Goal: Entertainment & Leisure: Consume media (video, audio)

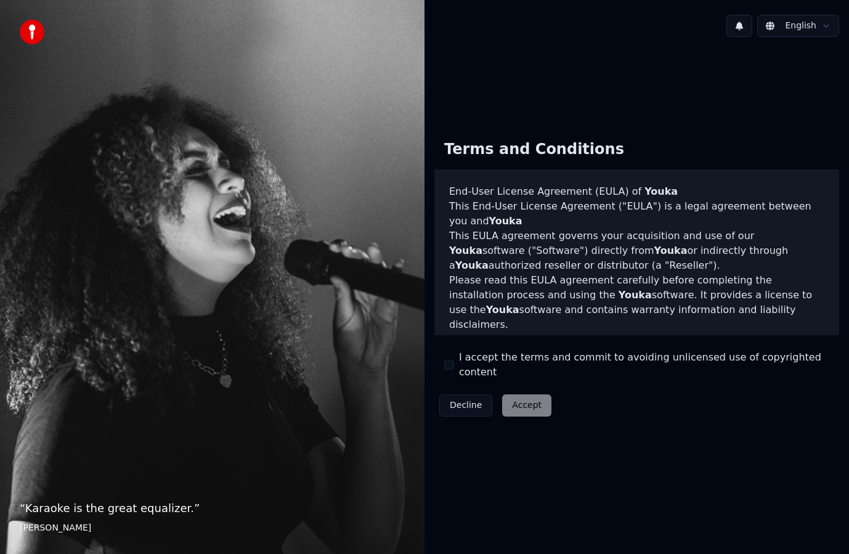
click at [452, 365] on button "I accept the terms and commit to avoiding unlicensed use of copyrighted content" at bounding box center [449, 365] width 10 height 10
click at [525, 396] on button "Accept" at bounding box center [526, 405] width 49 height 22
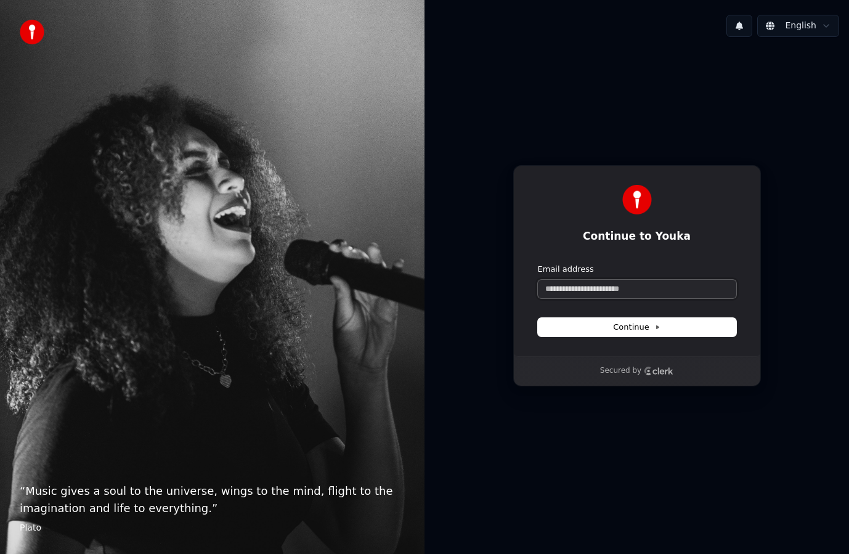
click at [617, 285] on input "Email address" at bounding box center [637, 289] width 198 height 18
click at [623, 296] on input "Email address" at bounding box center [637, 289] width 198 height 18
type input "*"
click at [538, 264] on button "submit" at bounding box center [538, 264] width 0 height 0
type input "**********"
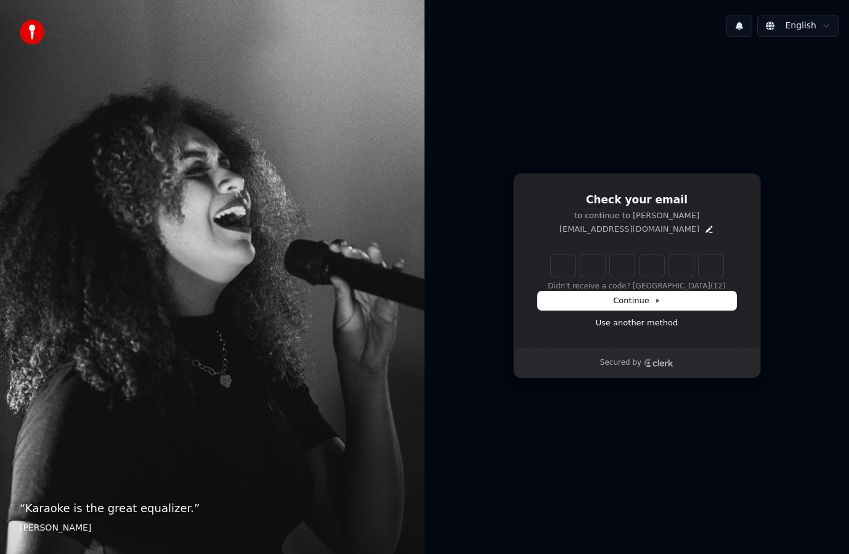
click at [568, 273] on input "Enter verification code" at bounding box center [637, 265] width 172 height 22
type input "******"
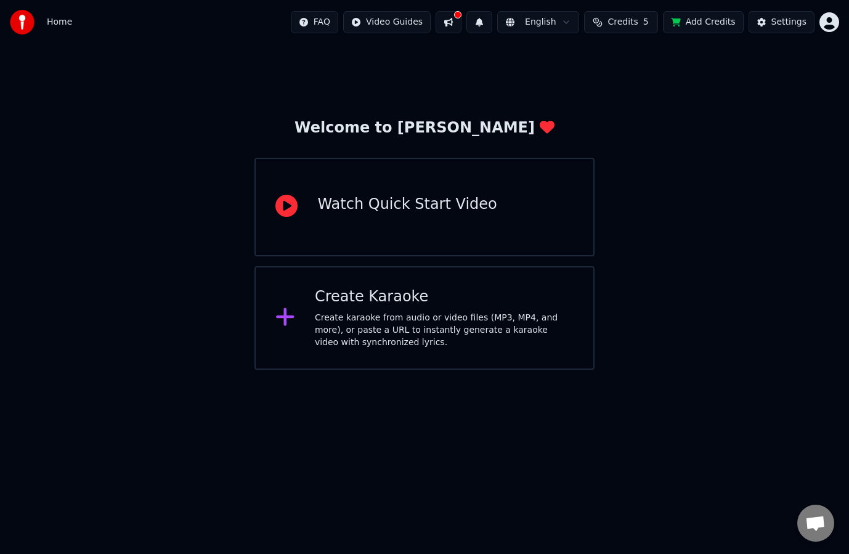
click at [557, 20] on html "Home FAQ Video Guides English Credits 5 Add Credits Settings Welcome to Youka W…" at bounding box center [424, 185] width 849 height 370
click at [717, 160] on html "Home FAQ Video Guides English Credits 5 Add Credits Settings Welcome to Youka W…" at bounding box center [424, 185] width 849 height 370
click at [433, 302] on div "Create Karaoke" at bounding box center [444, 297] width 259 height 20
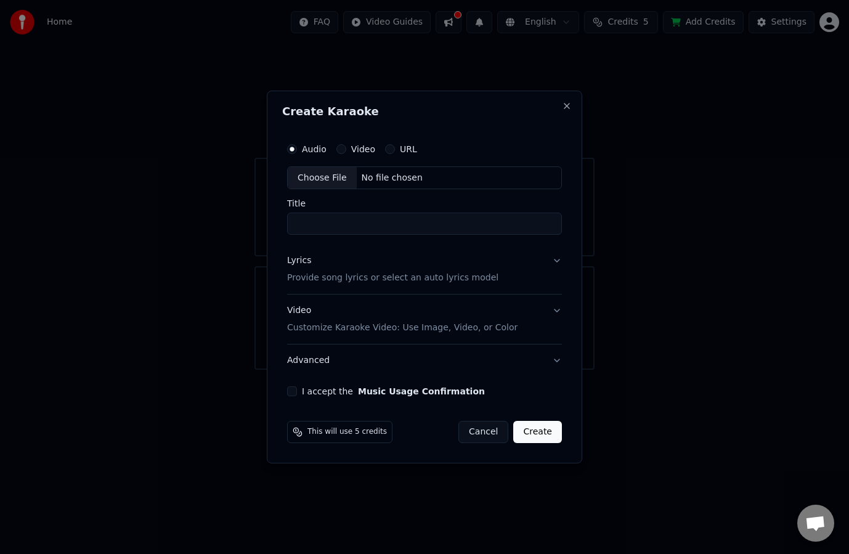
click at [325, 178] on div "Choose File" at bounding box center [322, 178] width 69 height 22
type input "**********"
click at [537, 264] on button "Lyrics Provide song lyrics or select an auto lyrics model" at bounding box center [425, 269] width 280 height 49
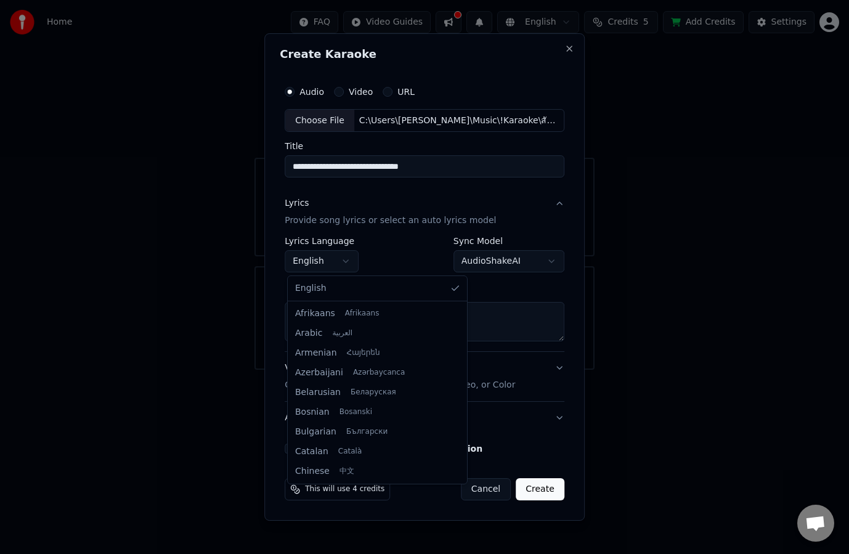
click at [323, 262] on body "**********" at bounding box center [424, 185] width 849 height 370
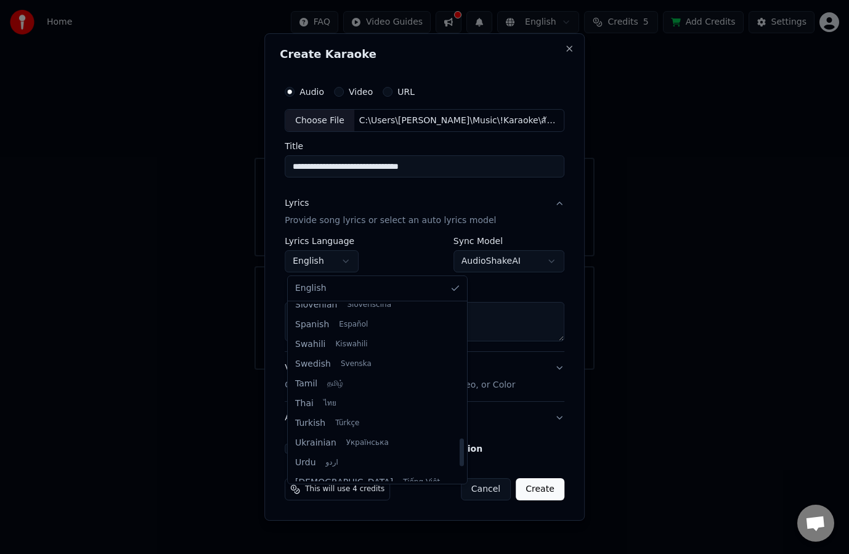
scroll to position [946, 0]
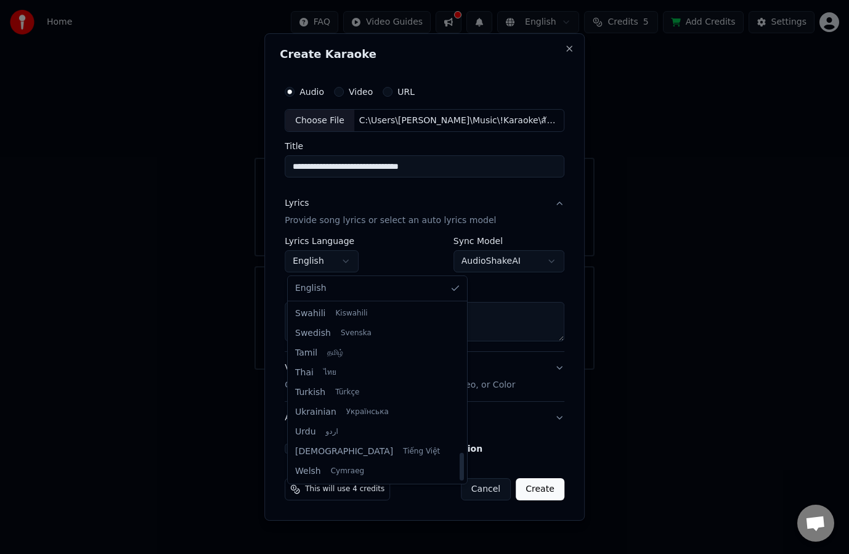
select select "**"
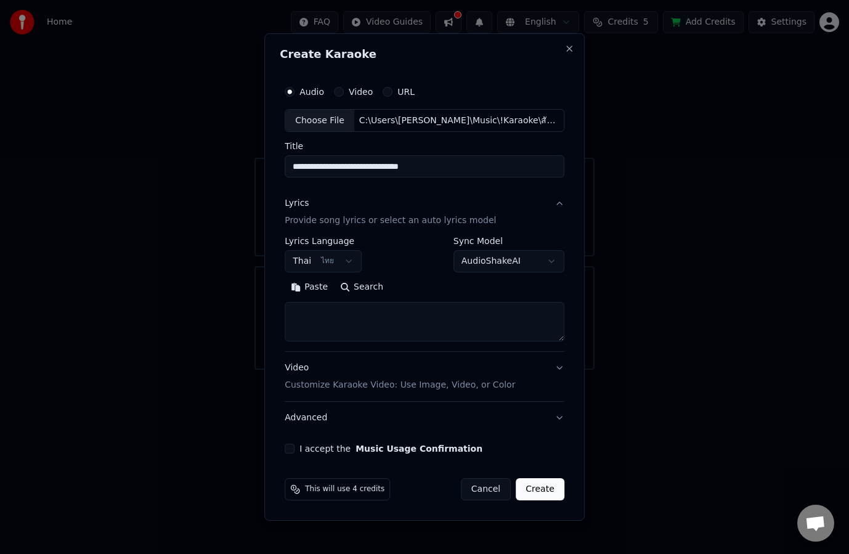
click at [521, 262] on body "**********" at bounding box center [424, 185] width 849 height 370
click at [409, 262] on body "**********" at bounding box center [424, 185] width 849 height 370
click at [318, 308] on textarea at bounding box center [425, 321] width 280 height 39
click at [408, 322] on textarea at bounding box center [425, 321] width 280 height 39
paste textarea "**********"
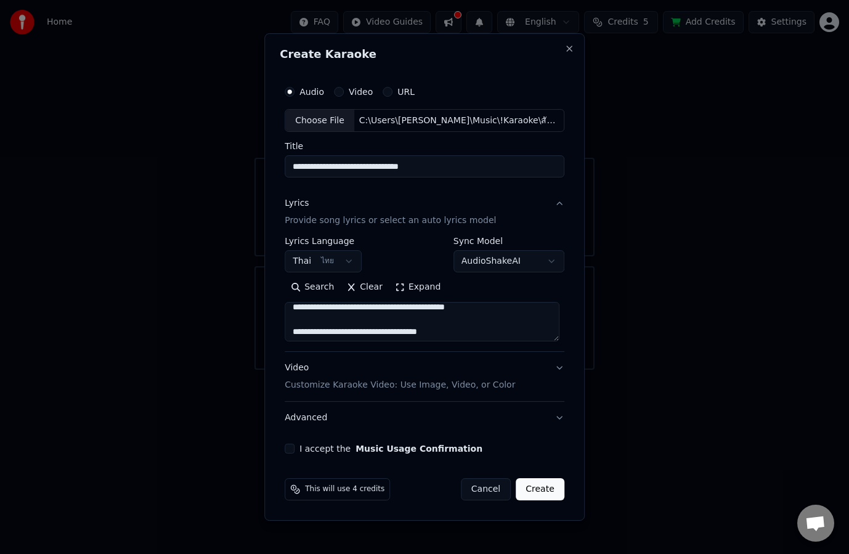
scroll to position [452, 0]
type textarea "**********"
click at [566, 369] on div "**********" at bounding box center [425, 267] width 290 height 384
click at [557, 369] on button "Video Customize Karaoke Video: Use Image, Video, or Color" at bounding box center [425, 376] width 280 height 49
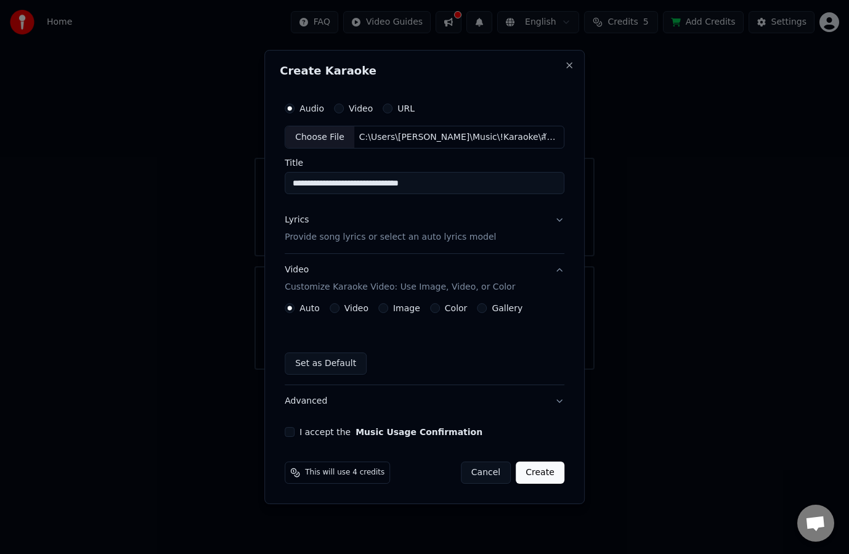
click at [456, 309] on label "Color" at bounding box center [456, 308] width 23 height 9
click at [440, 309] on button "Color" at bounding box center [435, 308] width 10 height 10
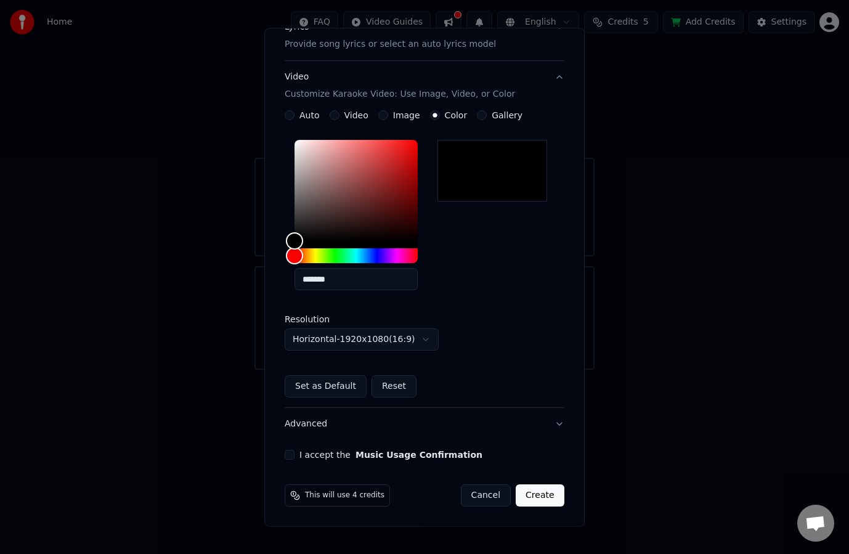
scroll to position [171, 0]
click at [293, 451] on div "I accept the Music Usage Confirmation" at bounding box center [425, 455] width 280 height 10
click at [290, 455] on button "I accept the Music Usage Confirmation" at bounding box center [290, 455] width 10 height 10
click at [538, 498] on button "Create" at bounding box center [540, 495] width 49 height 22
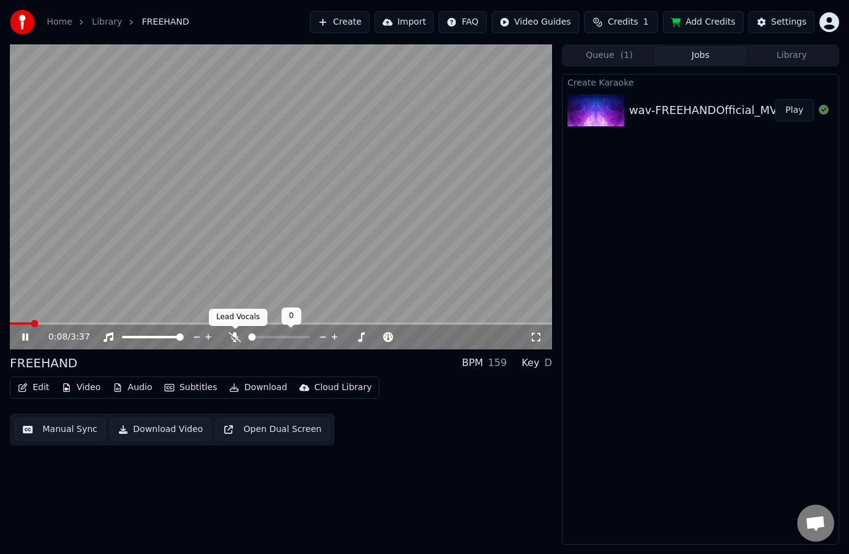
click at [237, 338] on icon at bounding box center [235, 337] width 12 height 10
click at [270, 339] on div at bounding box center [290, 337] width 99 height 12
click at [269, 338] on span at bounding box center [269, 336] width 7 height 7
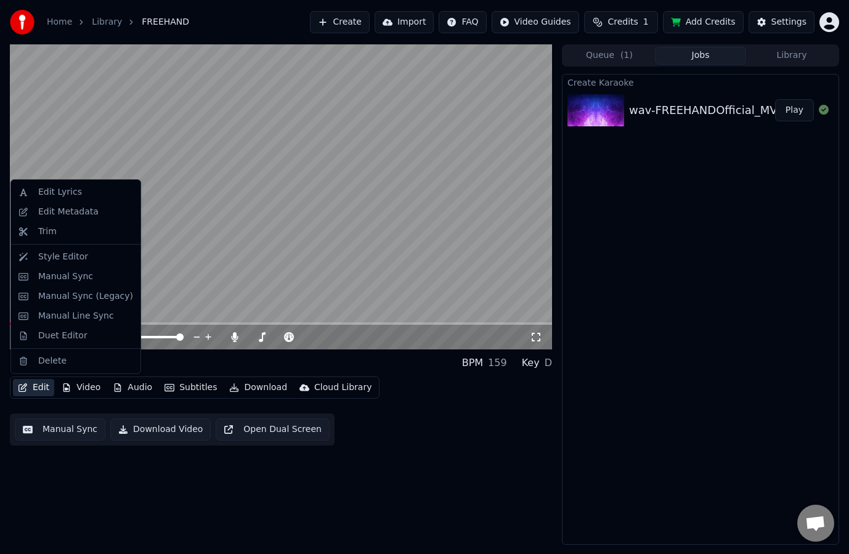
click at [34, 389] on button "Edit" at bounding box center [33, 387] width 41 height 17
click at [62, 191] on div "Edit Lyrics" at bounding box center [60, 192] width 44 height 12
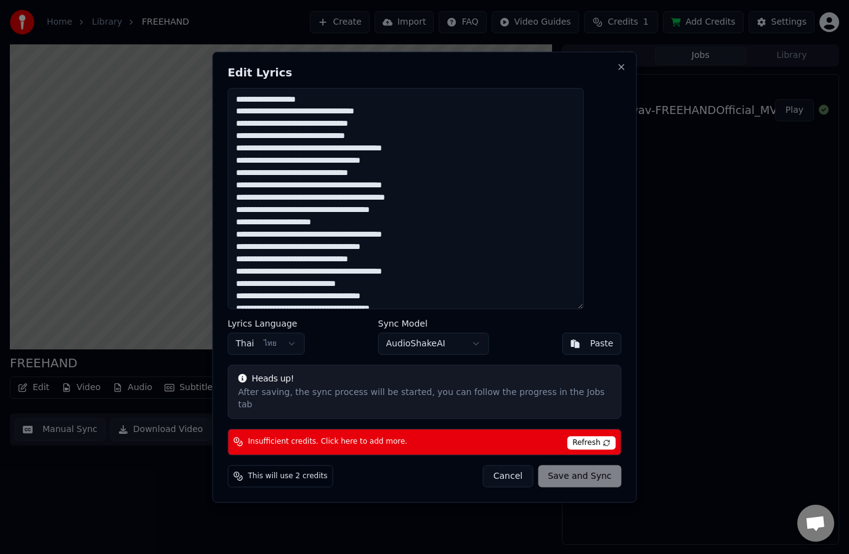
click at [497, 469] on button "Cancel" at bounding box center [508, 476] width 50 height 22
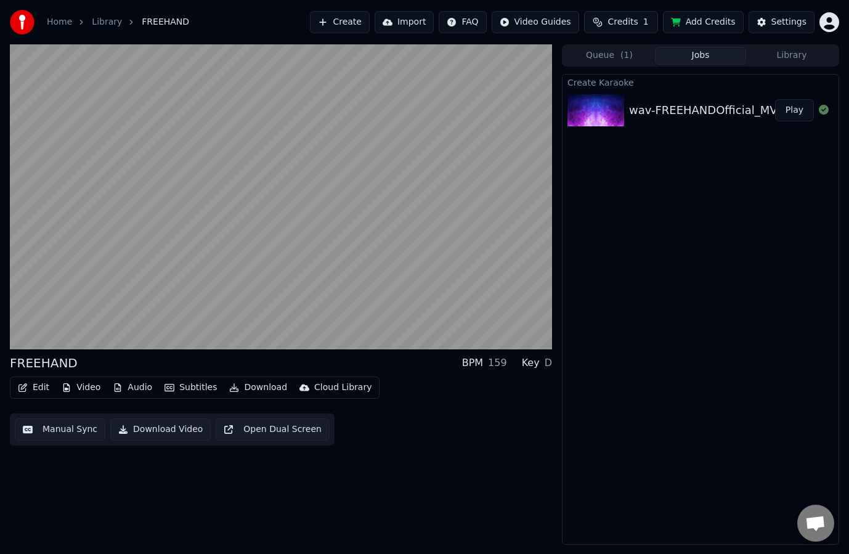
click at [23, 383] on icon "button" at bounding box center [23, 387] width 10 height 9
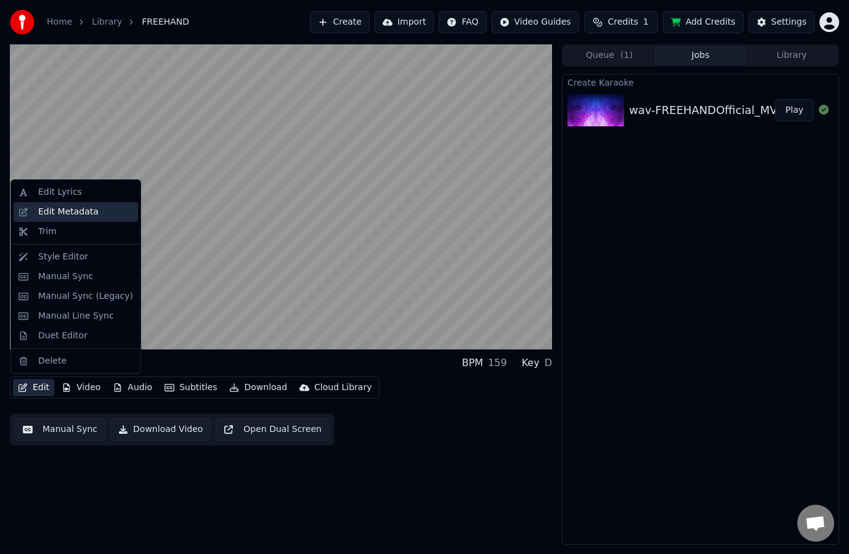
click at [62, 213] on div "Edit Metadata" at bounding box center [68, 212] width 60 height 12
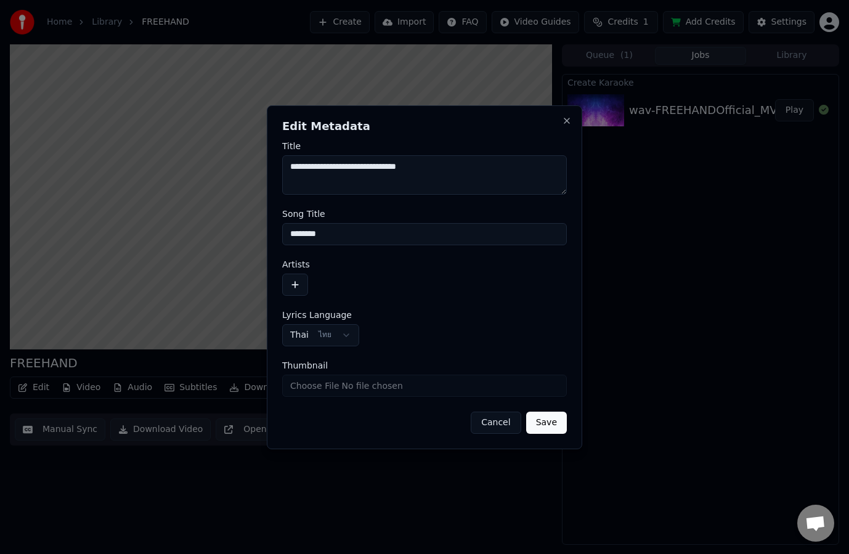
click at [495, 426] on button "Cancel" at bounding box center [496, 423] width 50 height 22
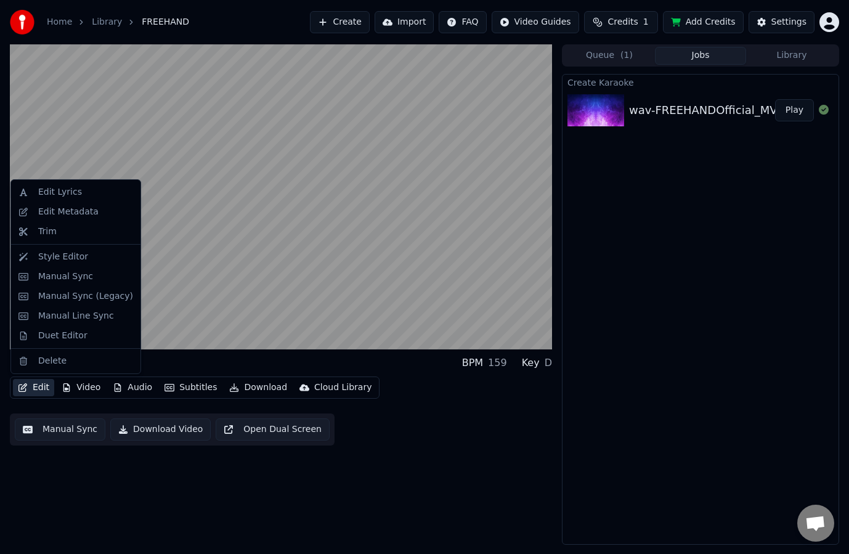
click at [31, 387] on button "Edit" at bounding box center [33, 387] width 41 height 17
click at [84, 255] on div "Style Editor" at bounding box center [85, 257] width 95 height 12
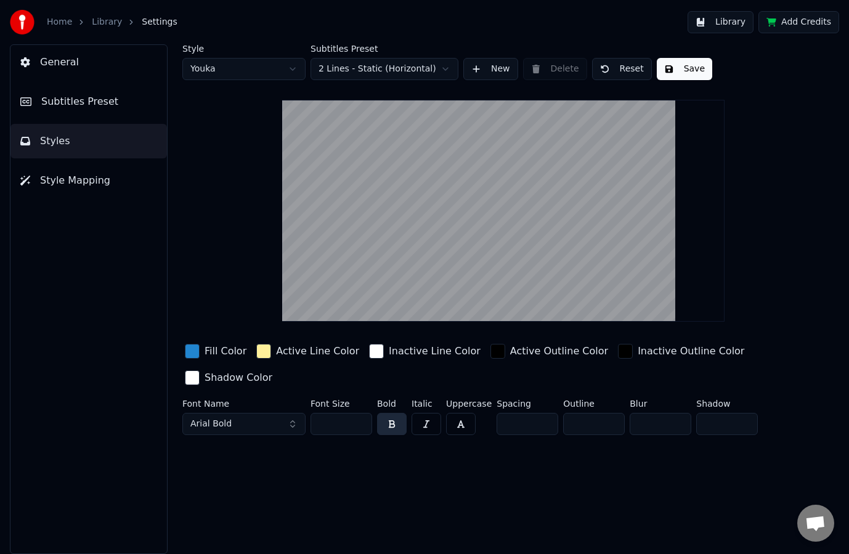
click at [369, 355] on div "button" at bounding box center [376, 351] width 15 height 15
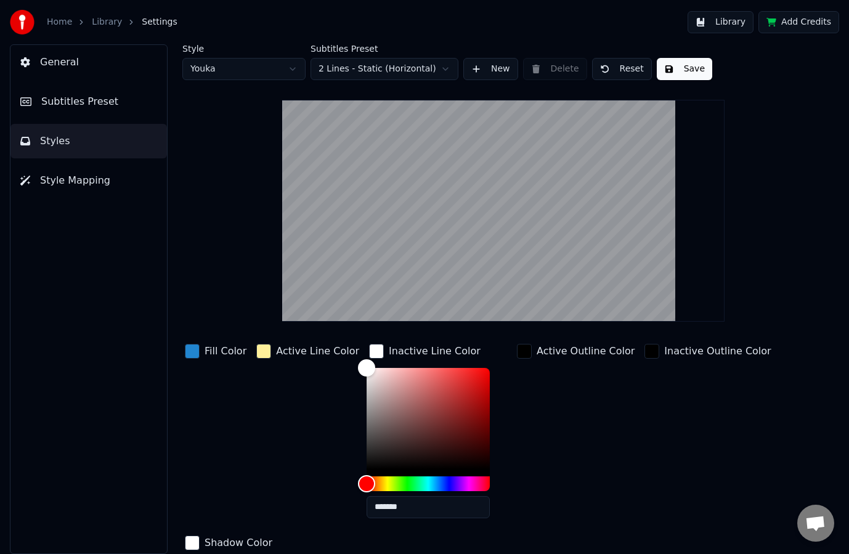
click at [265, 349] on div "button" at bounding box center [263, 351] width 15 height 15
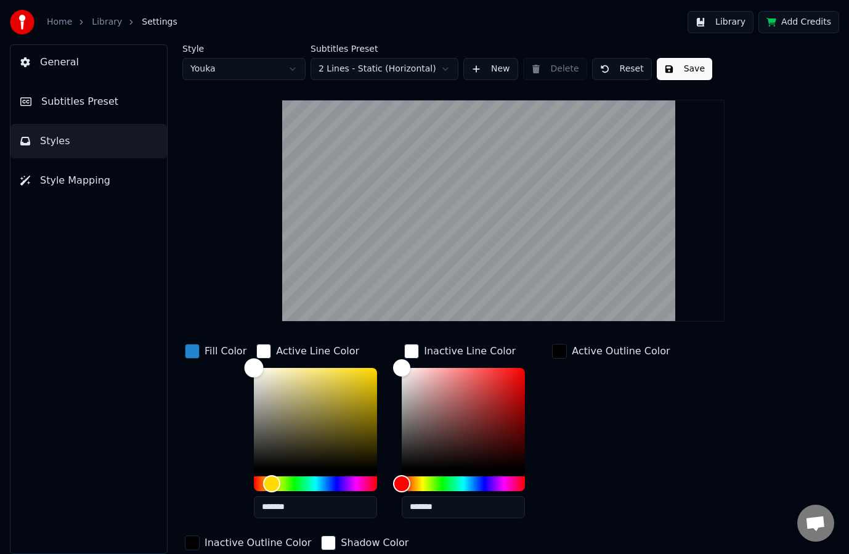
type input "*******"
drag, startPoint x: 299, startPoint y: 368, endPoint x: 208, endPoint y: 353, distance: 92.5
click at [208, 353] on div "Fill Color Active Line Color ******* Inactive Line Color ******* Active Outline…" at bounding box center [479, 447] width 594 height 213
click at [555, 349] on div "button" at bounding box center [559, 351] width 15 height 15
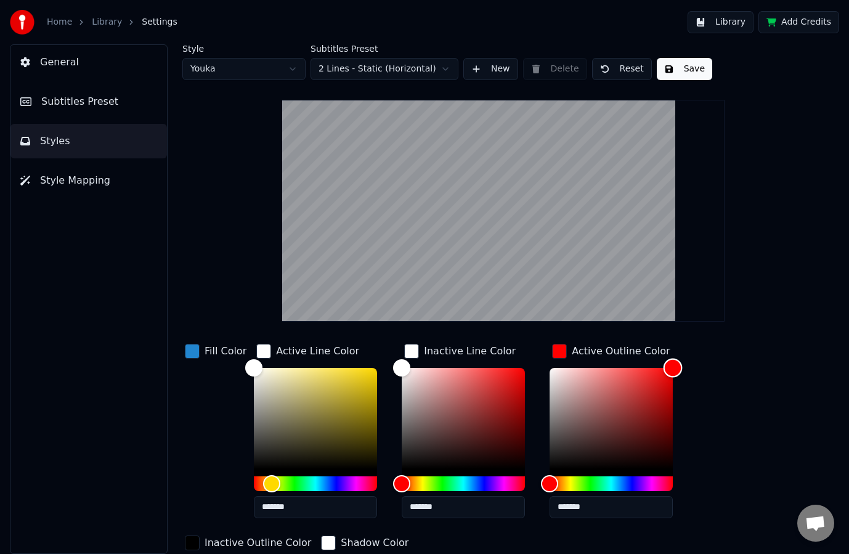
drag, startPoint x: 557, startPoint y: 448, endPoint x: 728, endPoint y: 334, distance: 205.5
click at [724, 336] on div "Style Youka Subtitles Preset 2 Lines - Static (Horizontal) New Delete Reset Sav…" at bounding box center [503, 324] width 642 height 561
drag, startPoint x: 662, startPoint y: 367, endPoint x: 512, endPoint y: 439, distance: 165.9
click at [512, 439] on div "Fill Color Active Line Color ******* Inactive Line Color ******* Active Outline…" at bounding box center [479, 447] width 594 height 213
type input "*******"
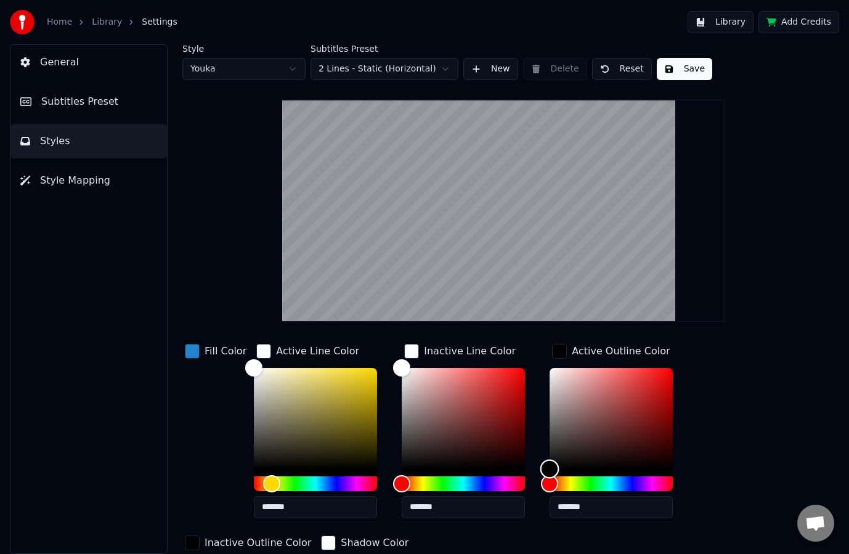
drag, startPoint x: 547, startPoint y: 440, endPoint x: 487, endPoint y: 491, distance: 79.1
click at [489, 491] on div "Fill Color Active Line Color ******* Inactive Line Color ******* Active Outline…" at bounding box center [479, 447] width 594 height 213
click at [87, 189] on button "Style Mapping" at bounding box center [88, 180] width 156 height 34
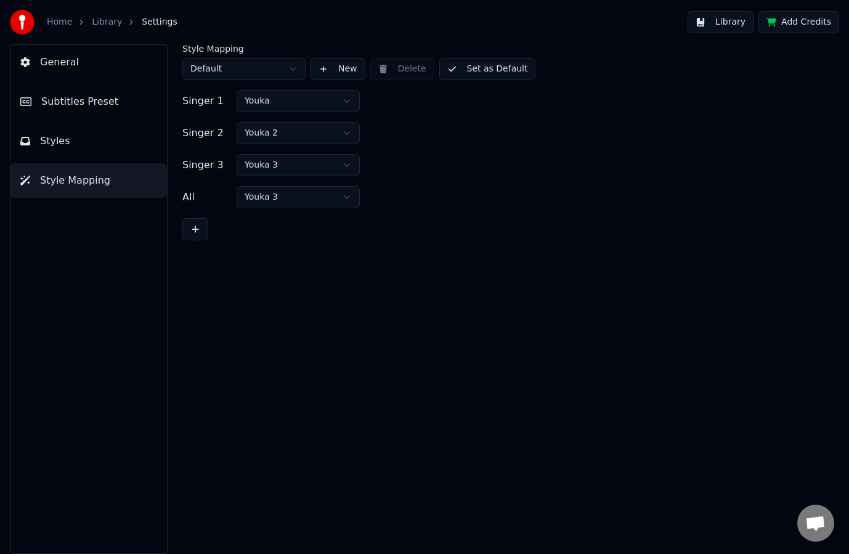
click at [85, 99] on span "Subtitles Preset" at bounding box center [79, 101] width 77 height 15
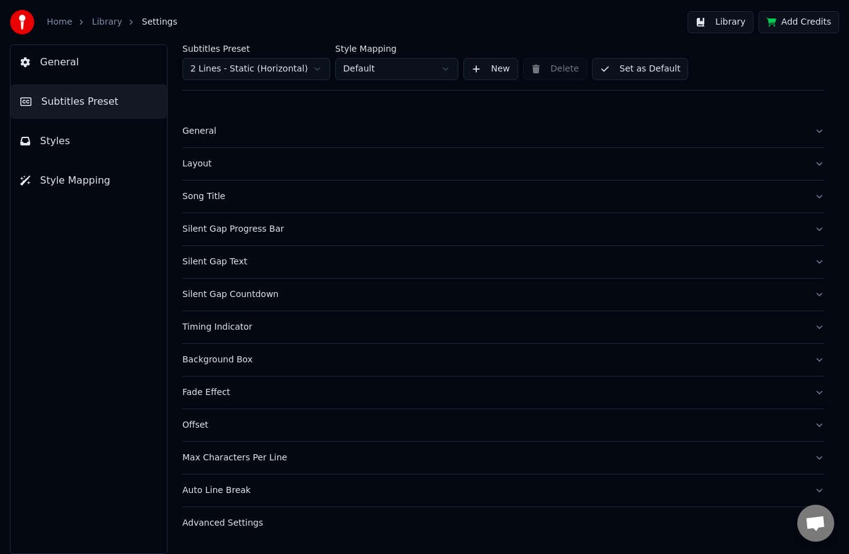
click at [87, 62] on button "General" at bounding box center [88, 62] width 156 height 34
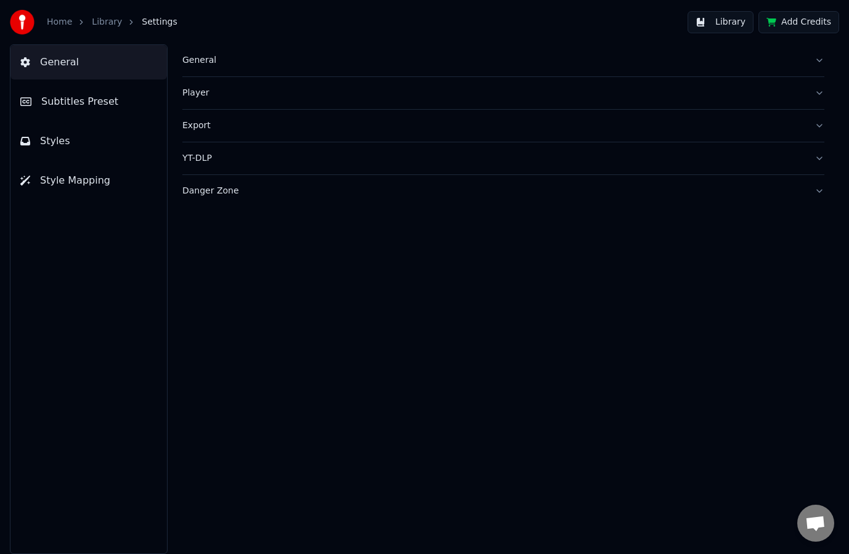
click at [80, 141] on button "Styles" at bounding box center [88, 141] width 156 height 34
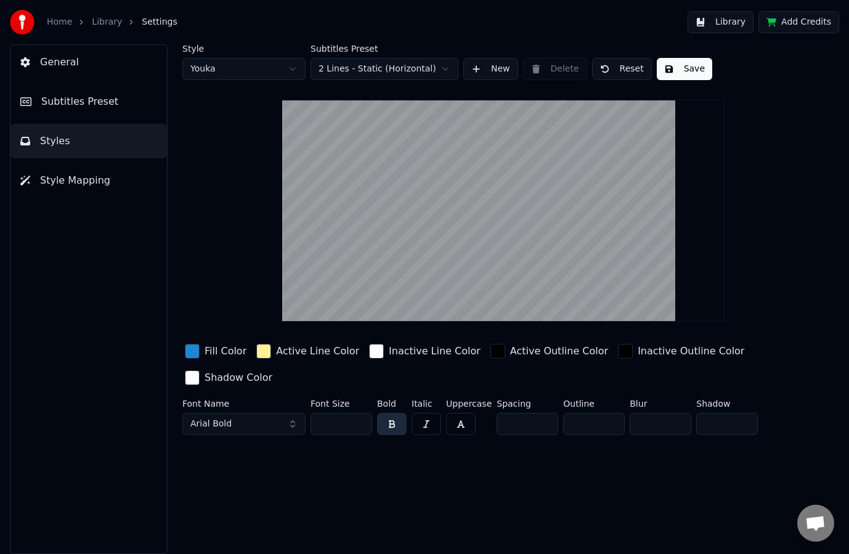
click at [266, 350] on div "button" at bounding box center [263, 351] width 15 height 15
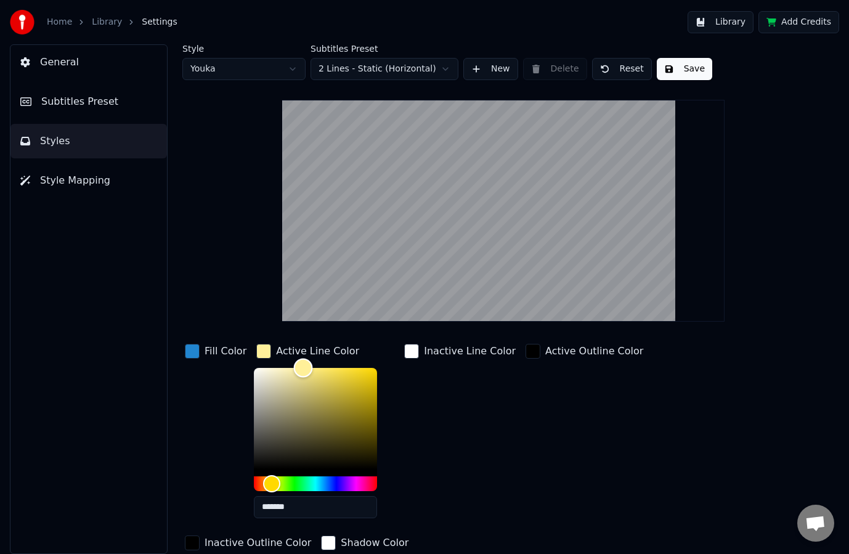
type input "*******"
drag, startPoint x: 266, startPoint y: 375, endPoint x: 170, endPoint y: 325, distance: 108.3
click at [172, 329] on div "Style Youka Subtitles Preset 2 Lines - Static (Horizontal) New Delete Reset Sav…" at bounding box center [503, 298] width 691 height 509
click at [545, 354] on div "Active Outline Color" at bounding box center [594, 351] width 98 height 15
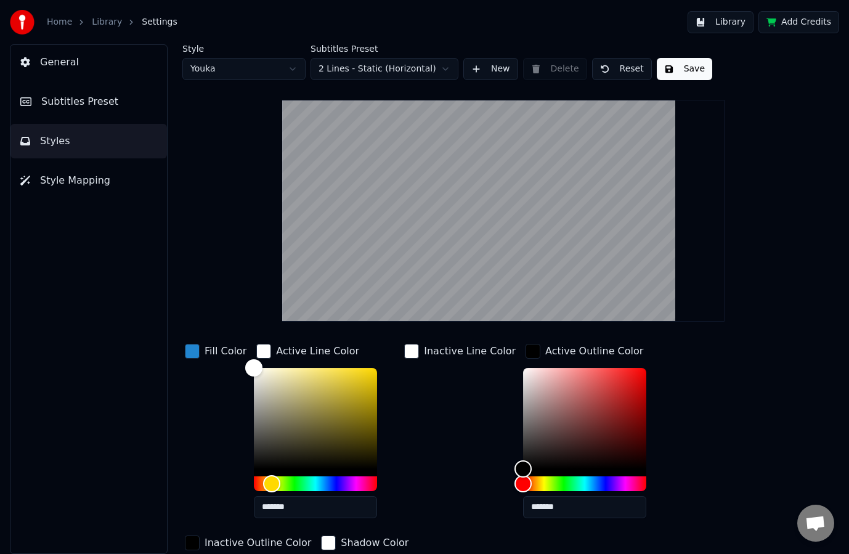
click at [525, 350] on div "button" at bounding box center [532, 351] width 15 height 15
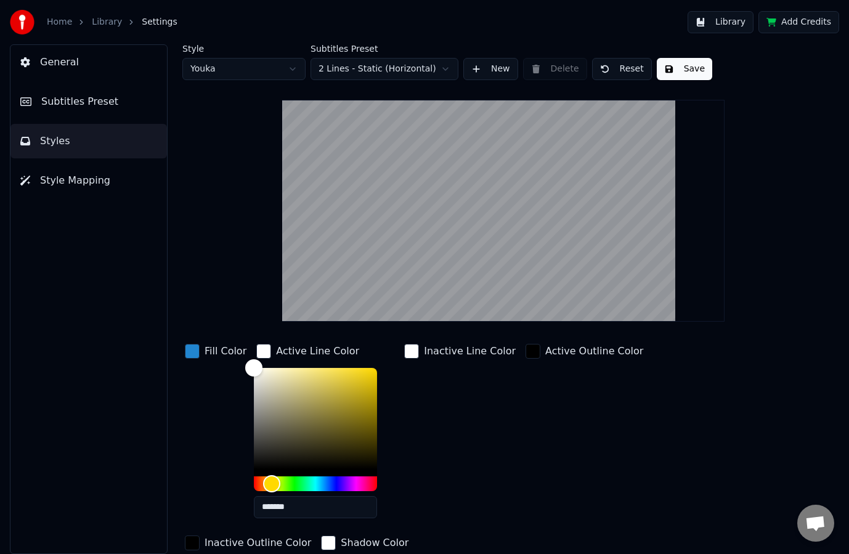
click at [525, 350] on div "button" at bounding box center [532, 351] width 15 height 15
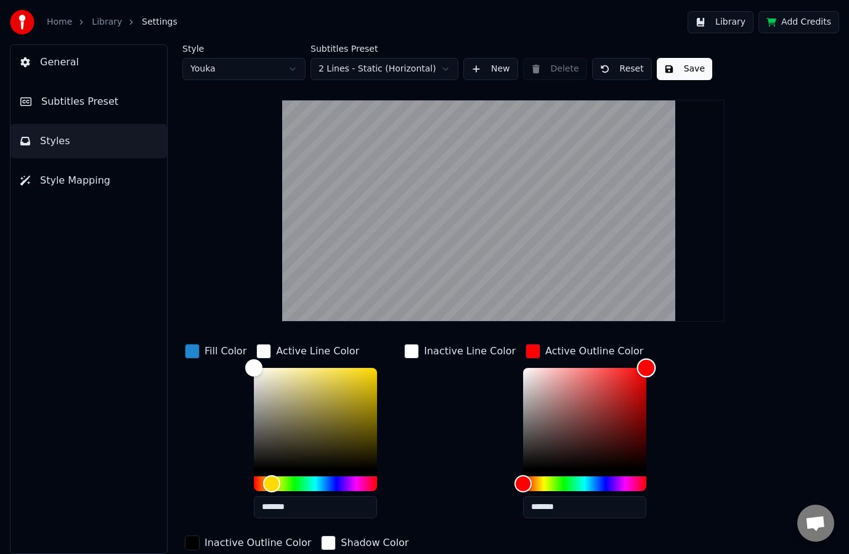
drag, startPoint x: 654, startPoint y: 359, endPoint x: 707, endPoint y: 338, distance: 57.2
click at [707, 338] on div "Style Youka Subtitles Preset 2 Lines - Static (Horizontal) New Delete Reset Sav…" at bounding box center [503, 324] width 642 height 561
type input "*******"
drag, startPoint x: 529, startPoint y: 423, endPoint x: 429, endPoint y: 489, distance: 119.6
click at [429, 489] on div "Fill Color Active Line Color ******* Inactive Line Color Active Outline Color *…" at bounding box center [479, 447] width 594 height 213
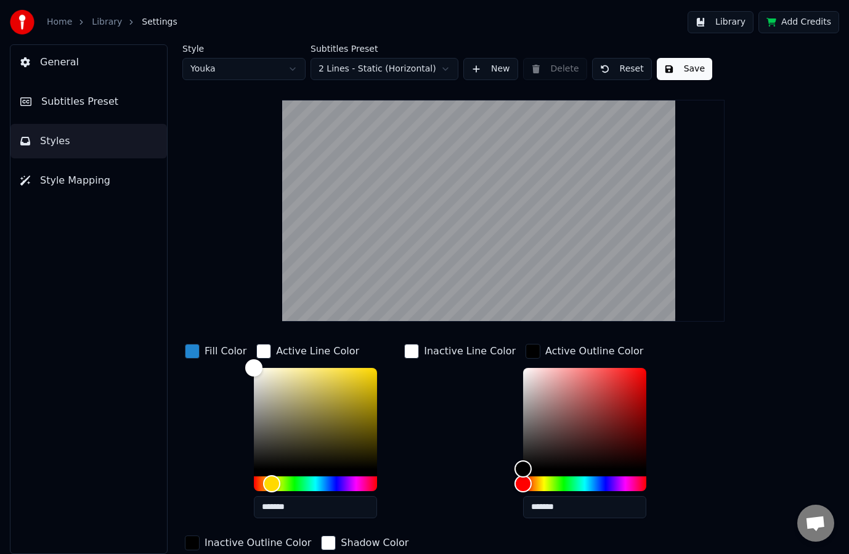
click at [200, 535] on div "button" at bounding box center [192, 542] width 15 height 15
click at [525, 352] on div "button" at bounding box center [532, 351] width 15 height 15
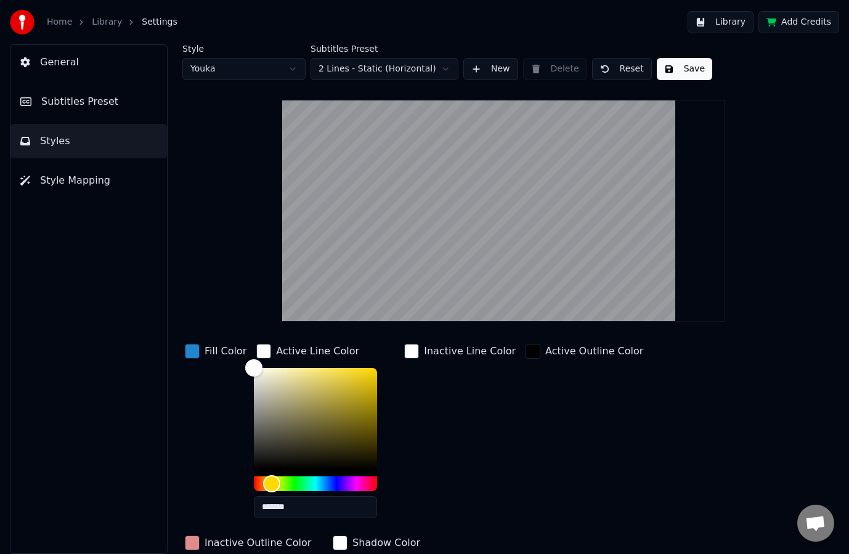
type input "*******"
drag, startPoint x: 684, startPoint y: 399, endPoint x: 799, endPoint y: 341, distance: 128.7
click at [798, 341] on div "Style Youka Subtitles Preset 2 Lines - Static (Horizontal) New Delete Reset Sav…" at bounding box center [503, 407] width 642 height 726
click at [525, 354] on div "button" at bounding box center [532, 351] width 15 height 15
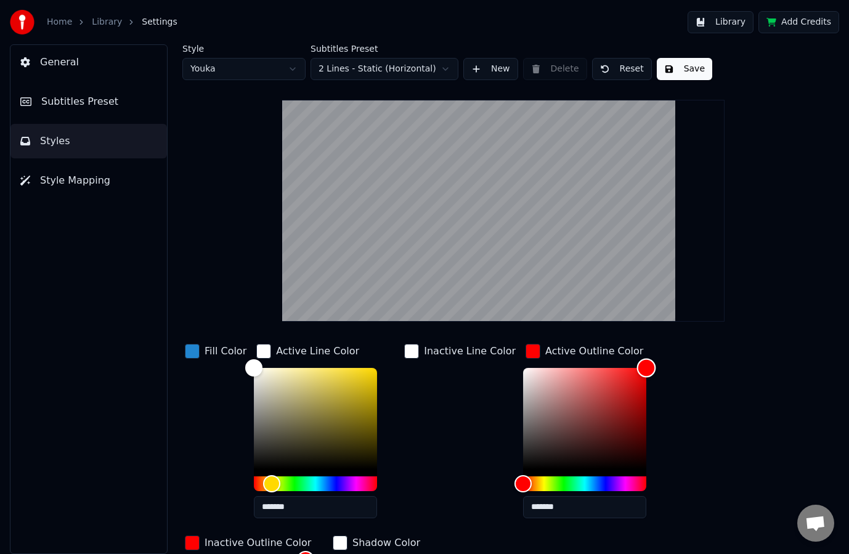
drag, startPoint x: 572, startPoint y: 391, endPoint x: 741, endPoint y: 328, distance: 180.9
click at [740, 328] on div "Style Youka Subtitles Preset 2 Lines - Static (Horizontal) New Delete Reset Sav…" at bounding box center [503, 407] width 642 height 726
type input "*******"
drag, startPoint x: 532, startPoint y: 414, endPoint x: 489, endPoint y: 496, distance: 92.9
click at [485, 500] on div "Fill Color Active Line Color ******* Inactive Line Color Active Outline Color *…" at bounding box center [479, 530] width 594 height 378
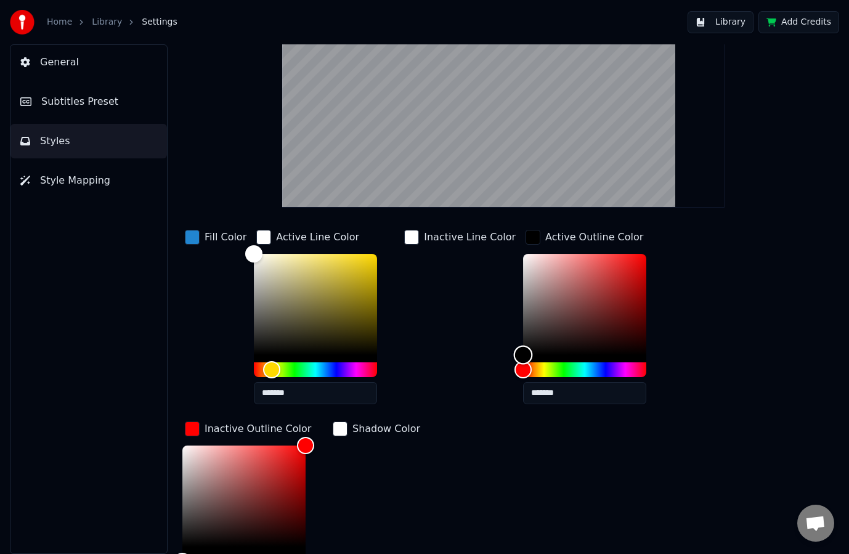
scroll to position [205, 0]
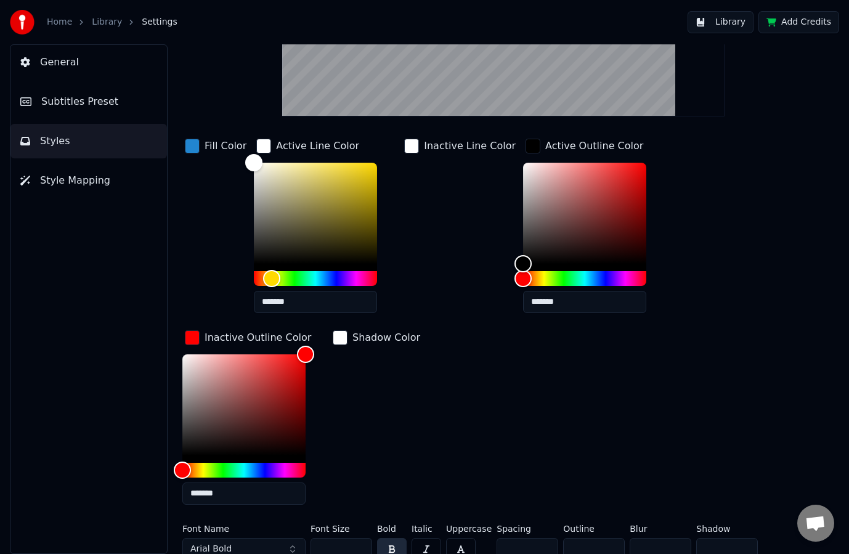
click at [191, 334] on div "button" at bounding box center [192, 337] width 15 height 15
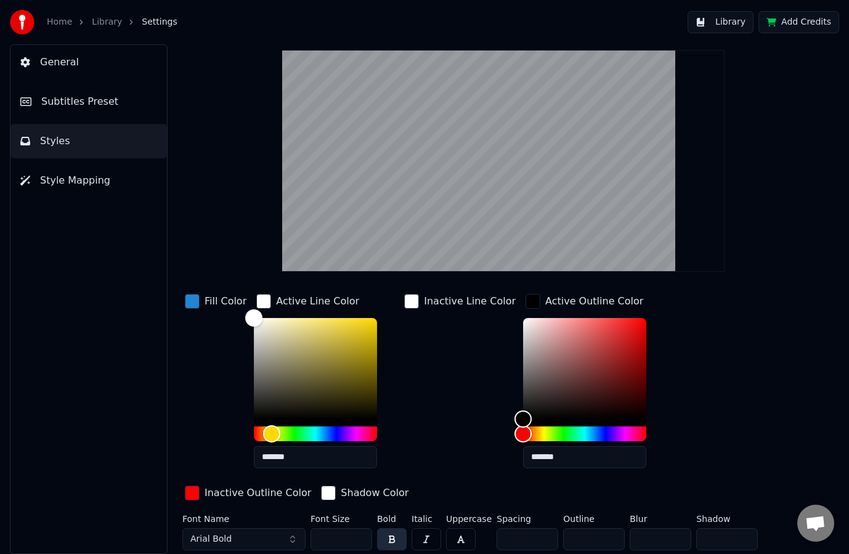
click at [200, 485] on div "button" at bounding box center [192, 492] width 15 height 15
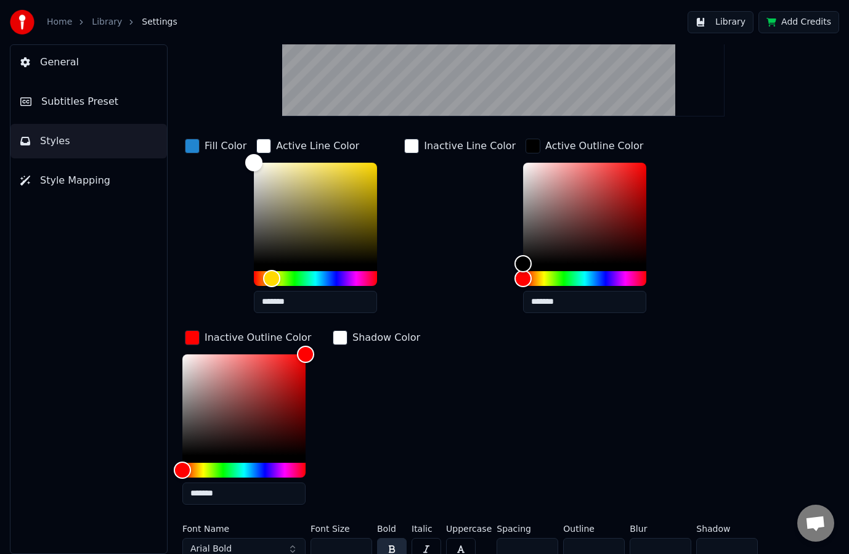
click at [76, 102] on span "Subtitles Preset" at bounding box center [79, 101] width 77 height 15
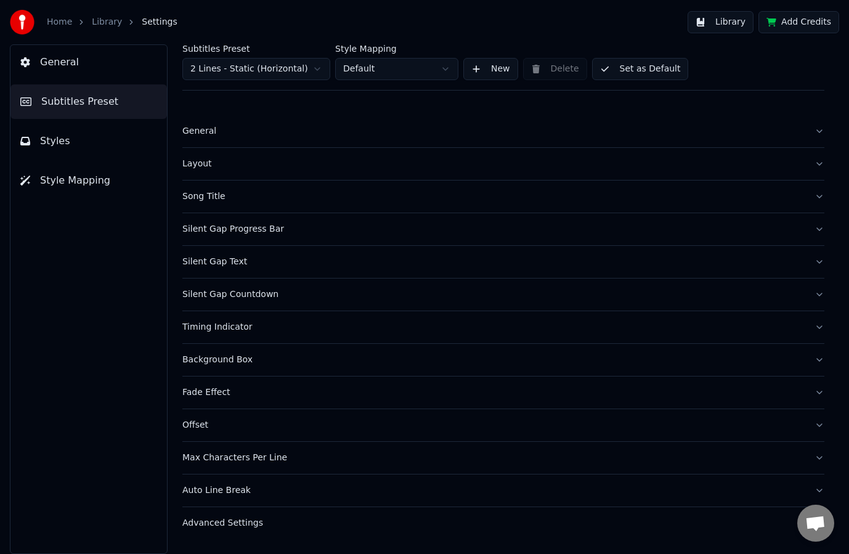
click at [65, 139] on button "Styles" at bounding box center [88, 141] width 156 height 34
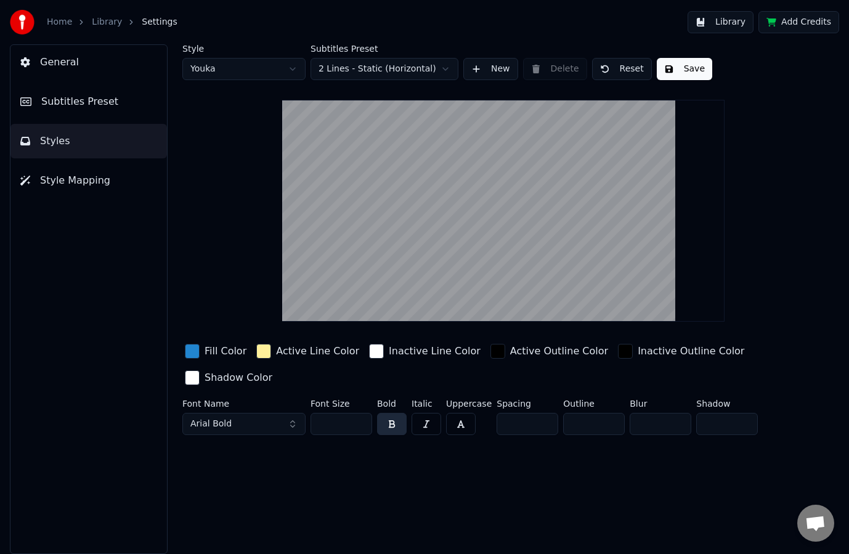
click at [276, 352] on div "Active Line Color" at bounding box center [317, 351] width 83 height 15
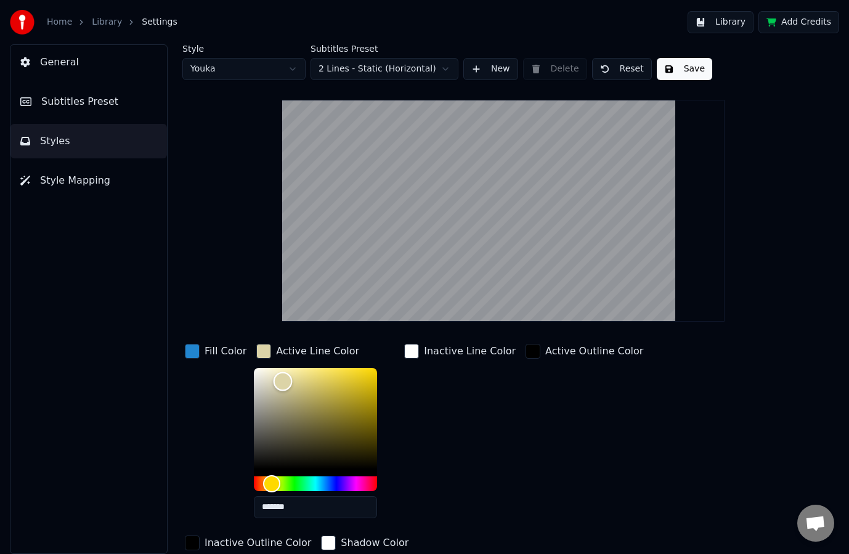
type input "*******"
drag, startPoint x: 279, startPoint y: 379, endPoint x: 212, endPoint y: 364, distance: 68.9
click at [212, 364] on div "Fill Color Active Line Color ******* Inactive Line Color Active Outline Color I…" at bounding box center [479, 447] width 594 height 213
click at [473, 421] on div "Inactive Line Color" at bounding box center [460, 434] width 116 height 187
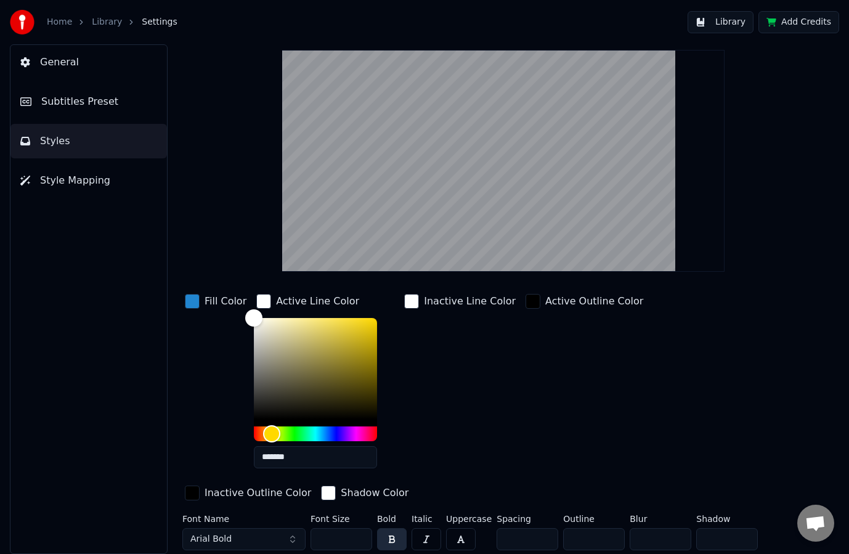
click at [323, 300] on div "Active Line Color" at bounding box center [317, 301] width 83 height 15
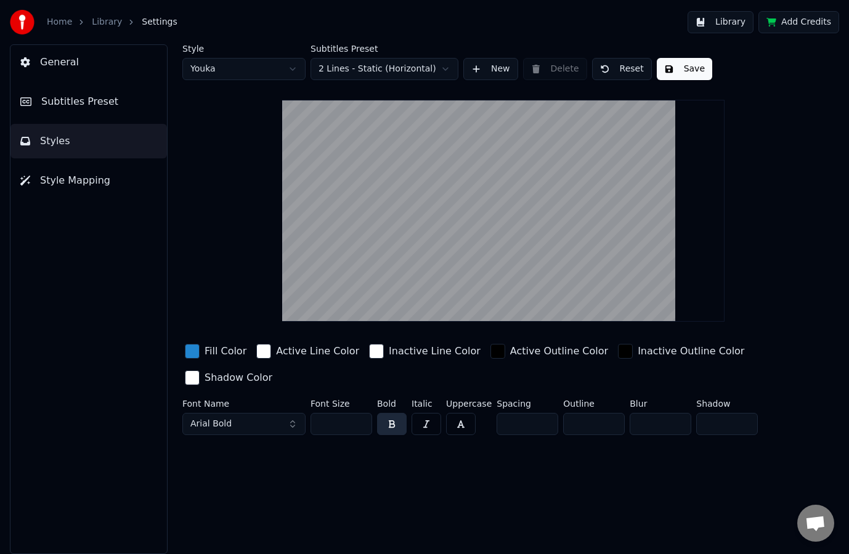
scroll to position [0, 0]
click at [532, 352] on div "Active Outline Color" at bounding box center [559, 351] width 98 height 15
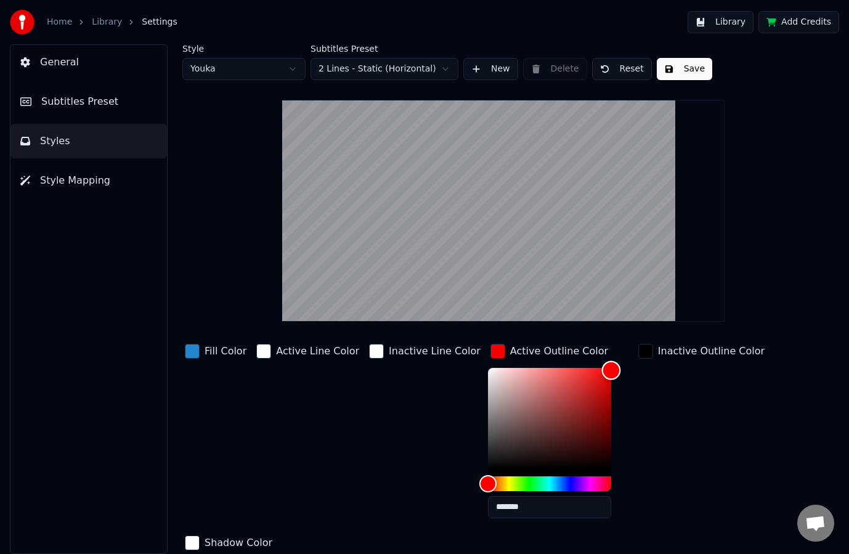
type input "*******"
drag, startPoint x: 567, startPoint y: 386, endPoint x: 633, endPoint y: 351, distance: 74.7
click at [631, 351] on div "Fill Color Active Line Color Inactive Line Color Active Outline Color ******* I…" at bounding box center [479, 447] width 594 height 213
click at [510, 349] on div "Active Outline Color" at bounding box center [559, 351] width 98 height 15
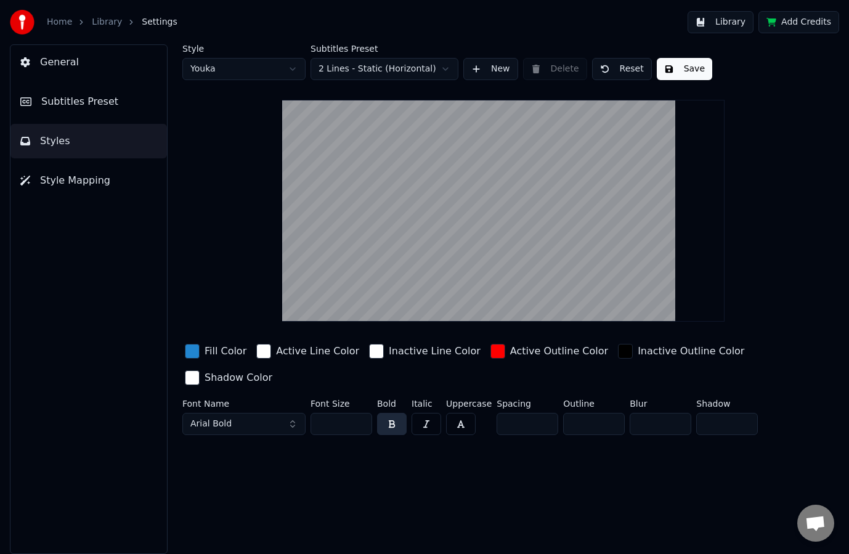
click at [510, 348] on div "Active Outline Color" at bounding box center [559, 351] width 98 height 15
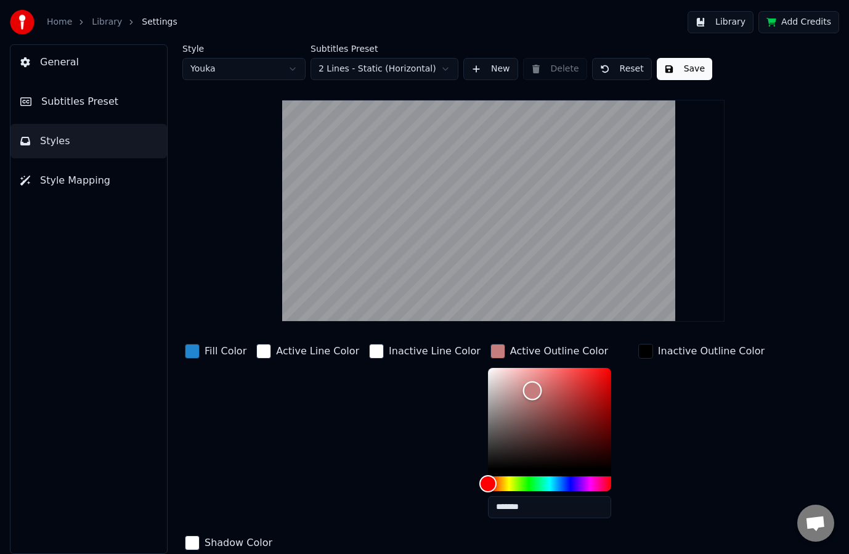
type input "*******"
drag, startPoint x: 507, startPoint y: 390, endPoint x: 420, endPoint y: 347, distance: 97.5
click at [420, 347] on div "Fill Color Active Line Color Inactive Line Color Active Outline Color ******* I…" at bounding box center [479, 447] width 594 height 213
click at [76, 98] on span "Subtitles Preset" at bounding box center [79, 101] width 77 height 15
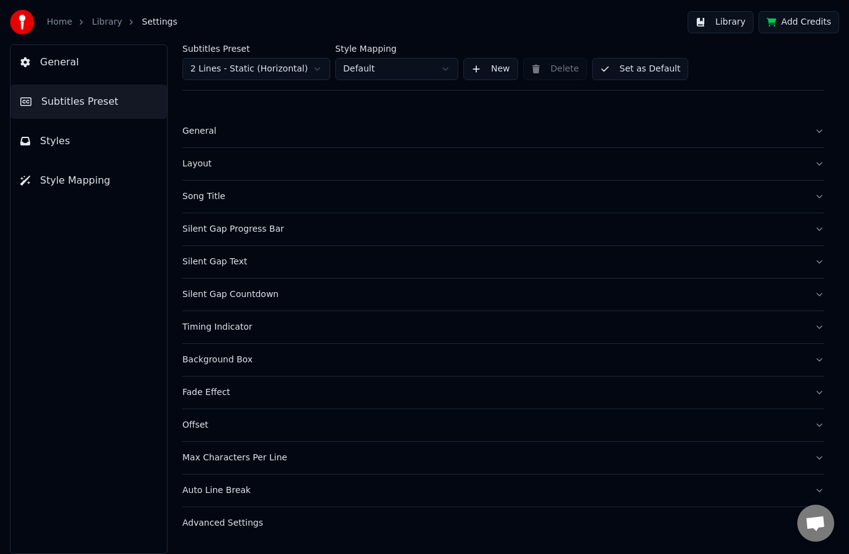
click at [63, 130] on button "Styles" at bounding box center [88, 141] width 156 height 34
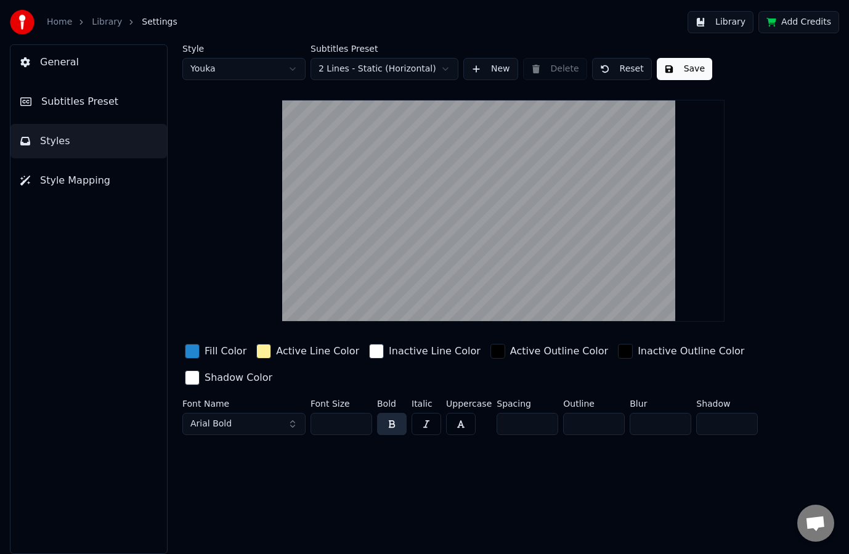
click at [266, 351] on div "button" at bounding box center [263, 351] width 15 height 15
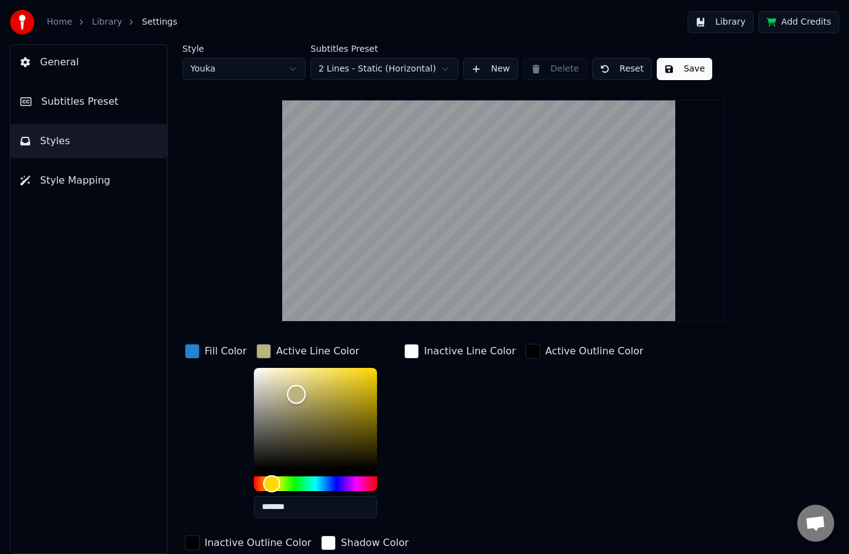
type input "*******"
drag, startPoint x: 293, startPoint y: 394, endPoint x: 192, endPoint y: 344, distance: 112.4
click at [192, 345] on div "Fill Color Active Line Color ******* Inactive Line Color Active Outline Color I…" at bounding box center [479, 447] width 594 height 213
click at [300, 350] on div "Active Line Color" at bounding box center [317, 351] width 83 height 15
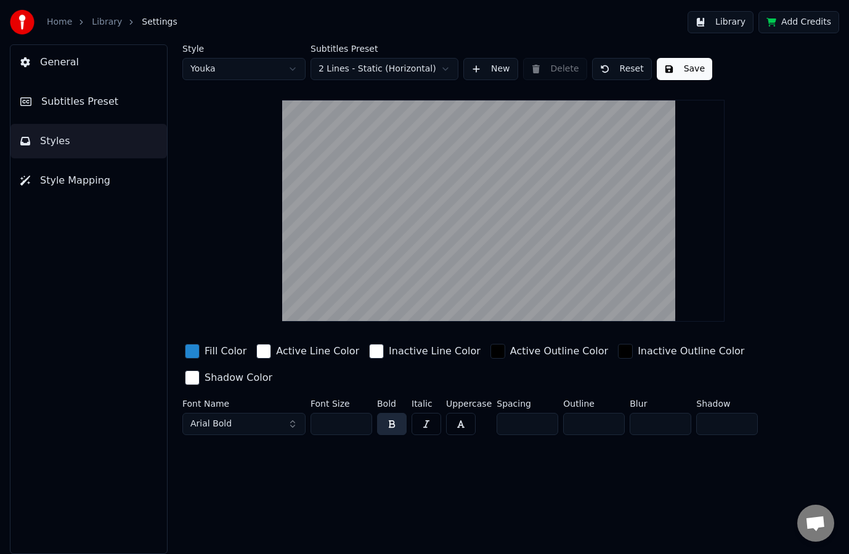
click at [521, 349] on div "Active Outline Color" at bounding box center [559, 351] width 98 height 15
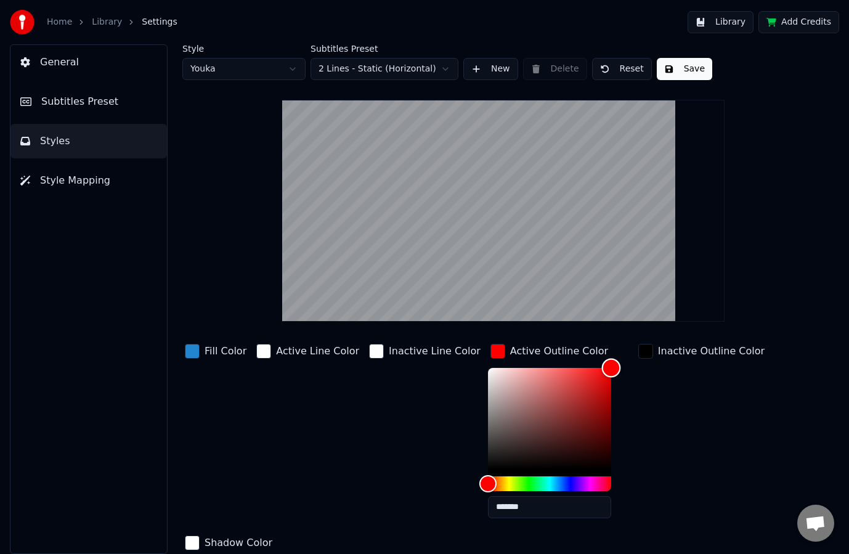
drag, startPoint x: 611, startPoint y: 353, endPoint x: 652, endPoint y: 344, distance: 41.6
click at [641, 346] on div "Fill Color Active Line Color Inactive Line Color Active Outline Color ******* I…" at bounding box center [479, 447] width 594 height 213
type input "*******"
drag, startPoint x: 464, startPoint y: 441, endPoint x: 360, endPoint y: 517, distance: 129.1
click at [360, 517] on div "Fill Color Active Line Color Inactive Line Color Active Outline Color ******* I…" at bounding box center [479, 447] width 594 height 213
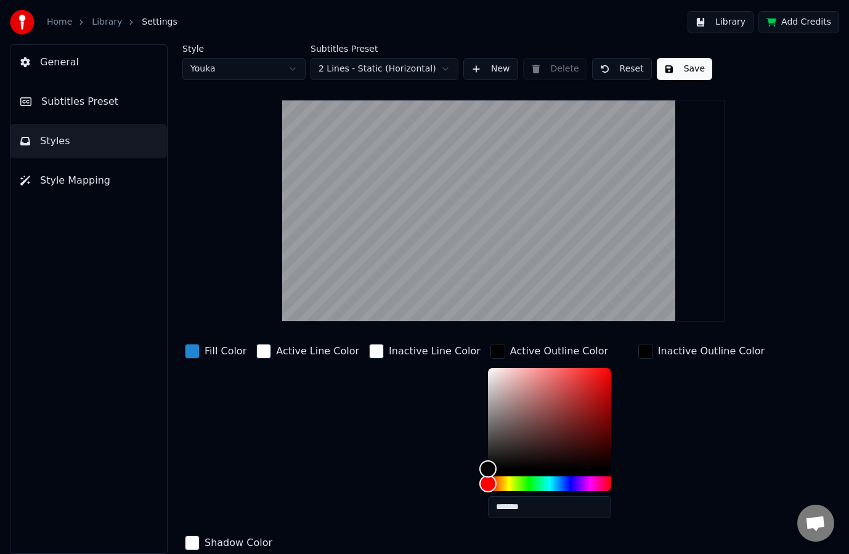
click at [658, 351] on div "Inactive Outline Color" at bounding box center [711, 351] width 107 height 15
drag, startPoint x: 702, startPoint y: 382, endPoint x: 792, endPoint y: 342, distance: 98.5
click at [789, 342] on div "Style Youka Subtitles Preset 2 Lines - Static (Horizontal) New Delete Reset Sav…" at bounding box center [503, 407] width 642 height 726
type input "*******"
drag, startPoint x: 577, startPoint y: 479, endPoint x: 538, endPoint y: 511, distance: 51.2
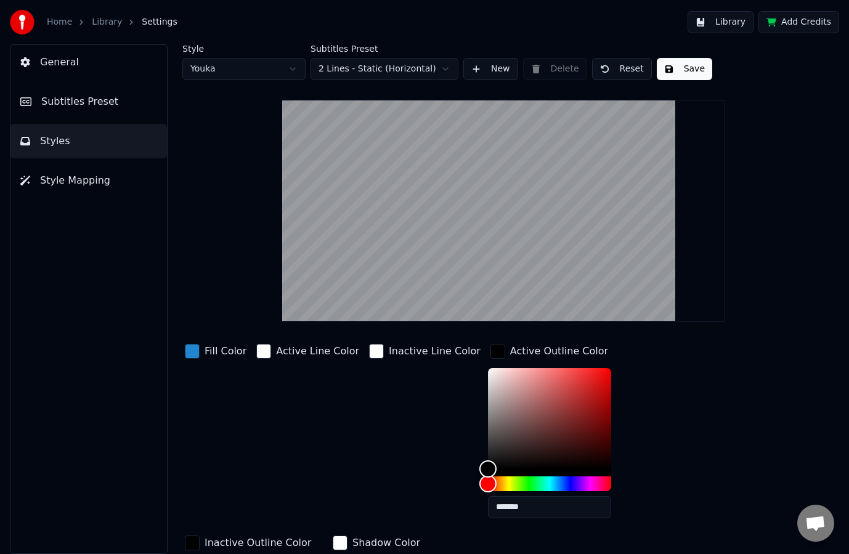
click at [549, 511] on div "Fill Color Active Line Color Inactive Line Color Active Outline Color ******* I…" at bounding box center [479, 530] width 594 height 378
click at [323, 452] on div "Active Line Color" at bounding box center [308, 434] width 108 height 187
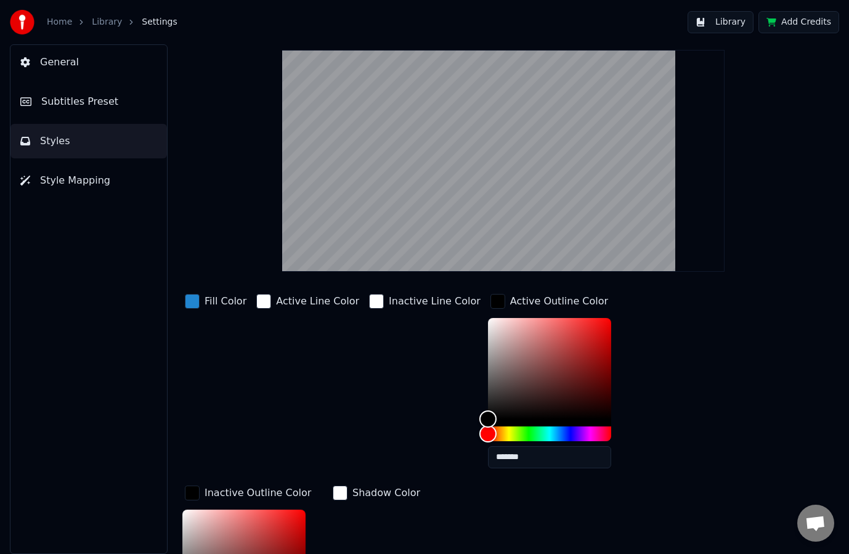
click at [352, 496] on div "Shadow Color" at bounding box center [386, 492] width 68 height 15
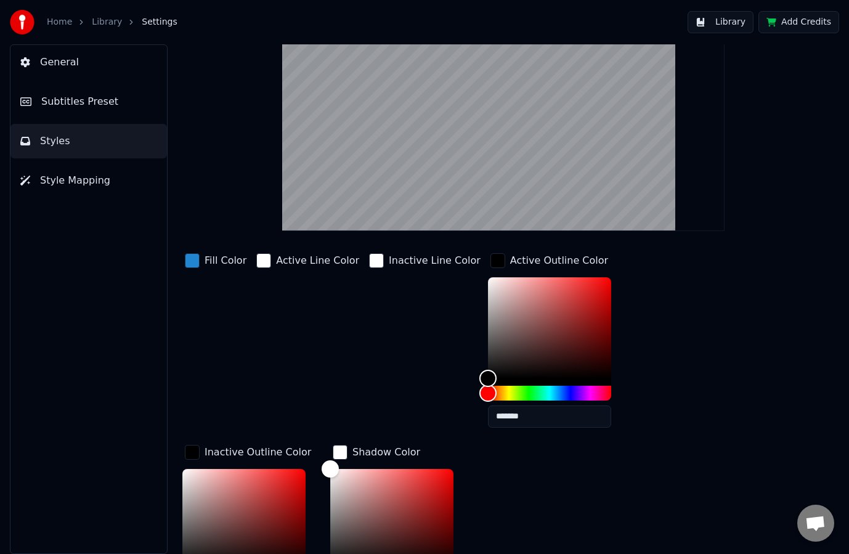
scroll to position [215, 0]
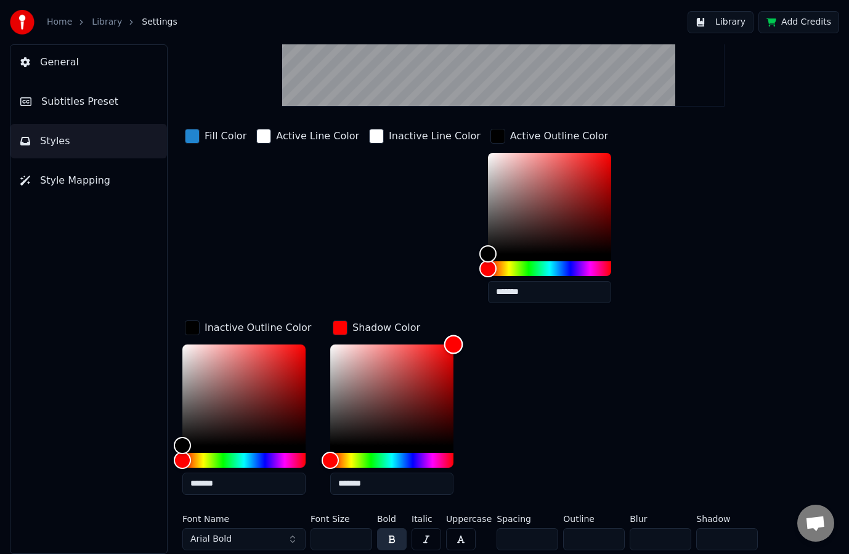
drag, startPoint x: 270, startPoint y: 384, endPoint x: 384, endPoint y: 316, distance: 132.4
click at [383, 316] on div "Fill Color Active Line Color Inactive Line Color Active Outline Color ******* I…" at bounding box center [479, 315] width 594 height 378
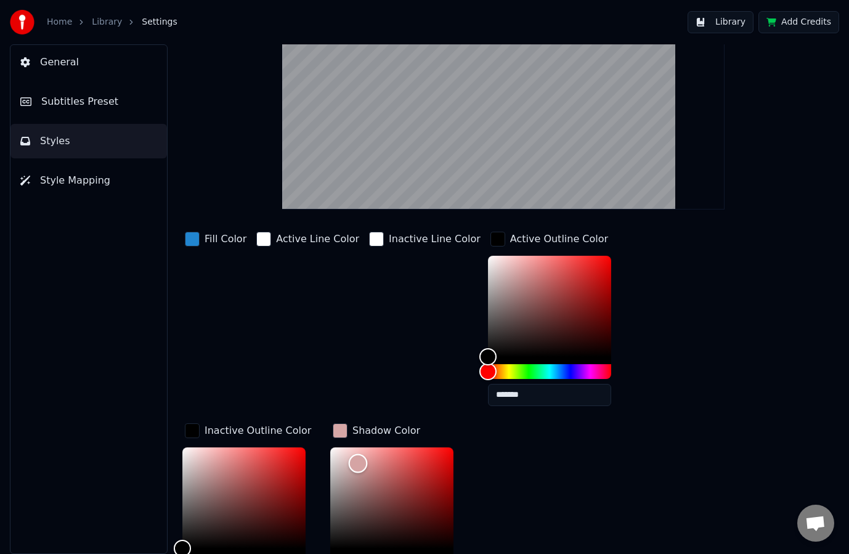
type input "*******"
drag, startPoint x: 189, startPoint y: 452, endPoint x: 116, endPoint y: 413, distance: 83.2
click at [119, 418] on div "General Subtitles Preset Styles Style Mapping Style Youka Subtitles Preset 2 Li…" at bounding box center [424, 298] width 849 height 509
click at [442, 453] on div "Fill Color Active Line Color Inactive Line Color Active Outline Color ******* I…" at bounding box center [479, 418] width 594 height 378
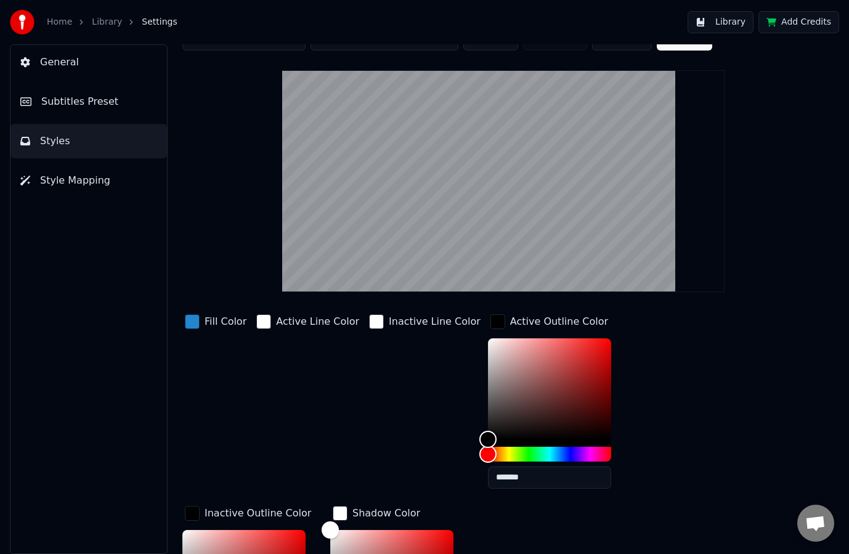
scroll to position [0, 0]
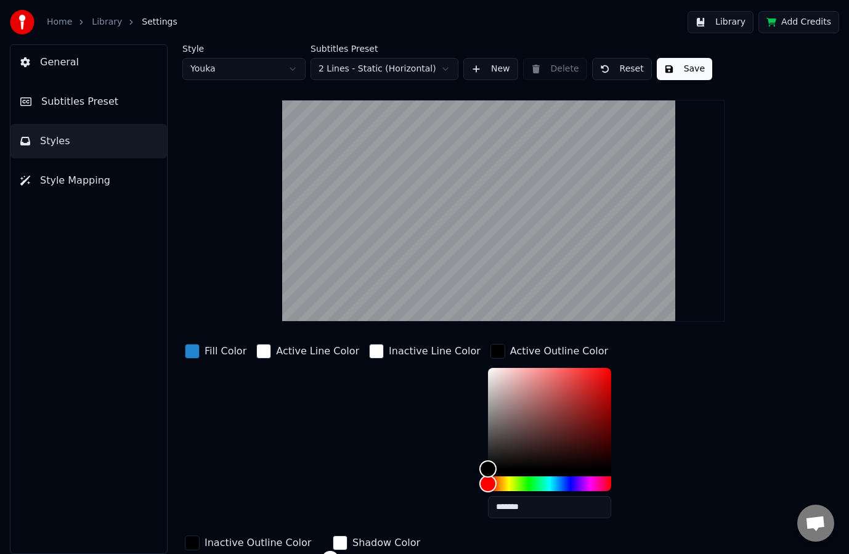
drag, startPoint x: 86, startPoint y: 106, endPoint x: 87, endPoint y: 116, distance: 10.5
click at [86, 105] on span "Subtitles Preset" at bounding box center [79, 101] width 77 height 15
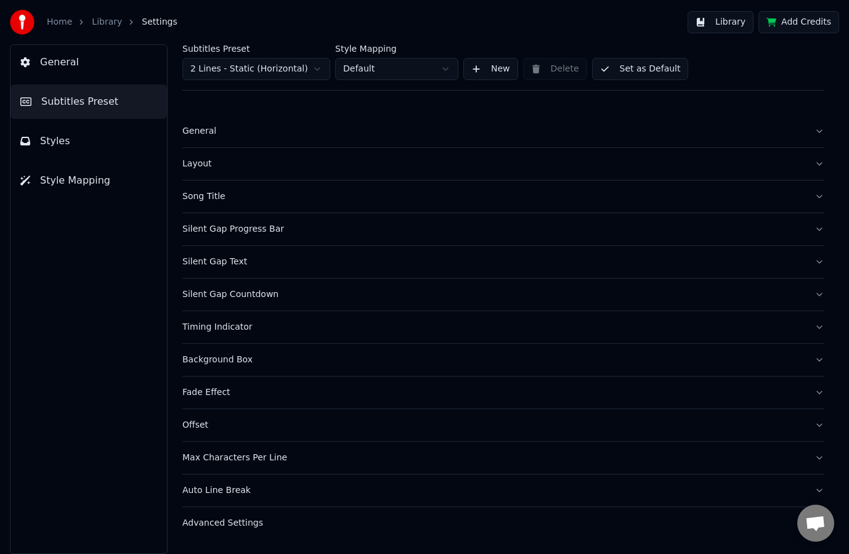
click at [71, 145] on button "Styles" at bounding box center [88, 141] width 156 height 34
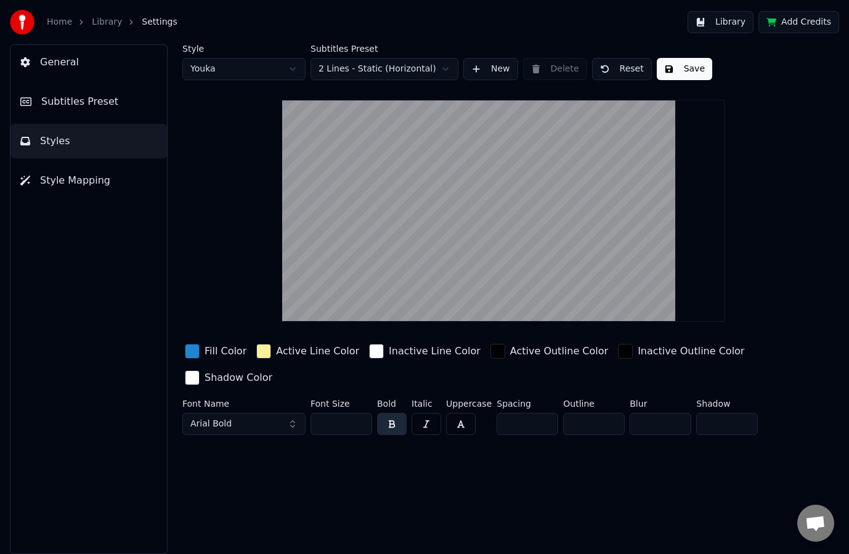
click at [261, 351] on div "button" at bounding box center [263, 351] width 15 height 15
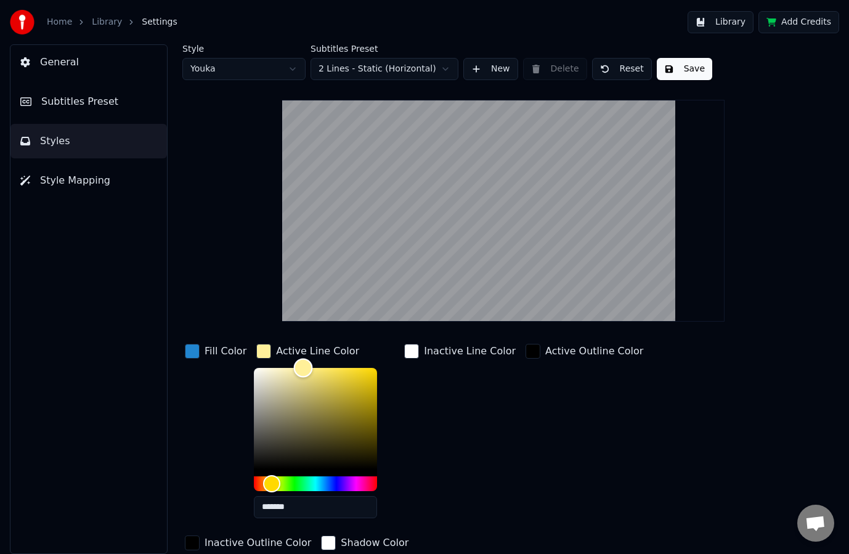
type input "*******"
drag, startPoint x: 256, startPoint y: 373, endPoint x: 193, endPoint y: 327, distance: 77.6
click at [194, 327] on div "Style Youka Subtitles Preset 2 Lines - Static (Horizontal) New Delete Reset Sav…" at bounding box center [503, 324] width 642 height 561
click at [529, 415] on div "Active Outline Color" at bounding box center [584, 434] width 123 height 187
click at [454, 353] on div "Inactive Line Color" at bounding box center [470, 351] width 92 height 15
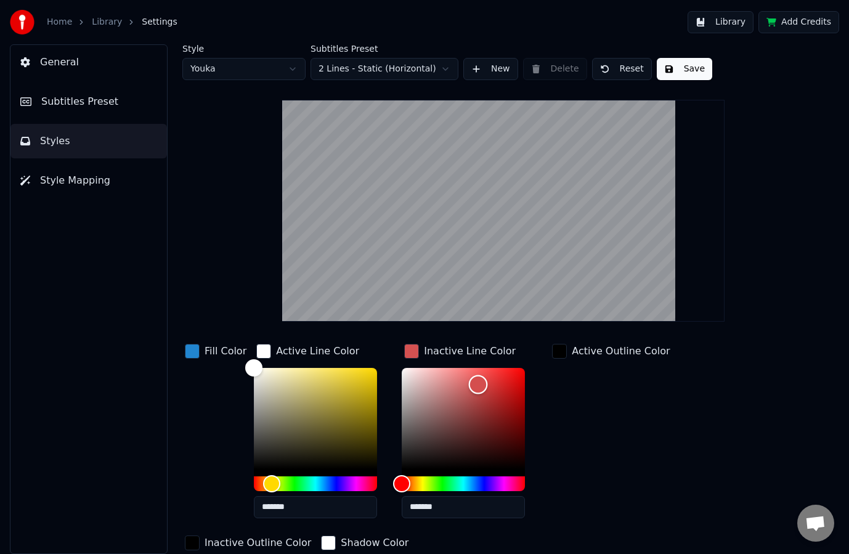
drag, startPoint x: 482, startPoint y: 381, endPoint x: 554, endPoint y: 350, distance: 78.4
click at [551, 350] on div "Fill Color Active Line Color ******* Inactive Line Color ******* Active Outline…" at bounding box center [479, 447] width 594 height 213
type input "*******"
drag, startPoint x: 412, startPoint y: 368, endPoint x: 314, endPoint y: 307, distance: 116.2
click at [317, 306] on div "Style Youka Subtitles Preset 2 Lines - Static (Horizontal) New Delete Reset Sav…" at bounding box center [503, 324] width 642 height 561
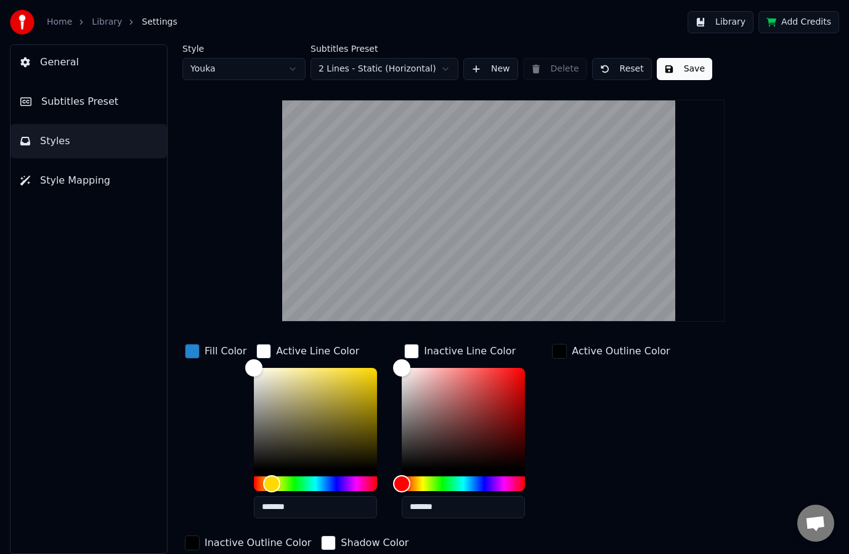
click at [673, 71] on button "Save" at bounding box center [684, 69] width 55 height 22
click at [95, 97] on span "Subtitles Preset" at bounding box center [79, 101] width 77 height 15
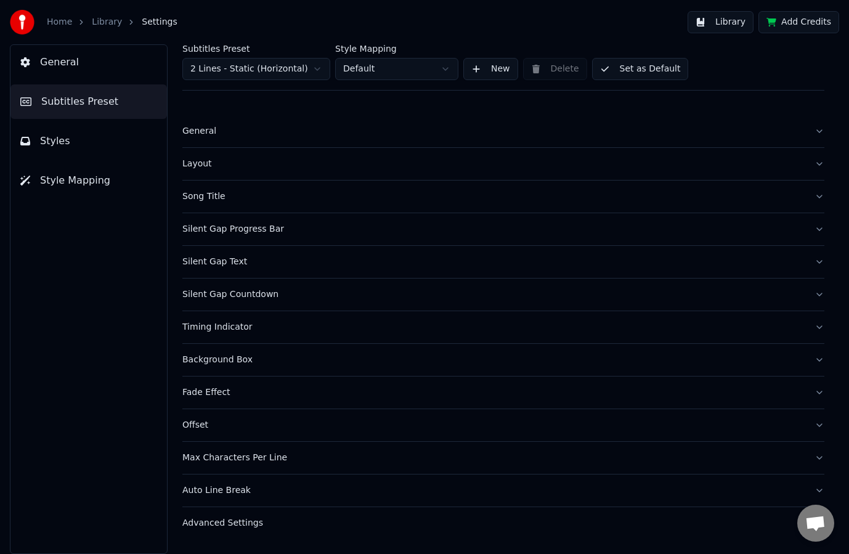
click at [92, 71] on button "General" at bounding box center [88, 62] width 156 height 34
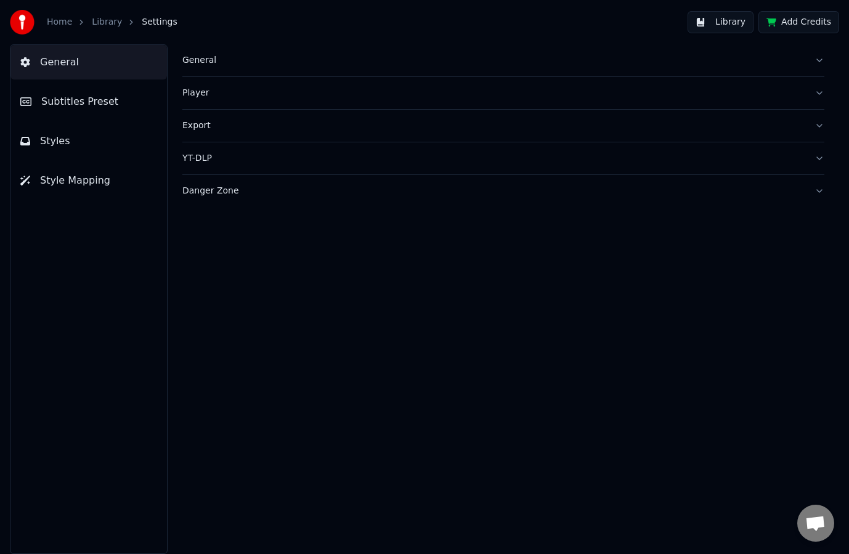
click at [73, 178] on span "Style Mapping" at bounding box center [75, 180] width 70 height 15
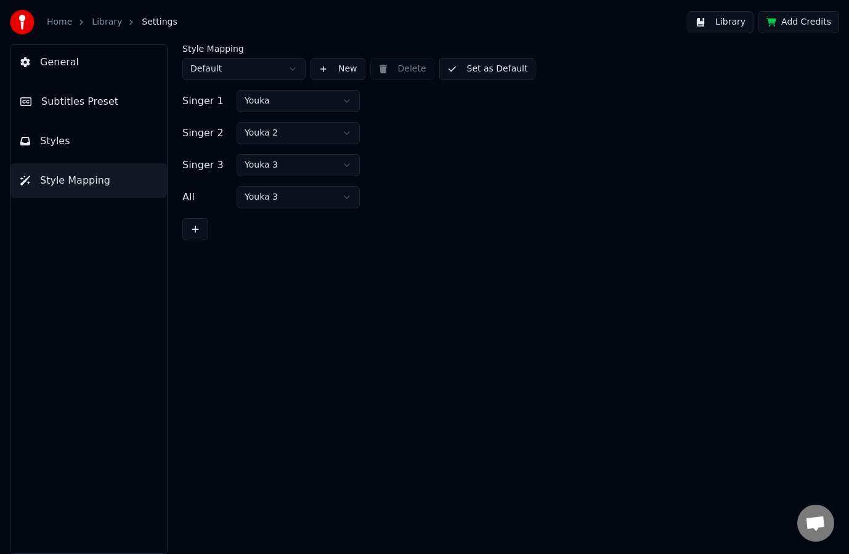
click at [96, 23] on link "Library" at bounding box center [107, 22] width 30 height 12
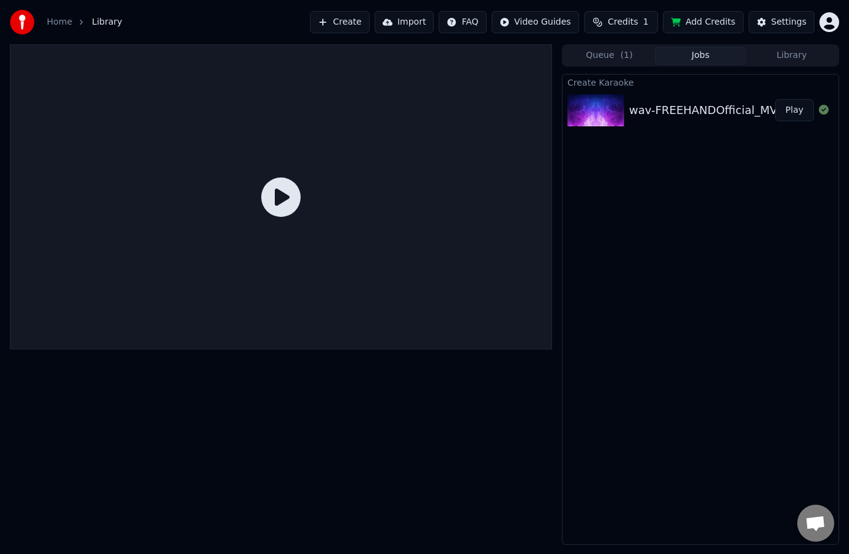
click at [280, 198] on icon at bounding box center [280, 196] width 39 height 39
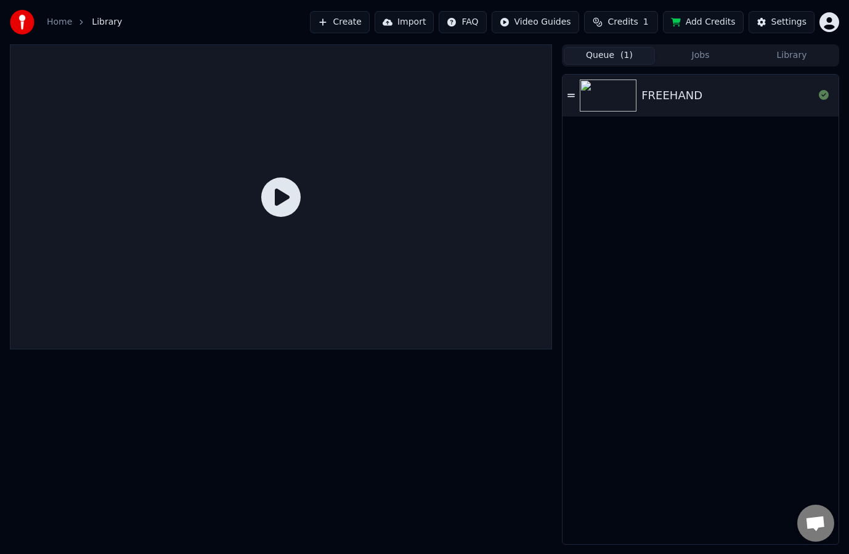
click at [615, 60] on button "Queue ( 1 )" at bounding box center [609, 56] width 91 height 18
click at [668, 112] on div "FREEHAND" at bounding box center [700, 96] width 276 height 42
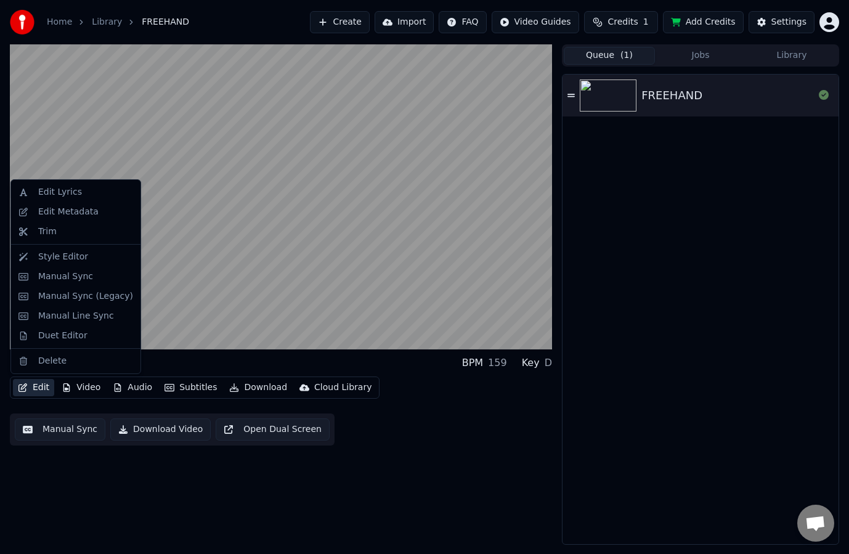
click at [31, 385] on button "Edit" at bounding box center [33, 387] width 41 height 17
click at [75, 195] on div "Edit Lyrics" at bounding box center [60, 192] width 44 height 12
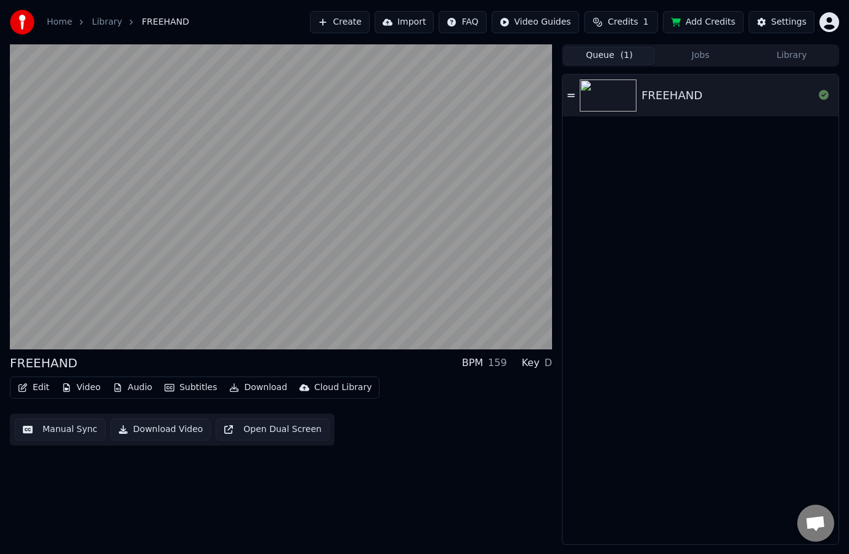
click at [30, 385] on button "Edit" at bounding box center [33, 387] width 41 height 17
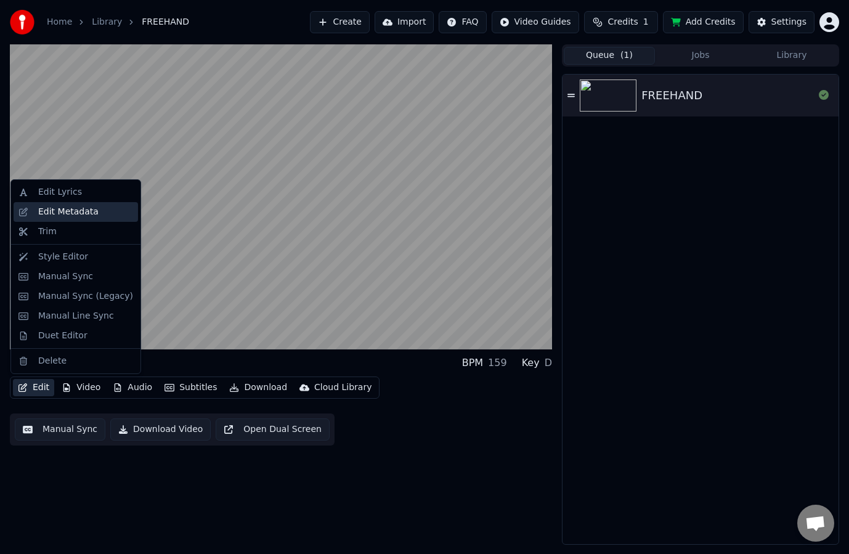
click at [81, 211] on div "Edit Metadata" at bounding box center [68, 212] width 60 height 12
click at [28, 388] on button "Edit" at bounding box center [33, 387] width 41 height 17
click at [81, 254] on div "Style Editor" at bounding box center [63, 257] width 50 height 12
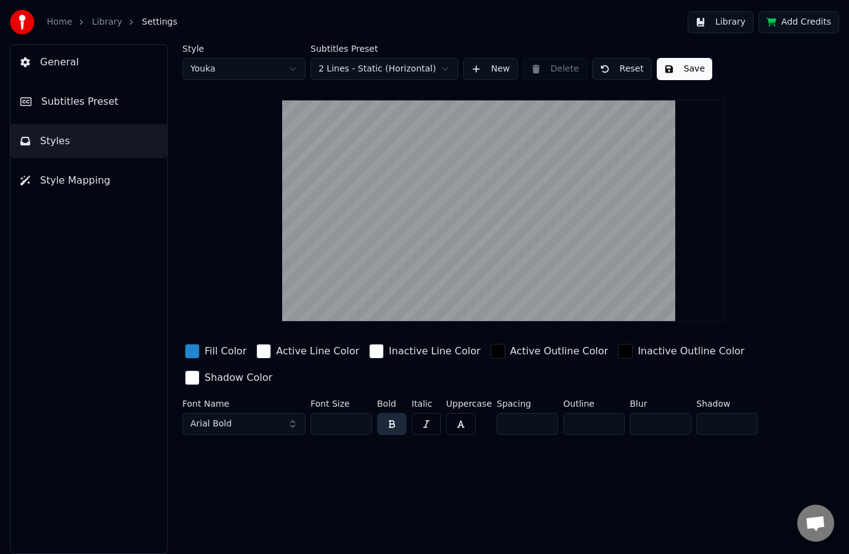
click at [90, 119] on div "General Subtitles Preset Styles Style Mapping" at bounding box center [89, 298] width 158 height 509
click at [97, 109] on button "Subtitles Preset" at bounding box center [88, 101] width 156 height 34
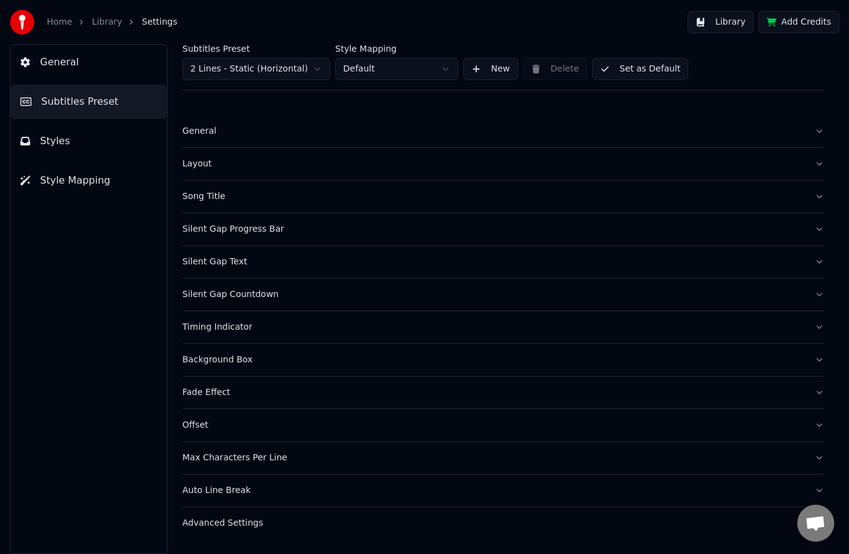
click at [88, 68] on button "General" at bounding box center [88, 62] width 156 height 34
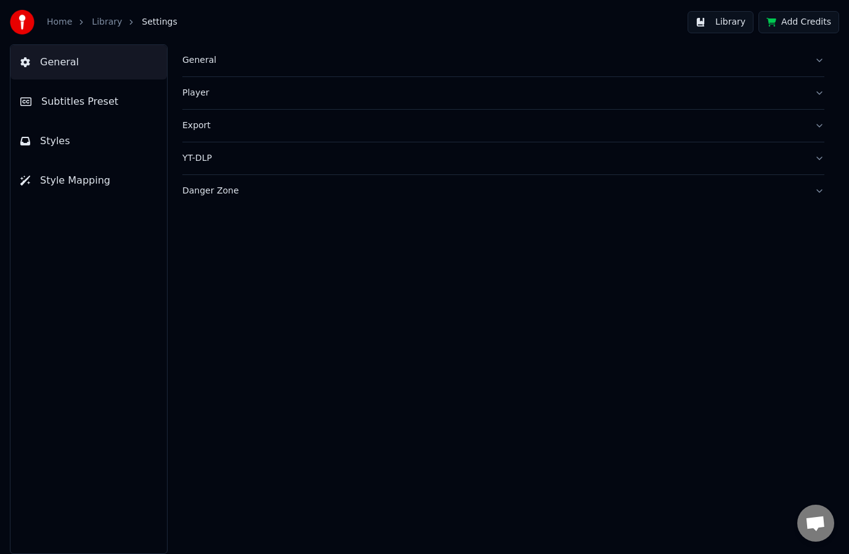
click at [238, 58] on div "General" at bounding box center [493, 60] width 622 height 12
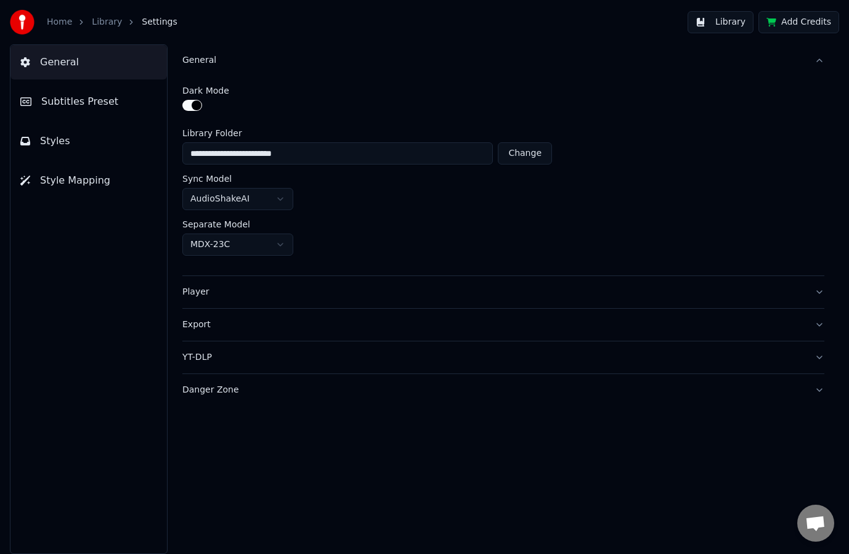
click at [238, 58] on div "General" at bounding box center [493, 60] width 622 height 12
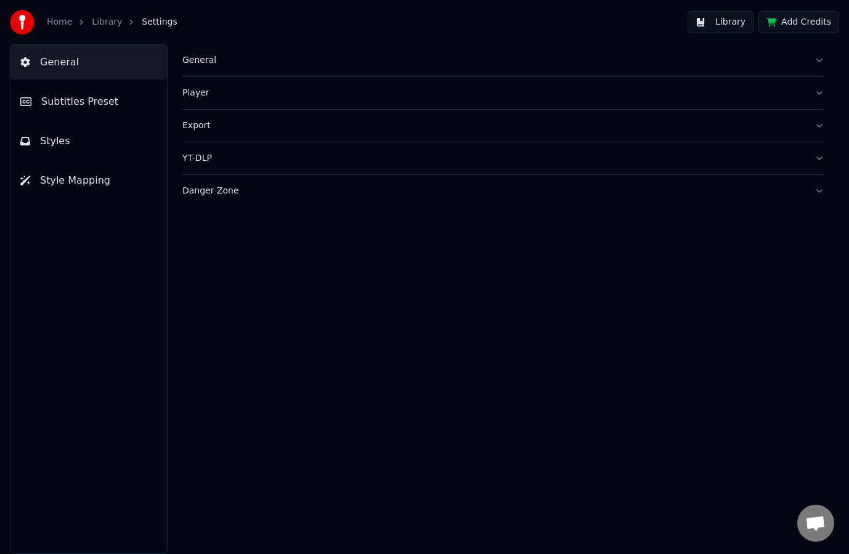
click at [221, 95] on div "Player" at bounding box center [493, 93] width 622 height 12
click at [205, 129] on div "Export" at bounding box center [493, 126] width 622 height 12
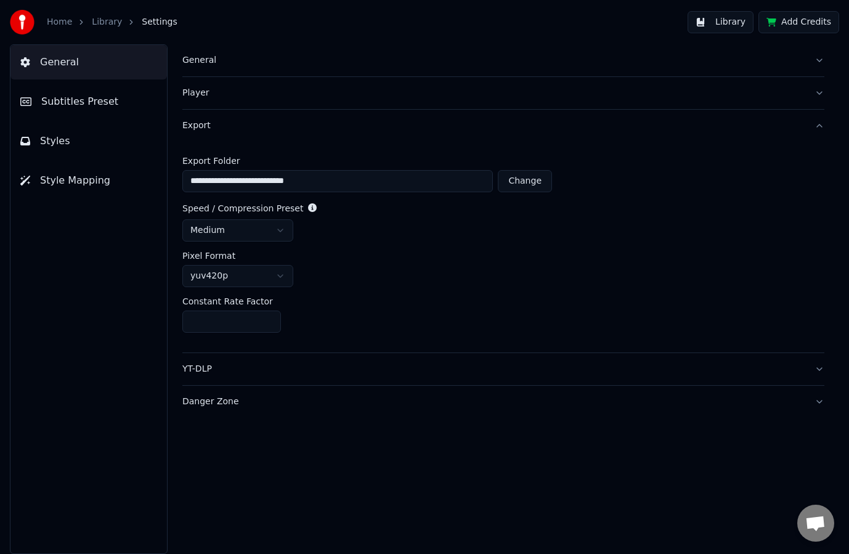
click at [205, 129] on div "Export" at bounding box center [493, 126] width 622 height 12
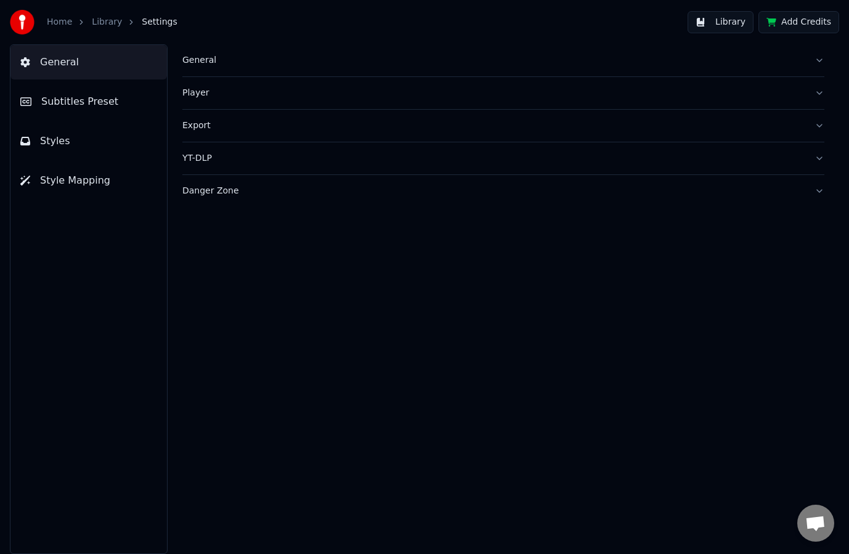
click at [210, 159] on div "YT-DLP" at bounding box center [493, 158] width 622 height 12
click at [208, 126] on div "Export" at bounding box center [493, 126] width 622 height 12
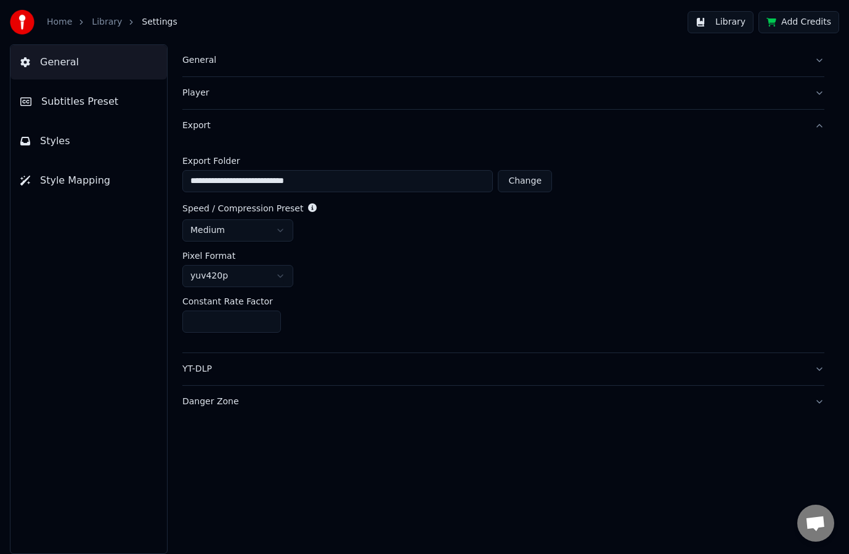
click at [273, 230] on html "**********" at bounding box center [424, 277] width 849 height 554
click at [289, 278] on html "**********" at bounding box center [424, 277] width 849 height 554
click at [79, 105] on span "Subtitles Preset" at bounding box center [79, 101] width 77 height 15
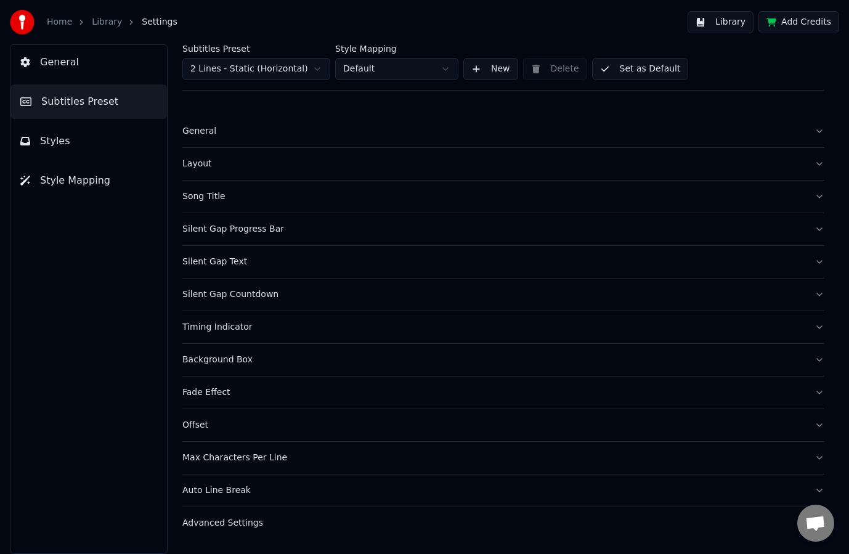
click at [75, 139] on button "Styles" at bounding box center [88, 141] width 156 height 34
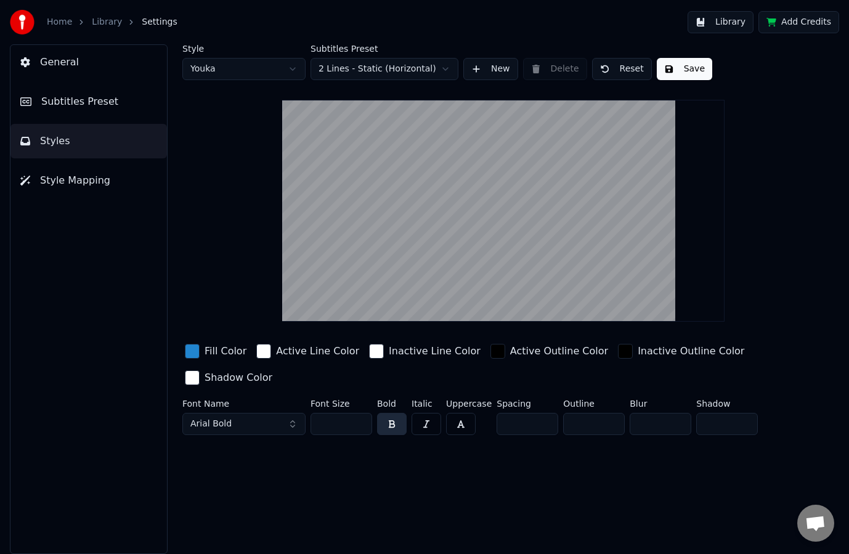
click at [75, 182] on span "Style Mapping" at bounding box center [75, 180] width 70 height 15
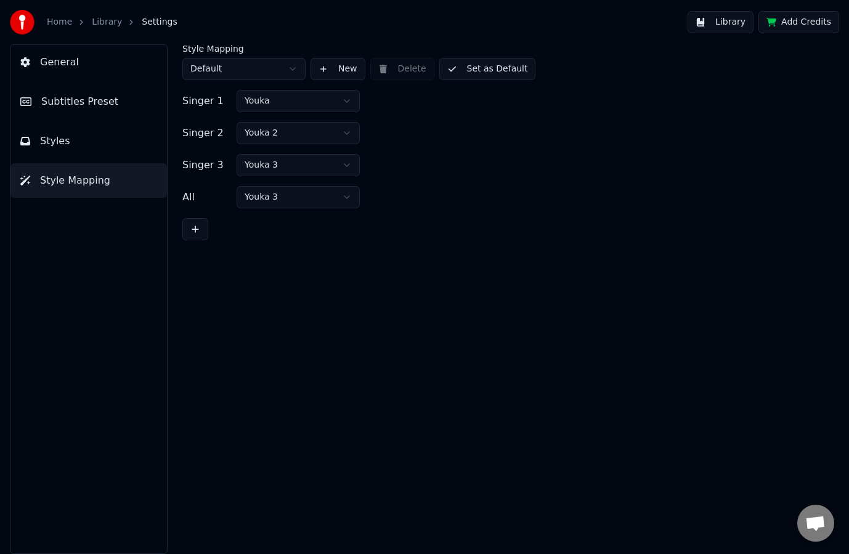
click at [66, 62] on span "General" at bounding box center [59, 62] width 39 height 15
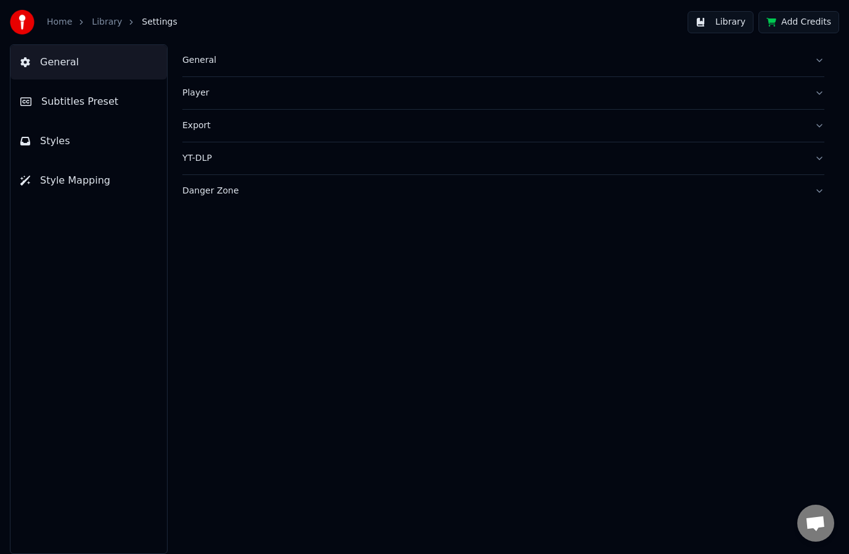
click at [94, 23] on link "Library" at bounding box center [107, 22] width 30 height 12
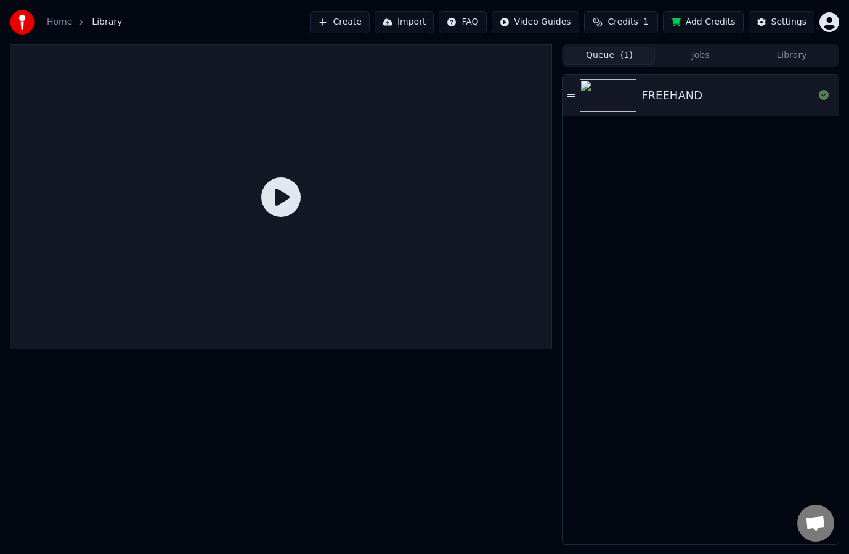
click at [654, 97] on div "FREEHAND" at bounding box center [671, 95] width 61 height 17
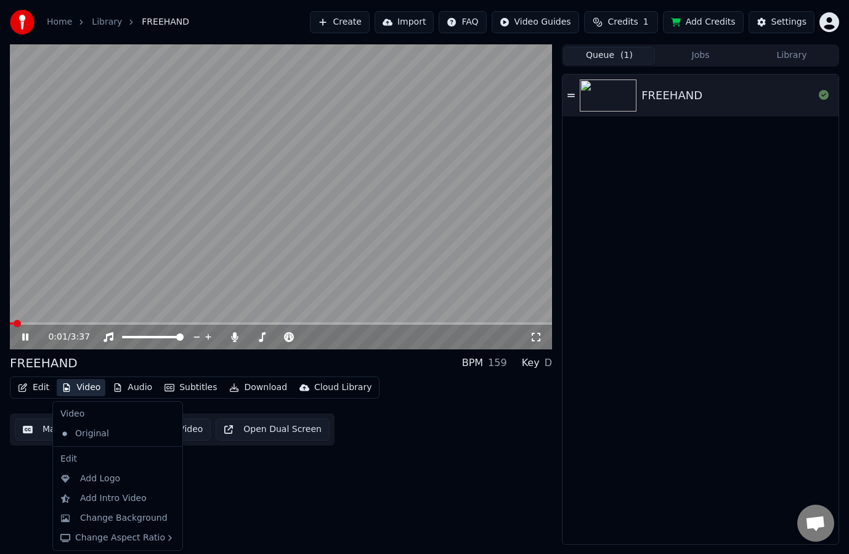
click at [81, 386] on button "Video" at bounding box center [81, 387] width 49 height 17
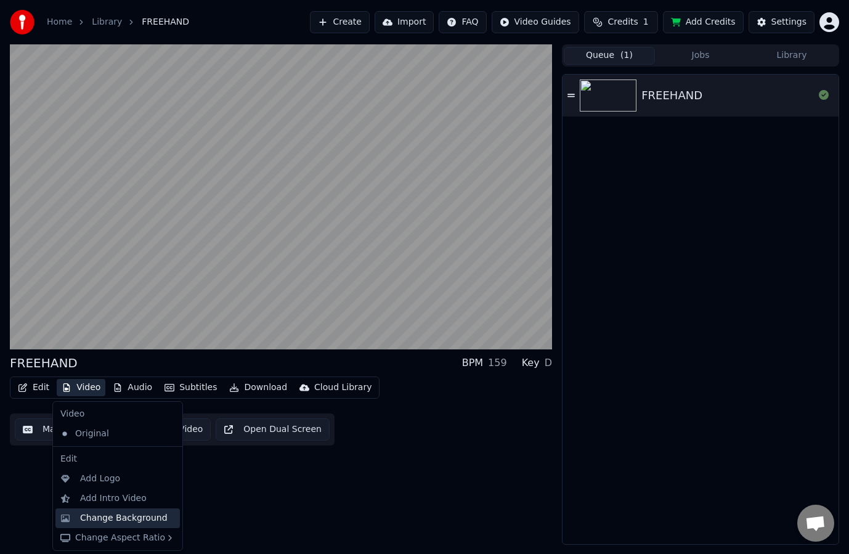
click at [154, 518] on div "Change Background" at bounding box center [123, 518] width 87 height 12
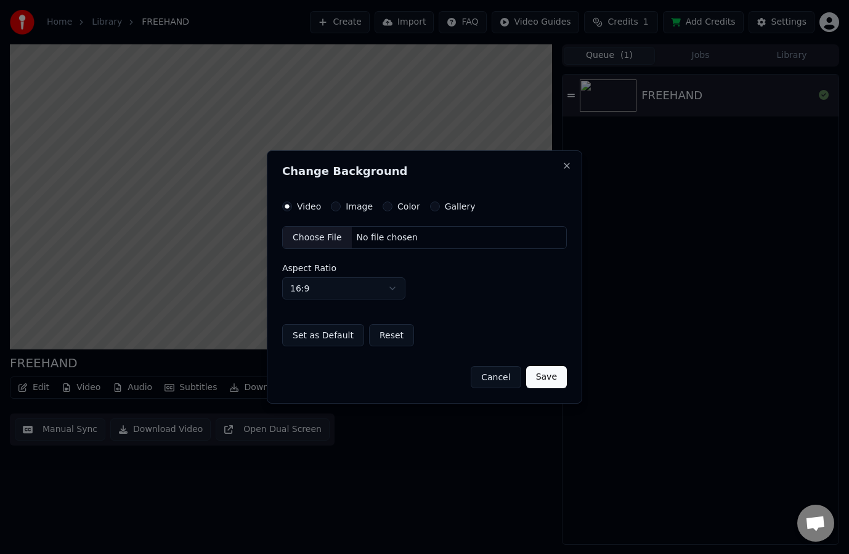
click at [346, 209] on label "Image" at bounding box center [359, 206] width 27 height 9
click at [341, 209] on button "Image" at bounding box center [336, 206] width 10 height 10
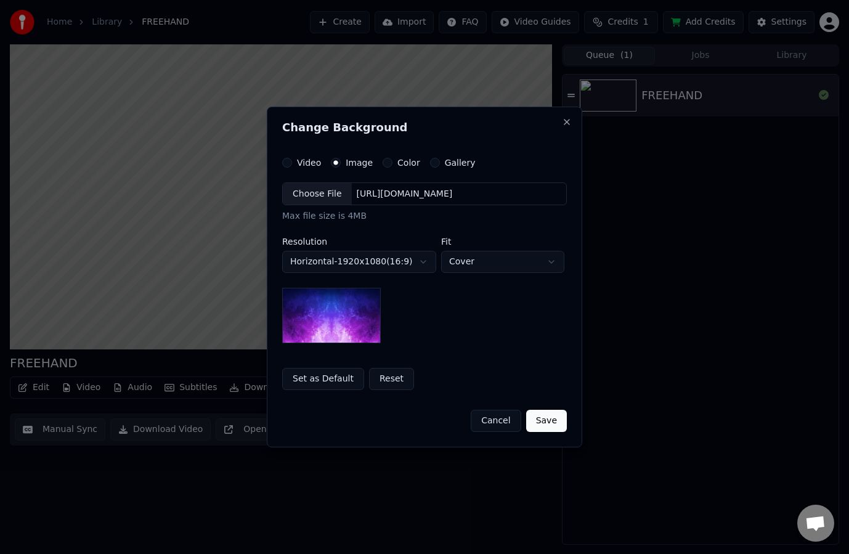
click at [397, 160] on label "Color" at bounding box center [408, 162] width 23 height 9
click at [392, 160] on button "Color" at bounding box center [388, 163] width 10 height 10
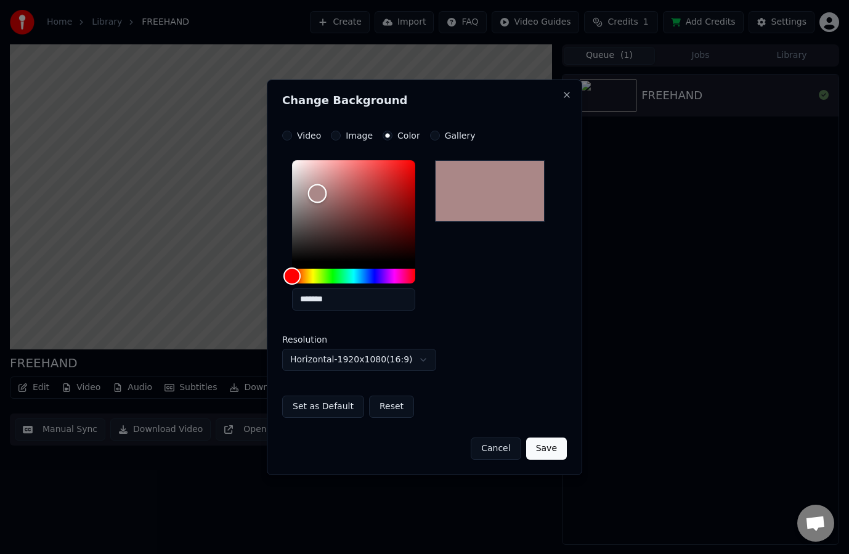
type input "*******"
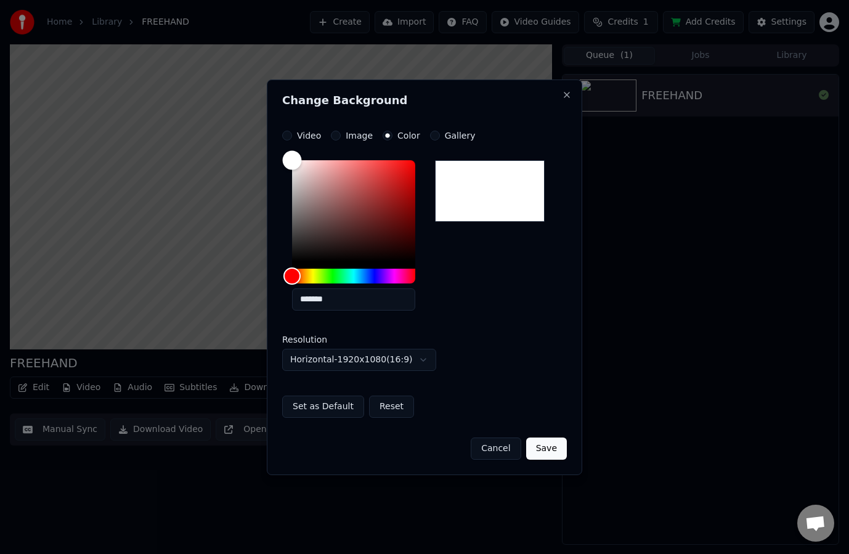
drag, startPoint x: 323, startPoint y: 201, endPoint x: 274, endPoint y: 135, distance: 81.9
click at [276, 136] on div "**********" at bounding box center [424, 276] width 315 height 395
click at [548, 447] on button "Save" at bounding box center [546, 448] width 41 height 22
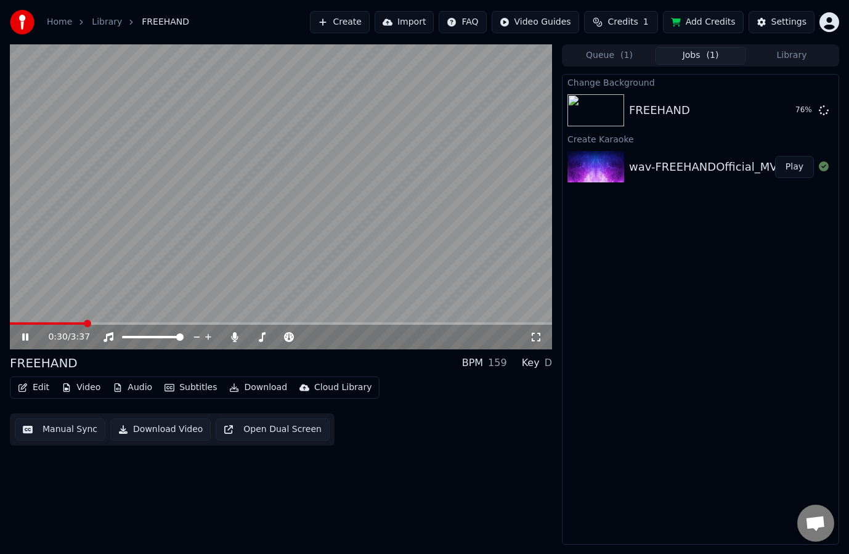
click at [24, 339] on icon at bounding box center [25, 336] width 6 height 7
click at [678, 123] on div "FREEHAND Play" at bounding box center [700, 110] width 276 height 42
click at [599, 109] on img at bounding box center [595, 110] width 57 height 32
click at [610, 60] on button "Queue ( 1 )" at bounding box center [609, 56] width 91 height 18
click at [691, 52] on button "Jobs" at bounding box center [700, 56] width 91 height 18
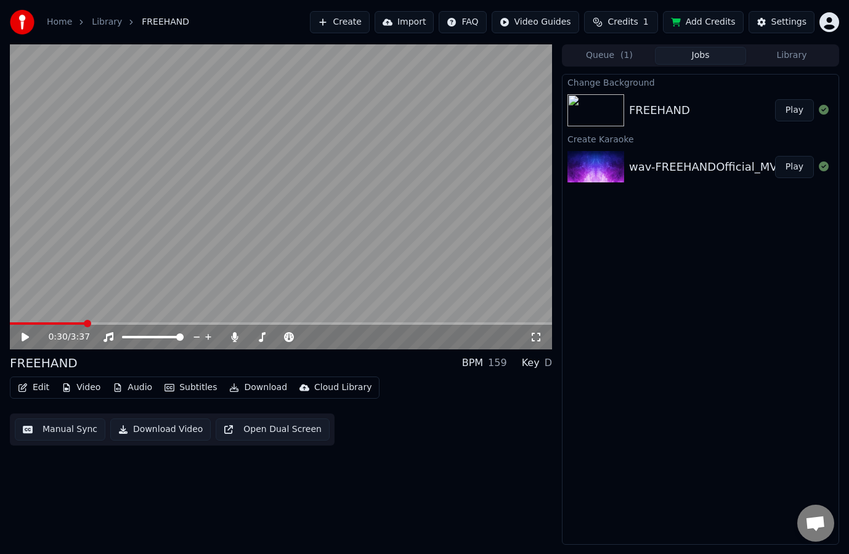
click at [607, 103] on img at bounding box center [595, 110] width 57 height 32
click at [792, 105] on button "Play" at bounding box center [794, 110] width 39 height 22
click at [688, 115] on div "FREEHAND" at bounding box center [702, 110] width 146 height 17
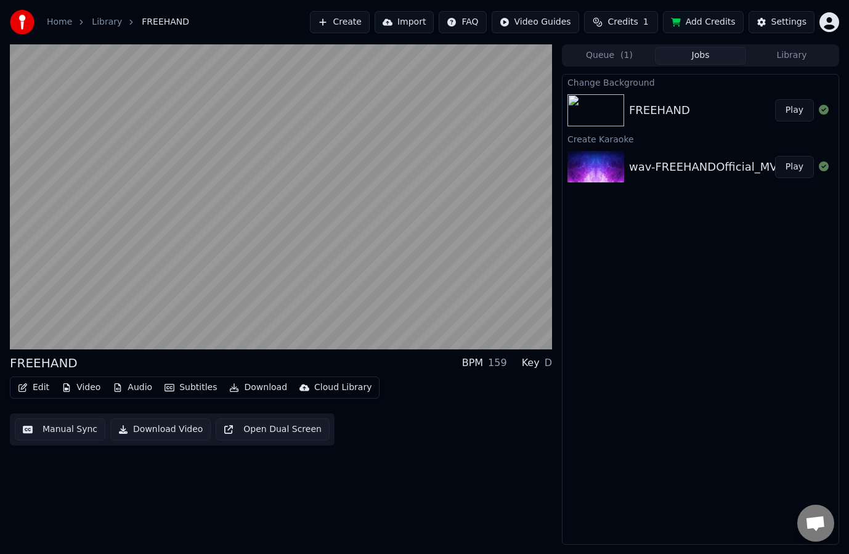
click at [708, 164] on div "wav-FREEHANDOfficial_MV_all_vocals" at bounding box center [733, 166] width 208 height 17
click at [798, 171] on button "Play" at bounding box center [794, 167] width 39 height 22
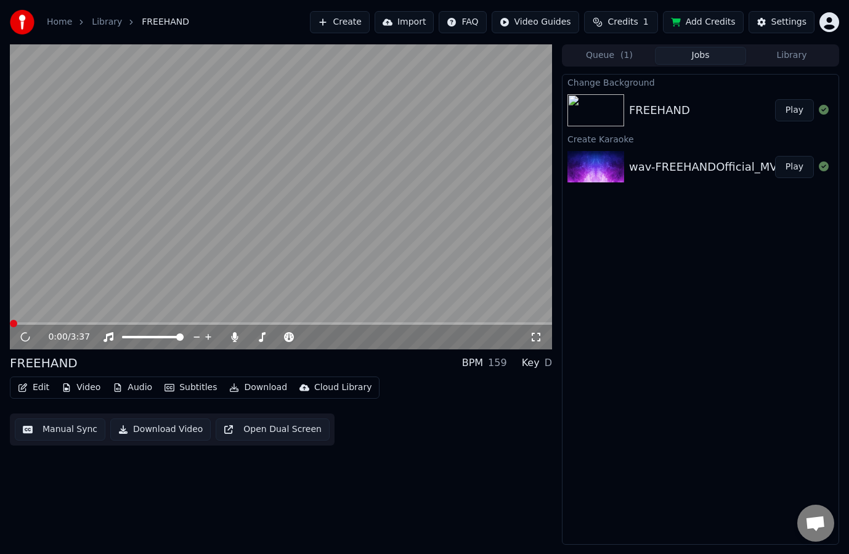
click at [796, 167] on button "Play" at bounding box center [794, 167] width 39 height 22
click at [31, 389] on button "Edit" at bounding box center [33, 387] width 41 height 17
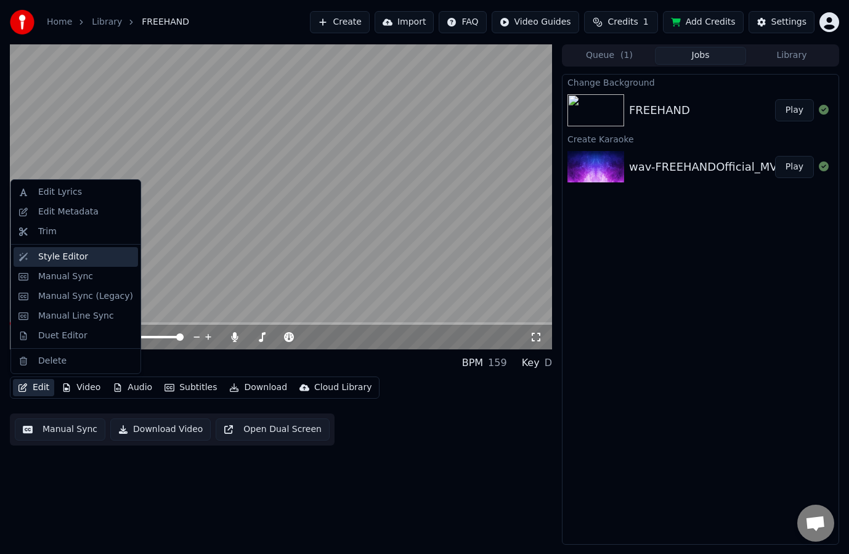
click at [70, 255] on div "Style Editor" at bounding box center [63, 257] width 50 height 12
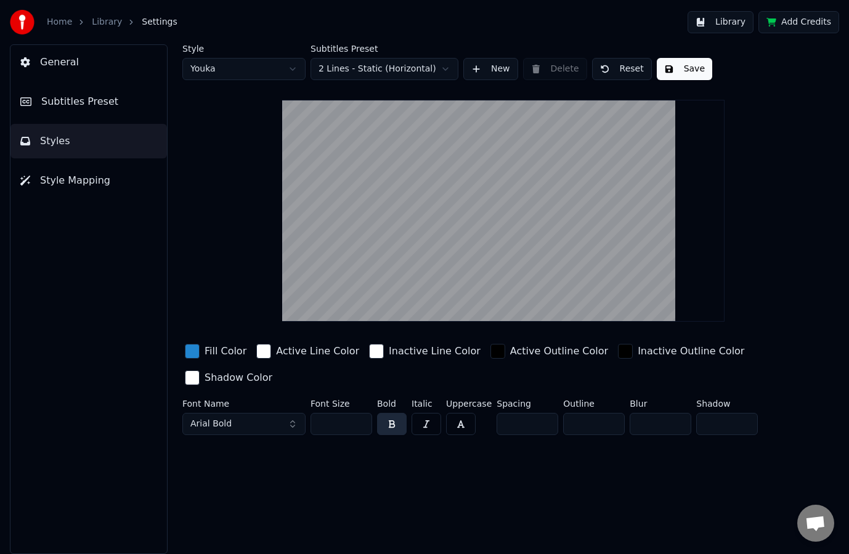
click at [490, 350] on div "button" at bounding box center [497, 351] width 15 height 15
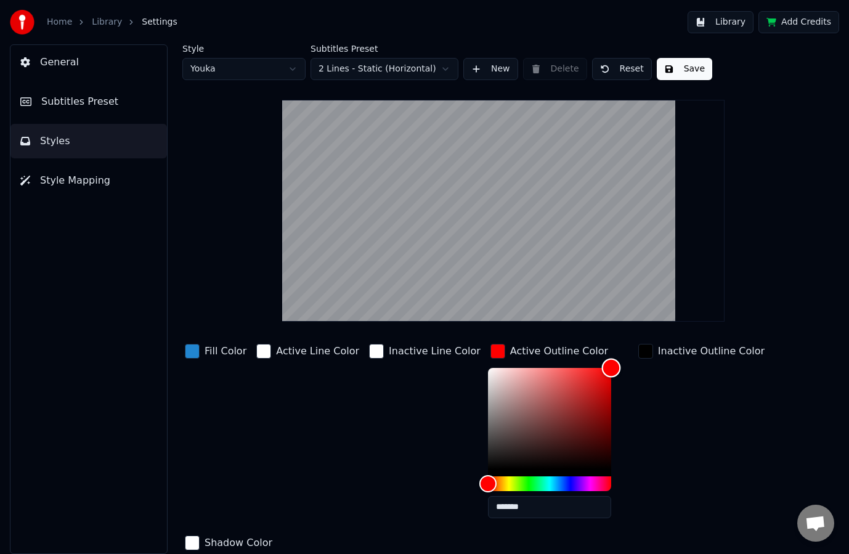
drag, startPoint x: 601, startPoint y: 366, endPoint x: 681, endPoint y: 353, distance: 81.1
click at [681, 353] on div "Fill Color Active Line Color Inactive Line Color Active Outline Color ******* I…" at bounding box center [479, 447] width 594 height 213
type input "*******"
drag, startPoint x: 501, startPoint y: 392, endPoint x: 406, endPoint y: 335, distance: 111.0
click at [407, 336] on div "Style Youka Subtitles Preset 2 Lines - Static (Horizontal) New Delete Reset Sav…" at bounding box center [503, 324] width 642 height 561
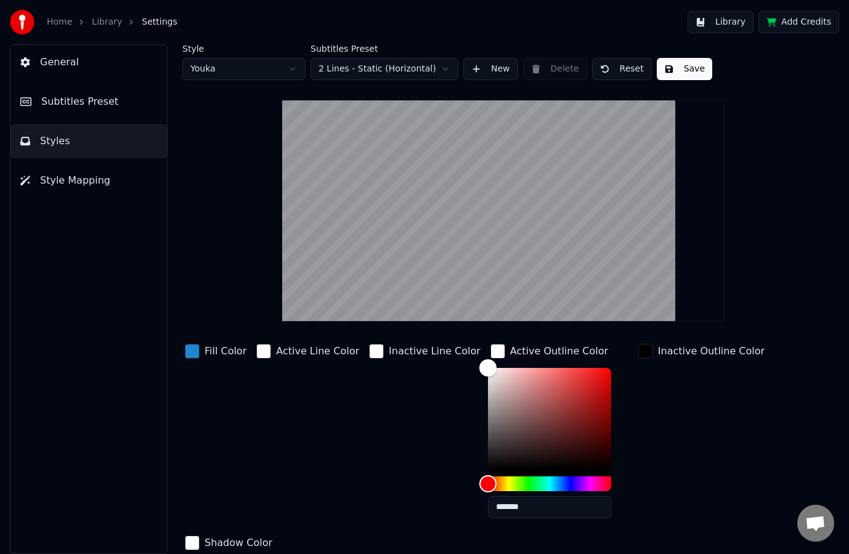
click at [678, 68] on button "Save" at bounding box center [684, 69] width 55 height 22
click at [92, 17] on link "Library" at bounding box center [107, 22] width 30 height 12
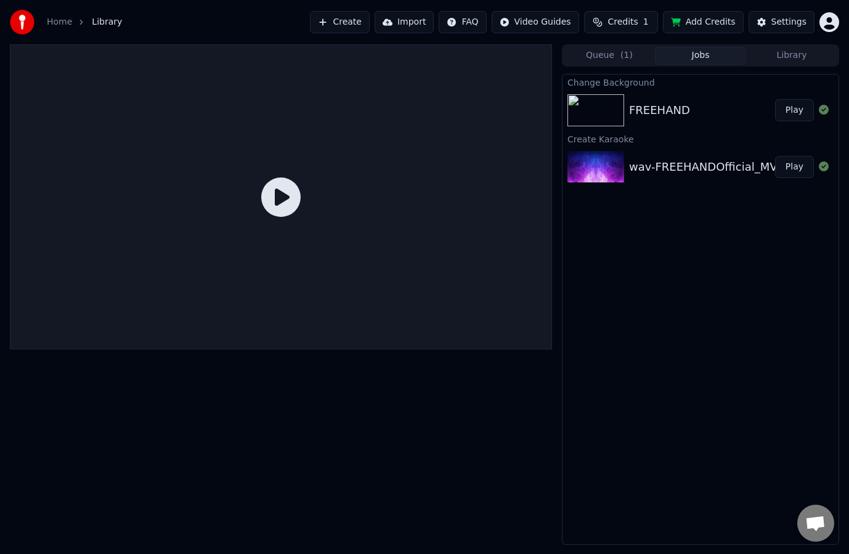
click at [790, 167] on button "Play" at bounding box center [794, 167] width 39 height 22
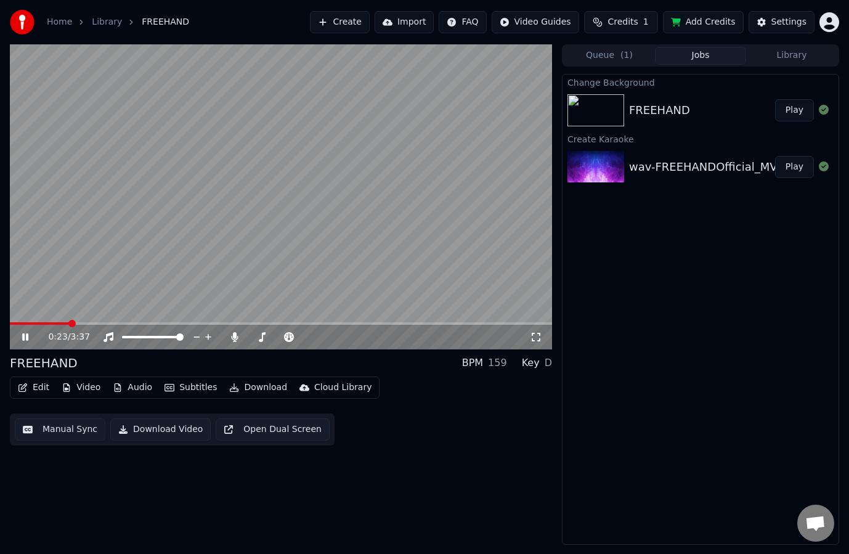
click at [25, 336] on icon at bounding box center [34, 337] width 28 height 10
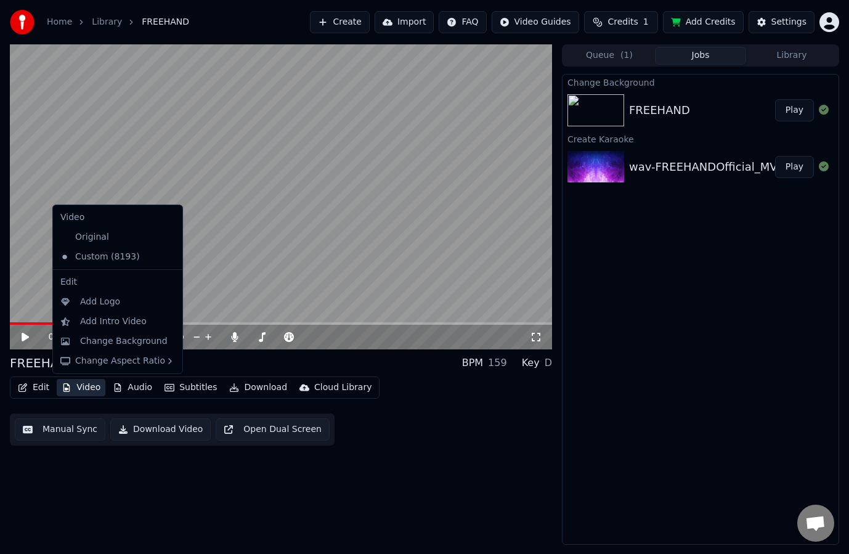
click at [76, 388] on button "Video" at bounding box center [81, 387] width 49 height 17
click at [117, 339] on div "Change Background" at bounding box center [123, 341] width 87 height 12
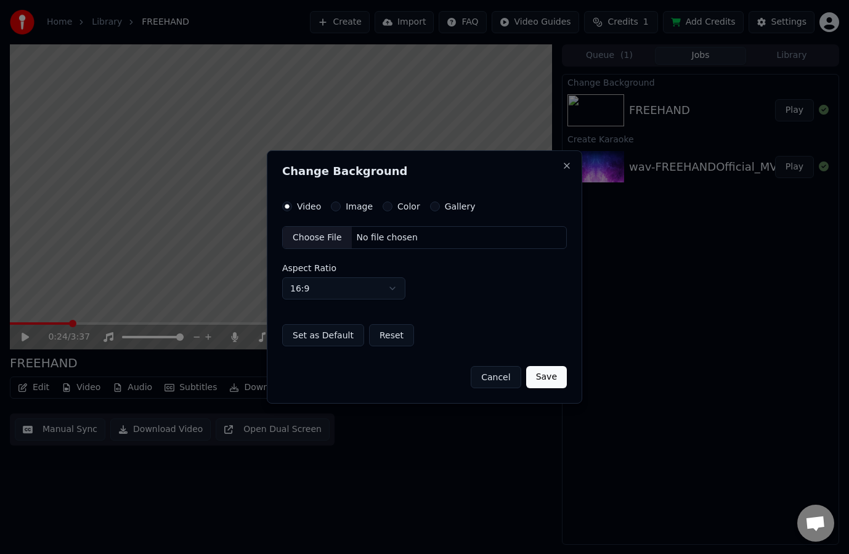
click at [445, 207] on label "Gallery" at bounding box center [460, 206] width 31 height 9
click at [440, 207] on button "Gallery" at bounding box center [435, 206] width 10 height 10
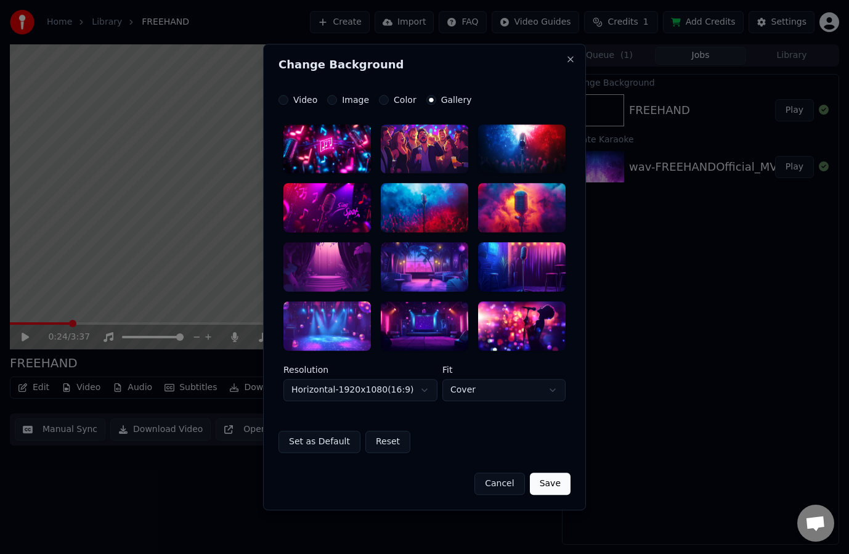
click at [304, 103] on label "Video" at bounding box center [305, 99] width 24 height 9
click at [288, 103] on button "Video" at bounding box center [283, 100] width 10 height 10
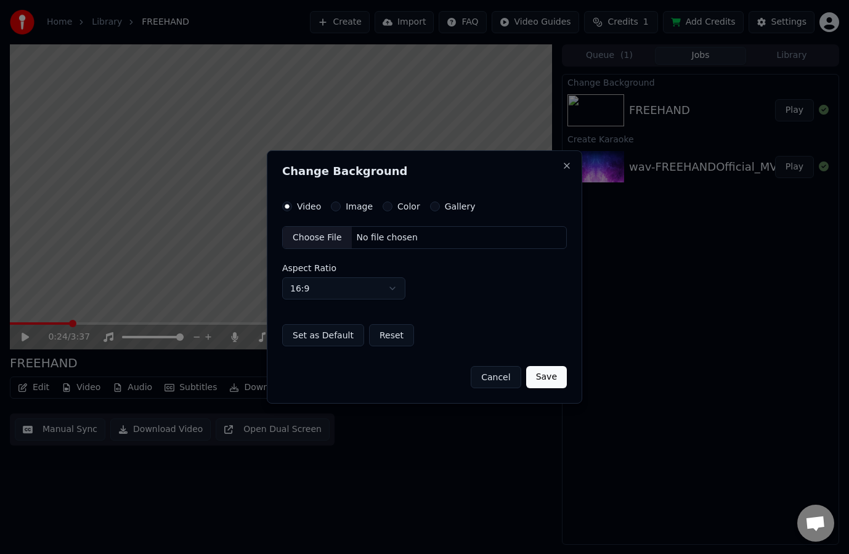
click at [317, 237] on div "Choose File" at bounding box center [317, 238] width 69 height 22
click at [346, 210] on label "Image" at bounding box center [359, 206] width 27 height 9
click at [341, 210] on button "Image" at bounding box center [336, 206] width 10 height 10
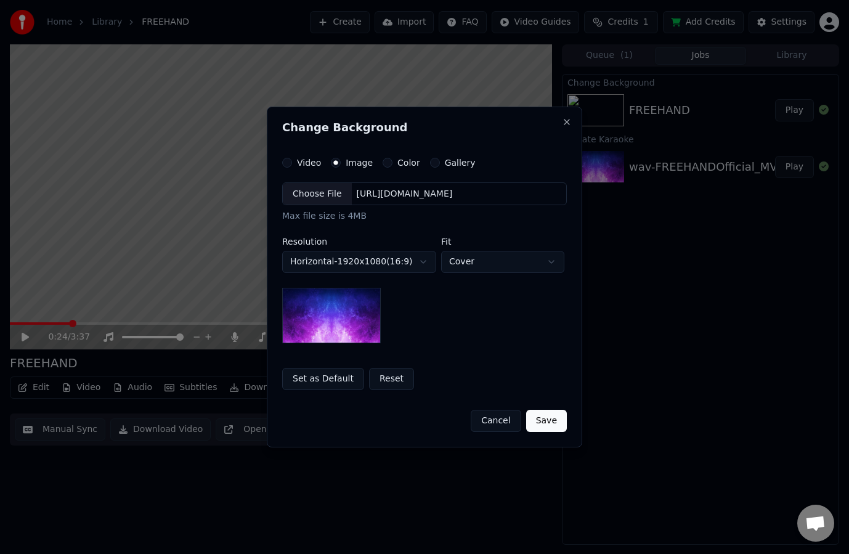
click at [326, 194] on div "Choose File" at bounding box center [317, 194] width 69 height 22
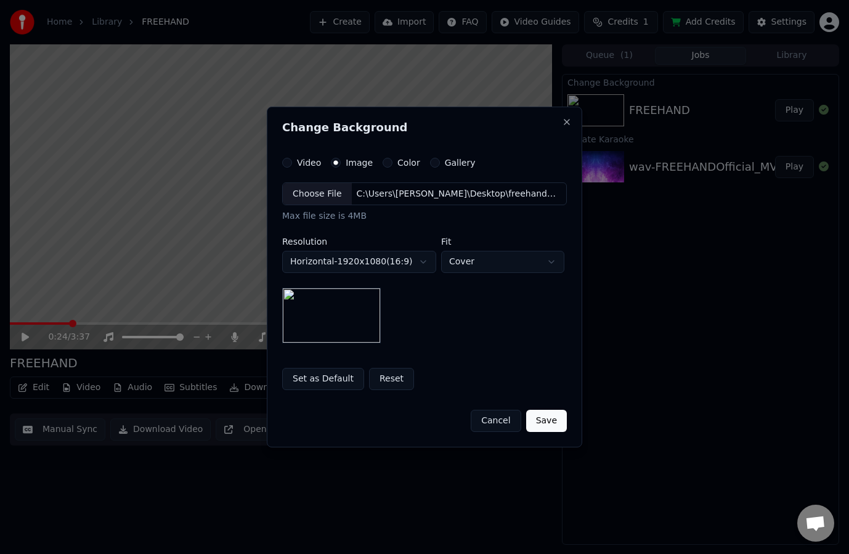
click at [555, 421] on button "Save" at bounding box center [546, 421] width 41 height 22
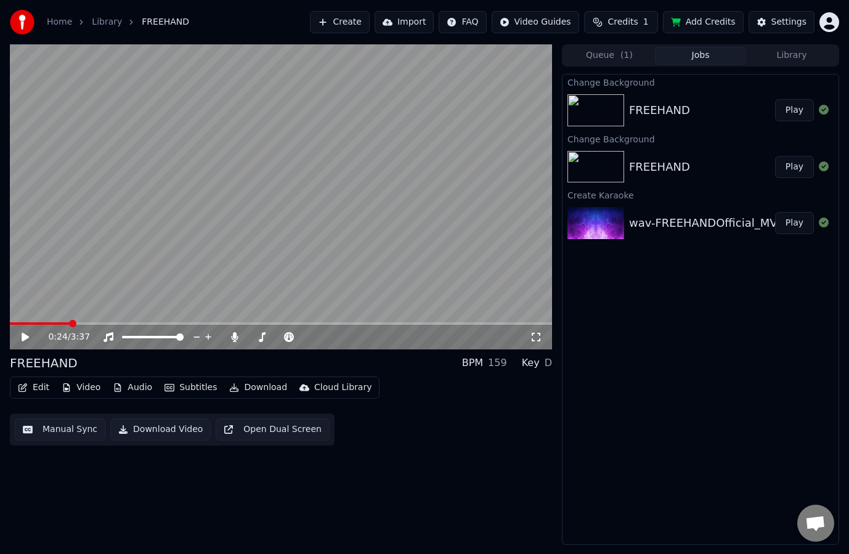
click at [790, 114] on button "Play" at bounding box center [794, 110] width 39 height 22
click at [285, 336] on span at bounding box center [279, 337] width 62 height 2
click at [533, 335] on icon at bounding box center [536, 337] width 12 height 10
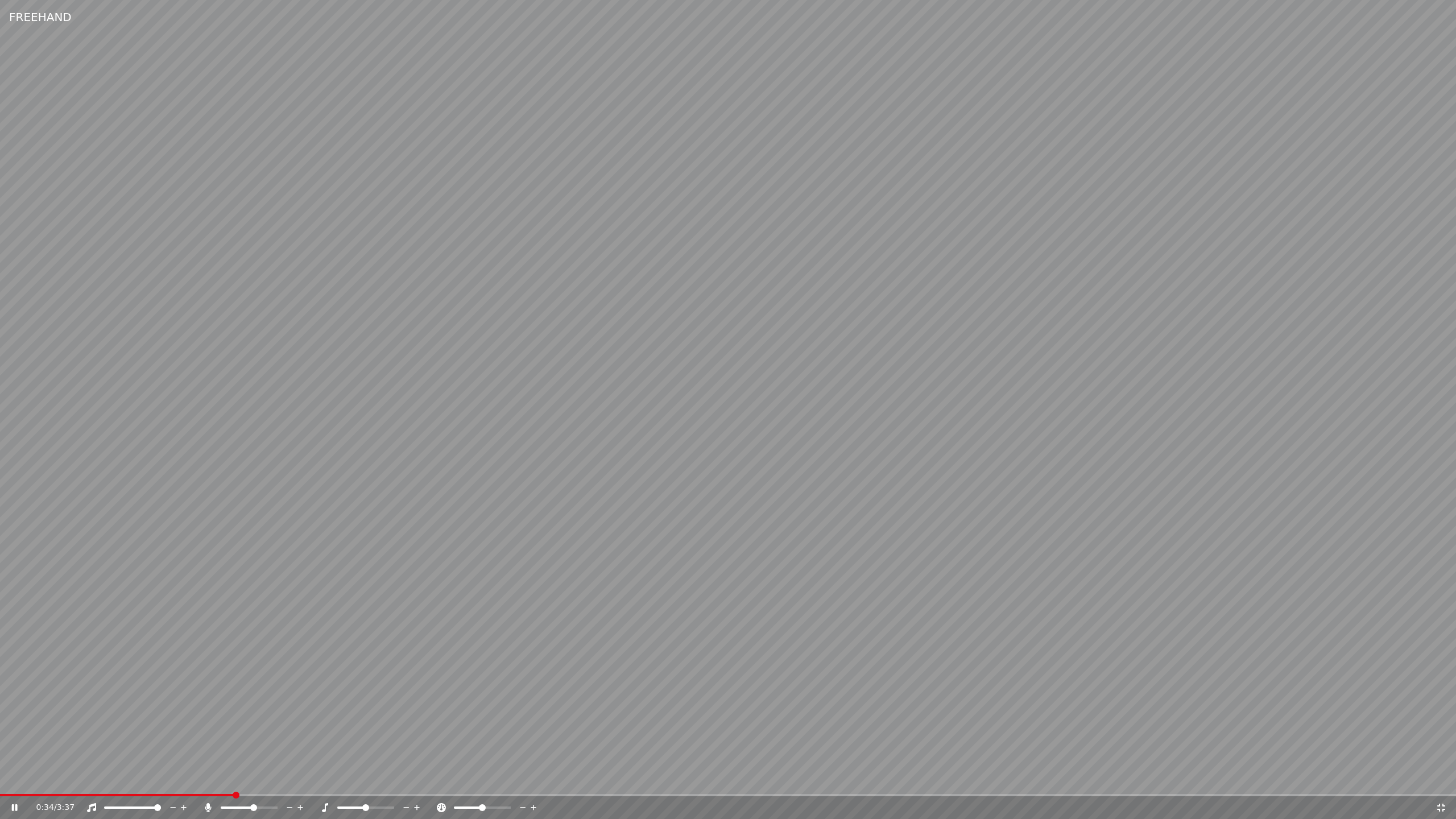
click at [783, 349] on video at bounding box center [728, 409] width 1456 height 819
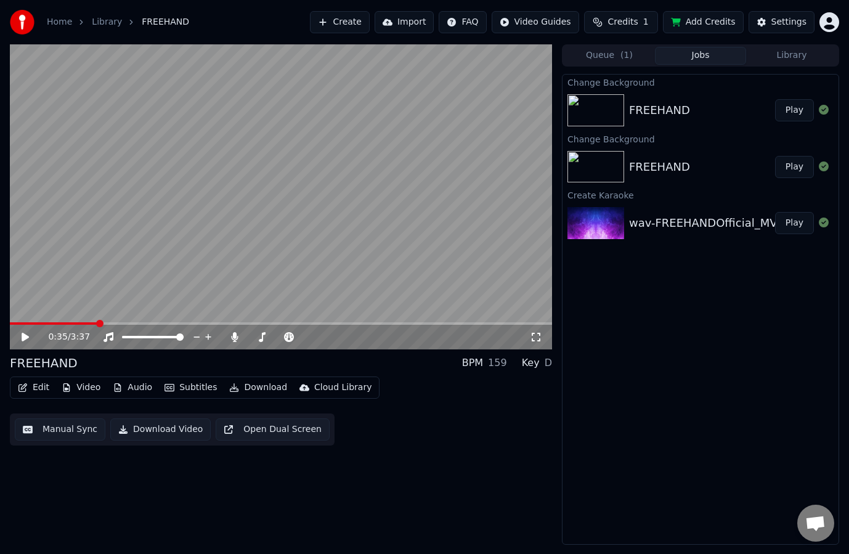
click at [452, 461] on div "0:35 / 3:37 FREEHAND BPM 159 Key D Edit Video Audio Subtitles Download Cloud Li…" at bounding box center [281, 294] width 542 height 500
click at [36, 391] on button "Edit" at bounding box center [33, 387] width 41 height 17
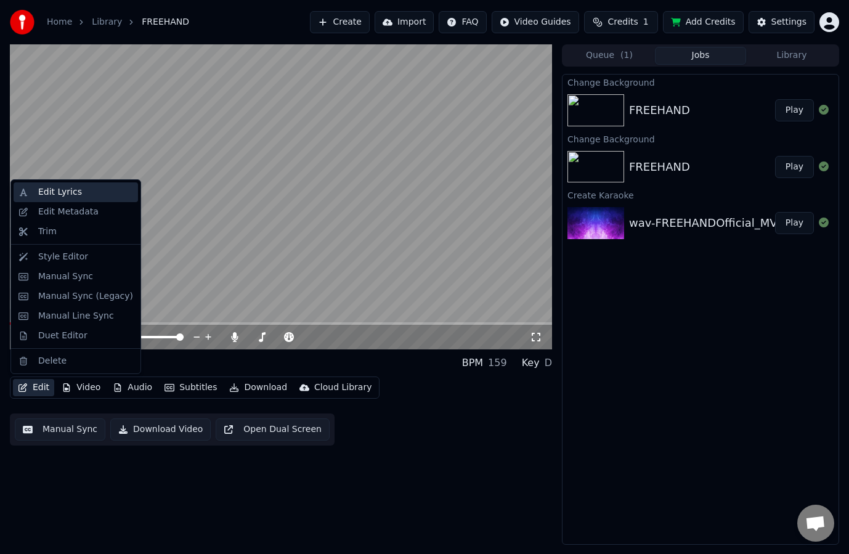
click at [76, 196] on div "Edit Lyrics" at bounding box center [85, 192] width 95 height 12
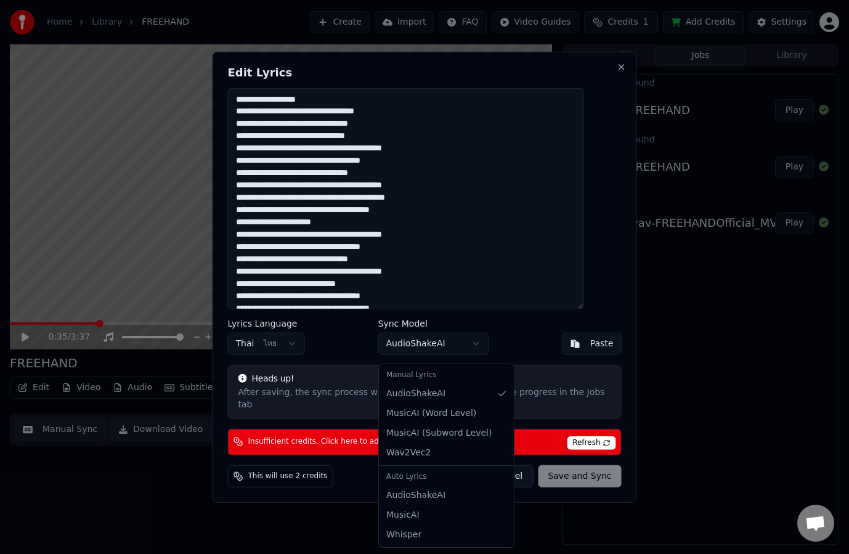
click at [450, 349] on body "Home Library FREEHAND Create Import FAQ Video Guides Credits 1 Add Credits Sett…" at bounding box center [424, 277] width 849 height 554
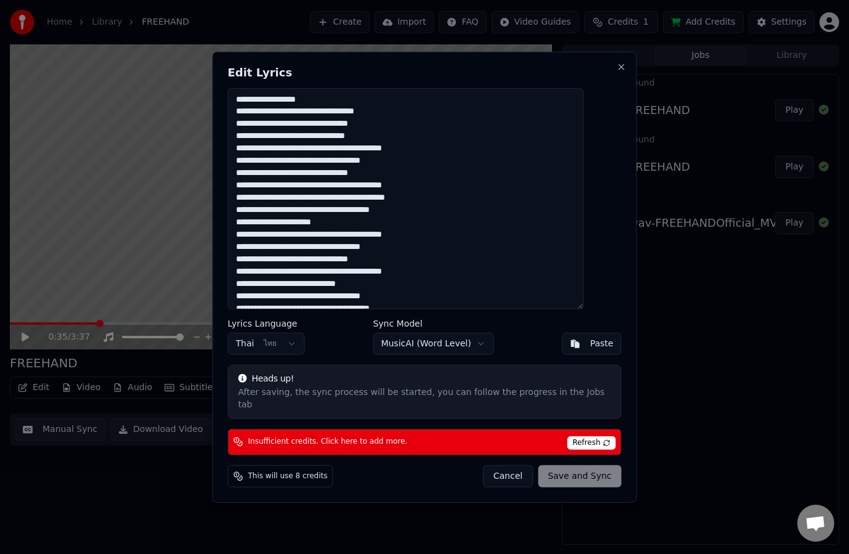
click at [458, 353] on body "Home Library FREEHAND Create Import FAQ Video Guides Credits 1 Add Credits Sett…" at bounding box center [424, 277] width 849 height 554
click at [575, 436] on span "Refresh" at bounding box center [591, 443] width 49 height 14
click at [617, 71] on button "Close" at bounding box center [622, 67] width 10 height 10
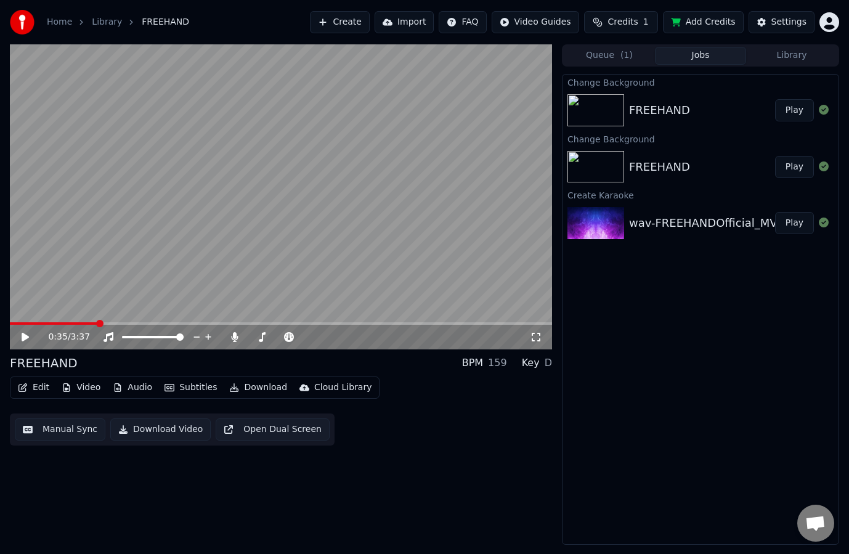
click at [26, 336] on icon at bounding box center [25, 337] width 7 height 9
click at [26, 336] on icon at bounding box center [34, 337] width 28 height 10
click at [24, 339] on icon at bounding box center [25, 337] width 7 height 9
click at [57, 324] on span at bounding box center [33, 323] width 47 height 2
click at [22, 336] on icon at bounding box center [34, 337] width 28 height 10
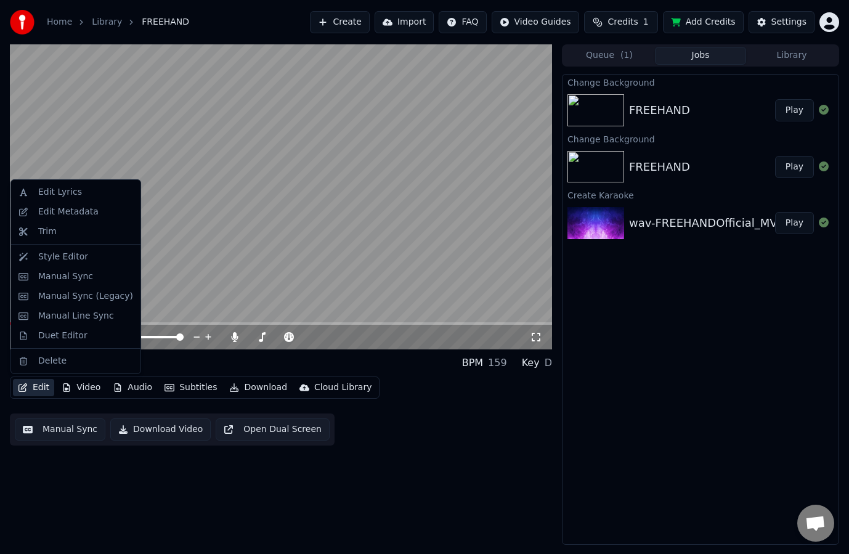
click at [37, 386] on button "Edit" at bounding box center [33, 387] width 41 height 17
click at [57, 259] on div "Style Editor" at bounding box center [63, 257] width 50 height 12
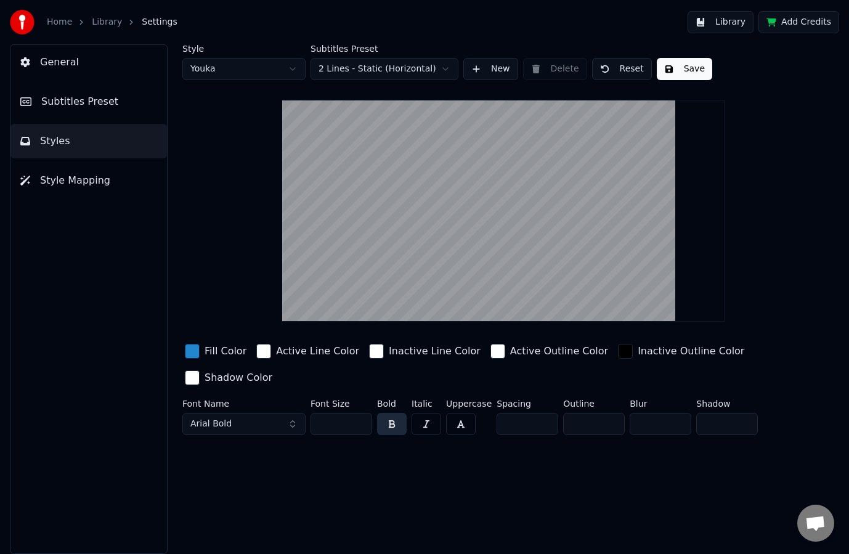
click at [286, 73] on html "Home Library Settings Library Add Credits General Subtitles Preset Styles Style…" at bounding box center [424, 277] width 849 height 554
click at [286, 69] on html "Home Library Settings Library Add Credits General Subtitles Preset Styles Style…" at bounding box center [424, 277] width 849 height 554
click at [342, 68] on html "Home Library Settings Library Add Credits General Subtitles Preset Styles Style…" at bounding box center [424, 277] width 849 height 554
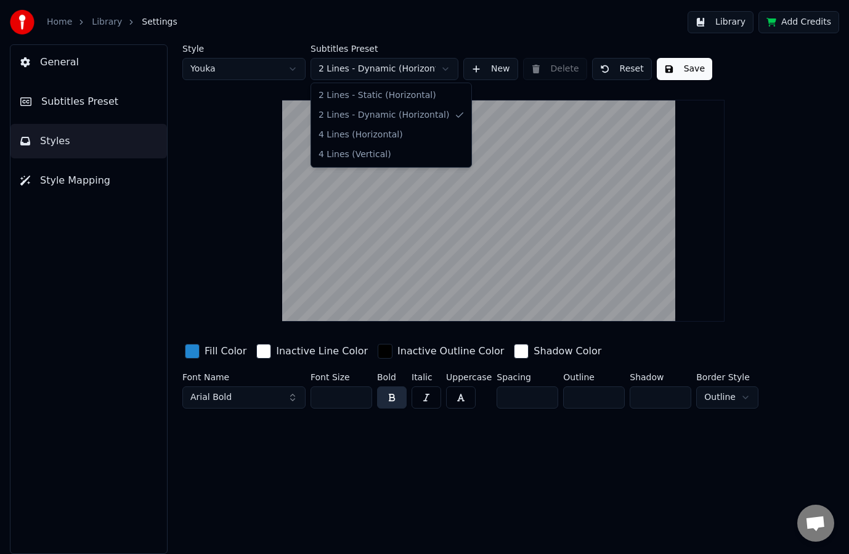
click at [350, 68] on html "Home Library Settings Library Add Credits General Subtitles Preset Styles Style…" at bounding box center [424, 277] width 849 height 554
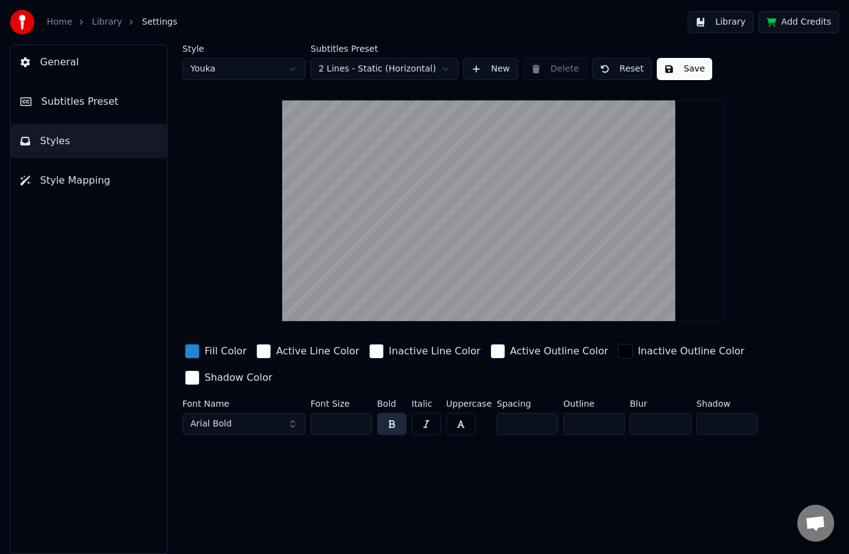
click at [190, 349] on div "button" at bounding box center [192, 351] width 15 height 15
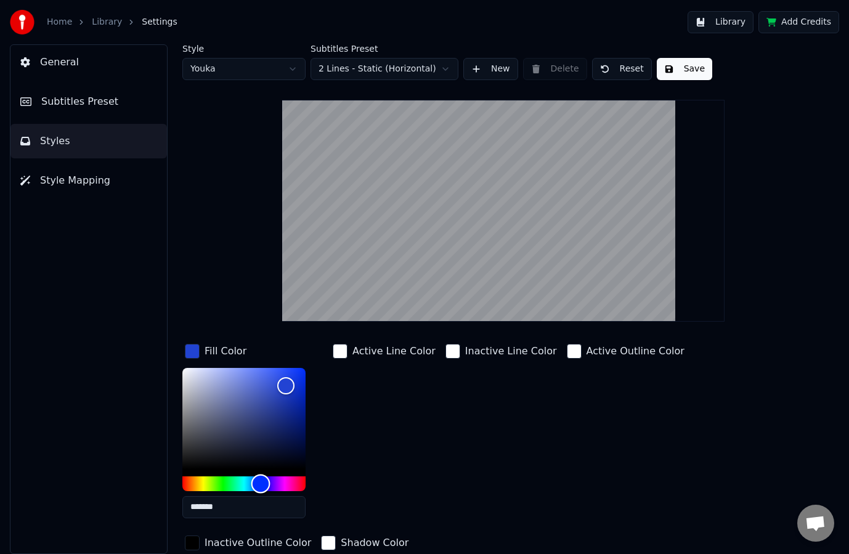
drag, startPoint x: 254, startPoint y: 482, endPoint x: 261, endPoint y: 482, distance: 6.8
click at [261, 482] on div "Hue" at bounding box center [260, 483] width 19 height 19
type input "*******"
drag, startPoint x: 299, startPoint y: 387, endPoint x: 320, endPoint y: 375, distance: 24.3
click at [320, 375] on div "*******" at bounding box center [253, 445] width 143 height 155
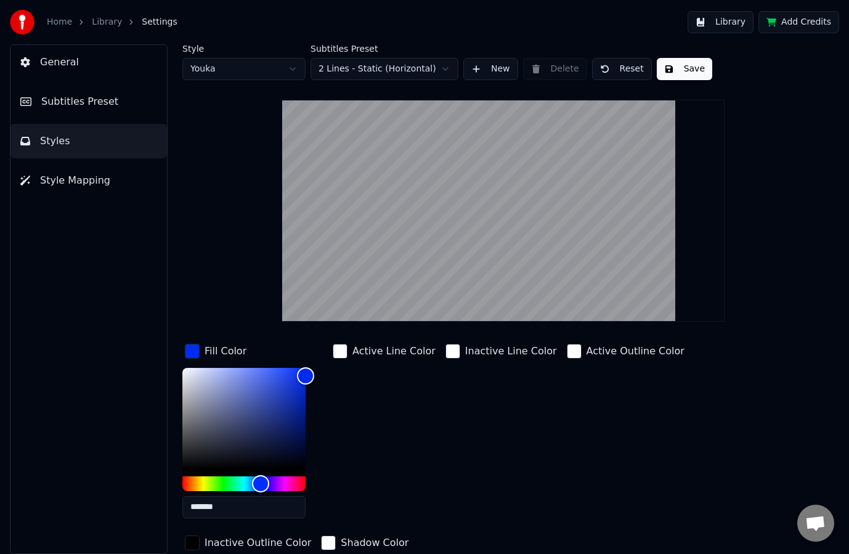
click at [673, 74] on button "Save" at bounding box center [684, 69] width 55 height 22
click at [108, 25] on link "Library" at bounding box center [107, 22] width 30 height 12
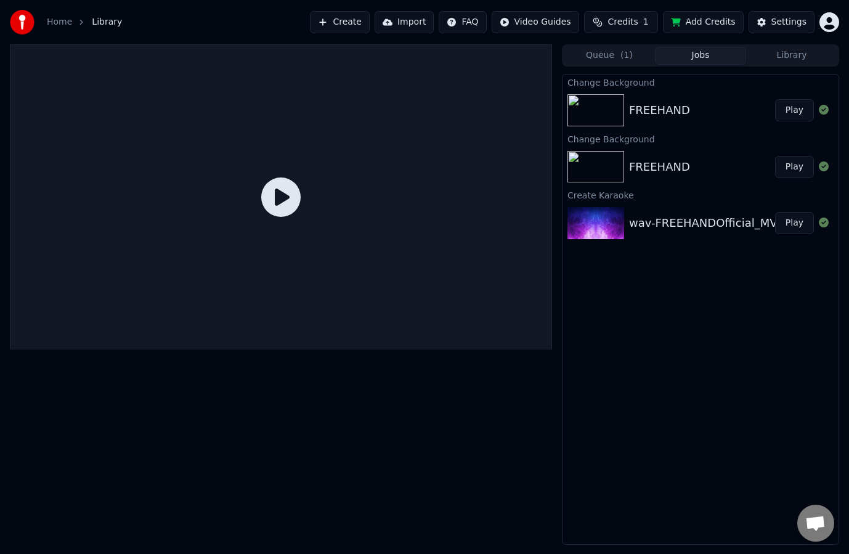
click at [782, 111] on button "Play" at bounding box center [794, 110] width 39 height 22
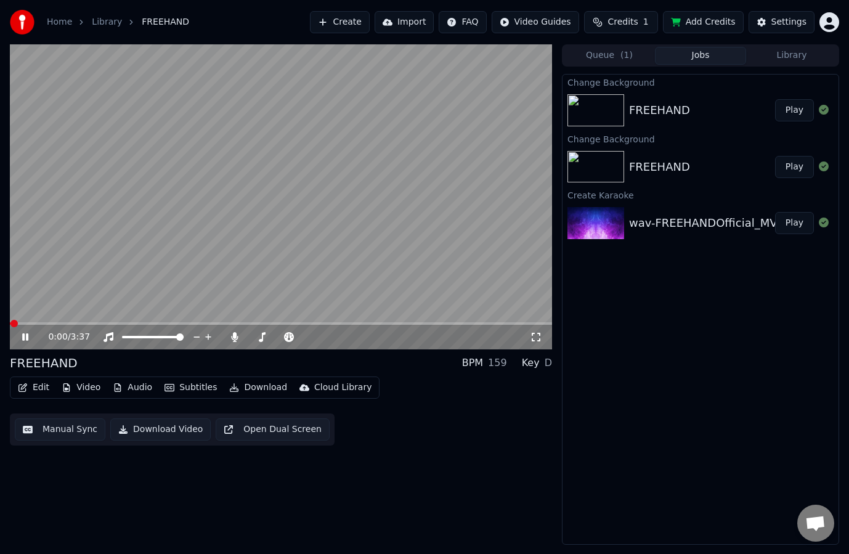
click at [795, 110] on button "Play" at bounding box center [794, 110] width 39 height 22
click at [76, 320] on video at bounding box center [281, 196] width 542 height 305
click at [79, 325] on div "0:00 / 3:37" at bounding box center [281, 337] width 542 height 25
click at [21, 338] on icon at bounding box center [34, 337] width 28 height 10
click at [91, 322] on span at bounding box center [281, 323] width 542 height 2
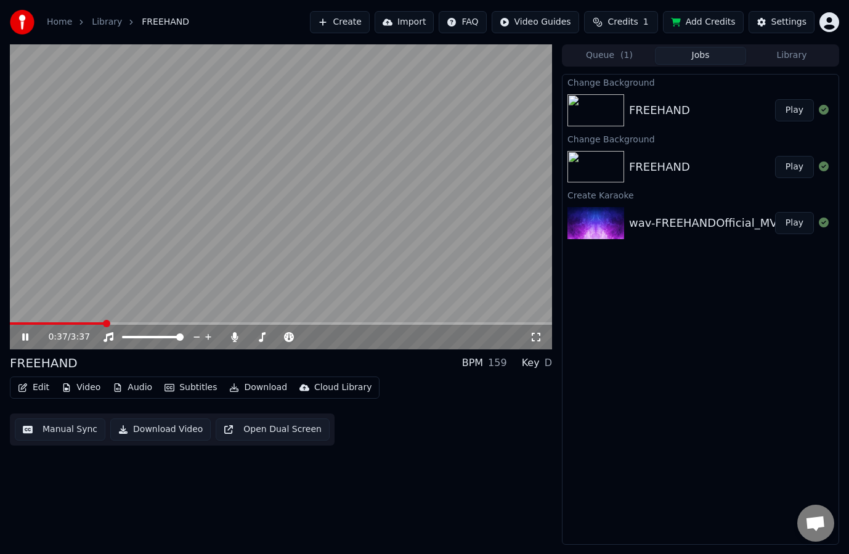
click at [397, 200] on video at bounding box center [281, 196] width 542 height 305
click at [772, 25] on button "Settings" at bounding box center [781, 22] width 66 height 22
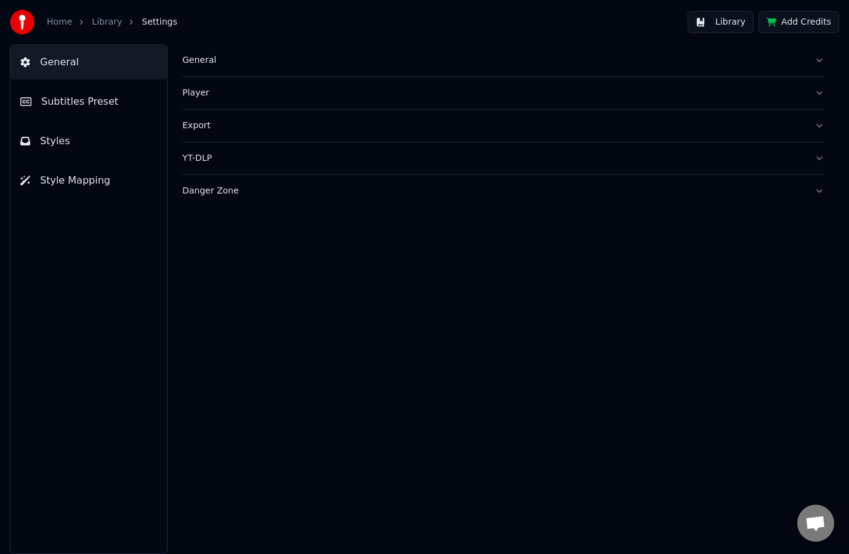
click at [103, 22] on link "Library" at bounding box center [107, 22] width 30 height 12
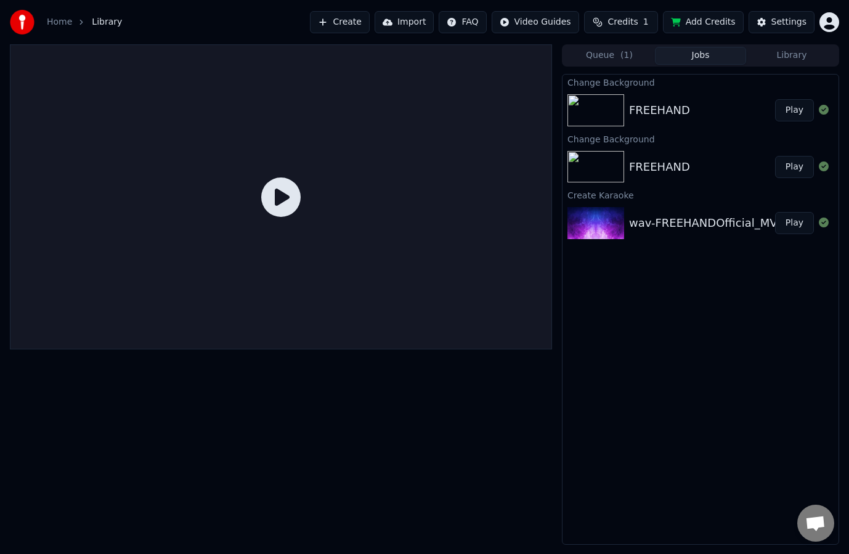
click at [789, 110] on button "Play" at bounding box center [794, 110] width 39 height 22
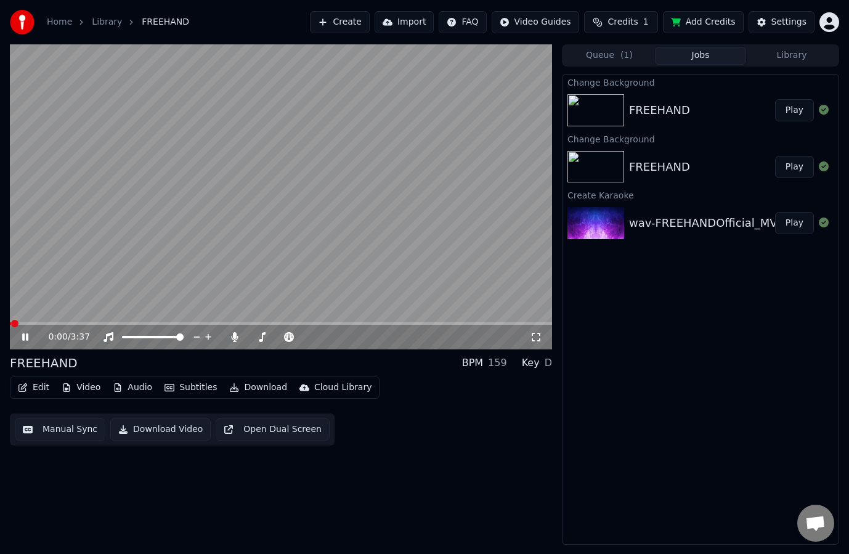
click at [663, 104] on div "FREEHAND" at bounding box center [659, 110] width 61 height 17
click at [662, 107] on div "FREEHAND" at bounding box center [659, 110] width 61 height 17
click at [279, 216] on video at bounding box center [281, 196] width 542 height 305
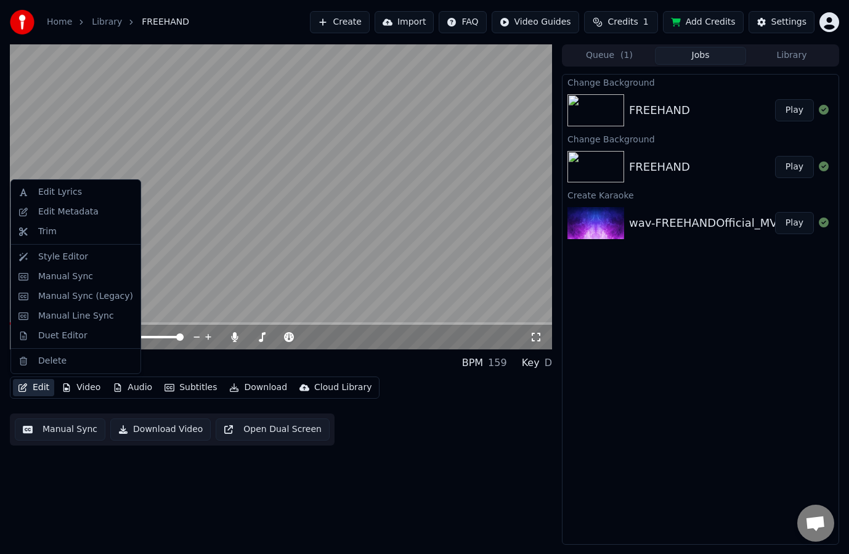
click at [31, 389] on button "Edit" at bounding box center [33, 387] width 41 height 17
click at [50, 191] on div "Edit Lyrics" at bounding box center [60, 192] width 44 height 12
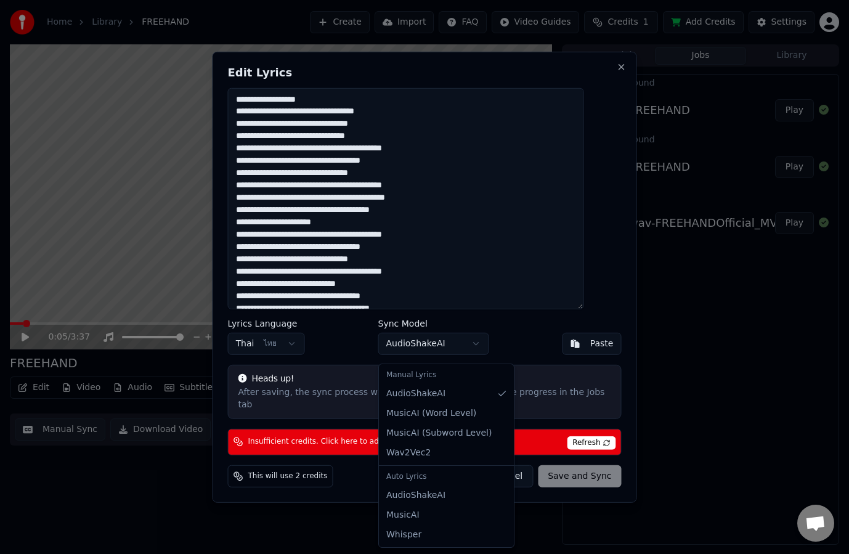
click at [420, 355] on body "Home Library FREEHAND Create Import FAQ Video Guides Credits 1 Add Credits Sett…" at bounding box center [424, 277] width 849 height 554
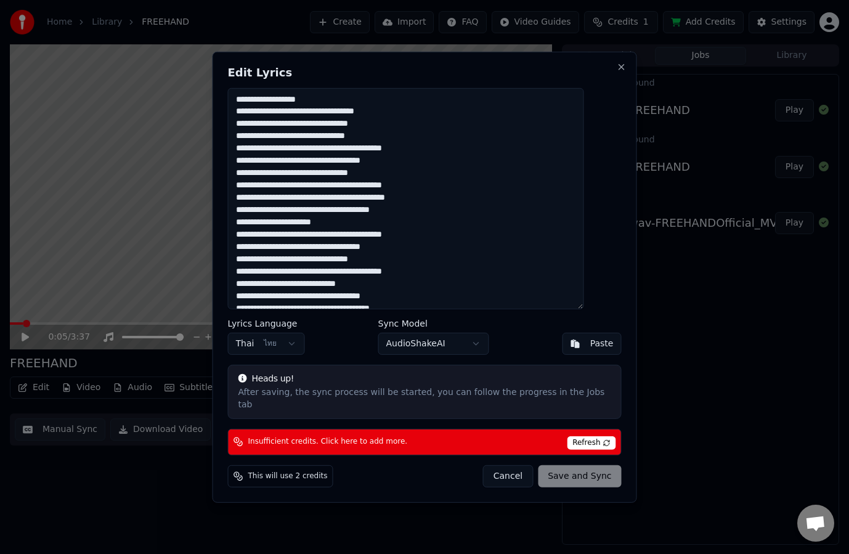
click at [537, 335] on body "Home Library FREEHAND Create Import FAQ Video Guides Credits 1 Add Credits Sett…" at bounding box center [424, 277] width 849 height 554
click at [606, 67] on div "Edit Lyrics Lyrics Language Thai ไทย Sync Model AudioShakeAI Paste Heads up! Af…" at bounding box center [425, 276] width 424 height 451
click at [617, 71] on button "Close" at bounding box center [622, 67] width 10 height 10
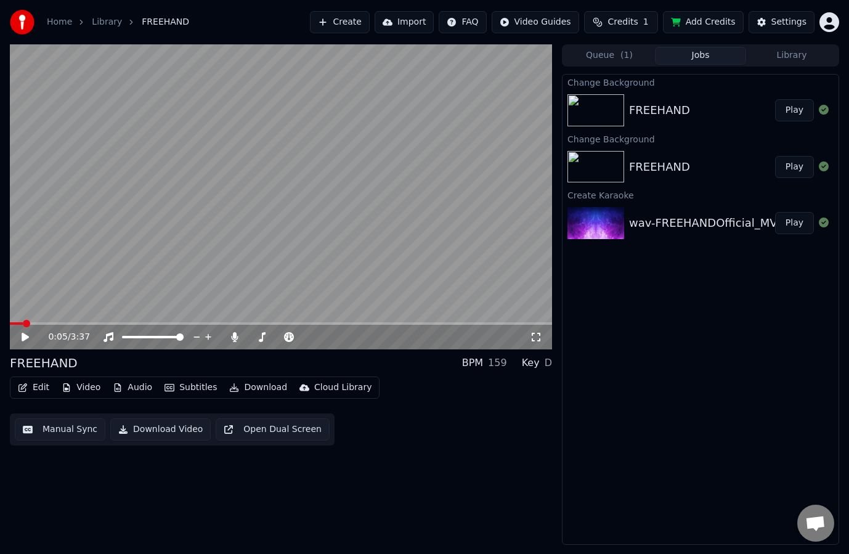
click at [39, 391] on button "Edit" at bounding box center [33, 387] width 41 height 17
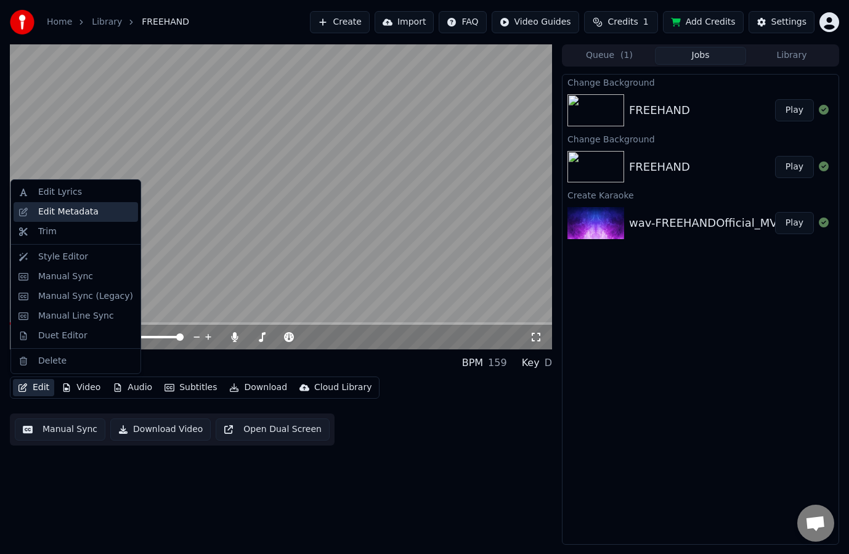
click at [63, 214] on div "Edit Metadata" at bounding box center [68, 212] width 60 height 12
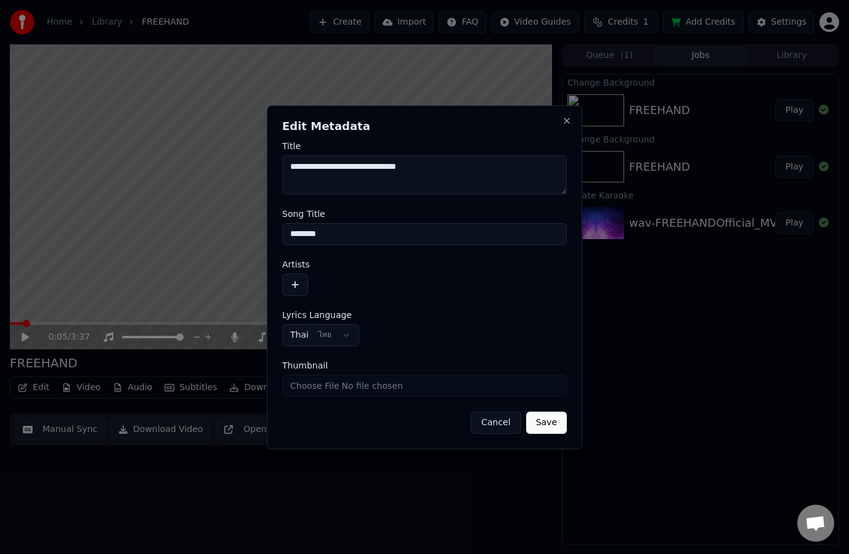
click at [352, 244] on input "********" at bounding box center [424, 234] width 285 height 22
type input "**********"
click at [541, 418] on button "Save" at bounding box center [546, 423] width 41 height 22
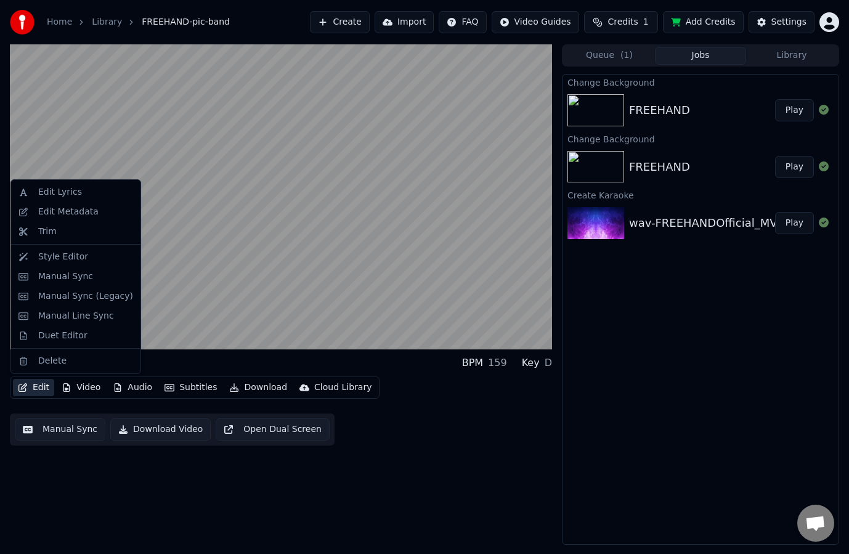
click at [37, 392] on button "Edit" at bounding box center [33, 387] width 41 height 17
click at [84, 208] on div "Edit Metadata" at bounding box center [68, 212] width 60 height 12
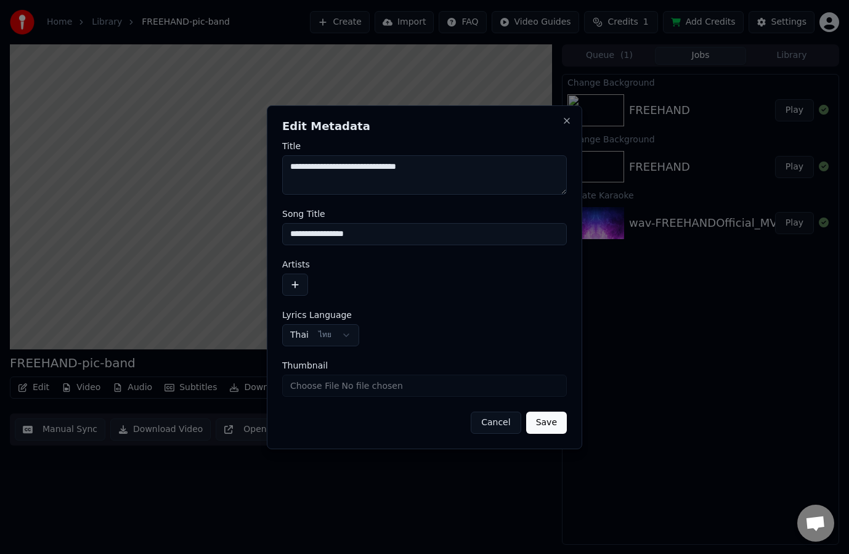
drag, startPoint x: 379, startPoint y: 240, endPoint x: 334, endPoint y: 237, distance: 45.1
click at [334, 237] on input "**********" at bounding box center [424, 234] width 285 height 22
type input "********"
drag, startPoint x: 309, startPoint y: 167, endPoint x: 302, endPoint y: 166, distance: 6.2
click at [259, 164] on body "**********" at bounding box center [424, 277] width 849 height 554
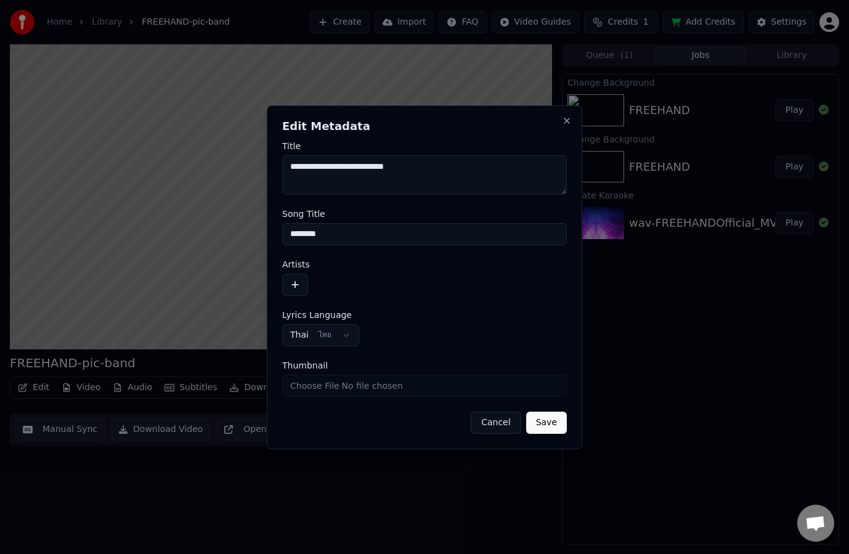
drag, startPoint x: 435, startPoint y: 167, endPoint x: 332, endPoint y: 172, distance: 103.0
click at [332, 172] on textarea "**********" at bounding box center [424, 174] width 285 height 39
type textarea "**********"
click at [541, 421] on button "Save" at bounding box center [546, 423] width 41 height 22
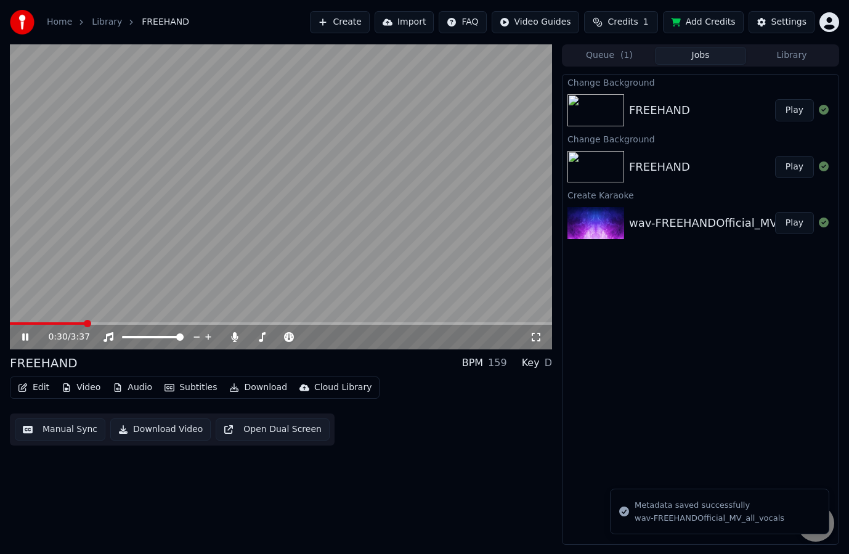
drag, startPoint x: 30, startPoint y: 322, endPoint x: 1, endPoint y: 322, distance: 29.0
click at [1, 322] on div "0:30 / 3:37 FREEHAND BPM 159 Key D Edit Video Audio Subtitles Download Cloud Li…" at bounding box center [424, 294] width 849 height 500
click at [25, 323] on span at bounding box center [17, 323] width 15 height 2
click at [18, 322] on video at bounding box center [281, 196] width 542 height 305
click at [10, 323] on span at bounding box center [13, 323] width 7 height 7
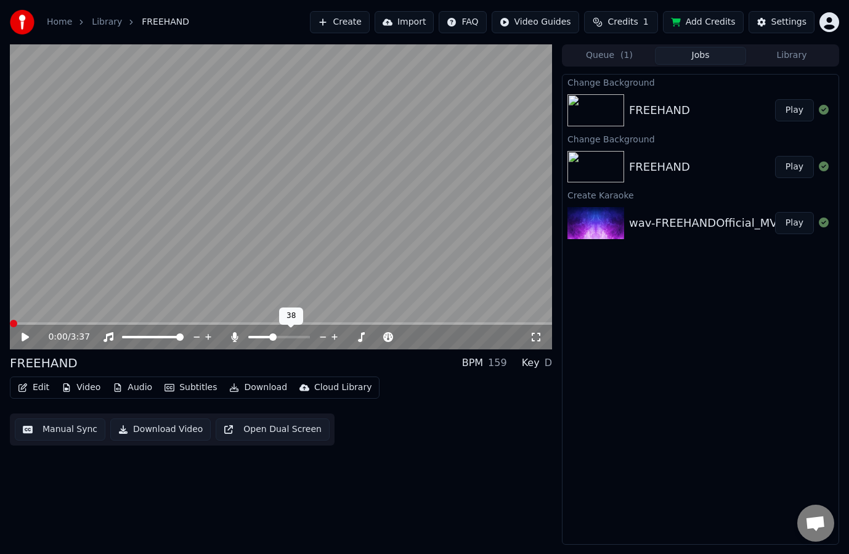
click at [272, 337] on span at bounding box center [259, 337] width 23 height 2
click at [267, 337] on span at bounding box center [257, 337] width 18 height 2
click at [27, 337] on icon at bounding box center [25, 337] width 7 height 9
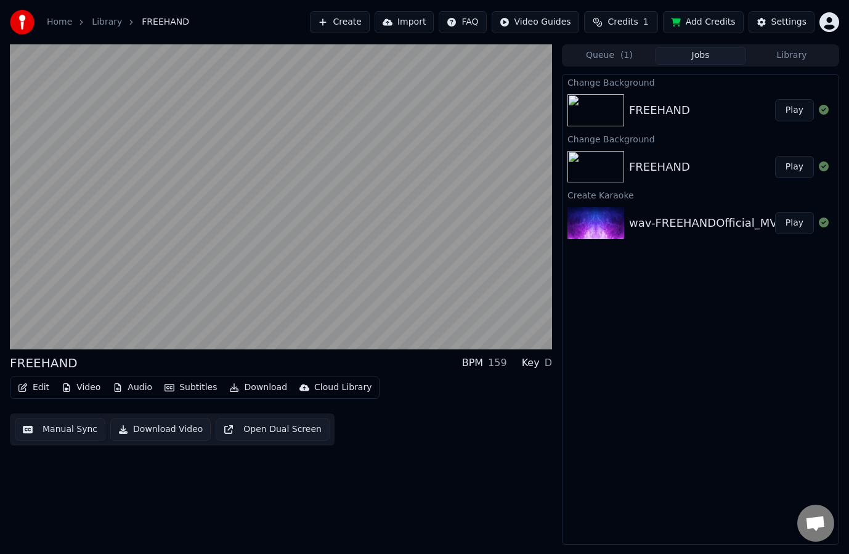
click at [34, 391] on button "Edit" at bounding box center [33, 387] width 41 height 17
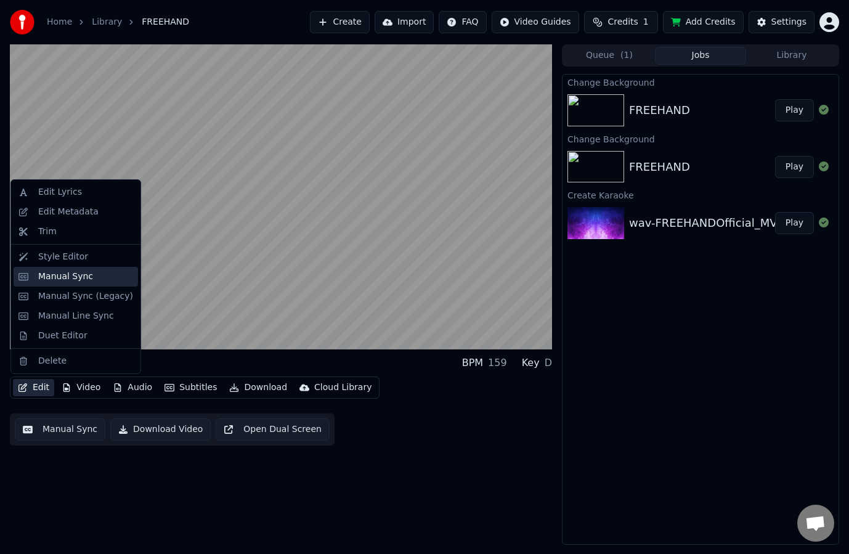
click at [84, 275] on div "Manual Sync" at bounding box center [65, 276] width 55 height 12
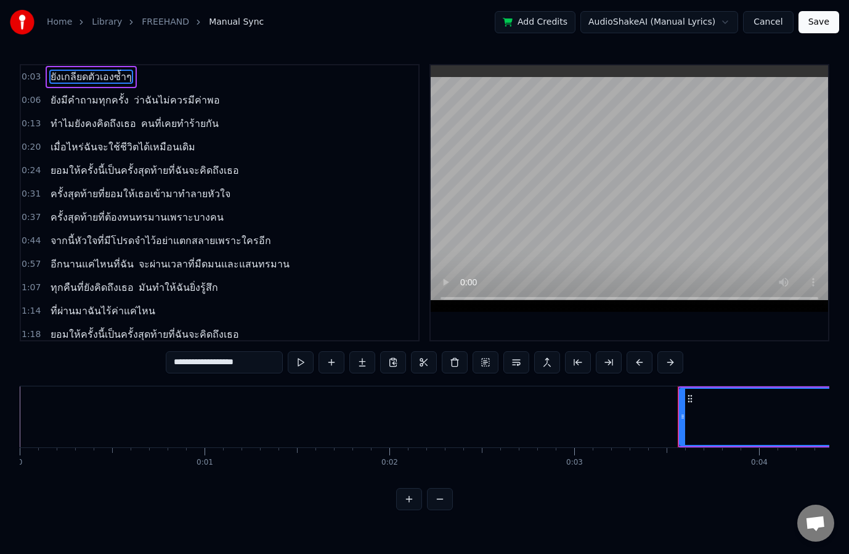
click at [780, 23] on button "Cancel" at bounding box center [768, 22] width 50 height 22
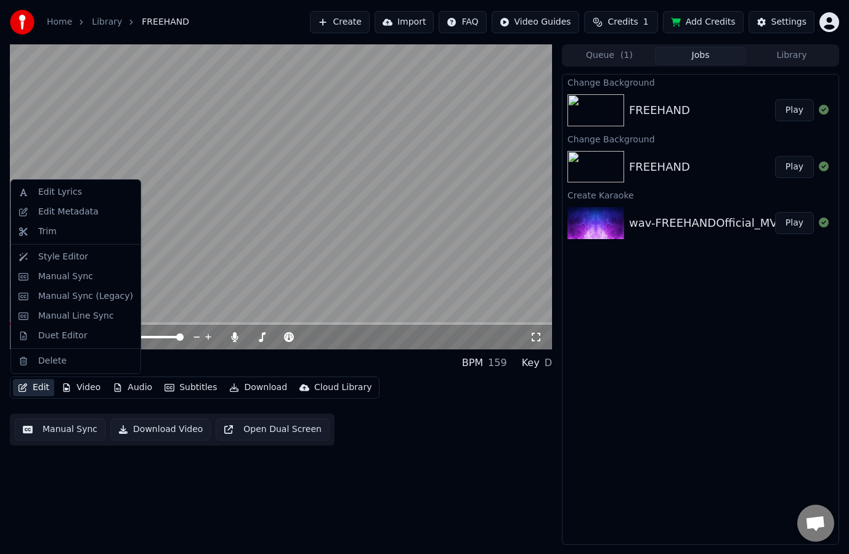
click at [31, 388] on button "Edit" at bounding box center [33, 387] width 41 height 17
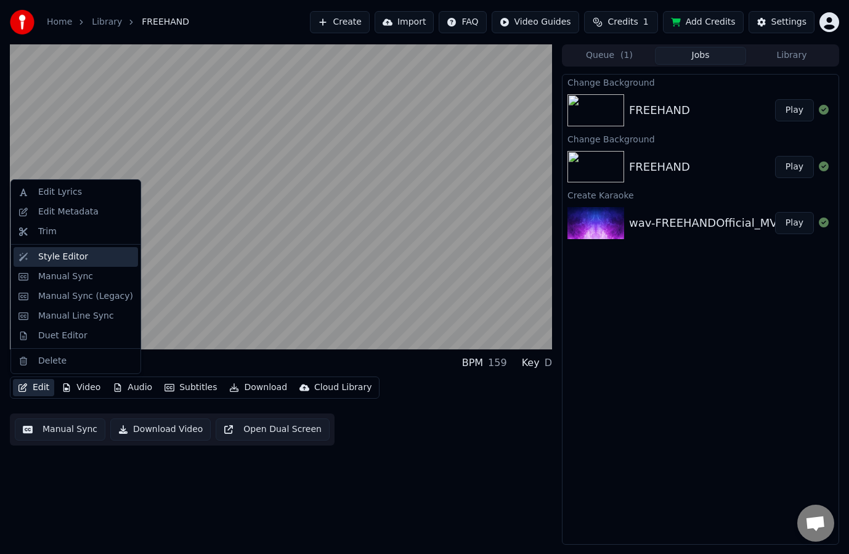
click at [81, 255] on div "Style Editor" at bounding box center [85, 257] width 95 height 12
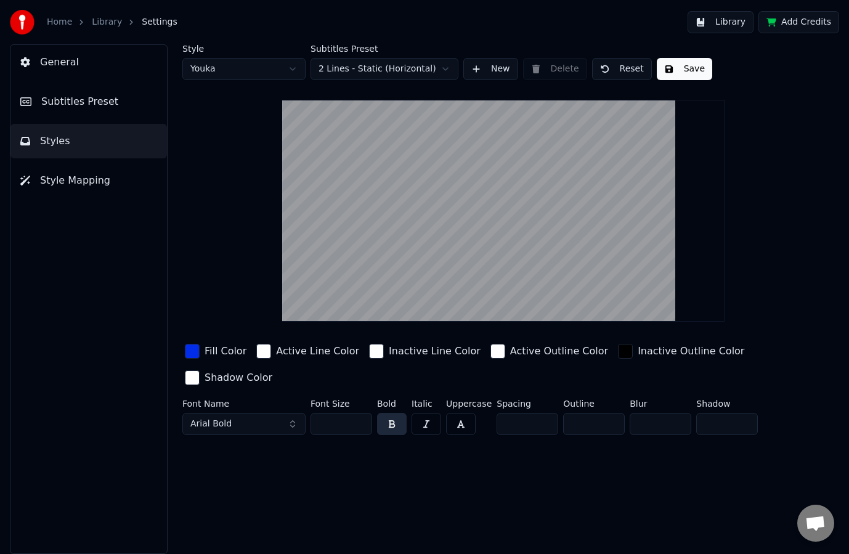
click at [87, 196] on button "Style Mapping" at bounding box center [88, 180] width 156 height 34
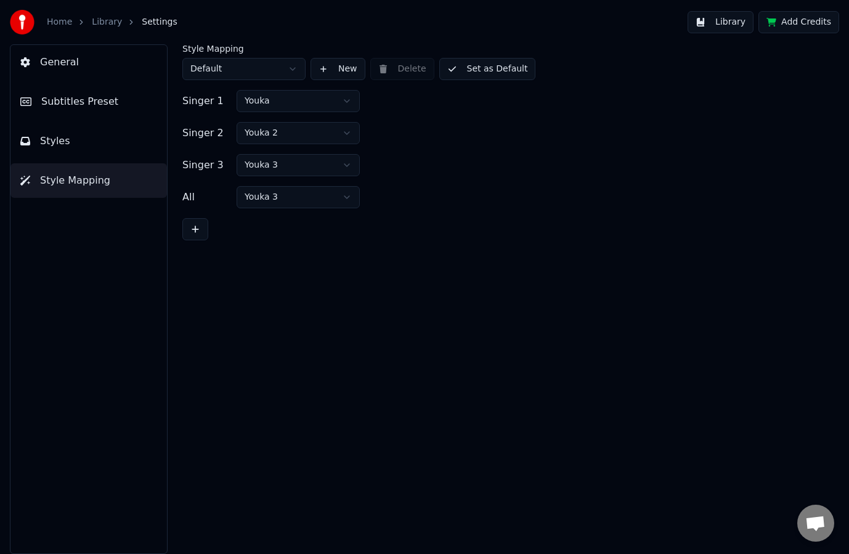
click at [95, 95] on span "Subtitles Preset" at bounding box center [79, 101] width 77 height 15
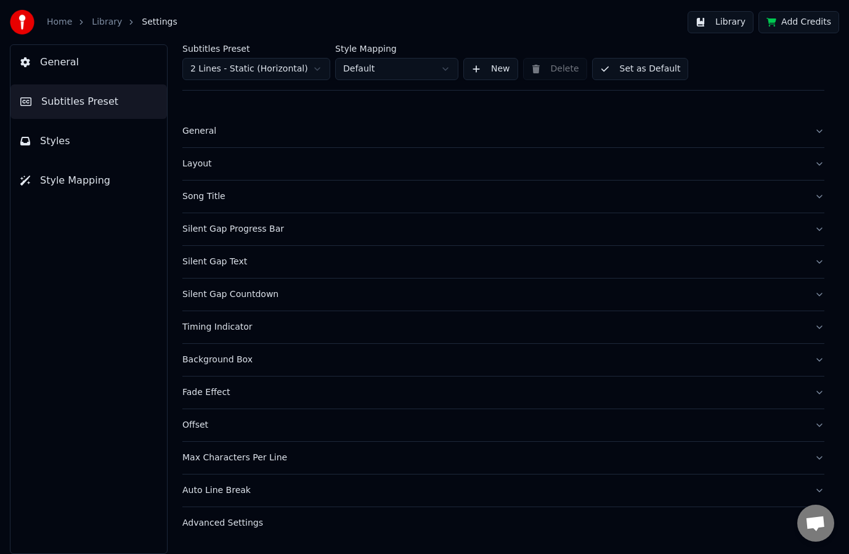
click at [112, 65] on button "General" at bounding box center [88, 62] width 156 height 34
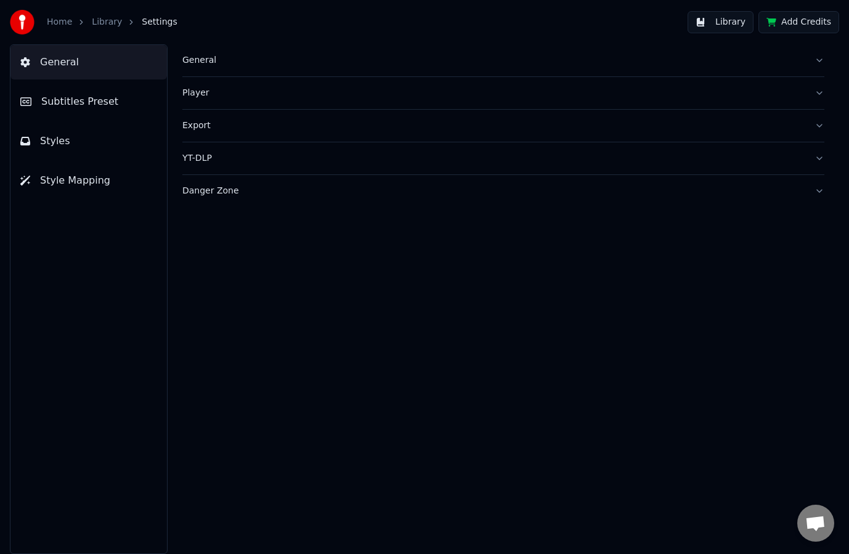
click at [95, 22] on link "Library" at bounding box center [107, 22] width 30 height 12
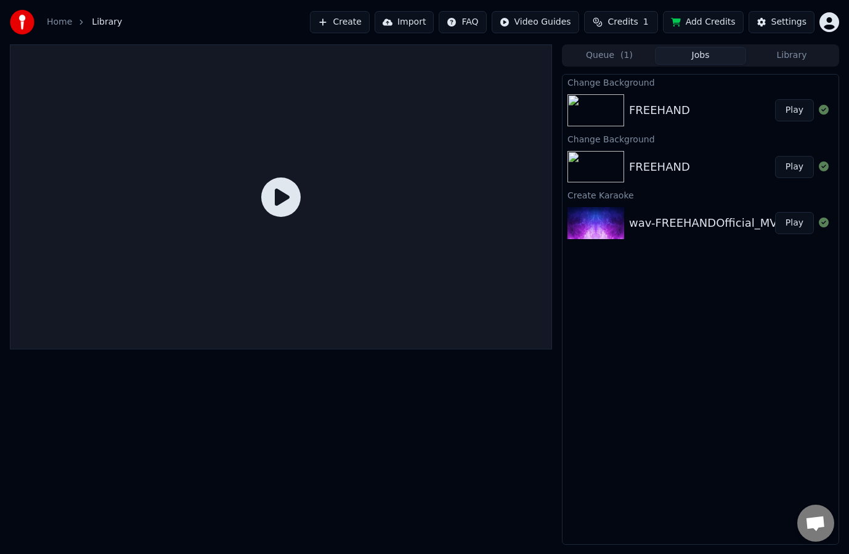
click at [800, 112] on button "Play" at bounding box center [794, 110] width 39 height 22
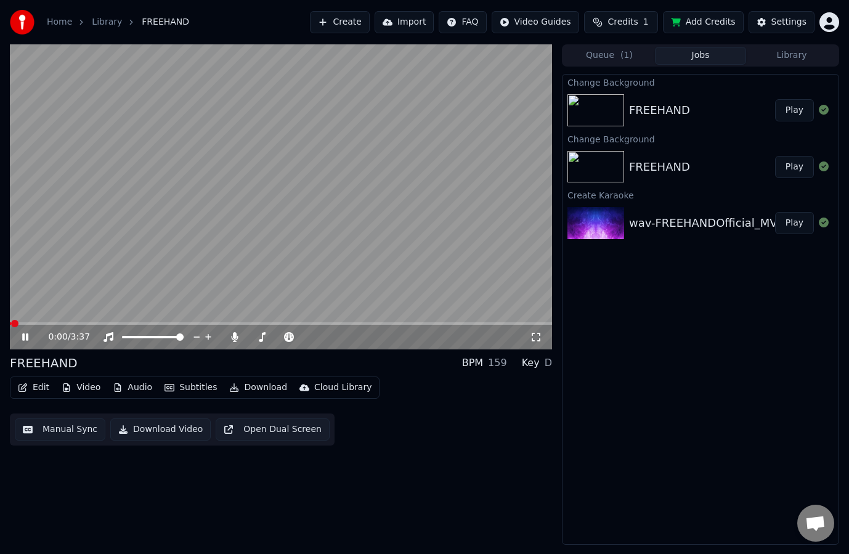
click at [23, 339] on icon at bounding box center [25, 336] width 6 height 7
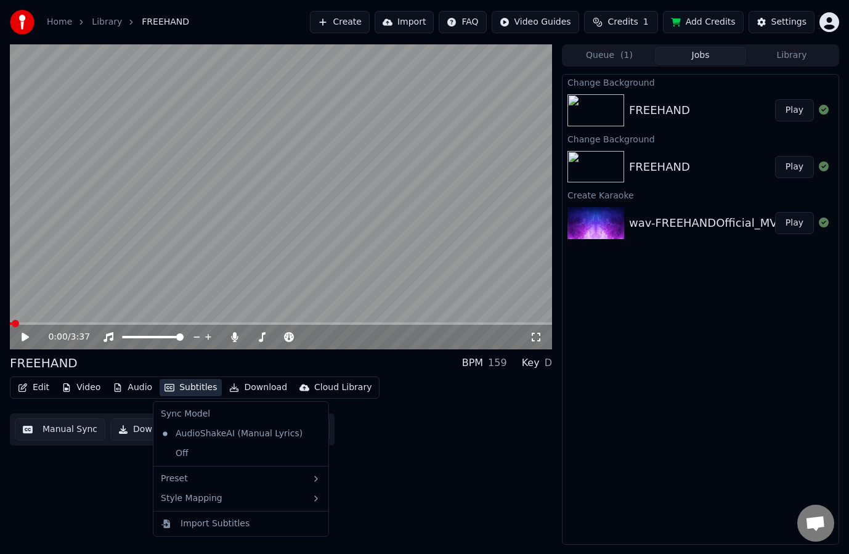
click at [176, 387] on button "Subtitles" at bounding box center [191, 387] width 62 height 17
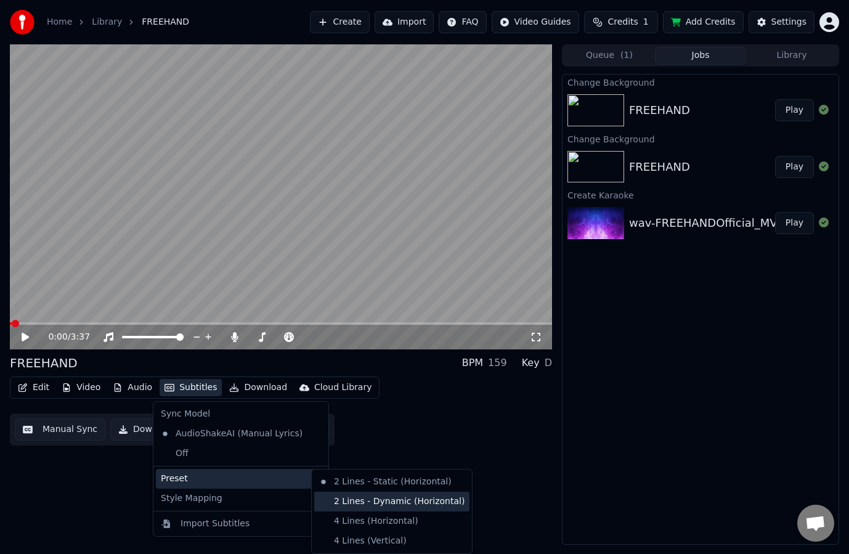
click at [388, 504] on div "2 Lines - Dynamic (Horizontal)" at bounding box center [391, 502] width 155 height 20
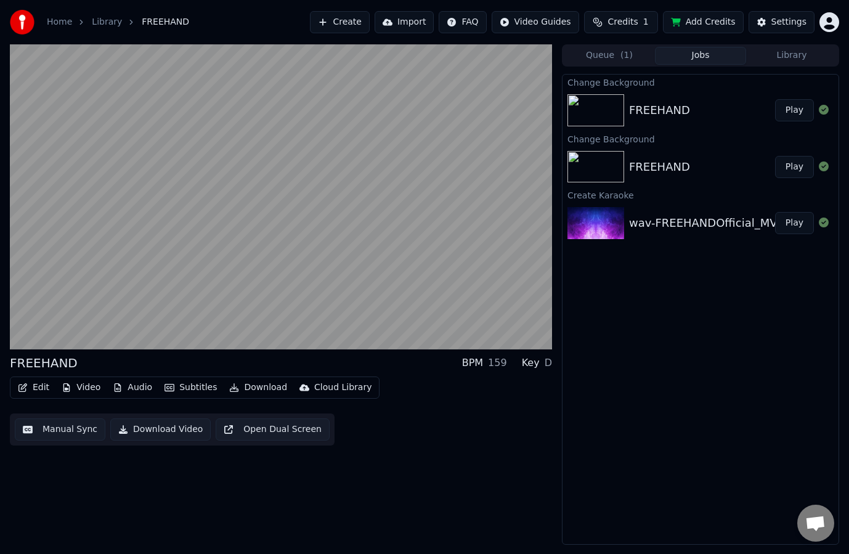
click at [176, 389] on button "Subtitles" at bounding box center [191, 387] width 62 height 17
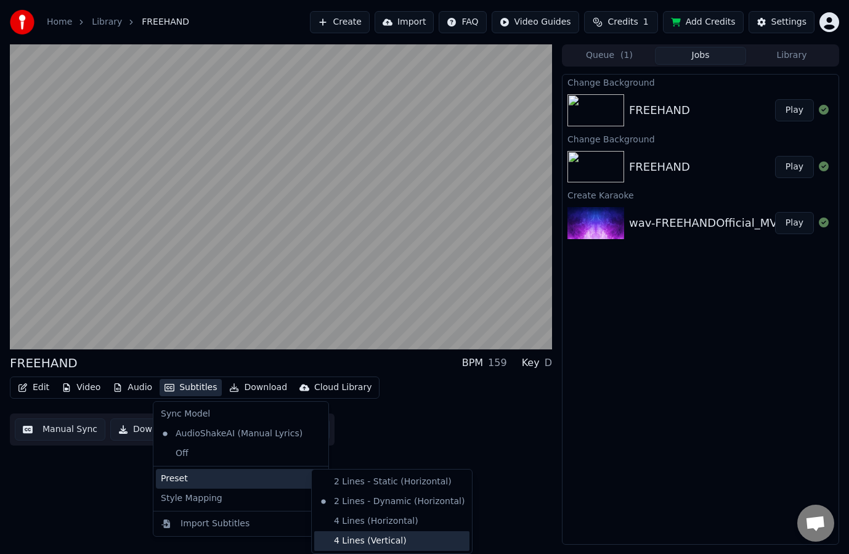
click at [367, 543] on div "4 Lines (Vertical)" at bounding box center [391, 541] width 155 height 20
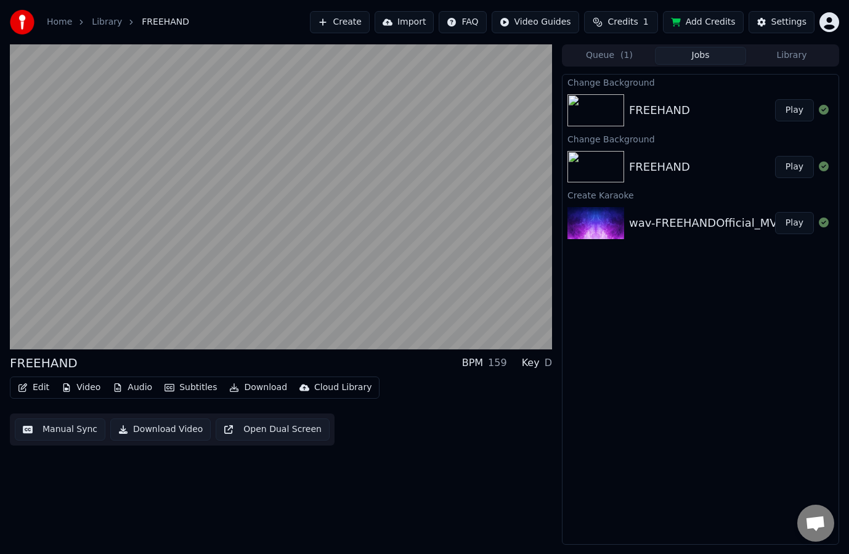
click at [189, 390] on button "Subtitles" at bounding box center [191, 387] width 62 height 17
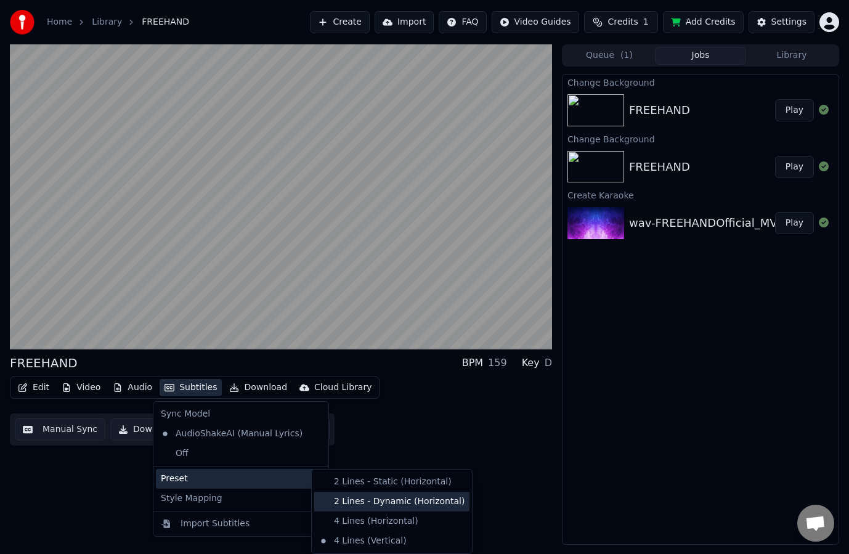
click at [359, 503] on div "2 Lines - Dynamic (Horizontal)" at bounding box center [391, 502] width 155 height 20
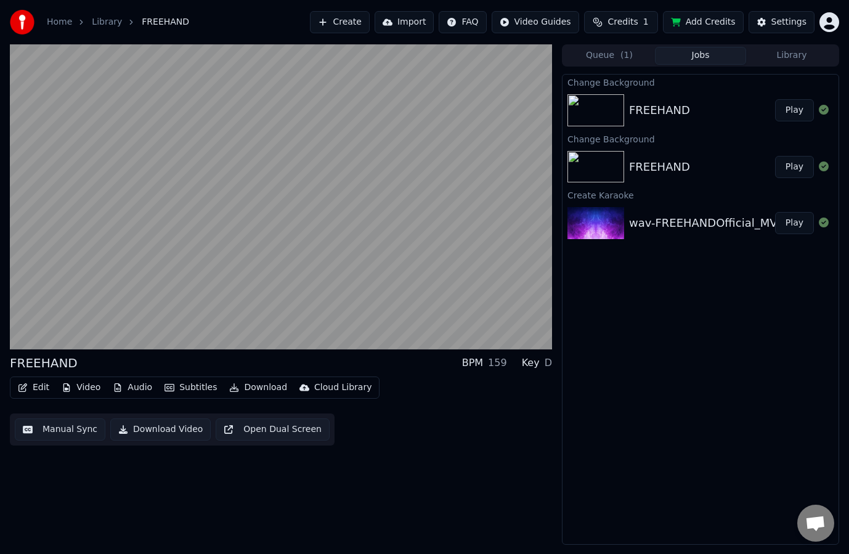
click at [184, 394] on button "Subtitles" at bounding box center [191, 387] width 62 height 17
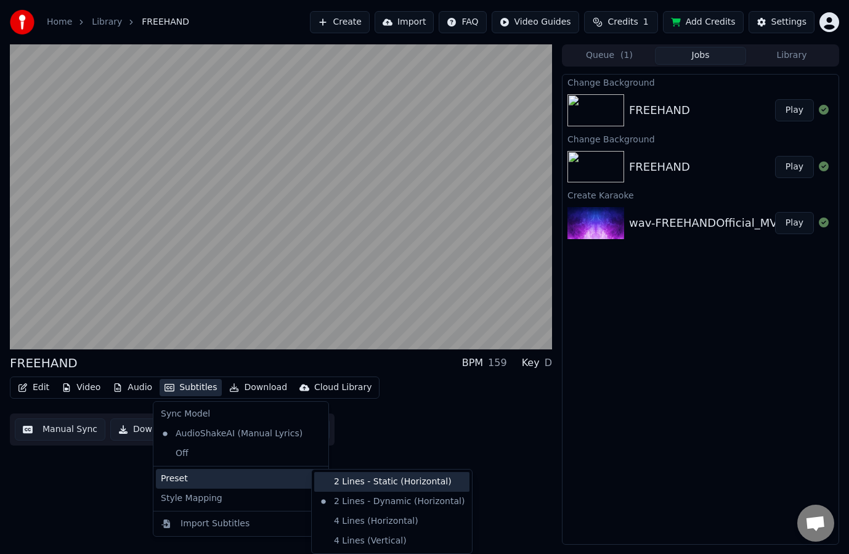
click at [372, 483] on div "2 Lines - Static (Horizontal)" at bounding box center [391, 482] width 155 height 20
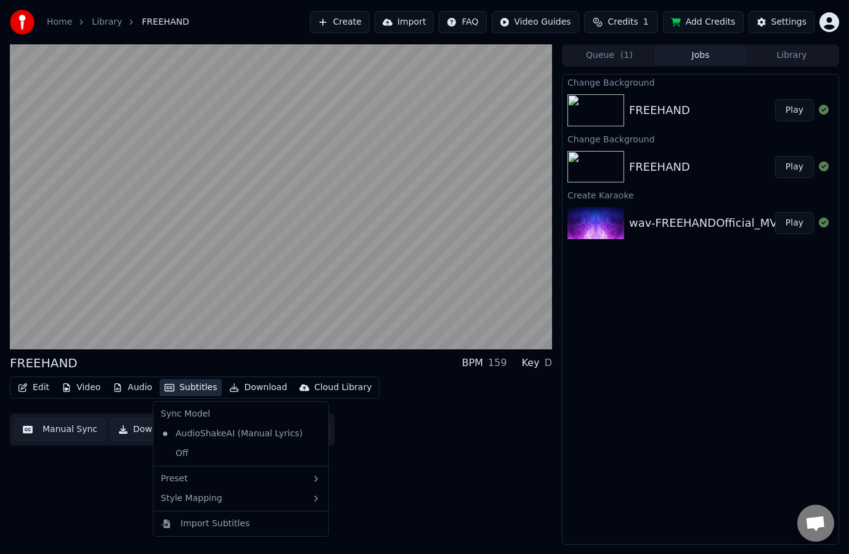
click at [184, 391] on button "Subtitles" at bounding box center [191, 387] width 62 height 17
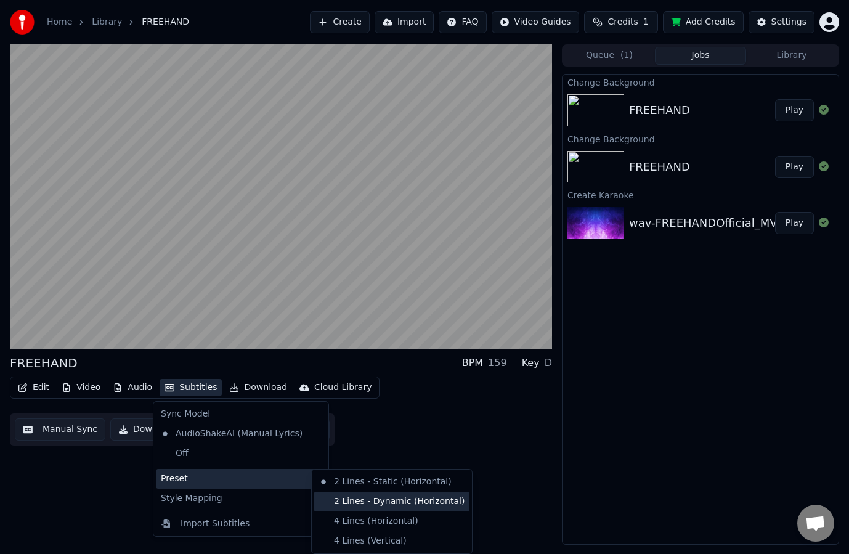
click at [362, 500] on div "2 Lines - Dynamic (Horizontal)" at bounding box center [391, 502] width 155 height 20
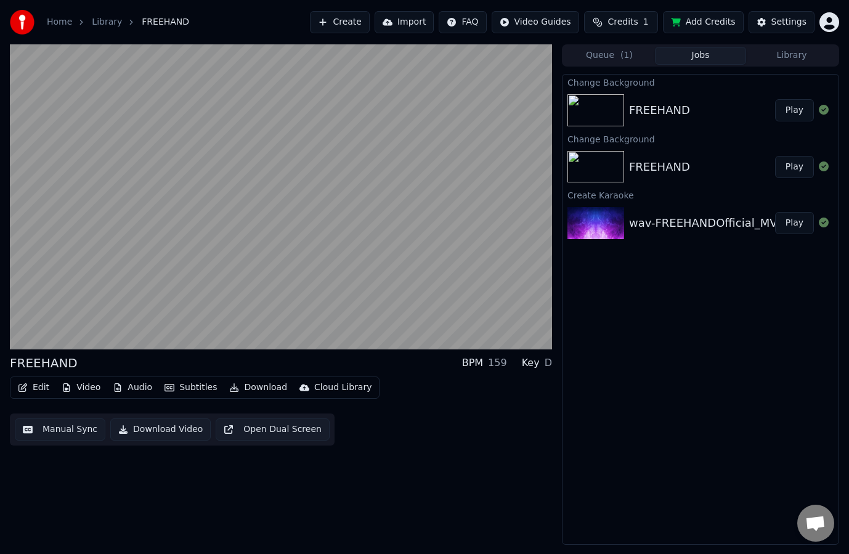
click at [184, 393] on button "Subtitles" at bounding box center [191, 387] width 62 height 17
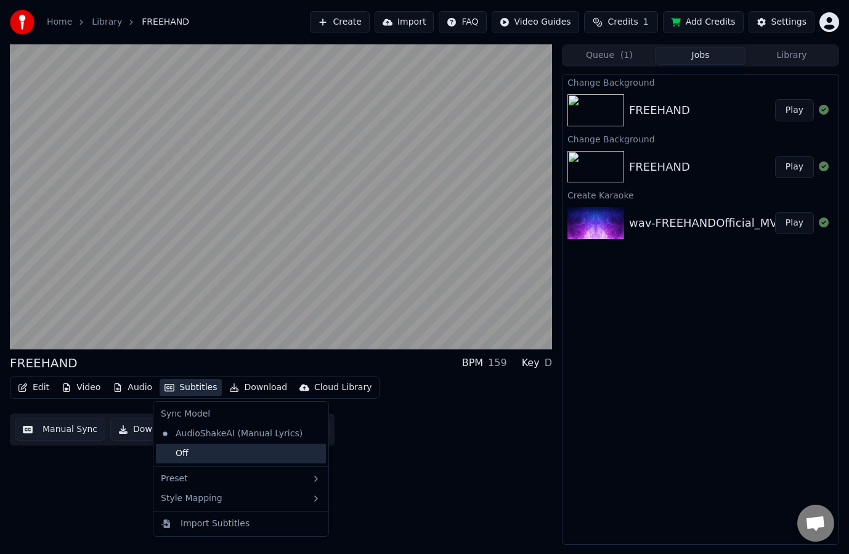
click at [214, 452] on div "Off" at bounding box center [241, 454] width 170 height 20
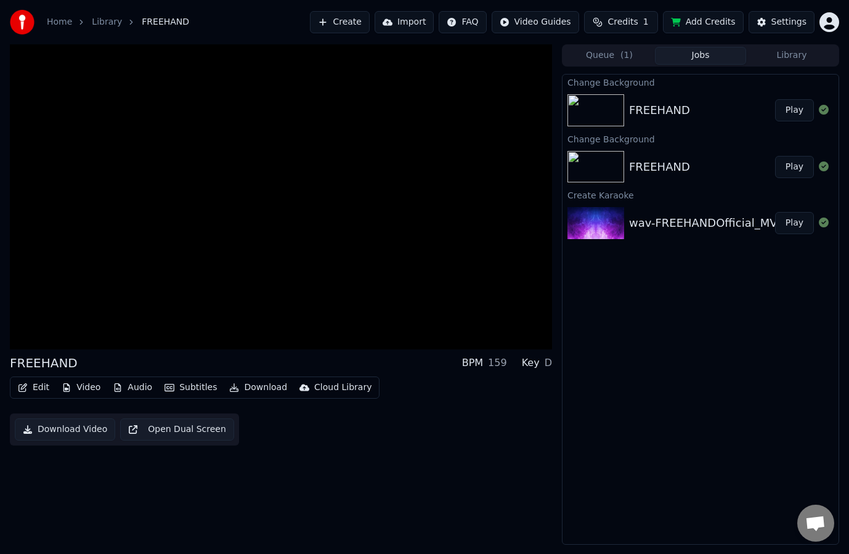
click at [189, 388] on button "Subtitles" at bounding box center [191, 387] width 62 height 17
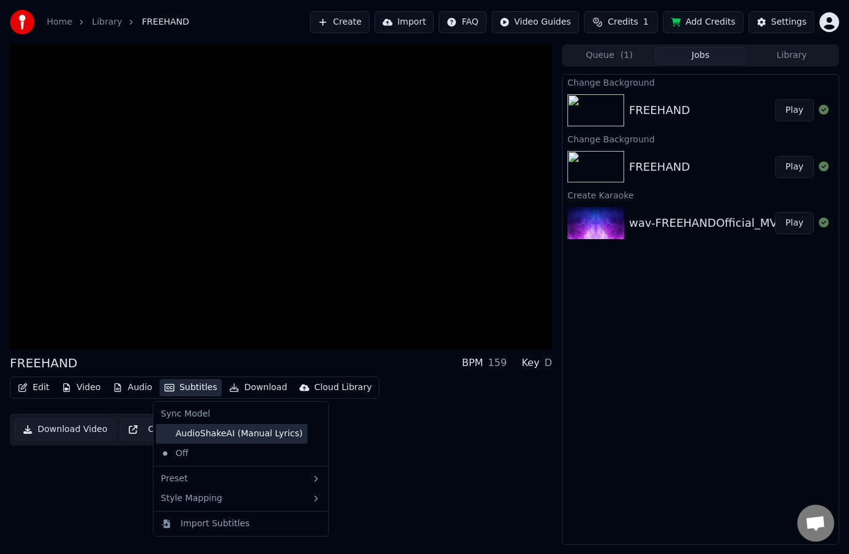
click at [200, 429] on div "AudioShakeAI (Manual Lyrics)" at bounding box center [232, 434] width 152 height 20
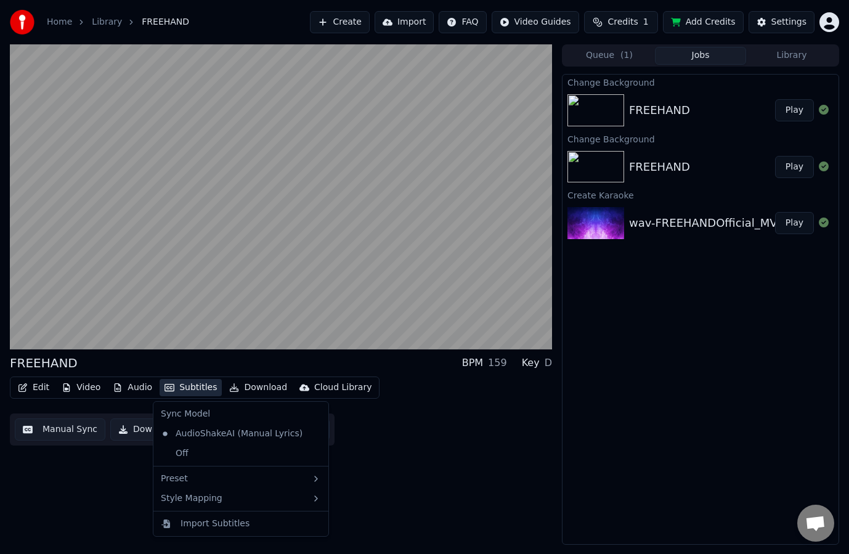
click at [195, 389] on button "Subtitles" at bounding box center [191, 387] width 62 height 17
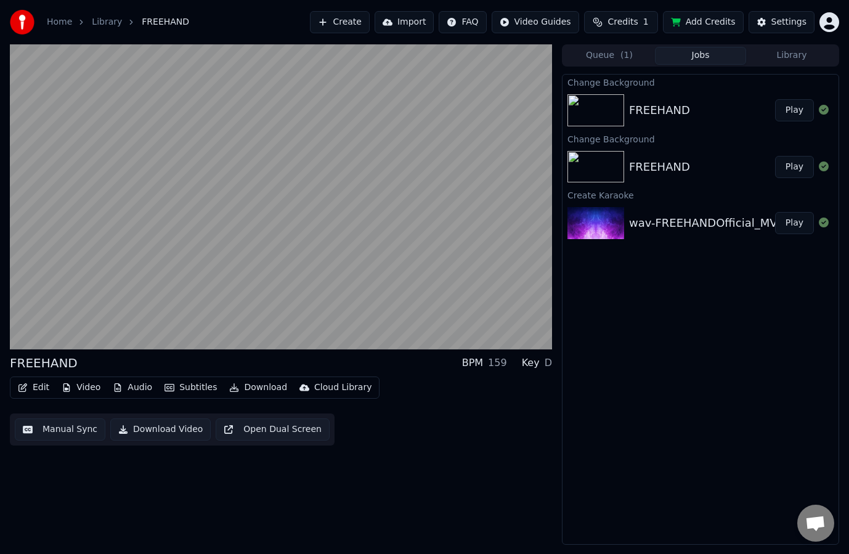
click at [410, 473] on div "FREEHAND BPM 159 Key D Edit Video Audio Subtitles Download Cloud Library Manual…" at bounding box center [281, 294] width 542 height 500
click at [179, 389] on button "Subtitles" at bounding box center [191, 387] width 62 height 17
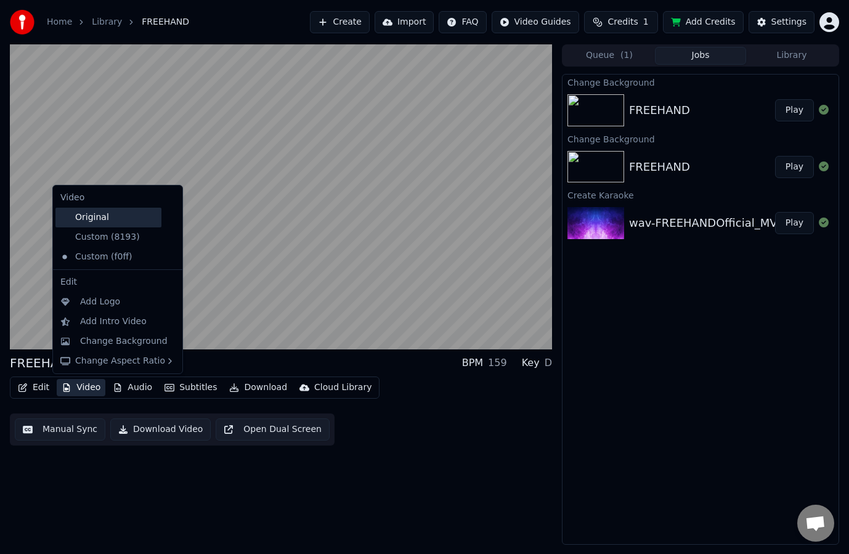
click at [113, 218] on div "Original" at bounding box center [108, 218] width 106 height 20
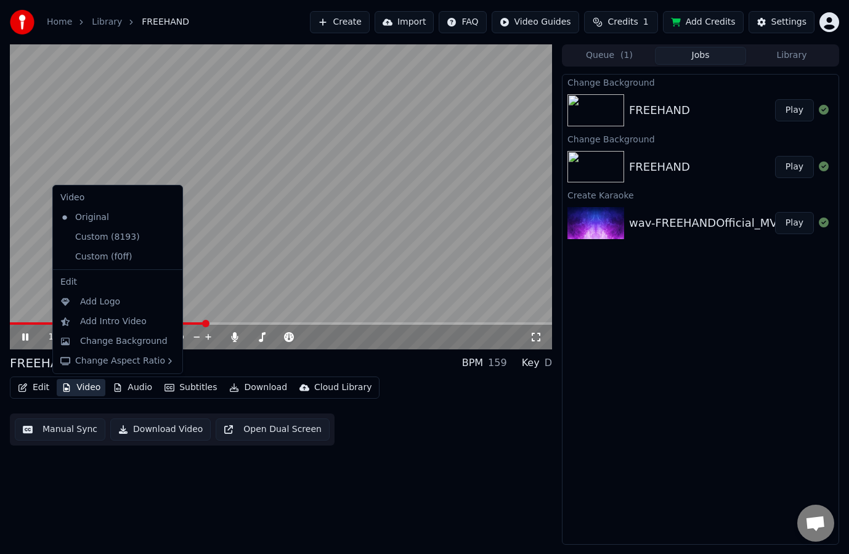
click at [84, 387] on button "Video" at bounding box center [81, 387] width 49 height 17
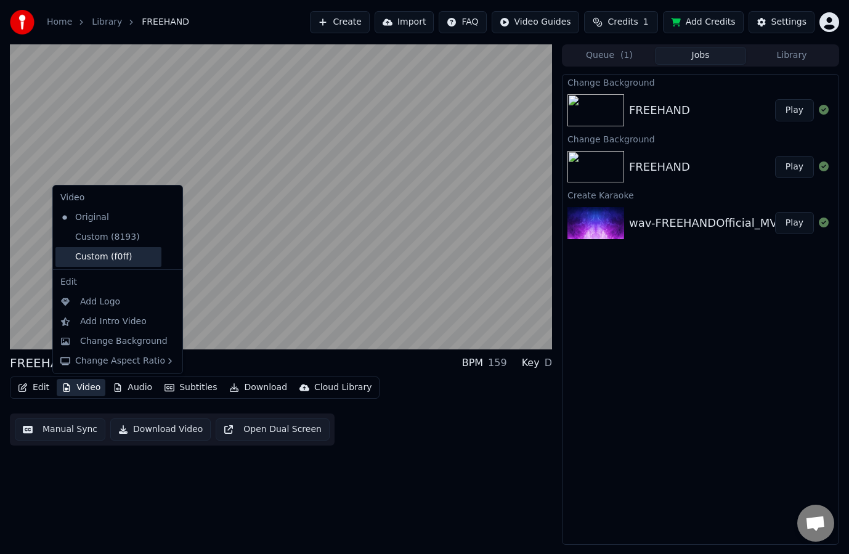
click at [105, 254] on div "Custom (f0ff)" at bounding box center [108, 257] width 106 height 20
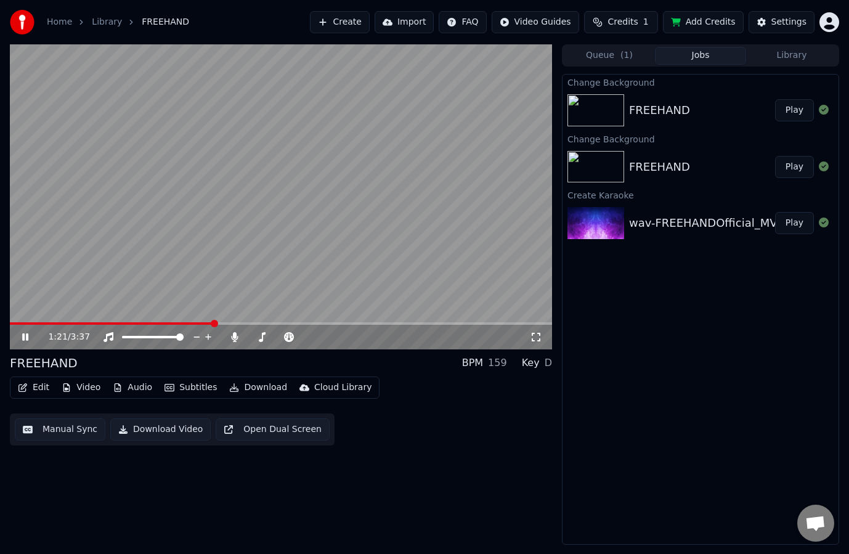
click at [28, 338] on icon at bounding box center [25, 336] width 6 height 7
click at [189, 322] on span at bounding box center [99, 323] width 179 height 2
click at [25, 339] on icon at bounding box center [25, 337] width 7 height 9
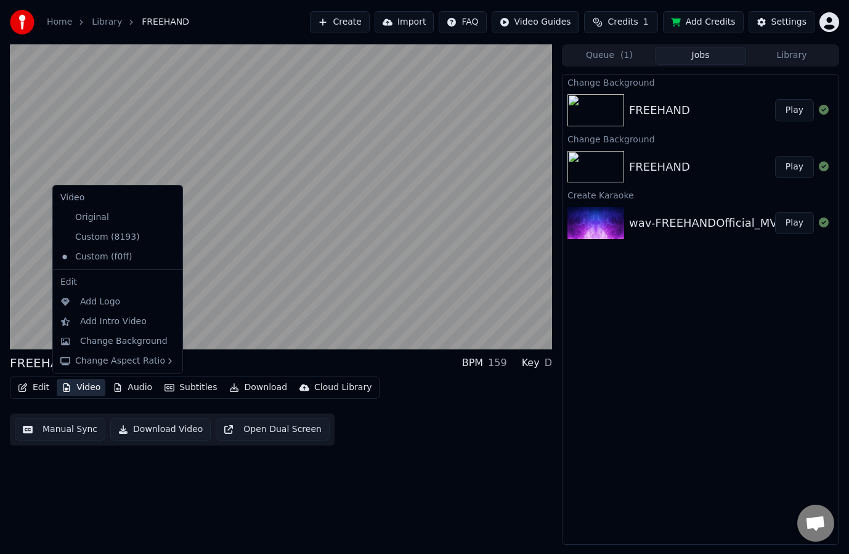
click at [79, 386] on button "Video" at bounding box center [81, 387] width 49 height 17
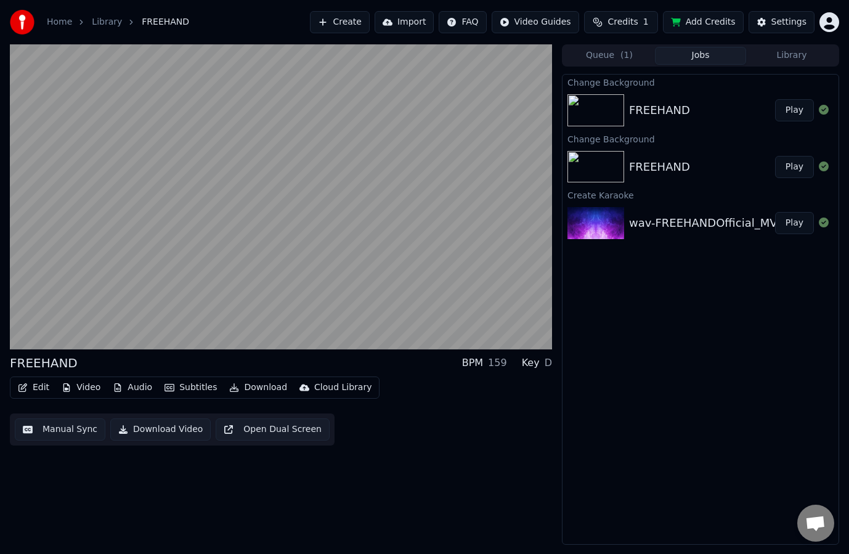
click at [44, 389] on button "Edit" at bounding box center [33, 387] width 41 height 17
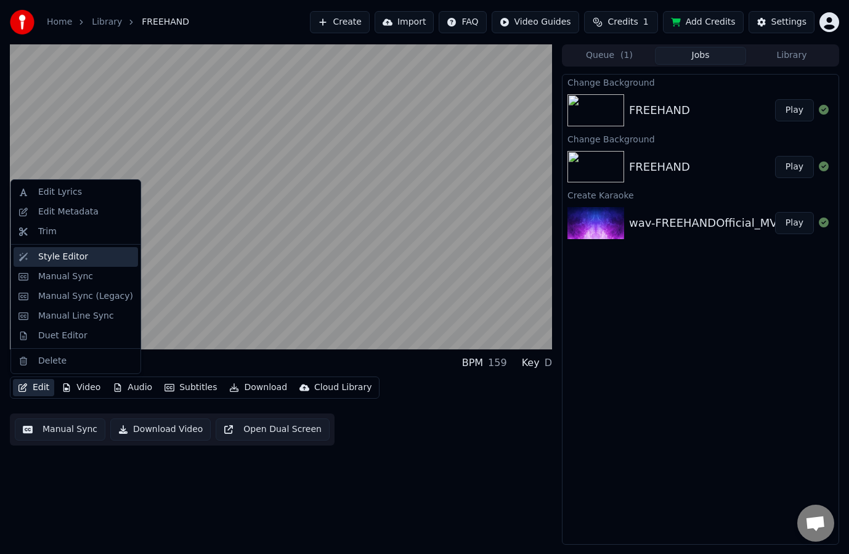
click at [40, 266] on div "Style Editor" at bounding box center [76, 257] width 124 height 20
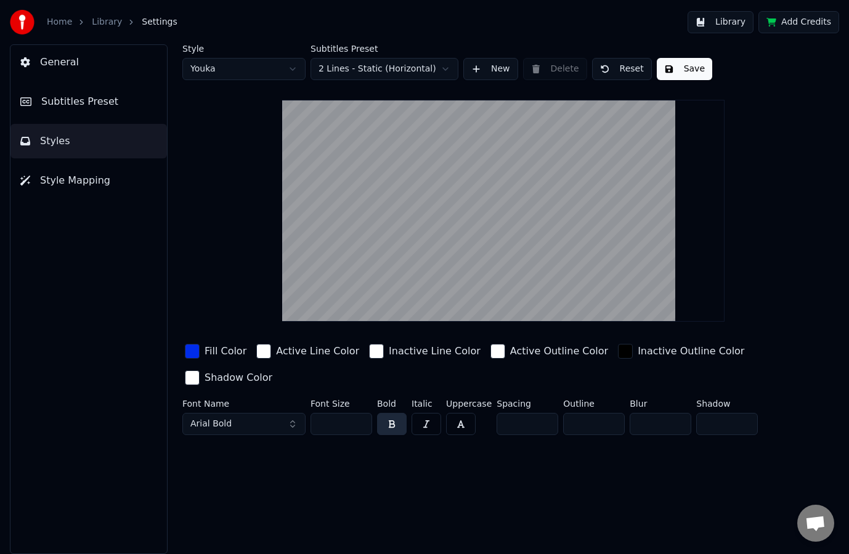
click at [403, 65] on html "Home Library Settings Library Add Credits General Subtitles Preset Styles Style…" at bounding box center [424, 277] width 849 height 554
click at [382, 70] on html "Home Library Settings Library Add Credits General Subtitles Preset Styles Style…" at bounding box center [424, 277] width 849 height 554
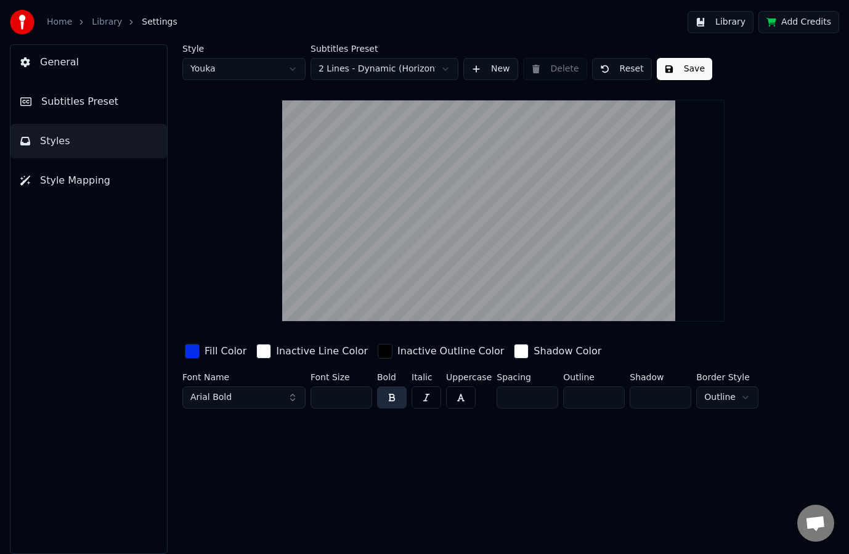
click at [380, 70] on html "Home Library Settings Library Add Credits General Subtitles Preset Styles Style…" at bounding box center [424, 277] width 849 height 554
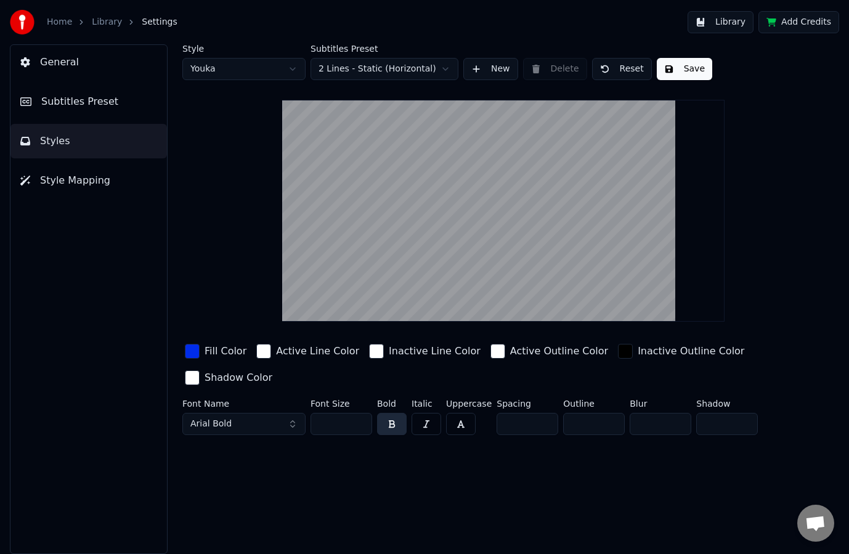
click at [385, 72] on html "Home Library Settings Library Add Credits General Subtitles Preset Styles Style…" at bounding box center [424, 277] width 849 height 554
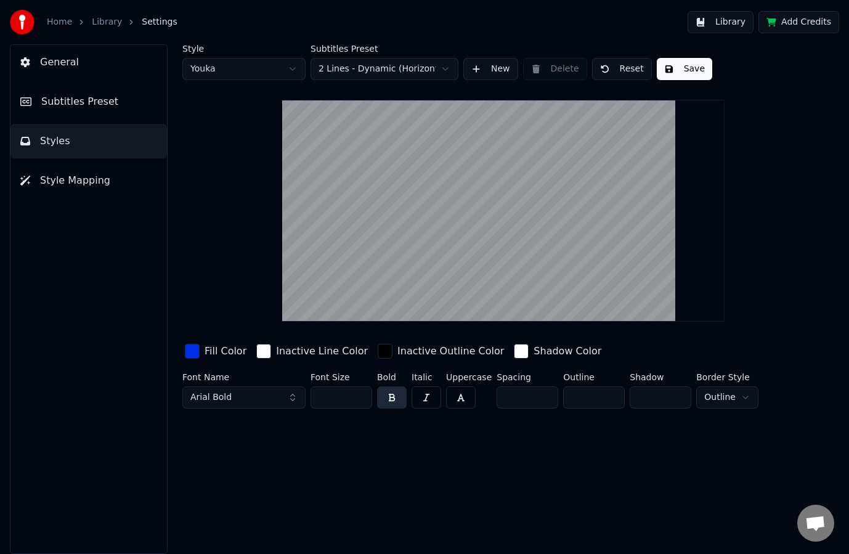
click at [374, 65] on html "Home Library Settings Library Add Credits General Subtitles Preset Styles Style…" at bounding box center [424, 277] width 849 height 554
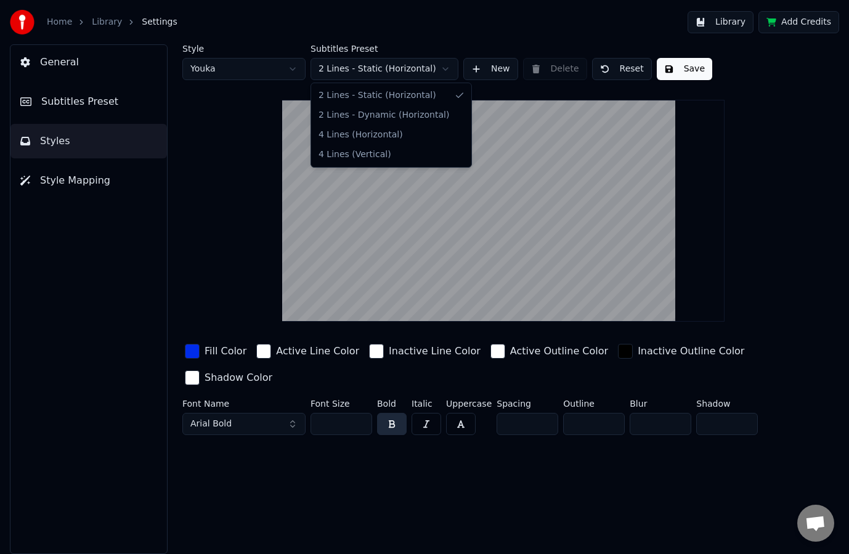
click at [378, 73] on html "Home Library Settings Library Add Credits General Subtitles Preset Styles Style…" at bounding box center [424, 277] width 849 height 554
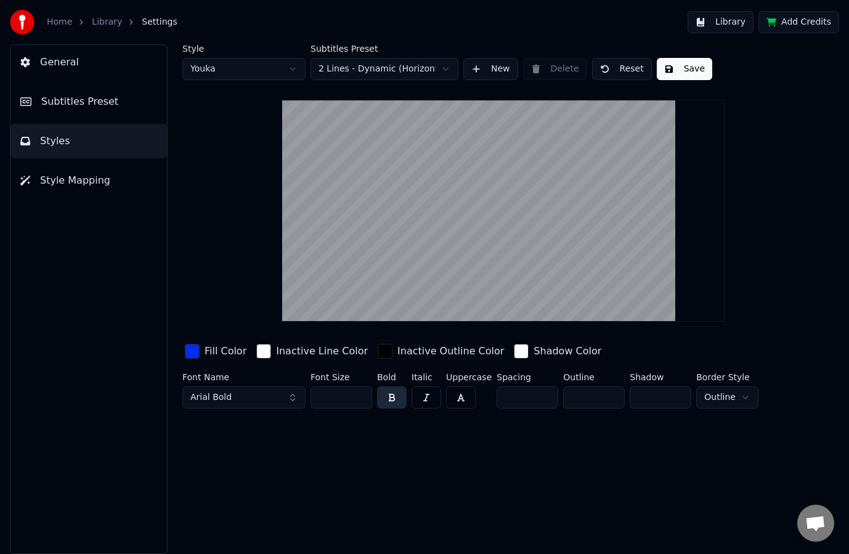
click at [402, 71] on html "Home Library Settings Library Add Credits General Subtitles Preset Styles Style…" at bounding box center [424, 277] width 849 height 554
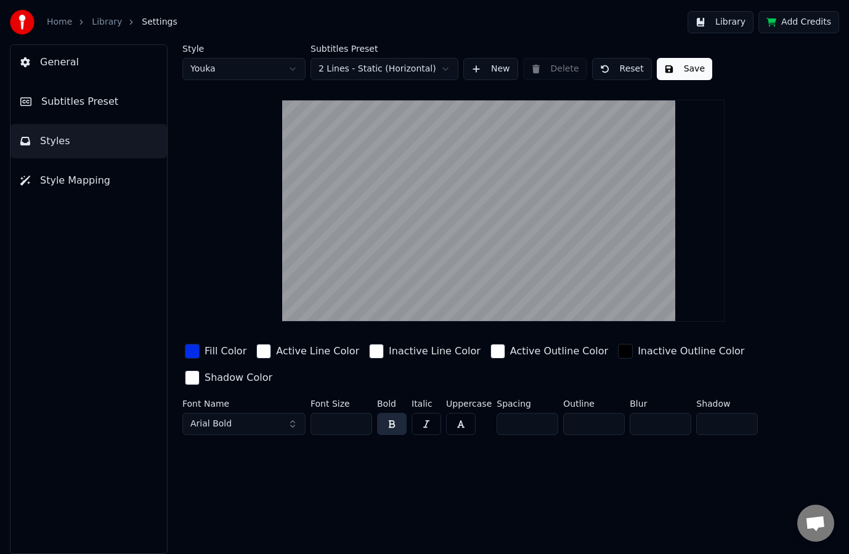
click at [389, 72] on html "Home Library Settings Library Add Credits General Subtitles Preset Styles Style…" at bounding box center [424, 277] width 849 height 554
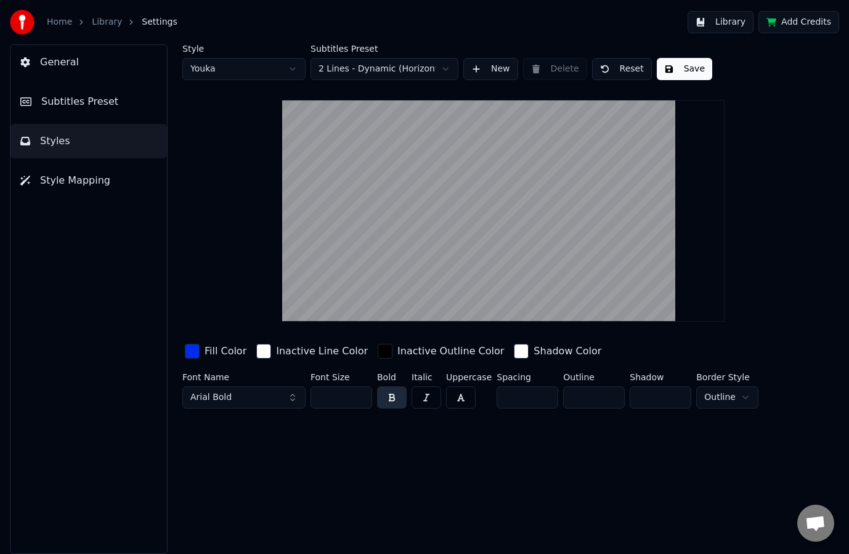
click at [397, 349] on div "Inactive Outline Color" at bounding box center [450, 351] width 107 height 15
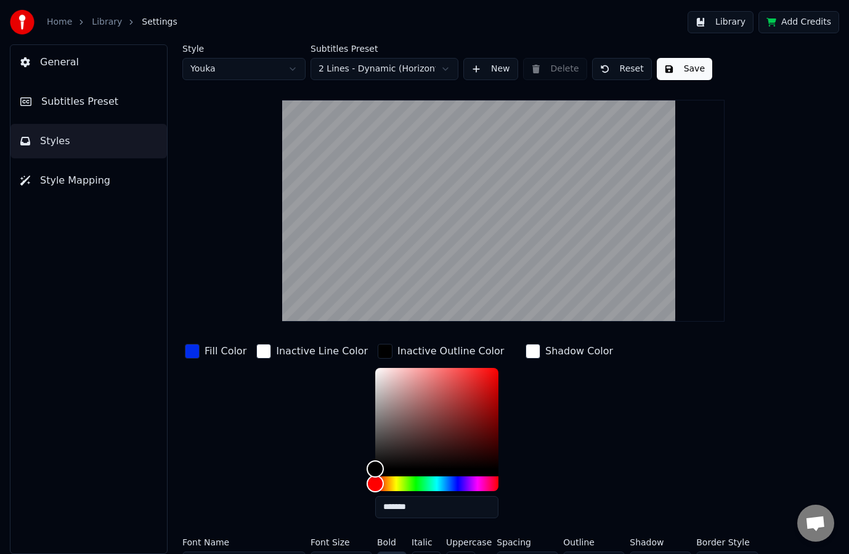
click at [378, 355] on div "button" at bounding box center [385, 351] width 15 height 15
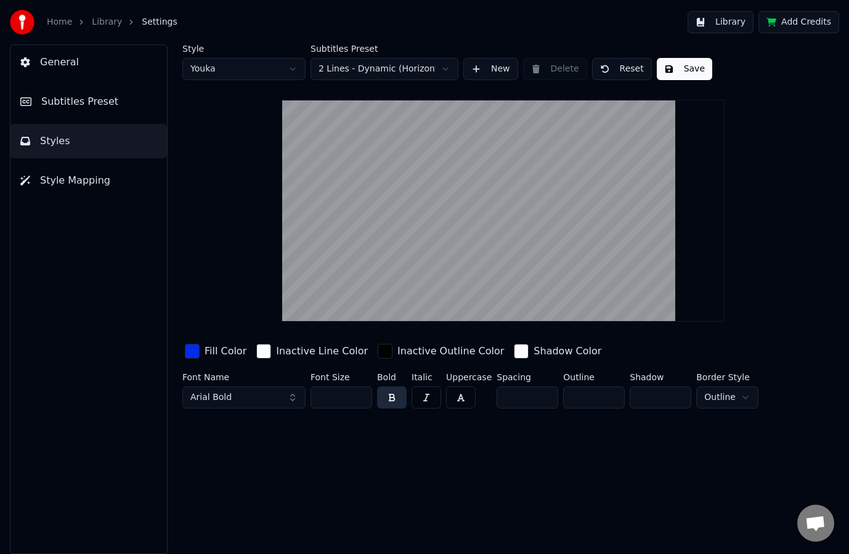
click at [403, 351] on div "Inactive Outline Color" at bounding box center [450, 351] width 107 height 15
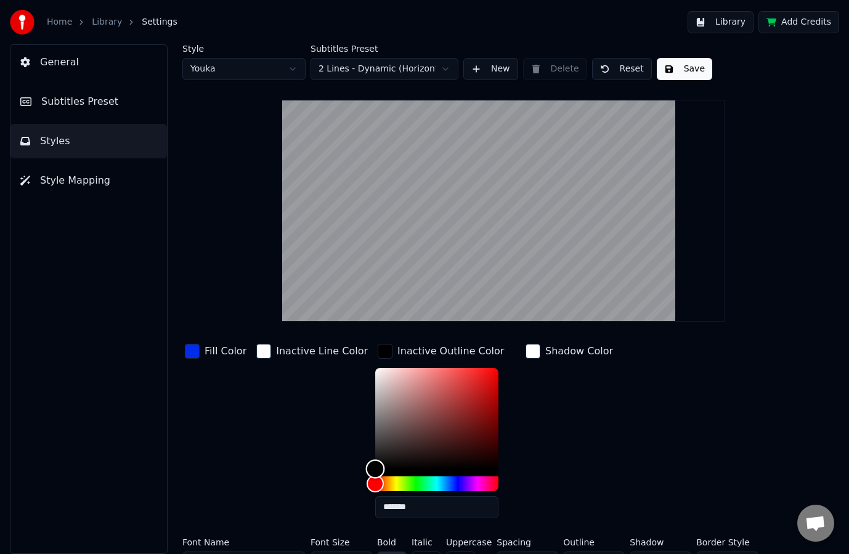
type input "*******"
drag, startPoint x: 390, startPoint y: 406, endPoint x: 299, endPoint y: 329, distance: 119.3
click at [299, 329] on div "Style Youka Subtitles Preset 2 Lines - Dynamic (Horizontal) New Delete Reset Sa…" at bounding box center [503, 311] width 642 height 534
click at [607, 420] on div "Fill Color Inactive Line Color Inactive Outline Color ******* Shadow Color" at bounding box center [479, 434] width 594 height 187
click at [554, 352] on div "Shadow Color" at bounding box center [579, 351] width 68 height 15
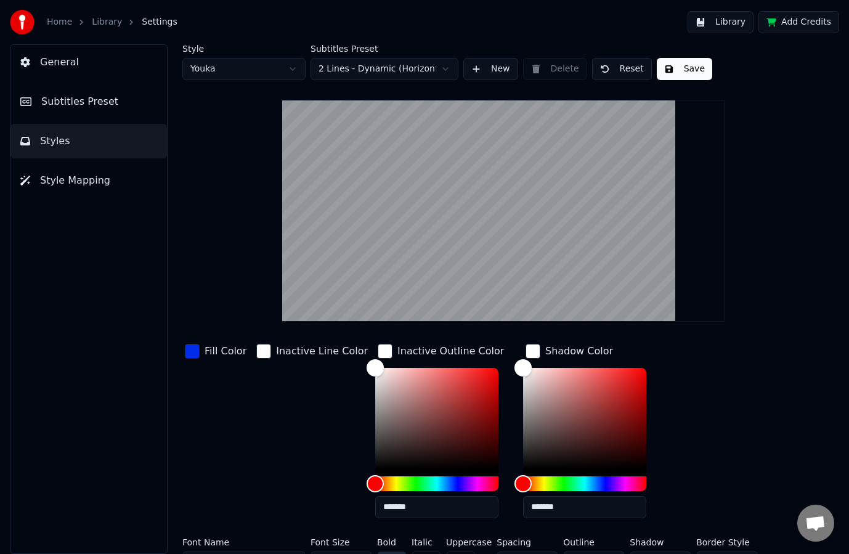
click at [551, 354] on div "Shadow Color" at bounding box center [579, 351] width 68 height 15
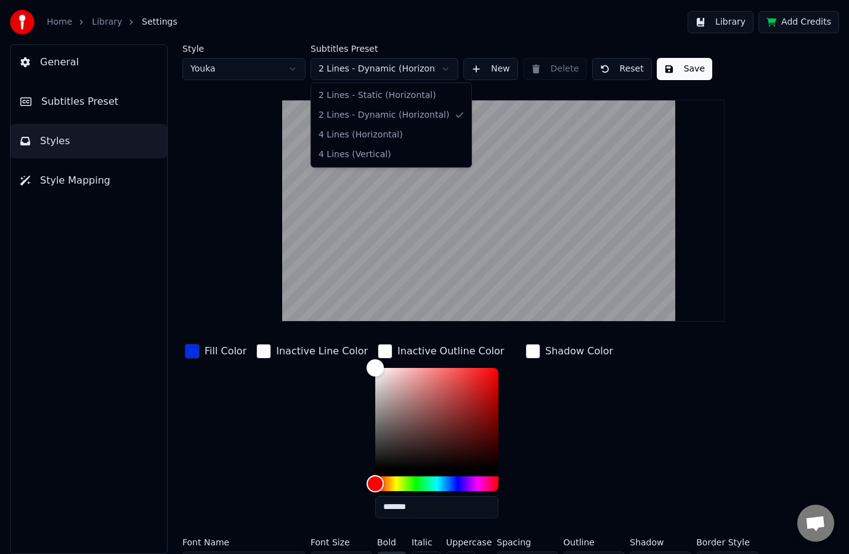
click at [373, 77] on html "Home Library Settings Library Add Credits General Subtitles Preset Styles Style…" at bounding box center [424, 277] width 849 height 554
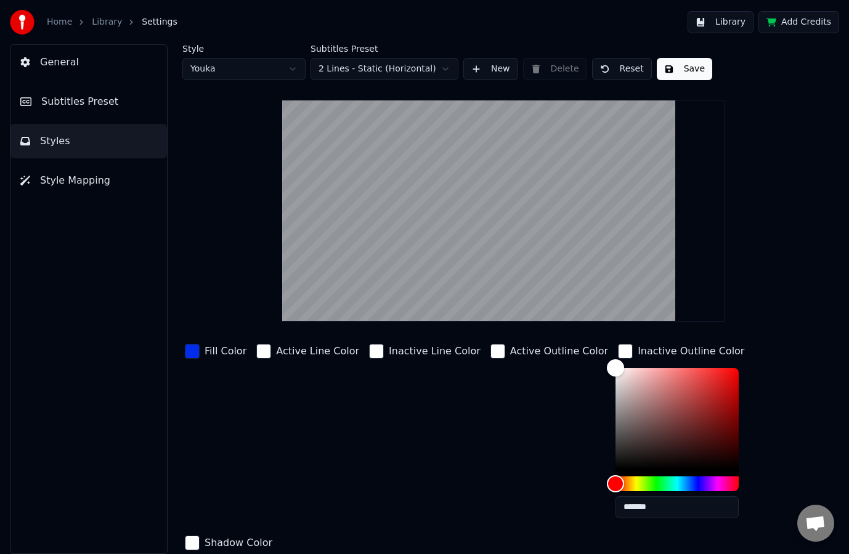
click at [413, 66] on html "Home Library Settings Library Add Credits General Subtitles Preset Styles Style…" at bounding box center [424, 277] width 849 height 554
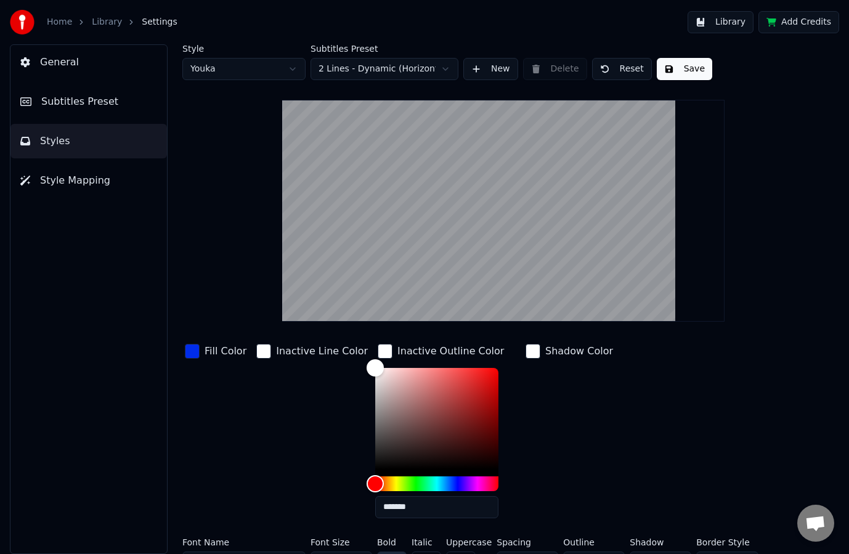
click at [109, 101] on button "Subtitles Preset" at bounding box center [88, 101] width 156 height 34
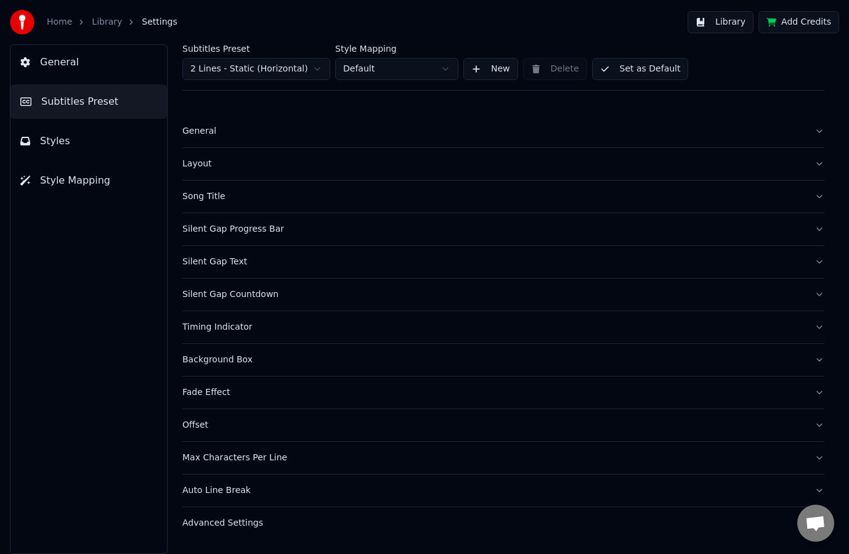
click at [71, 150] on button "Styles" at bounding box center [88, 141] width 156 height 34
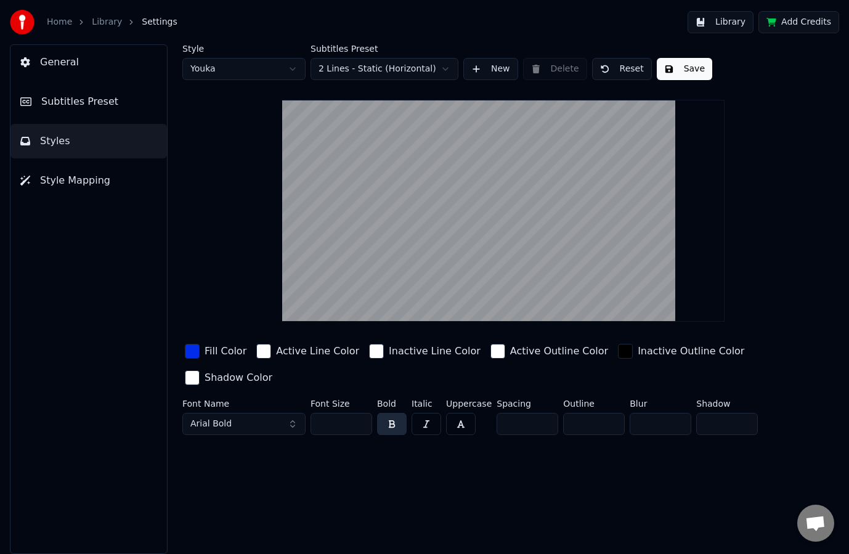
click at [366, 65] on html "Home Library Settings Library Add Credits General Subtitles Preset Styles Style…" at bounding box center [424, 277] width 849 height 554
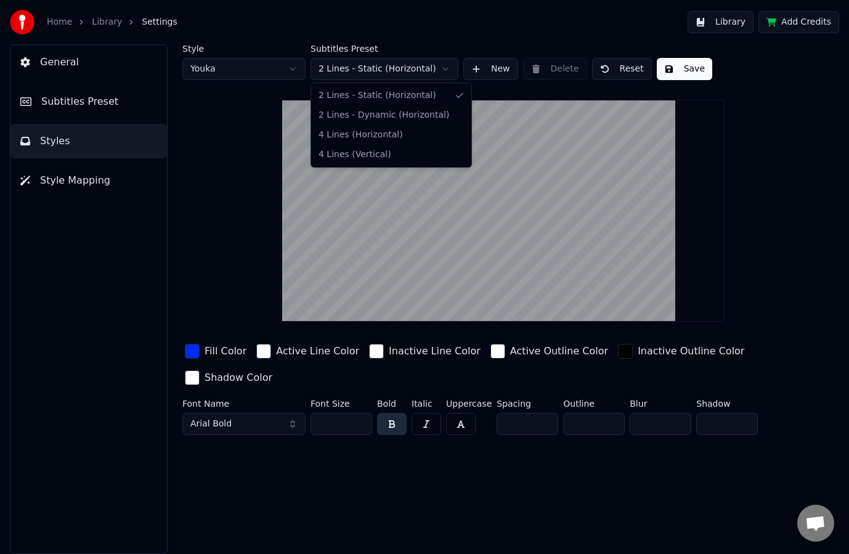
click at [400, 63] on html "Home Library Settings Library Add Credits General Subtitles Preset Styles Style…" at bounding box center [424, 277] width 849 height 554
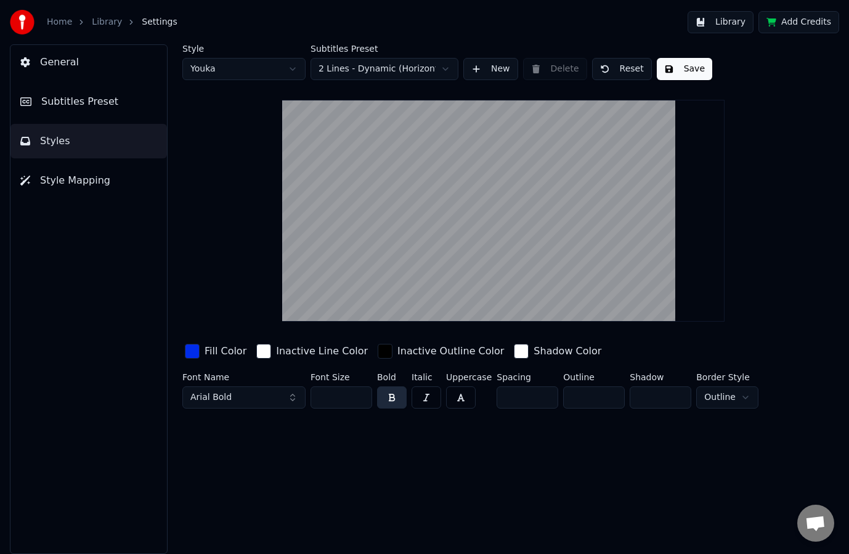
click at [332, 71] on html "Home Library Settings Library Add Credits General Subtitles Preset Styles Style…" at bounding box center [424, 277] width 849 height 554
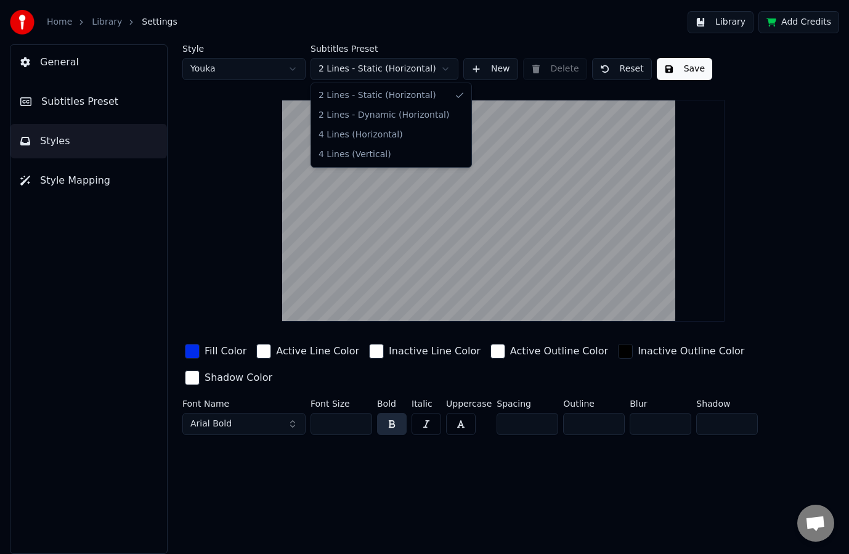
click at [381, 78] on html "Home Library Settings Library Add Credits General Subtitles Preset Styles Style…" at bounding box center [424, 277] width 849 height 554
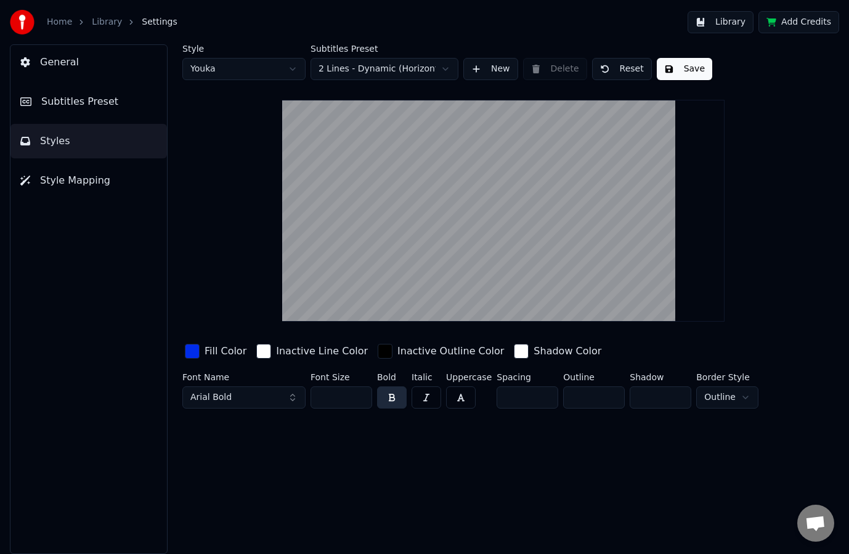
click at [423, 349] on div "Inactive Outline Color" at bounding box center [450, 351] width 107 height 15
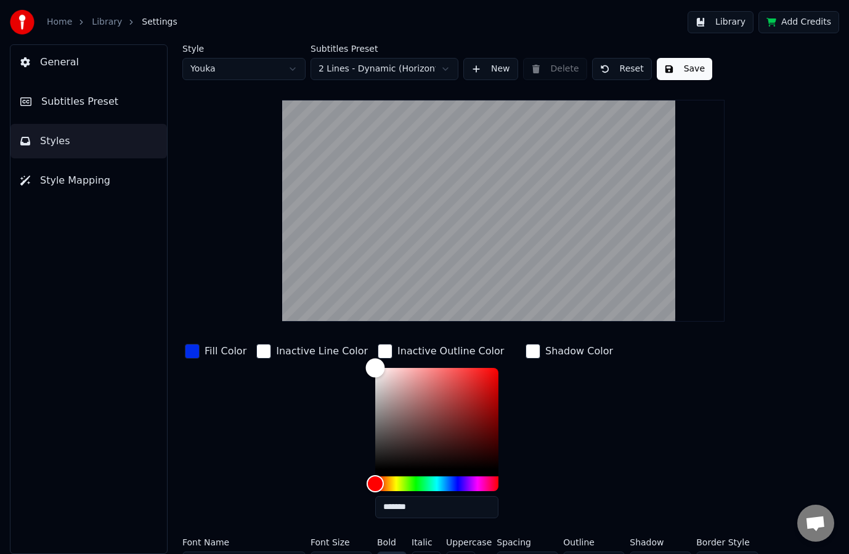
drag, startPoint x: 380, startPoint y: 370, endPoint x: 287, endPoint y: 325, distance: 103.3
click at [288, 325] on div "Style Youka Subtitles Preset 2 Lines - Dynamic (Horizontal) New Delete Reset Sa…" at bounding box center [503, 311] width 642 height 534
drag, startPoint x: 361, startPoint y: 461, endPoint x: 301, endPoint y: 501, distance: 72.1
click at [302, 500] on div "Fill Color Inactive Line Color Inactive Outline Color ******* Shadow Color" at bounding box center [479, 434] width 594 height 187
type input "*******"
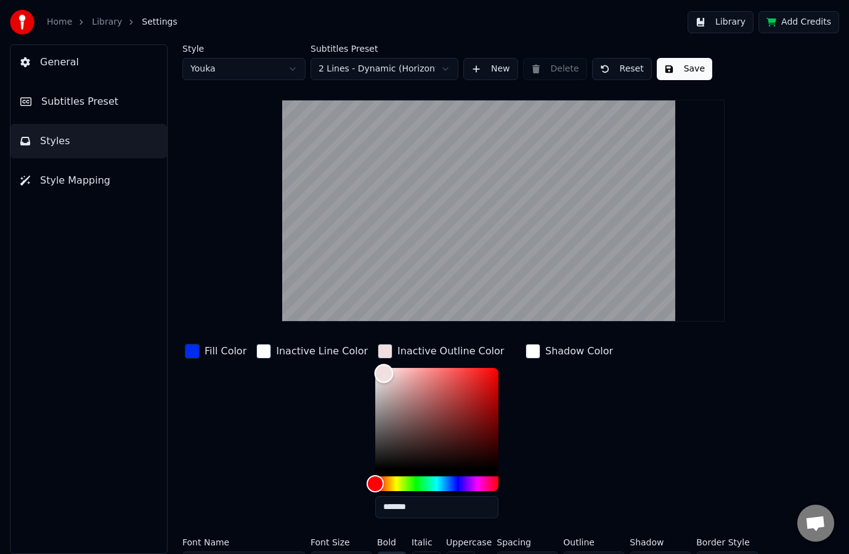
drag, startPoint x: 359, startPoint y: 364, endPoint x: 301, endPoint y: 314, distance: 76.4
click at [301, 314] on div "Style Youka Subtitles Preset 2 Lines - Dynamic (Horizontal) New Delete Reset Sa…" at bounding box center [503, 311] width 642 height 534
click at [526, 351] on div "Shadow Color" at bounding box center [569, 351] width 92 height 20
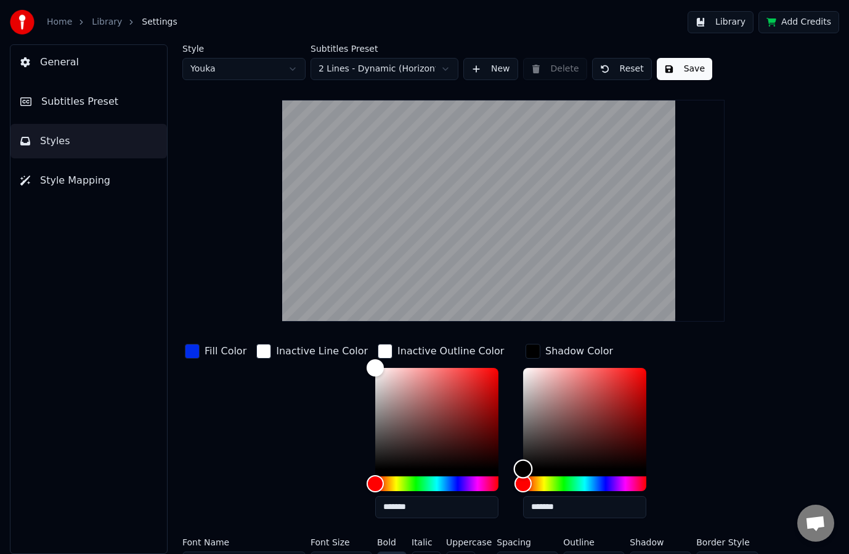
drag, startPoint x: 529, startPoint y: 432, endPoint x: 466, endPoint y: 505, distance: 97.0
click at [470, 503] on div "Fill Color Inactive Line Color Inactive Outline Color ******* Shadow Color ****…" at bounding box center [479, 434] width 594 height 187
type input "*******"
drag, startPoint x: 559, startPoint y: 439, endPoint x: 424, endPoint y: 325, distance: 177.0
click at [436, 328] on div "Style Youka Subtitles Preset 2 Lines - Dynamic (Horizontal) New Delete Reset Sa…" at bounding box center [503, 311] width 642 height 534
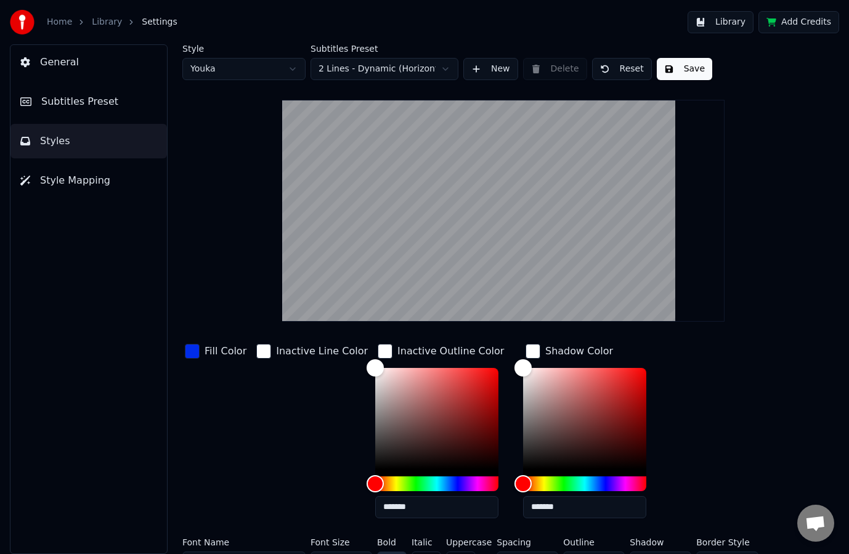
click at [290, 349] on div "Inactive Line Color" at bounding box center [322, 351] width 92 height 15
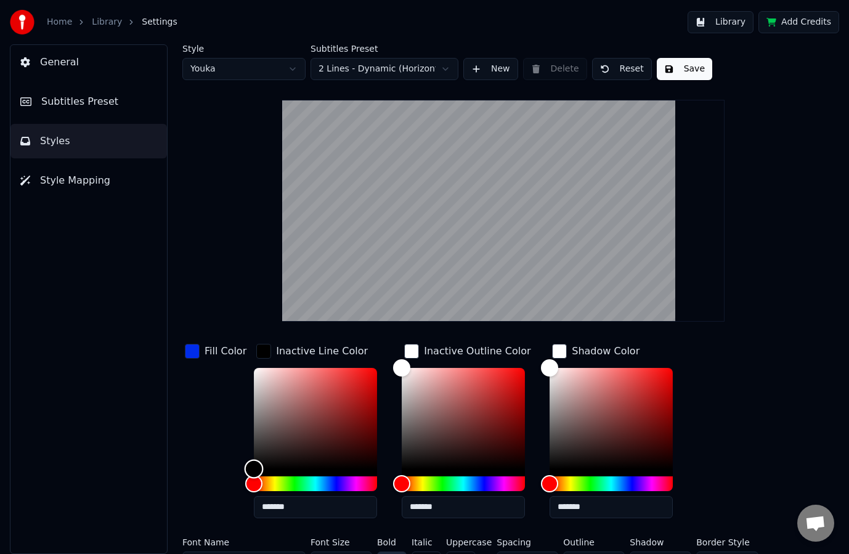
type input "*******"
drag, startPoint x: 238, startPoint y: 467, endPoint x: 192, endPoint y: 508, distance: 62.0
click at [193, 511] on div "Fill Color Inactive Line Color ******* Inactive Outline Color ******* Shadow Co…" at bounding box center [479, 434] width 594 height 187
click at [209, 445] on div "Fill Color" at bounding box center [215, 434] width 67 height 187
click at [102, 20] on link "Library" at bounding box center [107, 22] width 30 height 12
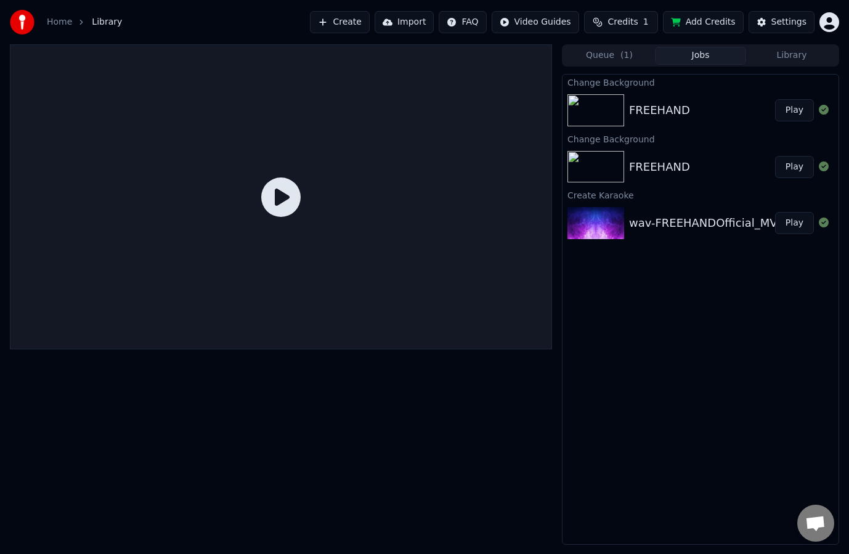
click at [798, 112] on button "Play" at bounding box center [794, 110] width 39 height 22
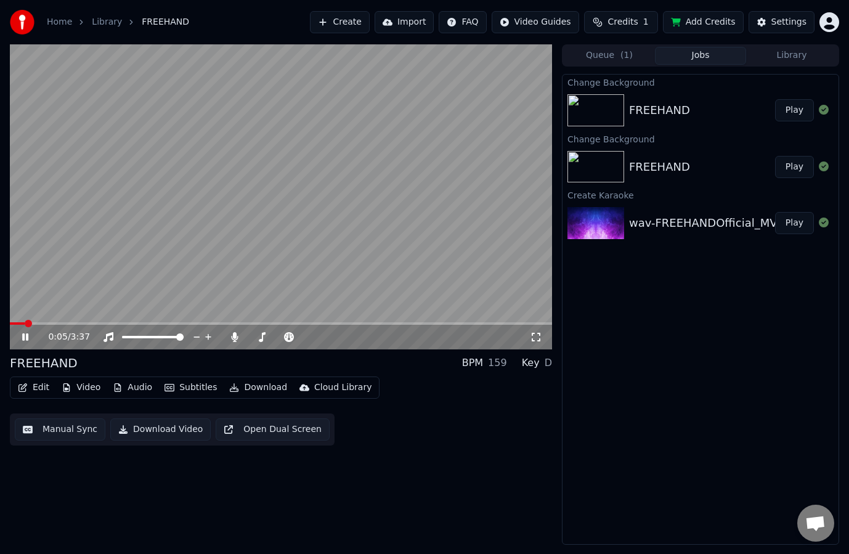
click at [25, 336] on icon at bounding box center [25, 336] width 6 height 7
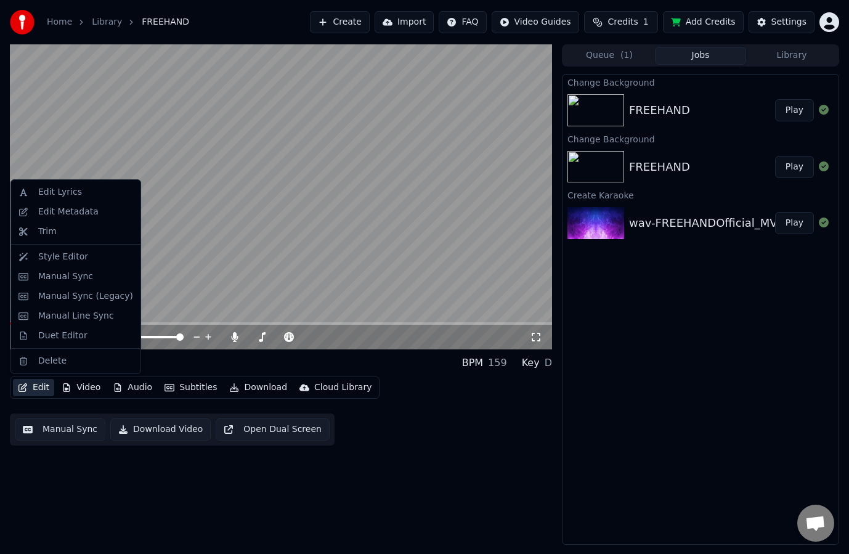
click at [39, 387] on button "Edit" at bounding box center [33, 387] width 41 height 17
click at [64, 258] on div "Style Editor" at bounding box center [63, 257] width 50 height 12
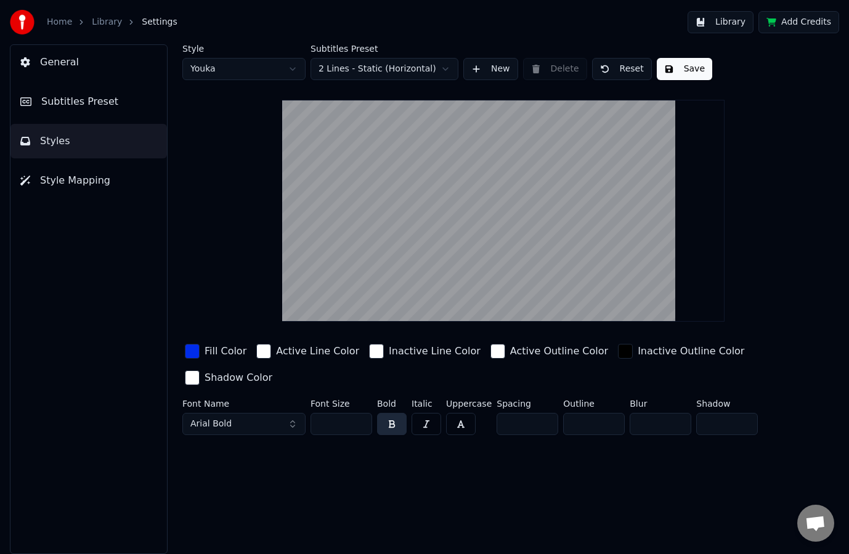
click at [244, 66] on html "Home Library Settings Library Add Credits General Subtitles Preset Styles Style…" at bounding box center [424, 277] width 849 height 554
click at [707, 22] on button "Library" at bounding box center [720, 22] width 66 height 22
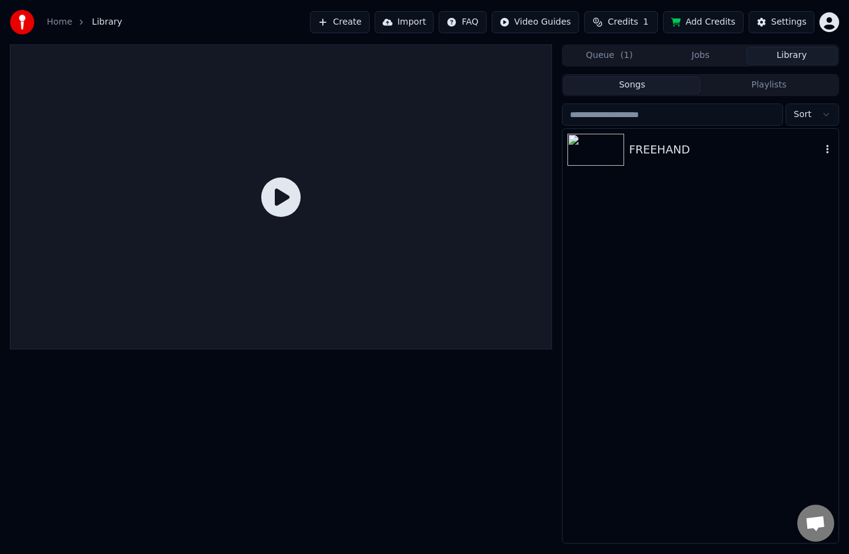
click at [654, 153] on div "FREEHAND" at bounding box center [725, 149] width 192 height 17
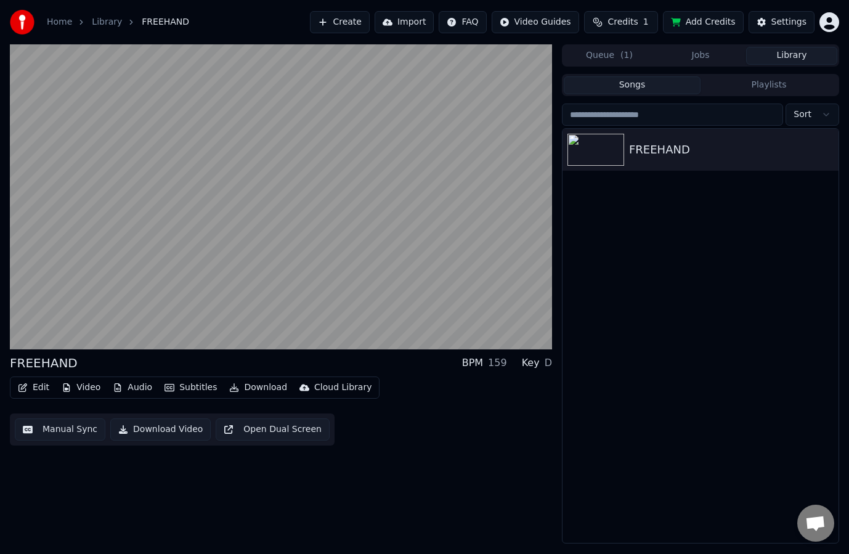
click at [709, 52] on button "Jobs" at bounding box center [700, 56] width 91 height 18
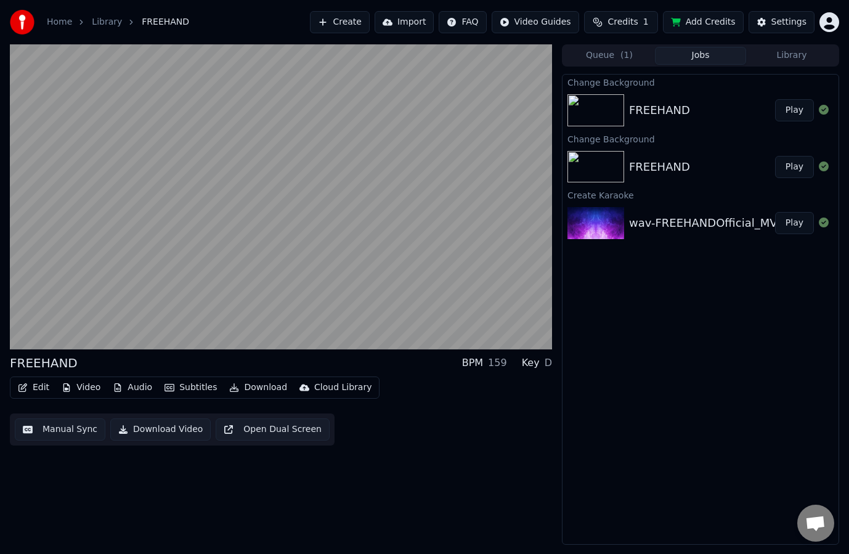
click at [636, 55] on button "Queue ( 1 )" at bounding box center [609, 56] width 91 height 18
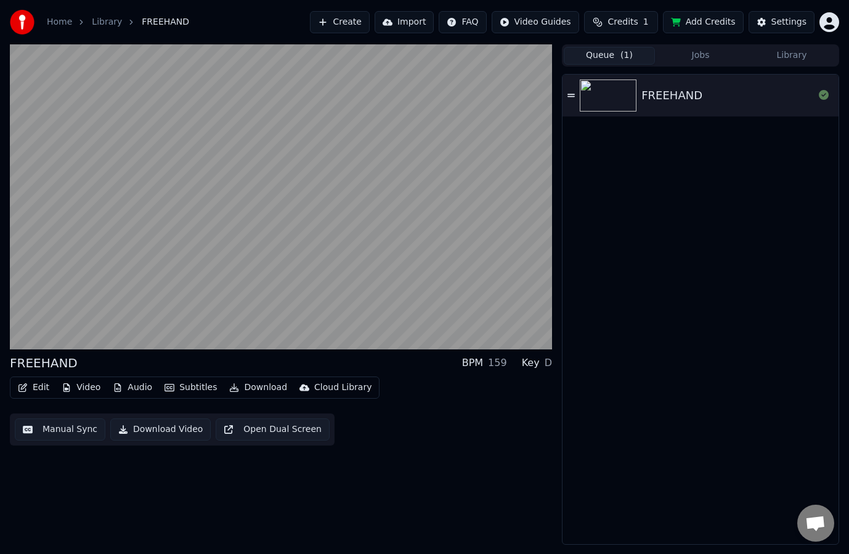
click at [699, 54] on button "Jobs" at bounding box center [700, 56] width 91 height 18
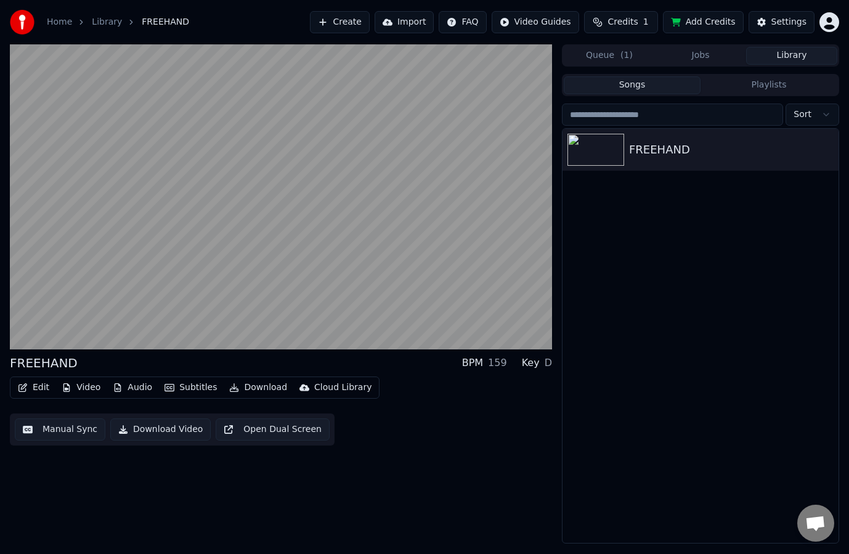
click at [779, 56] on button "Library" at bounding box center [791, 56] width 91 height 18
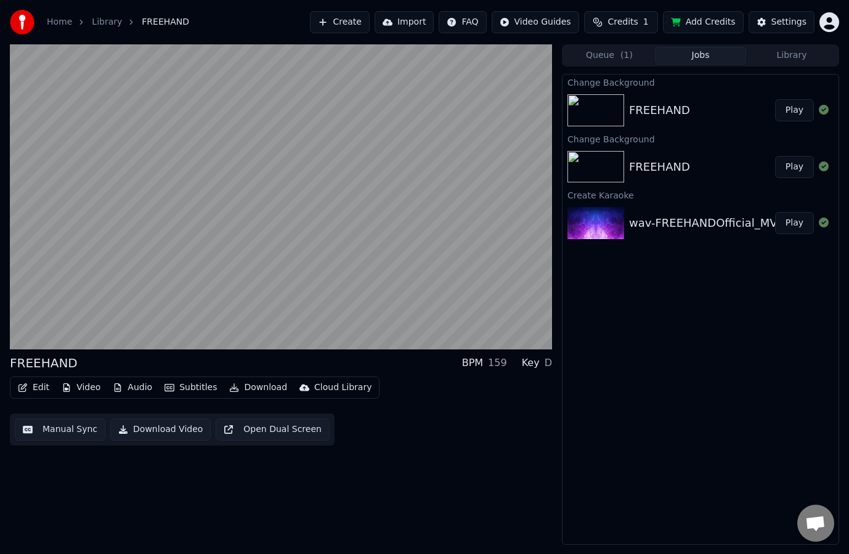
click at [739, 51] on button "Jobs" at bounding box center [700, 56] width 91 height 18
click at [699, 115] on div "FREEHAND" at bounding box center [702, 110] width 146 height 17
click at [786, 118] on button "Play" at bounding box center [794, 110] width 39 height 22
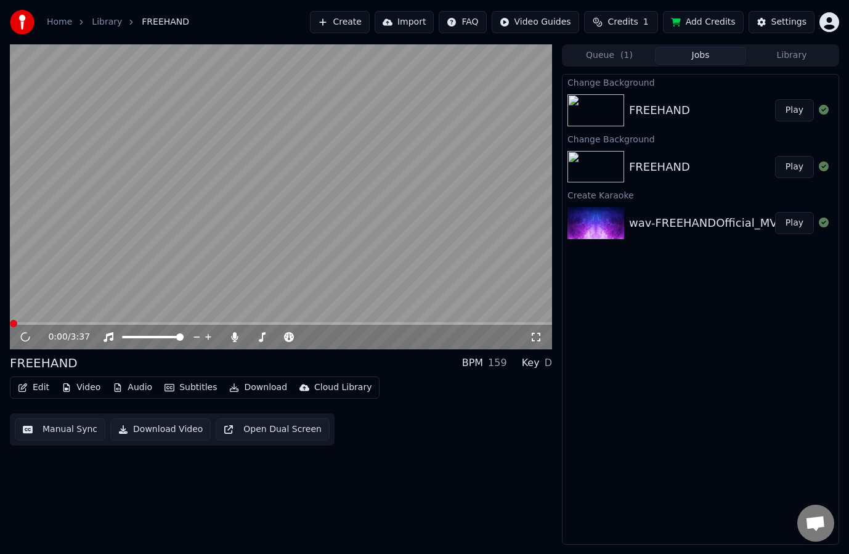
click at [792, 115] on button "Play" at bounding box center [794, 110] width 39 height 22
click at [53, 322] on span at bounding box center [281, 323] width 542 height 2
click at [793, 108] on button "Play" at bounding box center [794, 110] width 39 height 22
click at [792, 168] on button "Play" at bounding box center [794, 167] width 39 height 22
click at [798, 118] on button "Play" at bounding box center [794, 110] width 39 height 22
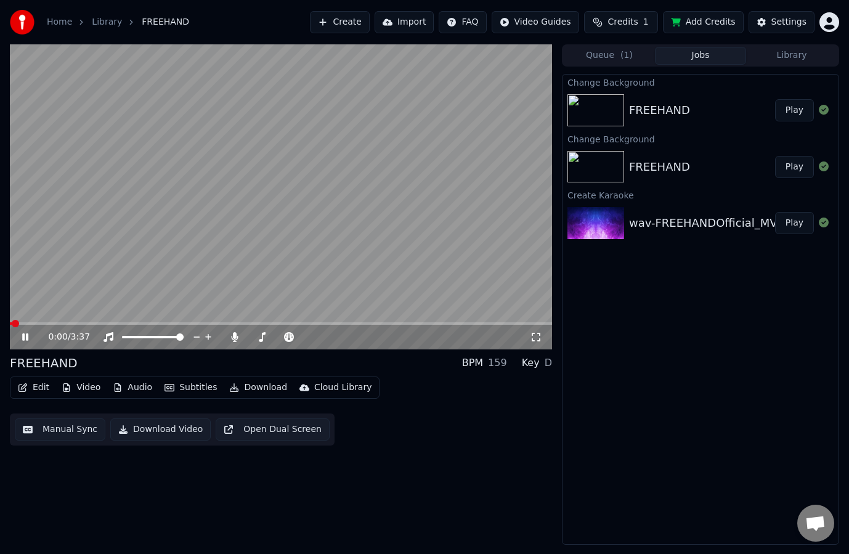
click at [25, 339] on icon at bounding box center [34, 337] width 28 height 10
click at [89, 322] on video at bounding box center [281, 196] width 542 height 305
click at [91, 320] on video at bounding box center [281, 196] width 542 height 305
click at [83, 322] on video at bounding box center [281, 196] width 542 height 305
click at [79, 324] on span at bounding box center [281, 323] width 542 height 2
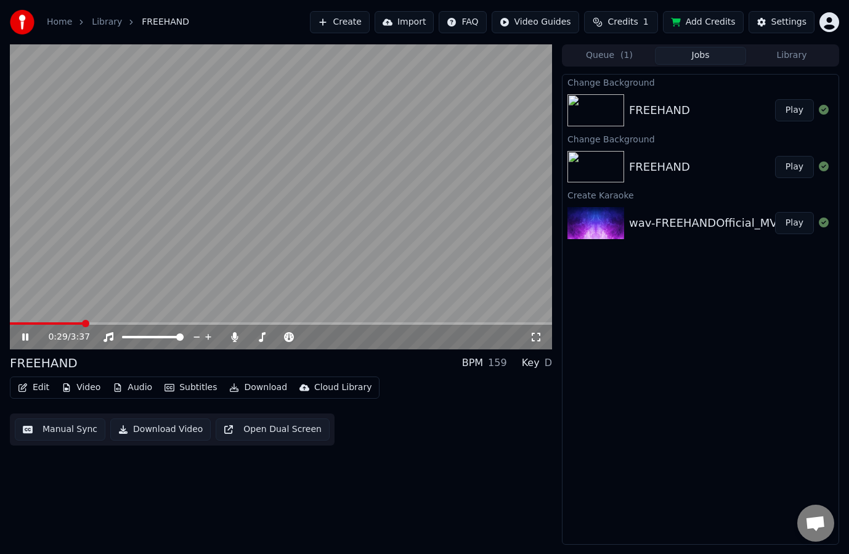
click at [25, 341] on icon at bounding box center [34, 337] width 28 height 10
click at [29, 386] on button "Edit" at bounding box center [33, 387] width 41 height 17
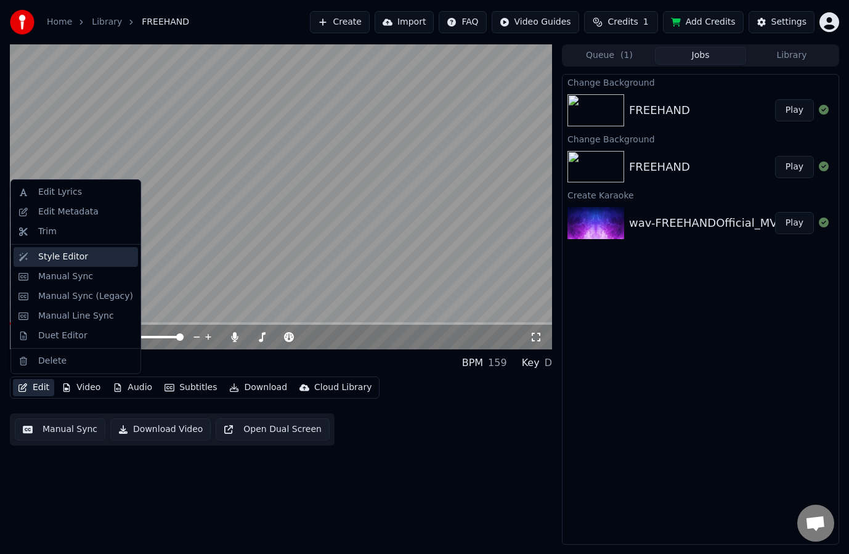
click at [63, 260] on div "Style Editor" at bounding box center [63, 257] width 50 height 12
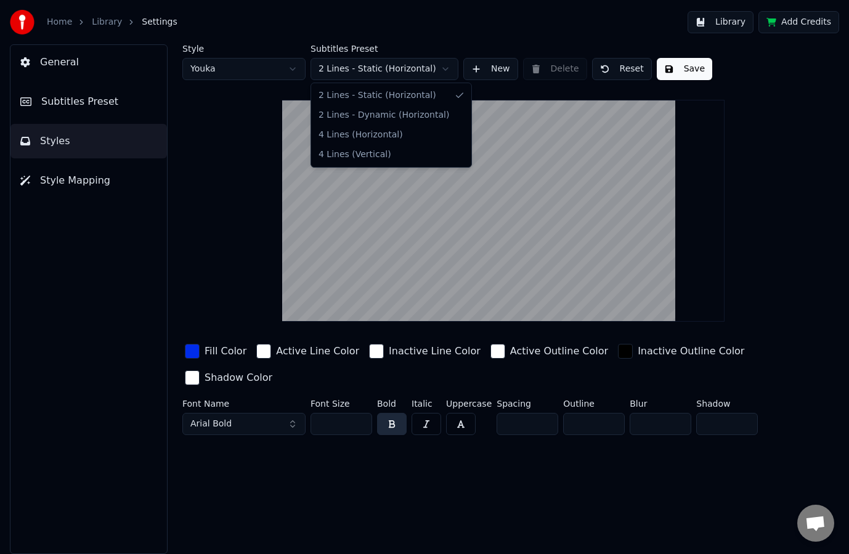
click at [378, 63] on html "Home Library Settings Library Add Credits General Subtitles Preset Styles Style…" at bounding box center [424, 277] width 849 height 554
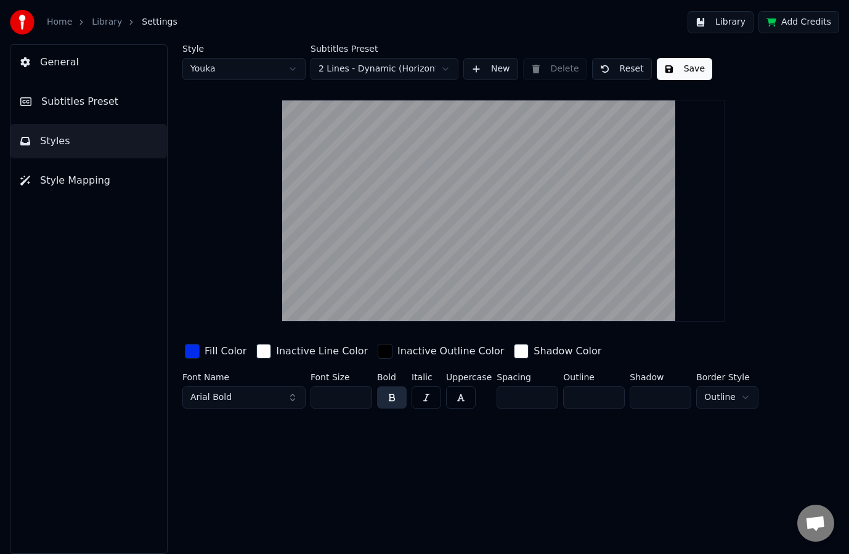
click at [378, 351] on div "button" at bounding box center [385, 351] width 15 height 15
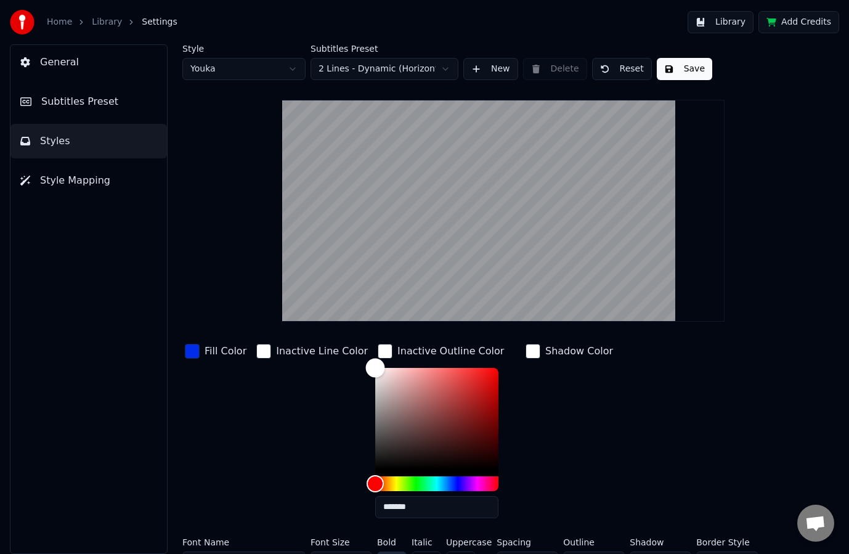
drag, startPoint x: 269, startPoint y: 331, endPoint x: 245, endPoint y: 317, distance: 27.0
click at [245, 317] on div "Style Youka Subtitles Preset 2 Lines - Dynamic (Horizontal) New Delete Reset Sa…" at bounding box center [503, 311] width 642 height 534
type input "*******"
drag, startPoint x: 386, startPoint y: 441, endPoint x: 323, endPoint y: 507, distance: 91.1
click at [323, 507] on div "Fill Color Inactive Line Color Inactive Outline Color ******* Shadow Color" at bounding box center [479, 434] width 594 height 187
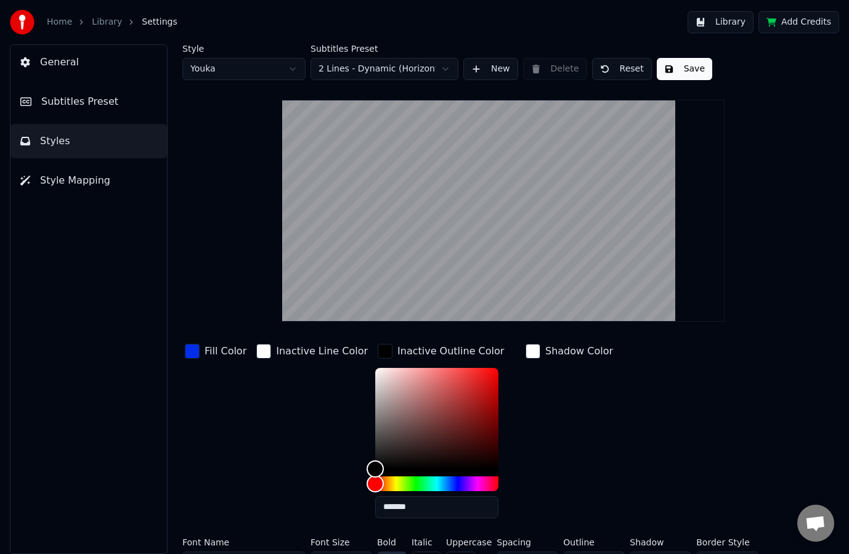
click at [283, 431] on div "Inactive Line Color" at bounding box center [312, 434] width 116 height 187
click at [553, 352] on div "Shadow Color" at bounding box center [579, 351] width 68 height 15
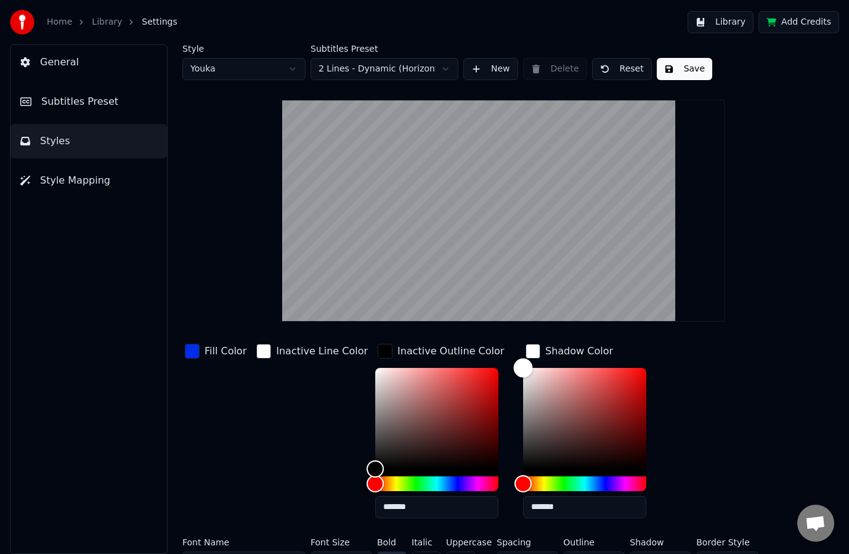
type input "*******"
drag, startPoint x: 543, startPoint y: 378, endPoint x: 444, endPoint y: 533, distance: 183.4
click at [446, 530] on div "Fill Color Inactive Line Color Inactive Outline Color ******* Shadow Color ****…" at bounding box center [479, 459] width 594 height 237
click at [294, 352] on div "Inactive Line Color" at bounding box center [322, 351] width 92 height 15
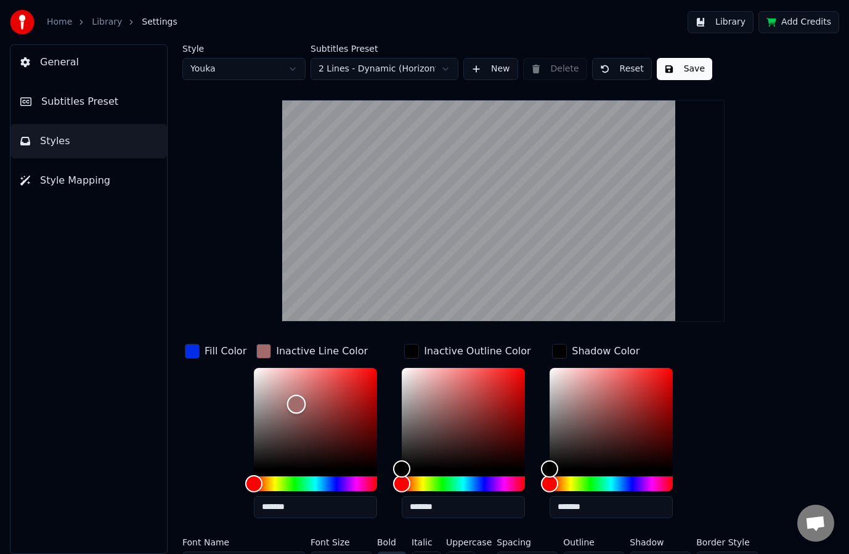
drag, startPoint x: 293, startPoint y: 403, endPoint x: 194, endPoint y: 516, distance: 149.3
click at [195, 518] on div "Fill Color Inactive Line Color ******* Inactive Outline Color ******* Shadow Co…" at bounding box center [479, 434] width 594 height 187
type input "*******"
drag, startPoint x: 288, startPoint y: 445, endPoint x: 187, endPoint y: 283, distance: 191.1
click at [187, 283] on div "Style Youka Subtitles Preset 2 Lines - Dynamic (Horizontal) New Delete Reset Sa…" at bounding box center [503, 311] width 642 height 534
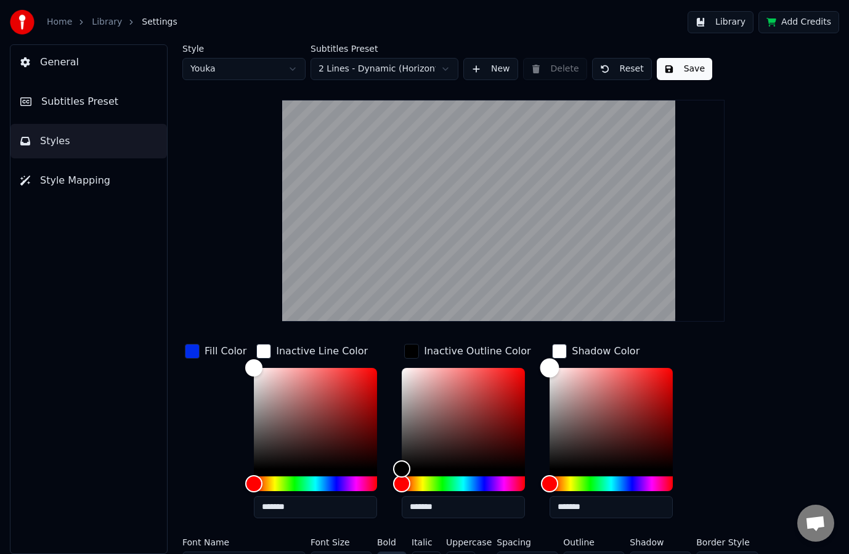
drag, startPoint x: 553, startPoint y: 381, endPoint x: 433, endPoint y: 306, distance: 140.8
click at [436, 306] on div "Style Youka Subtitles Preset 2 Lines - Dynamic (Horizontal) New Delete Reset Sa…" at bounding box center [503, 311] width 642 height 534
type input "*******"
drag, startPoint x: 588, startPoint y: 397, endPoint x: 477, endPoint y: 513, distance: 160.3
click at [482, 519] on div "Fill Color Inactive Line Color ******* Inactive Outline Color ******* Shadow Co…" at bounding box center [479, 434] width 594 height 187
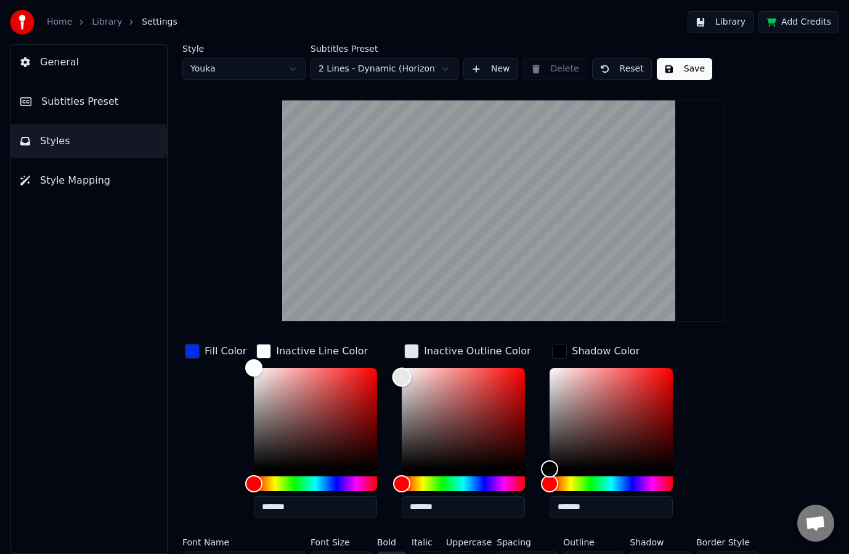
type input "*******"
drag, startPoint x: 429, startPoint y: 407, endPoint x: 317, endPoint y: 302, distance: 153.0
click at [322, 304] on div "Style Youka Subtitles Preset 2 Lines - Dynamic (Horizontal) New Delete Reset Sa…" at bounding box center [503, 311] width 642 height 534
type input "*******"
drag, startPoint x: 283, startPoint y: 402, endPoint x: 194, endPoint y: 506, distance: 137.2
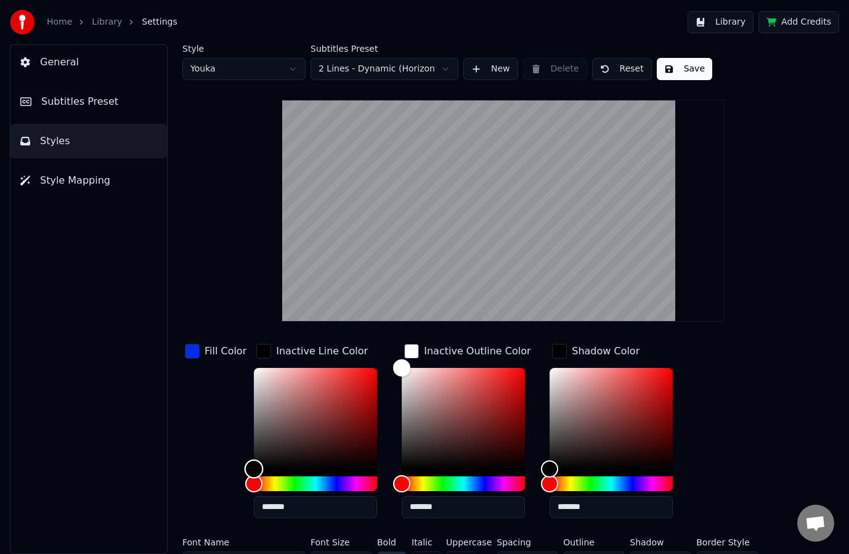
click at [194, 506] on div "Fill Color Inactive Line Color ******* Inactive Outline Color ******* Shadow Co…" at bounding box center [479, 434] width 594 height 187
click at [224, 413] on div "Fill Color" at bounding box center [215, 434] width 67 height 187
click at [451, 355] on div "Inactive Outline Color" at bounding box center [477, 351] width 107 height 15
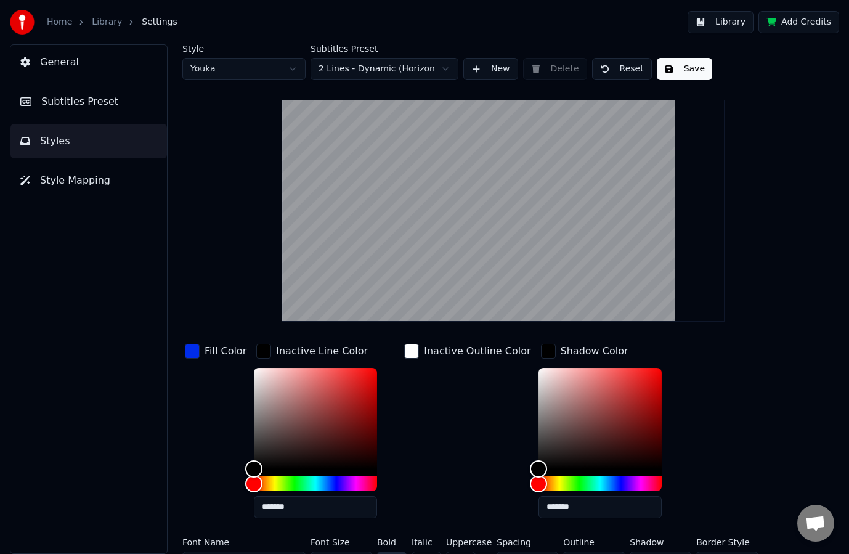
click at [562, 350] on div "Shadow Color" at bounding box center [595, 351] width 68 height 15
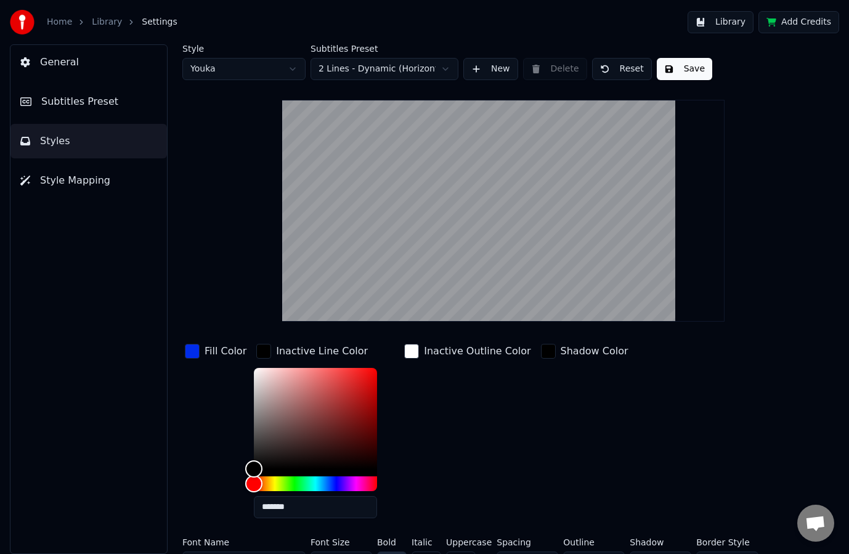
click at [317, 350] on div "Inactive Line Color" at bounding box center [322, 351] width 92 height 15
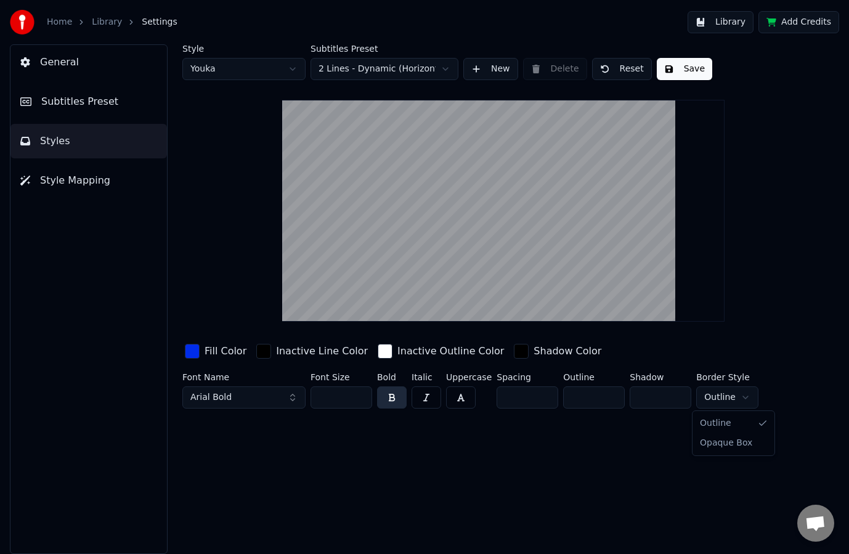
click at [725, 399] on html "Home Library Settings Library Add Credits General Subtitles Preset Styles Style…" at bounding box center [424, 277] width 849 height 554
click at [725, 397] on html "Home Library Settings Library Add Credits General Subtitles Preset Styles Style…" at bounding box center [424, 277] width 849 height 554
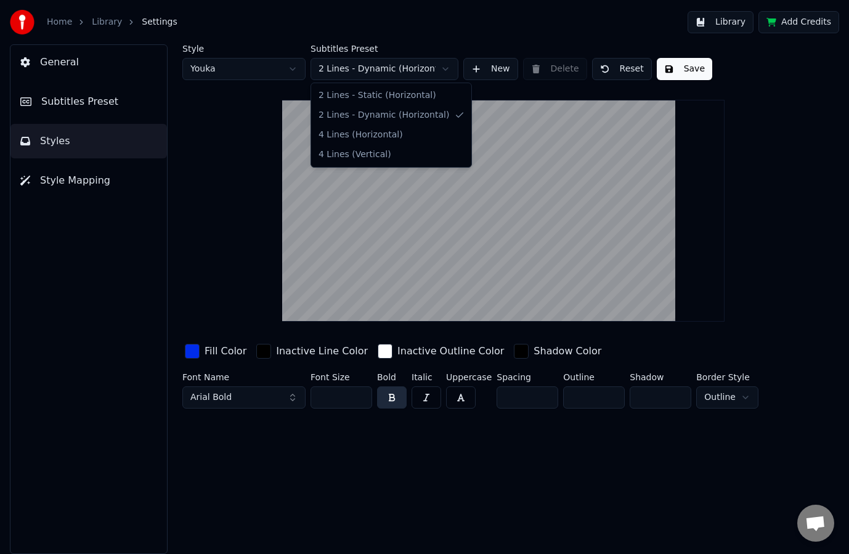
click at [380, 75] on html "Home Library Settings Library Add Credits General Subtitles Preset Styles Style…" at bounding box center [424, 277] width 849 height 554
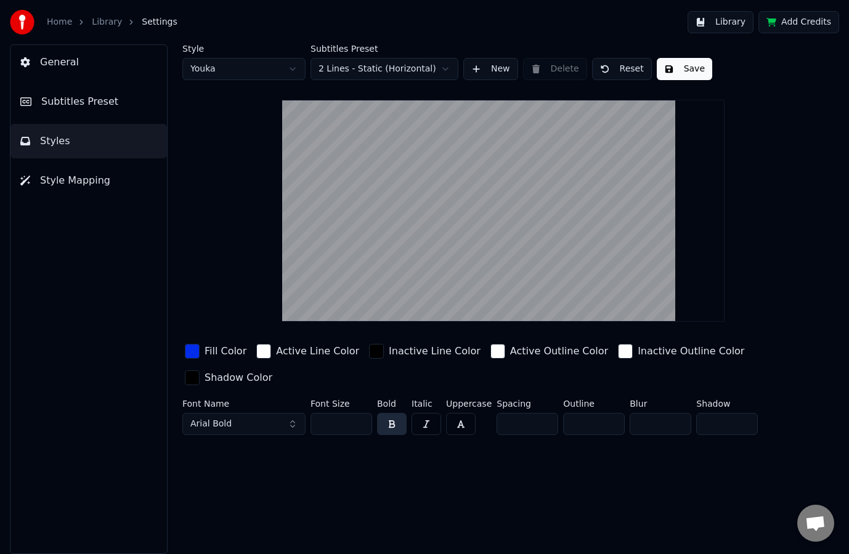
click at [376, 70] on html "Home Library Settings Library Add Credits General Subtitles Preset Styles Style…" at bounding box center [424, 277] width 849 height 554
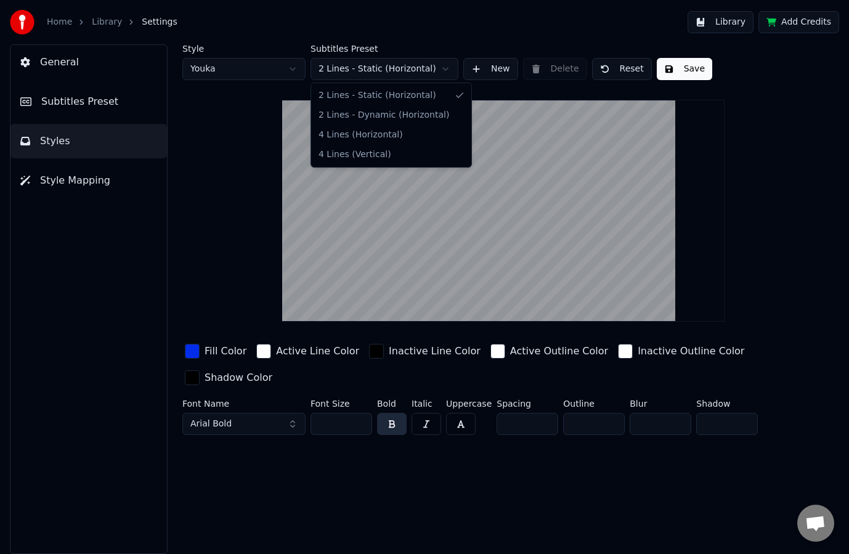
click at [100, 21] on html "Home Library Settings Library Add Credits General Subtitles Preset Styles Style…" at bounding box center [424, 277] width 849 height 554
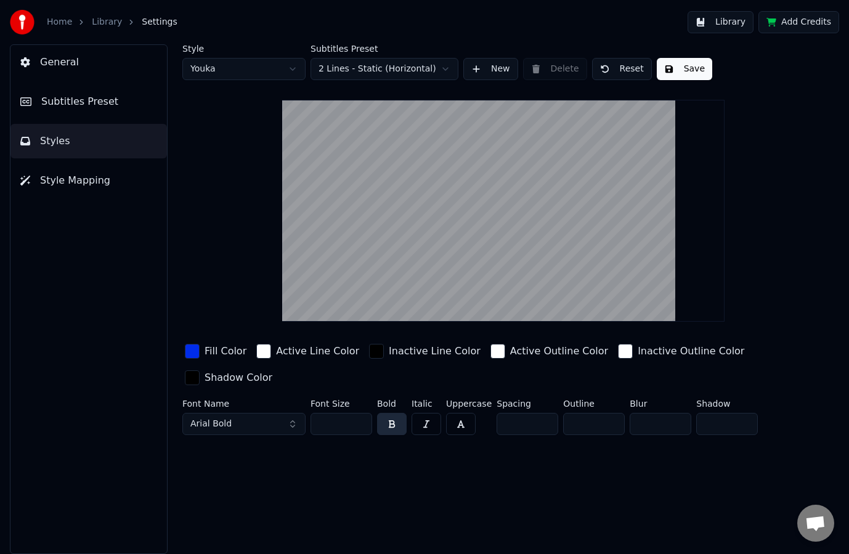
click at [106, 22] on link "Library" at bounding box center [107, 22] width 30 height 12
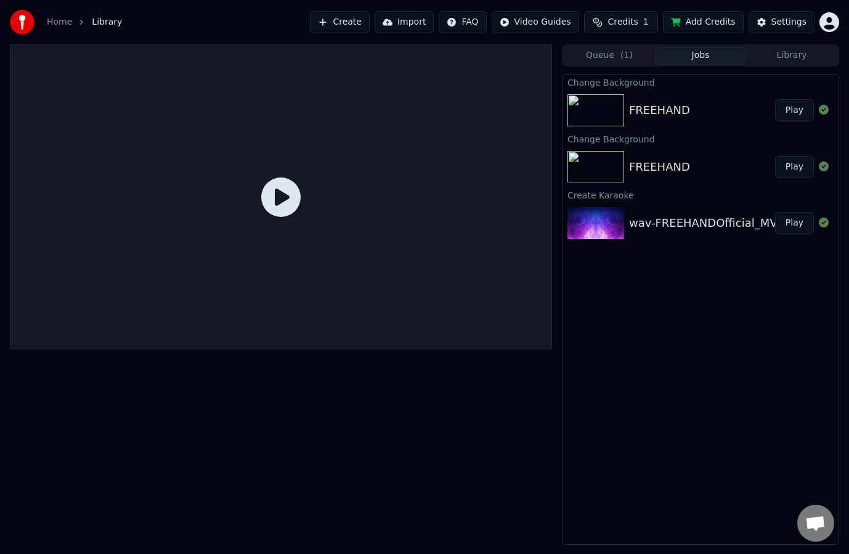
click at [787, 112] on button "Play" at bounding box center [794, 110] width 39 height 22
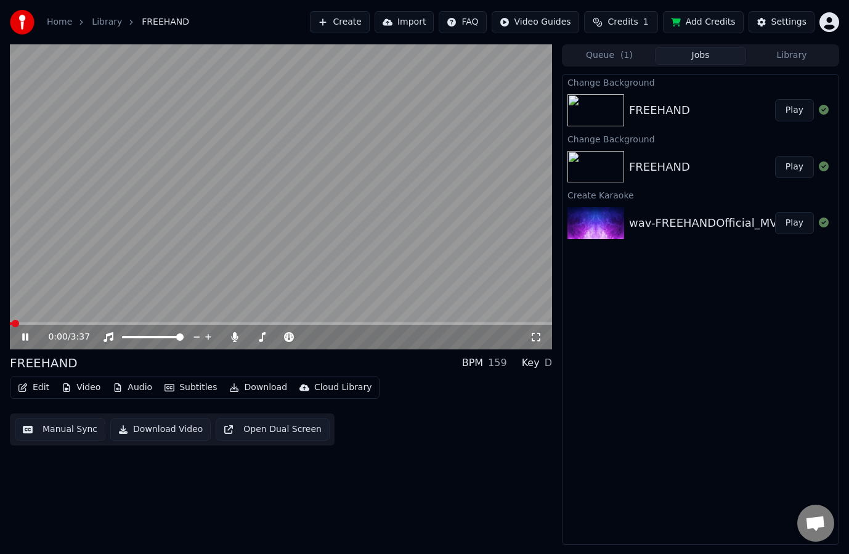
click at [23, 343] on div "0:00 / 3:37" at bounding box center [281, 337] width 532 height 12
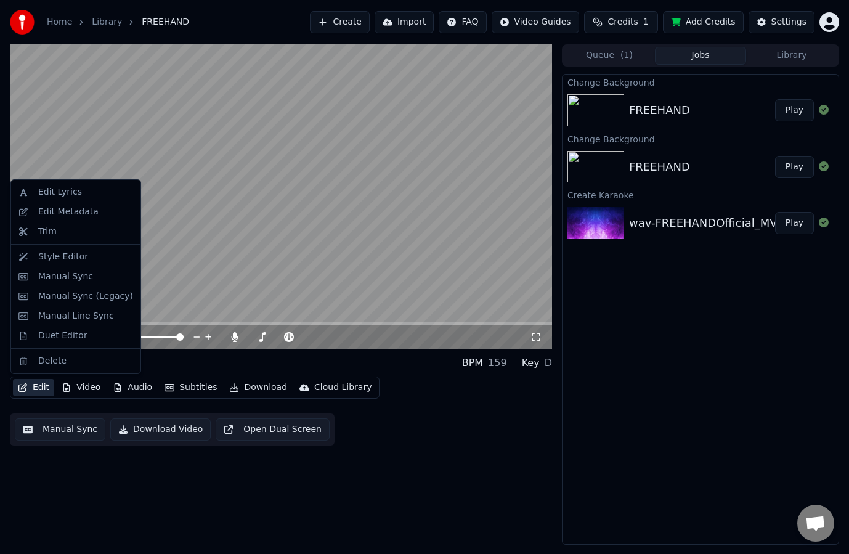
click at [31, 387] on button "Edit" at bounding box center [33, 387] width 41 height 17
click at [68, 260] on div "Style Editor" at bounding box center [63, 257] width 50 height 12
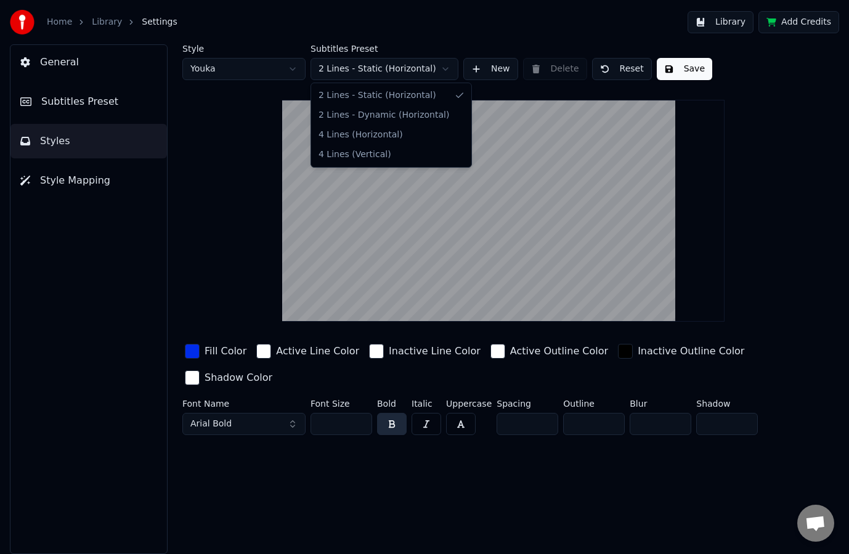
click at [405, 70] on html "Home Library Settings Library Add Credits General Subtitles Preset Styles Style…" at bounding box center [424, 277] width 849 height 554
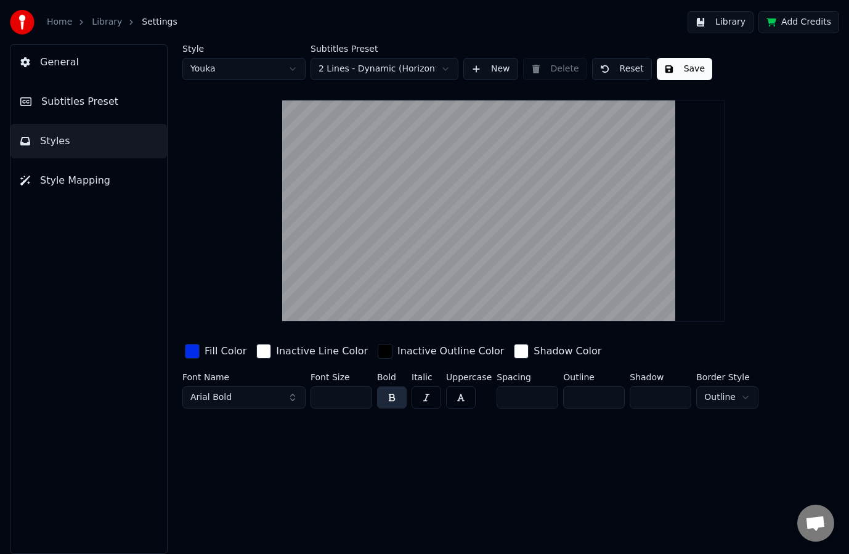
click at [514, 355] on div "button" at bounding box center [521, 351] width 15 height 15
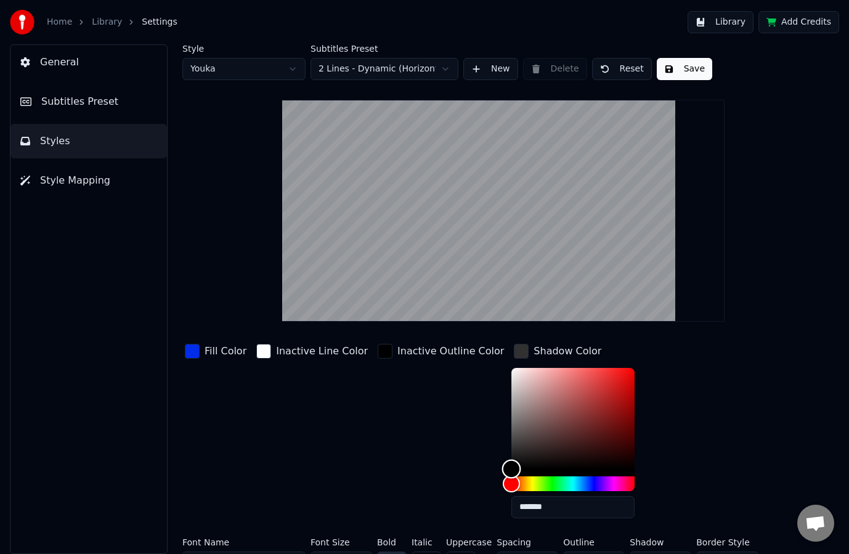
type input "*******"
drag, startPoint x: 480, startPoint y: 448, endPoint x: 439, endPoint y: 519, distance: 81.5
click at [439, 519] on div "Fill Color Inactive Line Color Inactive Outline Color Shadow Color *******" at bounding box center [479, 434] width 594 height 187
click at [425, 351] on div "Inactive Outline Color" at bounding box center [450, 351] width 107 height 15
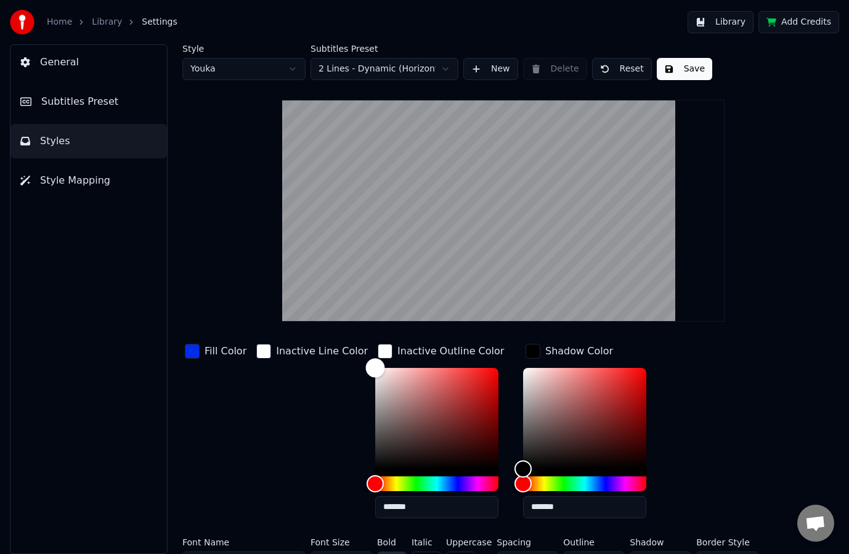
drag, startPoint x: 408, startPoint y: 397, endPoint x: 327, endPoint y: 344, distance: 96.2
click at [331, 347] on div "Fill Color Inactive Line Color Inactive Outline Color ******* Shadow Color ****…" at bounding box center [479, 434] width 594 height 187
type input "*******"
drag, startPoint x: 338, startPoint y: 491, endPoint x: 341, endPoint y: 504, distance: 13.2
click at [319, 514] on div "Fill Color Inactive Line Color Inactive Outline Color ******* Shadow Color ****…" at bounding box center [479, 434] width 594 height 187
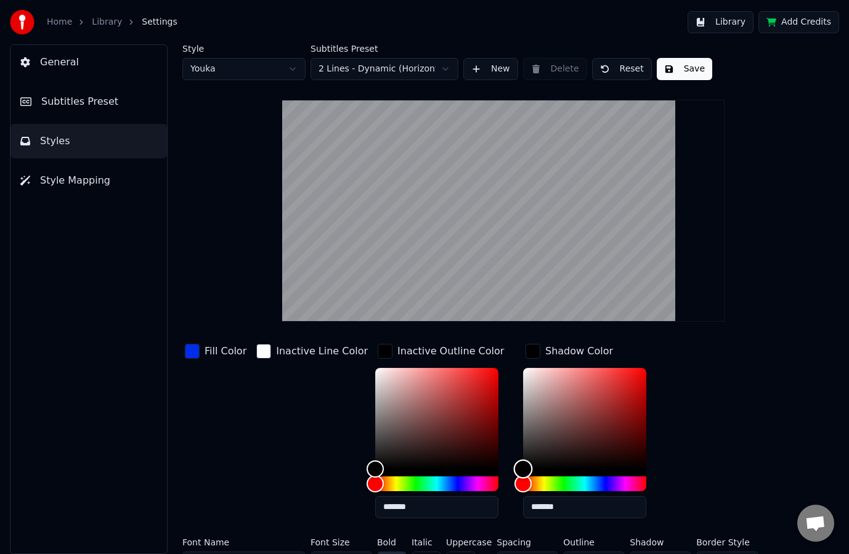
type input "*******"
drag, startPoint x: 567, startPoint y: 440, endPoint x: 428, endPoint y: 320, distance: 183.9
click at [429, 320] on div "Style Youka Subtitles Preset 2 Lines - Dynamic (Horizontal) New Delete Reset Sa…" at bounding box center [503, 311] width 642 height 534
click at [270, 400] on div "Inactive Line Color" at bounding box center [312, 434] width 116 height 187
click at [300, 352] on div "Inactive Line Color" at bounding box center [322, 351] width 92 height 15
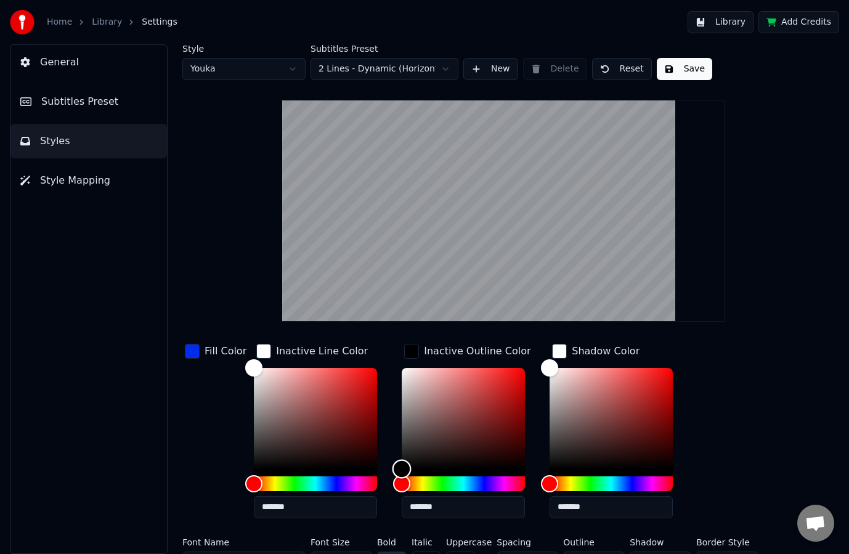
type input "*******"
drag, startPoint x: 421, startPoint y: 393, endPoint x: 354, endPoint y: 336, distance: 88.3
click at [354, 336] on div "Style Youka Subtitles Preset 2 Lines - Dynamic (Horizontal) New Delete Reset Sa…" at bounding box center [503, 311] width 642 height 534
drag, startPoint x: 282, startPoint y: 427, endPoint x: 177, endPoint y: 522, distance: 141.3
click at [179, 522] on div "Style Youka Subtitles Preset 2 Lines - Dynamic (Horizontal) New Delete Reset Sa…" at bounding box center [503, 298] width 691 height 509
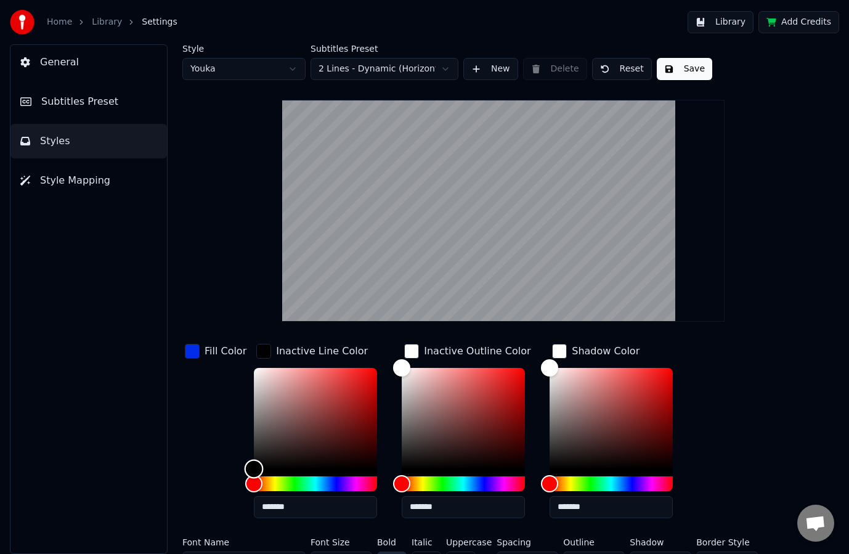
type input "*******"
drag, startPoint x: 276, startPoint y: 409, endPoint x: 225, endPoint y: 341, distance: 85.0
click at [225, 341] on div "Fill Color Inactive Line Color ******* Inactive Outline Color ******* Shadow Co…" at bounding box center [479, 434] width 594 height 187
drag, startPoint x: 544, startPoint y: 463, endPoint x: 479, endPoint y: 535, distance: 97.3
click at [482, 533] on div "Fill Color Inactive Line Color ******* Inactive Outline Color ******* Shadow Co…" at bounding box center [479, 459] width 594 height 237
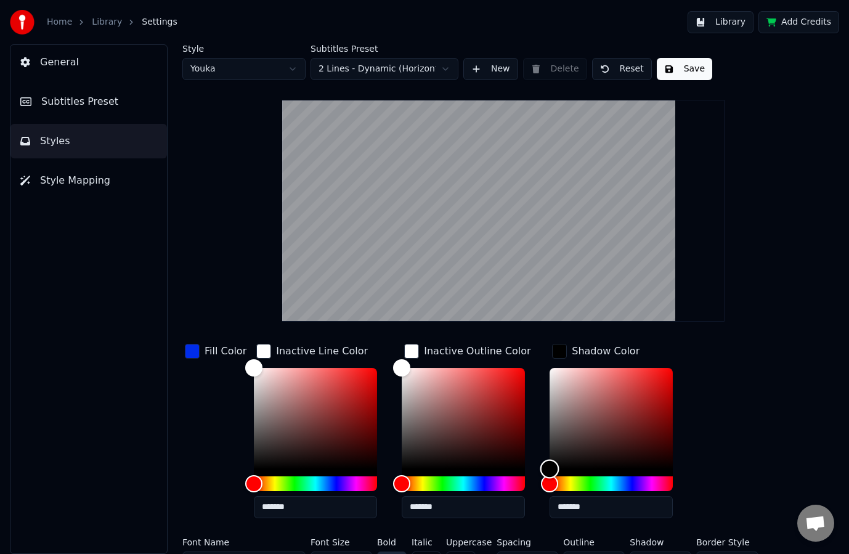
type input "*******"
drag, startPoint x: 602, startPoint y: 453, endPoint x: 436, endPoint y: 320, distance: 212.6
click at [440, 320] on div "Style Youka Subtitles Preset 2 Lines - Dynamic (Horizontal) New Delete Reset Sa…" at bounding box center [503, 311] width 642 height 534
type input "*******"
drag, startPoint x: 280, startPoint y: 404, endPoint x: 196, endPoint y: 528, distance: 149.8
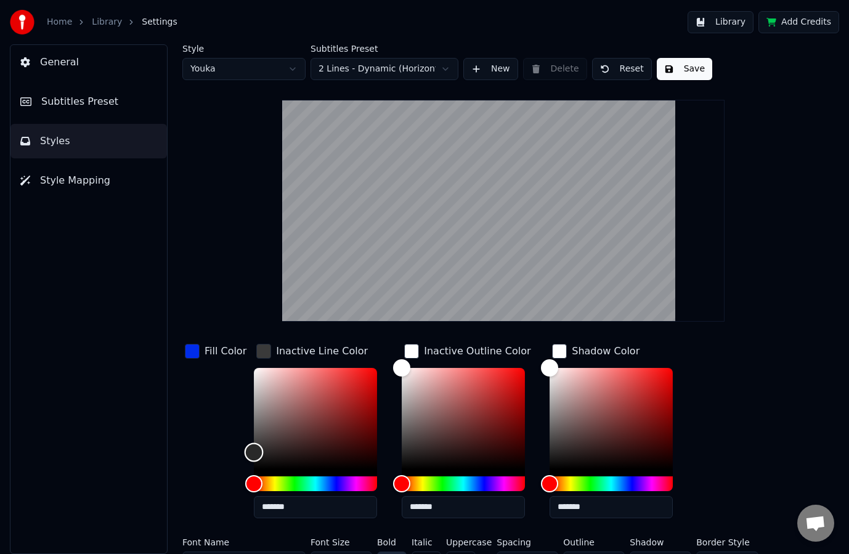
click at [197, 526] on div "Fill Color Inactive Line Color ******* Inactive Outline Color ******* Shadow Co…" at bounding box center [479, 434] width 594 height 187
type input "*******"
drag, startPoint x: 587, startPoint y: 394, endPoint x: 515, endPoint y: 537, distance: 160.1
click at [519, 535] on div "Fill Color Inactive Line Color ******* Inactive Outline Color ******* Shadow Co…" at bounding box center [479, 459] width 594 height 237
drag, startPoint x: 283, startPoint y: 420, endPoint x: 187, endPoint y: 320, distance: 139.0
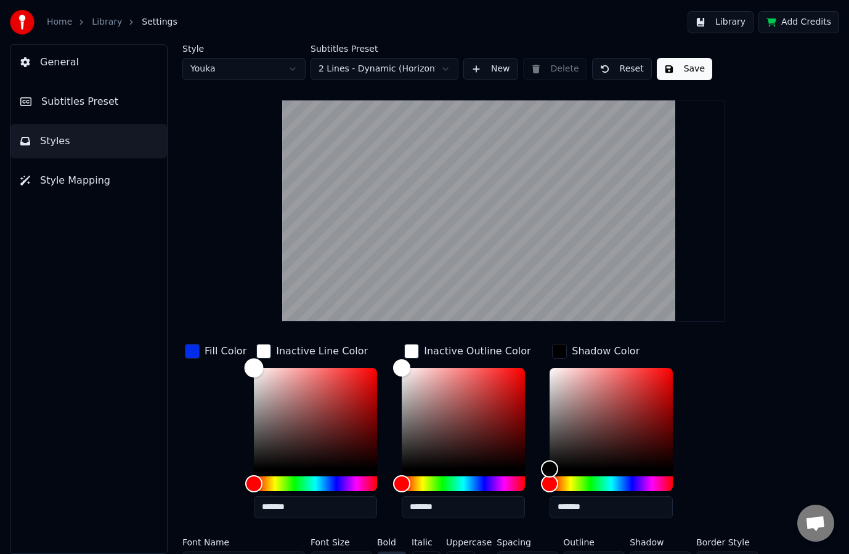
click at [187, 321] on div "Style Youka Subtitles Preset 2 Lines - Dynamic (Horizontal) New Delete Reset Sa…" at bounding box center [503, 311] width 642 height 534
type input "*******"
drag, startPoint x: 289, startPoint y: 402, endPoint x: 191, endPoint y: 528, distance: 159.8
click at [189, 533] on div "Fill Color Inactive Line Color ******* Inactive Outline Color ******* Shadow Co…" at bounding box center [479, 459] width 594 height 237
type input "*******"
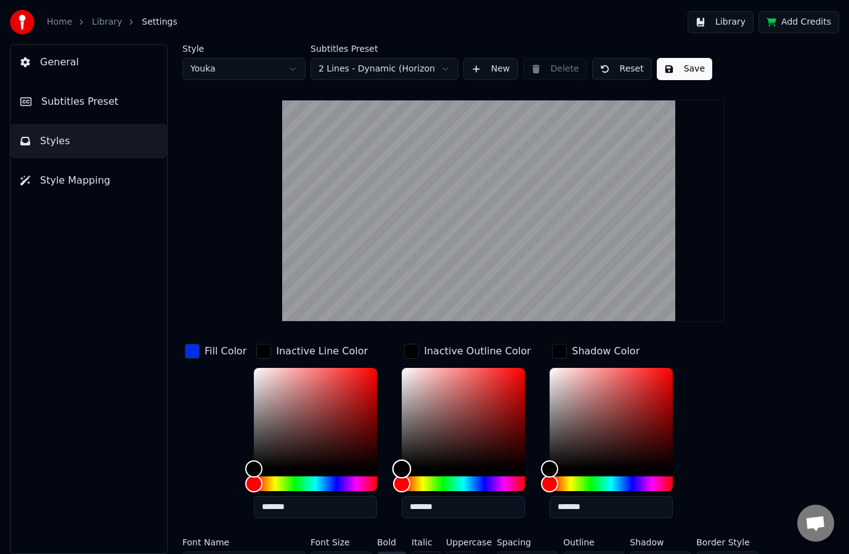
drag, startPoint x: 453, startPoint y: 410, endPoint x: 361, endPoint y: 514, distance: 138.8
click at [361, 513] on div "Fill Color Inactive Line Color ******* Inactive Outline Color ******* Shadow Co…" at bounding box center [479, 434] width 594 height 187
type input "*******"
drag, startPoint x: 577, startPoint y: 409, endPoint x: 472, endPoint y: 302, distance: 149.8
click at [476, 305] on div "Style Youka Subtitles Preset 2 Lines - Dynamic (Horizontal) New Delete Reset Sa…" at bounding box center [503, 311] width 642 height 534
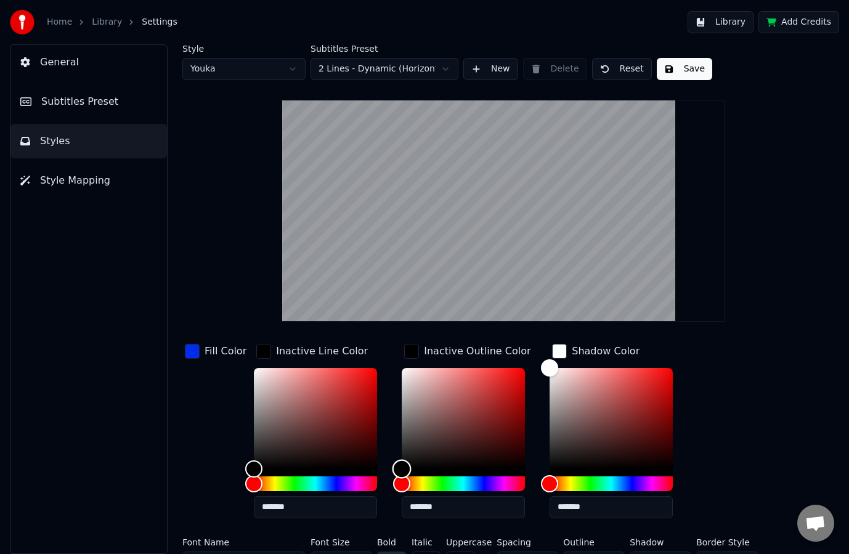
type input "*******"
drag, startPoint x: 438, startPoint y: 405, endPoint x: 354, endPoint y: 311, distance: 126.1
click at [355, 311] on div "Style Youka Subtitles Preset 2 Lines - Dynamic (Horizontal) New Delete Reset Sa…" at bounding box center [503, 311] width 642 height 534
drag, startPoint x: 615, startPoint y: 395, endPoint x: 467, endPoint y: 538, distance: 206.5
click at [467, 538] on div "Fill Color Inactive Line Color ******* Inactive Outline Color ******* Shadow Co…" at bounding box center [479, 459] width 594 height 237
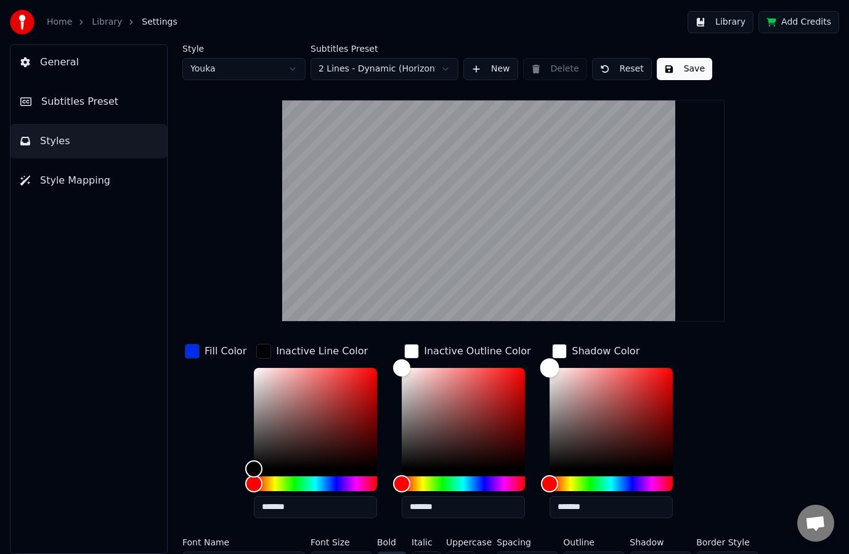
drag, startPoint x: 586, startPoint y: 430, endPoint x: 487, endPoint y: 297, distance: 166.0
click at [490, 295] on div "Style Youka Subtitles Preset 2 Lines - Dynamic (Horizontal) New Delete Reset Sa…" at bounding box center [503, 311] width 642 height 534
drag, startPoint x: 574, startPoint y: 420, endPoint x: 487, endPoint y: 520, distance: 131.9
click at [489, 519] on div "Fill Color Inactive Line Color ******* Inactive Outline Color ******* Shadow Co…" at bounding box center [479, 434] width 594 height 187
type input "*******"
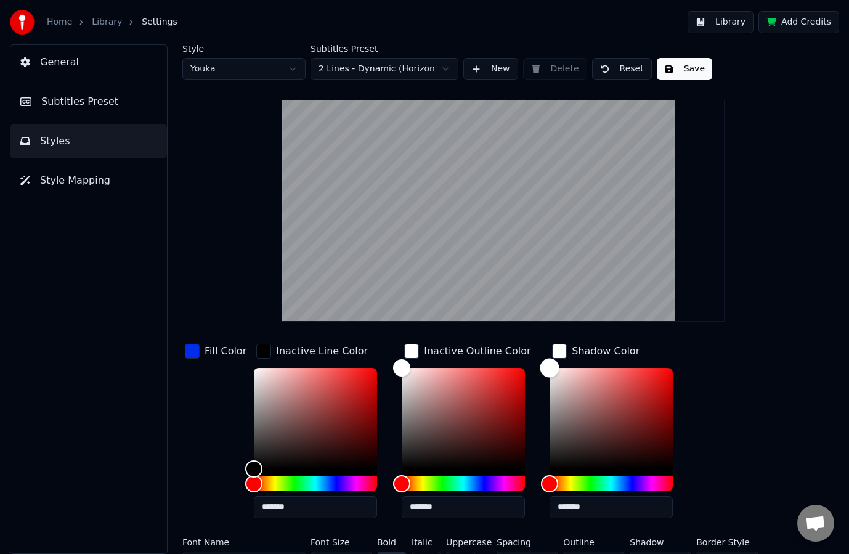
drag, startPoint x: 599, startPoint y: 452, endPoint x: 468, endPoint y: 301, distance: 199.1
click at [469, 301] on div "Style Youka Subtitles Preset 2 Lines - Dynamic (Horizontal) New Delete Reset Sa…" at bounding box center [503, 311] width 642 height 534
click at [687, 74] on button "Save" at bounding box center [684, 69] width 55 height 22
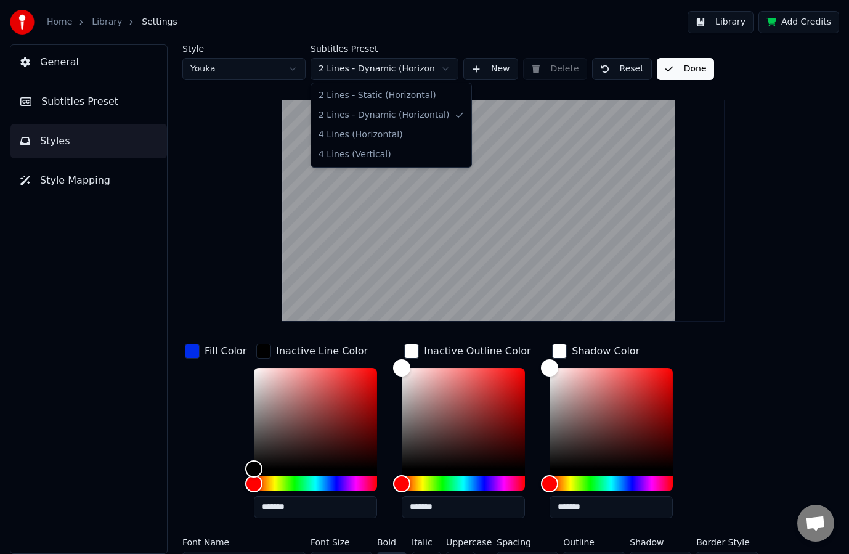
click at [394, 63] on html "Home Library Settings Library Add Credits General Subtitles Preset Styles Style…" at bounding box center [424, 277] width 849 height 554
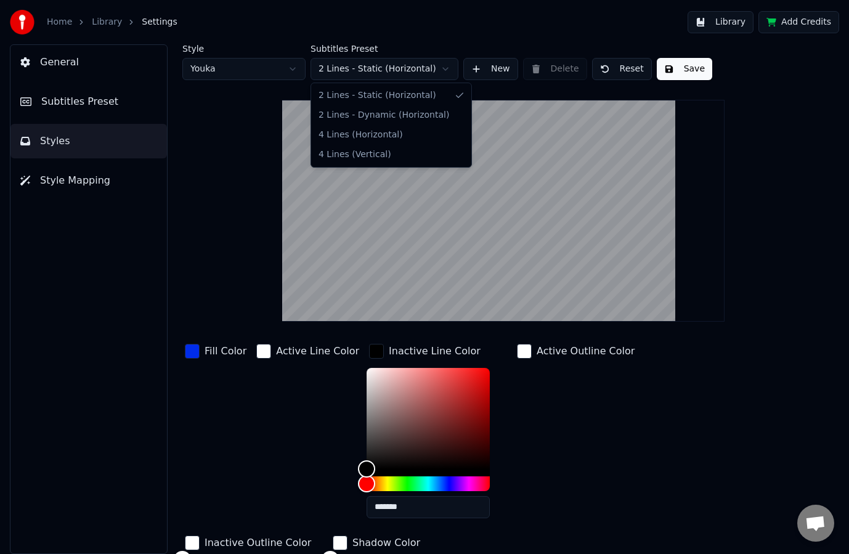
click at [404, 70] on html "Home Library Settings Library Add Credits General Subtitles Preset Styles Style…" at bounding box center [424, 277] width 849 height 554
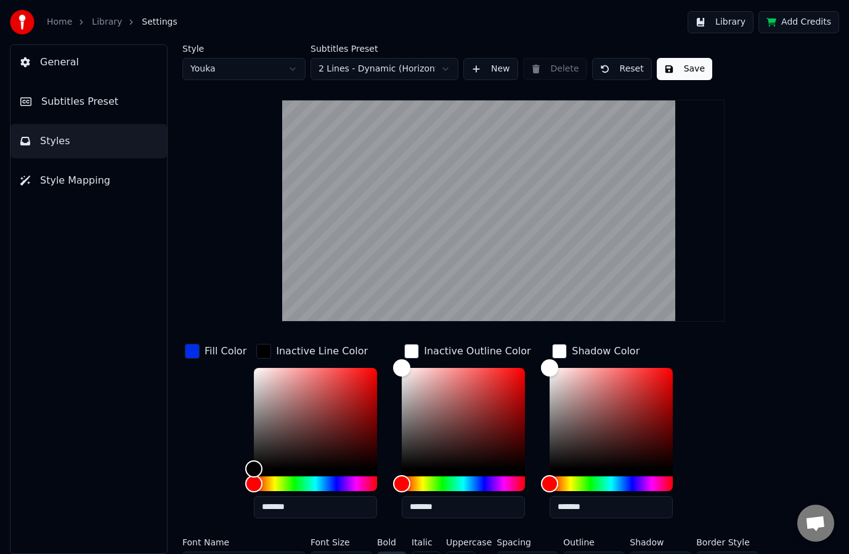
click at [52, 71] on button "General" at bounding box center [88, 62] width 156 height 34
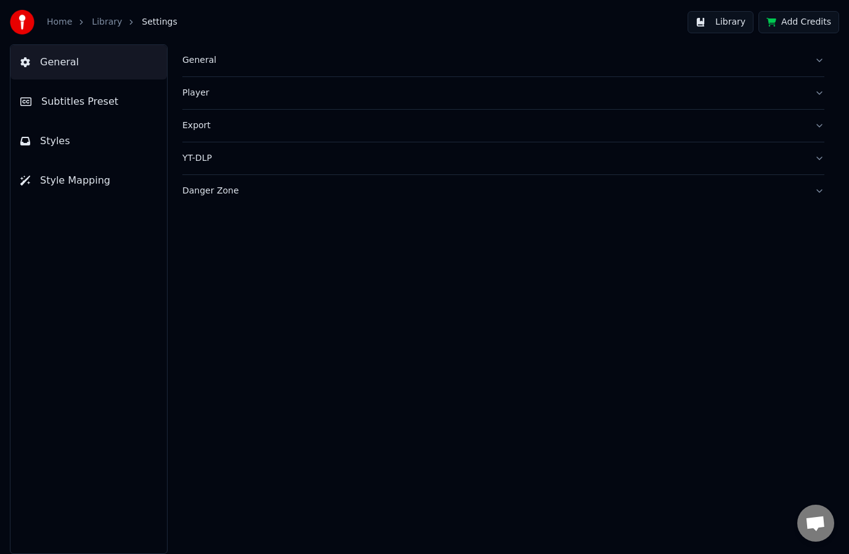
click at [51, 104] on span "Subtitles Preset" at bounding box center [79, 101] width 77 height 15
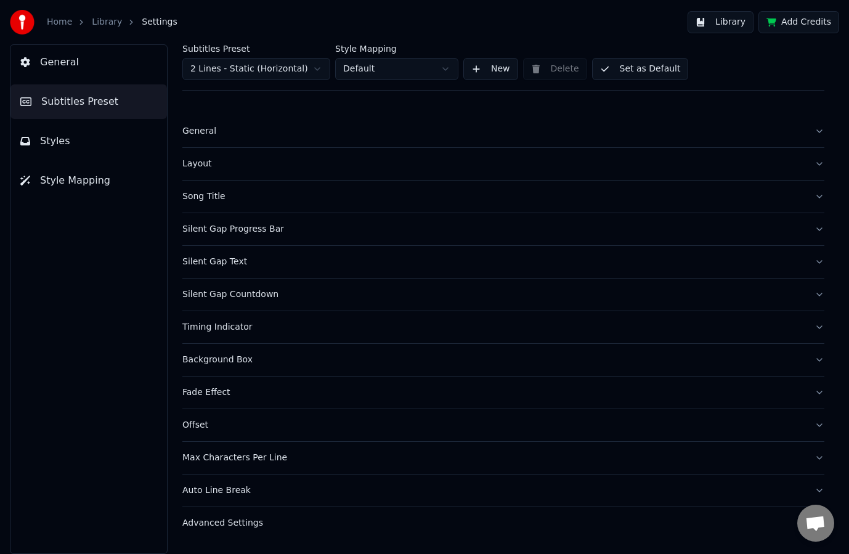
click at [89, 27] on ol "Home Library Settings" at bounding box center [112, 22] width 131 height 12
click at [96, 23] on link "Library" at bounding box center [107, 22] width 30 height 12
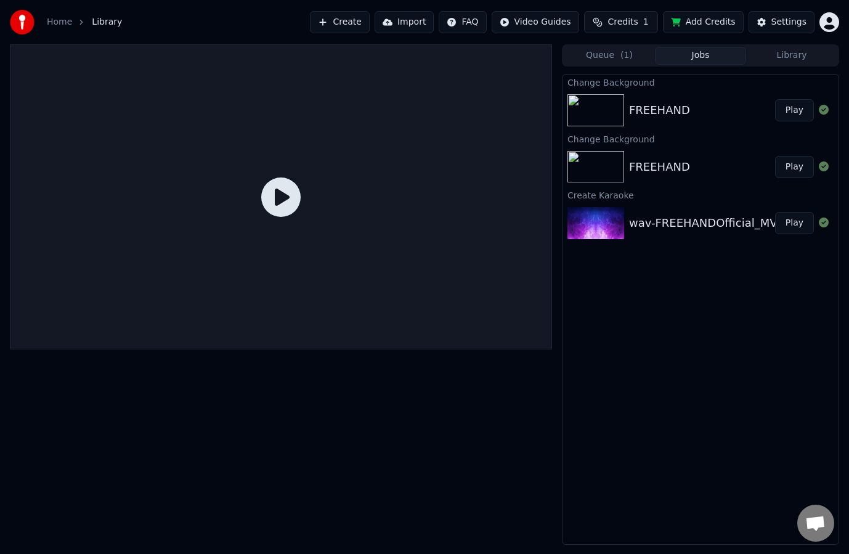
click at [797, 113] on button "Play" at bounding box center [794, 110] width 39 height 22
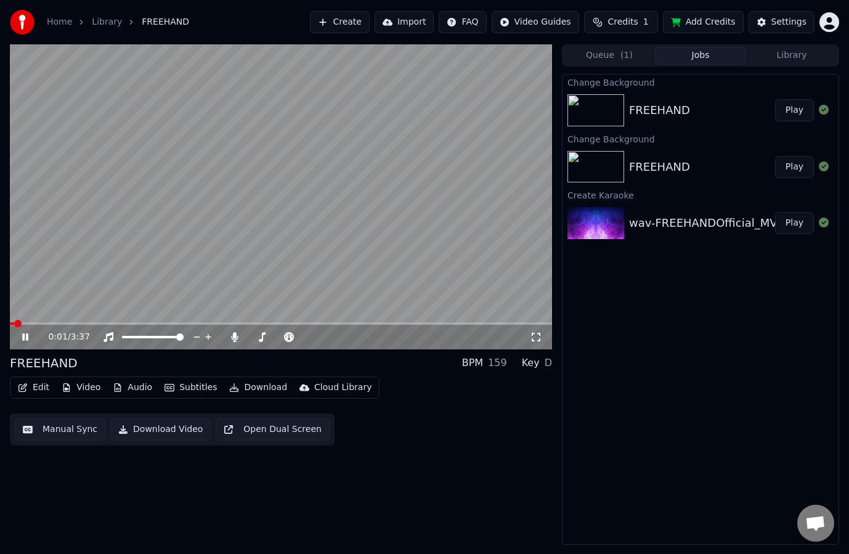
click at [178, 393] on button "Subtitles" at bounding box center [191, 387] width 62 height 17
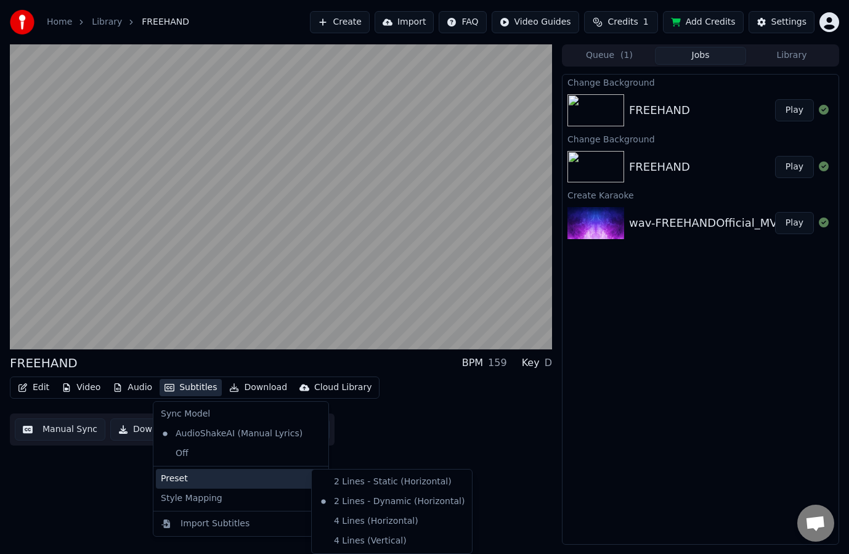
click at [463, 428] on div "Edit Video Audio Subtitles Download Cloud Library Manual Sync Download Video Op…" at bounding box center [281, 410] width 542 height 69
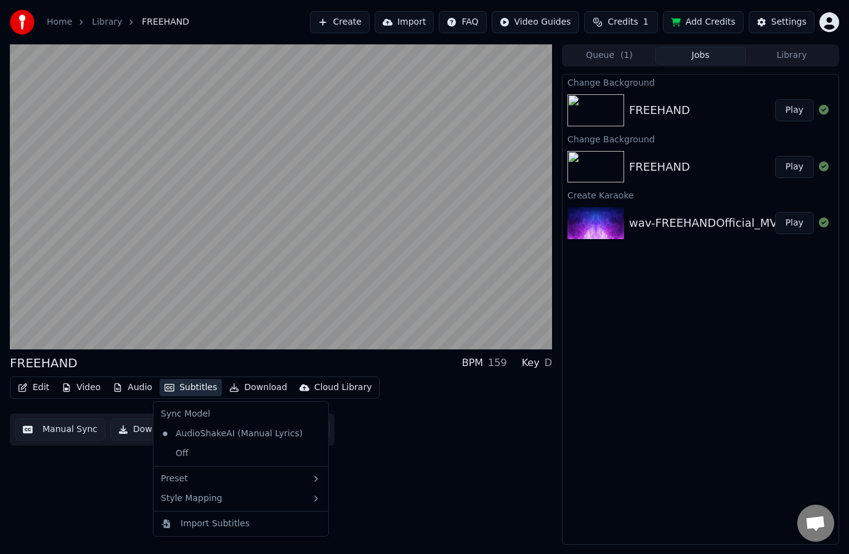
click at [181, 387] on button "Subtitles" at bounding box center [191, 387] width 62 height 17
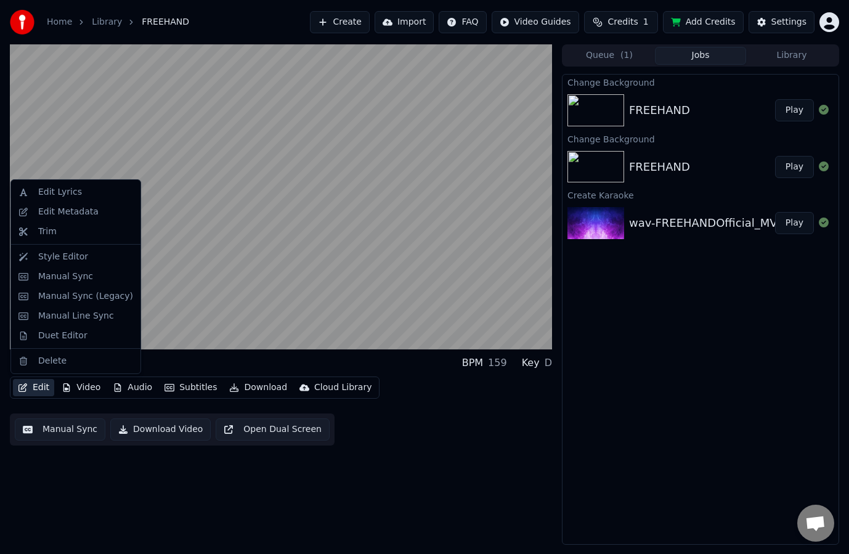
click at [41, 387] on button "Edit" at bounding box center [33, 387] width 41 height 17
click at [92, 262] on div "Style Editor" at bounding box center [85, 257] width 95 height 12
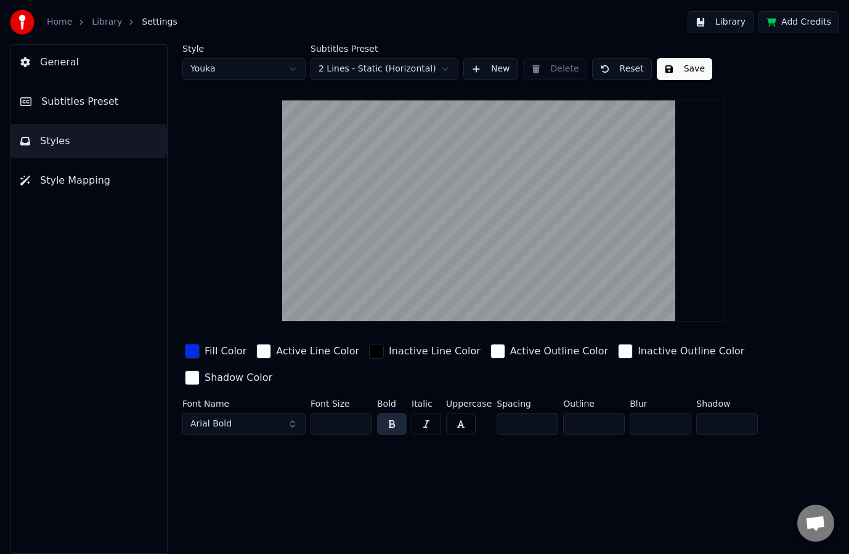
click at [327, 426] on input "**" at bounding box center [341, 424] width 62 height 22
click at [335, 425] on input "**" at bounding box center [341, 424] width 62 height 22
click at [402, 423] on button "button" at bounding box center [392, 424] width 30 height 22
click at [343, 423] on input "**" at bounding box center [341, 424] width 62 height 22
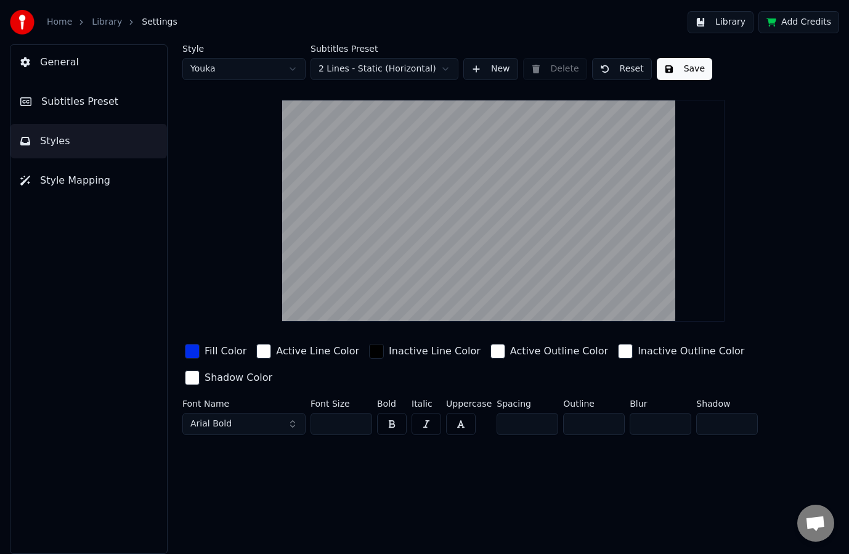
click at [343, 423] on input "**" at bounding box center [341, 424] width 62 height 22
type input "**"
click at [49, 92] on button "Subtitles Preset" at bounding box center [88, 101] width 156 height 34
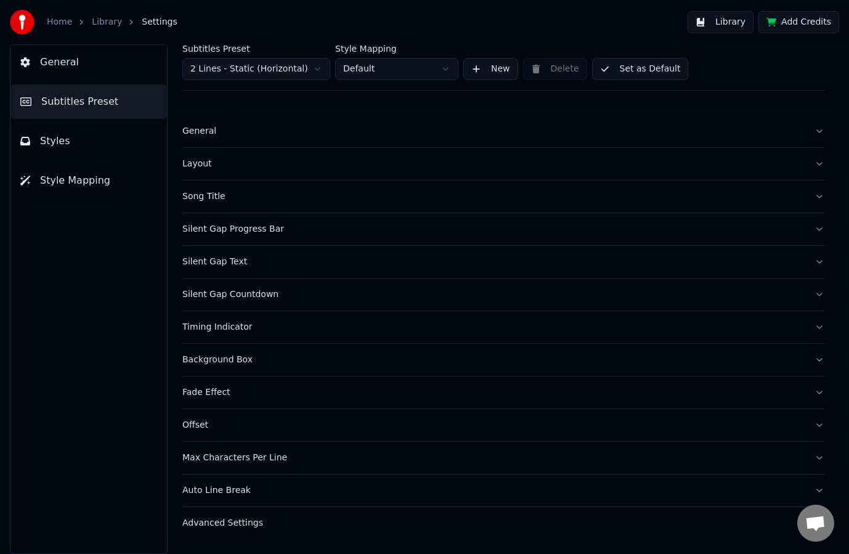
click at [53, 131] on button "Styles" at bounding box center [88, 141] width 156 height 34
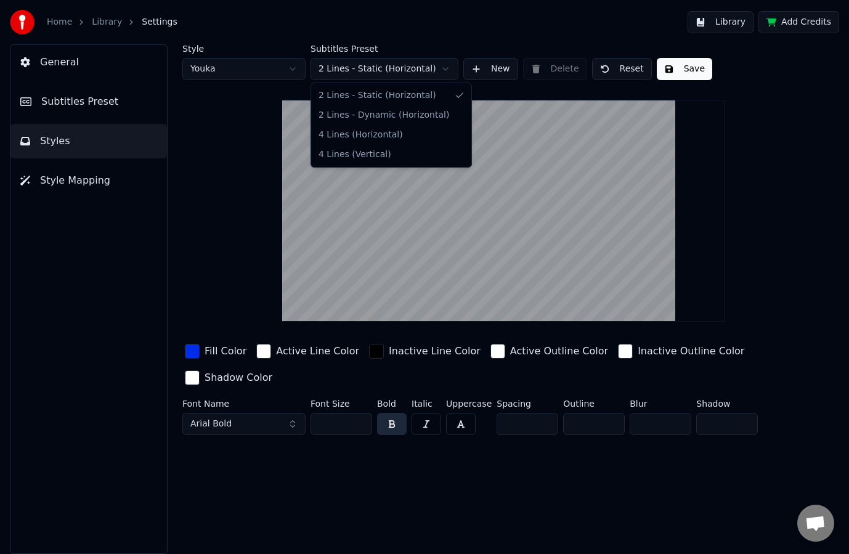
click at [356, 65] on html "Home Library Settings Library Add Credits General Subtitles Preset Styles Style…" at bounding box center [424, 277] width 849 height 554
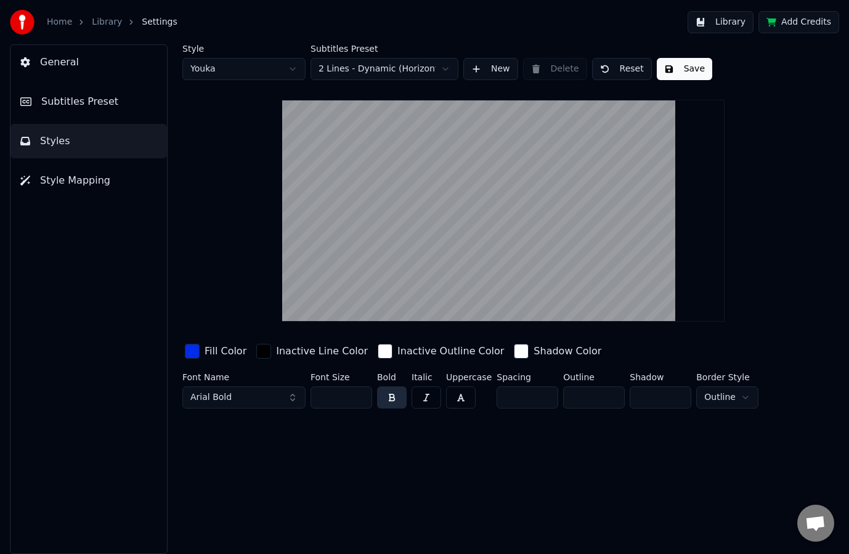
click at [389, 398] on button "button" at bounding box center [392, 397] width 30 height 22
click at [336, 398] on input "**" at bounding box center [341, 397] width 62 height 22
type input "**"
click at [670, 76] on button "Save" at bounding box center [684, 69] width 55 height 22
click at [103, 20] on link "Library" at bounding box center [107, 22] width 30 height 12
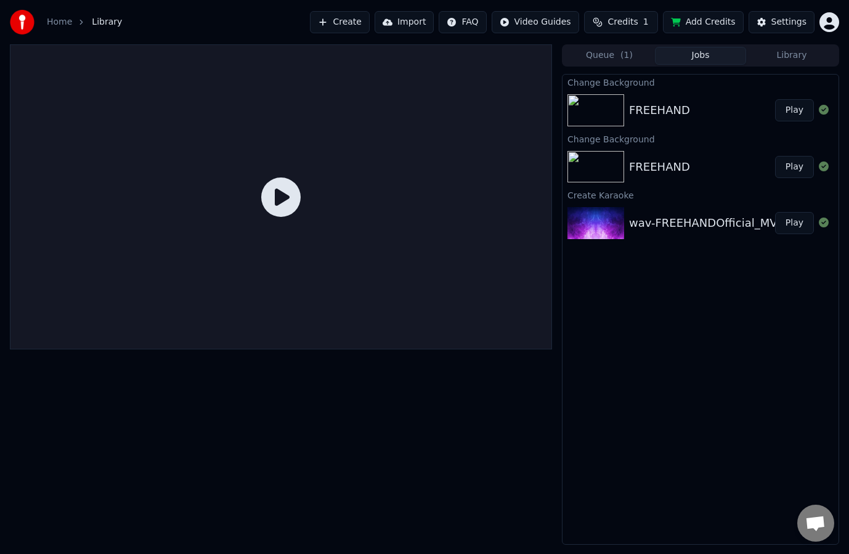
click at [785, 108] on button "Play" at bounding box center [794, 110] width 39 height 22
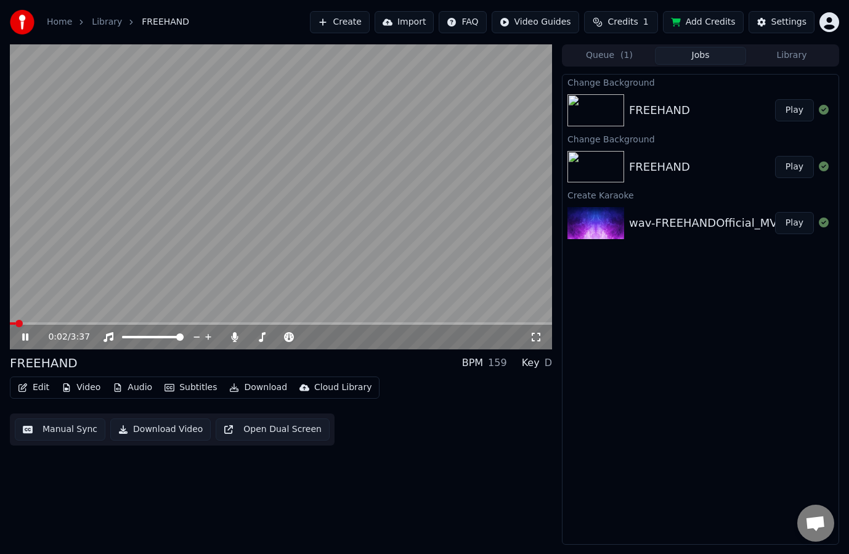
click at [539, 338] on icon at bounding box center [536, 337] width 12 height 10
click at [327, 194] on video at bounding box center [281, 196] width 542 height 305
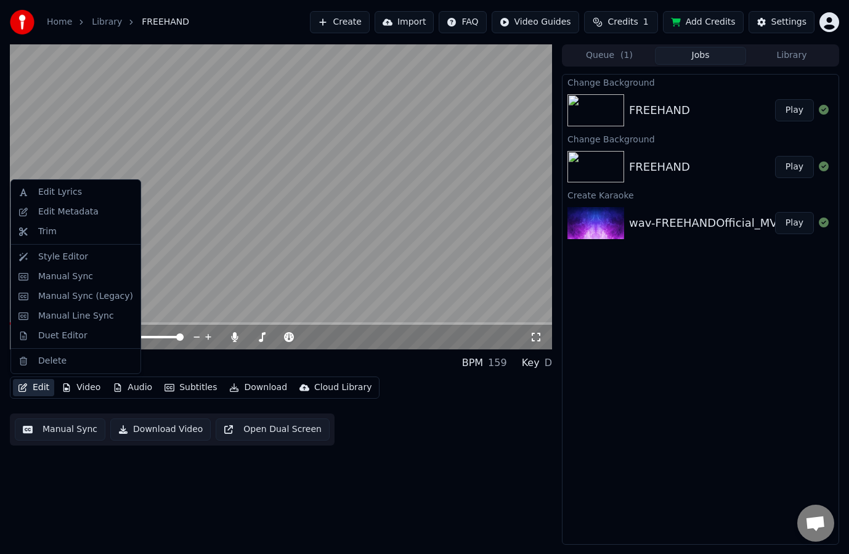
click at [45, 392] on button "Edit" at bounding box center [33, 387] width 41 height 17
click at [73, 264] on div "Style Editor" at bounding box center [76, 257] width 124 height 20
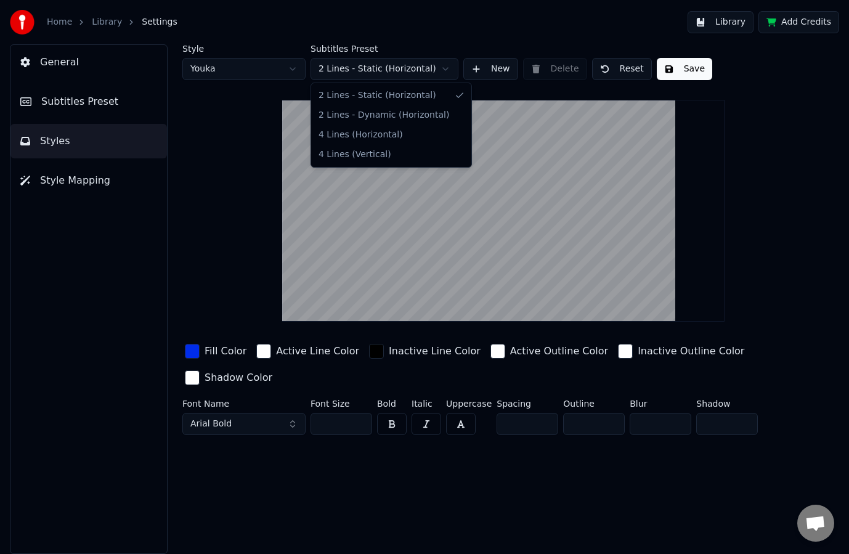
click at [365, 64] on html "Home Library Settings Library Add Credits General Subtitles Preset Styles Style…" at bounding box center [424, 277] width 849 height 554
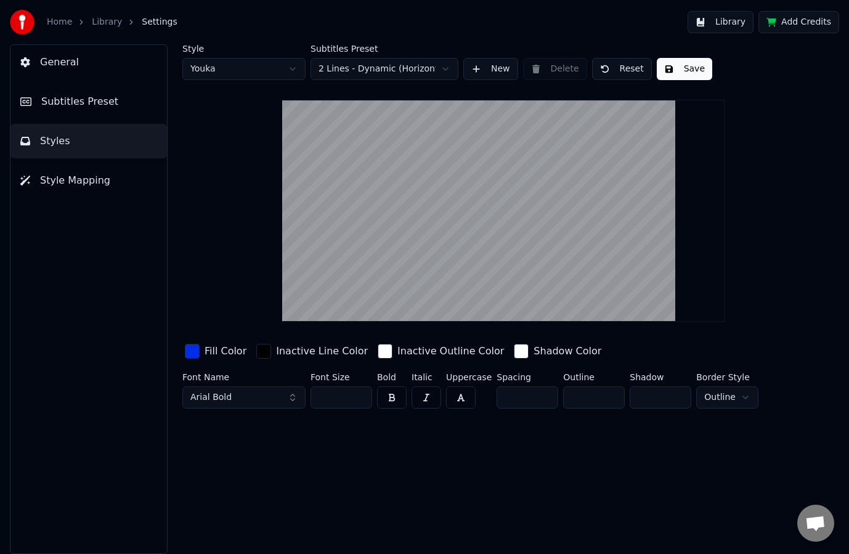
click at [391, 396] on button "button" at bounding box center [392, 397] width 30 height 22
click at [237, 391] on button "Arial Bold" at bounding box center [243, 397] width 123 height 22
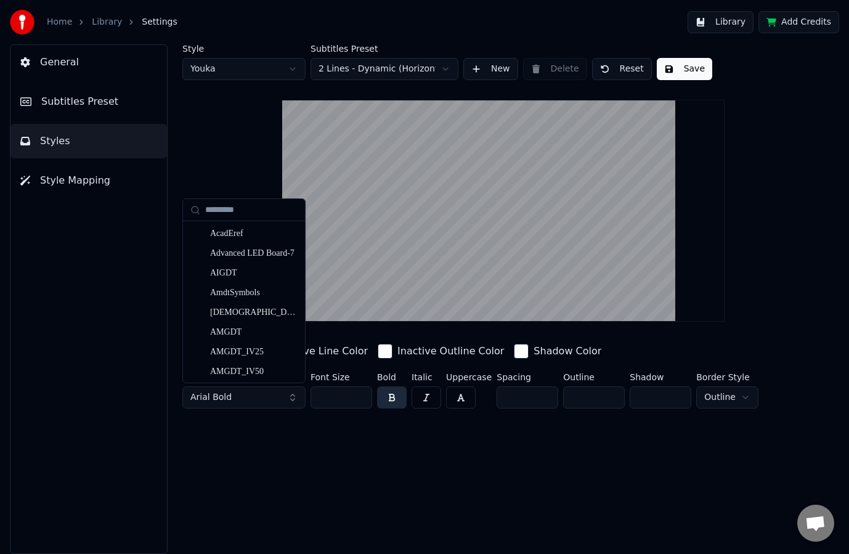
click at [237, 393] on button "Arial Bold" at bounding box center [243, 397] width 123 height 22
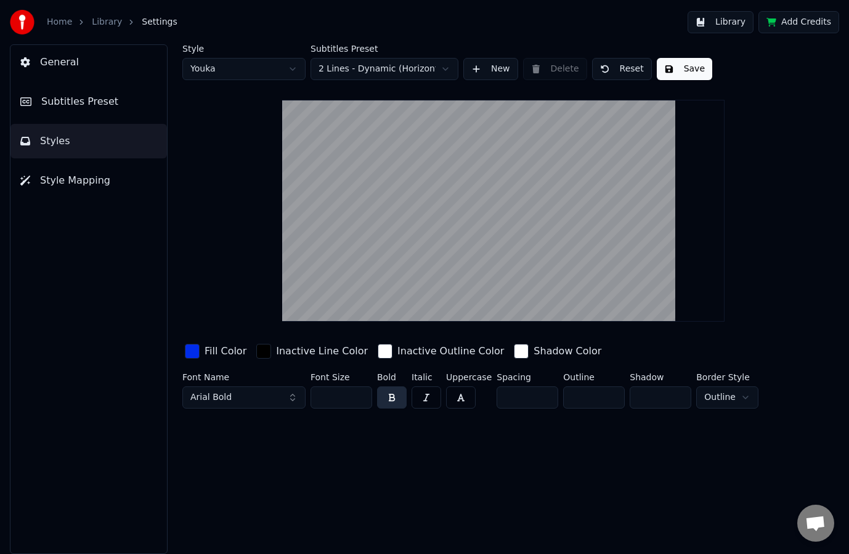
click at [237, 393] on button "Arial Bold" at bounding box center [243, 397] width 123 height 22
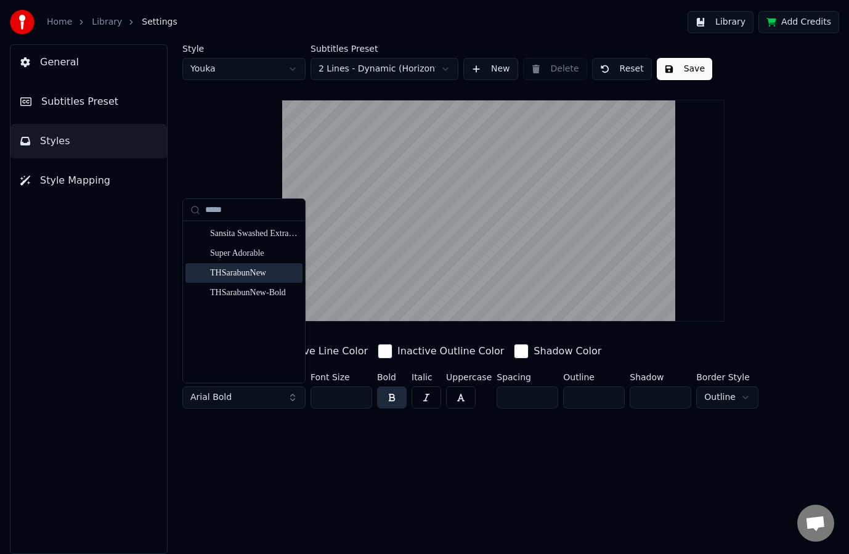
type input "*****"
click at [264, 274] on div "THSarabunNew" at bounding box center [253, 273] width 87 height 12
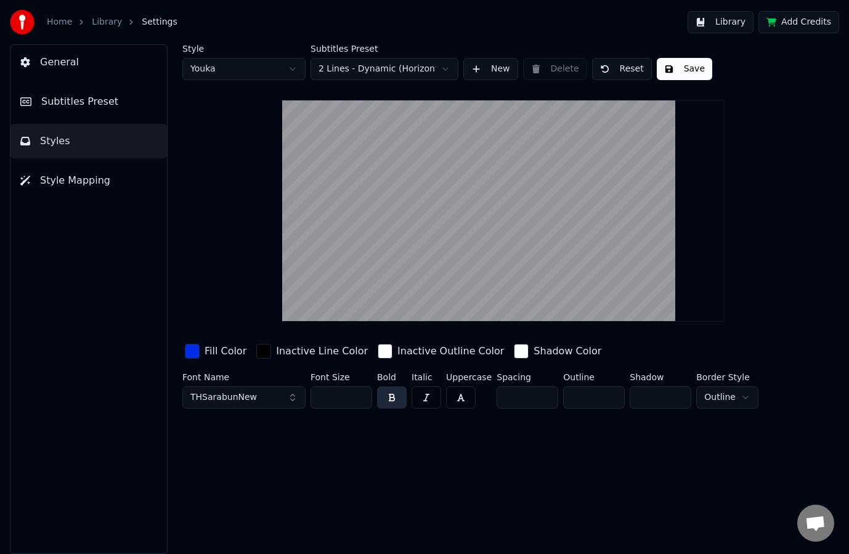
click at [674, 70] on button "Save" at bounding box center [684, 69] width 55 height 22
click at [99, 20] on link "Library" at bounding box center [107, 22] width 30 height 12
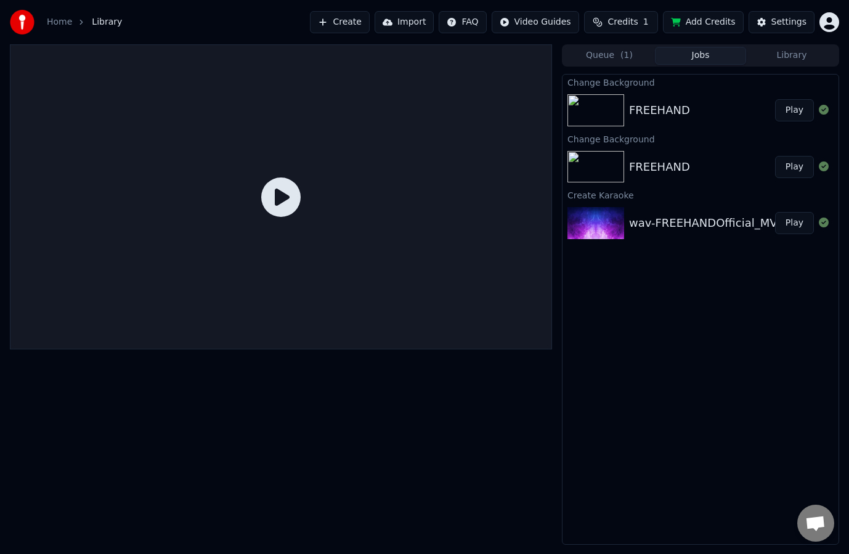
click at [802, 108] on button "Play" at bounding box center [794, 110] width 39 height 22
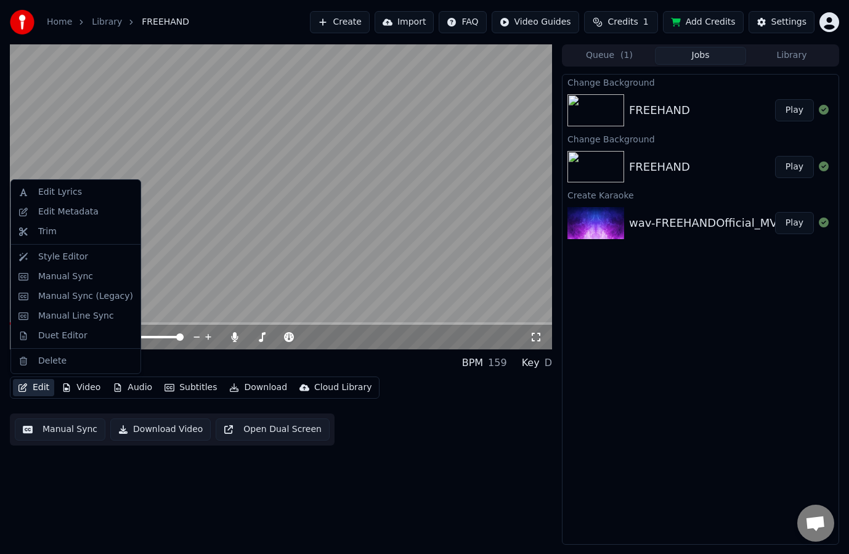
click at [38, 388] on button "Edit" at bounding box center [33, 387] width 41 height 17
click at [83, 262] on div "Style Editor" at bounding box center [85, 257] width 95 height 12
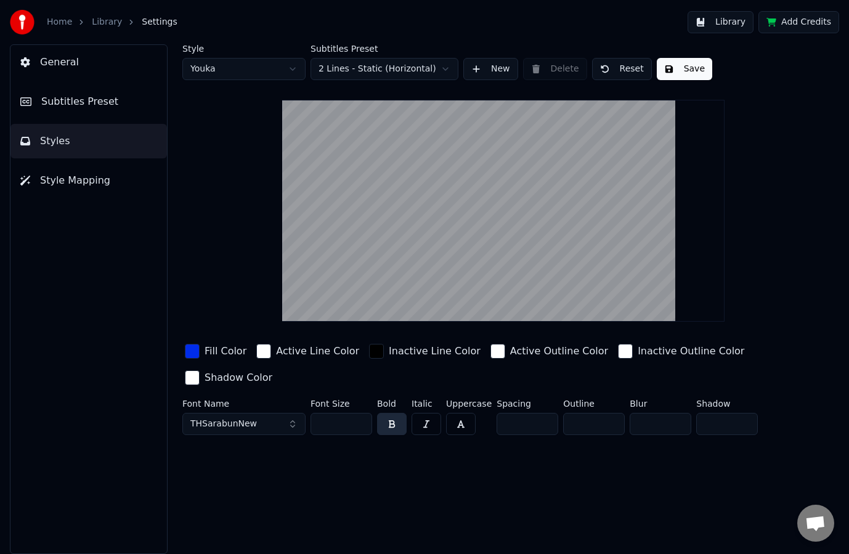
click at [326, 422] on input "**" at bounding box center [341, 424] width 62 height 22
click at [432, 483] on div "Style Youka Subtitles Preset 2 Lines - Static (Horizontal) New Delete Reset Sav…" at bounding box center [503, 298] width 691 height 509
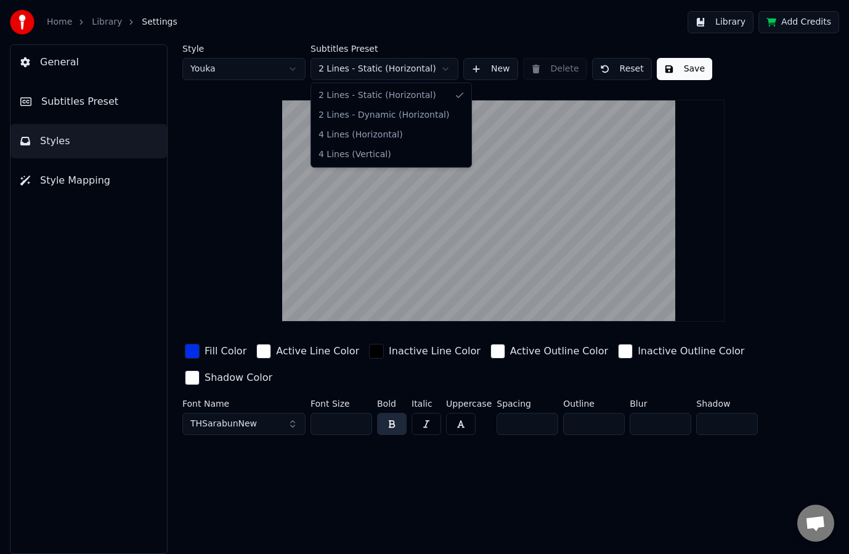
click at [341, 69] on html "Home Library Settings Library Add Credits General Subtitles Preset Styles Style…" at bounding box center [424, 277] width 849 height 554
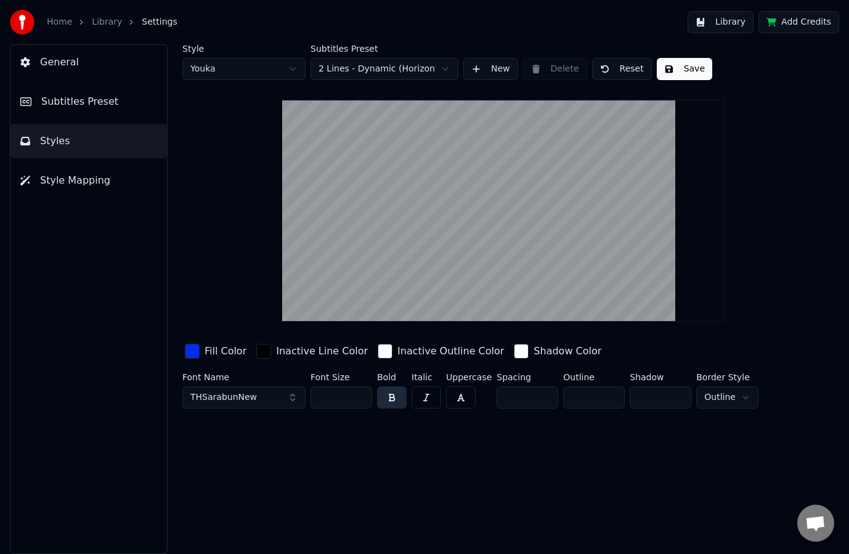
click at [231, 73] on html "Home Library Settings Library Add Credits General Subtitles Preset Styles Style…" at bounding box center [424, 277] width 849 height 554
click at [239, 71] on html "Home Library Settings Library Add Credits General Subtitles Preset Styles Style…" at bounding box center [424, 277] width 849 height 554
click at [248, 67] on html "Home Library Settings Library Add Credits General Subtitles Preset Styles Style…" at bounding box center [424, 277] width 849 height 554
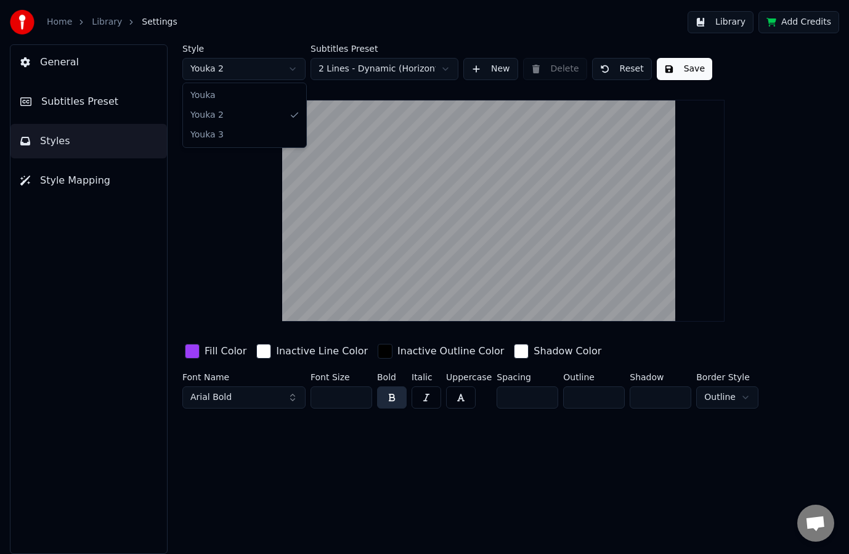
type input "***"
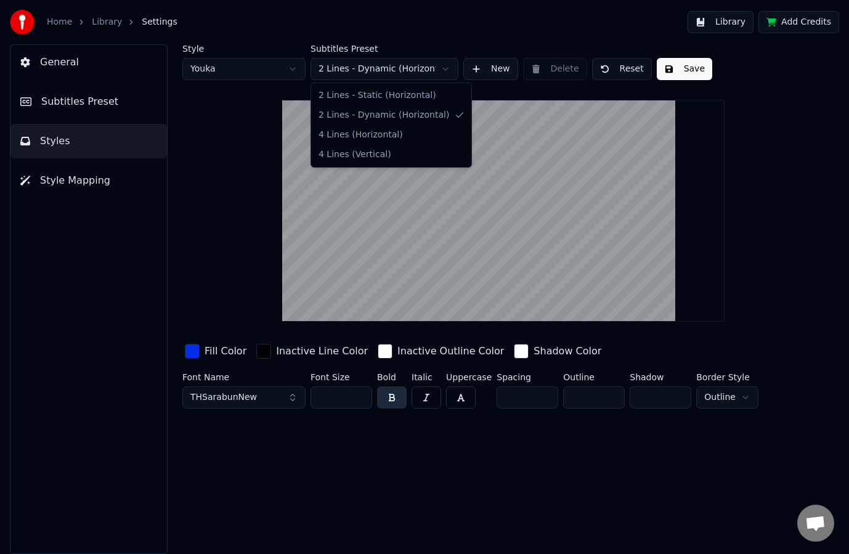
click at [359, 64] on html "Home Library Settings Library Add Credits General Subtitles Preset Styles Style…" at bounding box center [424, 277] width 849 height 554
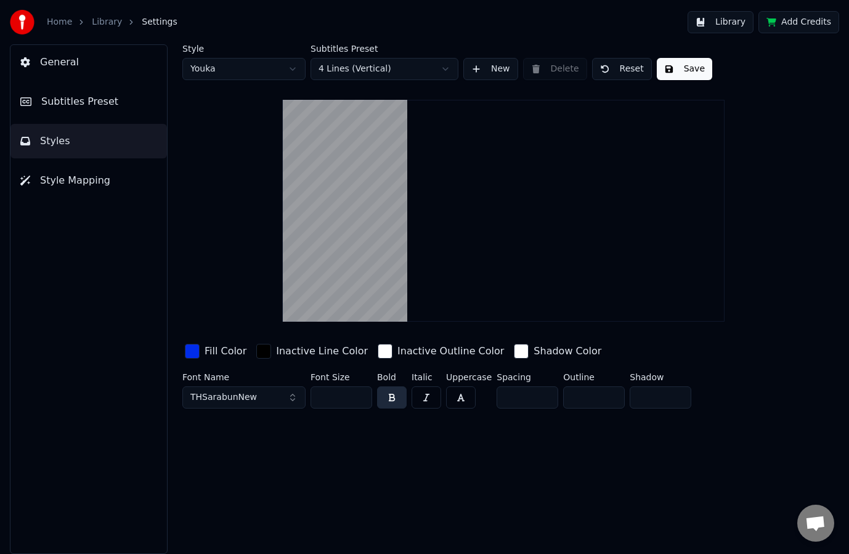
click at [391, 69] on html "Home Library Settings Library Add Credits General Subtitles Preset Styles Style…" at bounding box center [424, 277] width 849 height 554
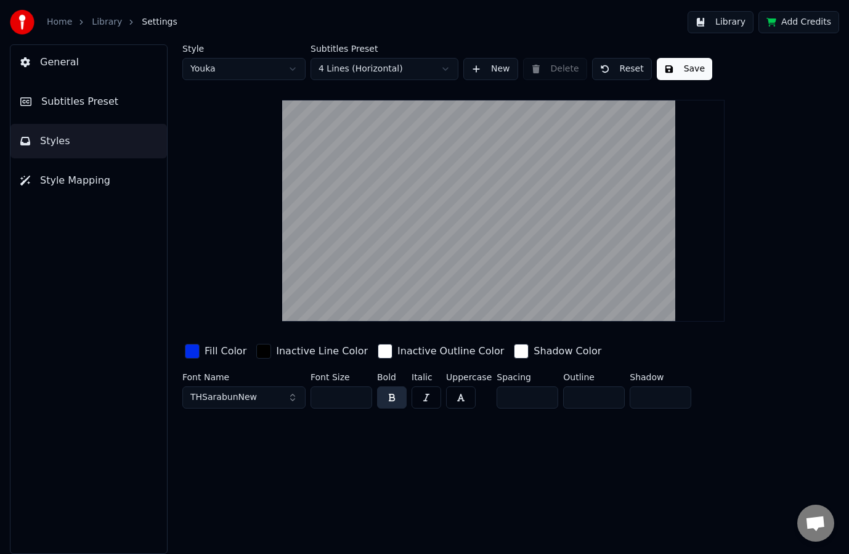
click at [370, 65] on html "Home Library Settings Library Add Credits General Subtitles Preset Styles Style…" at bounding box center [424, 277] width 849 height 554
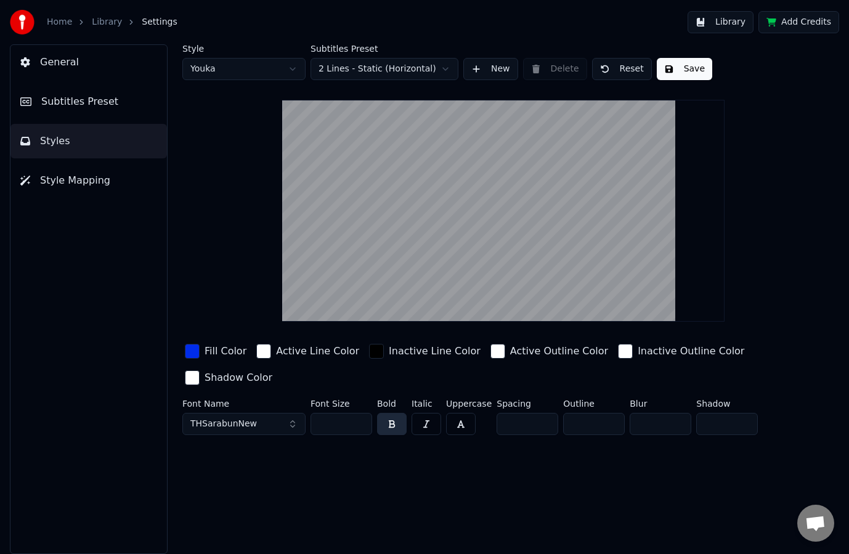
click at [595, 428] on input "*" at bounding box center [594, 424] width 62 height 22
click at [607, 426] on input "*" at bounding box center [594, 424] width 62 height 22
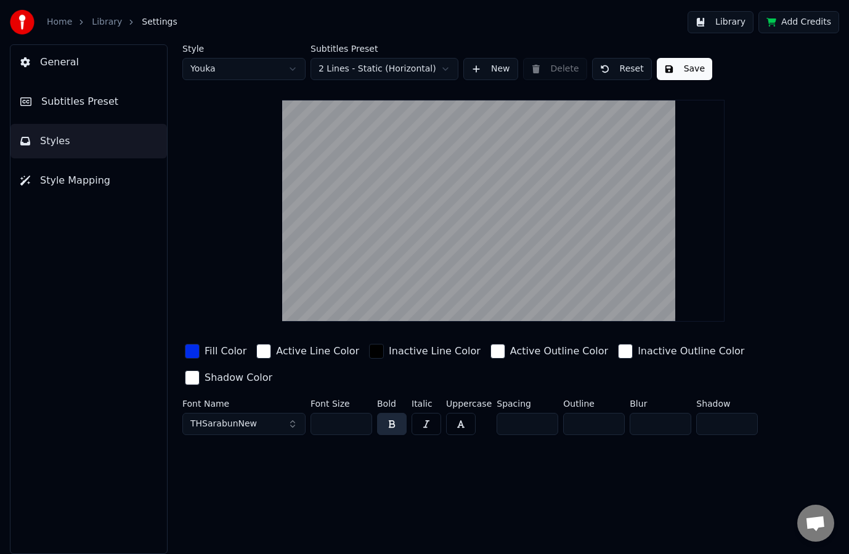
click at [607, 426] on input "*" at bounding box center [594, 424] width 62 height 22
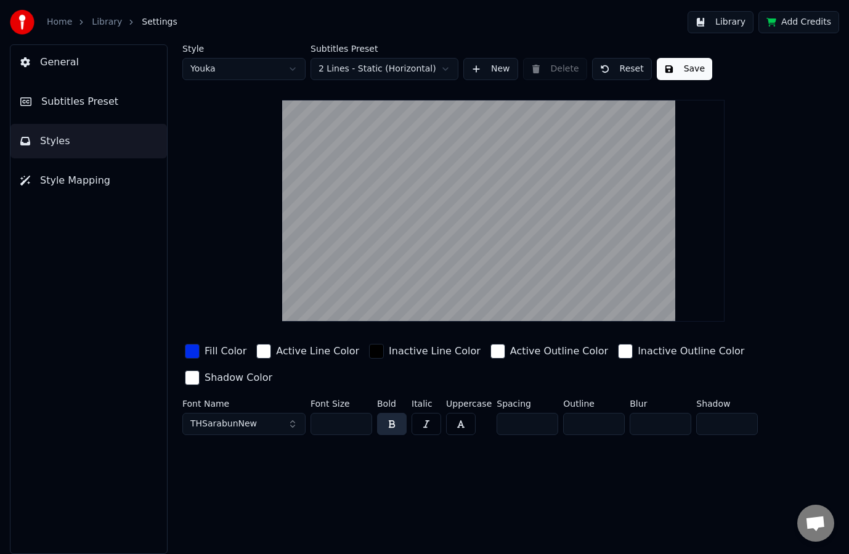
click at [607, 426] on input "*" at bounding box center [594, 424] width 62 height 22
click at [607, 426] on input "**" at bounding box center [594, 424] width 62 height 22
click at [609, 418] on input "**" at bounding box center [594, 424] width 62 height 22
click at [609, 418] on input "*" at bounding box center [594, 424] width 62 height 22
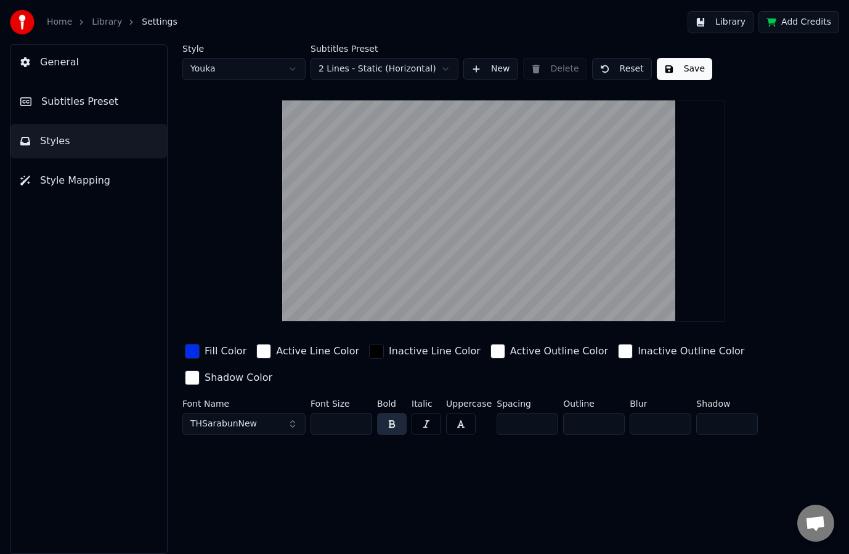
click at [609, 418] on input "*" at bounding box center [594, 424] width 62 height 22
type input "*"
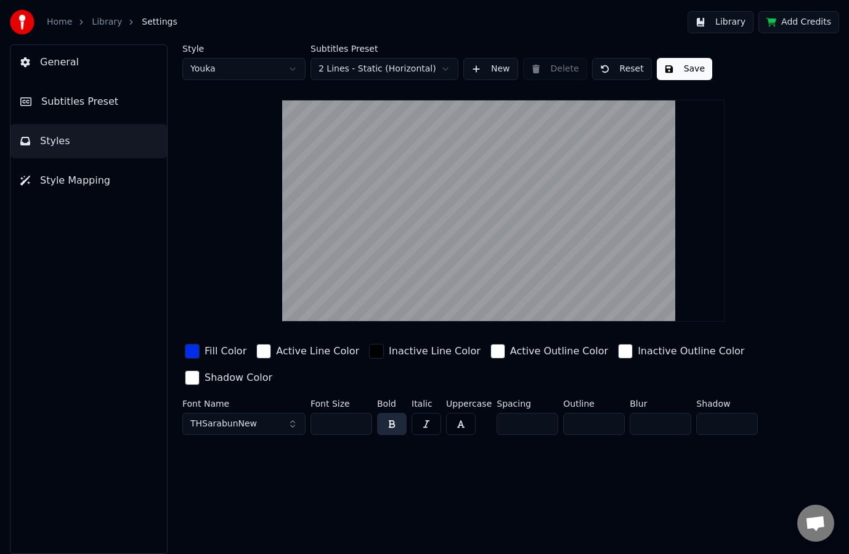
click at [609, 418] on input "*" at bounding box center [594, 424] width 62 height 22
click at [103, 111] on button "Subtitles Preset" at bounding box center [88, 101] width 156 height 34
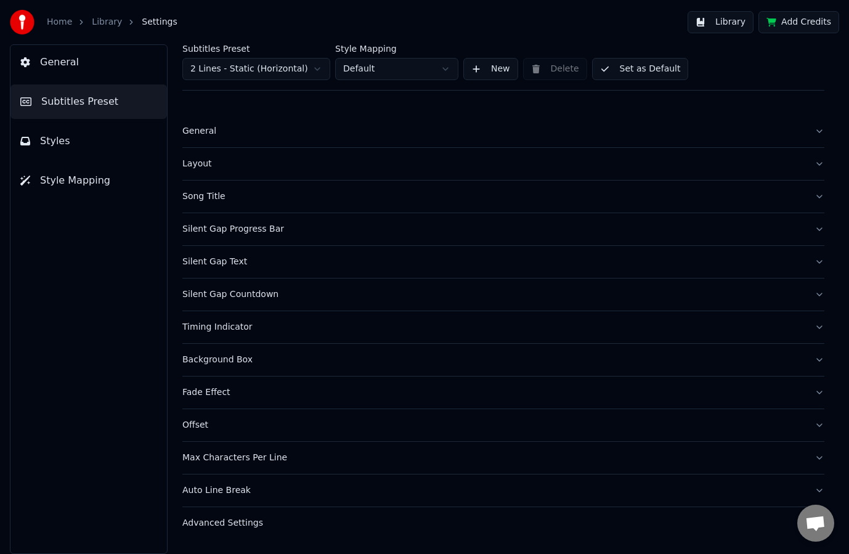
click at [90, 137] on button "Styles" at bounding box center [88, 141] width 156 height 34
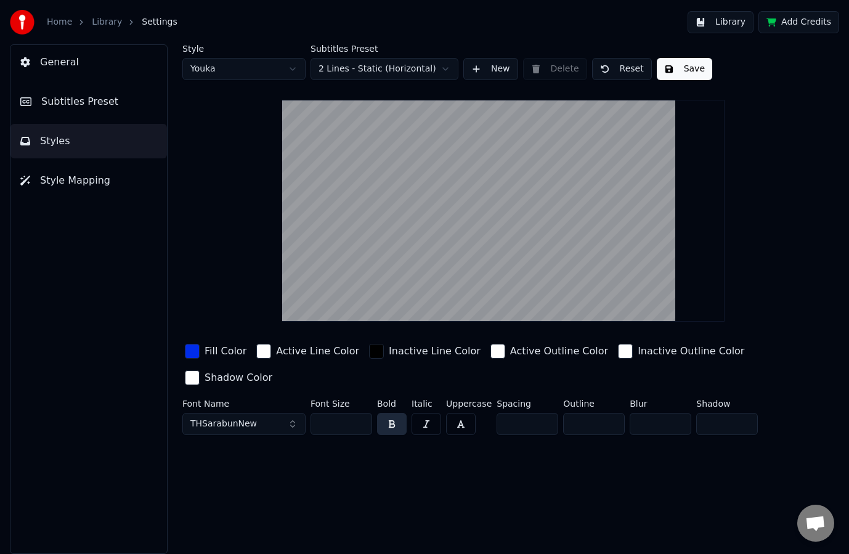
click at [391, 71] on html "Home Library Settings Library Add Credits General Subtitles Preset Styles Style…" at bounding box center [424, 277] width 849 height 554
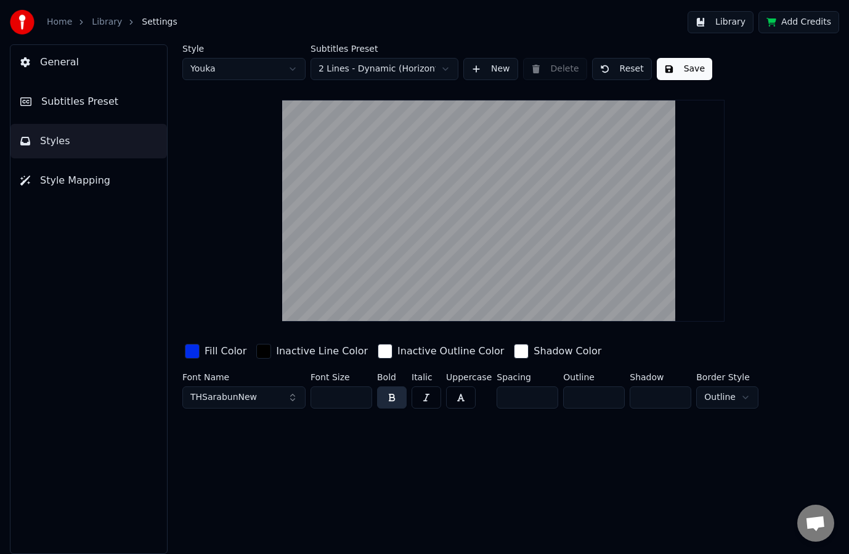
click at [605, 396] on input "**" at bounding box center [594, 397] width 62 height 22
click at [606, 400] on input "*" at bounding box center [594, 397] width 62 height 22
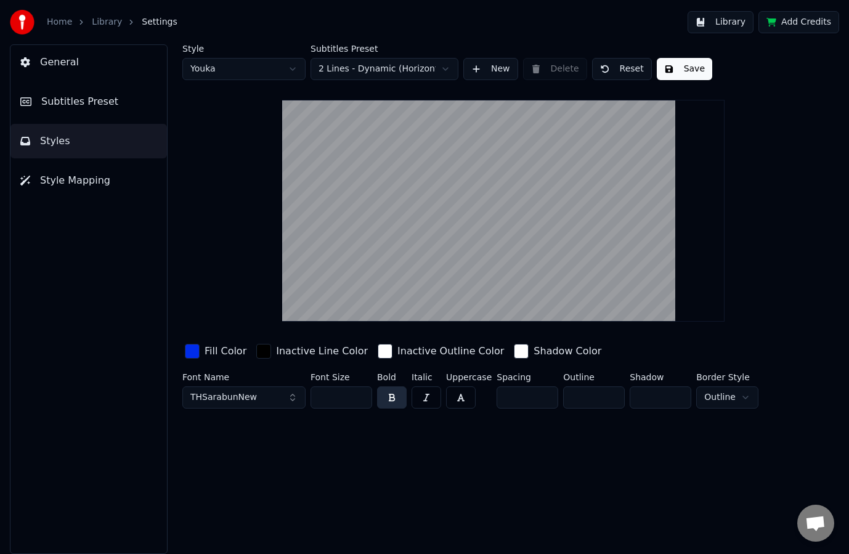
type input "*"
click at [606, 400] on input "*" at bounding box center [594, 397] width 62 height 22
click at [345, 395] on input "**" at bounding box center [341, 397] width 62 height 22
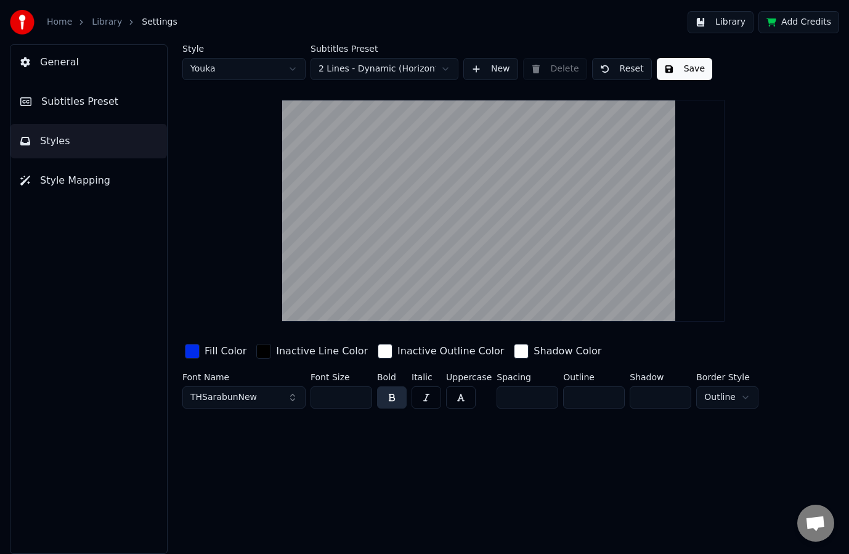
type input "***"
click at [732, 392] on html "Home Library Settings Library Add Credits General Subtitles Preset Styles Style…" at bounding box center [424, 277] width 849 height 554
click at [683, 447] on div "Style Youka Subtitles Preset 2 Lines - Dynamic (Horizontal) New Delete Reset Sa…" at bounding box center [503, 298] width 691 height 509
click at [667, 68] on button "Save" at bounding box center [684, 69] width 55 height 22
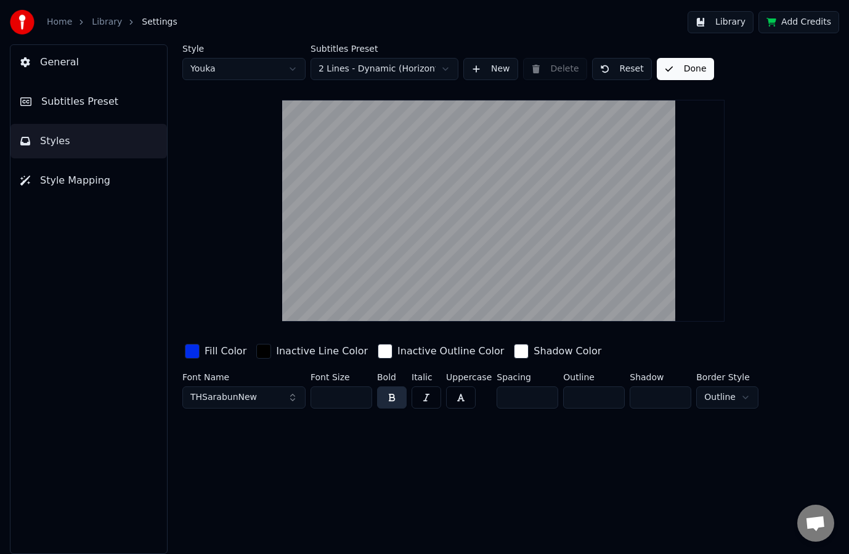
click at [478, 63] on button "New" at bounding box center [490, 69] width 55 height 22
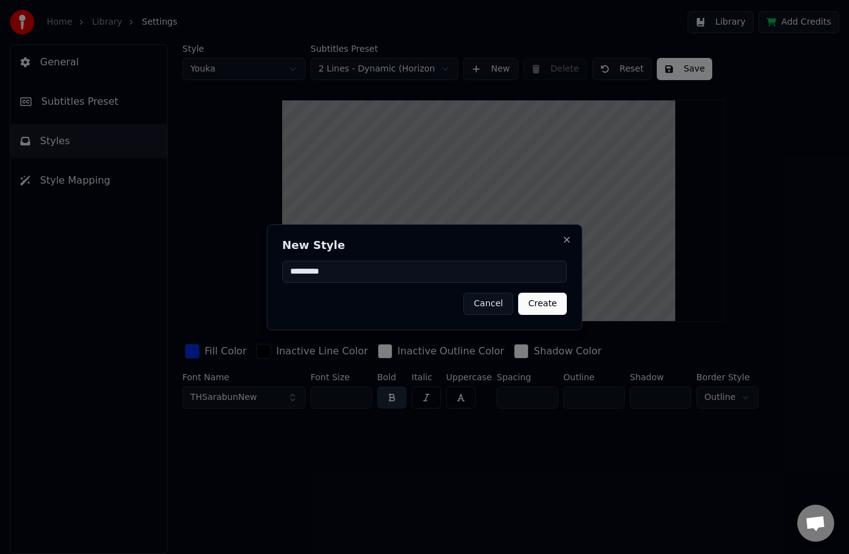
type input "*********"
click at [559, 306] on button "Create" at bounding box center [542, 304] width 49 height 22
type input "**"
type input "*"
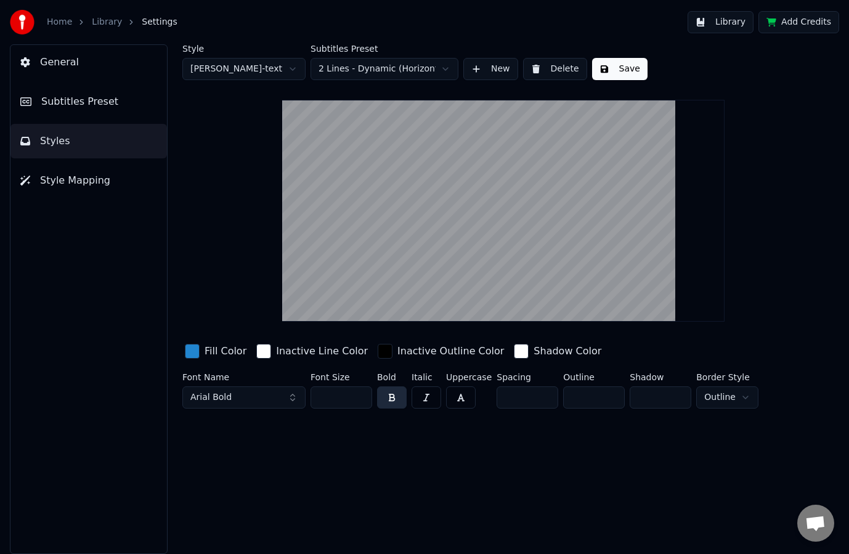
click at [251, 63] on html "Home Library Settings Library Add Credits General Subtitles Preset Styles Style…" at bounding box center [424, 277] width 849 height 554
click at [358, 70] on html "Home Library Settings Library Add Credits General Subtitles Preset Styles Style…" at bounding box center [424, 277] width 849 height 554
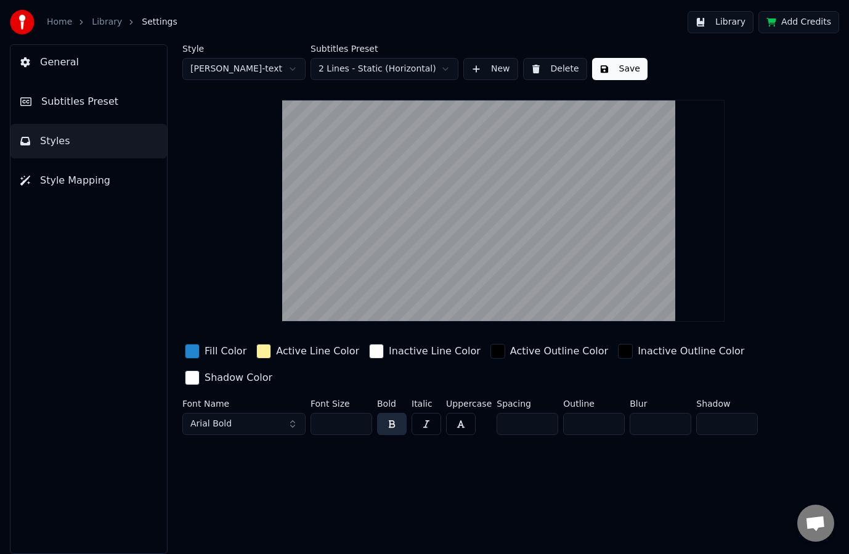
click at [271, 354] on div "Active Line Color" at bounding box center [308, 351] width 108 height 20
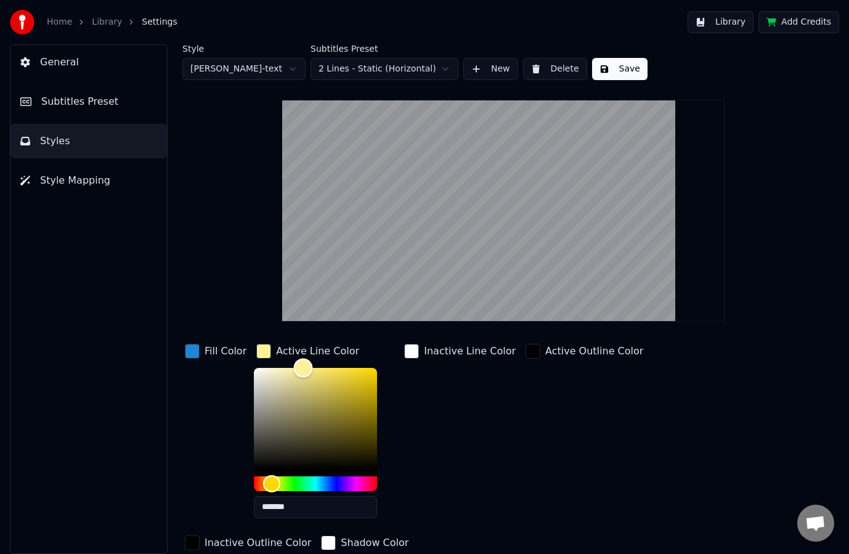
type input "*******"
drag, startPoint x: 193, startPoint y: 317, endPoint x: 187, endPoint y: 308, distance: 10.3
click at [187, 308] on div "Style [PERSON_NAME]-text Subtitles Preset 2 Lines - Static (Horizontal) New Del…" at bounding box center [503, 324] width 642 height 561
click at [208, 232] on div "Style [PERSON_NAME]-text Subtitles Preset 2 Lines - Static (Horizontal) New Del…" at bounding box center [503, 324] width 642 height 561
click at [533, 447] on div "Active Outline Color" at bounding box center [584, 434] width 123 height 187
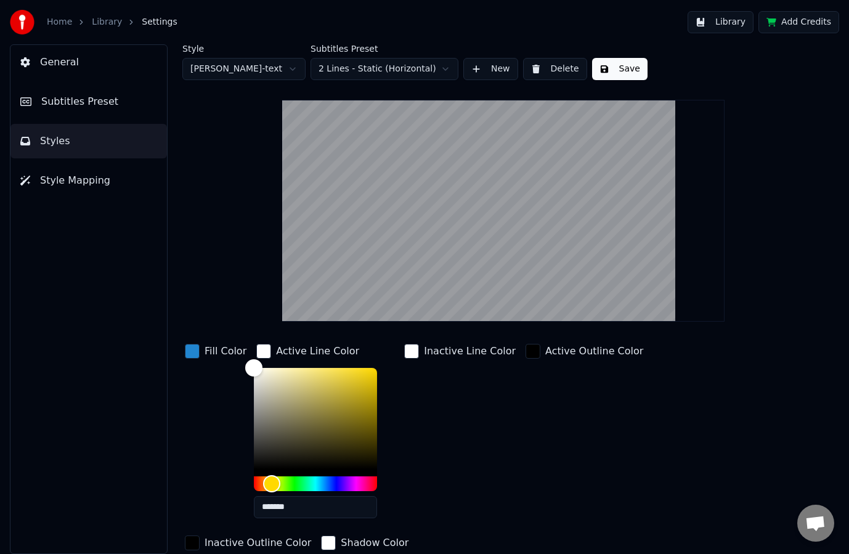
click at [609, 442] on div "Active Outline Color" at bounding box center [584, 434] width 123 height 187
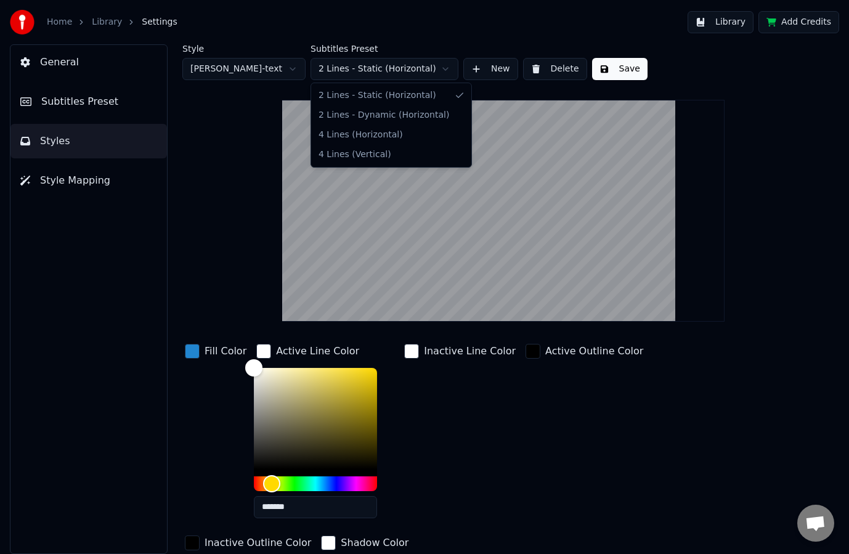
click at [347, 68] on html "Home Library Settings Library Add Credits General Subtitles Preset Styles Style…" at bounding box center [424, 277] width 849 height 554
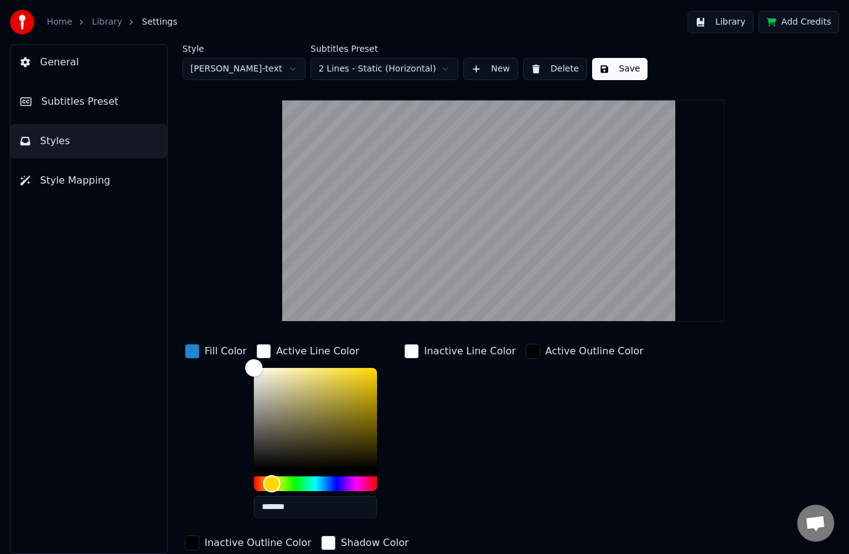
click at [347, 68] on html "Home Library Settings Library Add Credits General Subtitles Preset Styles Style…" at bounding box center [424, 277] width 849 height 554
click at [246, 70] on html "Home Library Settings Library Add Credits General Subtitles Preset Styles Style…" at bounding box center [424, 277] width 849 height 554
type input "***"
type input "*"
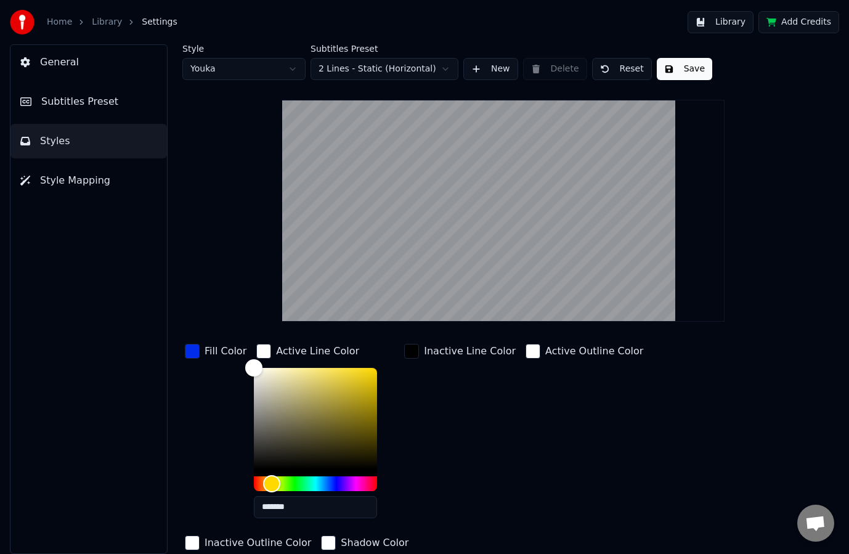
click at [294, 347] on div "Active Line Color" at bounding box center [317, 351] width 83 height 15
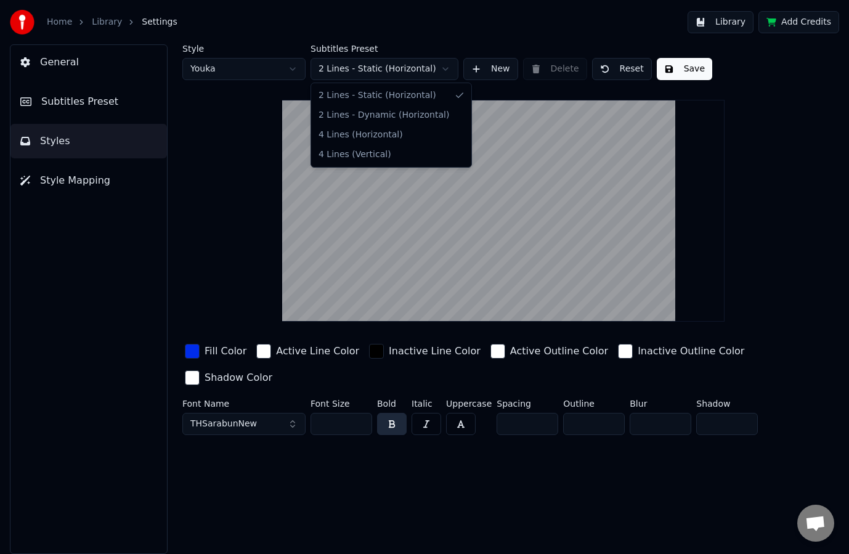
click at [341, 68] on html "Home Library Settings Library Add Credits General Subtitles Preset Styles Style…" at bounding box center [424, 277] width 849 height 554
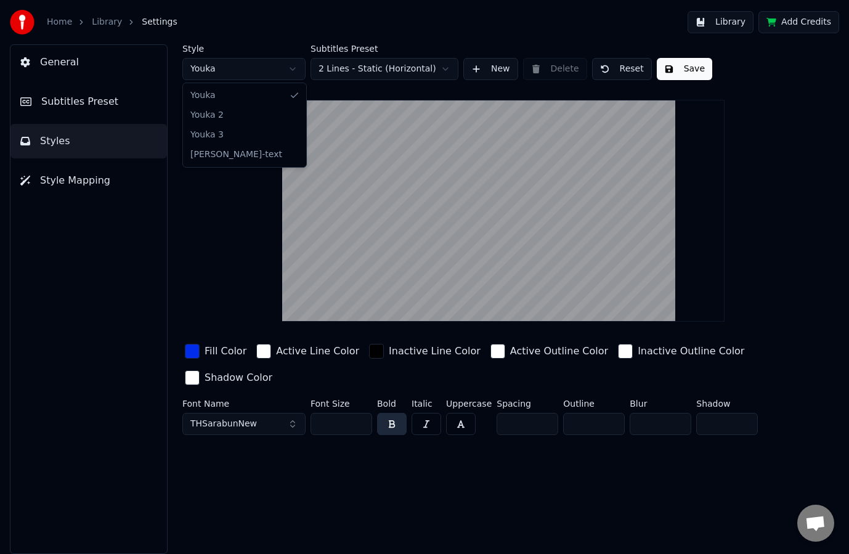
click at [250, 62] on html "Home Library Settings Library Add Credits General Subtitles Preset Styles Style…" at bounding box center [424, 277] width 849 height 554
type input "**"
type input "*"
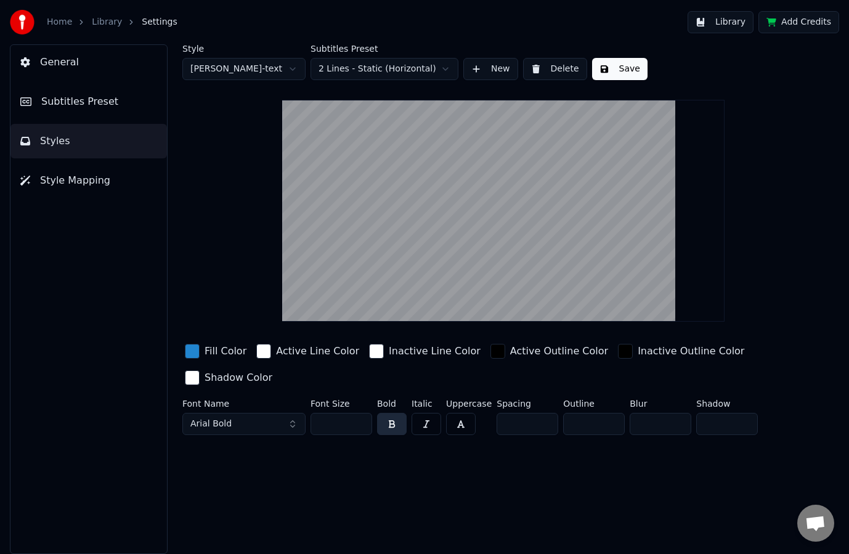
click at [389, 351] on div "Inactive Line Color" at bounding box center [435, 351] width 92 height 15
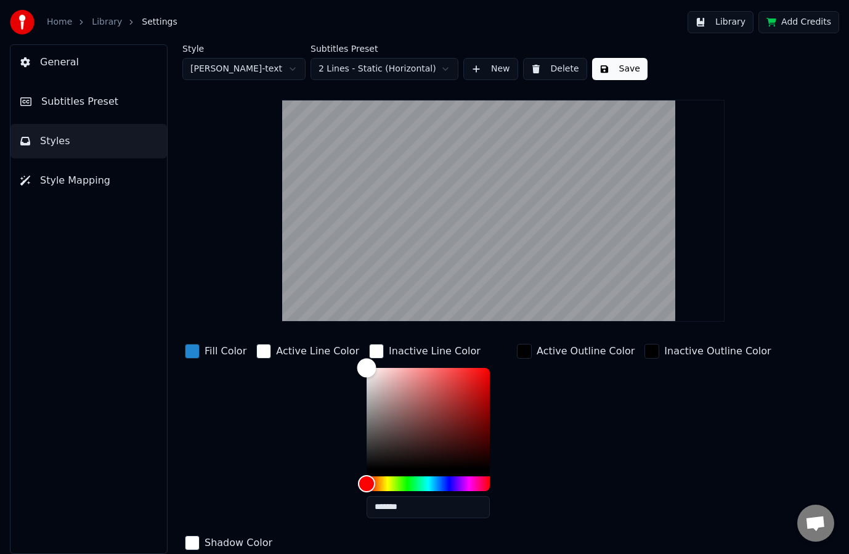
type input "*******"
drag, startPoint x: 330, startPoint y: 500, endPoint x: 309, endPoint y: 528, distance: 35.6
click at [309, 528] on div "Fill Color Active Line Color Inactive Line Color ******* Active Outline Color I…" at bounding box center [479, 447] width 594 height 213
click at [537, 353] on div "Active Outline Color" at bounding box center [586, 351] width 98 height 15
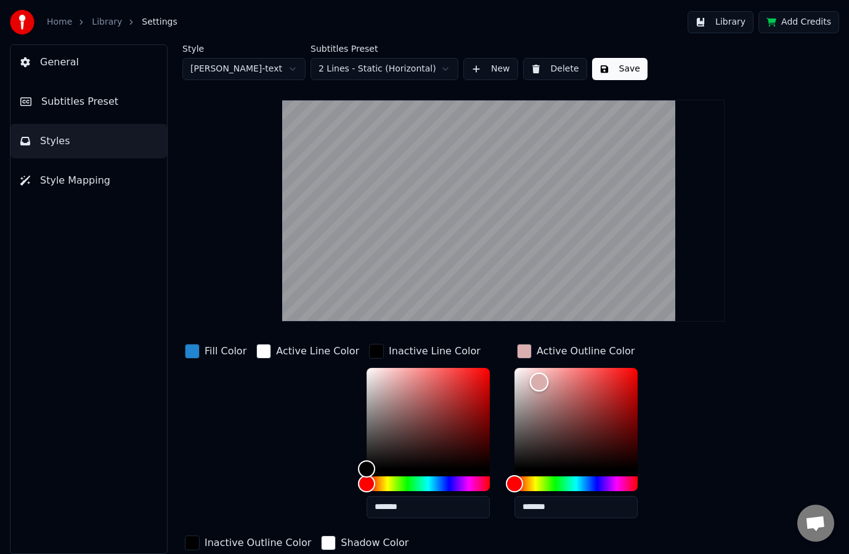
type input "*******"
drag, startPoint x: 521, startPoint y: 378, endPoint x: 428, endPoint y: 319, distance: 110.4
click at [428, 319] on div "Style [PERSON_NAME]-text Subtitles Preset 2 Lines - Static (Horizontal) New Del…" at bounding box center [503, 324] width 642 height 561
click at [311, 535] on div "Inactive Outline Color" at bounding box center [258, 542] width 107 height 15
click at [415, 347] on div "Inactive Line Color" at bounding box center [435, 351] width 92 height 15
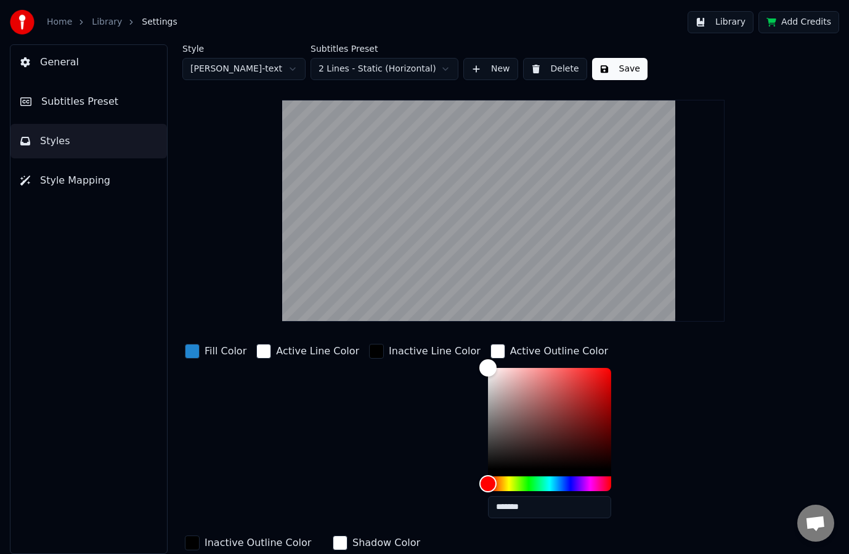
click at [541, 353] on div "Active Outline Color" at bounding box center [559, 351] width 98 height 15
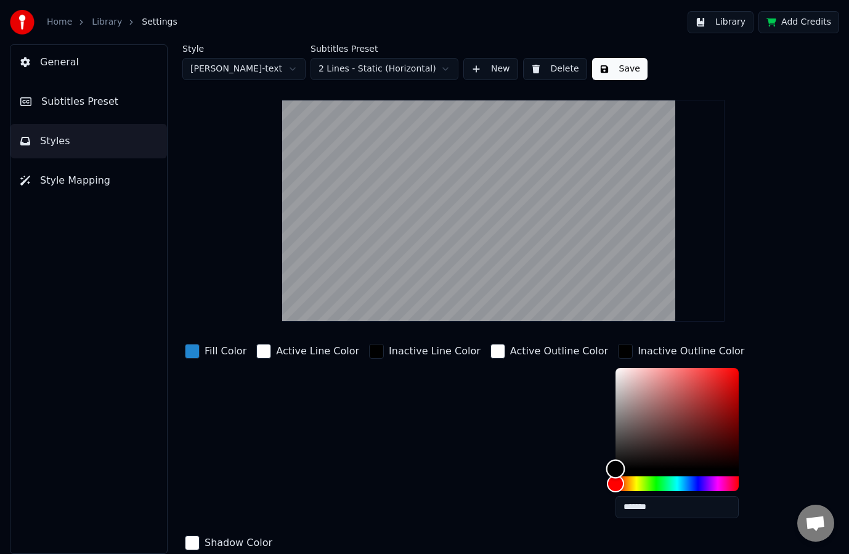
type input "*******"
drag, startPoint x: 487, startPoint y: 329, endPoint x: 463, endPoint y: 315, distance: 27.4
click at [463, 315] on div "Style [PERSON_NAME]-text Subtitles Preset 2 Lines - Static (Horizontal) New Del…" at bounding box center [503, 324] width 642 height 561
click at [638, 351] on div "Inactive Outline Color" at bounding box center [691, 351] width 107 height 15
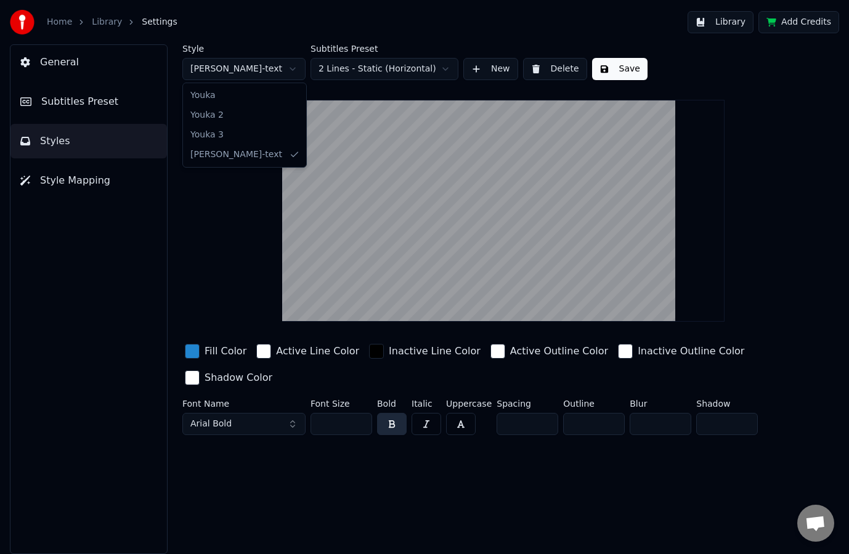
click at [230, 65] on html "Home Library Settings Library Add Credits General Subtitles Preset Styles Style…" at bounding box center [424, 277] width 849 height 554
type input "***"
type input "*"
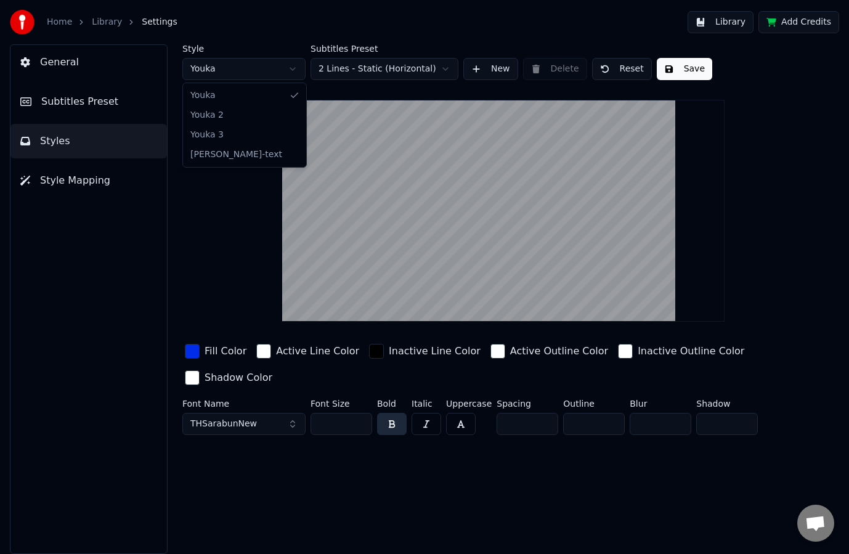
click at [245, 71] on html "Home Library Settings Library Add Credits General Subtitles Preset Styles Style…" at bounding box center [424, 277] width 849 height 554
type input "**"
type input "*"
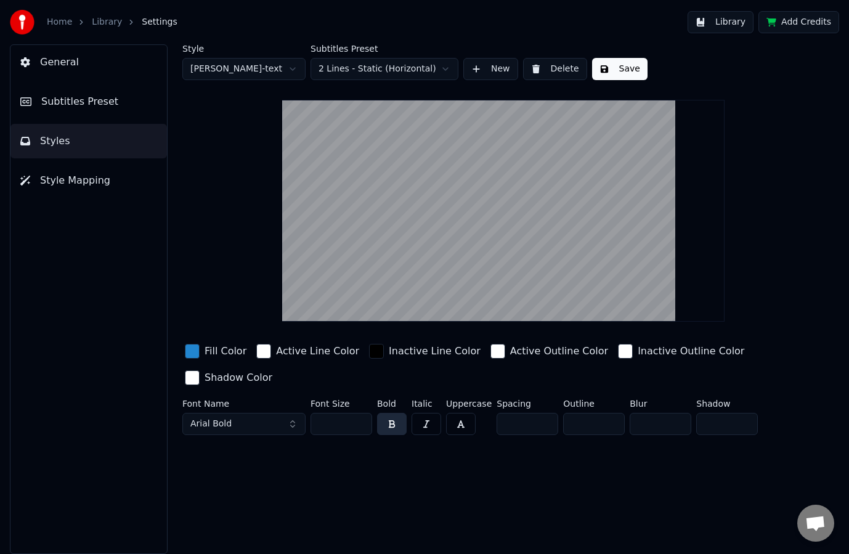
click at [638, 352] on div "Inactive Outline Color" at bounding box center [691, 351] width 107 height 15
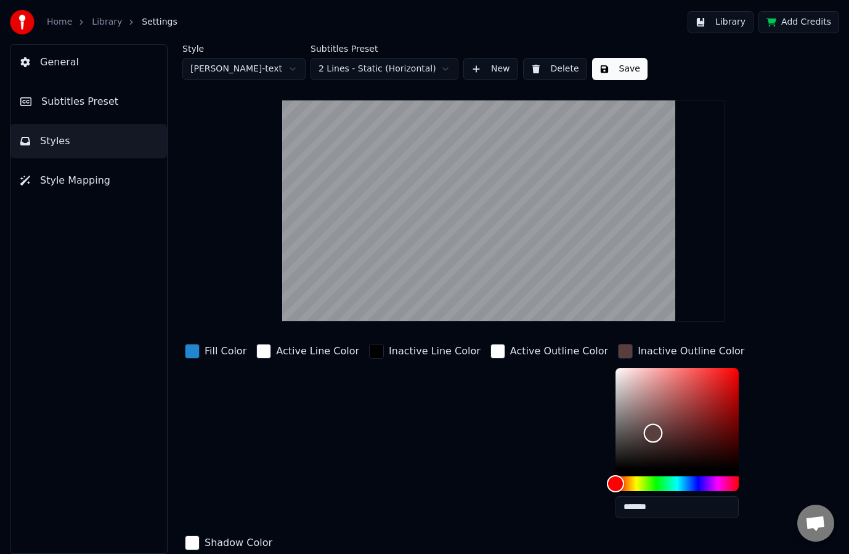
drag, startPoint x: 622, startPoint y: 413, endPoint x: 535, endPoint y: 514, distance: 133.6
click at [536, 516] on div "Fill Color Active Line Color Inactive Line Color Active Outline Color Inactive …" at bounding box center [479, 447] width 594 height 213
type input "*******"
drag, startPoint x: 569, startPoint y: 370, endPoint x: 457, endPoint y: 301, distance: 130.8
click at [461, 302] on div "Style [PERSON_NAME]-text Subtitles Preset 2 Lines - Static (Horizontal) New Del…" at bounding box center [503, 324] width 642 height 561
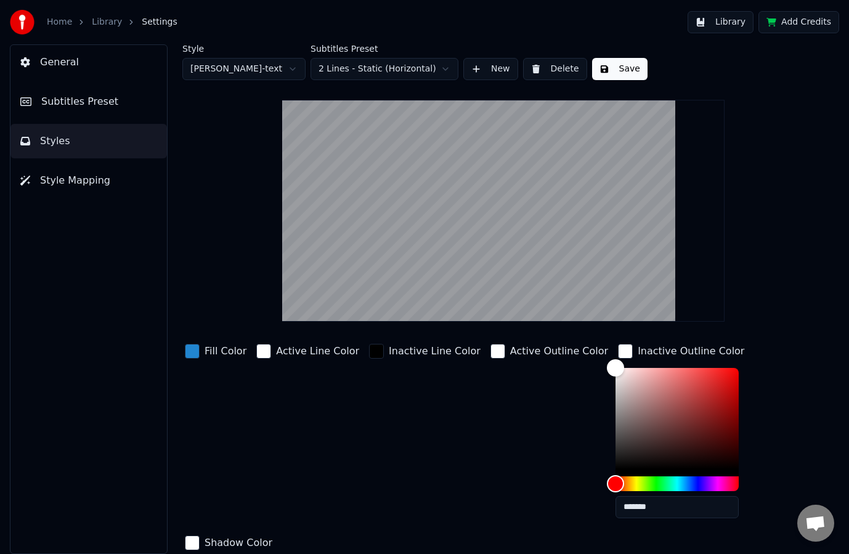
click at [519, 352] on div "Active Outline Color" at bounding box center [559, 351] width 98 height 15
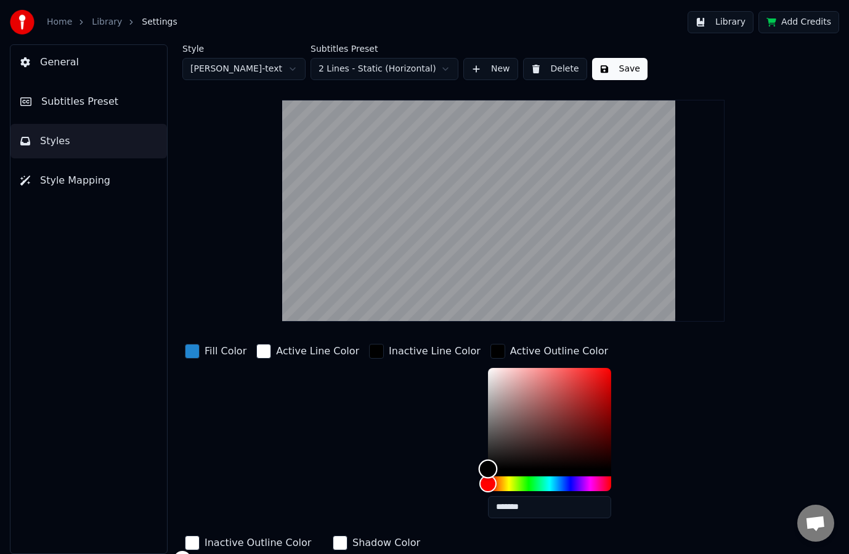
drag, startPoint x: 458, startPoint y: 461, endPoint x: 407, endPoint y: 525, distance: 82.0
click at [407, 524] on div "Fill Color Active Line Color Inactive Line Color Active Outline Color ******* I…" at bounding box center [479, 530] width 594 height 378
type input "*******"
drag, startPoint x: 541, startPoint y: 447, endPoint x: 394, endPoint y: 310, distance: 200.9
click at [395, 310] on div "Style [PERSON_NAME]-text Subtitles Preset 2 Lines - Static (Horizontal) New Del…" at bounding box center [503, 407] width 642 height 726
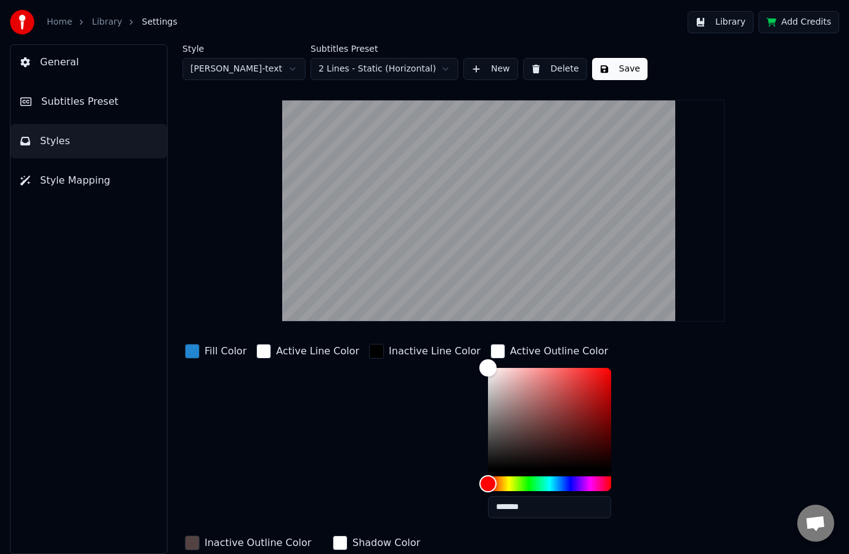
type input "*******"
drag, startPoint x: 662, startPoint y: 403, endPoint x: 479, endPoint y: 547, distance: 232.5
click at [479, 547] on div "Fill Color Active Line Color Inactive Line Color Active Outline Color ******* I…" at bounding box center [479, 530] width 594 height 378
click at [321, 492] on div "Active Line Color" at bounding box center [308, 434] width 108 height 187
click at [197, 352] on div "button" at bounding box center [192, 351] width 15 height 15
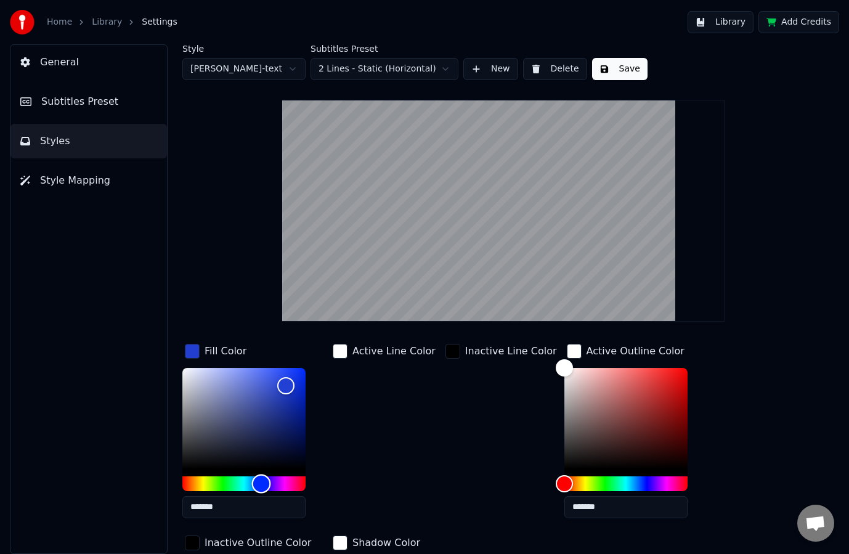
click at [261, 486] on div "Hue" at bounding box center [261, 483] width 19 height 19
type input "*******"
drag, startPoint x: 297, startPoint y: 382, endPoint x: 349, endPoint y: 351, distance: 61.1
click at [349, 351] on div "Fill Color ******* Active Line Color Inactive Line Color Active Outline Color *…" at bounding box center [479, 530] width 594 height 378
click at [614, 68] on button "Save" at bounding box center [619, 69] width 55 height 22
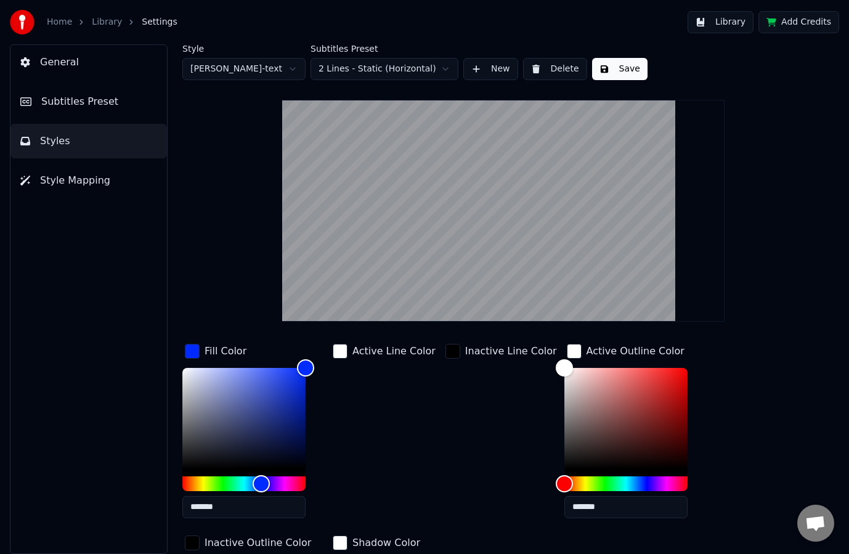
click at [94, 20] on link "Library" at bounding box center [107, 22] width 30 height 12
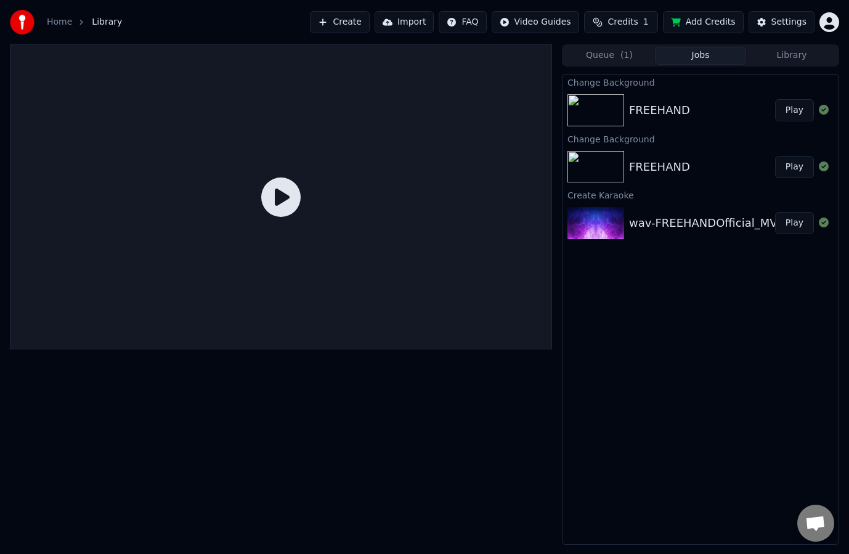
click at [785, 106] on button "Play" at bounding box center [794, 110] width 39 height 22
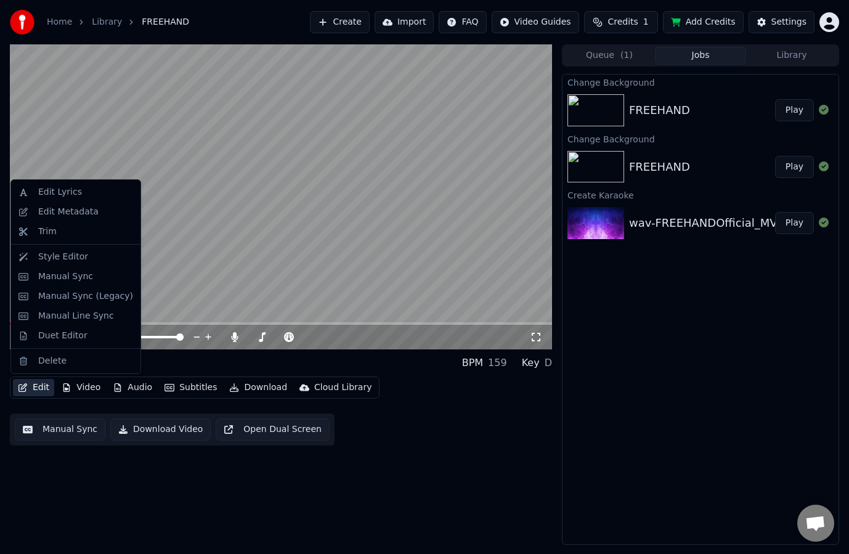
click at [29, 389] on button "Edit" at bounding box center [33, 387] width 41 height 17
click at [71, 257] on div "Style Editor" at bounding box center [63, 257] width 50 height 12
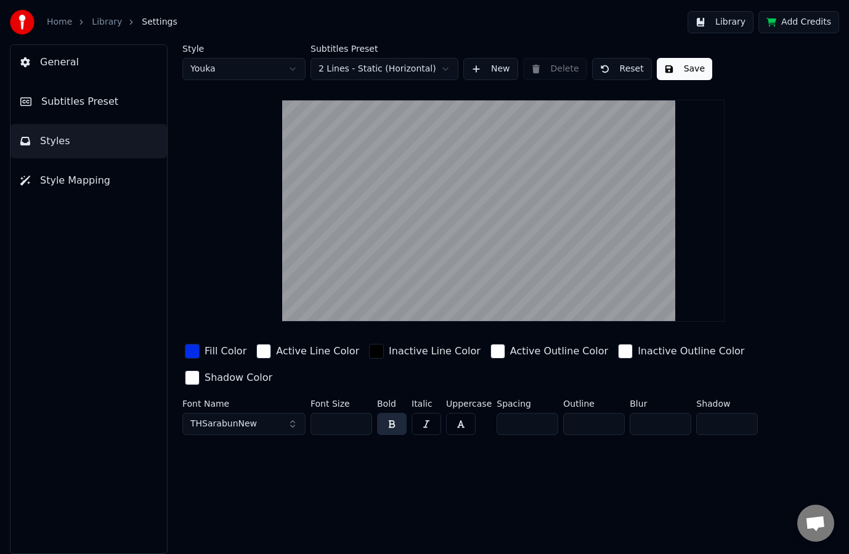
click at [243, 57] on div "Style Youka" at bounding box center [243, 62] width 123 height 36
click at [238, 66] on html "Home Library Settings Library Add Credits General Subtitles Preset Styles Style…" at bounding box center [424, 277] width 849 height 554
type input "**"
type input "*"
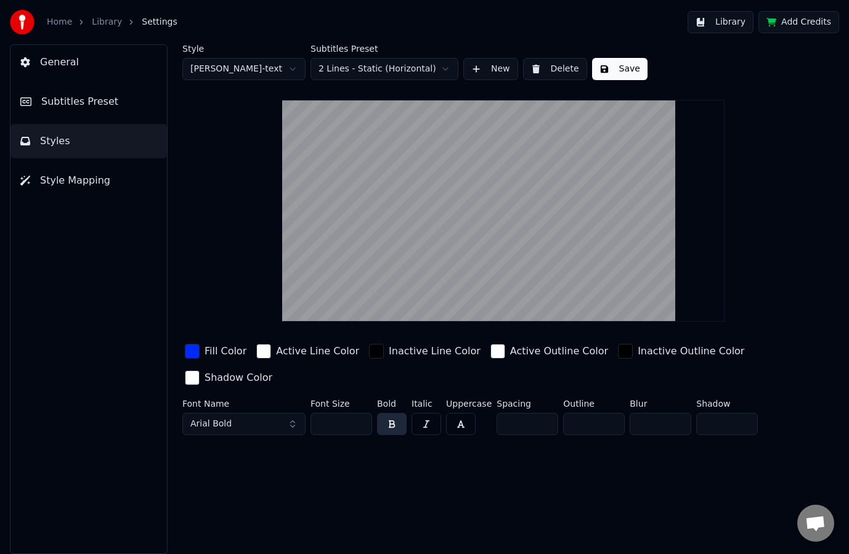
click at [381, 76] on html "Home Library Settings Library Add Credits General Subtitles Preset Styles Style…" at bounding box center [424, 277] width 849 height 554
click at [93, 24] on link "Library" at bounding box center [107, 22] width 30 height 12
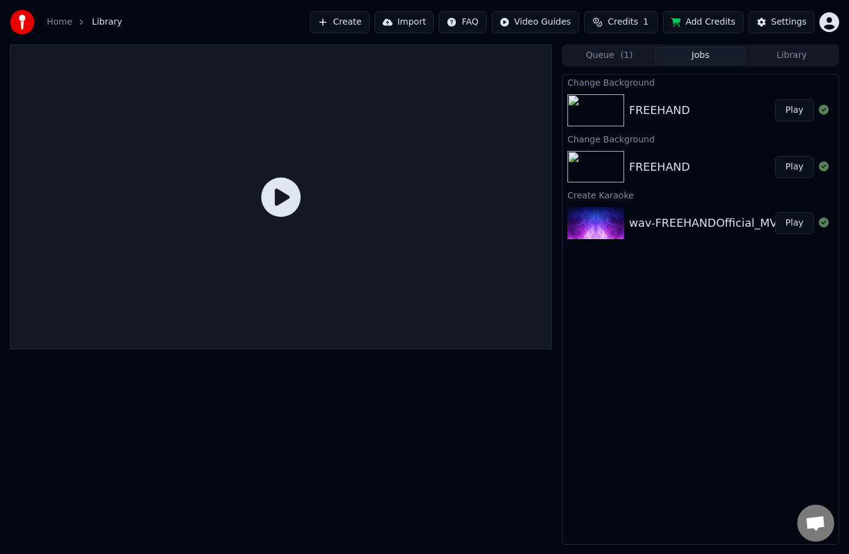
click at [793, 105] on button "Play" at bounding box center [794, 110] width 39 height 22
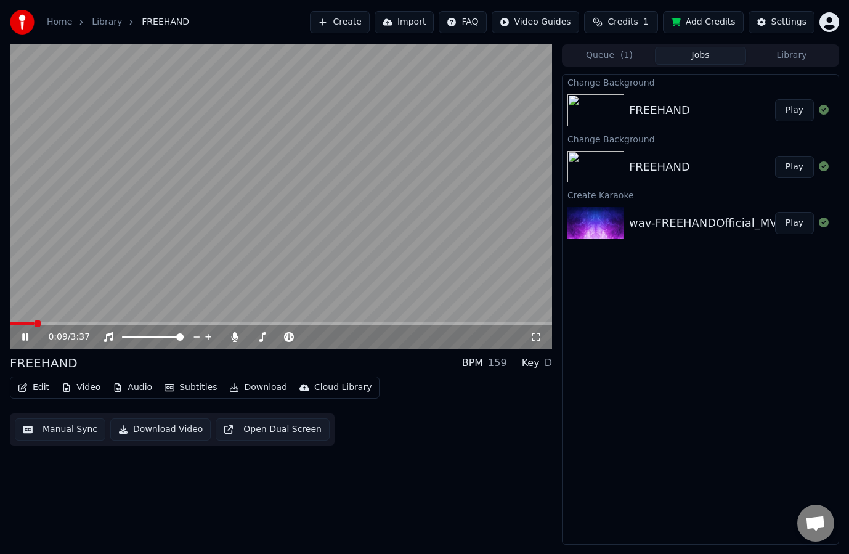
click at [26, 337] on icon at bounding box center [25, 336] width 6 height 7
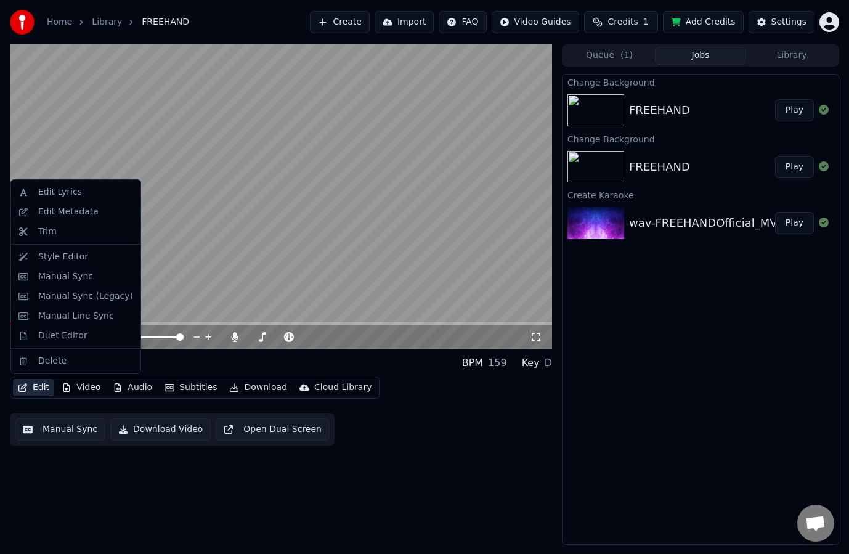
click at [22, 387] on icon "button" at bounding box center [23, 387] width 10 height 9
click at [49, 265] on div "Style Editor" at bounding box center [76, 257] width 124 height 20
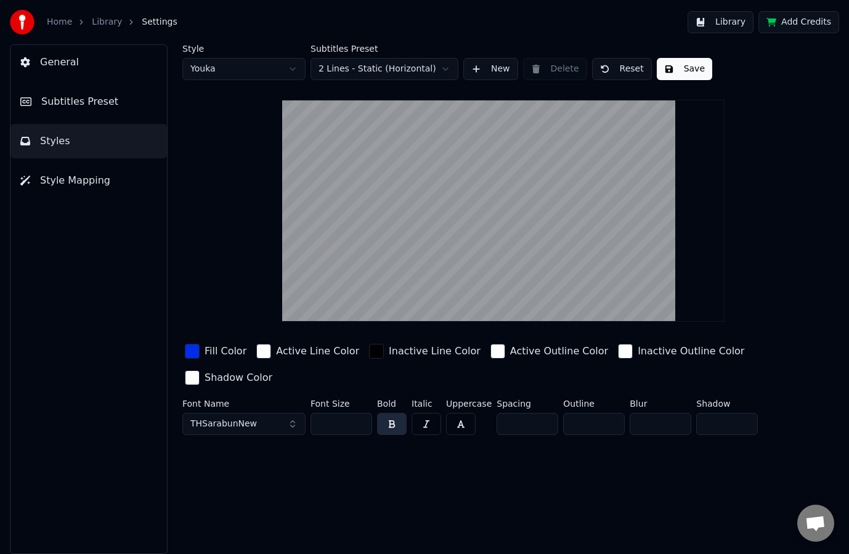
click at [226, 70] on html "Home Library Settings Library Add Credits General Subtitles Preset Styles Style…" at bounding box center [424, 277] width 849 height 554
click at [97, 20] on link "Library" at bounding box center [107, 22] width 30 height 12
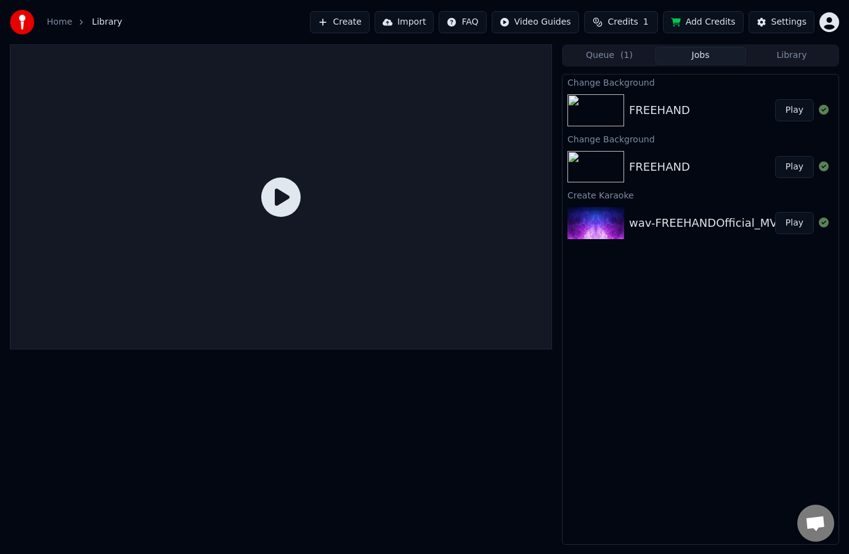
click at [797, 112] on button "Play" at bounding box center [794, 110] width 39 height 22
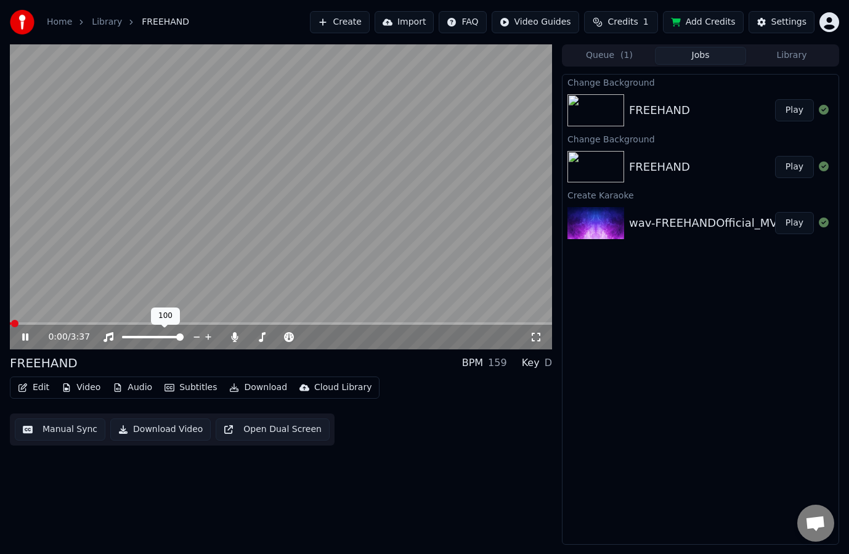
click at [185, 248] on video at bounding box center [281, 196] width 542 height 305
click at [185, 391] on button "Subtitles" at bounding box center [191, 387] width 62 height 17
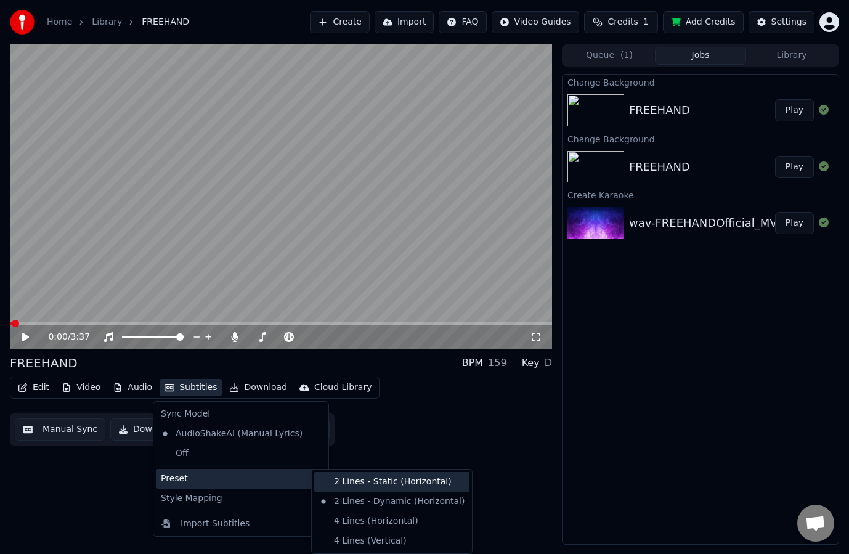
click at [392, 482] on div "2 Lines - Static (Horizontal)" at bounding box center [391, 482] width 155 height 20
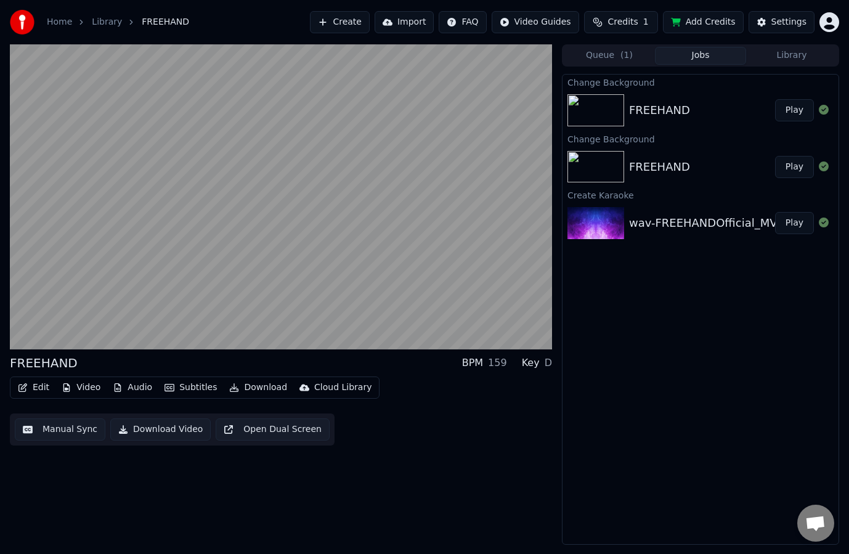
click at [166, 387] on icon "button" at bounding box center [169, 387] width 10 height 7
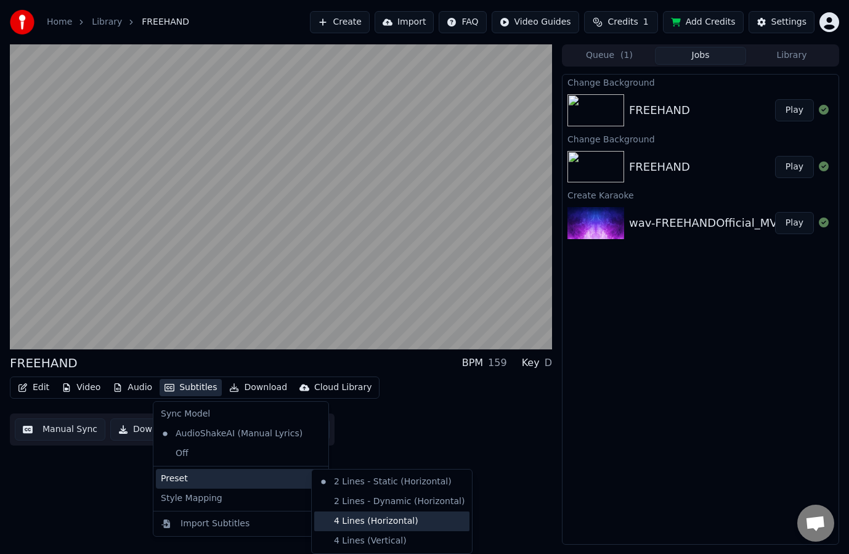
drag, startPoint x: 373, startPoint y: 502, endPoint x: 375, endPoint y: 522, distance: 20.4
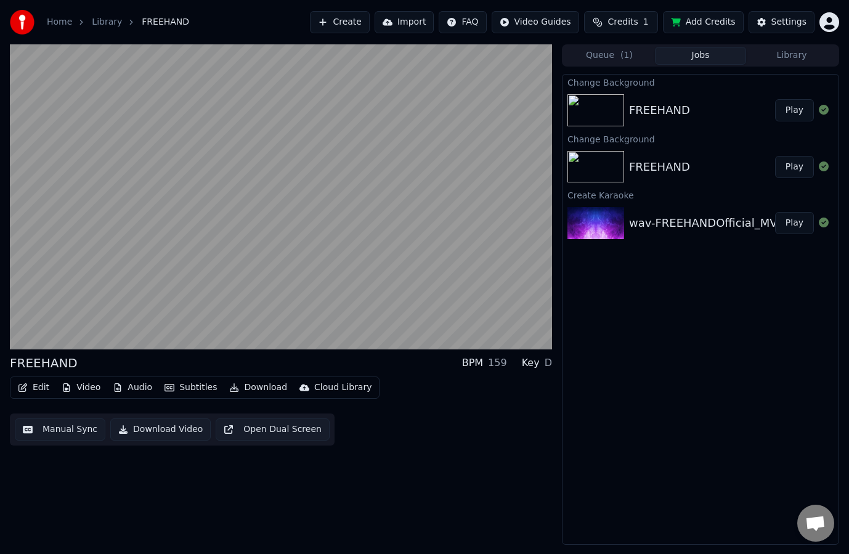
click at [375, 522] on div "FREEHAND BPM 159 Key D Edit Video Audio Subtitles Download Cloud Library Manual…" at bounding box center [281, 294] width 542 height 500
click at [191, 389] on button "Subtitles" at bounding box center [191, 387] width 62 height 17
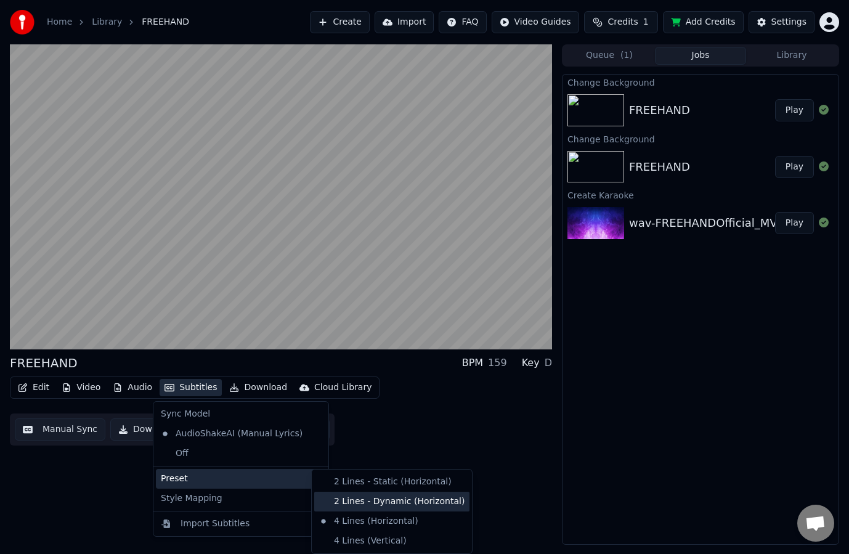
click at [363, 506] on div "2 Lines - Dynamic (Horizontal)" at bounding box center [391, 502] width 155 height 20
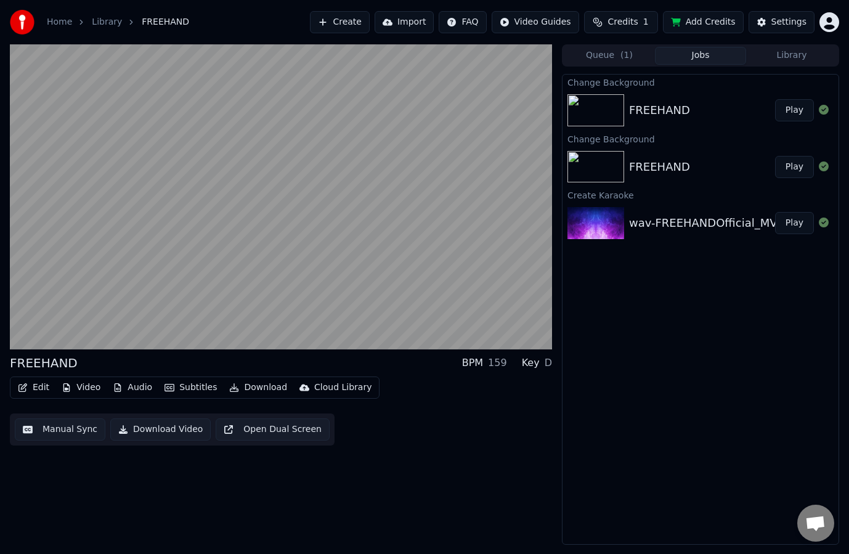
click at [192, 387] on button "Subtitles" at bounding box center [191, 387] width 62 height 17
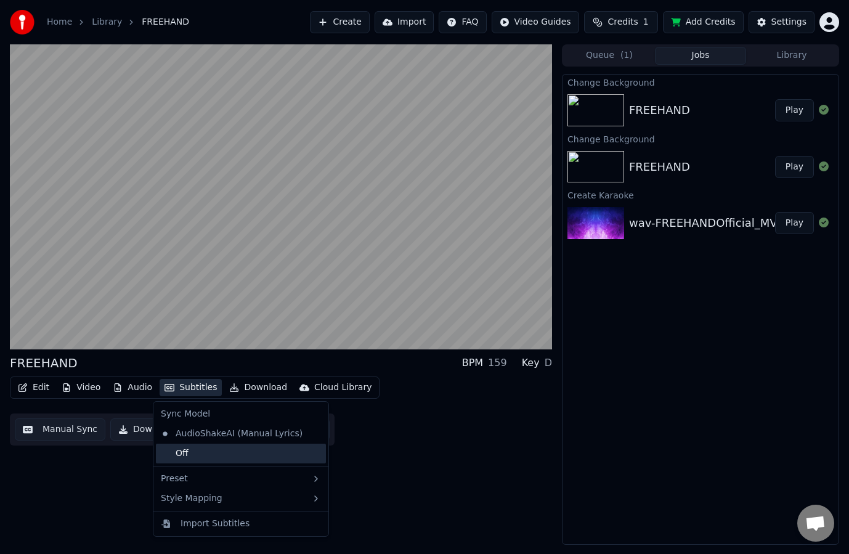
click at [240, 450] on div "Off" at bounding box center [241, 454] width 170 height 20
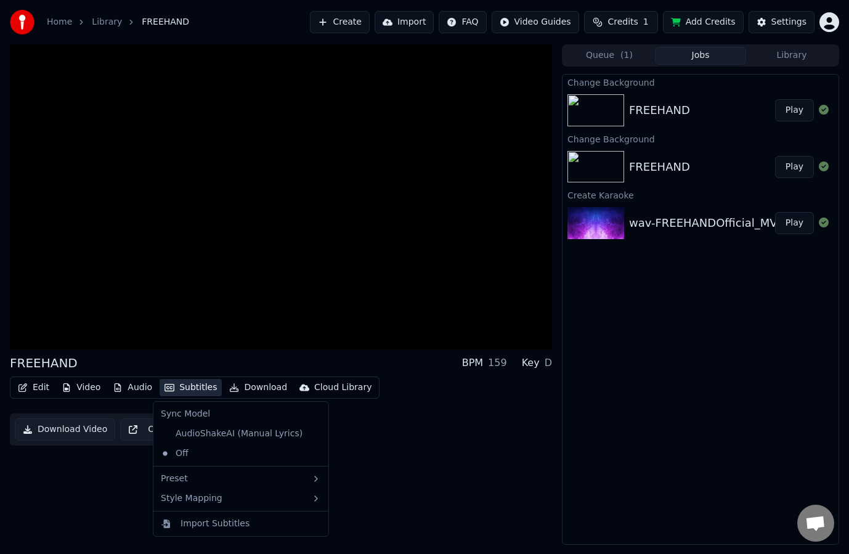
click at [198, 388] on button "Subtitles" at bounding box center [191, 387] width 62 height 17
click at [206, 439] on div "AudioShakeAI (Manual Lyrics)" at bounding box center [232, 434] width 152 height 20
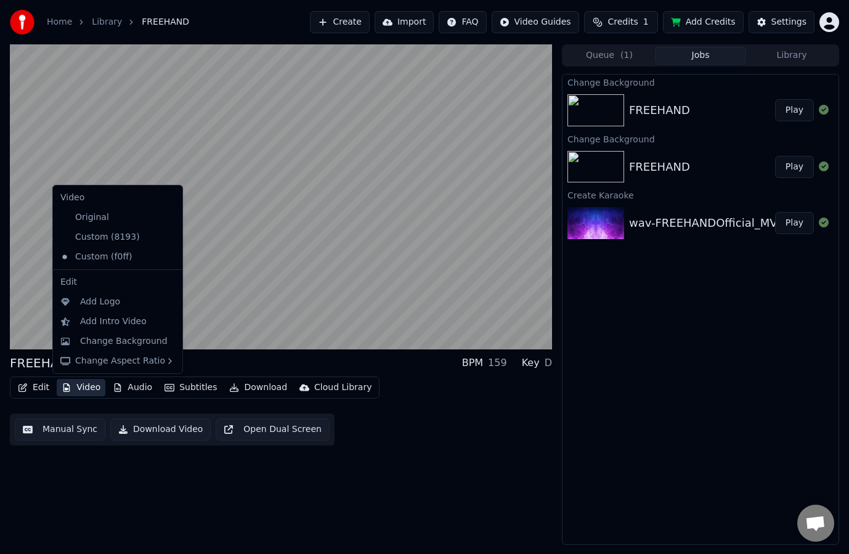
click at [79, 386] on button "Video" at bounding box center [81, 387] width 49 height 17
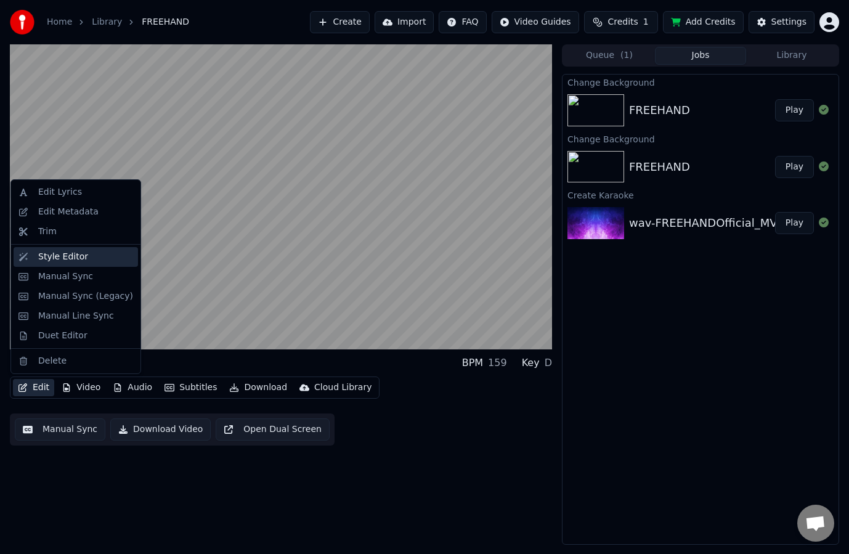
click at [76, 257] on div "Style Editor" at bounding box center [63, 257] width 50 height 12
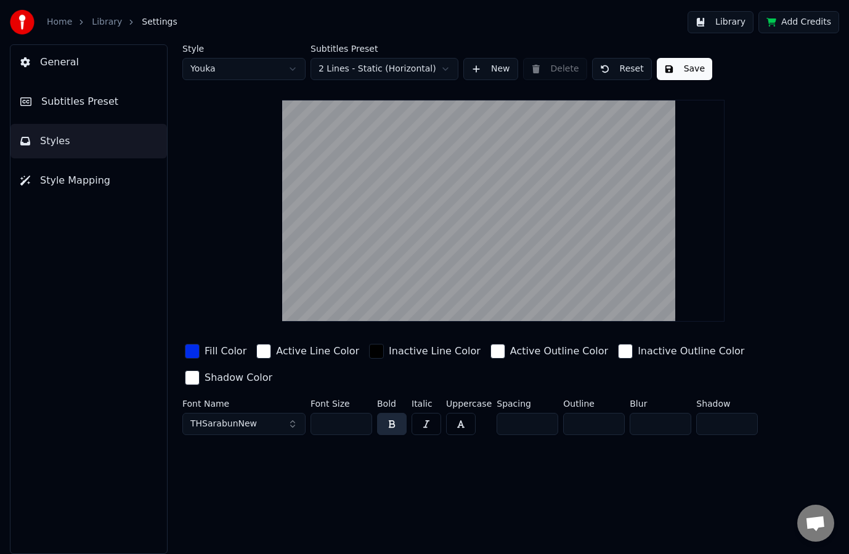
click at [249, 59] on html "Home Library Settings Library Add Credits General Subtitles Preset Styles Style…" at bounding box center [424, 277] width 849 height 554
type input "**"
type input "*"
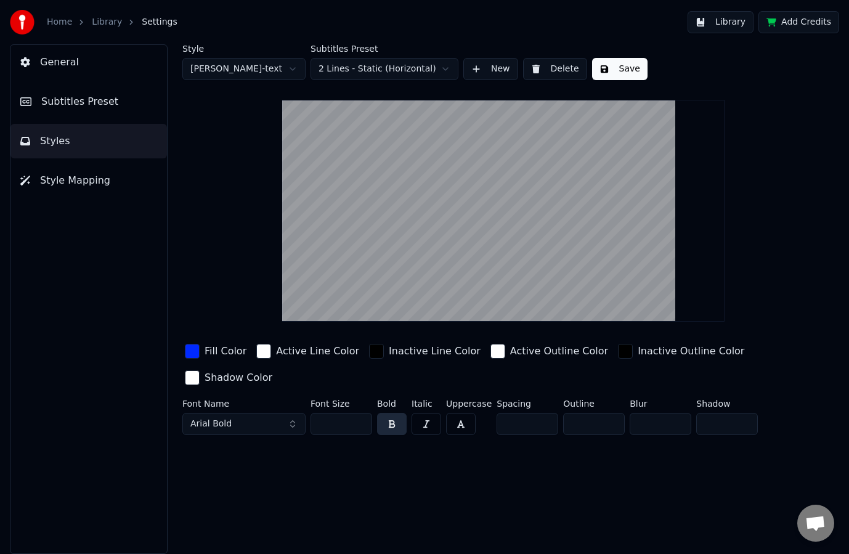
click at [615, 70] on button "Save" at bounding box center [619, 69] width 55 height 22
click at [108, 24] on link "Library" at bounding box center [107, 22] width 30 height 12
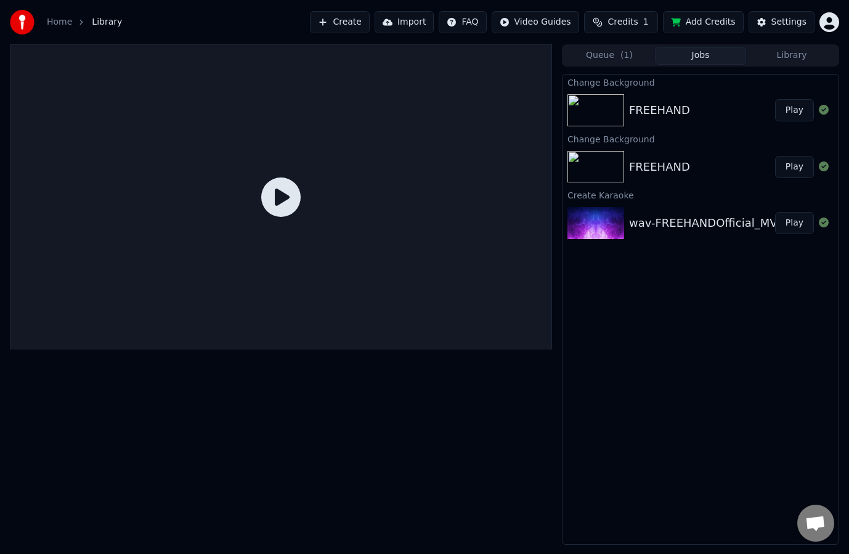
click at [795, 105] on button "Play" at bounding box center [794, 110] width 39 height 22
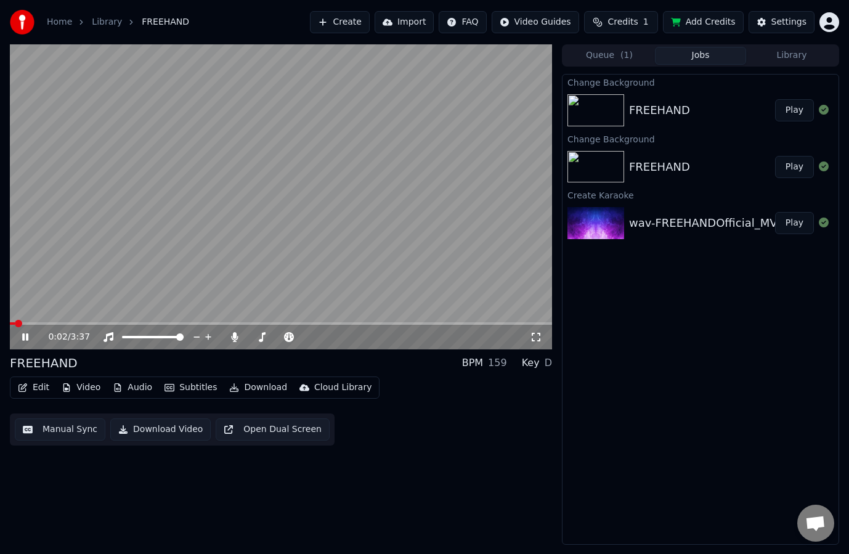
click at [66, 323] on span at bounding box center [281, 323] width 542 height 2
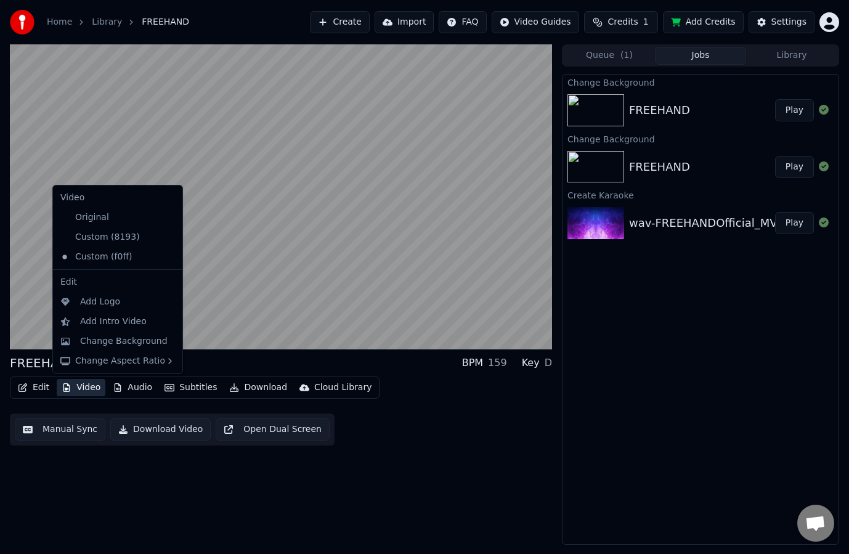
click at [75, 387] on button "Video" at bounding box center [81, 387] width 49 height 17
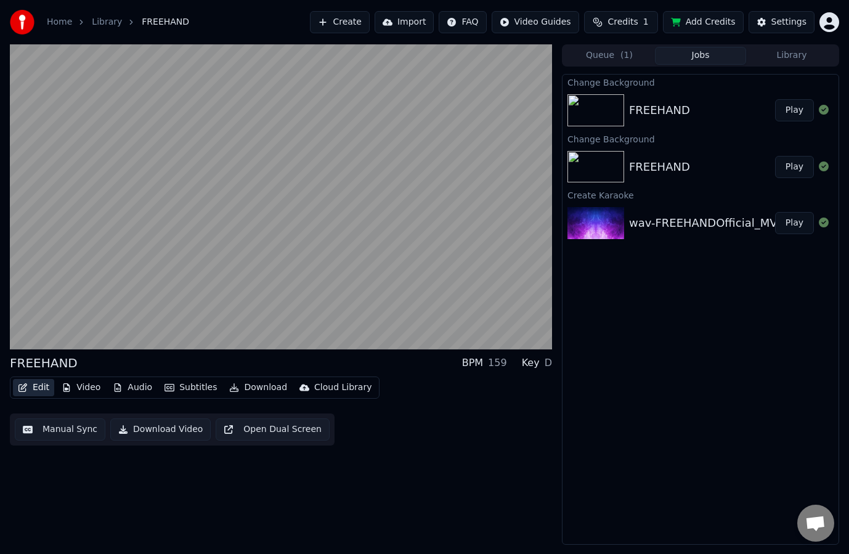
click at [26, 387] on icon "button" at bounding box center [23, 387] width 10 height 9
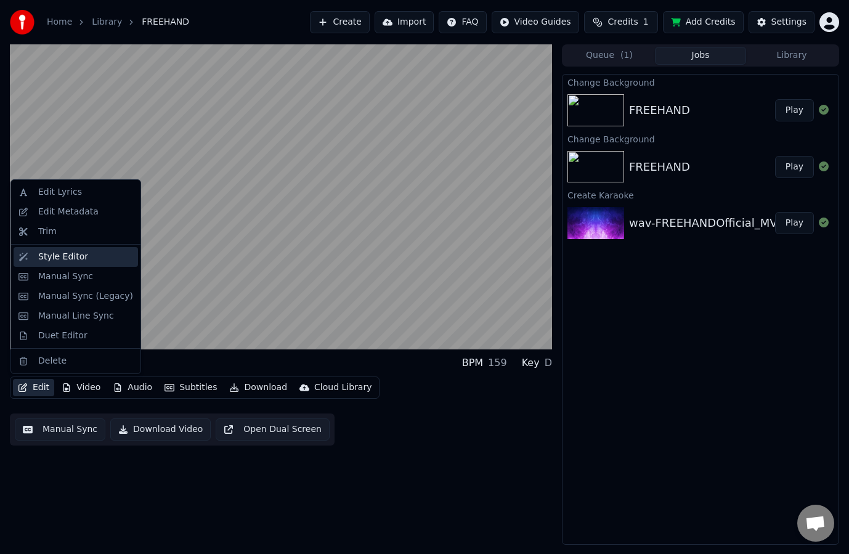
click at [79, 249] on div "Style Editor" at bounding box center [76, 257] width 124 height 20
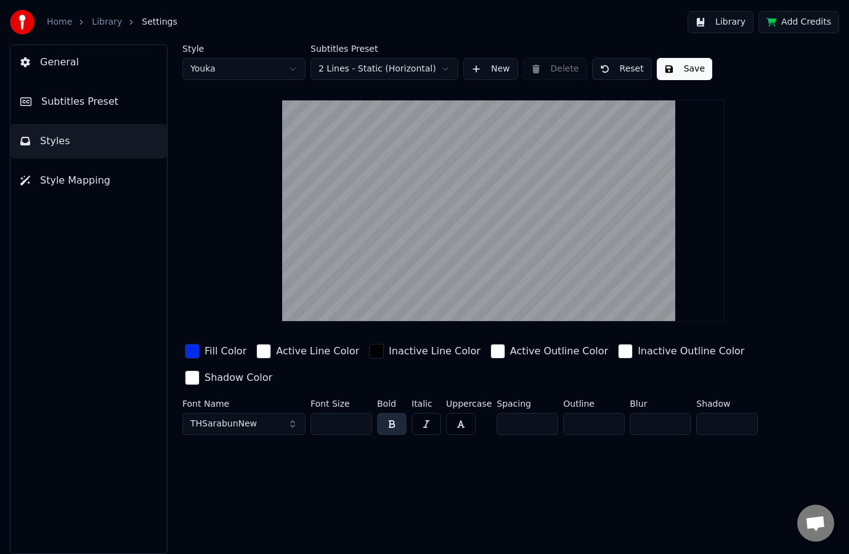
click at [267, 76] on html "Home Library Settings Library Add Credits General Subtitles Preset Styles Style…" at bounding box center [424, 277] width 849 height 554
click at [267, 74] on html "Home Library Settings Library Add Credits General Subtitles Preset Styles Style…" at bounding box center [424, 277] width 849 height 554
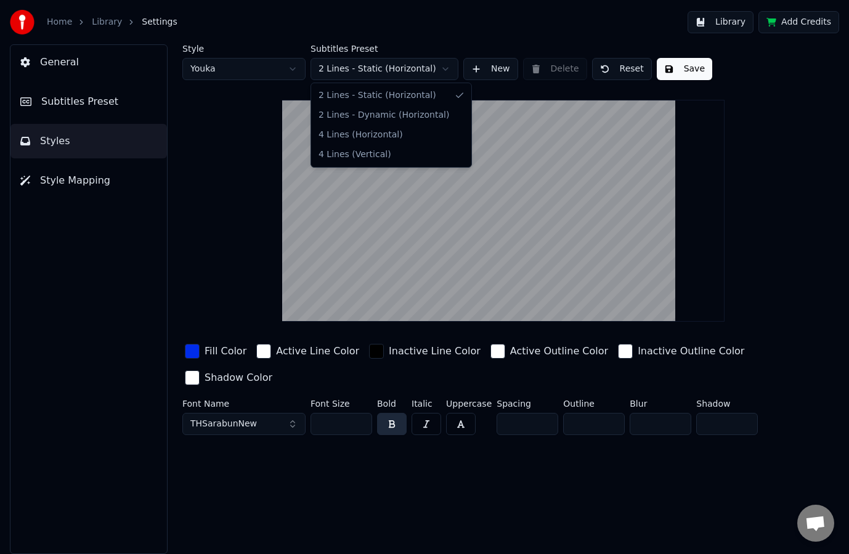
click at [347, 68] on html "Home Library Settings Library Add Credits General Subtitles Preset Styles Style…" at bounding box center [424, 277] width 849 height 554
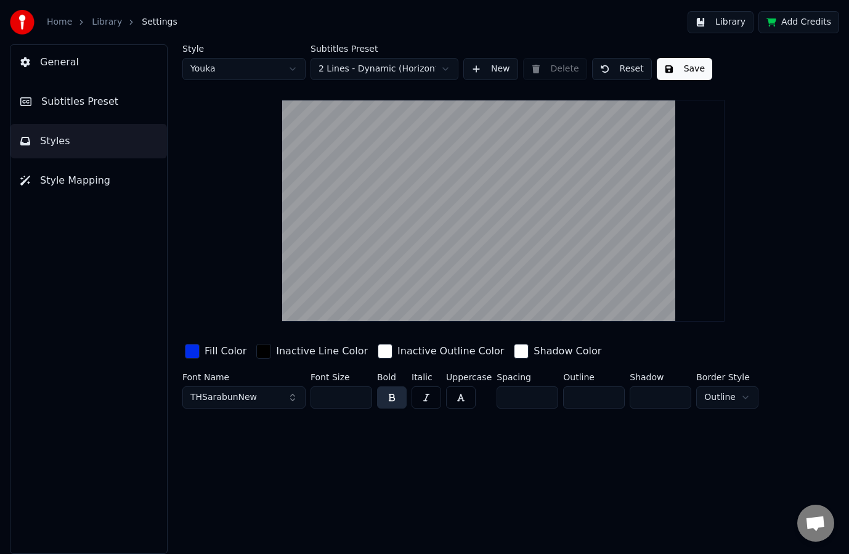
click at [583, 402] on input "*" at bounding box center [594, 397] width 62 height 22
type input "**"
click at [682, 76] on button "Save" at bounding box center [684, 69] width 55 height 22
click at [105, 23] on link "Library" at bounding box center [107, 22] width 30 height 12
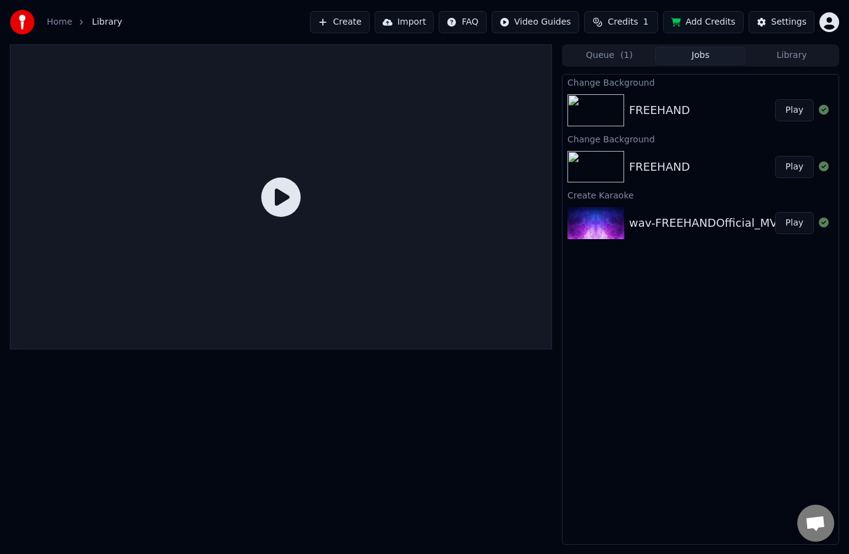
click at [284, 203] on icon at bounding box center [280, 196] width 39 height 39
click at [787, 112] on button "Play" at bounding box center [794, 110] width 39 height 22
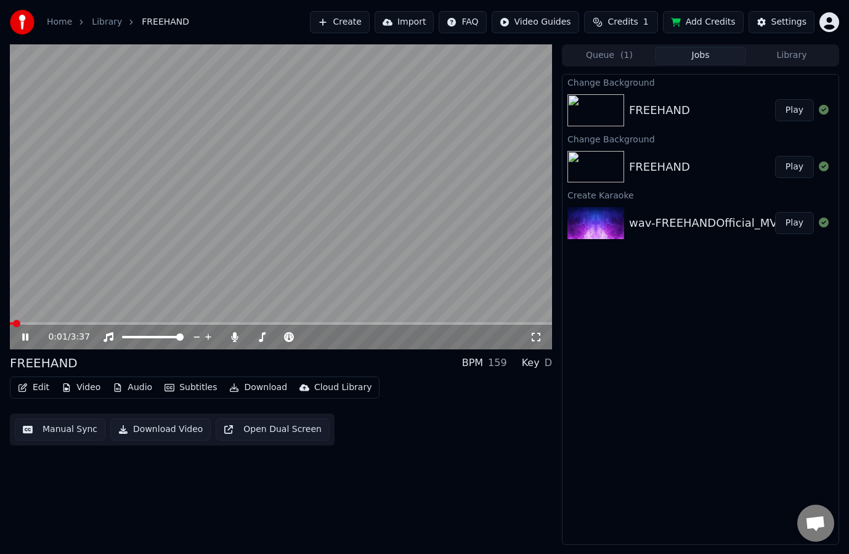
click at [57, 323] on span at bounding box center [281, 323] width 542 height 2
click at [227, 231] on video at bounding box center [281, 196] width 542 height 305
click at [110, 20] on link "Library" at bounding box center [107, 22] width 30 height 12
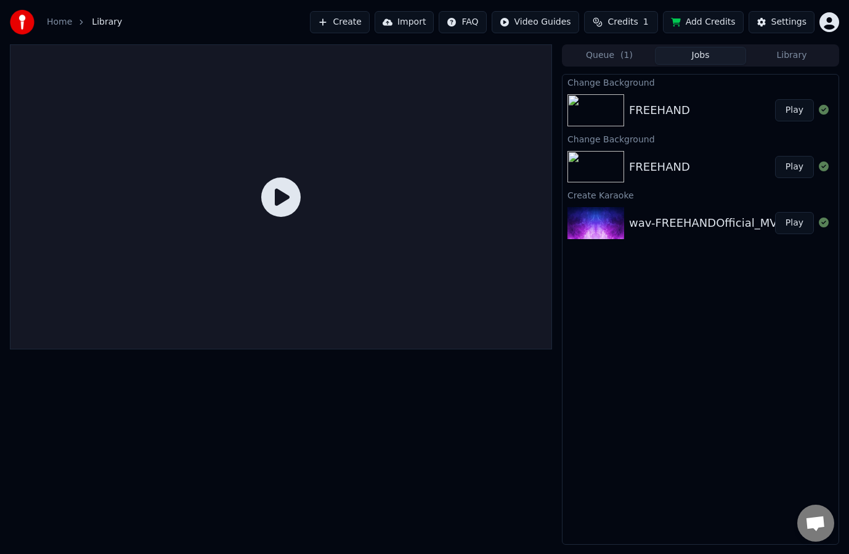
click at [798, 113] on button "Play" at bounding box center [794, 110] width 39 height 22
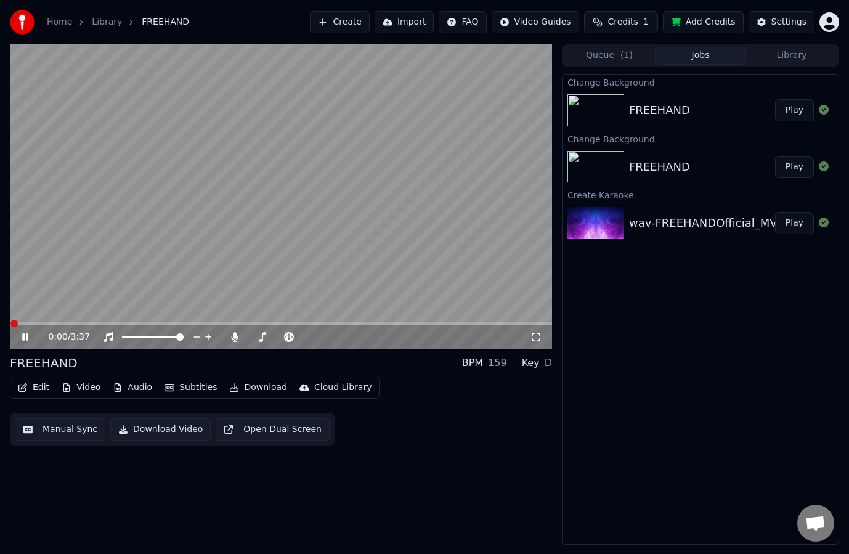
click at [28, 393] on button "Edit" at bounding box center [33, 387] width 41 height 17
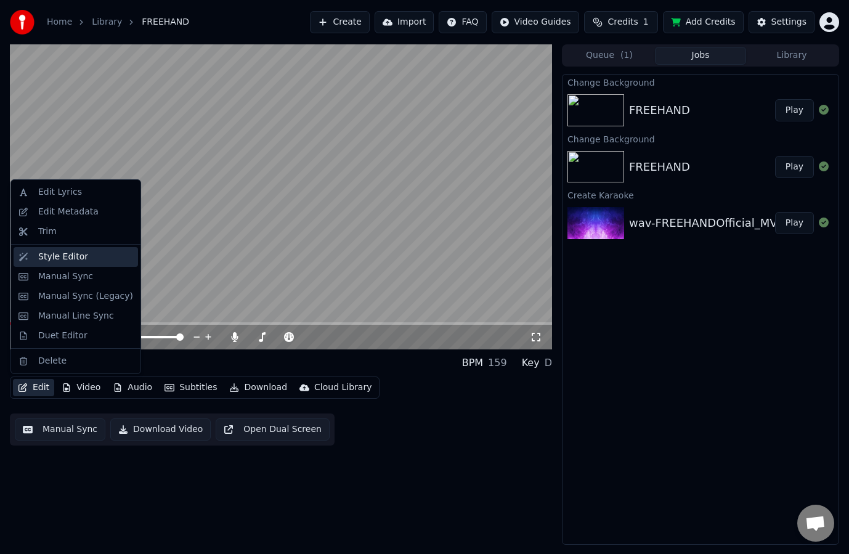
click at [68, 263] on div "Style Editor" at bounding box center [76, 257] width 124 height 20
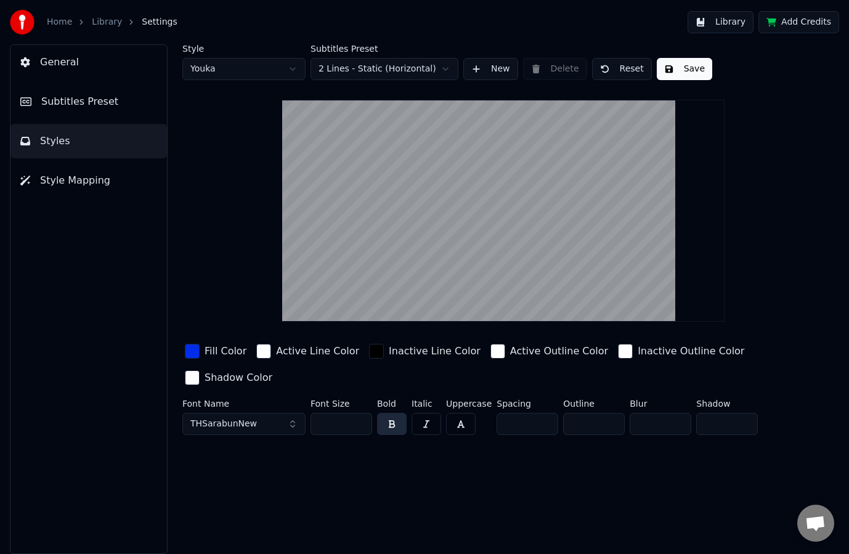
click at [588, 423] on input "**" at bounding box center [594, 424] width 62 height 22
click at [544, 487] on div "Style Youka Subtitles Preset 2 Lines - Static (Horizontal) New Delete Reset Sav…" at bounding box center [503, 298] width 691 height 509
click at [582, 421] on input "*" at bounding box center [594, 424] width 62 height 22
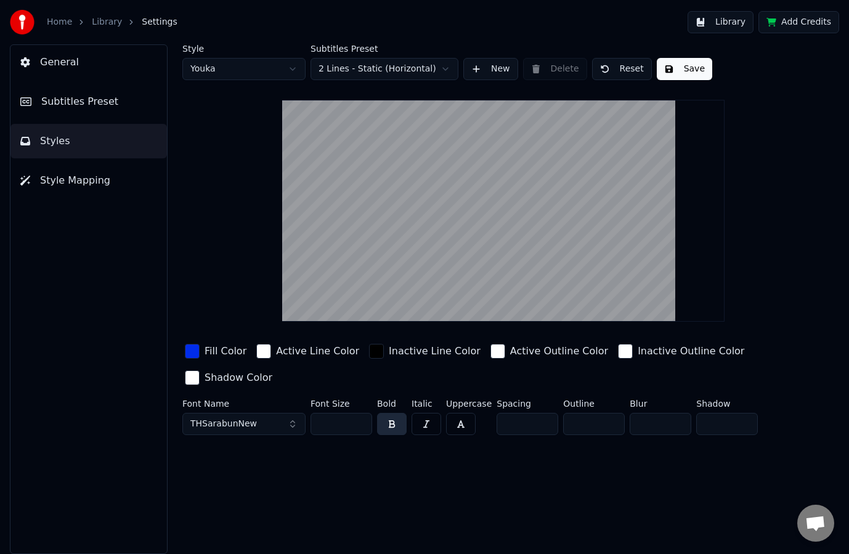
click at [582, 421] on input "*" at bounding box center [594, 424] width 62 height 22
type input "**"
click at [589, 468] on div "Style Youka Subtitles Preset 2 Lines - Static (Horizontal) New Delete Reset Sav…" at bounding box center [503, 298] width 691 height 509
click at [514, 355] on div "Active Outline Color" at bounding box center [559, 351] width 98 height 15
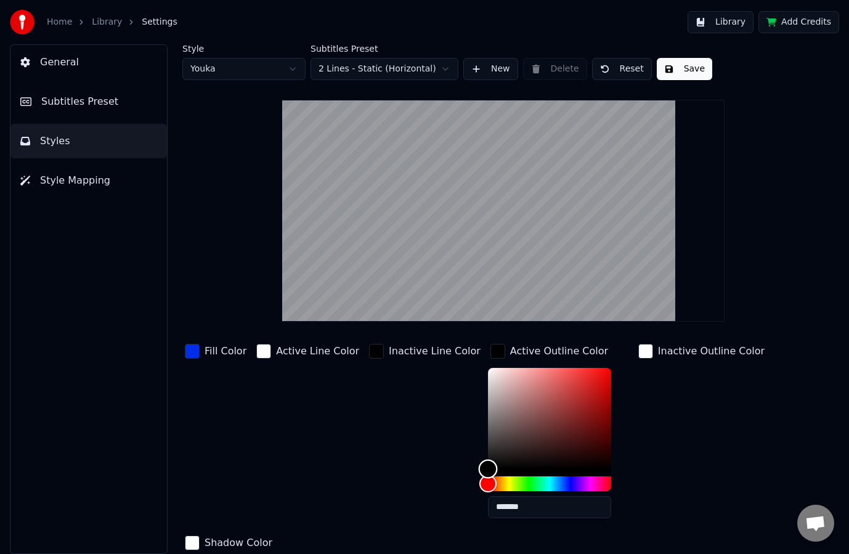
drag, startPoint x: 453, startPoint y: 463, endPoint x: 397, endPoint y: 514, distance: 76.3
click at [397, 514] on div "Fill Color Active Line Color Inactive Line Color Active Outline Color ******* I…" at bounding box center [479, 447] width 594 height 213
type input "*******"
drag, startPoint x: 485, startPoint y: 409, endPoint x: 357, endPoint y: 293, distance: 172.7
click at [363, 295] on div "Style Youka Subtitles Preset 2 Lines - Static (Horizontal) New Delete Reset Sav…" at bounding box center [503, 324] width 642 height 561
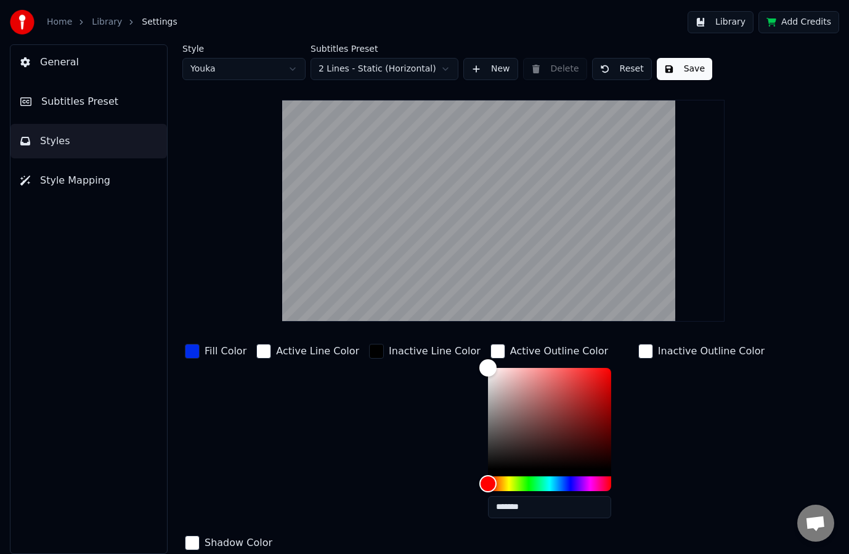
click at [107, 22] on link "Library" at bounding box center [107, 22] width 30 height 12
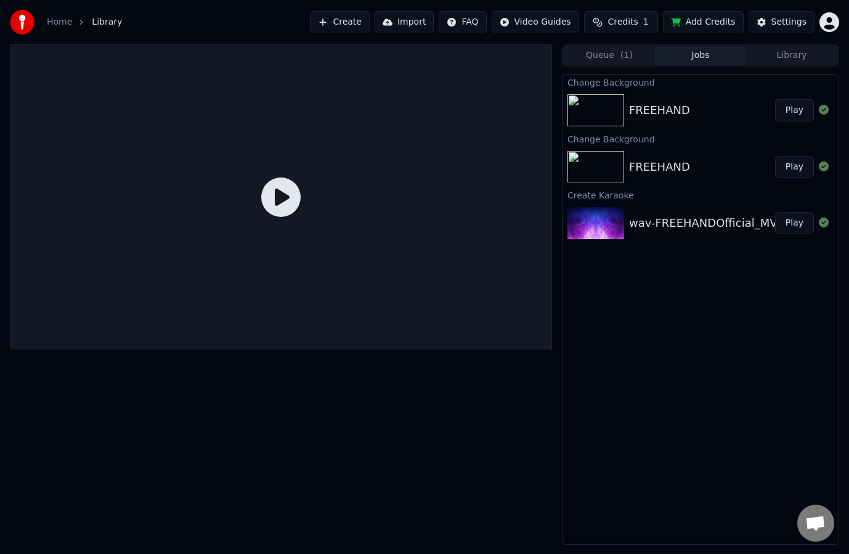
click at [62, 25] on link "Home" at bounding box center [59, 22] width 25 height 12
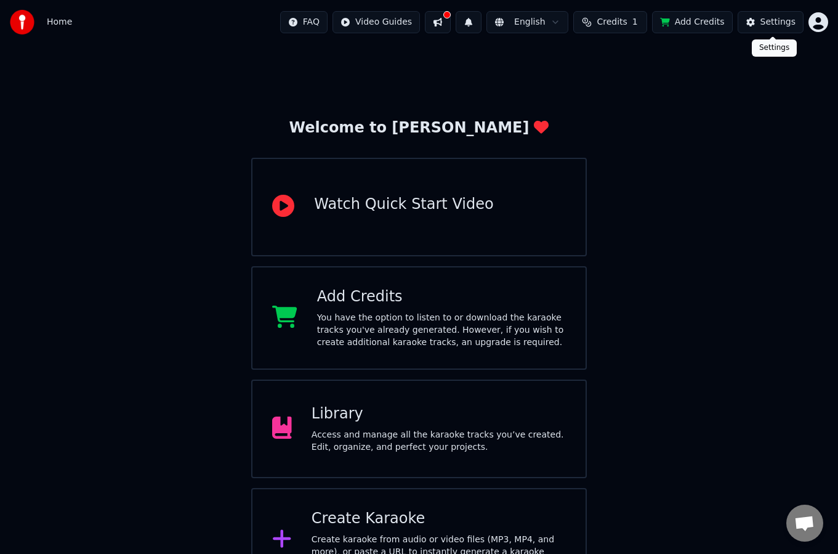
click at [766, 25] on div "Settings" at bounding box center [778, 22] width 35 height 12
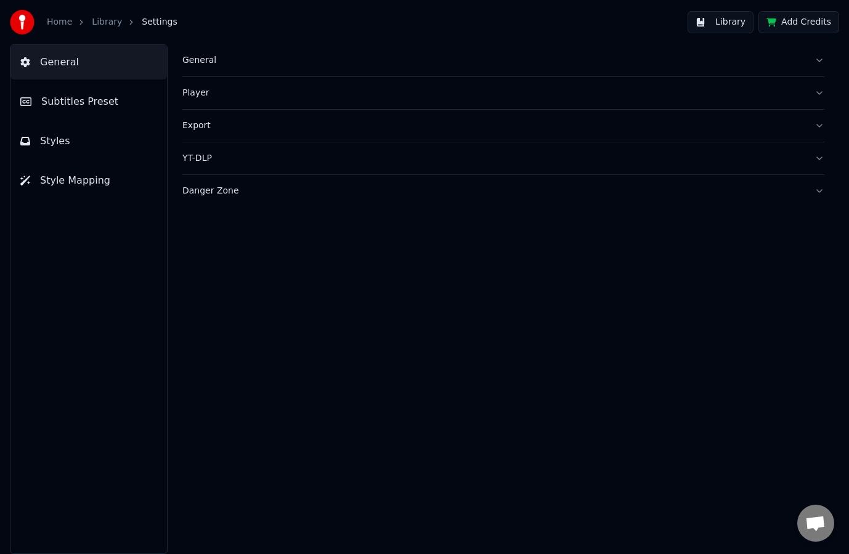
click at [97, 105] on span "Subtitles Preset" at bounding box center [79, 101] width 77 height 15
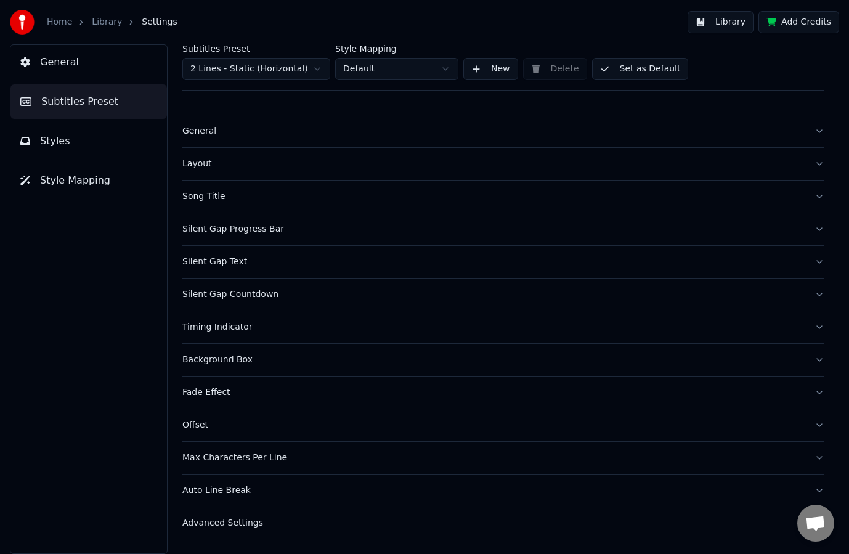
click at [265, 67] on html "Home Library Settings Library Add Credits General Subtitles Preset Styles Style…" at bounding box center [424, 277] width 849 height 554
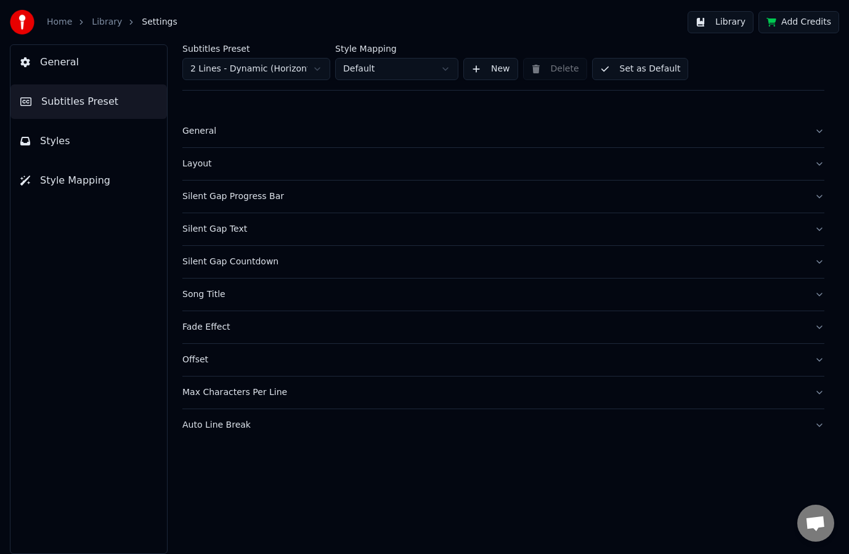
click at [201, 163] on div "Layout" at bounding box center [493, 164] width 622 height 12
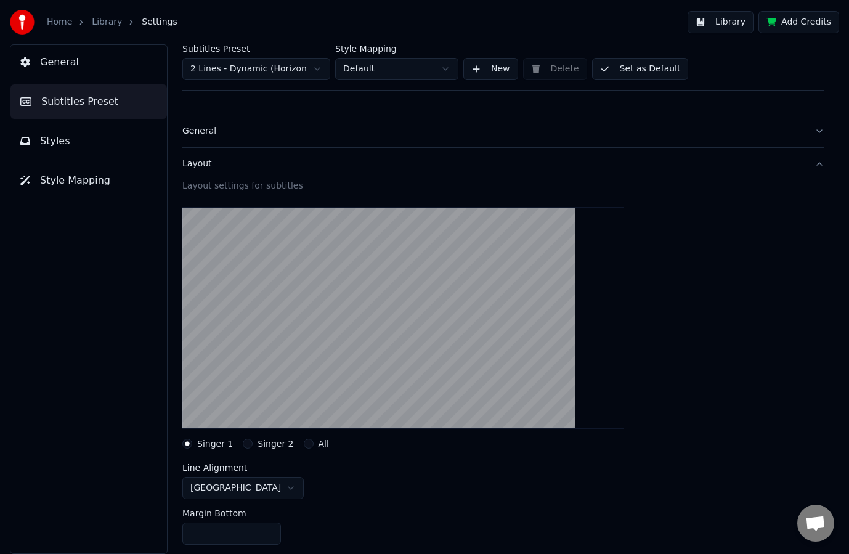
click at [210, 169] on div "Layout" at bounding box center [493, 164] width 622 height 12
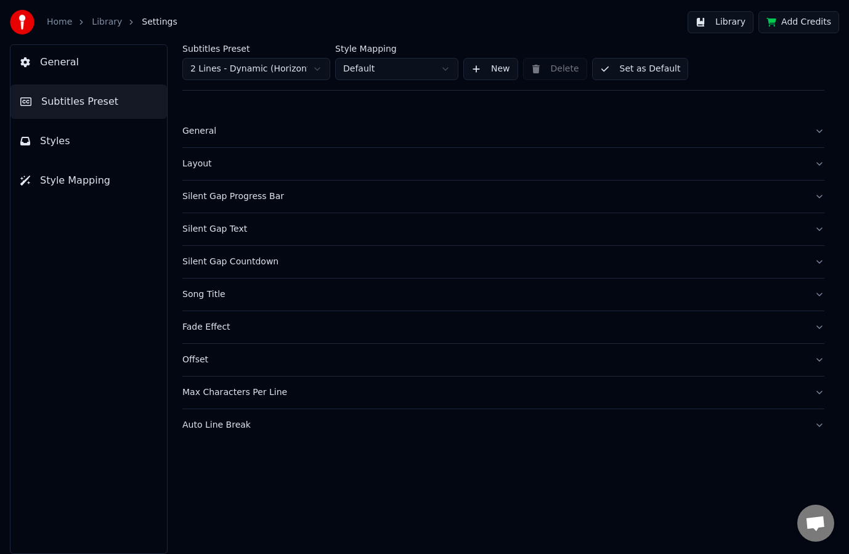
click at [254, 141] on button "General" at bounding box center [503, 131] width 642 height 32
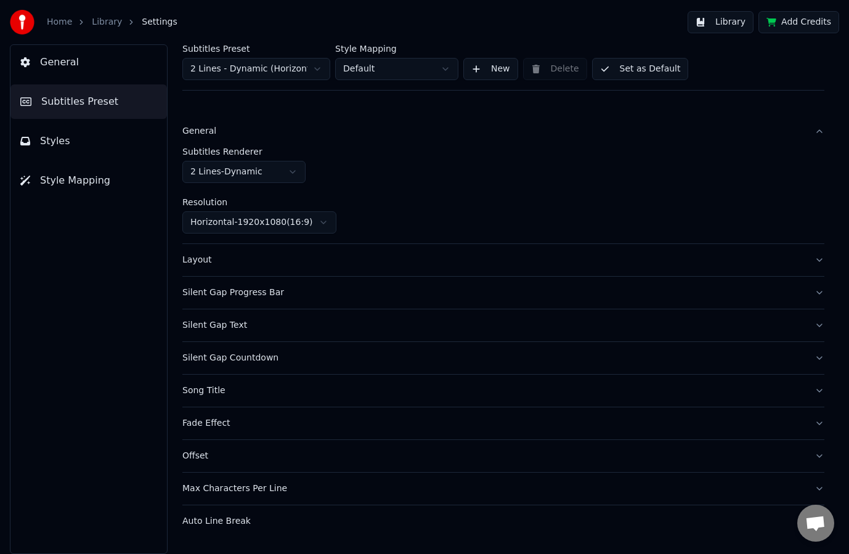
click at [278, 138] on button "General" at bounding box center [503, 131] width 642 height 32
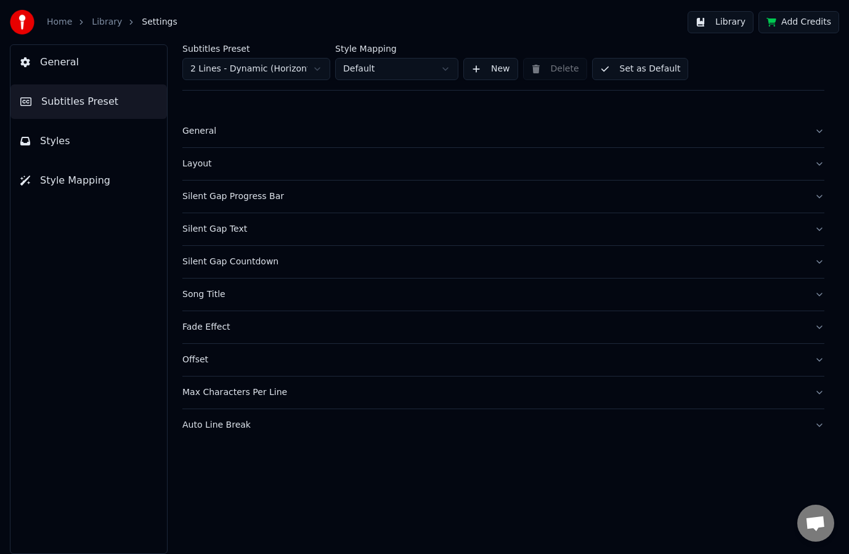
click at [248, 201] on div "Silent Gap Progress Bar" at bounding box center [493, 196] width 622 height 12
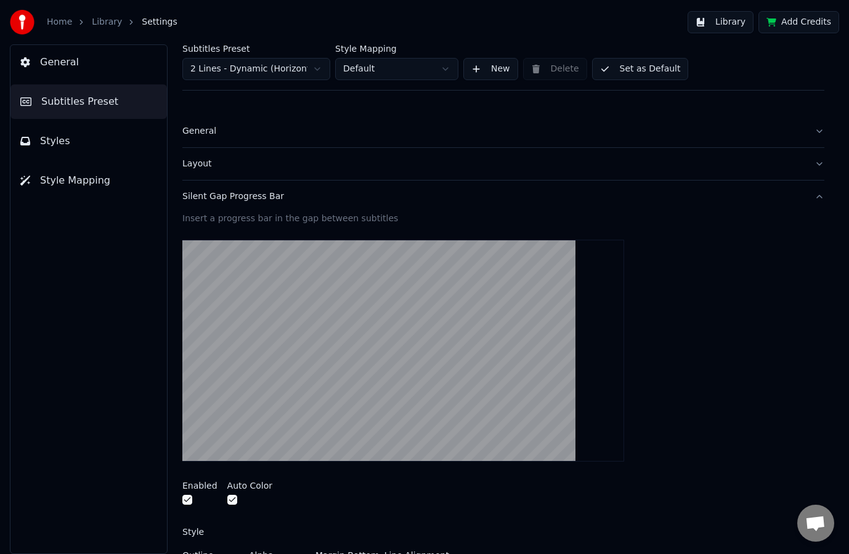
click at [227, 195] on div "Silent Gap Progress Bar" at bounding box center [493, 196] width 622 height 12
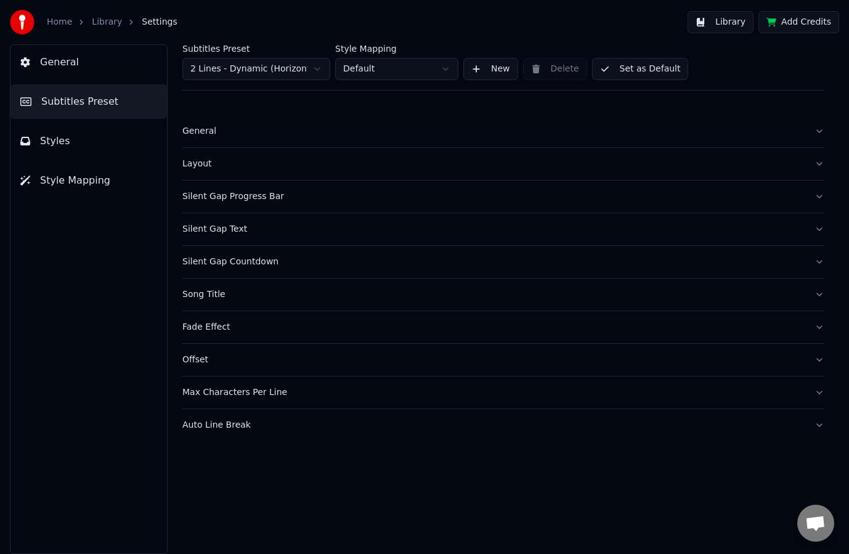
click at [221, 233] on div "Silent Gap Text" at bounding box center [493, 229] width 622 height 12
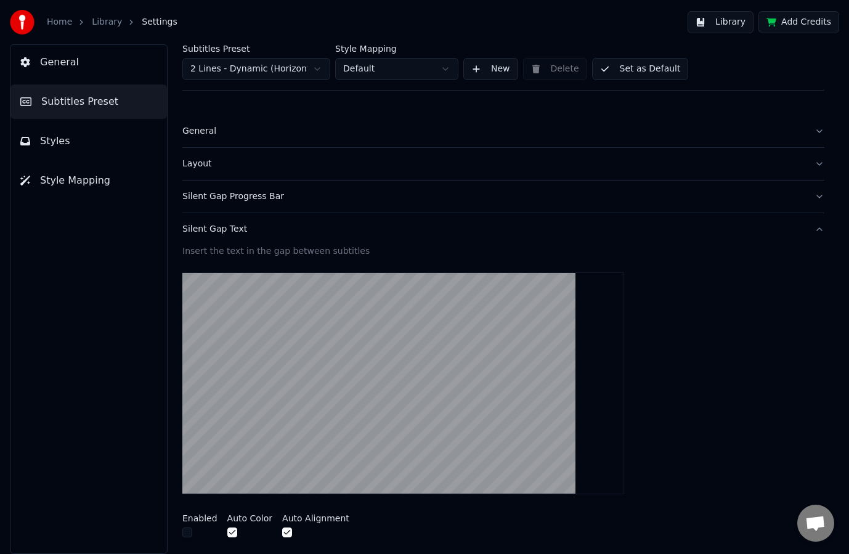
click at [222, 230] on div "Silent Gap Text" at bounding box center [493, 229] width 622 height 12
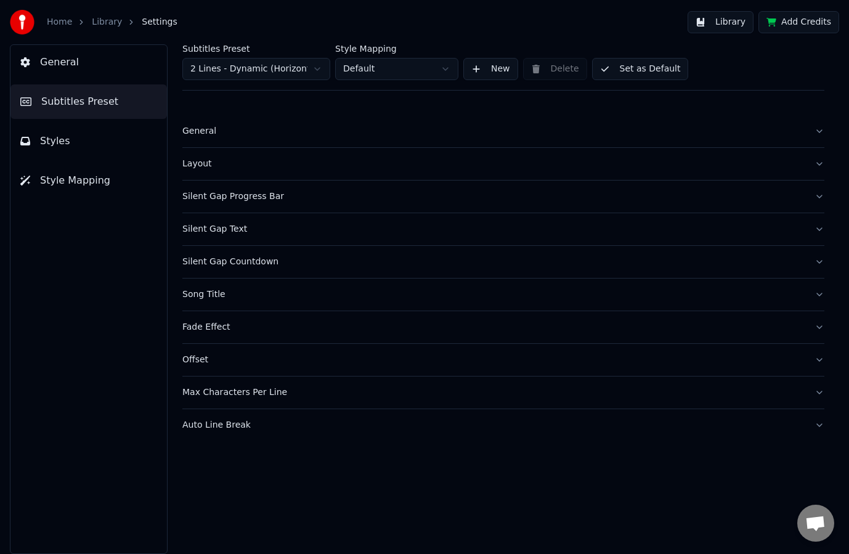
click at [240, 328] on div "Fade Effect" at bounding box center [493, 327] width 622 height 12
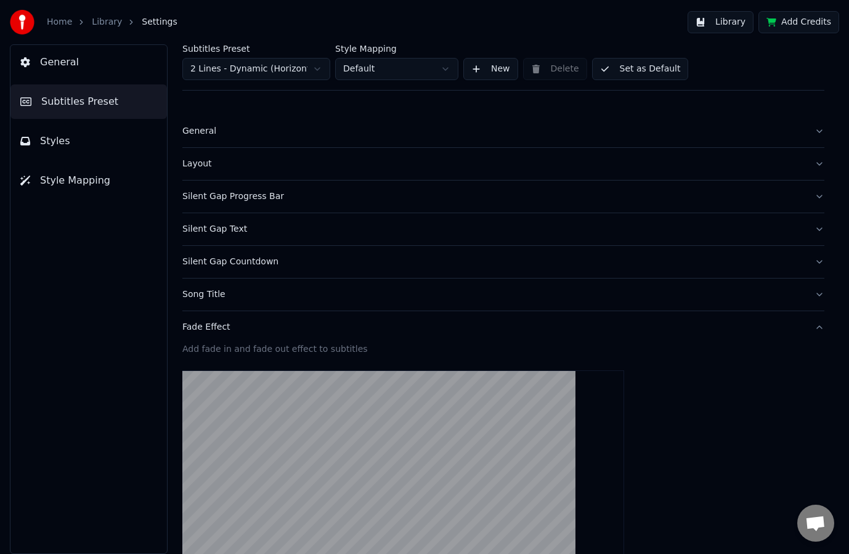
click at [228, 328] on div "Fade Effect" at bounding box center [493, 327] width 622 height 12
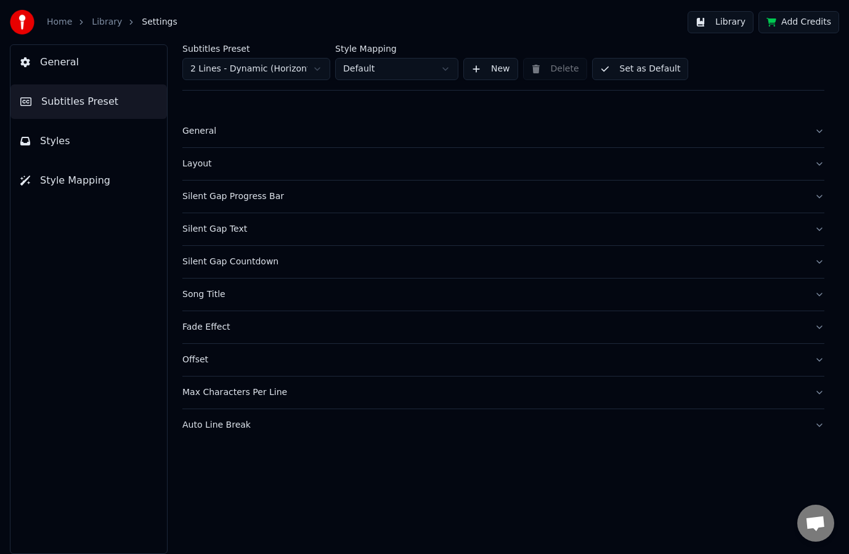
click at [215, 289] on div "Song Title" at bounding box center [493, 294] width 622 height 12
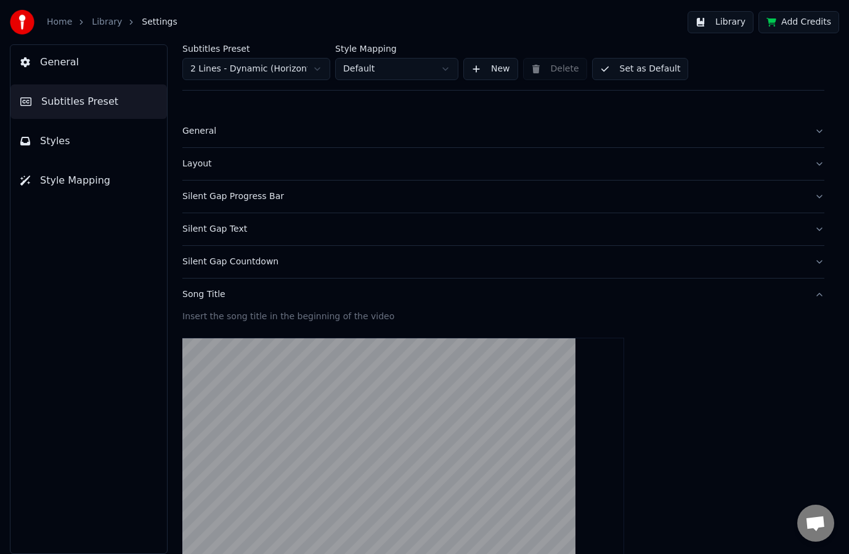
click at [215, 289] on div "Song Title" at bounding box center [493, 294] width 622 height 12
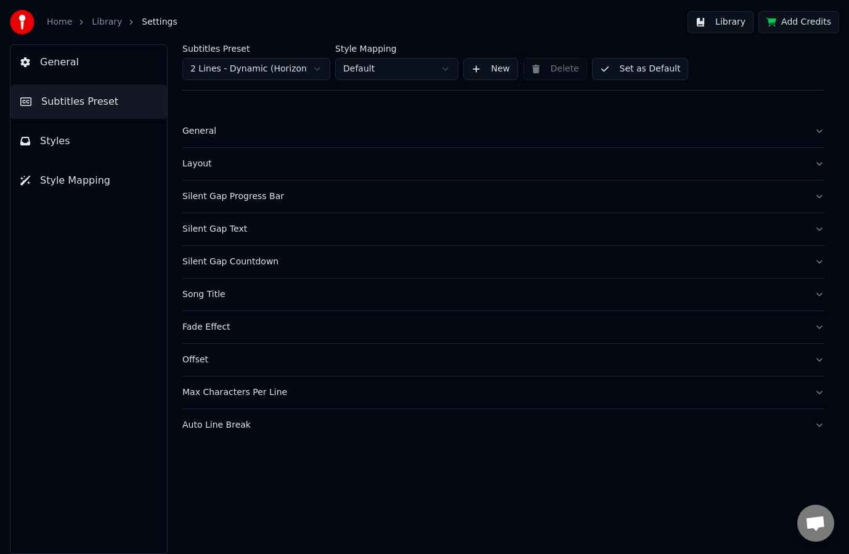
click at [208, 356] on div "Offset" at bounding box center [493, 360] width 622 height 12
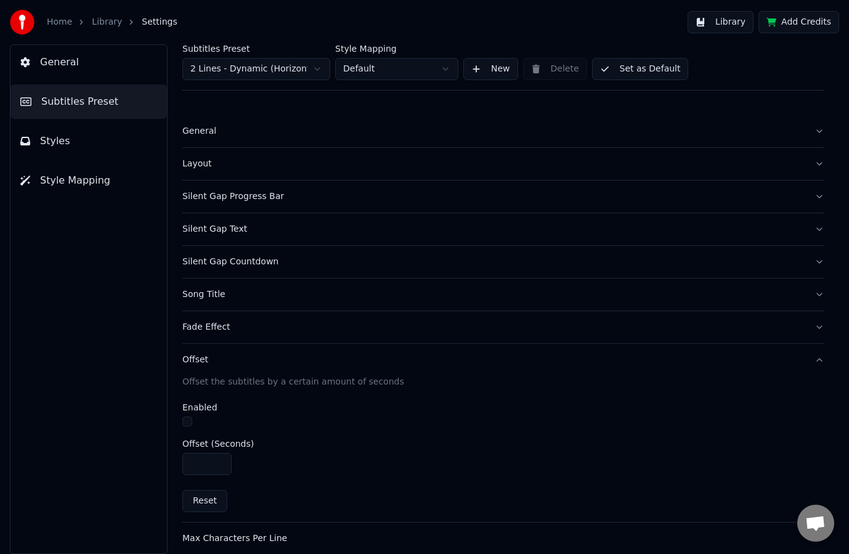
click at [205, 354] on div "Offset" at bounding box center [493, 360] width 622 height 12
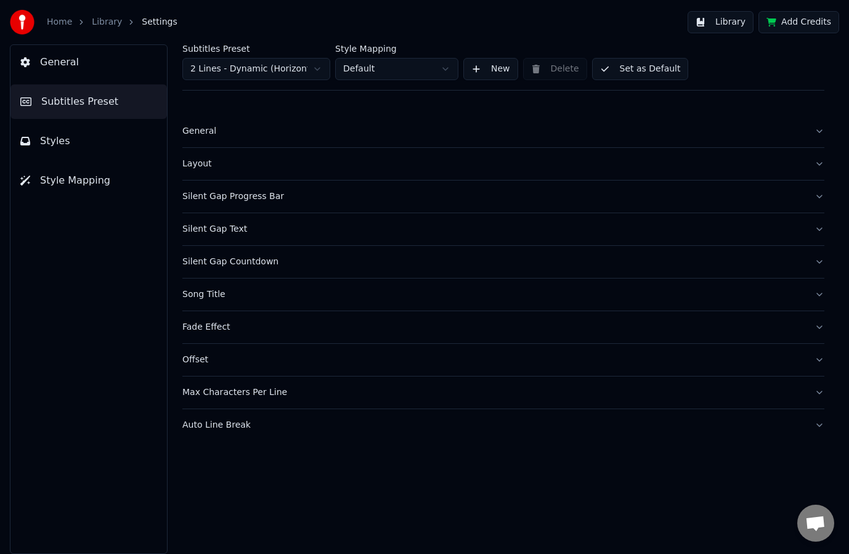
click at [226, 397] on div "Max Characters Per Line" at bounding box center [493, 392] width 622 height 12
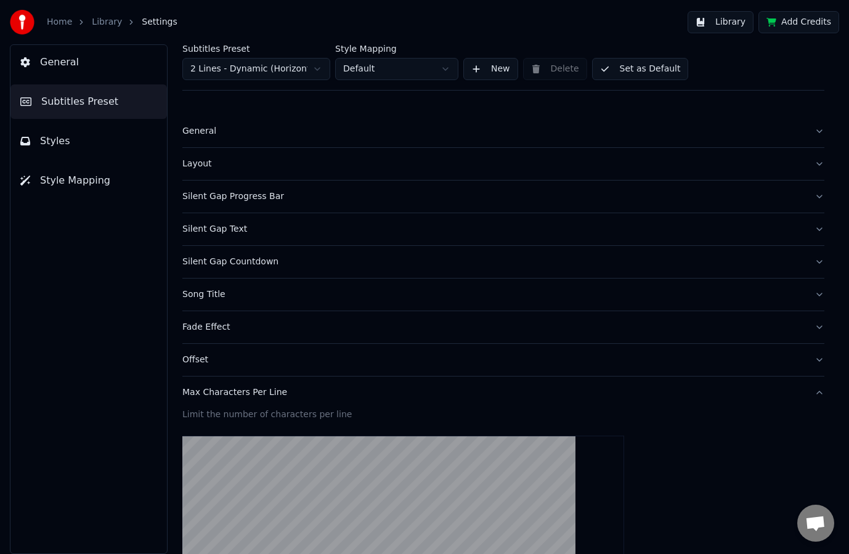
click at [226, 397] on div "Max Characters Per Line" at bounding box center [493, 392] width 622 height 12
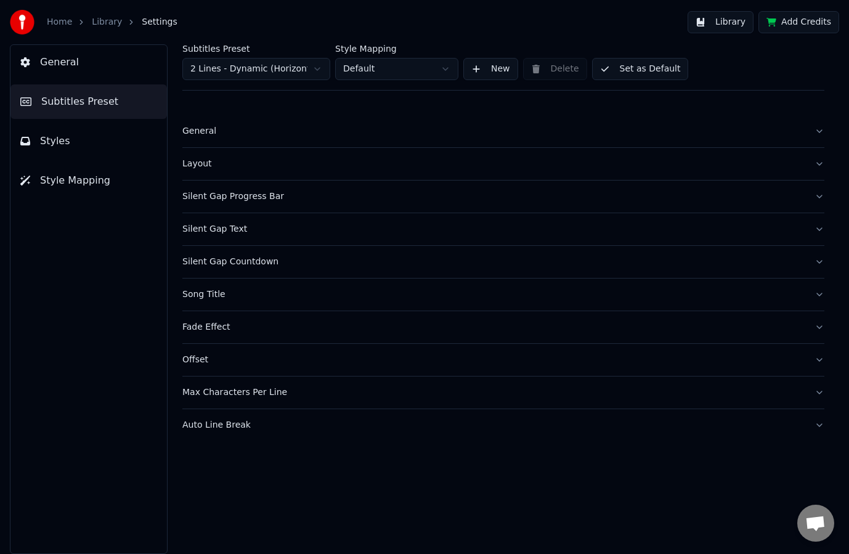
click at [84, 66] on button "General" at bounding box center [88, 62] width 156 height 34
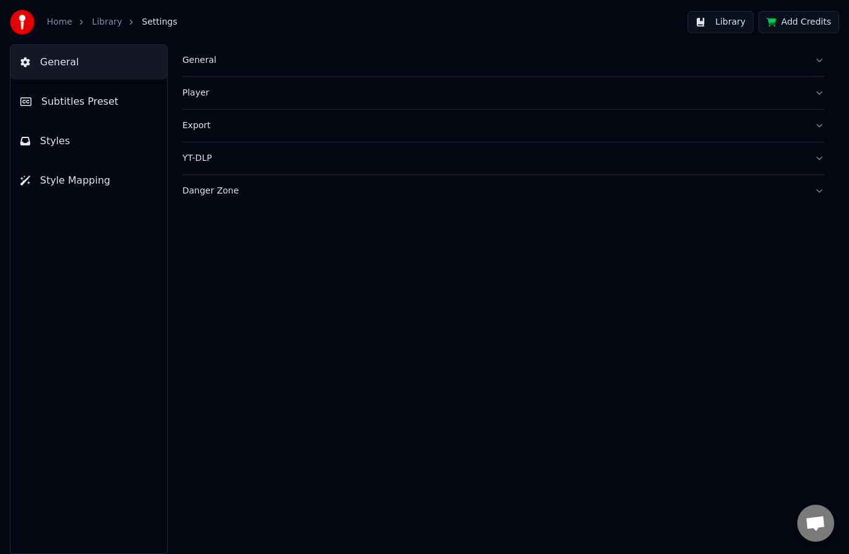
click at [69, 20] on link "Home" at bounding box center [59, 22] width 25 height 12
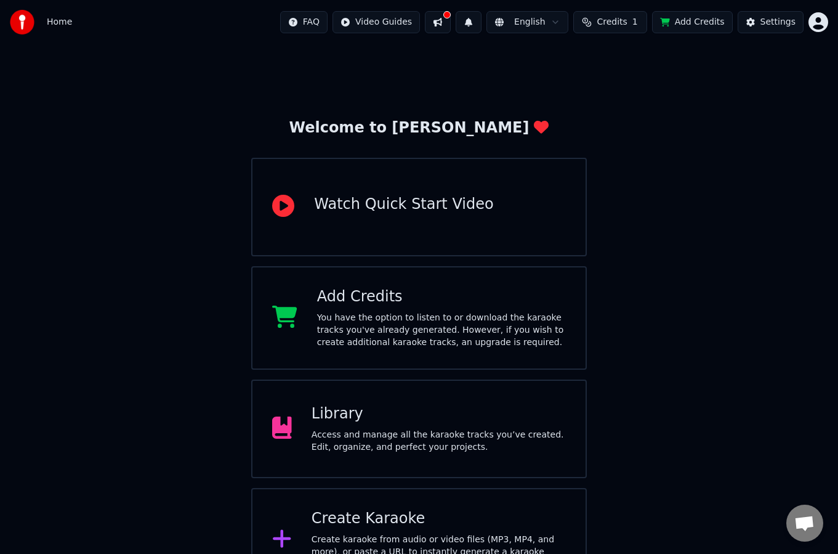
click at [612, 23] on span "Credits" at bounding box center [612, 22] width 30 height 12
click at [785, 26] on div "Settings" at bounding box center [778, 22] width 35 height 12
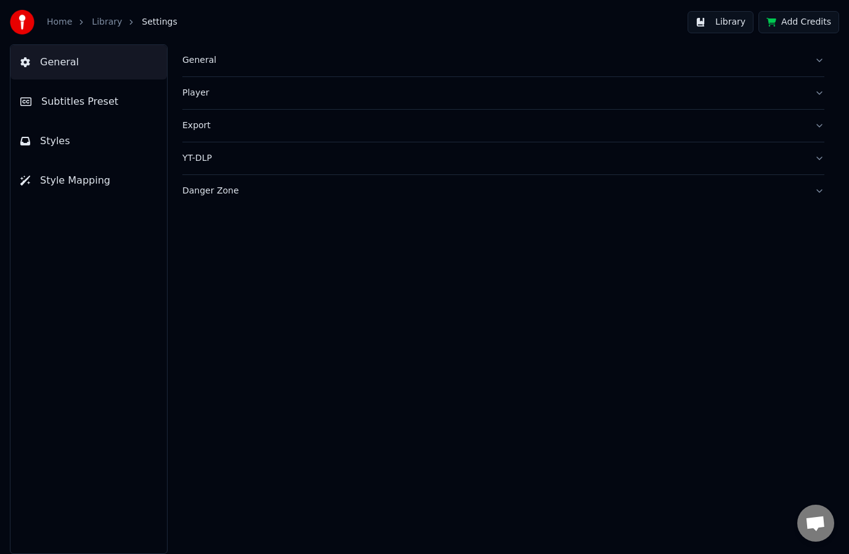
click at [79, 96] on span "Subtitles Preset" at bounding box center [79, 101] width 77 height 15
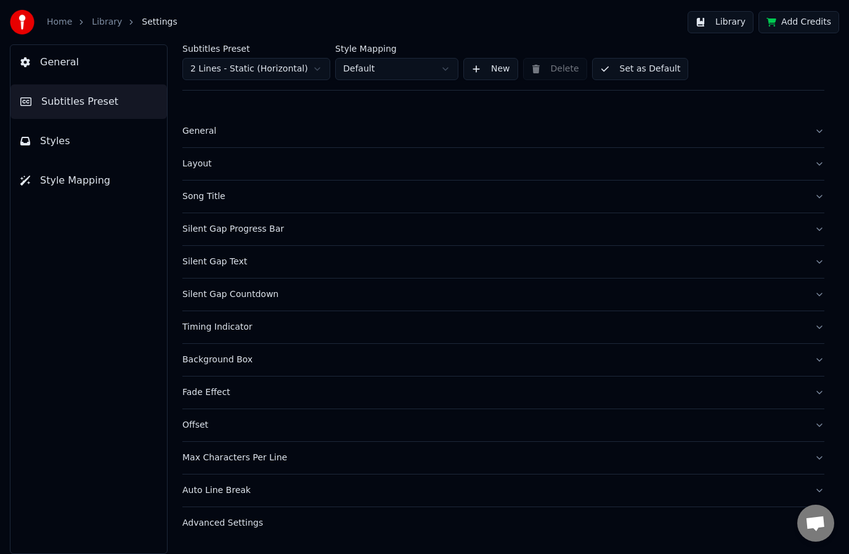
click at [67, 147] on button "Styles" at bounding box center [88, 141] width 156 height 34
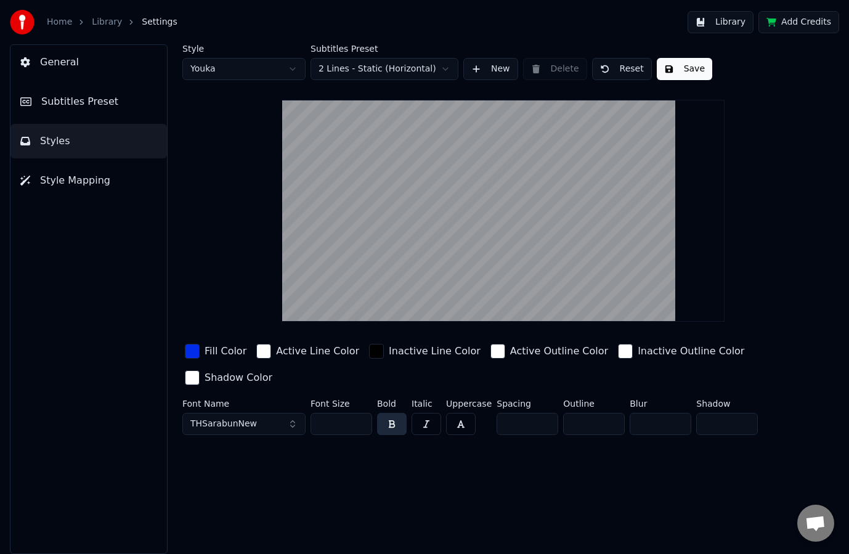
click at [67, 183] on span "Style Mapping" at bounding box center [75, 180] width 70 height 15
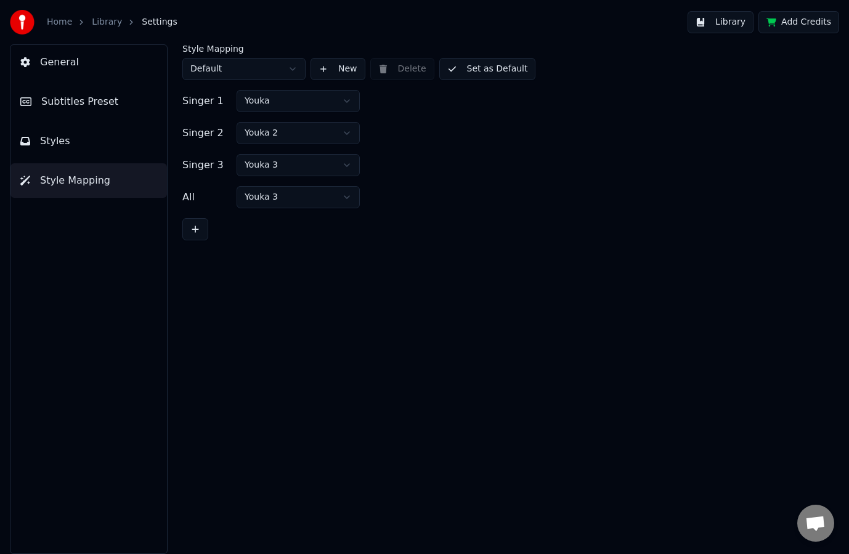
click at [77, 152] on button "Styles" at bounding box center [88, 141] width 156 height 34
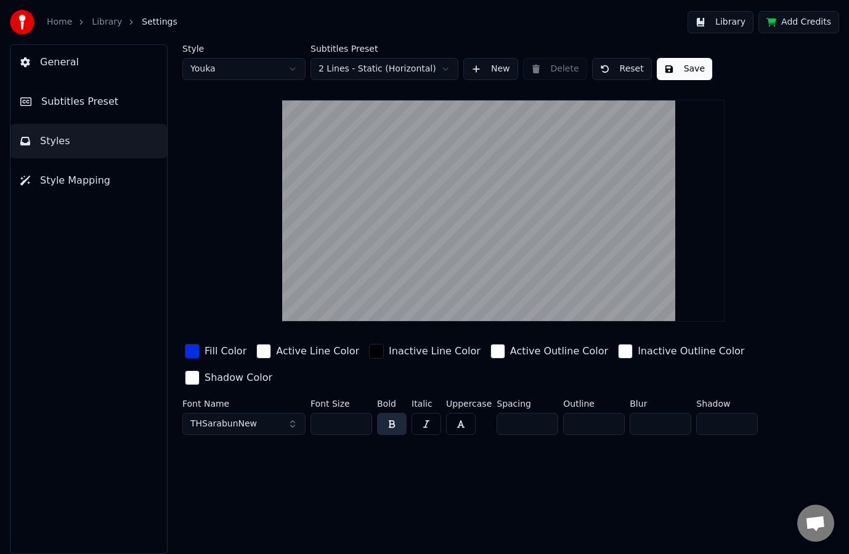
click at [93, 22] on link "Library" at bounding box center [107, 22] width 30 height 12
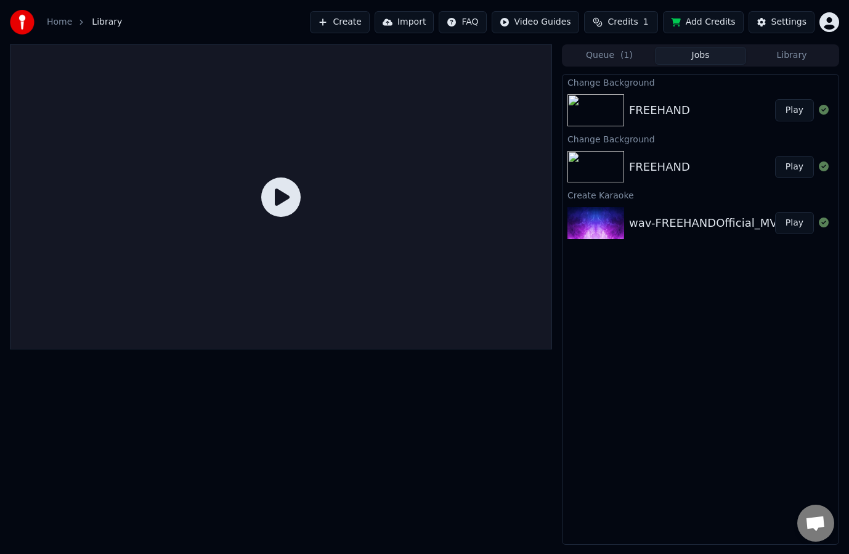
click at [794, 104] on button "Play" at bounding box center [794, 110] width 39 height 22
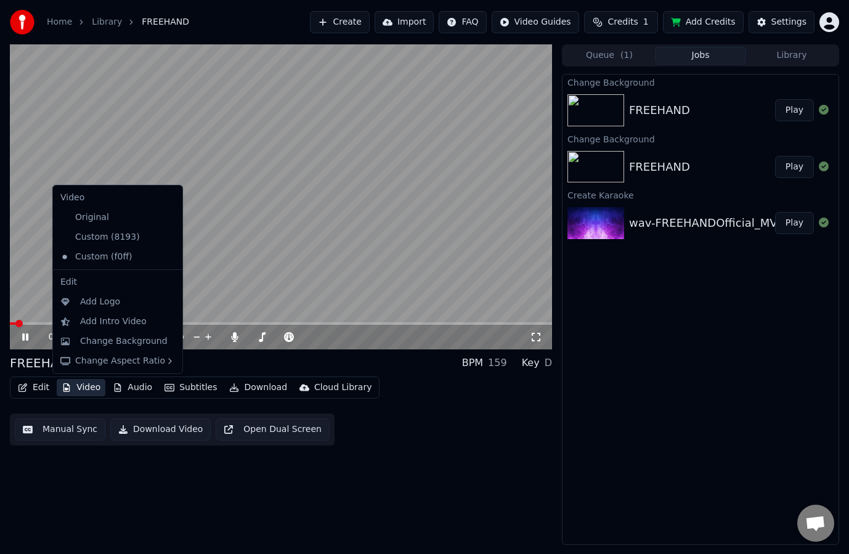
click at [87, 391] on button "Video" at bounding box center [81, 387] width 49 height 17
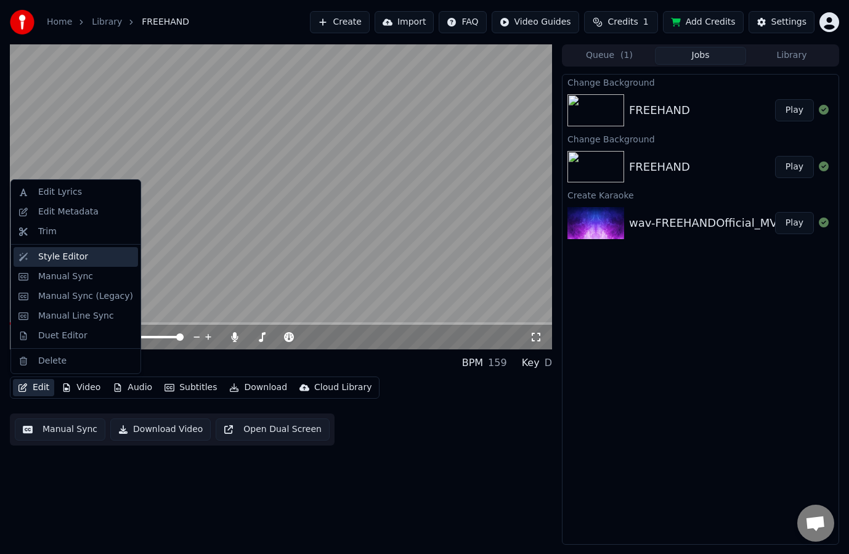
click at [76, 265] on div "Style Editor" at bounding box center [76, 257] width 124 height 20
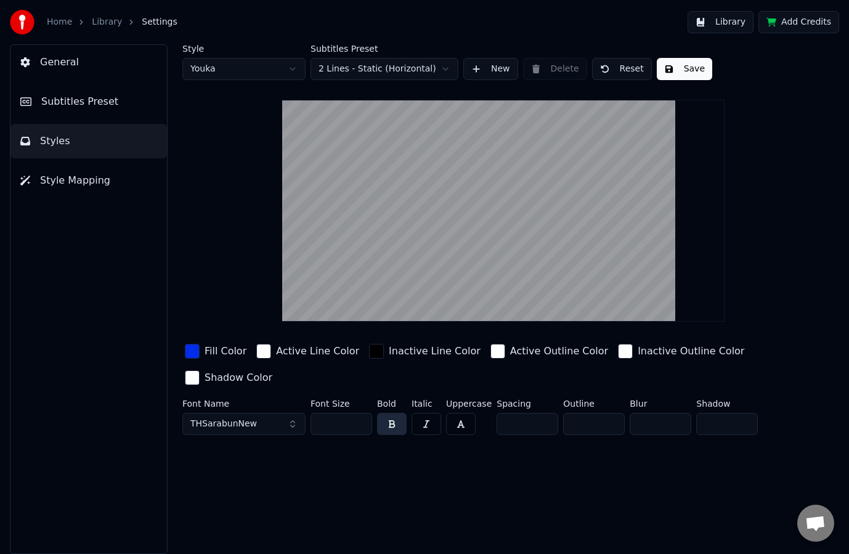
click at [618, 351] on div "button" at bounding box center [625, 351] width 15 height 15
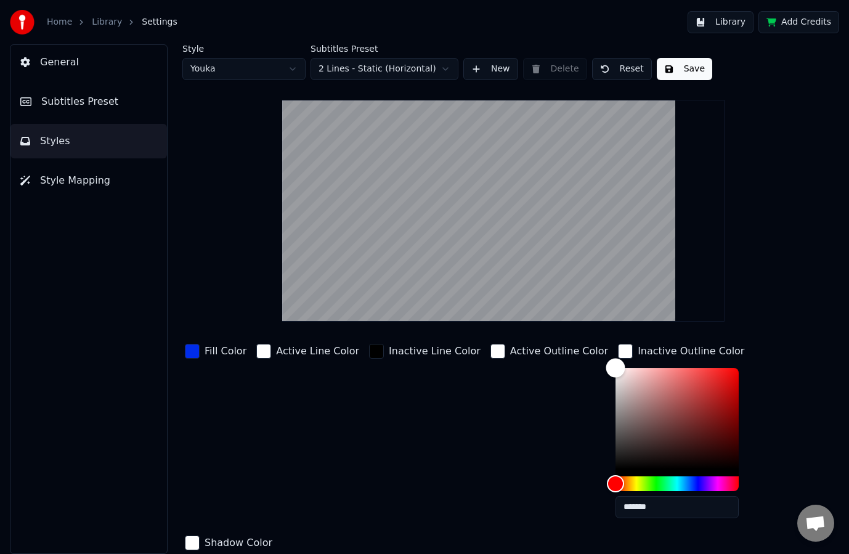
type input "*******"
drag, startPoint x: 742, startPoint y: 340, endPoint x: 792, endPoint y: 305, distance: 61.0
click at [791, 305] on div "Style Youka Subtitles Preset 2 Lines - Static (Horizontal) New Delete Reset Sav…" at bounding box center [503, 324] width 642 height 561
click at [510, 357] on div "Active Outline Color" at bounding box center [559, 351] width 98 height 15
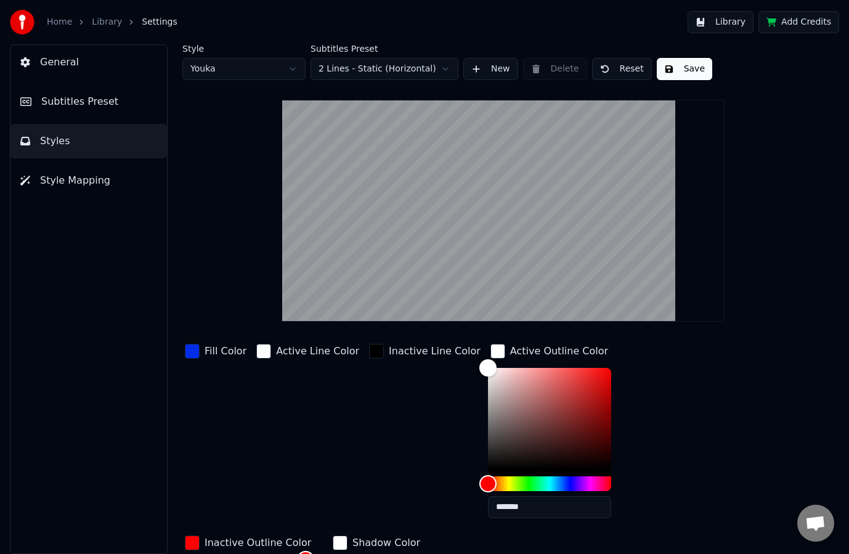
click at [390, 354] on div "Inactive Line Color" at bounding box center [435, 351] width 92 height 15
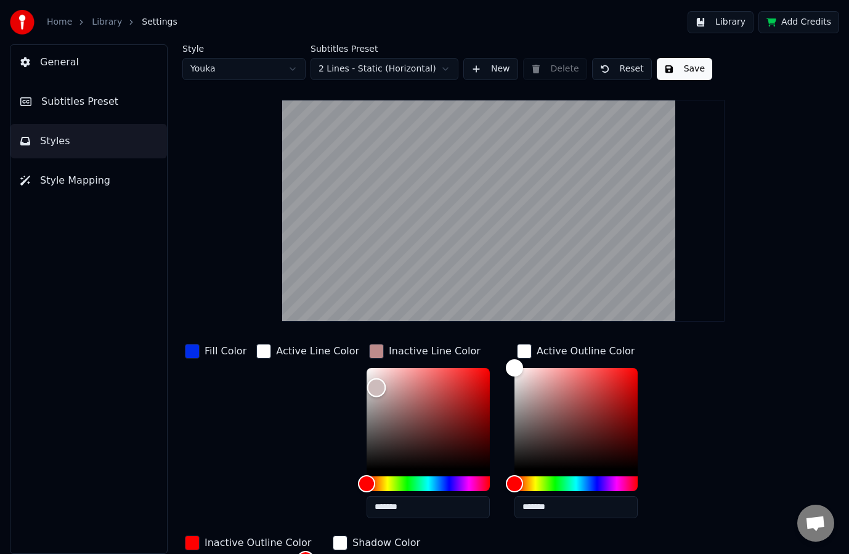
type input "*******"
drag, startPoint x: 410, startPoint y: 399, endPoint x: 294, endPoint y: 344, distance: 128.4
click at [295, 344] on div "Fill Color Active Line Color Inactive Line Color ******* Active Outline Color *…" at bounding box center [479, 530] width 594 height 378
click at [713, 383] on div "Fill Color Active Line Color Inactive Line Color ******* Active Outline Color *…" at bounding box center [479, 530] width 594 height 378
drag, startPoint x: 519, startPoint y: 439, endPoint x: 477, endPoint y: 511, distance: 83.4
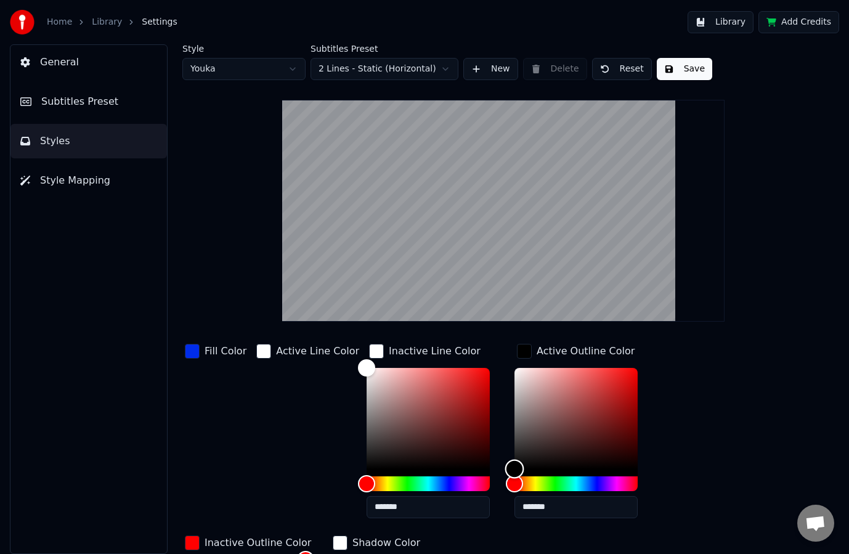
click at [477, 511] on div "Fill Color Active Line Color Inactive Line Color ******* Active Outline Color *…" at bounding box center [479, 530] width 594 height 378
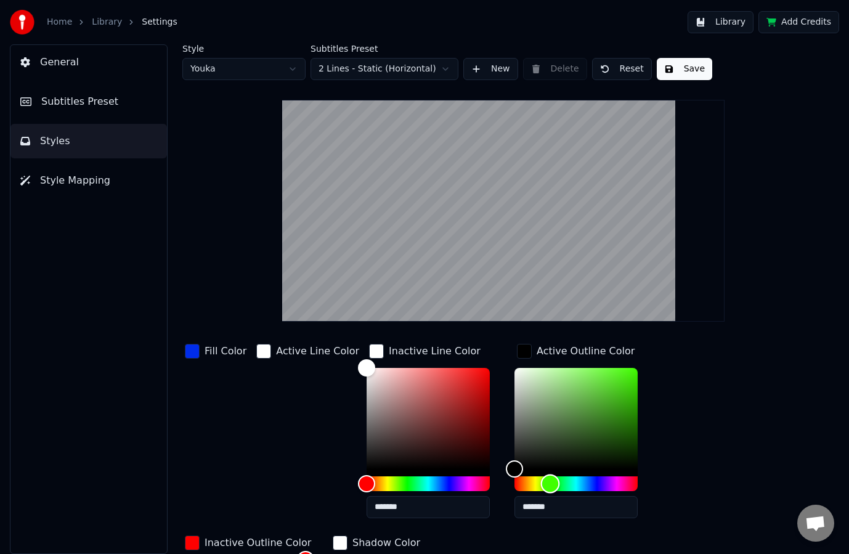
click at [537, 487] on div "Hue" at bounding box center [575, 483] width 123 height 15
drag, startPoint x: 596, startPoint y: 352, endPoint x: 601, endPoint y: 346, distance: 7.4
click at [601, 346] on div "Active Outline Color *******" at bounding box center [585, 434] width 143 height 187
type input "*******"
drag, startPoint x: 487, startPoint y: 356, endPoint x: 461, endPoint y: 341, distance: 29.8
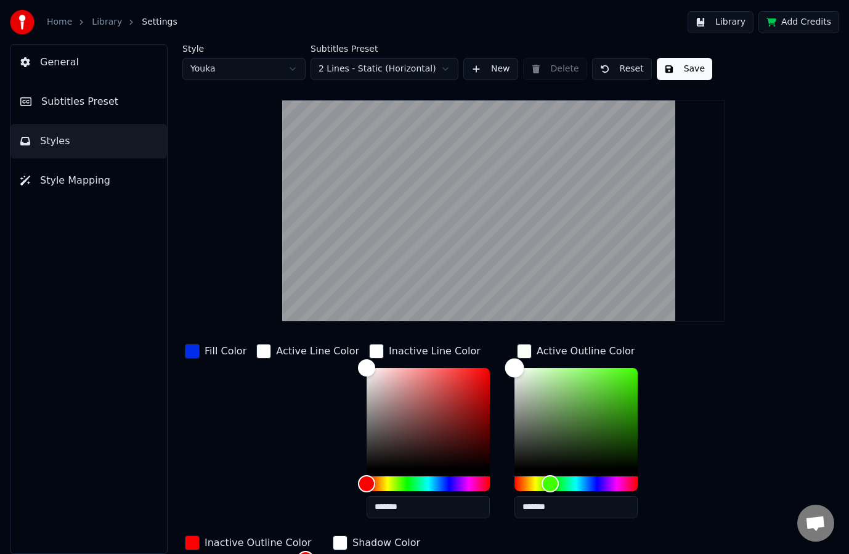
click at [461, 341] on div "Fill Color Active Line Color Inactive Line Color ******* Active Outline Color *…" at bounding box center [479, 530] width 594 height 378
click at [712, 362] on div "Fill Color Active Line Color Inactive Line Color ******* Active Outline Color *…" at bounding box center [479, 530] width 594 height 378
click at [258, 543] on div "Inactive Outline Color" at bounding box center [258, 542] width 107 height 15
click at [564, 350] on div "Active Outline Color" at bounding box center [586, 351] width 98 height 15
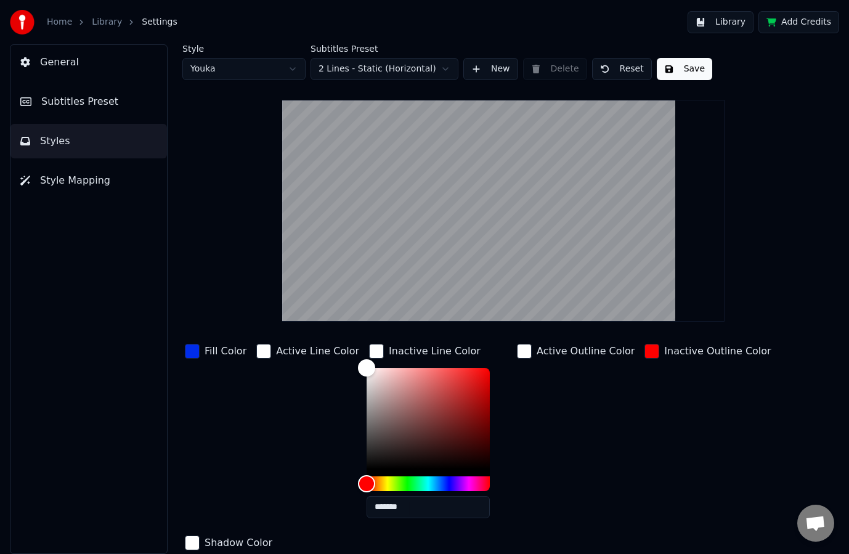
click at [439, 351] on div "Inactive Line Color" at bounding box center [435, 351] width 92 height 15
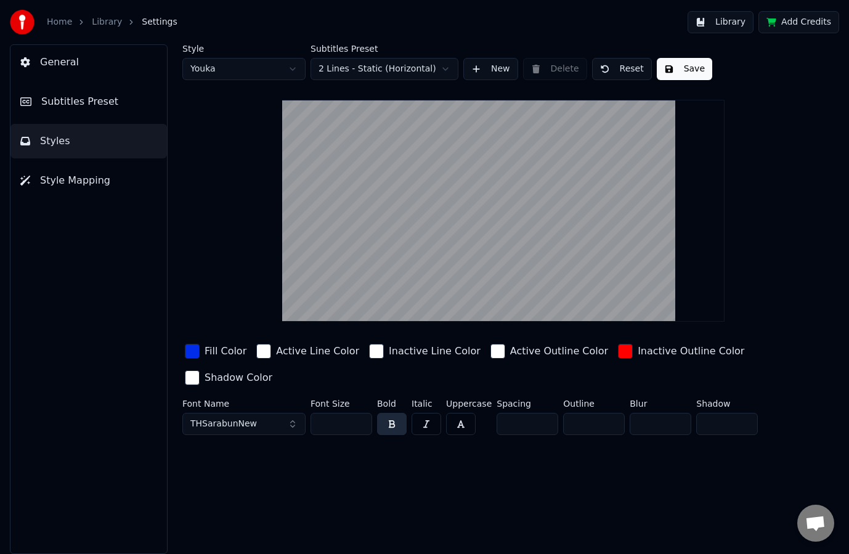
click at [638, 352] on div "Inactive Outline Color" at bounding box center [691, 351] width 107 height 15
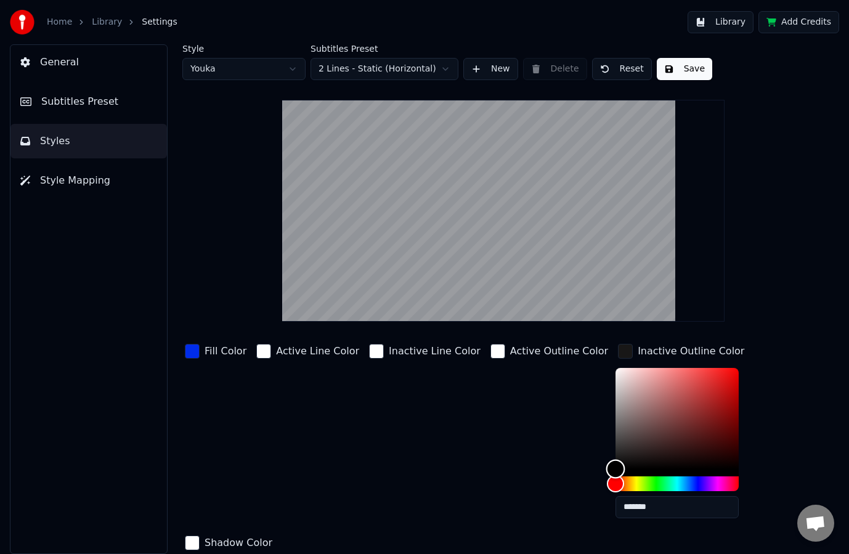
type input "*******"
drag, startPoint x: 587, startPoint y: 456, endPoint x: 522, endPoint y: 527, distance: 95.9
click at [526, 527] on div "Fill Color Active Line Color Inactive Line Color Active Outline Color Inactive …" at bounding box center [479, 447] width 594 height 213
click at [649, 349] on div "Inactive Outline Color" at bounding box center [691, 351] width 107 height 15
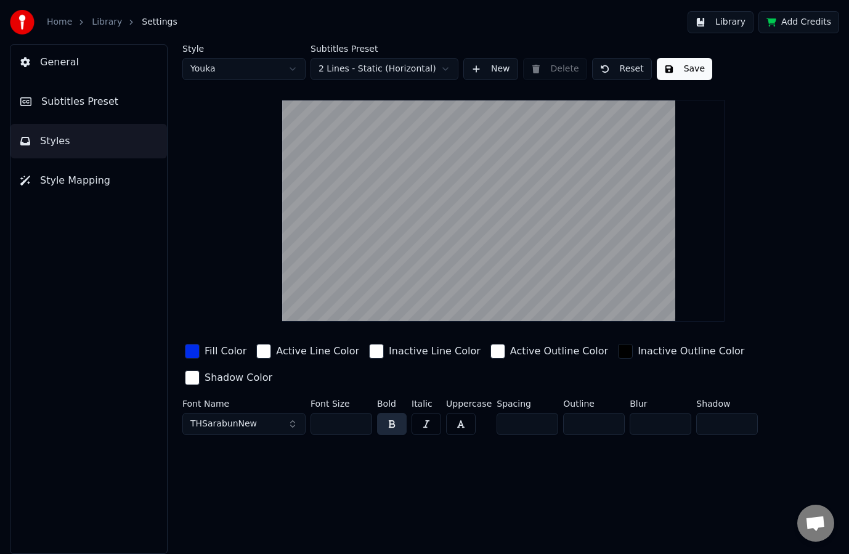
click at [564, 421] on input "**" at bounding box center [594, 424] width 62 height 22
type input "*"
click at [679, 68] on button "Save" at bounding box center [684, 69] width 55 height 22
click at [103, 22] on link "Library" at bounding box center [107, 22] width 30 height 12
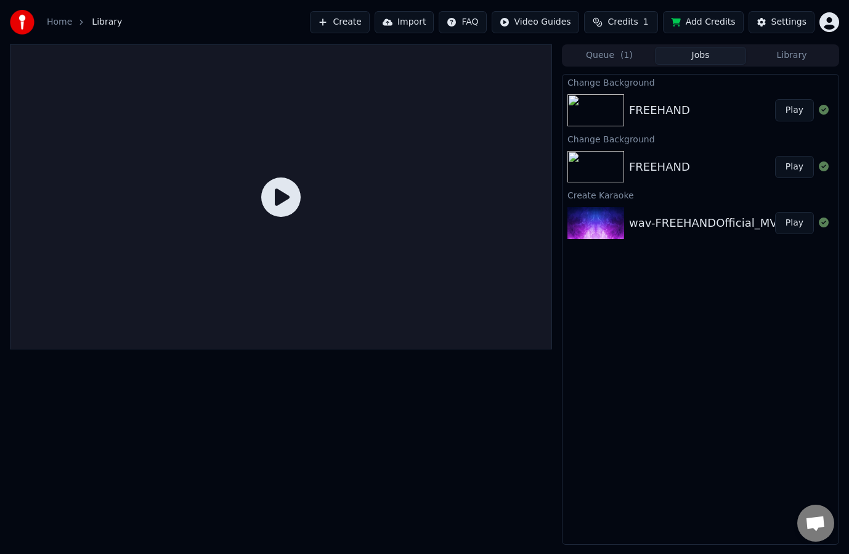
click at [784, 113] on button "Play" at bounding box center [794, 110] width 39 height 22
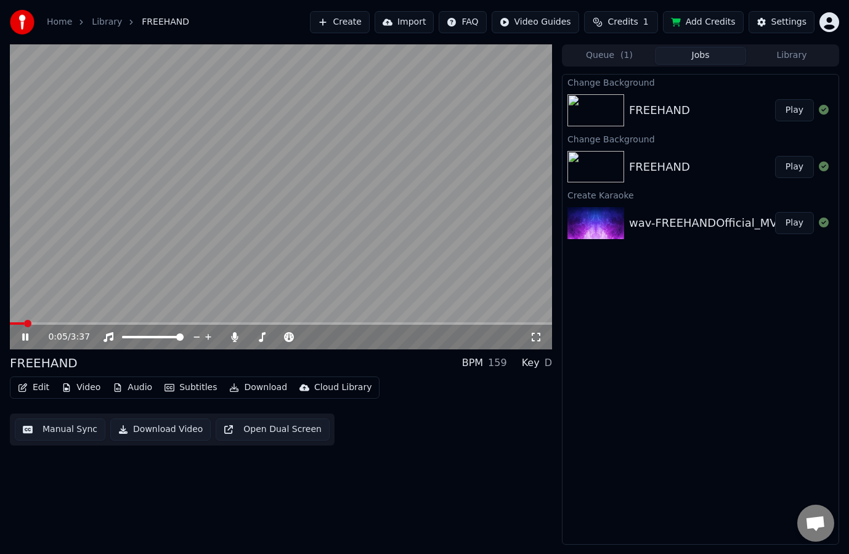
click at [537, 338] on icon at bounding box center [536, 337] width 12 height 10
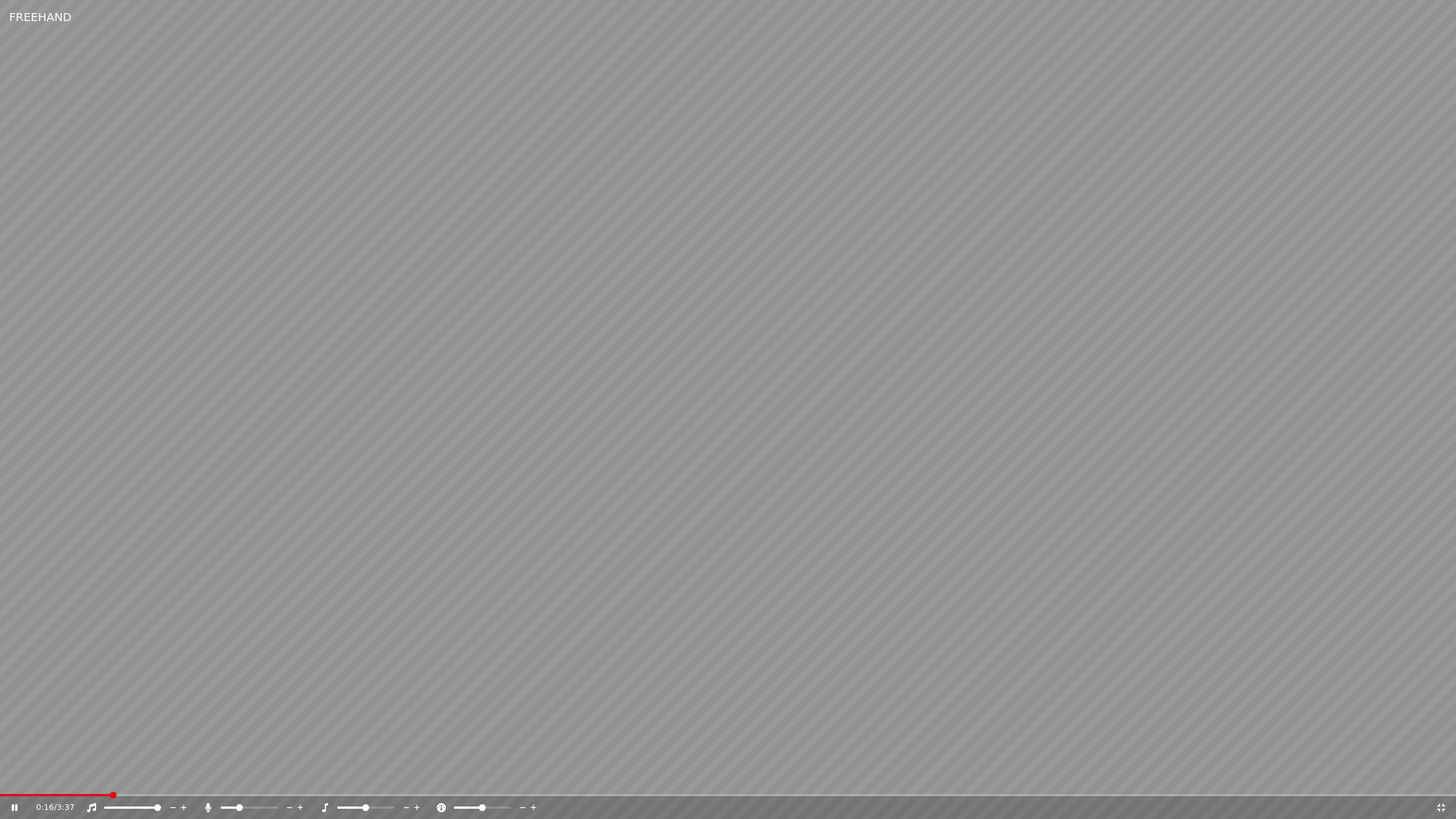
click at [783, 511] on icon at bounding box center [1441, 808] width 11 height 9
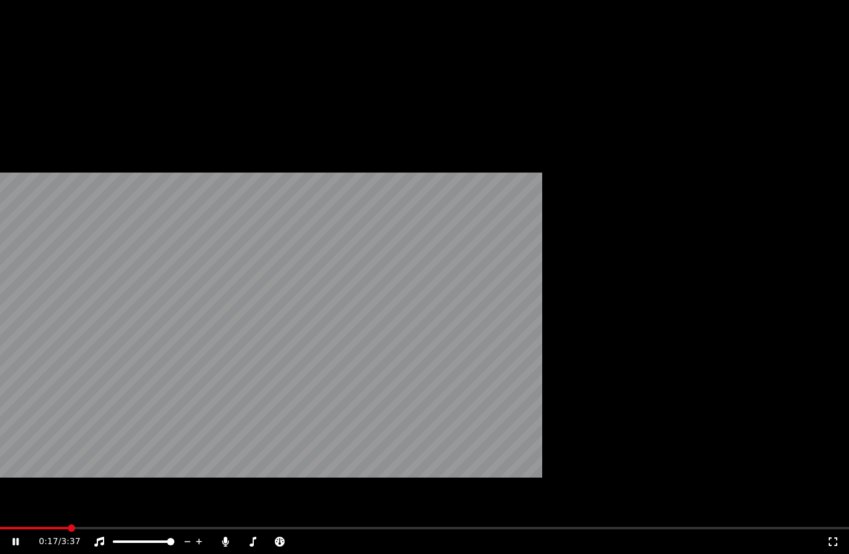
click at [312, 264] on video at bounding box center [424, 238] width 849 height 477
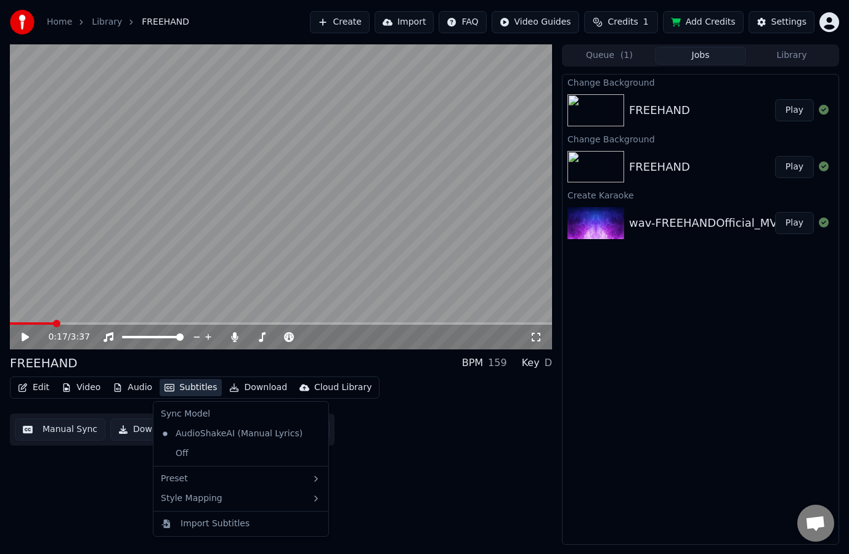
click at [186, 383] on button "Subtitles" at bounding box center [191, 387] width 62 height 17
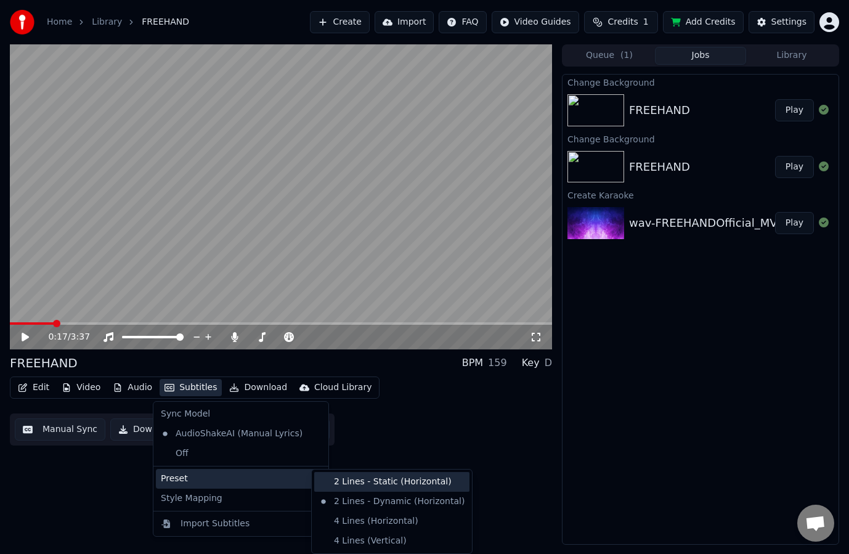
click at [352, 482] on div "2 Lines - Static (Horizontal)" at bounding box center [391, 482] width 155 height 20
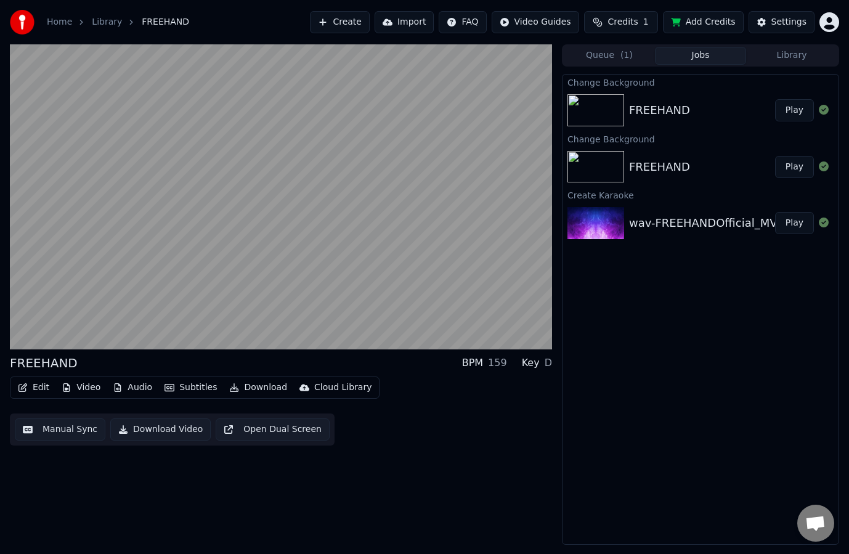
click at [172, 387] on button "Subtitles" at bounding box center [191, 387] width 62 height 17
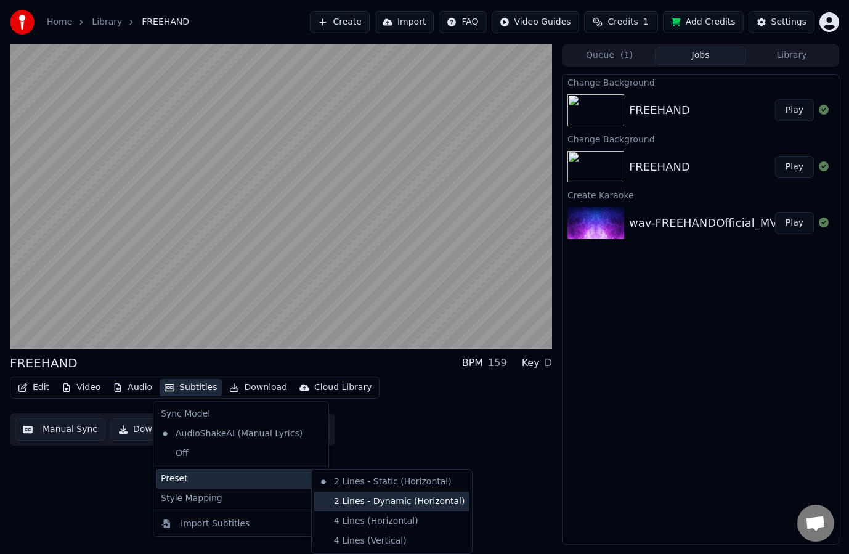
click at [372, 497] on div "2 Lines - Dynamic (Horizontal)" at bounding box center [391, 502] width 155 height 20
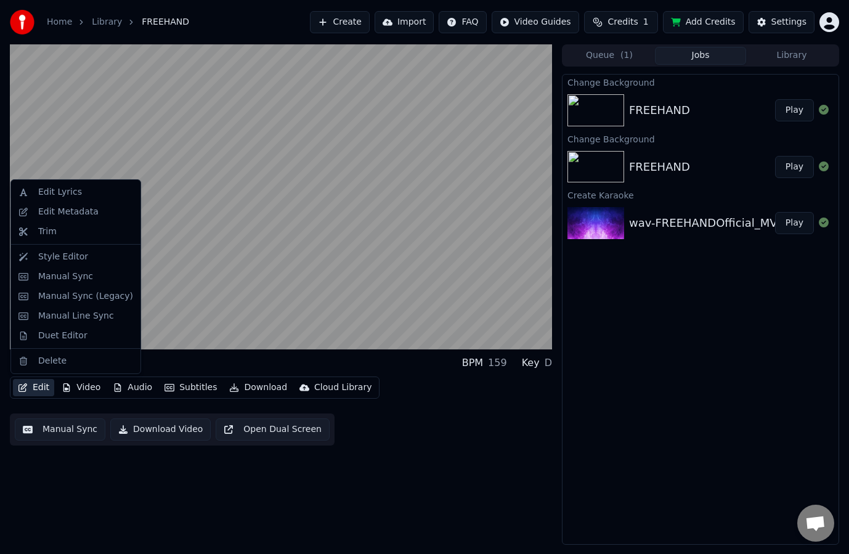
click at [39, 391] on button "Edit" at bounding box center [33, 387] width 41 height 17
click at [68, 252] on div "Style Editor" at bounding box center [63, 257] width 50 height 12
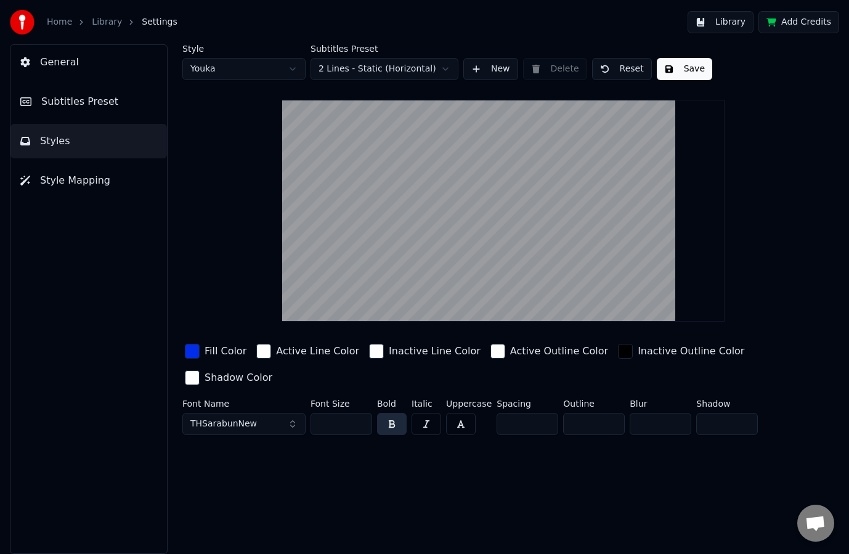
click at [363, 72] on html "Home Library Settings Library Add Credits General Subtitles Preset Styles Style…" at bounding box center [424, 277] width 849 height 554
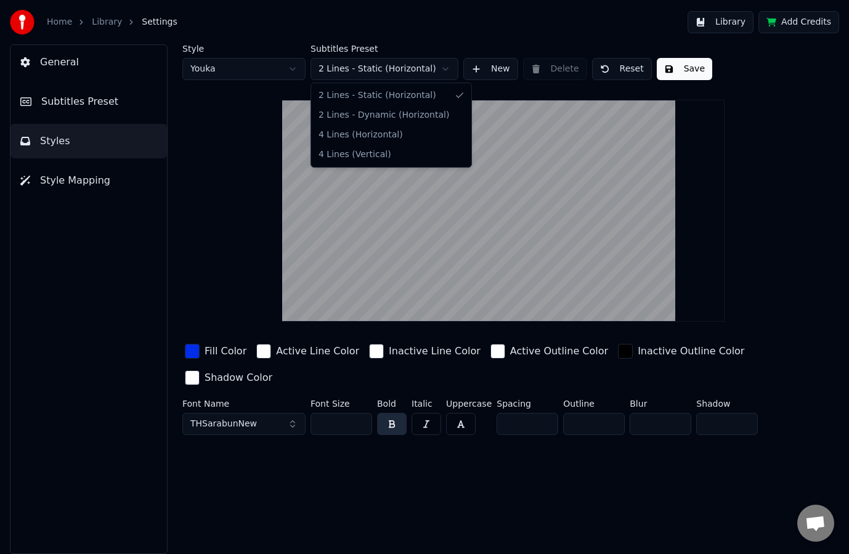
click at [506, 65] on html "Home Library Settings Library Add Credits General Subtitles Preset Styles Style…" at bounding box center [424, 277] width 849 height 554
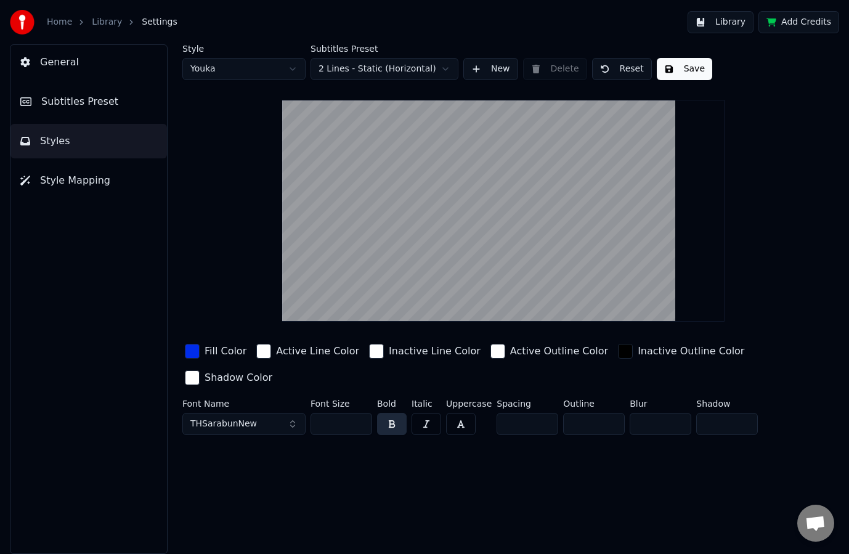
click at [506, 65] on button "New" at bounding box center [490, 69] width 55 height 22
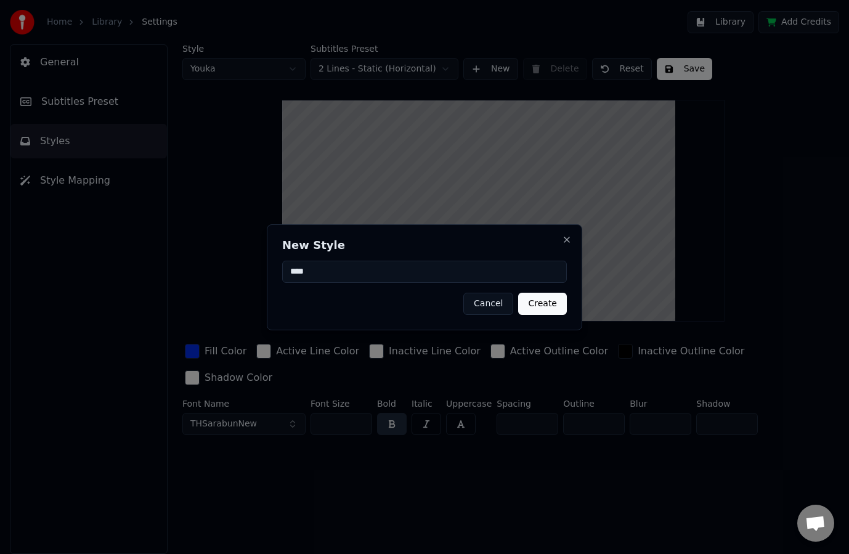
type input "****"
click at [548, 306] on button "Create" at bounding box center [542, 304] width 49 height 22
type input "**"
type input "*"
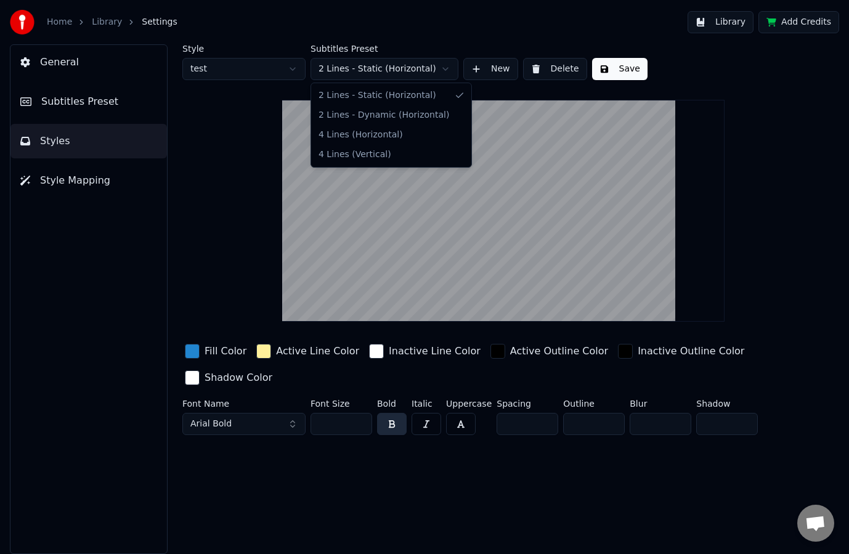
click at [368, 67] on html "Home Library Settings Library Add Credits General Subtitles Preset Styles Style…" at bounding box center [424, 277] width 849 height 554
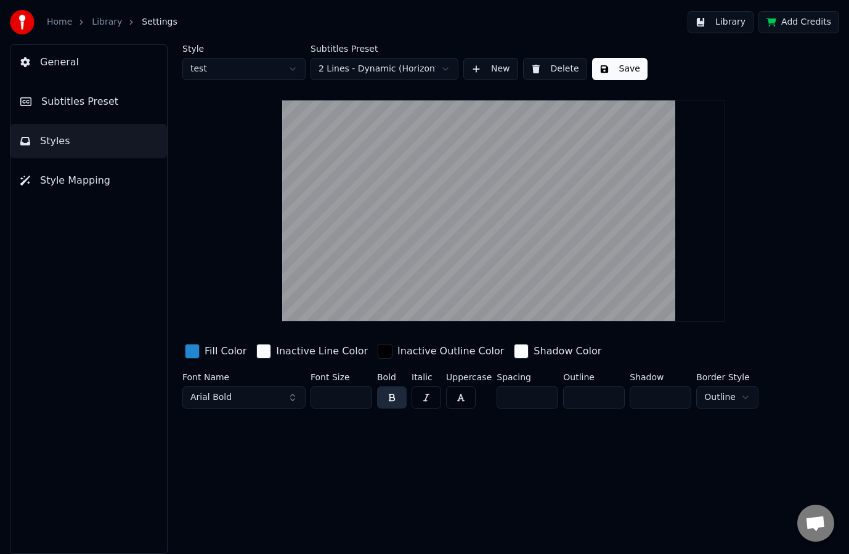
click at [553, 68] on button "Delete" at bounding box center [555, 69] width 64 height 22
type input "***"
type input "*"
click at [257, 66] on html "Home Library Settings Library Add Credits General Subtitles Preset Styles Style…" at bounding box center [424, 277] width 849 height 554
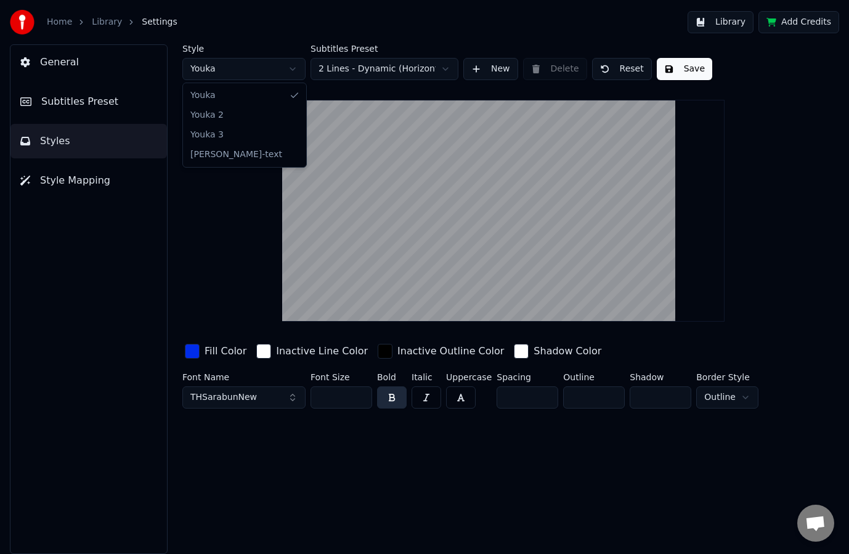
type input "**"
type input "*"
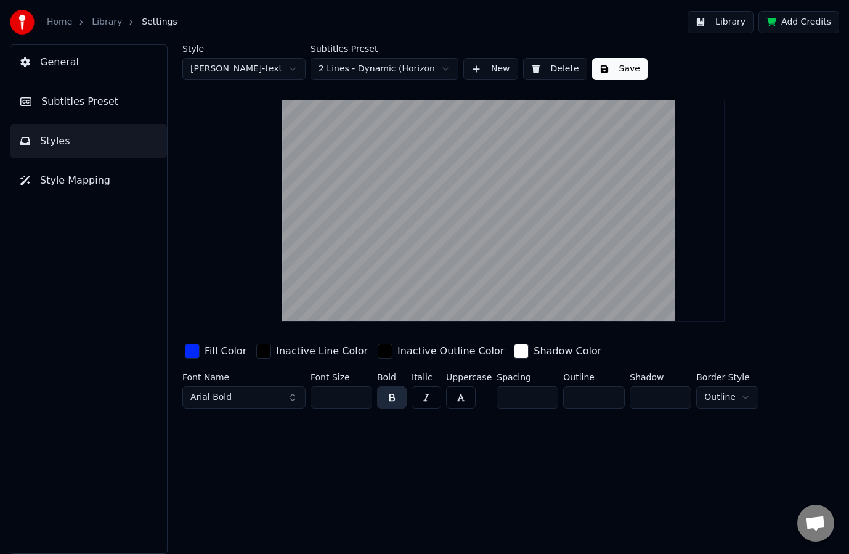
click at [548, 66] on button "Delete" at bounding box center [555, 69] width 64 height 22
type input "***"
type input "*"
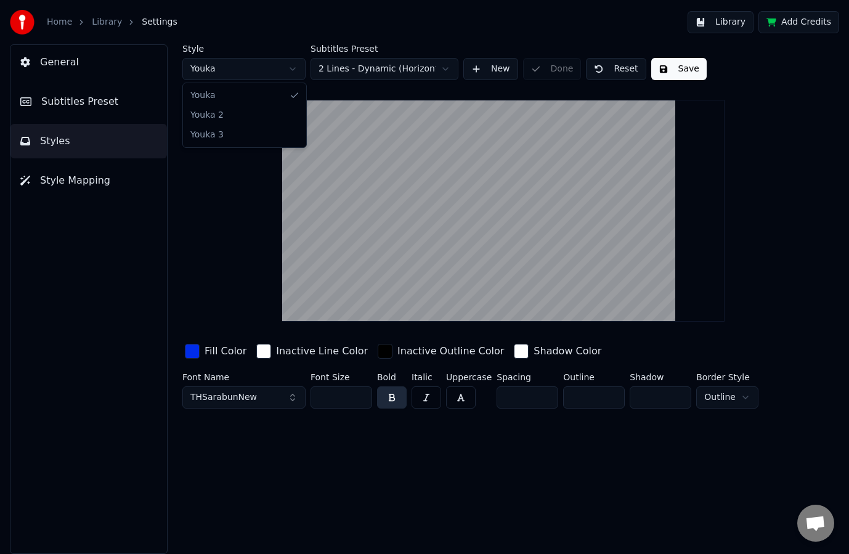
click at [223, 71] on html "Home Library Settings Library Add Credits General Subtitles Preset Styles Style…" at bounding box center [424, 277] width 849 height 554
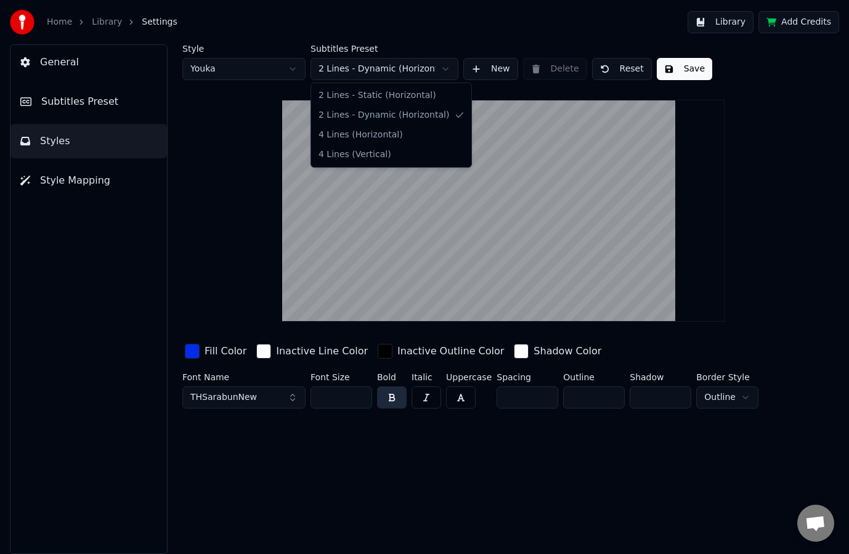
click at [333, 62] on html "Home Library Settings Library Add Credits General Subtitles Preset Styles Style…" at bounding box center [424, 277] width 849 height 554
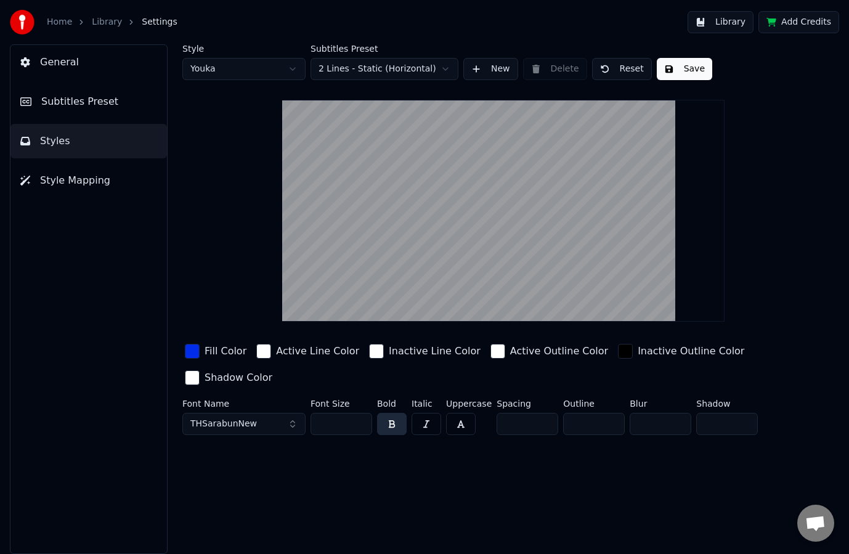
click at [233, 379] on div "Shadow Color" at bounding box center [239, 377] width 68 height 15
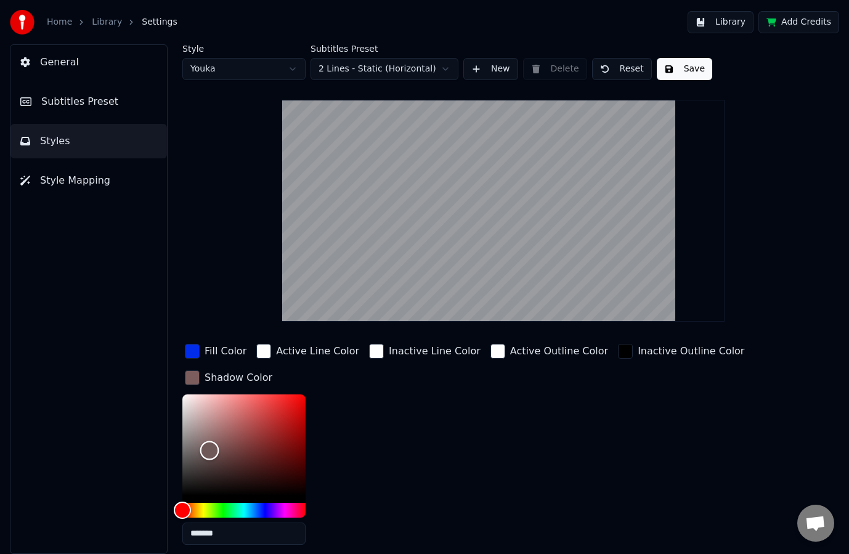
type input "*******"
drag, startPoint x: 203, startPoint y: 458, endPoint x: 92, endPoint y: 573, distance: 159.9
click at [92, 553] on html "Home Library Settings Library Add Credits General Subtitles Preset Styles Style…" at bounding box center [424, 277] width 849 height 554
click at [442, 469] on div "Fill Color Active Line Color Inactive Line Color Active Outline Color Inactive …" at bounding box center [479, 447] width 594 height 213
click at [662, 68] on button "Save" at bounding box center [684, 69] width 55 height 22
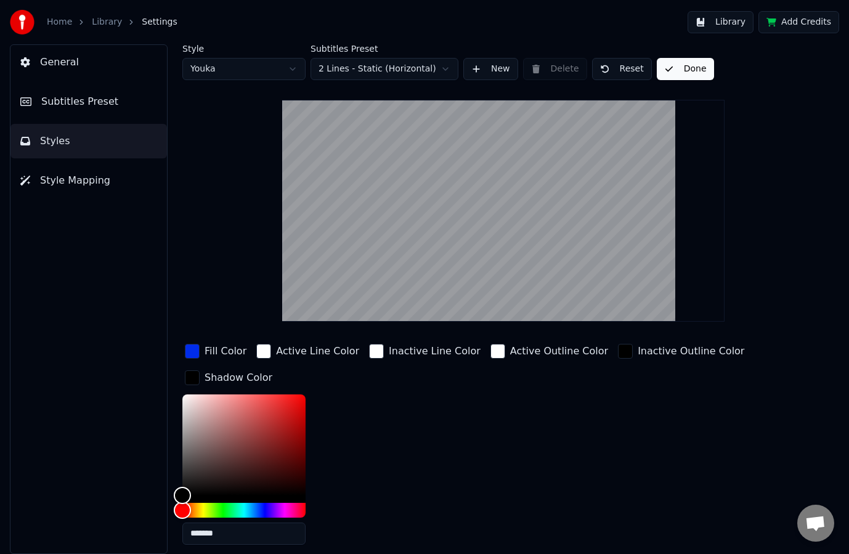
click at [107, 20] on link "Library" at bounding box center [107, 22] width 30 height 12
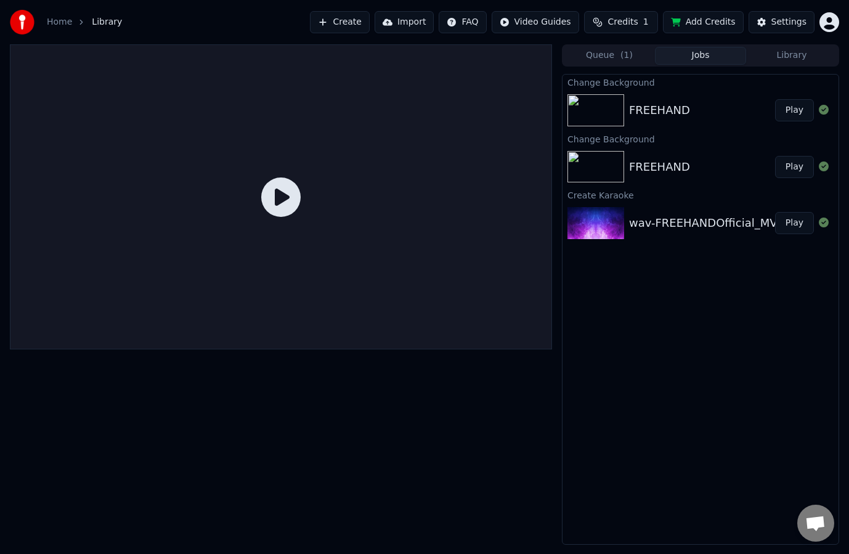
click at [800, 109] on button "Play" at bounding box center [794, 110] width 39 height 22
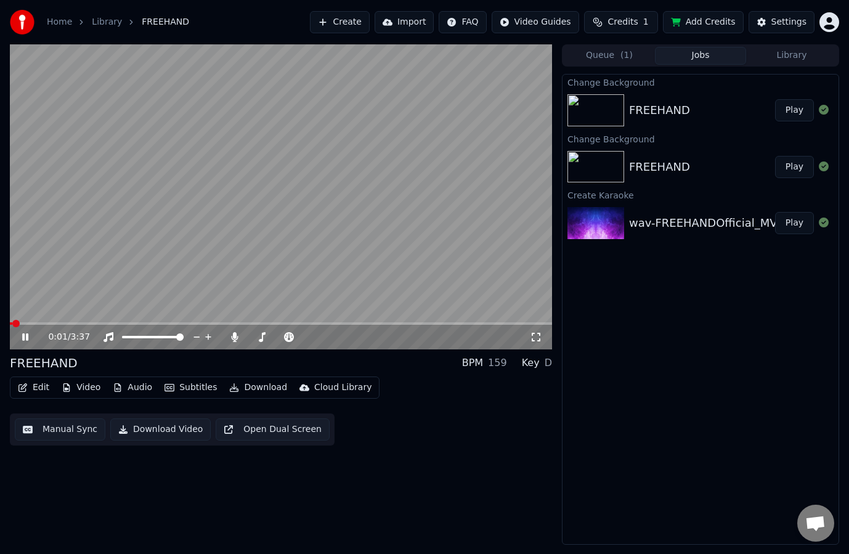
click at [179, 387] on button "Subtitles" at bounding box center [191, 387] width 62 height 17
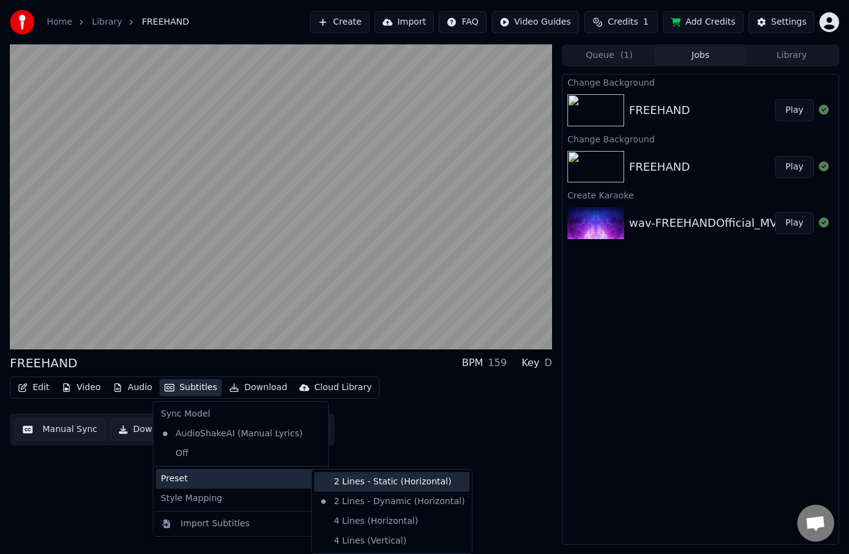
click at [357, 483] on div "2 Lines - Static (Horizontal)" at bounding box center [391, 482] width 155 height 20
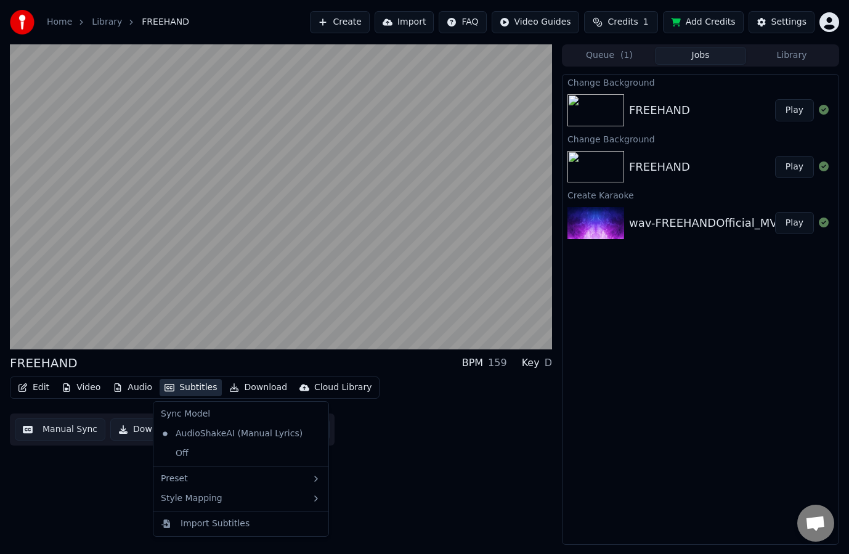
click at [180, 386] on button "Subtitles" at bounding box center [191, 387] width 62 height 17
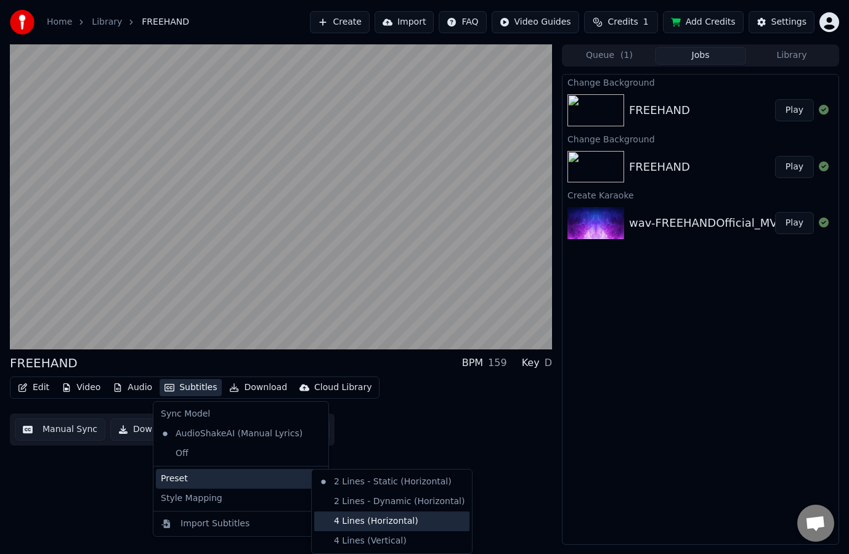
click at [385, 521] on div "4 Lines (Horizontal)" at bounding box center [391, 521] width 155 height 20
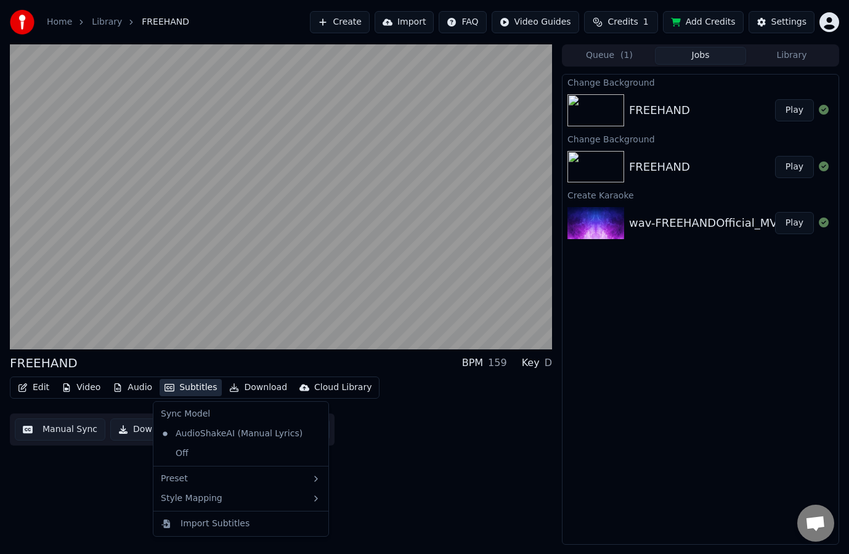
click at [179, 391] on button "Subtitles" at bounding box center [191, 387] width 62 height 17
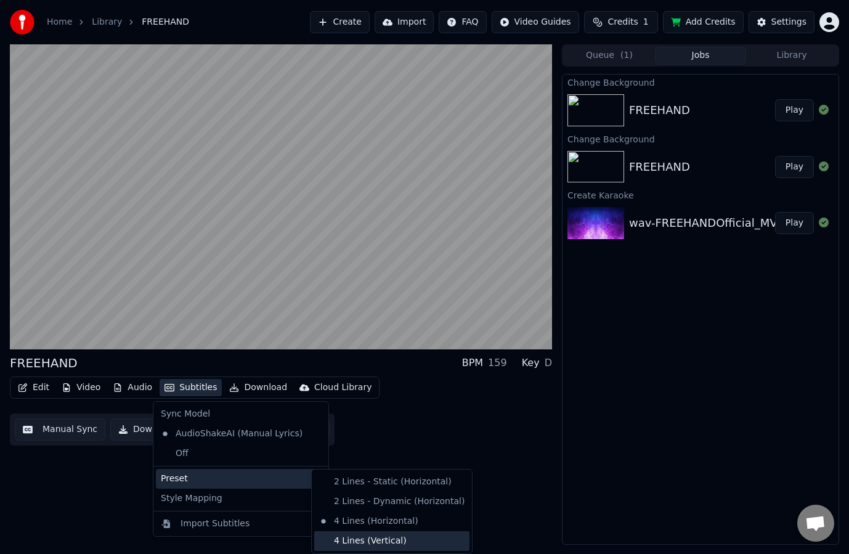
click at [373, 540] on div "4 Lines (Vertical)" at bounding box center [391, 541] width 155 height 20
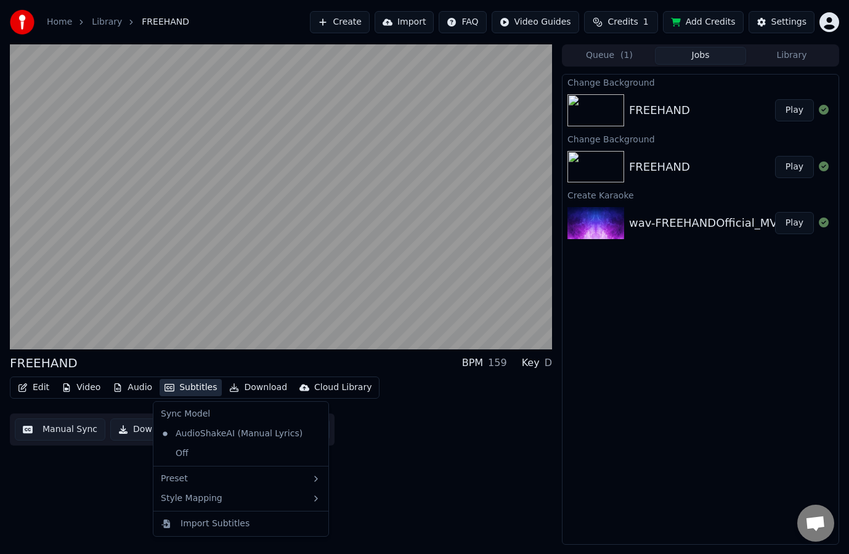
click at [184, 389] on button "Subtitles" at bounding box center [191, 387] width 62 height 17
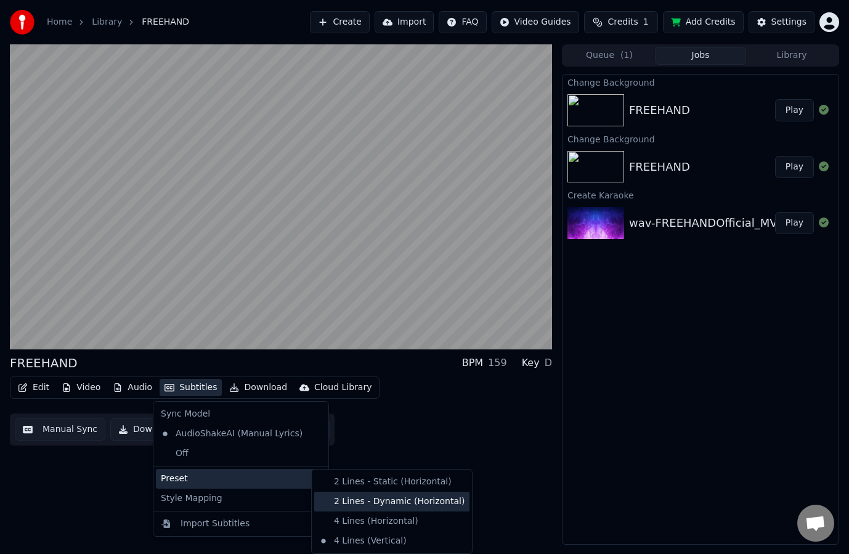
click at [349, 497] on div "2 Lines - Dynamic (Horizontal)" at bounding box center [391, 502] width 155 height 20
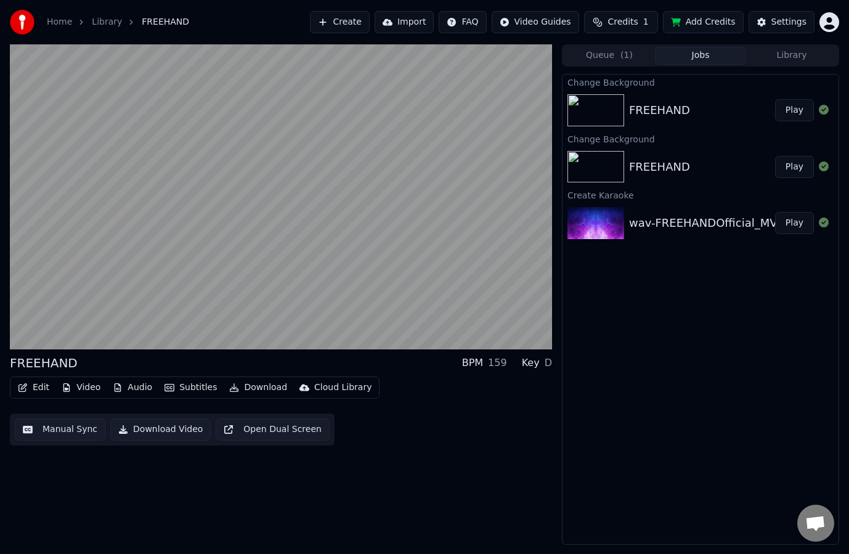
click at [184, 385] on button "Subtitles" at bounding box center [191, 387] width 62 height 17
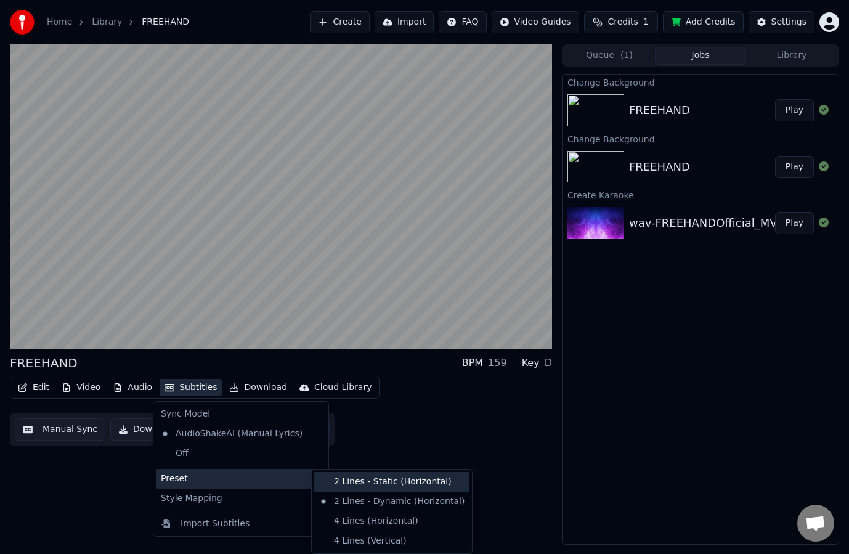
click at [335, 480] on div "2 Lines - Static (Horizontal)" at bounding box center [391, 482] width 155 height 20
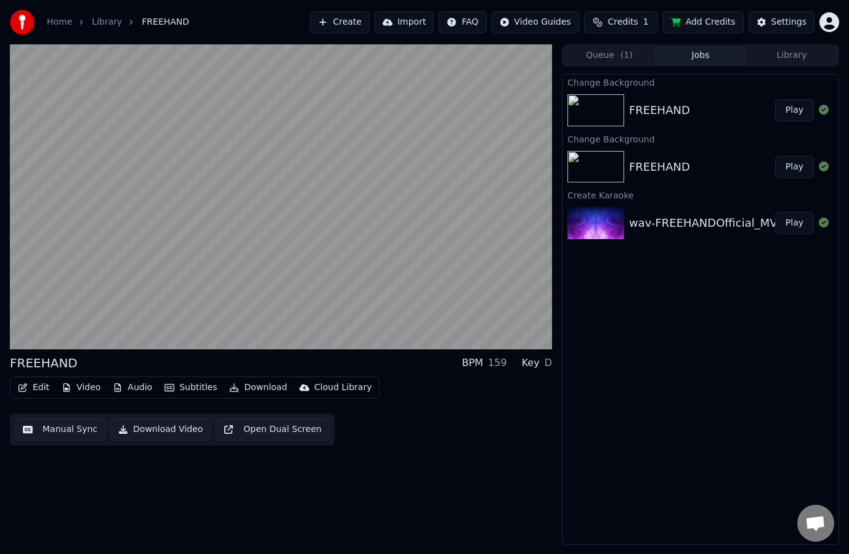
click at [53, 428] on button "Manual Sync" at bounding box center [60, 429] width 91 height 22
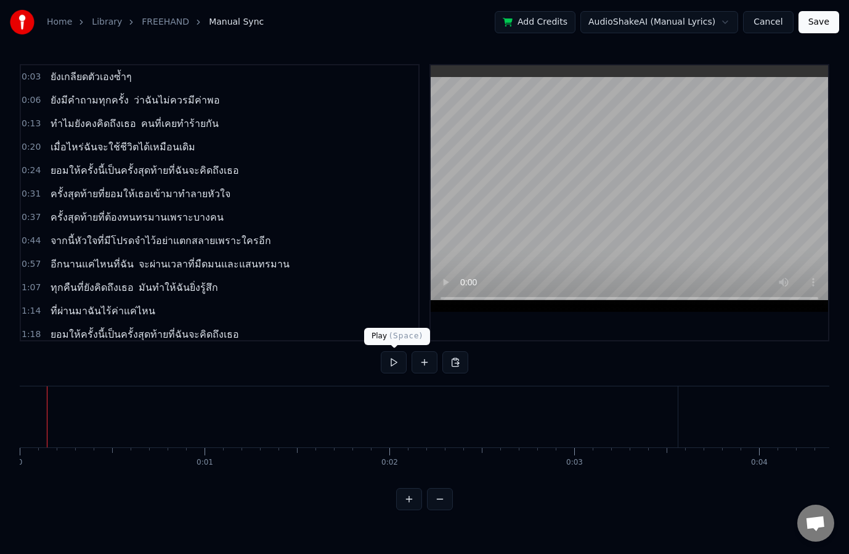
click at [392, 368] on button at bounding box center [394, 362] width 26 height 22
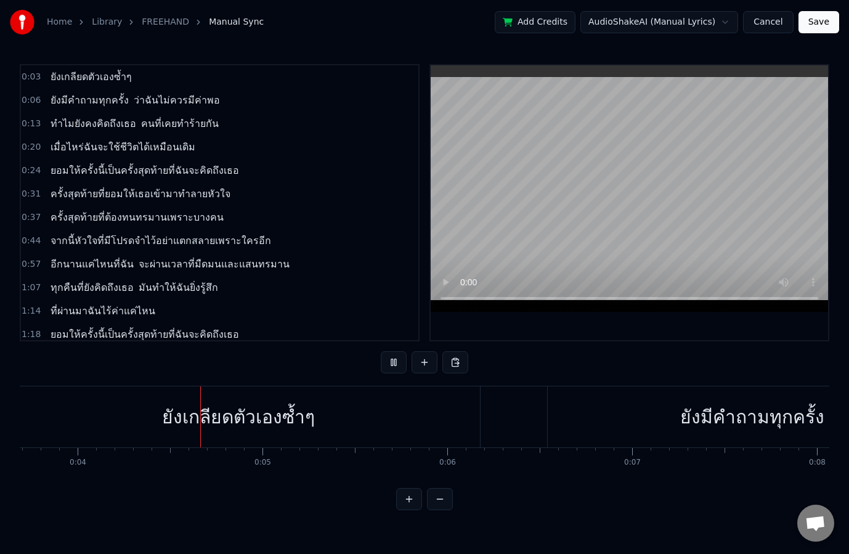
scroll to position [0, 687]
click at [392, 368] on button at bounding box center [394, 362] width 26 height 22
click at [659, 22] on html "Home Library FREEHAND Manual Sync Add Credits AudioShakeAI (Manual Lyrics) Canc…" at bounding box center [424, 265] width 849 height 530
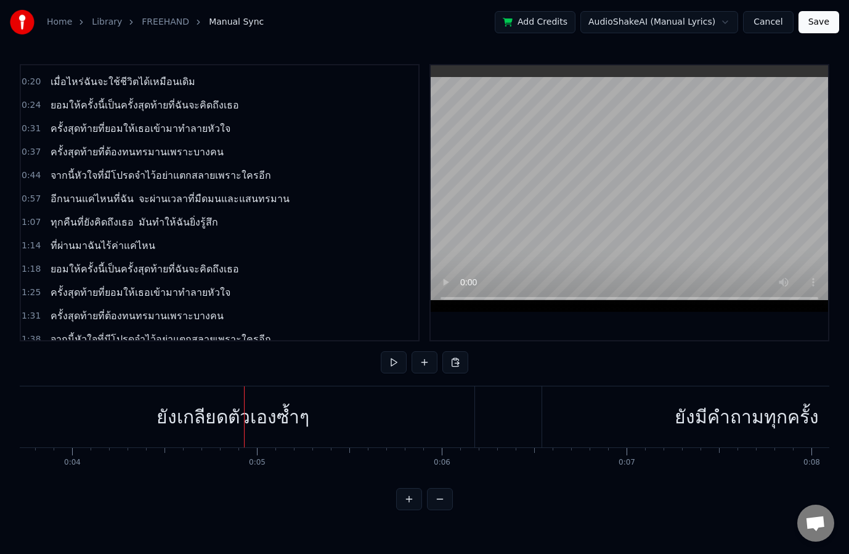
scroll to position [0, 0]
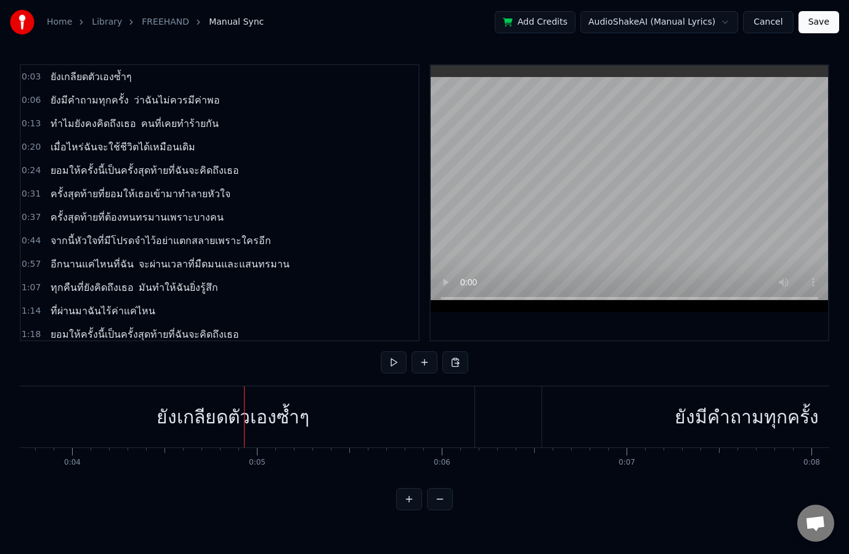
click at [142, 21] on link "FREEHAND" at bounding box center [165, 22] width 47 height 12
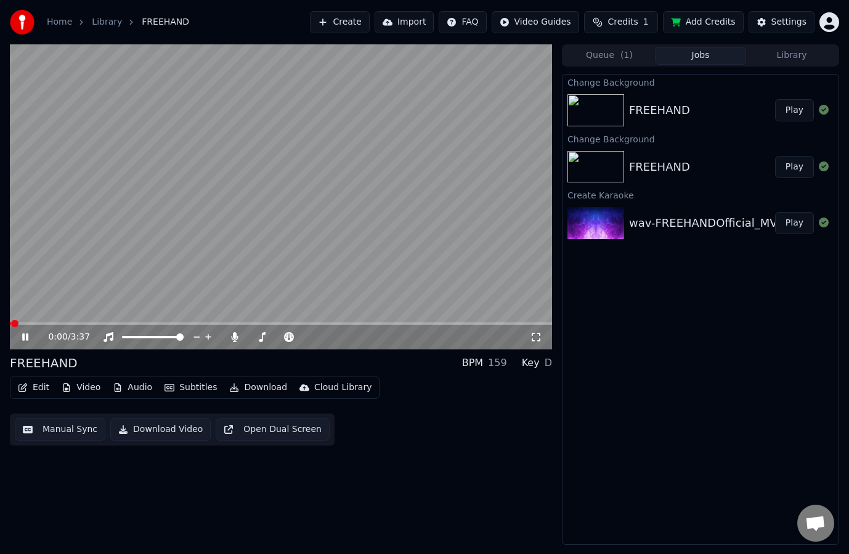
click at [26, 388] on icon "button" at bounding box center [23, 387] width 10 height 9
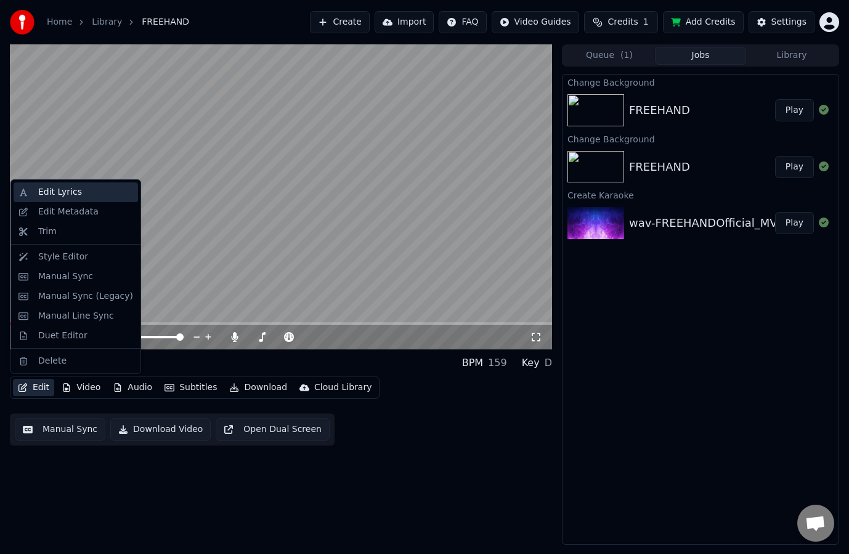
click at [65, 200] on div "Edit Lyrics" at bounding box center [76, 192] width 124 height 20
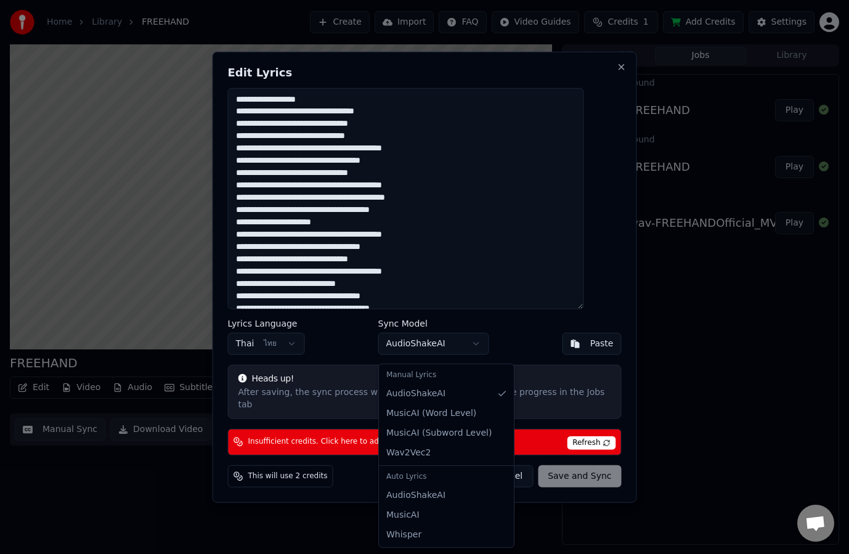
click at [460, 353] on body "Home Library FREEHAND Create Import FAQ Video Guides Credits 1 Add Credits Sett…" at bounding box center [424, 277] width 849 height 554
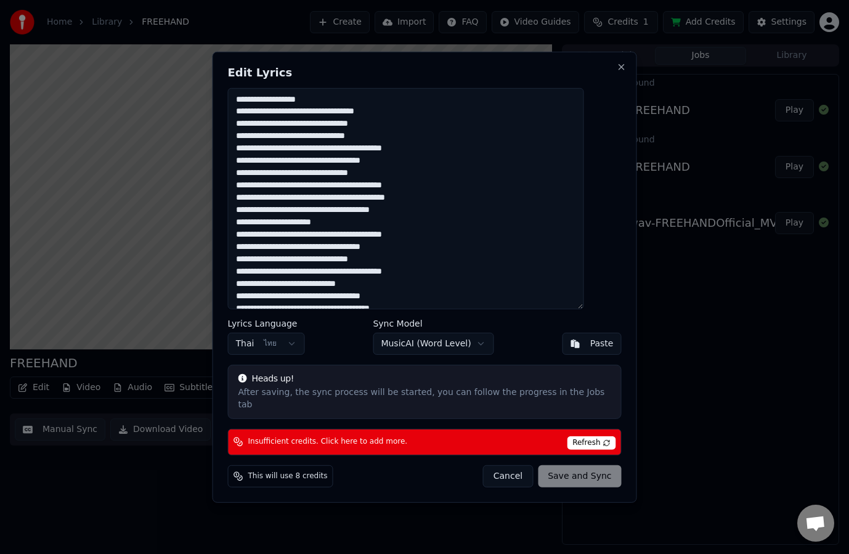
click at [557, 472] on div "Cancel Save and Sync" at bounding box center [552, 476] width 139 height 22
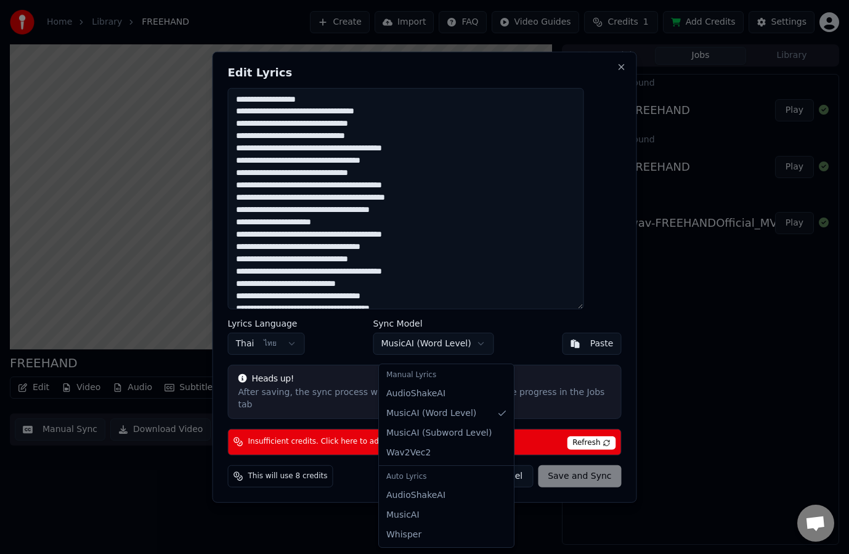
click at [445, 355] on body "Home Library FREEHAND Create Import FAQ Video Guides Credits 1 Add Credits Sett…" at bounding box center [424, 277] width 849 height 554
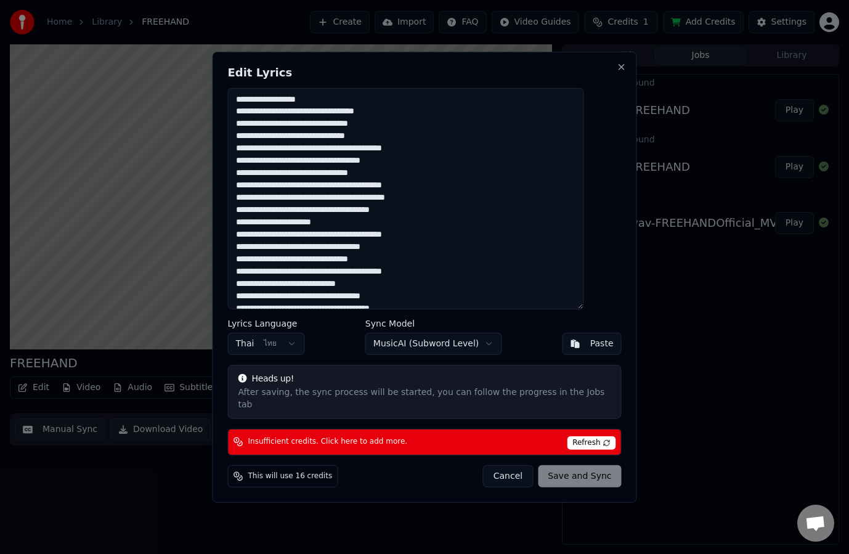
click at [444, 352] on body "Home Library FREEHAND Create Import FAQ Video Guides Credits 1 Add Credits Sett…" at bounding box center [424, 277] width 849 height 554
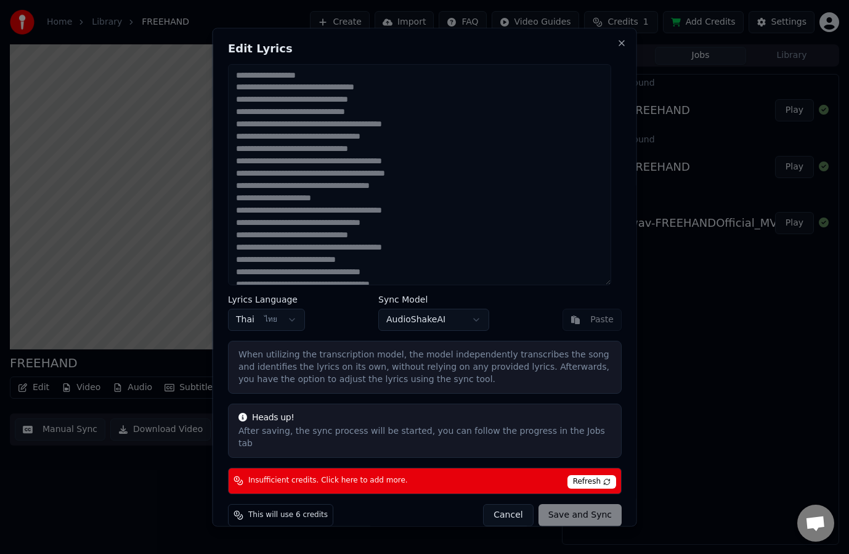
click at [427, 326] on body "Home Library FREEHAND Create Import FAQ Video Guides Credits 1 Add Credits Sett…" at bounding box center [424, 277] width 849 height 554
click at [421, 330] on body "Home Library FREEHAND Create Import FAQ Video Guides Credits 1 Add Credits Sett…" at bounding box center [424, 277] width 849 height 554
click at [421, 324] on body "Home Library FREEHAND Create Import FAQ Video Guides Credits 1 Add Credits Sett…" at bounding box center [424, 277] width 849 height 554
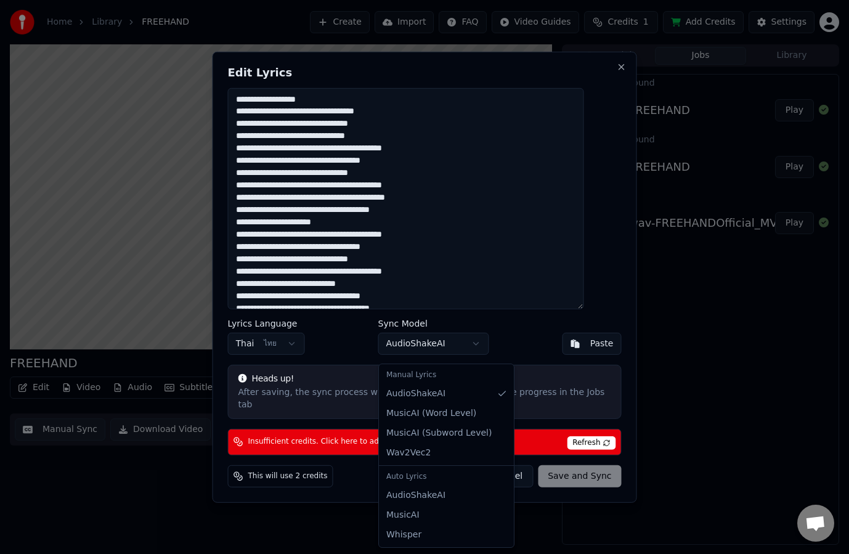
click at [421, 351] on body "Home Library FREEHAND Create Import FAQ Video Guides Credits 1 Add Credits Sett…" at bounding box center [424, 277] width 849 height 554
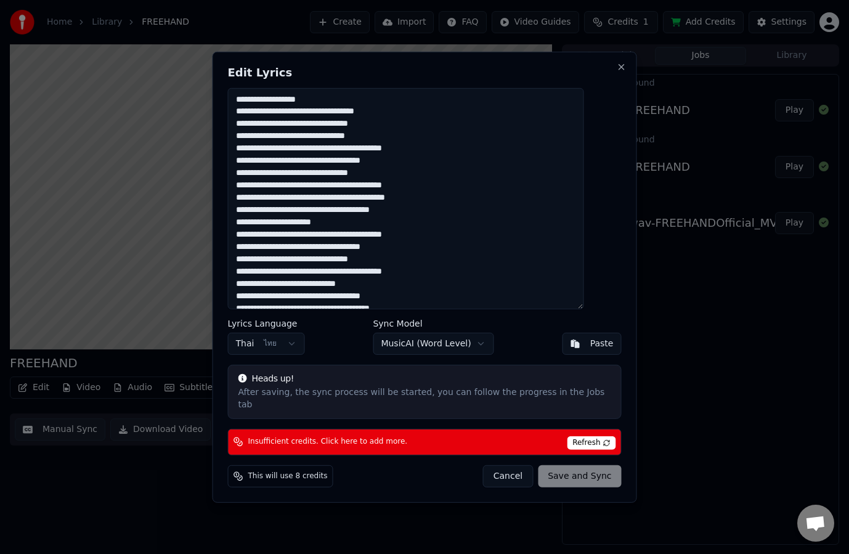
click at [447, 355] on body "Home Library FREEHAND Create Import FAQ Video Guides Credits 1 Add Credits Sett…" at bounding box center [424, 277] width 849 height 554
click at [488, 471] on button "Cancel" at bounding box center [508, 476] width 50 height 22
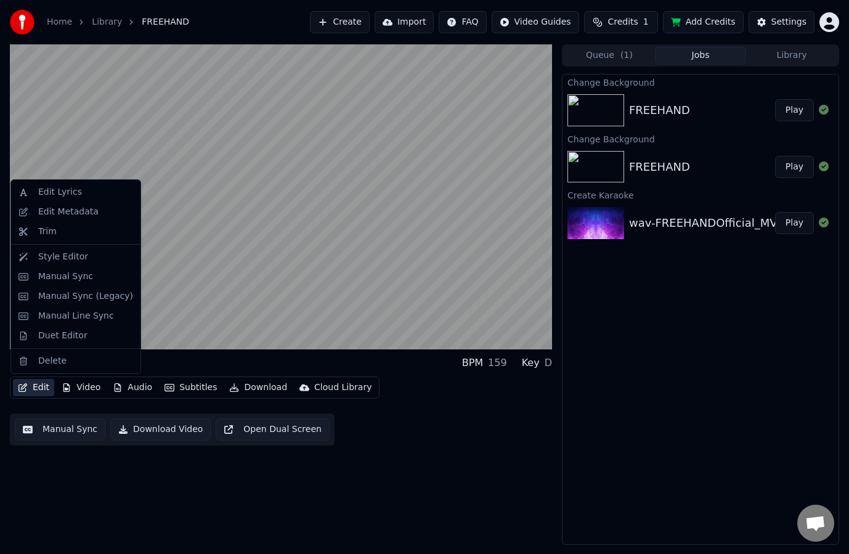
click at [43, 391] on button "Edit" at bounding box center [33, 387] width 41 height 17
click at [86, 211] on div "Edit Metadata" at bounding box center [68, 212] width 60 height 12
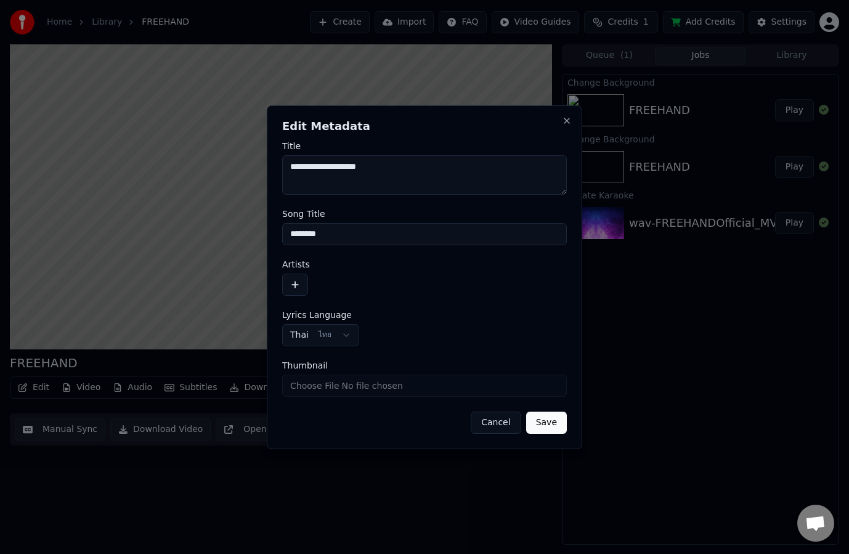
click at [386, 385] on input "Thumbnail" at bounding box center [424, 386] width 285 height 22
click at [497, 423] on button "Cancel" at bounding box center [496, 423] width 50 height 22
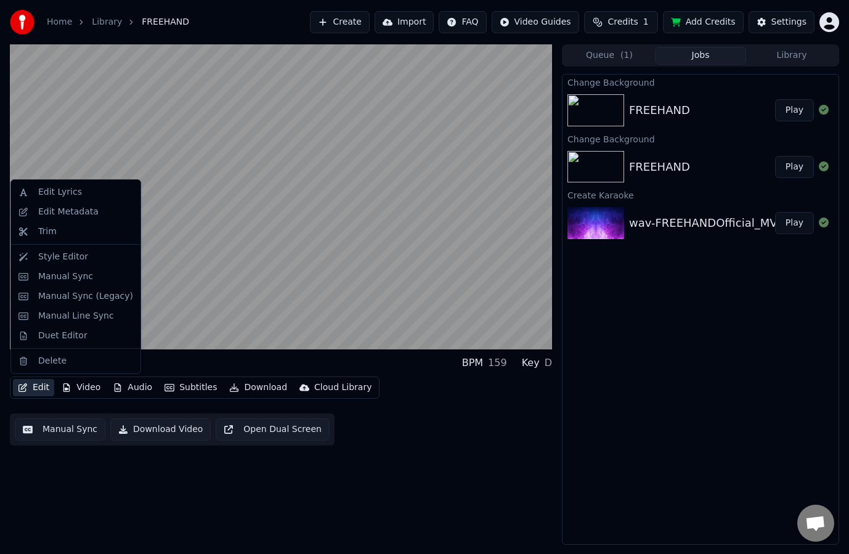
click at [36, 389] on button "Edit" at bounding box center [33, 387] width 41 height 17
click at [68, 229] on div "Trim" at bounding box center [85, 231] width 95 height 12
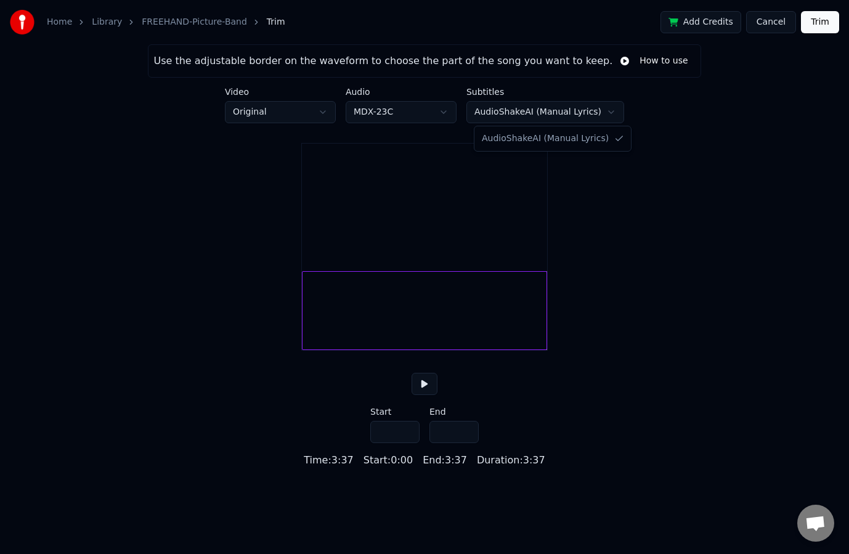
click at [585, 112] on html "Home Library FREEHAND-Picture-Band Trim Add Credits Cancel Trim Use the adjusta…" at bounding box center [424, 234] width 849 height 468
click at [775, 24] on button "Cancel" at bounding box center [771, 22] width 50 height 22
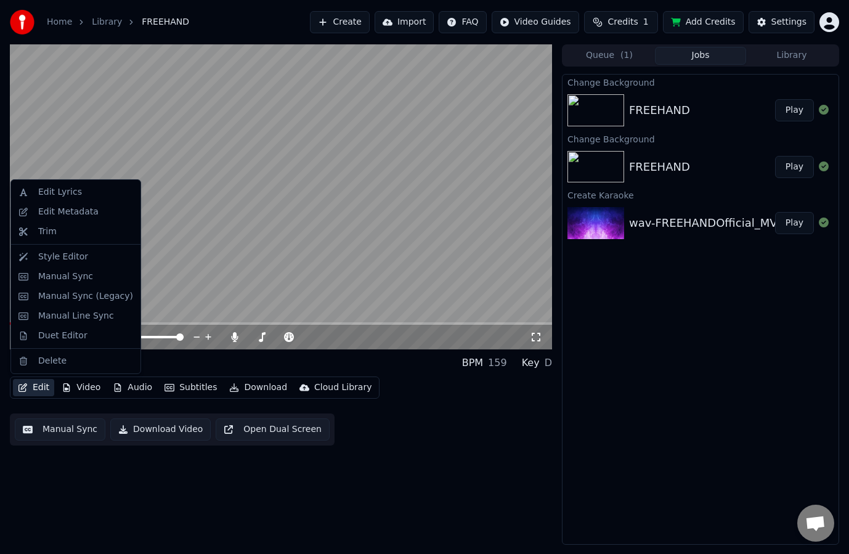
click at [36, 390] on button "Edit" at bounding box center [33, 387] width 41 height 17
click at [84, 275] on div "Manual Sync" at bounding box center [65, 276] width 55 height 12
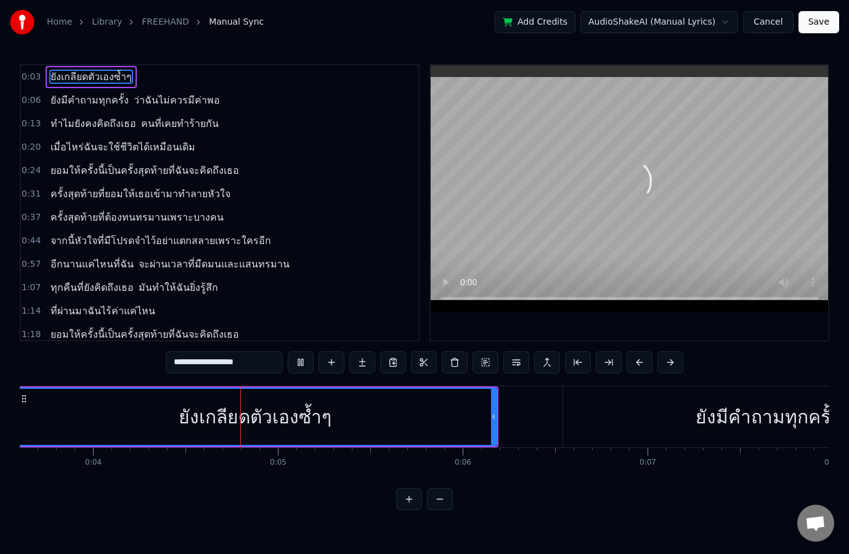
scroll to position [0, 729]
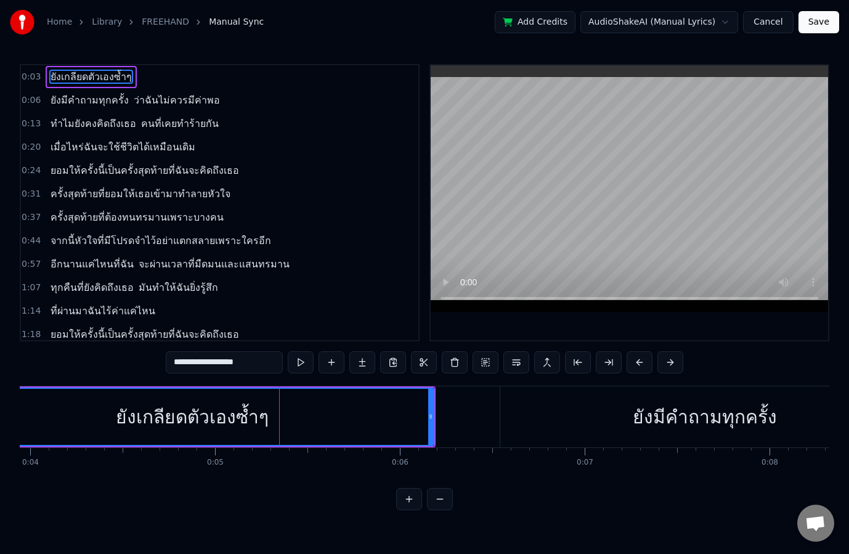
click at [778, 20] on button "Cancel" at bounding box center [768, 22] width 50 height 22
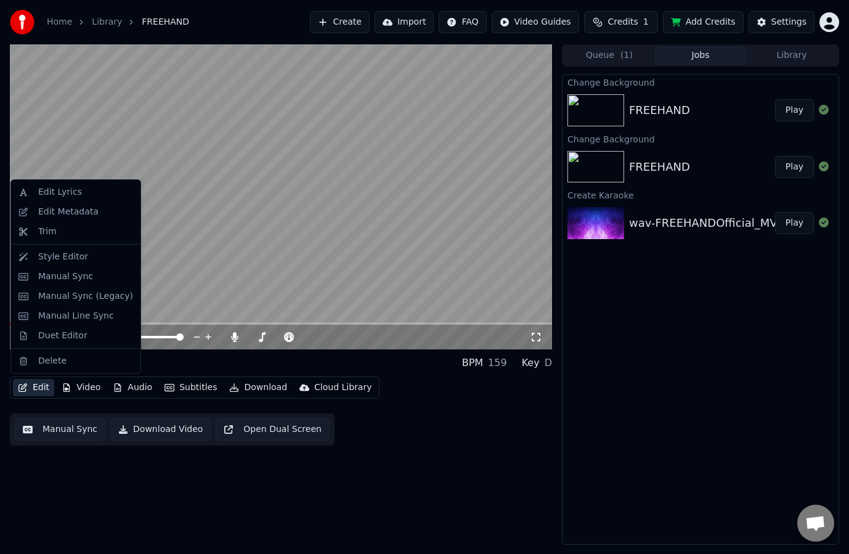
click at [28, 386] on button "Edit" at bounding box center [33, 387] width 41 height 17
click at [88, 291] on div "Manual Sync (Legacy)" at bounding box center [85, 296] width 95 height 12
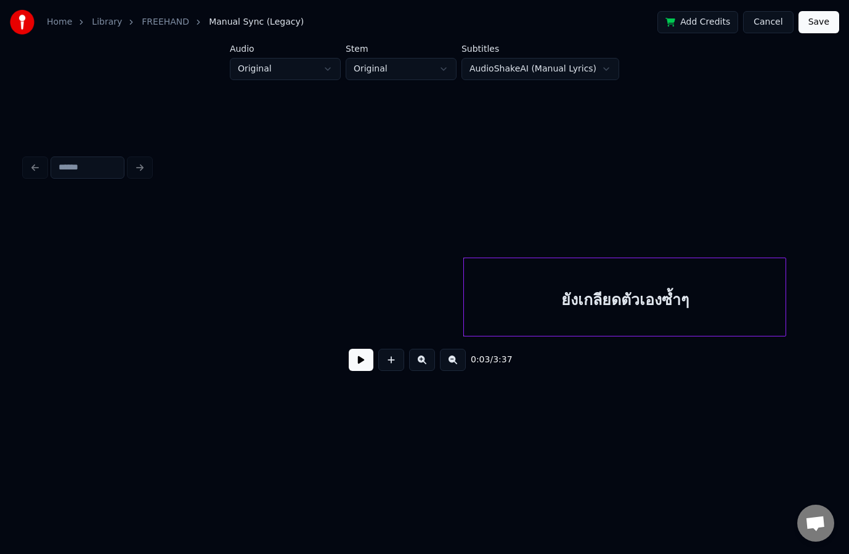
click at [363, 367] on button at bounding box center [361, 360] width 25 height 22
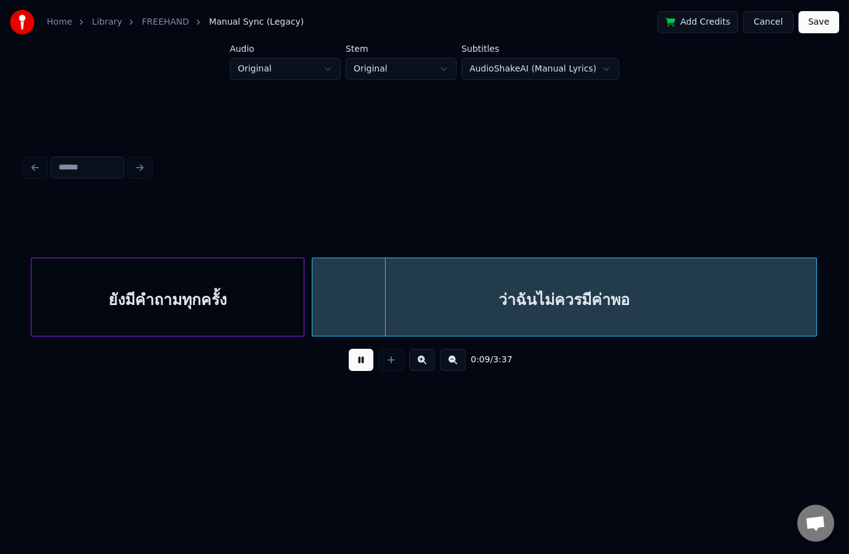
click at [612, 452] on html "Home Library FREEHAND Manual Sync (Legacy) Add Credits Cancel Save Audio Origin…" at bounding box center [424, 226] width 849 height 452
click at [409, 71] on html "Home Library FREEHAND Manual Sync (Legacy) Add Credits Cancel Save Audio Origin…" at bounding box center [424, 226] width 849 height 452
click at [302, 75] on html "Home Library FREEHAND Manual Sync (Legacy) Add Credits Cancel Save Audio Origin…" at bounding box center [424, 226] width 849 height 452
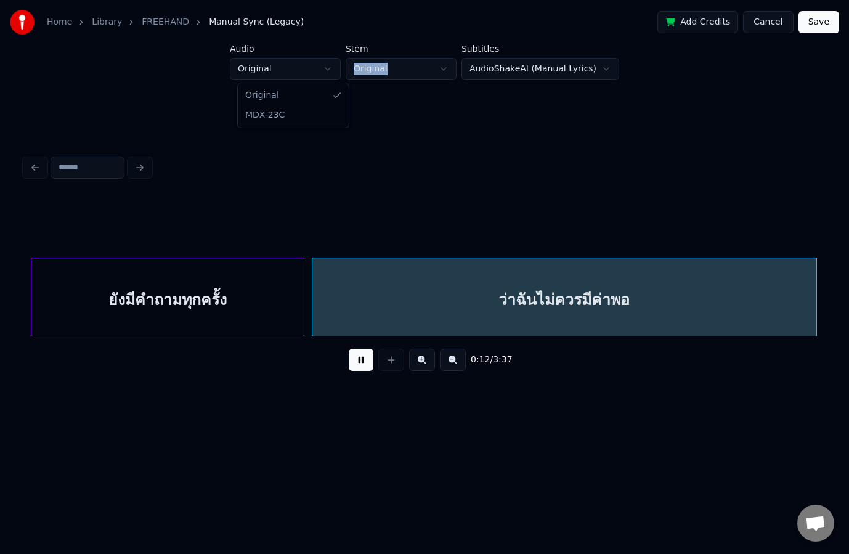
click at [304, 75] on html "Home Library FREEHAND Manual Sync (Legacy) Add Credits Cancel Save Audio Origin…" at bounding box center [424, 226] width 849 height 452
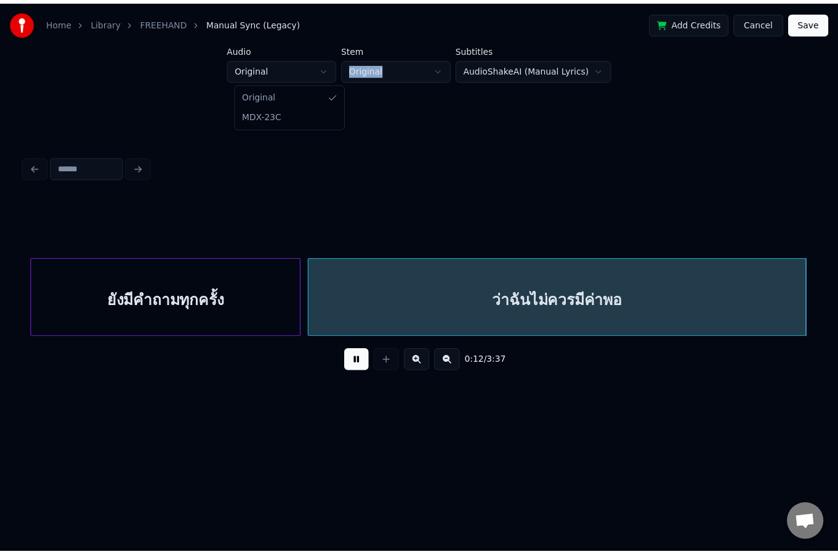
scroll to position [0, 1599]
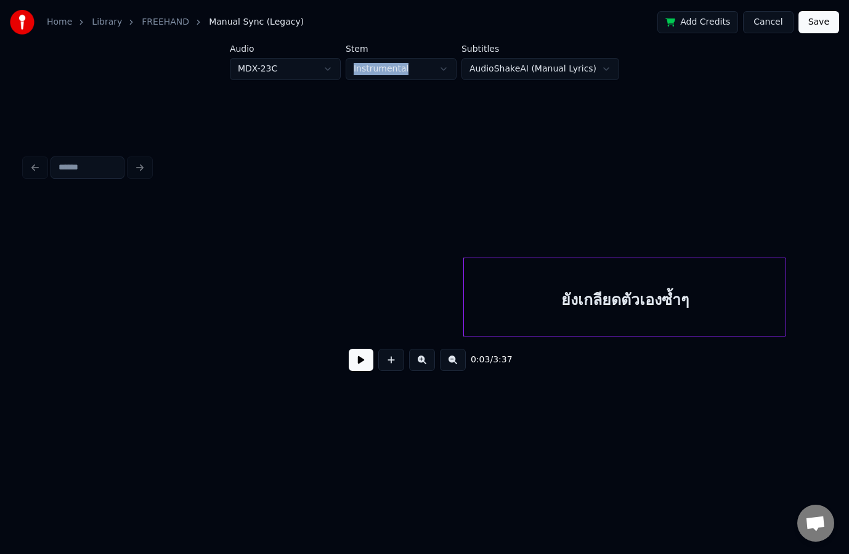
click at [315, 61] on html "Home Library FREEHAND Manual Sync (Legacy) Add Credits Cancel Save Audio MDX-23…" at bounding box center [424, 226] width 849 height 452
click at [767, 19] on button "Cancel" at bounding box center [768, 22] width 50 height 22
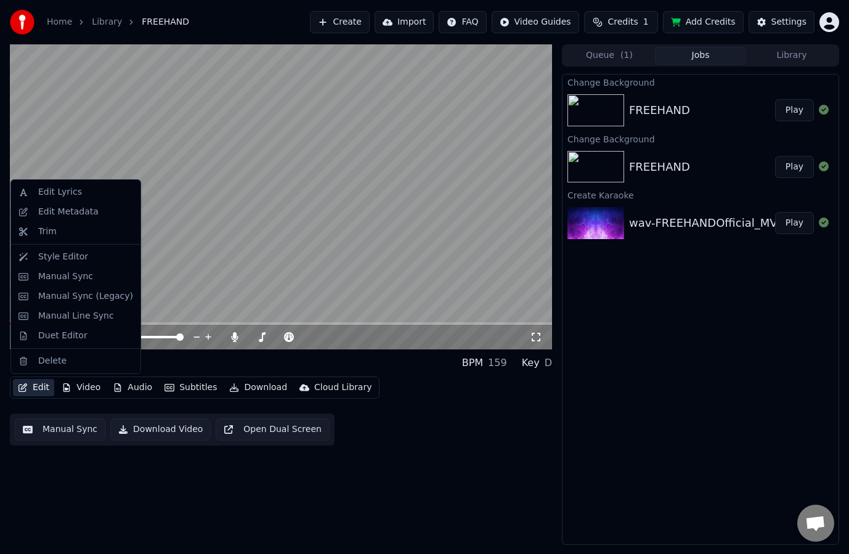
click at [33, 389] on button "Edit" at bounding box center [33, 387] width 41 height 17
click at [75, 314] on div "Manual Line Sync" at bounding box center [76, 316] width 76 height 12
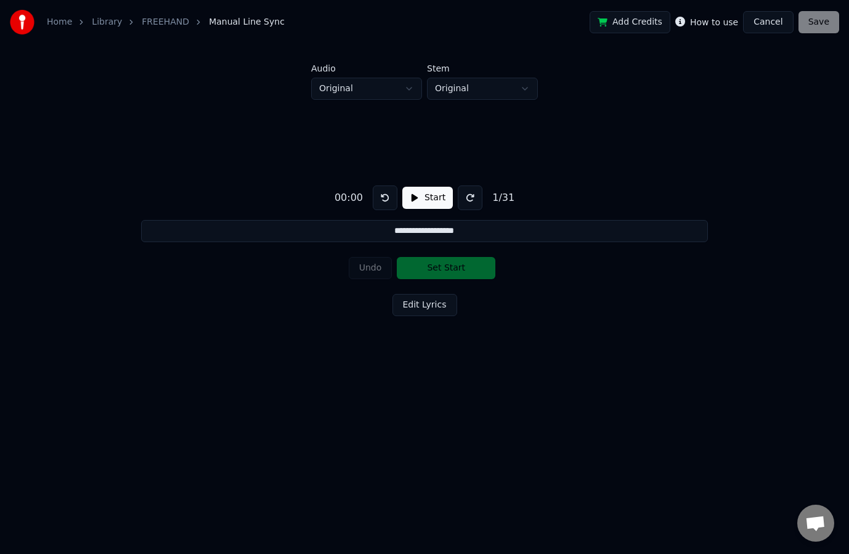
click at [767, 22] on button "Cancel" at bounding box center [768, 22] width 50 height 22
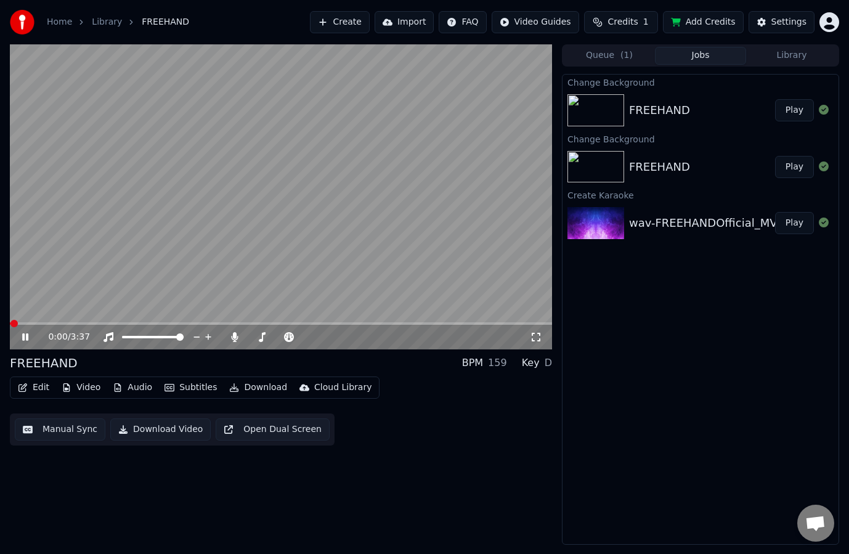
click at [44, 363] on div "FREEHAND" at bounding box center [44, 362] width 68 height 17
click at [35, 387] on button "Edit" at bounding box center [33, 387] width 41 height 17
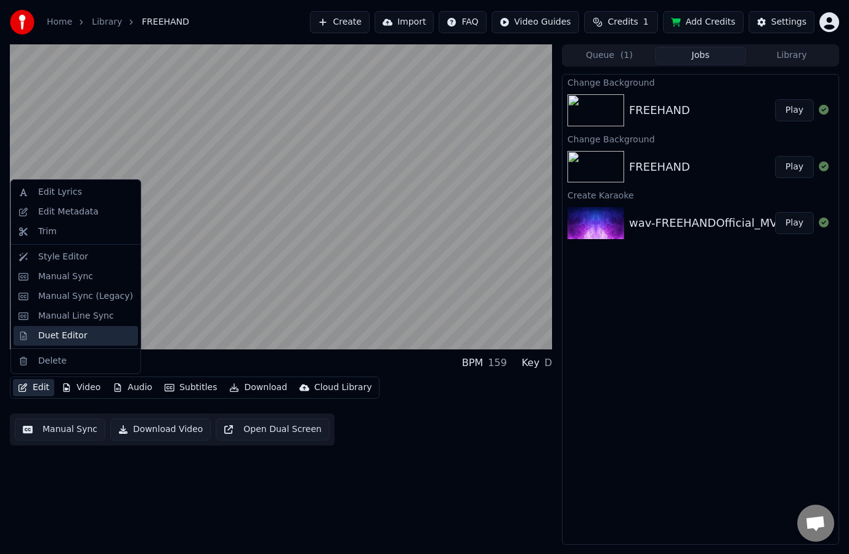
click at [92, 341] on div "Duet Editor" at bounding box center [85, 336] width 95 height 12
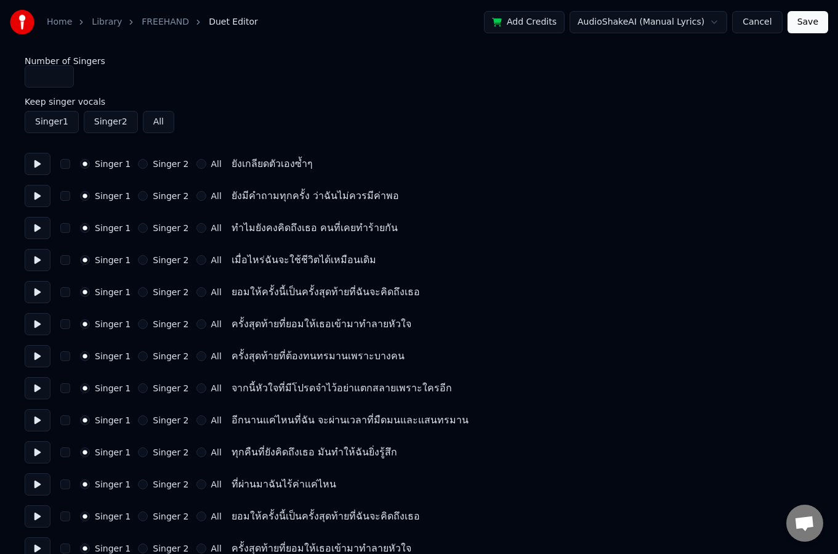
click at [763, 25] on button "Cancel" at bounding box center [757, 22] width 50 height 22
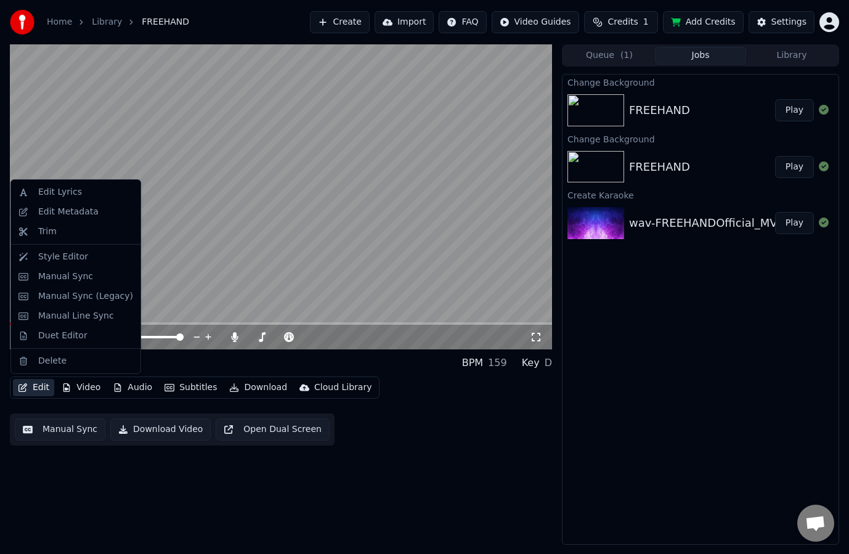
click at [34, 388] on button "Edit" at bounding box center [33, 387] width 41 height 17
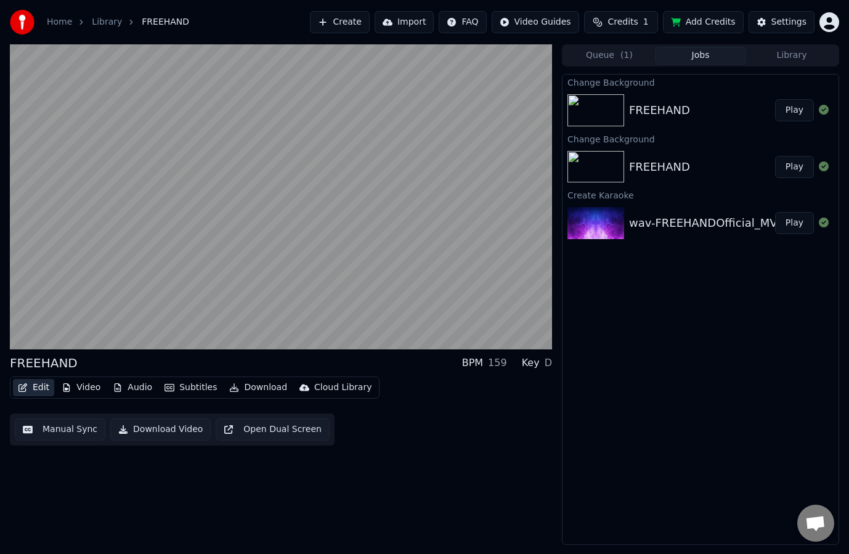
click at [33, 388] on button "Edit" at bounding box center [33, 387] width 41 height 17
click at [71, 387] on button "Video" at bounding box center [81, 387] width 49 height 17
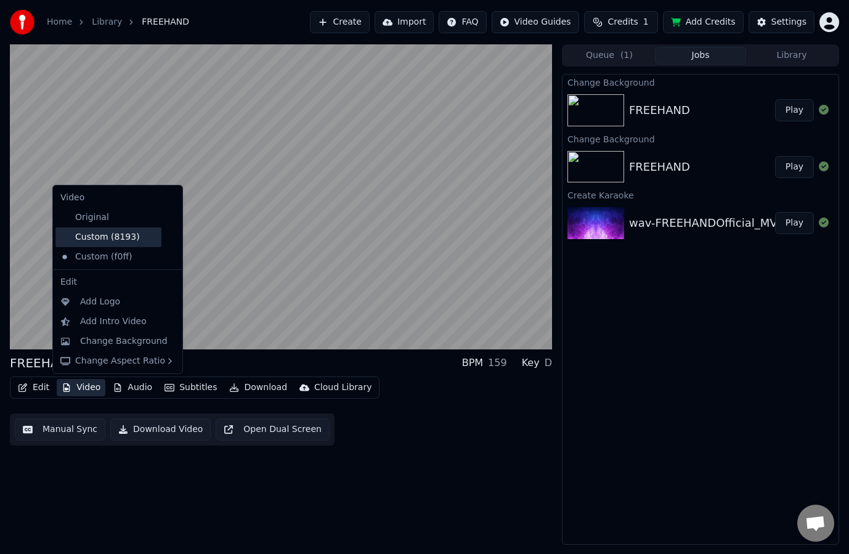
click at [115, 237] on div "Custom (8193)" at bounding box center [108, 237] width 106 height 20
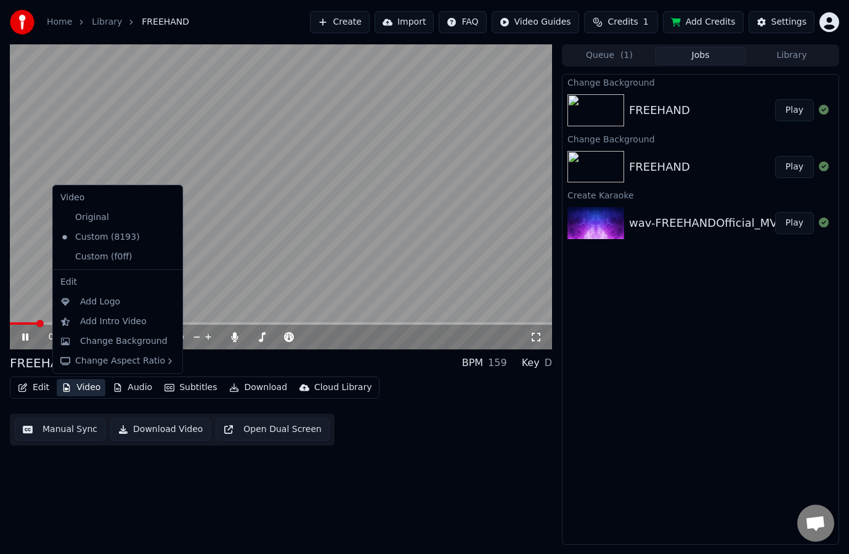
click at [86, 387] on button "Video" at bounding box center [81, 387] width 49 height 17
click at [91, 261] on div "Custom (f0ff)" at bounding box center [108, 257] width 106 height 20
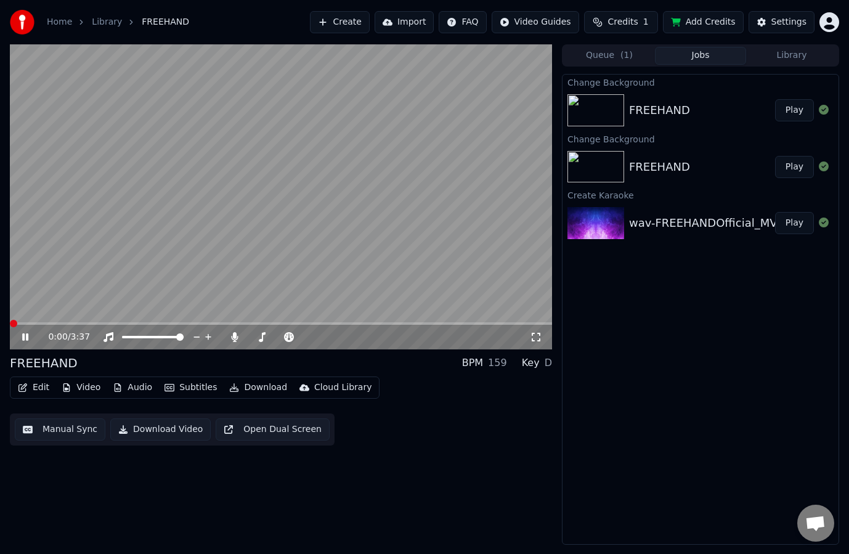
click at [82, 385] on button "Video" at bounding box center [81, 387] width 49 height 17
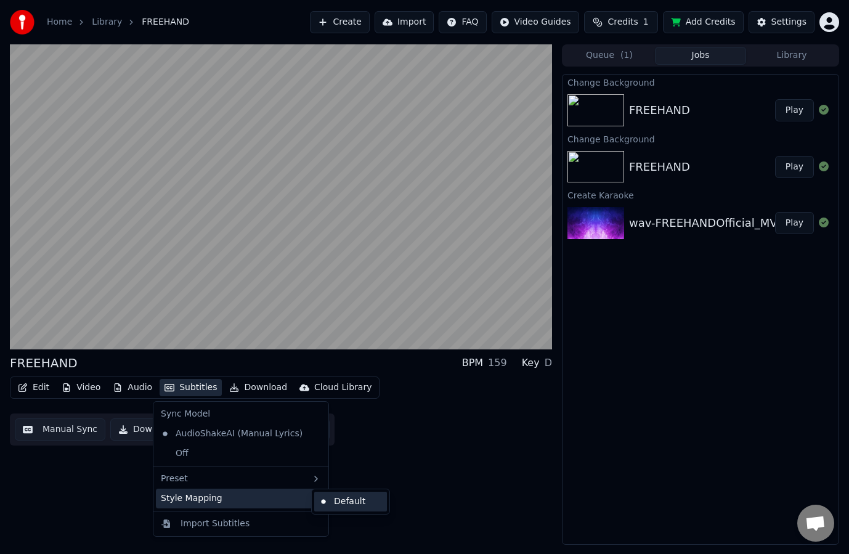
click at [331, 501] on div "Default" at bounding box center [350, 502] width 73 height 20
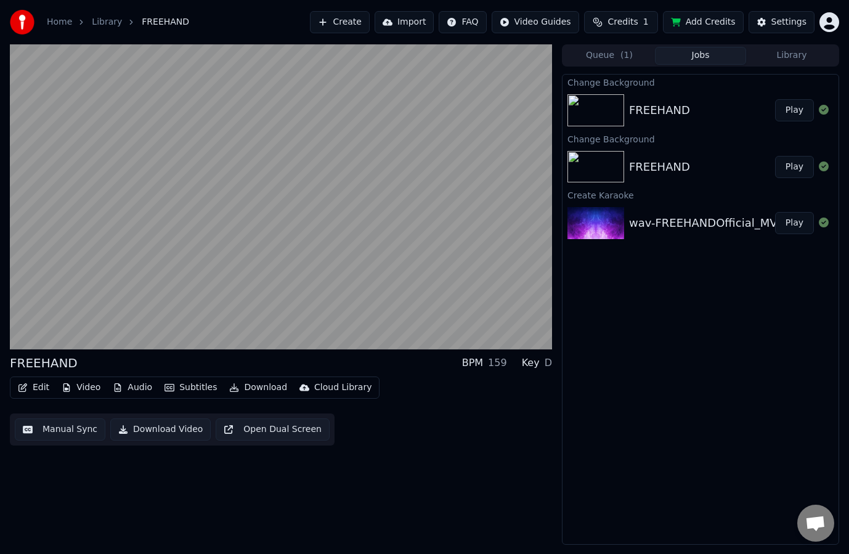
click at [187, 390] on button "Subtitles" at bounding box center [191, 387] width 62 height 17
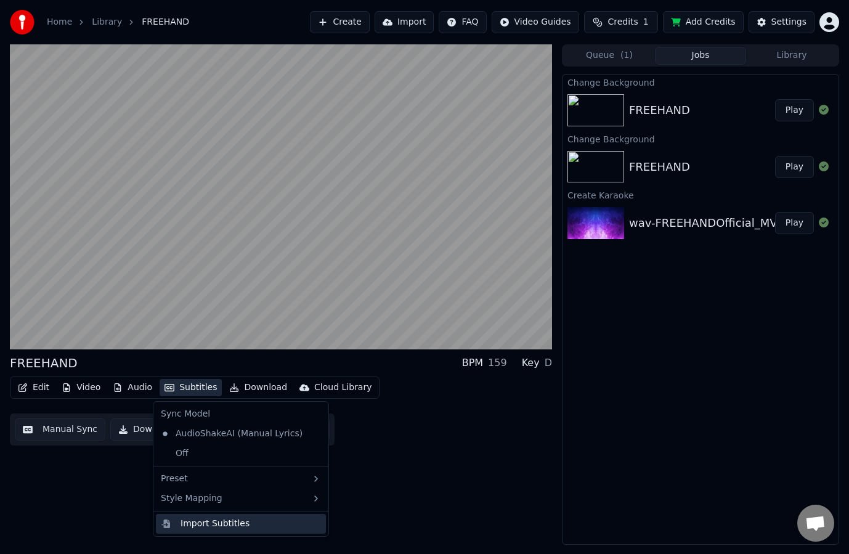
click at [237, 527] on div "Import Subtitles" at bounding box center [214, 523] width 69 height 12
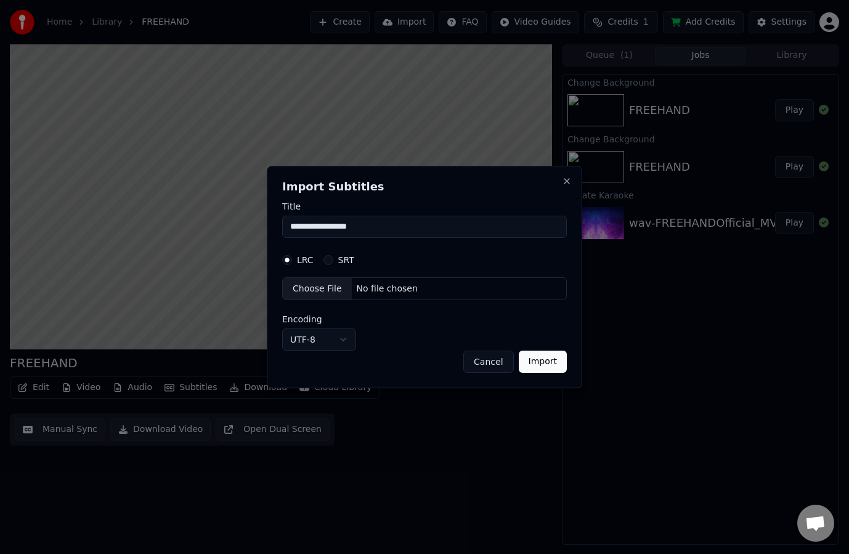
click at [332, 261] on div "SRT" at bounding box center [338, 260] width 31 height 10
click at [329, 259] on button "SRT" at bounding box center [328, 260] width 10 height 10
click at [328, 255] on button "SRT" at bounding box center [328, 260] width 10 height 10
click at [294, 263] on div "LRC" at bounding box center [297, 260] width 31 height 10
click at [490, 367] on button "Cancel" at bounding box center [488, 362] width 50 height 22
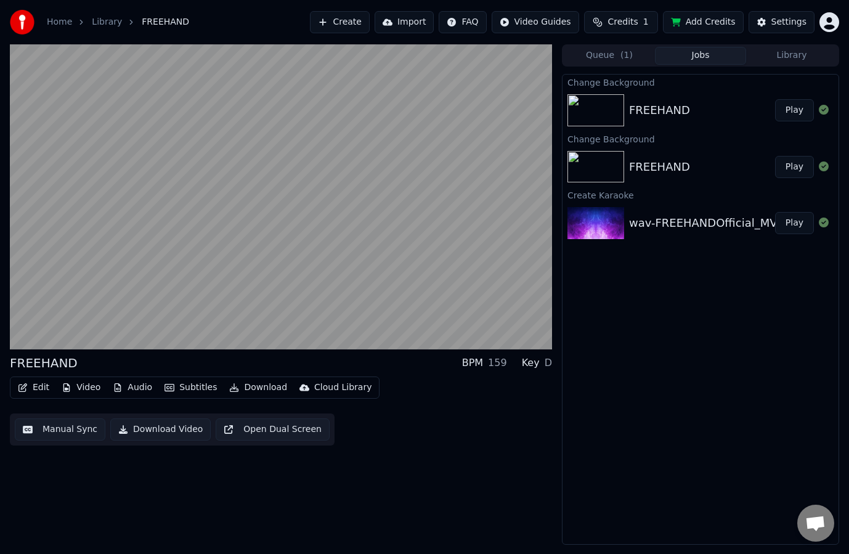
click at [197, 393] on button "Subtitles" at bounding box center [191, 387] width 62 height 17
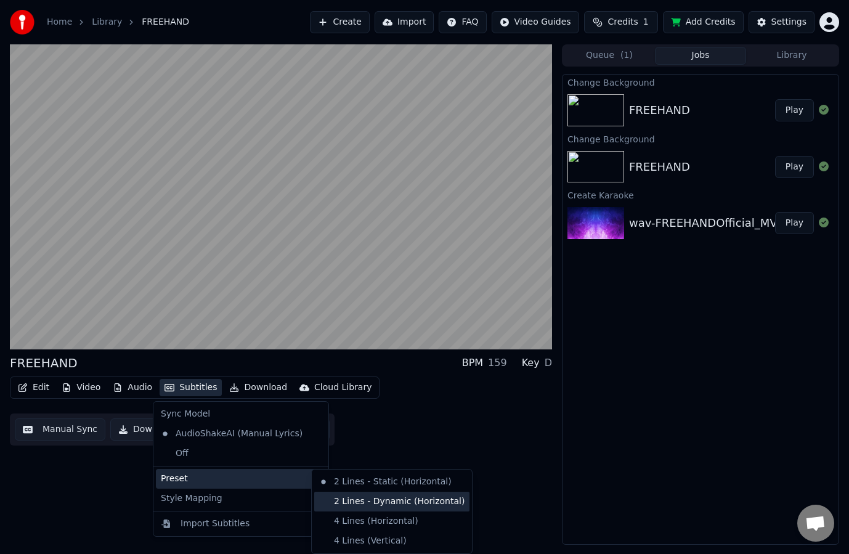
click at [391, 501] on div "2 Lines - Dynamic (Horizontal)" at bounding box center [391, 502] width 155 height 20
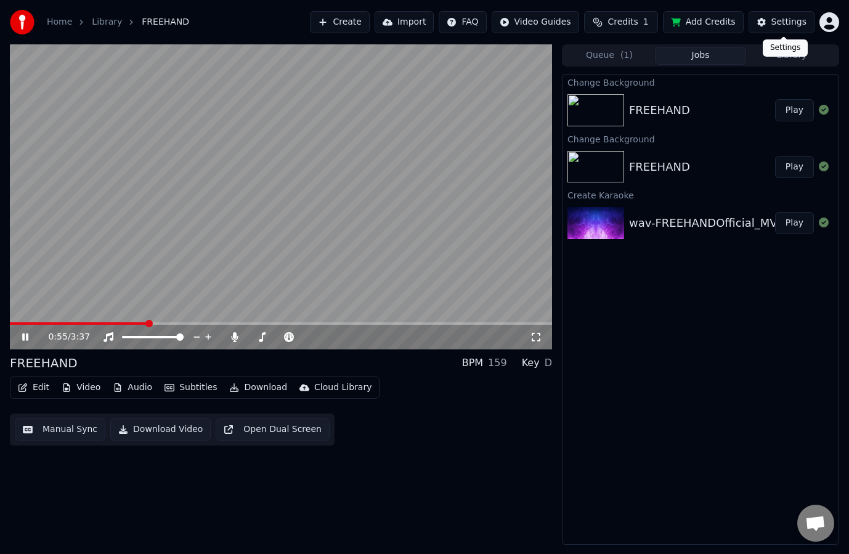
click at [775, 28] on div "Settings" at bounding box center [788, 22] width 35 height 12
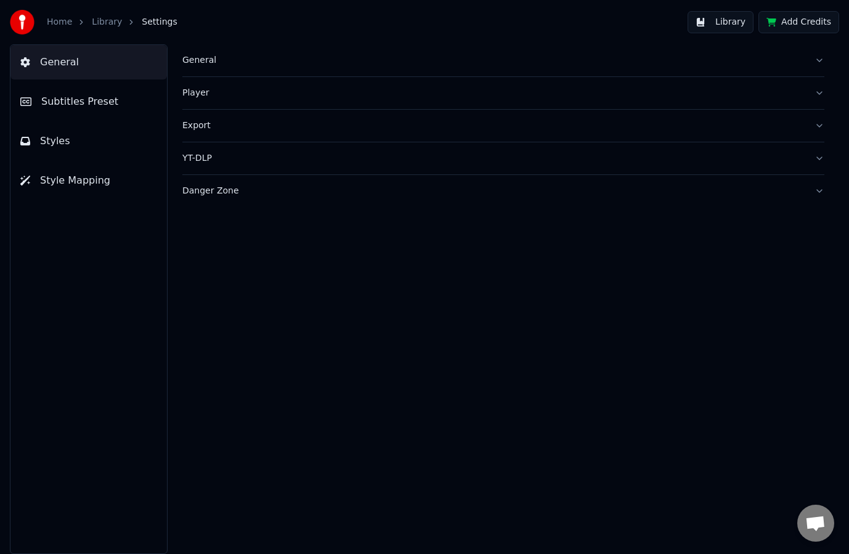
click at [99, 20] on link "Library" at bounding box center [107, 22] width 30 height 12
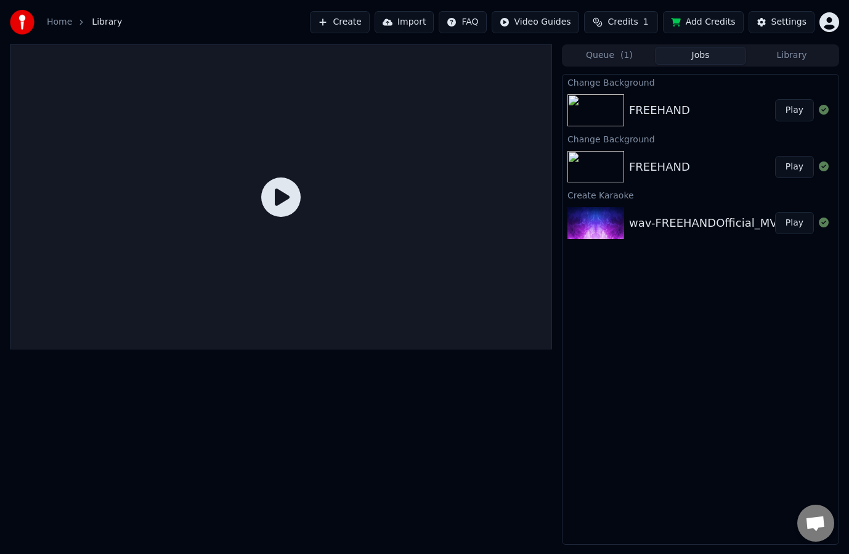
click at [790, 109] on button "Play" at bounding box center [794, 110] width 39 height 22
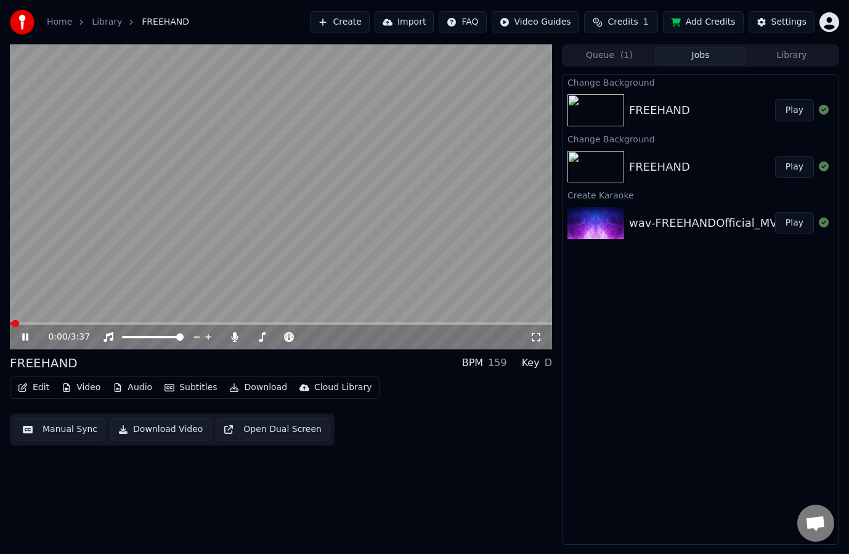
click at [36, 391] on button "Edit" at bounding box center [33, 387] width 41 height 17
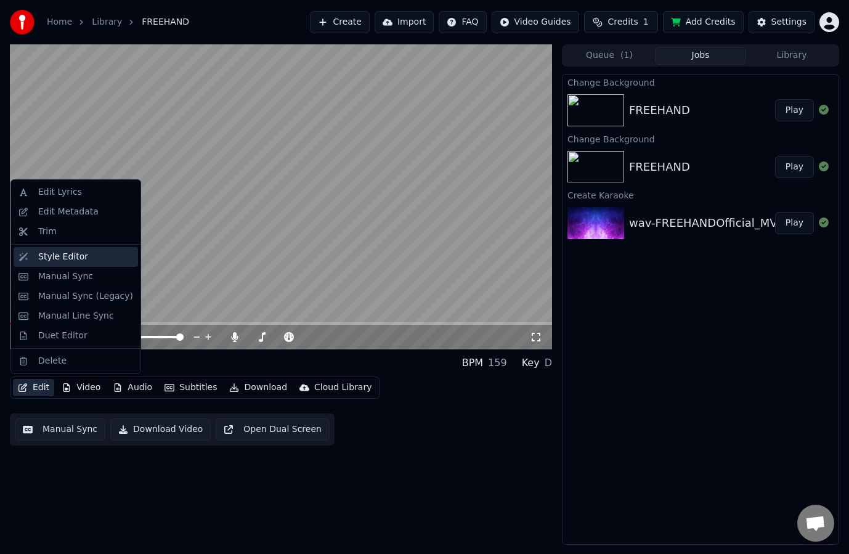
click at [77, 262] on div "Style Editor" at bounding box center [63, 257] width 50 height 12
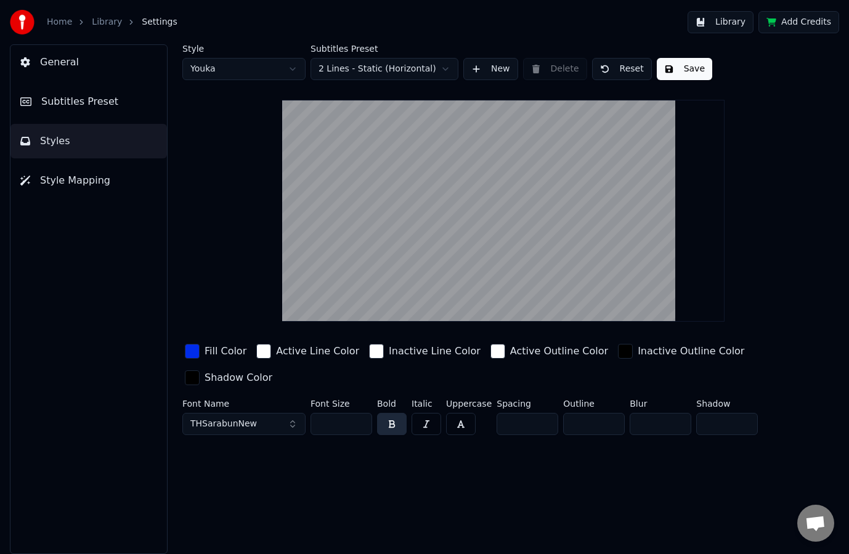
click at [389, 57] on div "Subtitles Preset 2 Lines - Static (Horizontal)" at bounding box center [384, 62] width 148 height 36
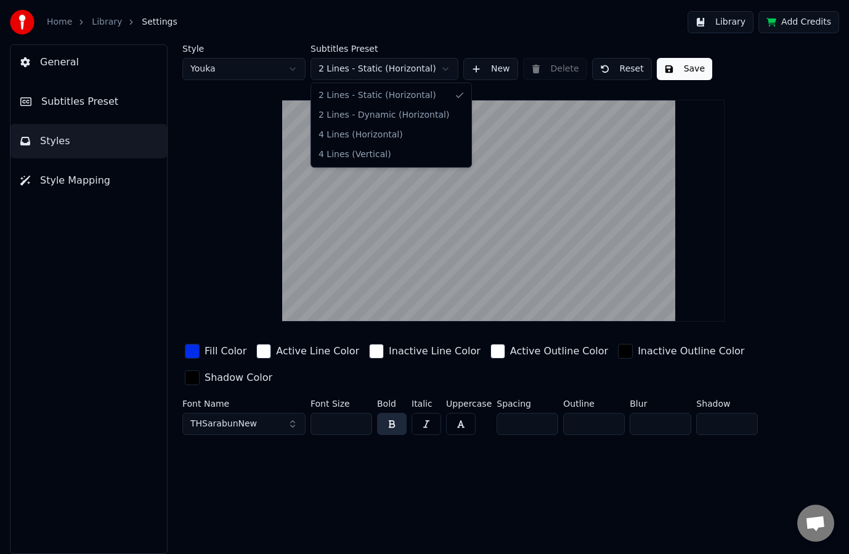
click at [388, 63] on html "Home Library Settings Library Add Credits General Subtitles Preset Styles Style…" at bounding box center [424, 277] width 849 height 554
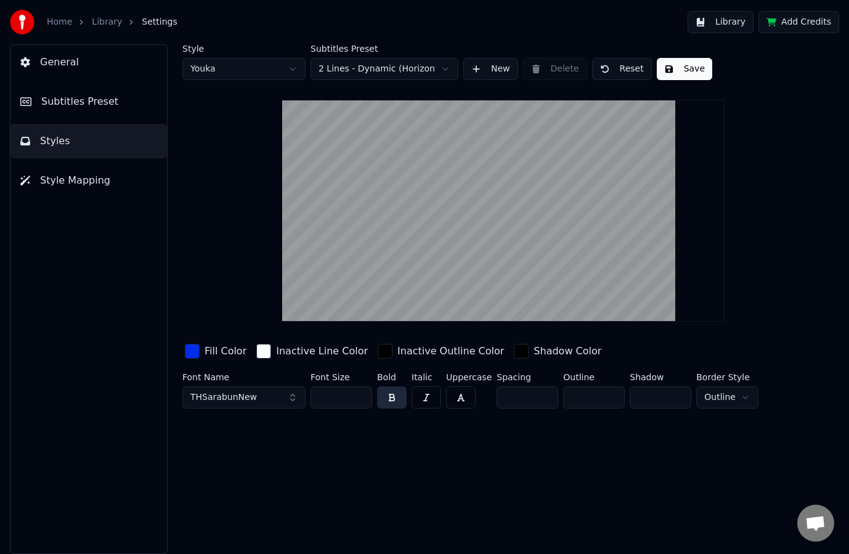
click at [514, 353] on div "button" at bounding box center [521, 351] width 15 height 15
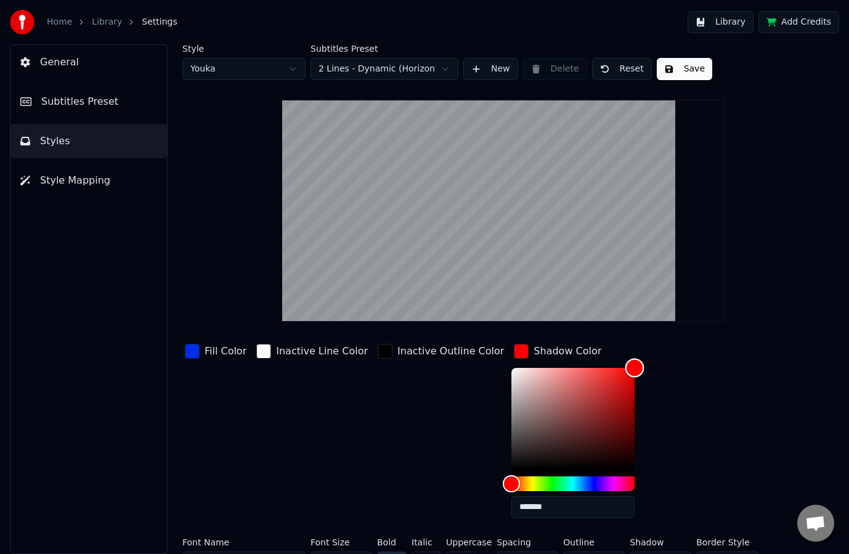
drag, startPoint x: 514, startPoint y: 387, endPoint x: 647, endPoint y: 337, distance: 142.3
click at [647, 337] on div "Style Youka Subtitles Preset 2 Lines - Dynamic (Horizontal) New Delete Reset Sa…" at bounding box center [503, 311] width 642 height 534
drag, startPoint x: 540, startPoint y: 396, endPoint x: 418, endPoint y: 347, distance: 130.8
click at [420, 346] on div "Fill Color Inactive Line Color Inactive Outline Color Shadow Color *******" at bounding box center [479, 434] width 594 height 187
type input "*******"
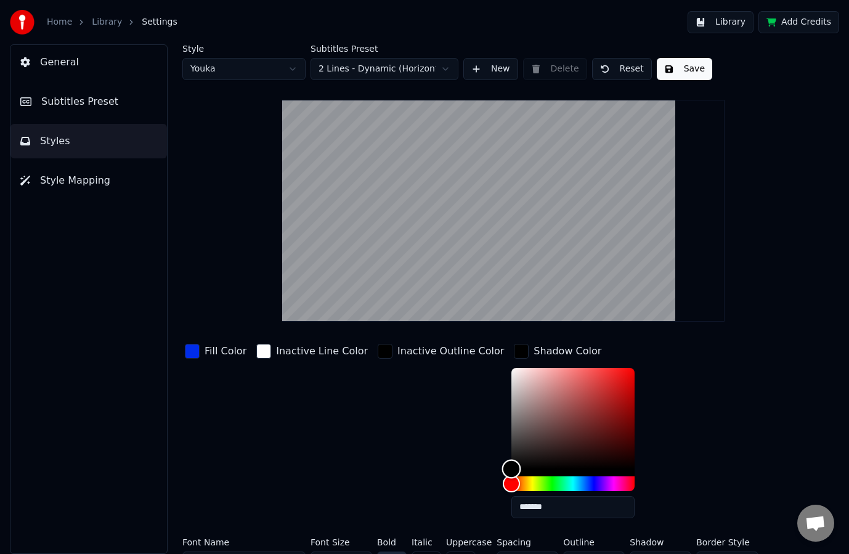
drag, startPoint x: 492, startPoint y: 448, endPoint x: 426, endPoint y: 504, distance: 86.1
click at [426, 503] on div "Fill Color Inactive Line Color Inactive Outline Color Shadow Color *******" at bounding box center [479, 434] width 594 height 187
click at [415, 352] on div "Inactive Outline Color" at bounding box center [450, 351] width 107 height 15
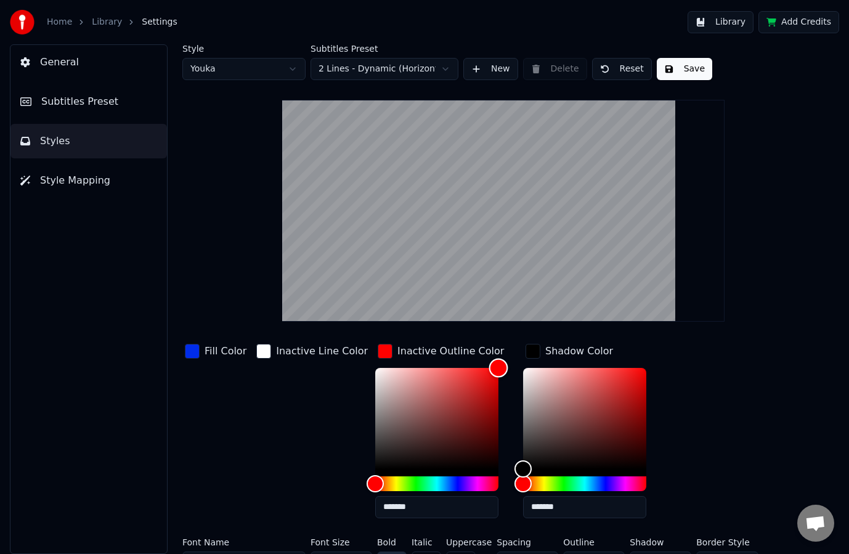
drag, startPoint x: 429, startPoint y: 403, endPoint x: 548, endPoint y: 333, distance: 138.1
click at [544, 334] on div "Style Youka Subtitles Preset 2 Lines - Dynamic (Horizontal) New Delete Reset Sa…" at bounding box center [503, 311] width 642 height 534
click at [554, 354] on div "Shadow Color" at bounding box center [579, 351] width 68 height 15
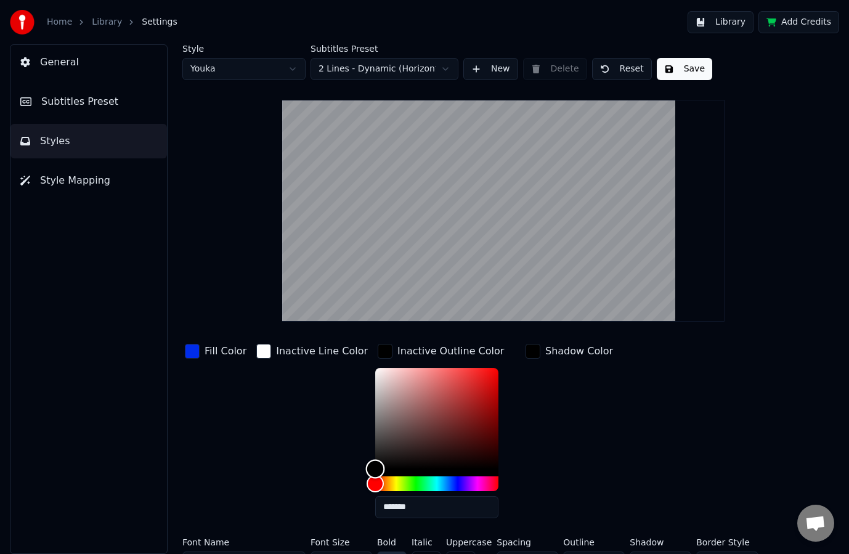
drag, startPoint x: 357, startPoint y: 460, endPoint x: 266, endPoint y: 537, distance: 118.5
click at [267, 537] on div "Fill Color Inactive Line Color Inactive Outline Color ******* Shadow Color Font…" at bounding box center [479, 459] width 594 height 237
type input "*******"
drag, startPoint x: 391, startPoint y: 389, endPoint x: 220, endPoint y: 312, distance: 187.5
click at [227, 315] on div "Style Youka Subtitles Preset 2 Lines - Dynamic (Horizontal) New Delete Reset Sa…" at bounding box center [503, 311] width 642 height 534
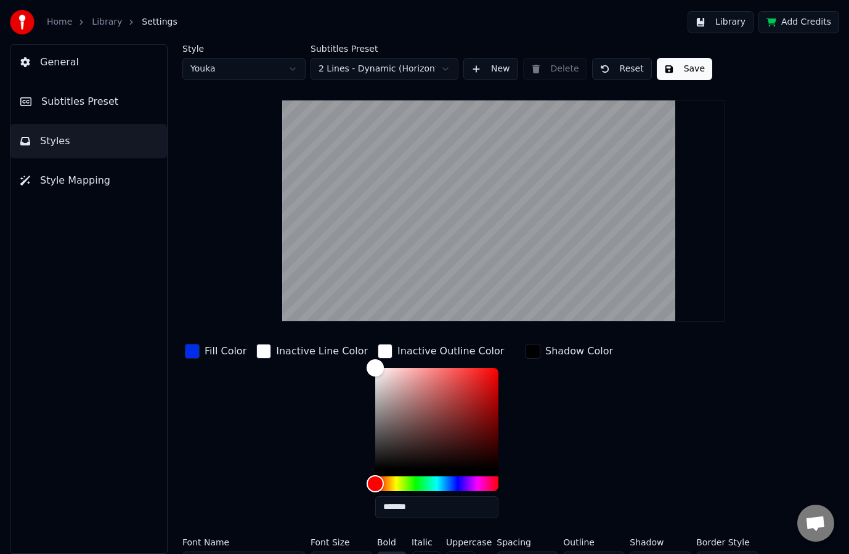
click at [294, 349] on div "Inactive Line Color" at bounding box center [322, 351] width 92 height 15
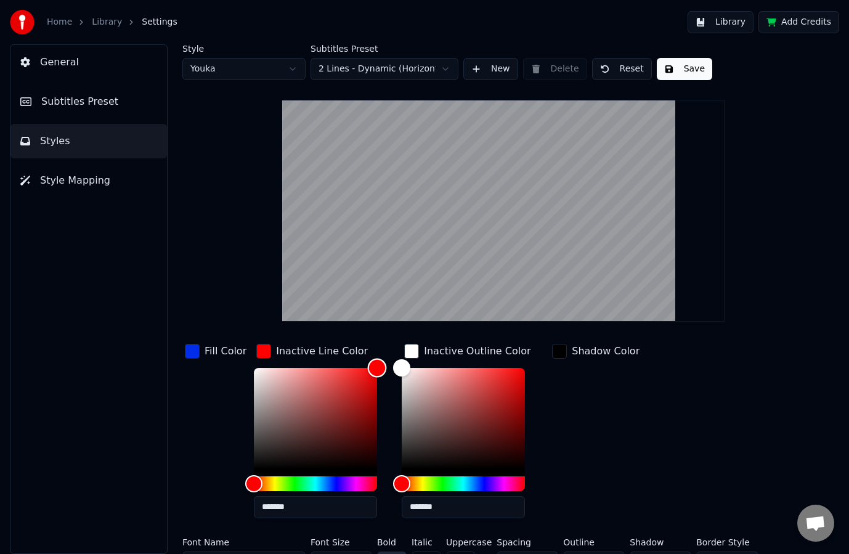
drag, startPoint x: 356, startPoint y: 370, endPoint x: 405, endPoint y: 317, distance: 71.5
click at [402, 321] on div "Style Youka Subtitles Preset 2 Lines - Dynamic (Horizontal) New Delete Reset Sa…" at bounding box center [503, 311] width 642 height 534
type input "*******"
drag, startPoint x: 256, startPoint y: 458, endPoint x: 160, endPoint y: 541, distance: 127.0
click at [163, 541] on div "Style Youka Subtitles Preset 2 Lines - Dynamic (Horizontal) New Delete Reset Sa…" at bounding box center [503, 298] width 691 height 509
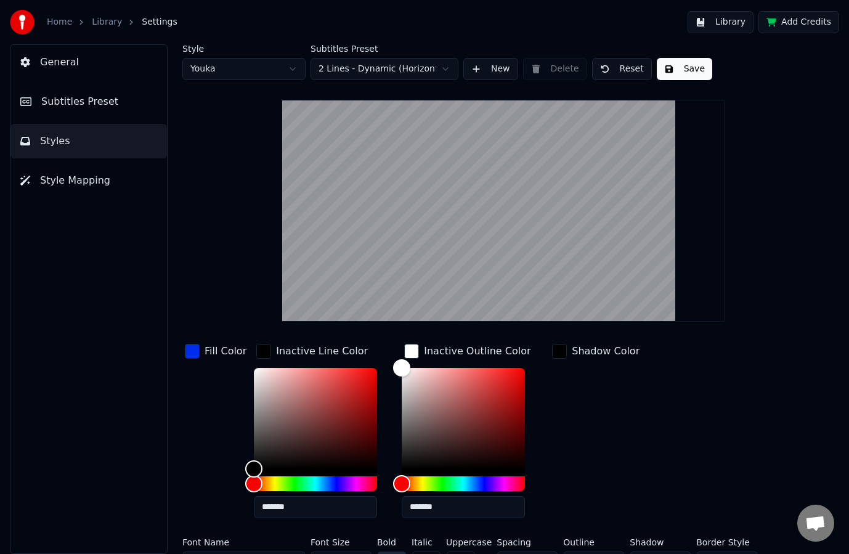
click at [607, 464] on div "Shadow Color" at bounding box center [595, 434] width 92 height 187
click at [473, 358] on div "Inactive Outline Color" at bounding box center [477, 351] width 107 height 15
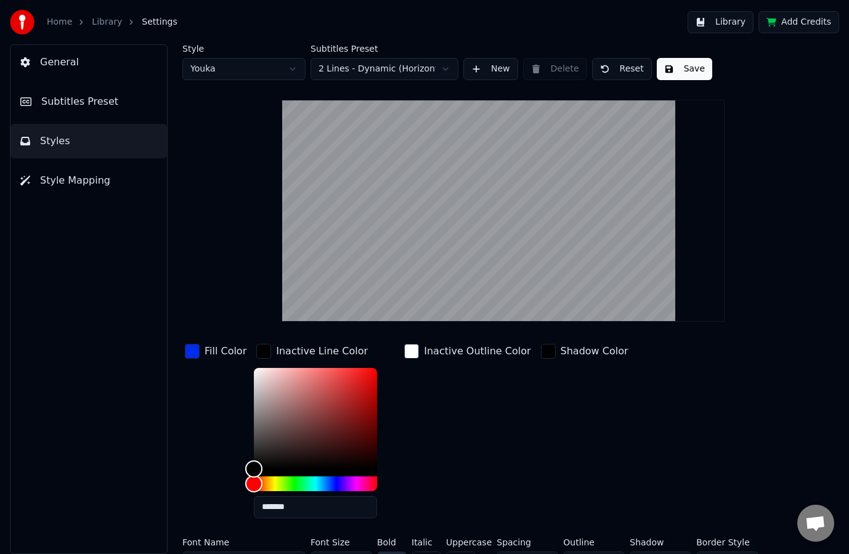
click at [338, 352] on div "Inactive Line Color" at bounding box center [322, 351] width 92 height 15
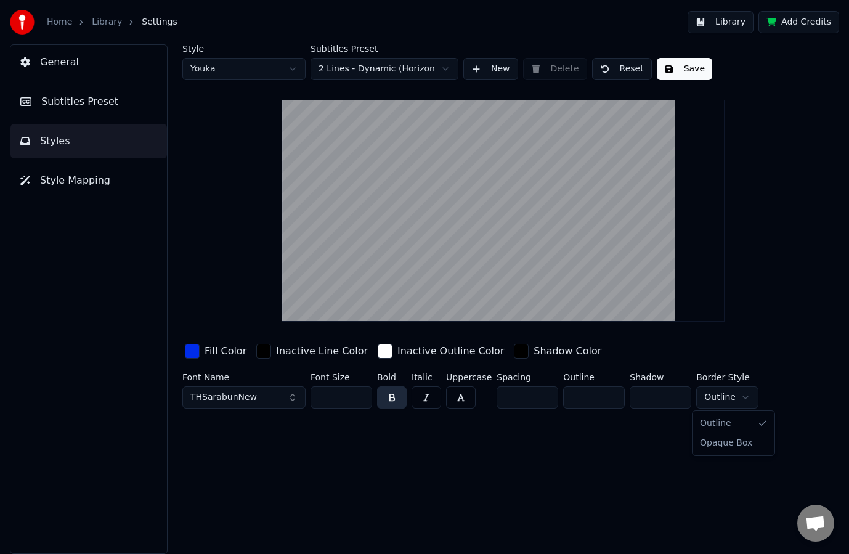
click at [730, 396] on html "Home Library Settings Library Add Credits General Subtitles Preset Styles Style…" at bounding box center [424, 277] width 849 height 554
click at [734, 396] on html "Home Library Settings Library Add Credits General Subtitles Preset Styles Style…" at bounding box center [424, 277] width 849 height 554
click at [672, 70] on button "Save" at bounding box center [684, 69] width 55 height 22
click at [108, 25] on link "Library" at bounding box center [107, 22] width 30 height 12
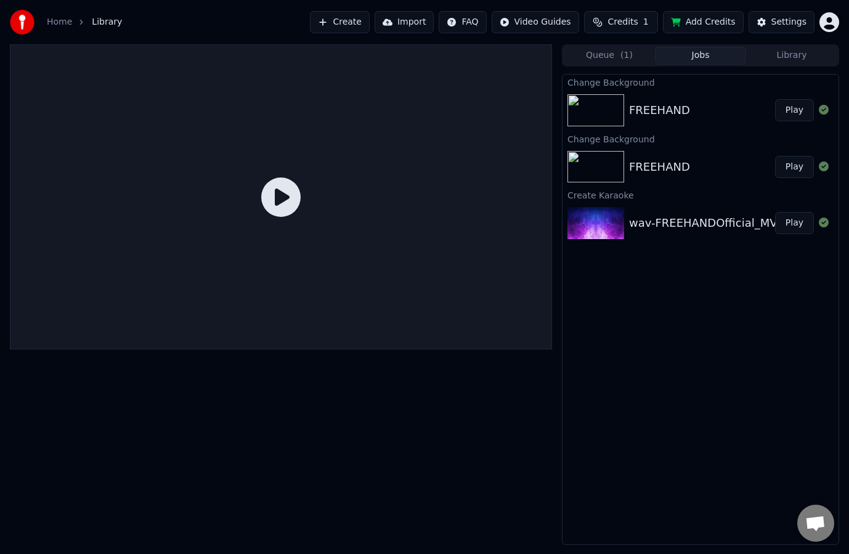
click at [787, 112] on button "Play" at bounding box center [794, 110] width 39 height 22
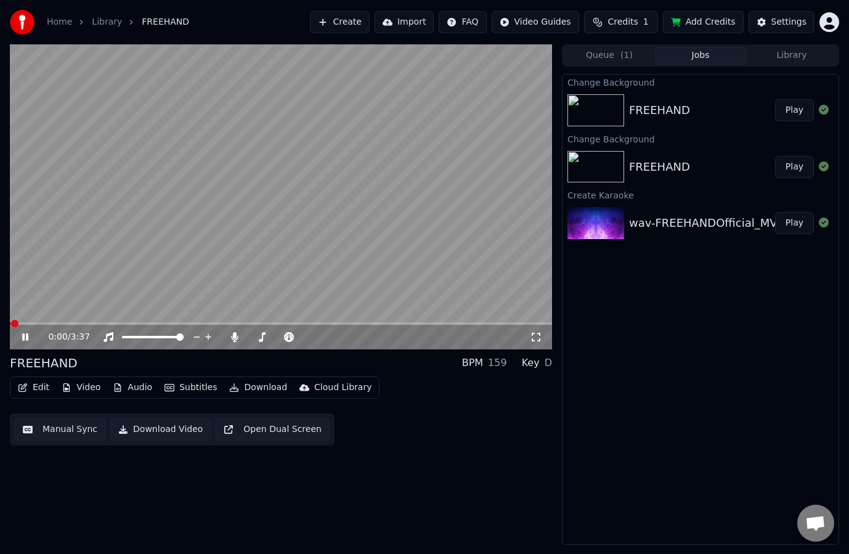
click at [51, 324] on span at bounding box center [281, 323] width 542 height 2
click at [25, 339] on icon at bounding box center [25, 336] width 6 height 7
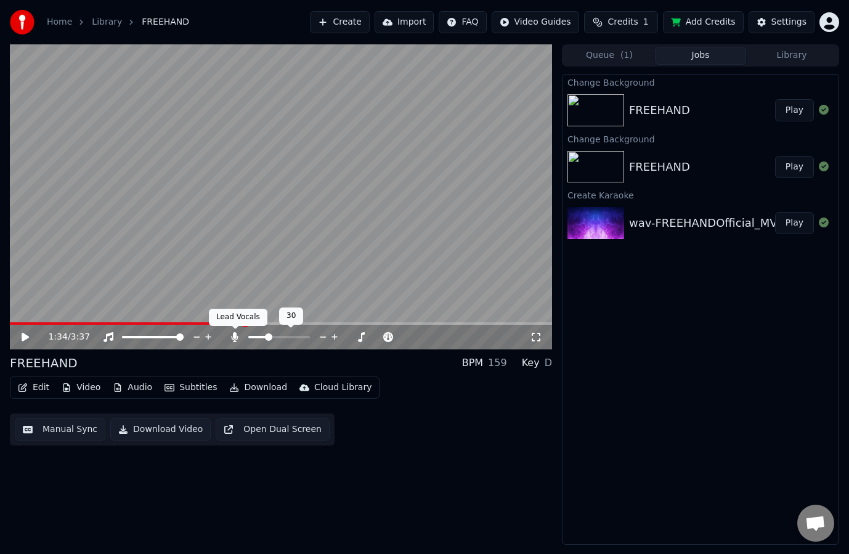
click at [234, 338] on icon at bounding box center [235, 337] width 7 height 10
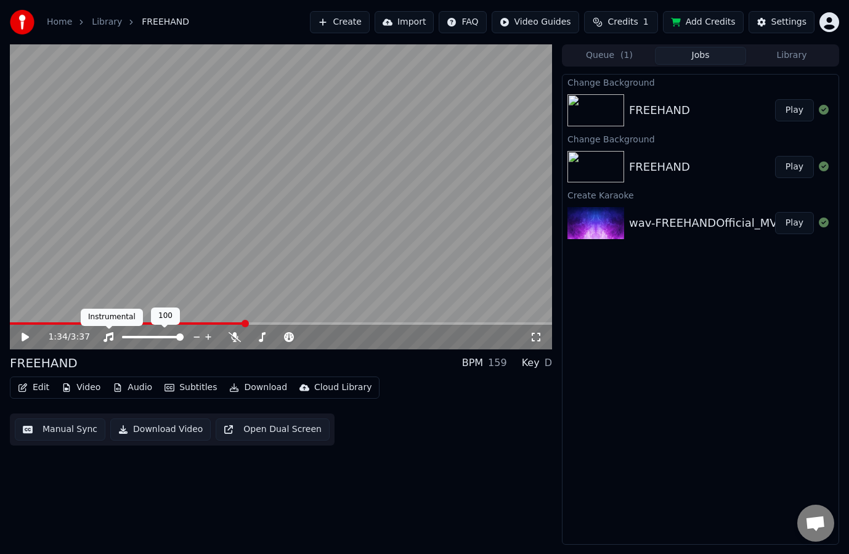
click at [110, 340] on icon at bounding box center [108, 337] width 12 height 10
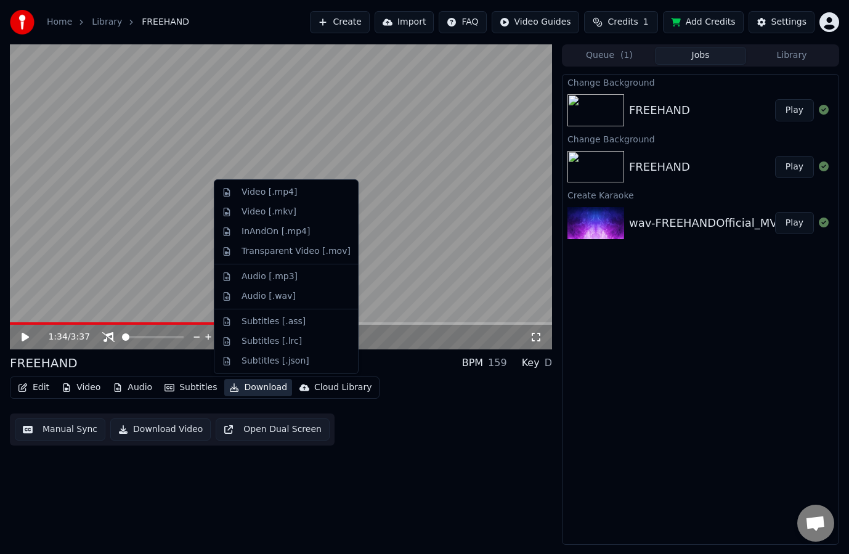
click at [261, 389] on button "Download" at bounding box center [258, 387] width 68 height 17
click at [297, 187] on div "Video [.mp4]" at bounding box center [295, 192] width 109 height 12
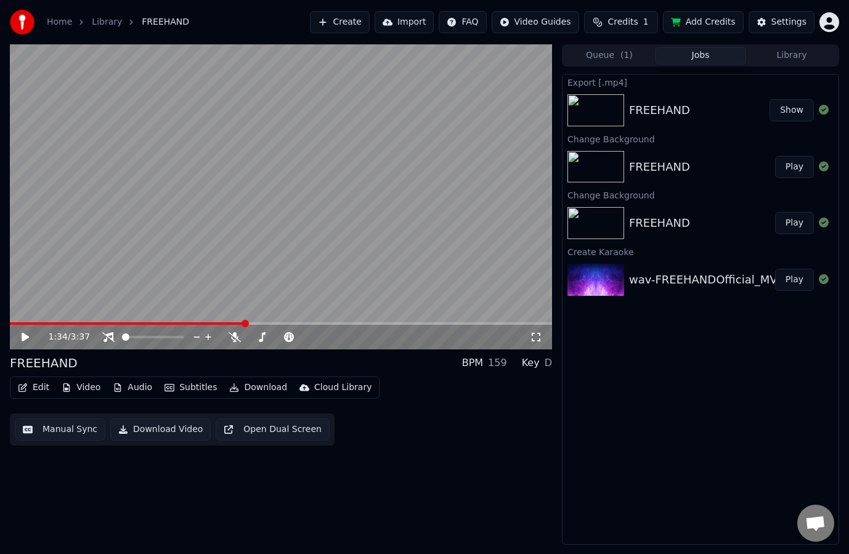
click at [787, 110] on button "Show" at bounding box center [791, 110] width 44 height 22
click at [414, 0] on div "Home Library FREEHAND Create Import FAQ Video Guides Credits 1 Add Credits Sett…" at bounding box center [424, 22] width 849 height 44
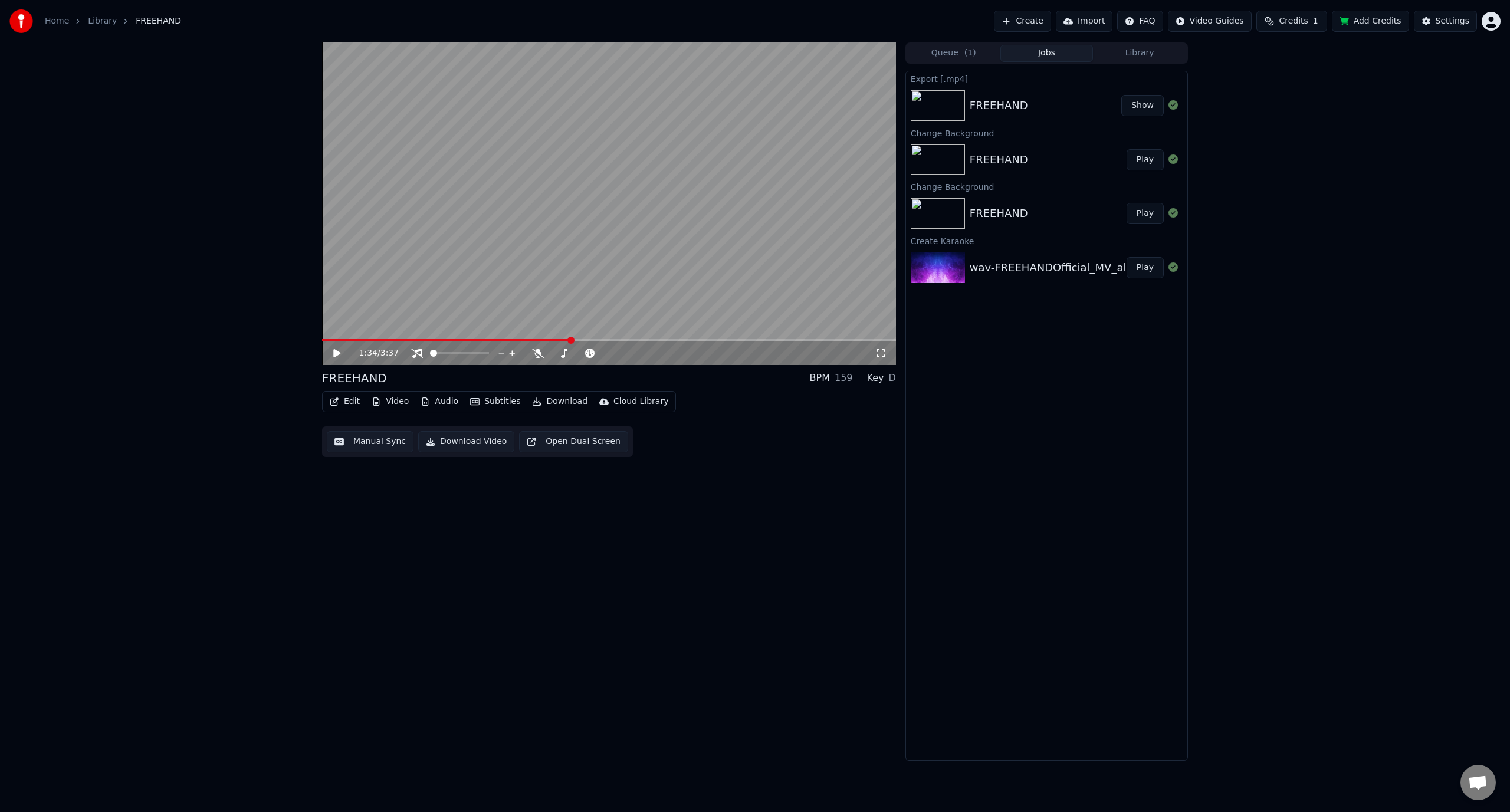
click at [812, 110] on div "FREEHAND" at bounding box center [1046, 105] width 151 height 16
click at [812, 164] on button "Play" at bounding box center [1145, 160] width 37 height 21
click at [336, 352] on icon at bounding box center [337, 352] width 6 height 7
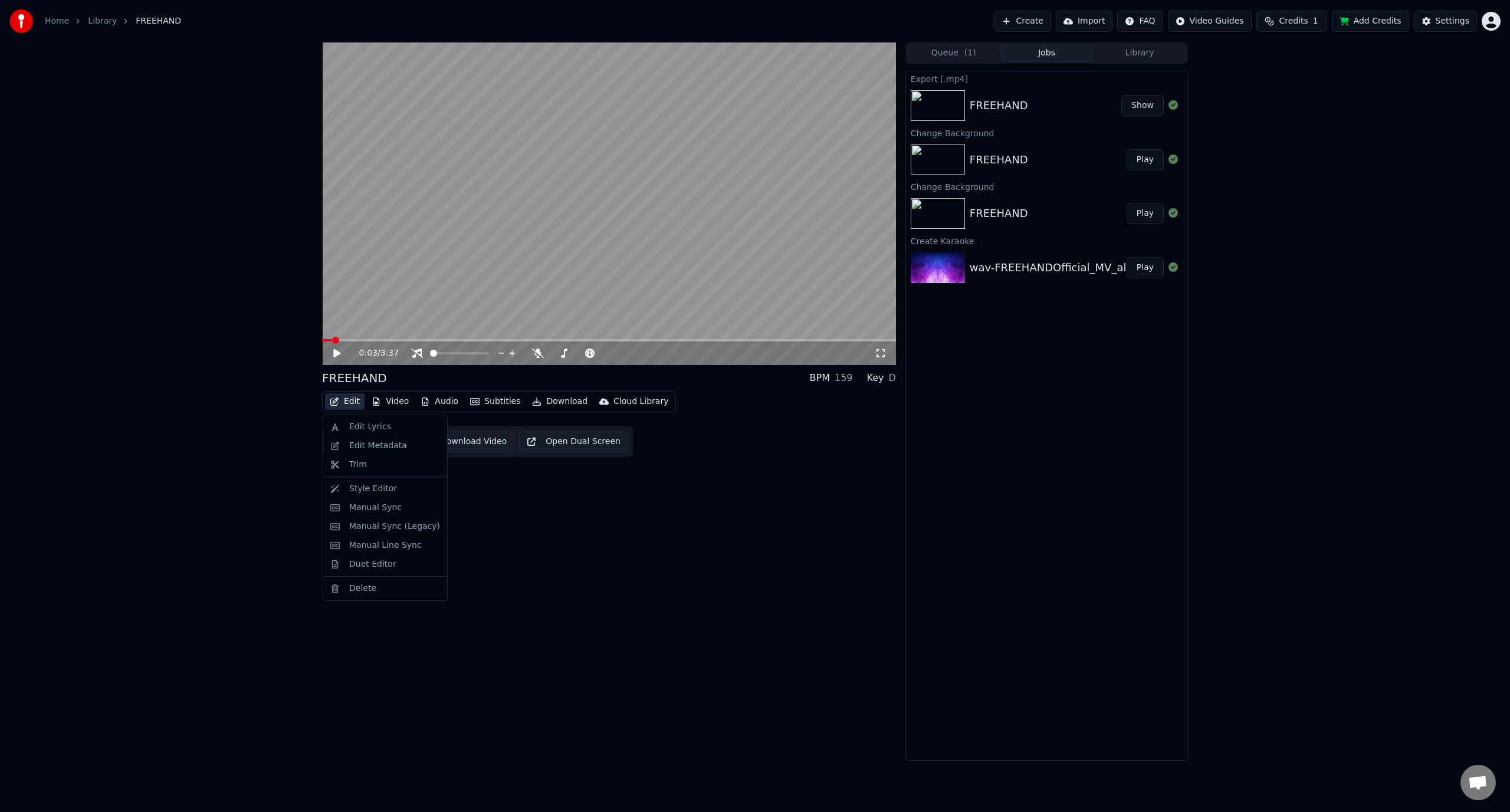
click at [340, 400] on button "Edit" at bounding box center [344, 401] width 39 height 16
click at [348, 426] on div "Edit Lyrics" at bounding box center [385, 427] width 119 height 19
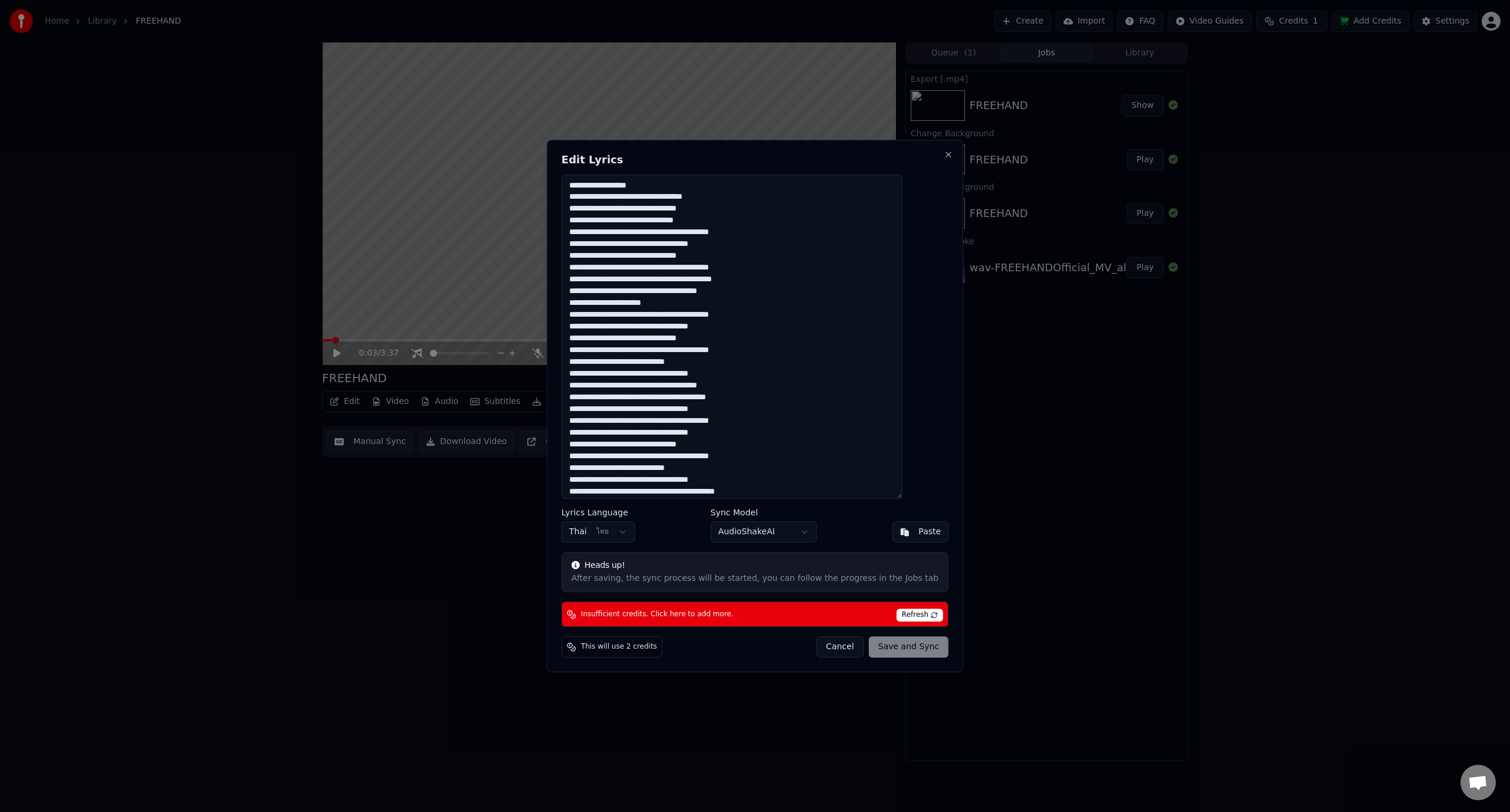
click at [812, 530] on button "Cancel" at bounding box center [840, 647] width 48 height 21
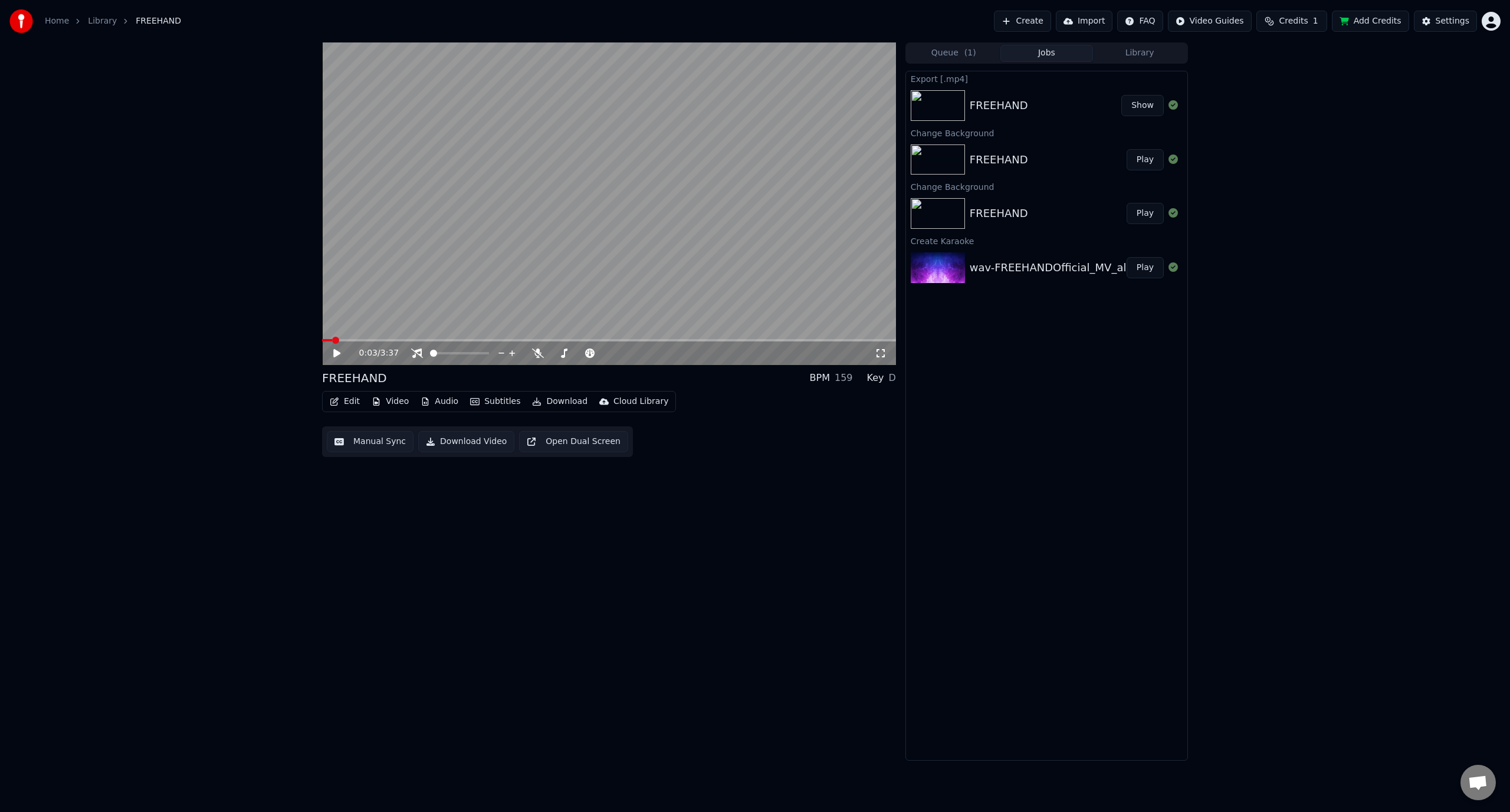
click at [372, 451] on button "Manual Sync" at bounding box center [370, 441] width 87 height 21
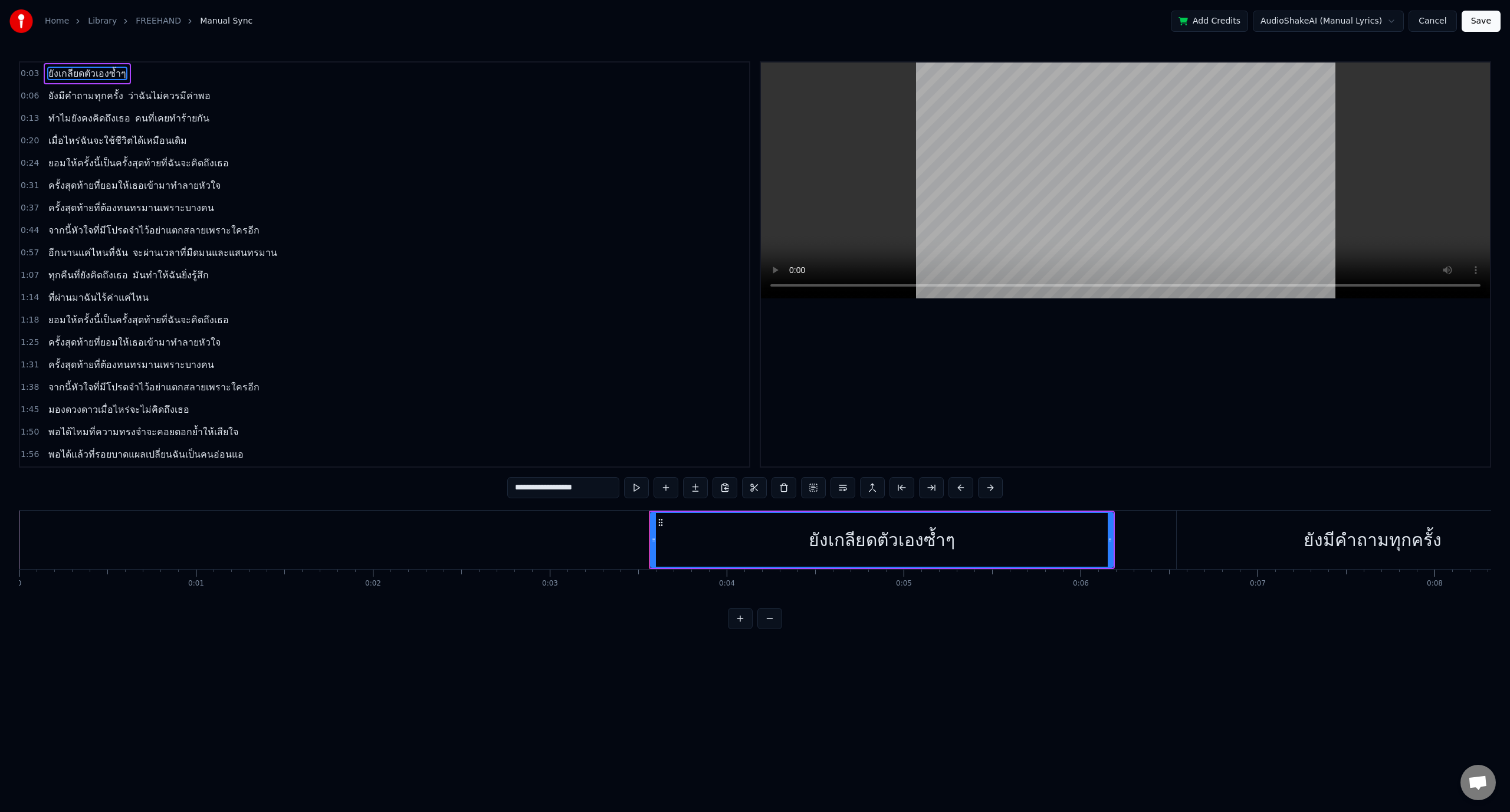
click at [812, 121] on video at bounding box center [1125, 180] width 729 height 236
click at [812, 22] on button "Cancel" at bounding box center [1432, 21] width 48 height 21
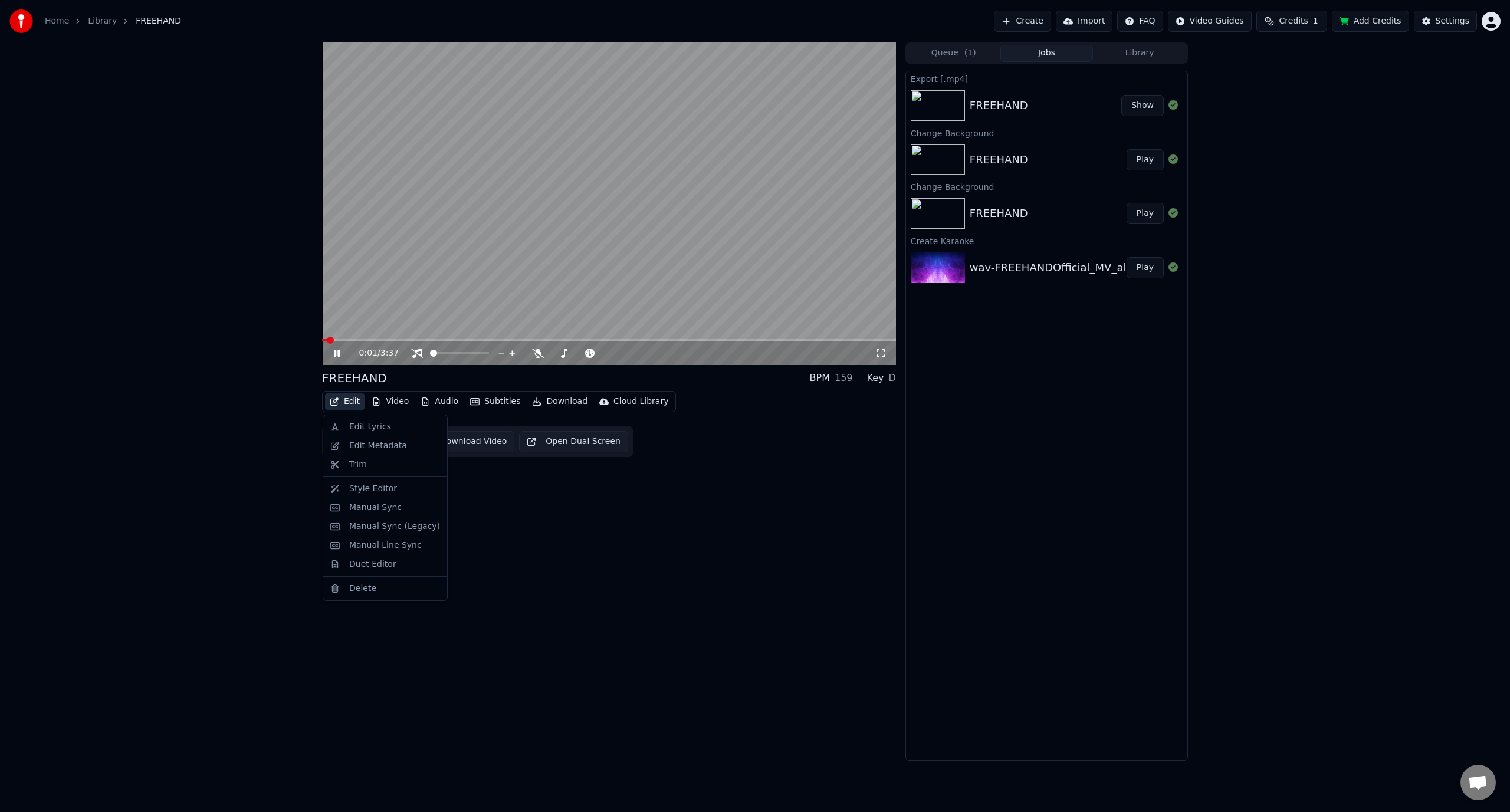
click at [352, 399] on button "Edit" at bounding box center [344, 401] width 39 height 16
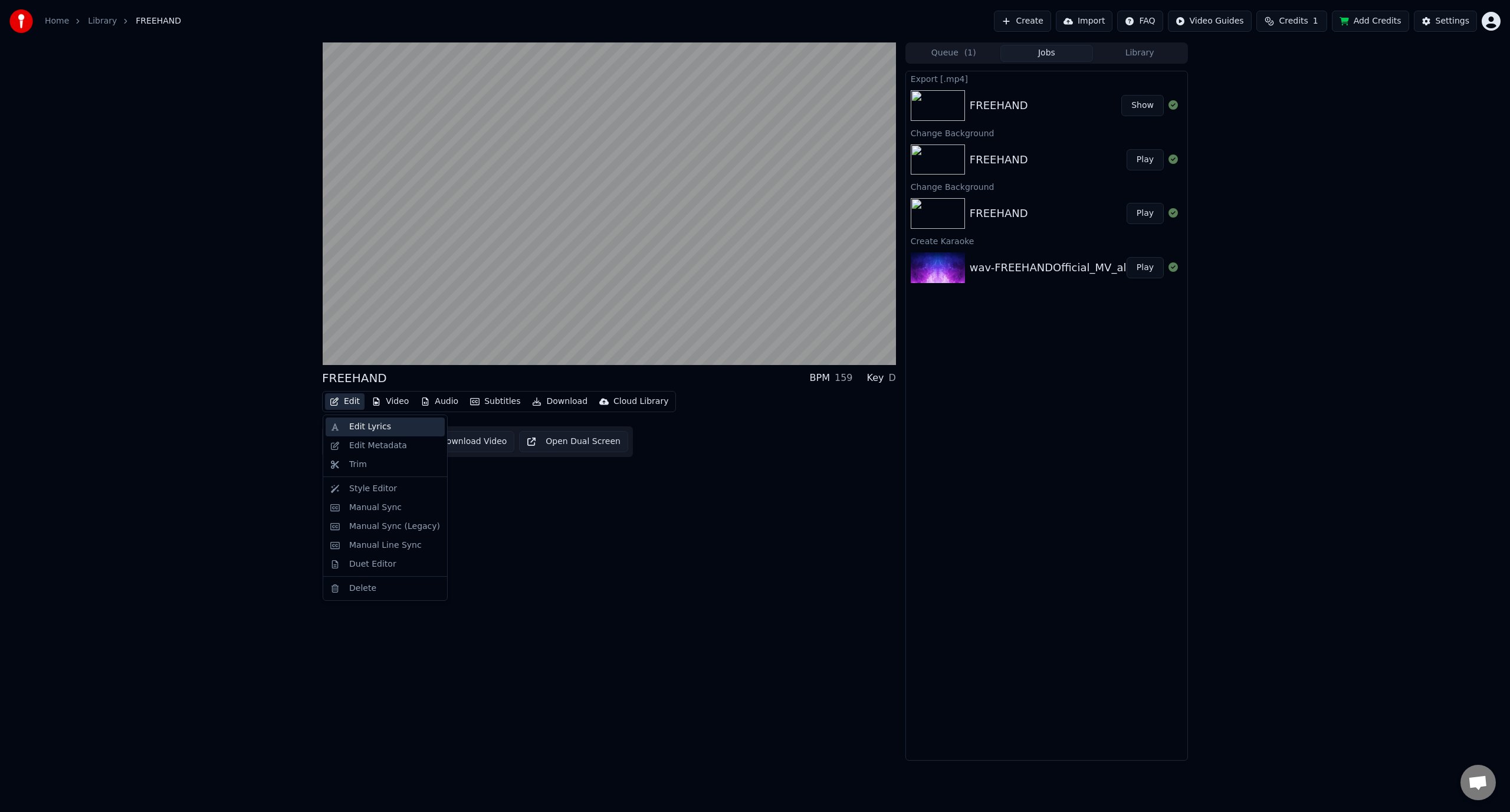
click at [385, 431] on div "Edit Lyrics" at bounding box center [371, 427] width 42 height 11
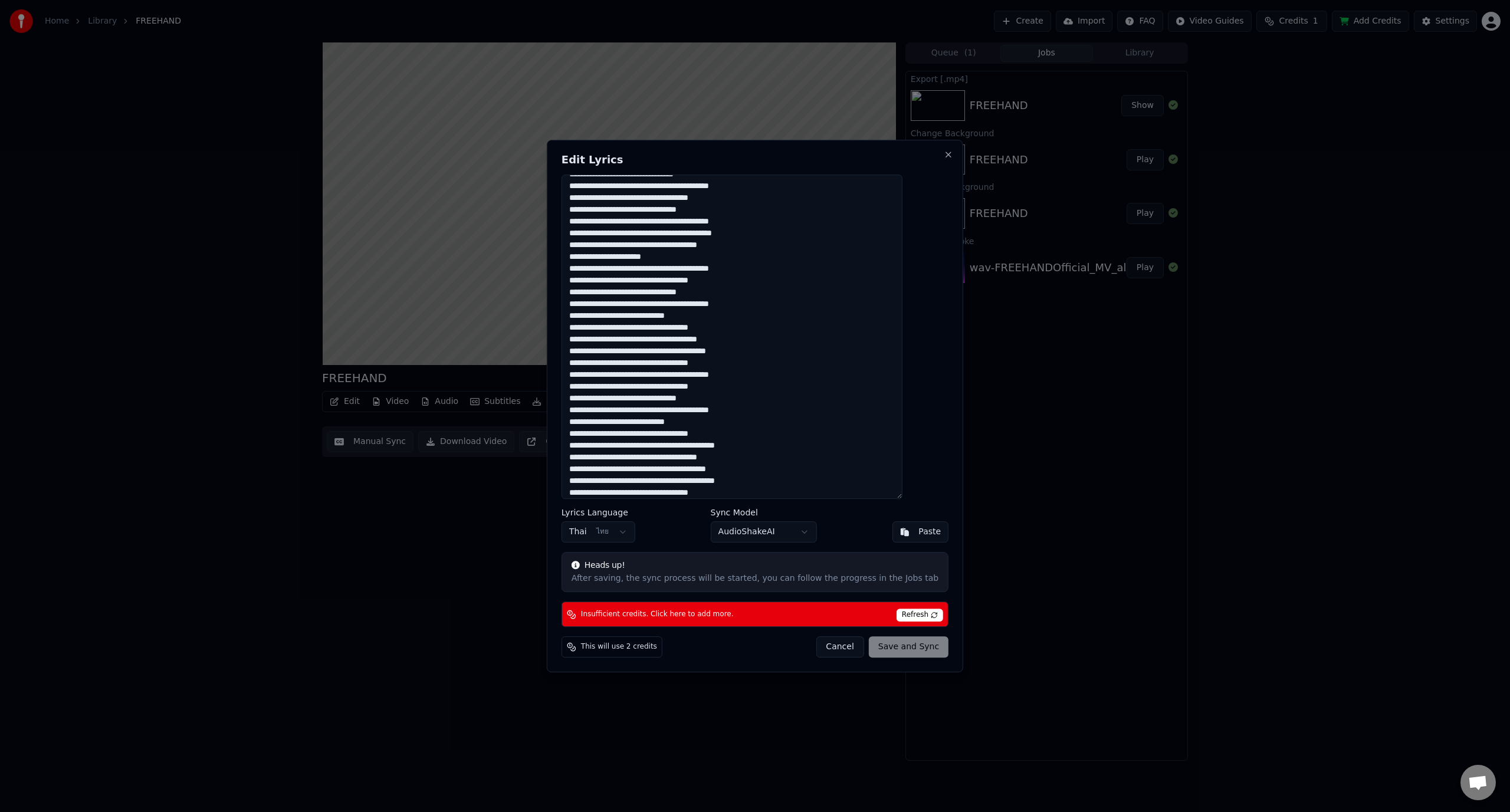
scroll to position [52, 0]
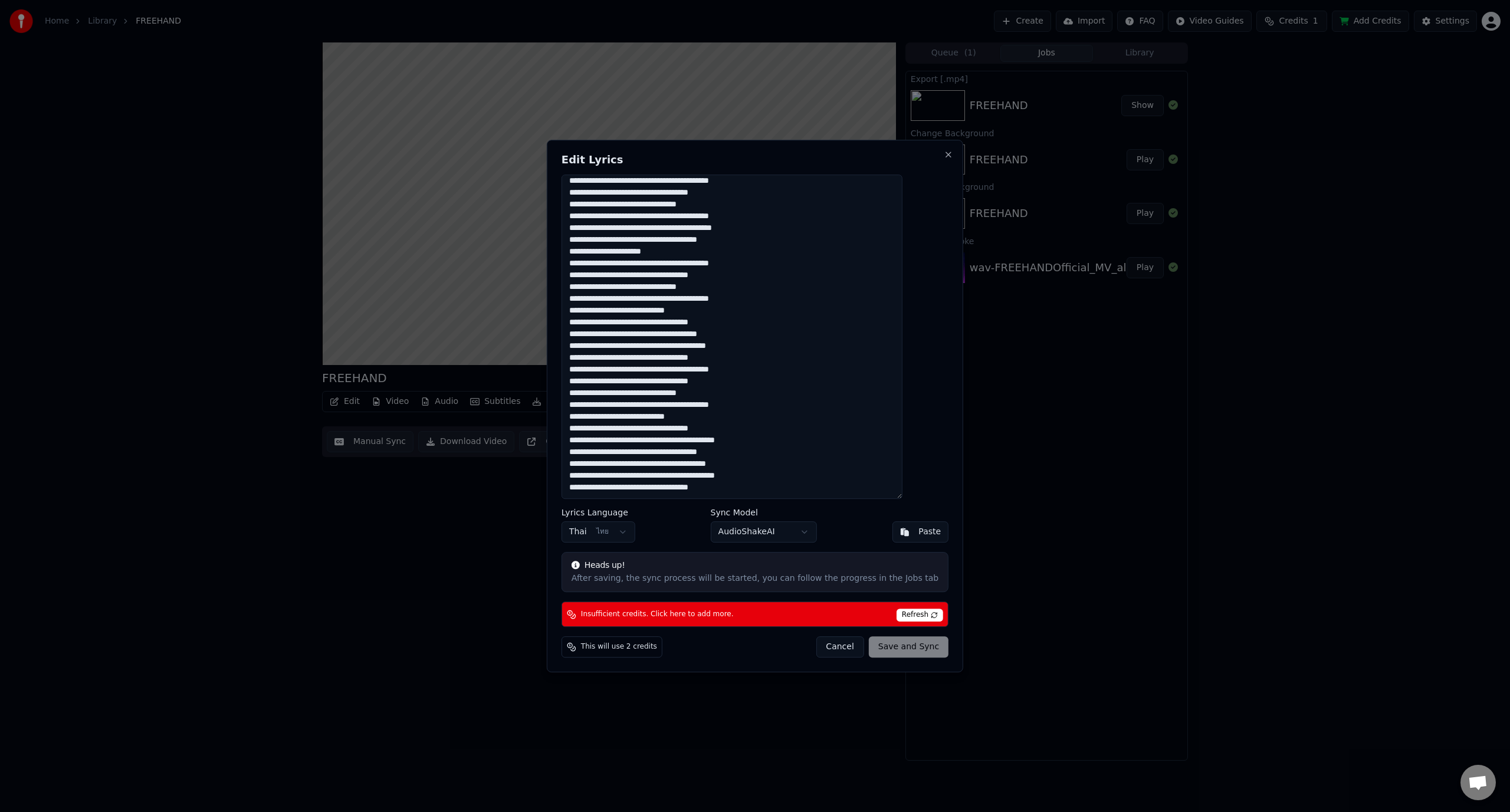
click at [812, 530] on button "Cancel" at bounding box center [840, 647] width 48 height 21
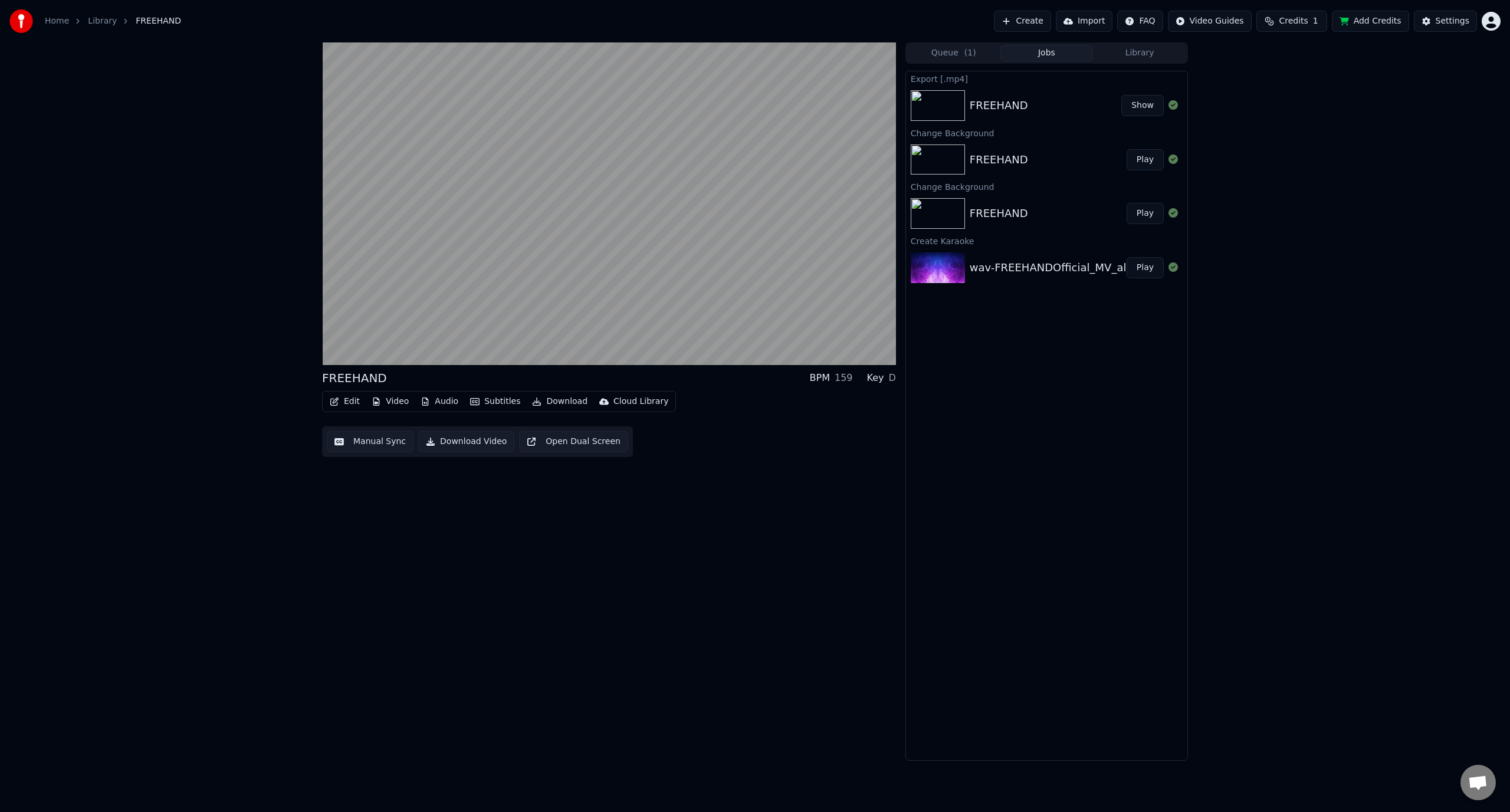
click at [496, 403] on button "Subtitles" at bounding box center [495, 401] width 59 height 16
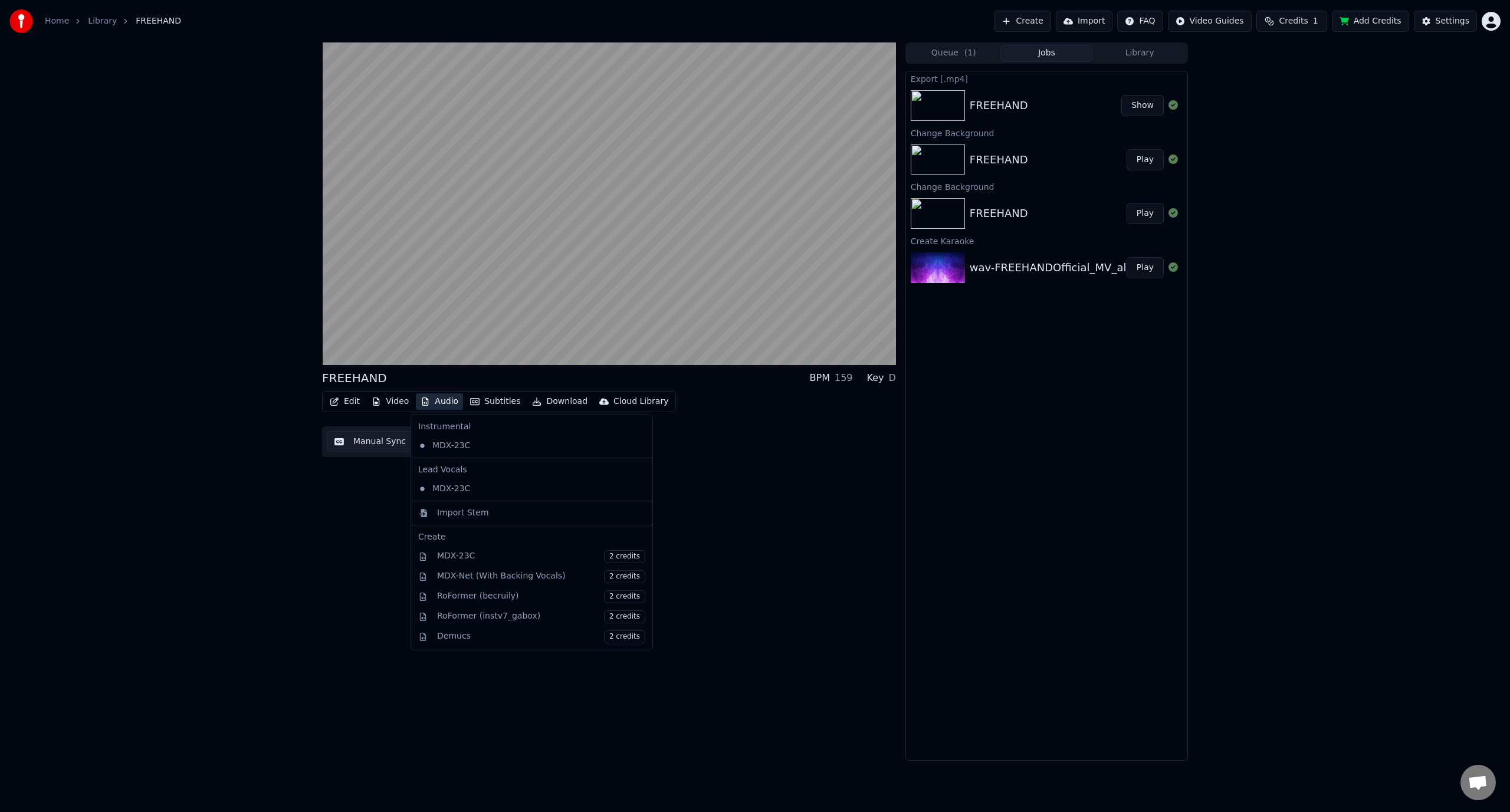
click at [434, 402] on button "Audio" at bounding box center [439, 401] width 47 height 16
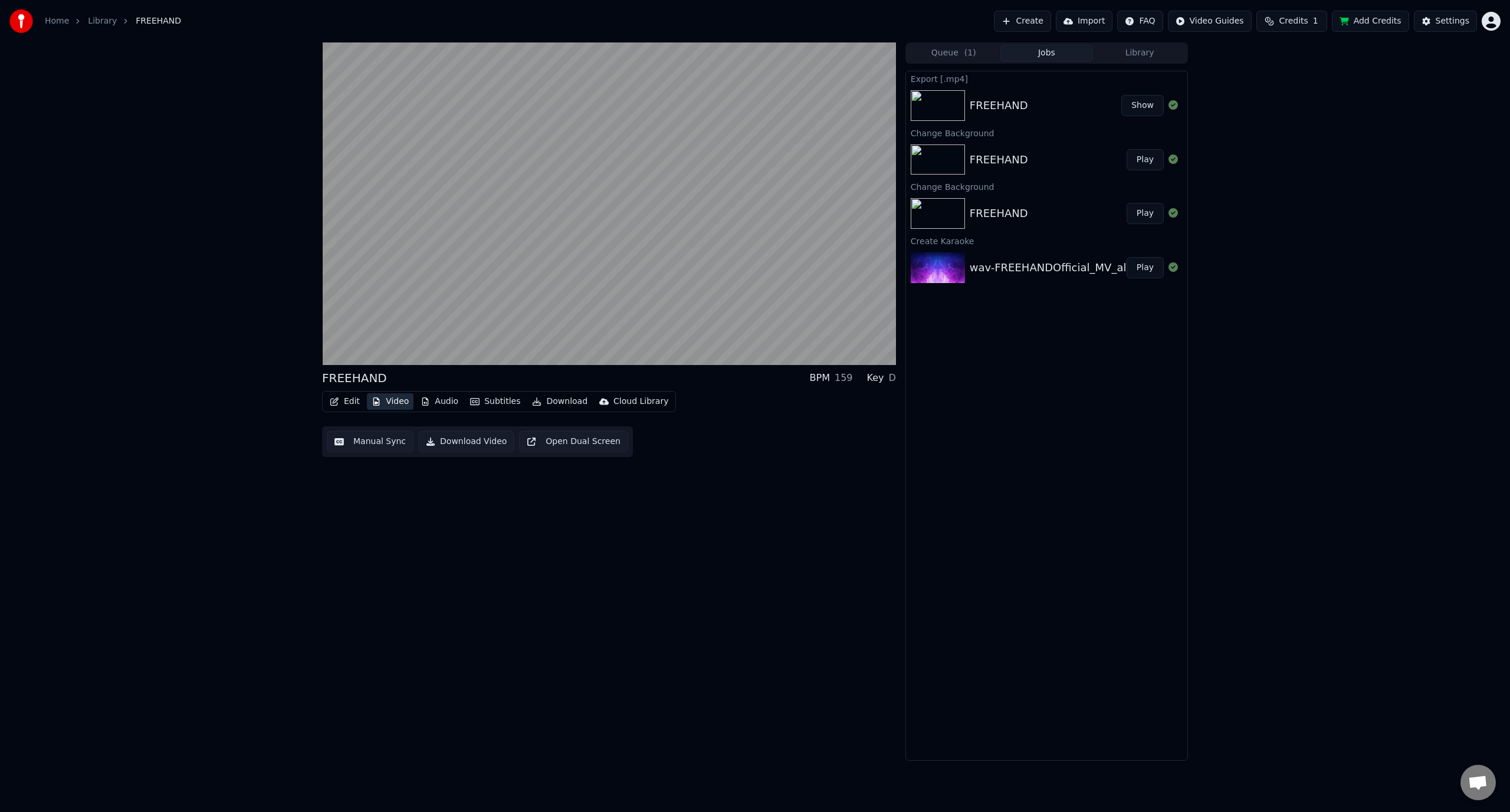
click at [395, 397] on button "Video" at bounding box center [390, 401] width 47 height 16
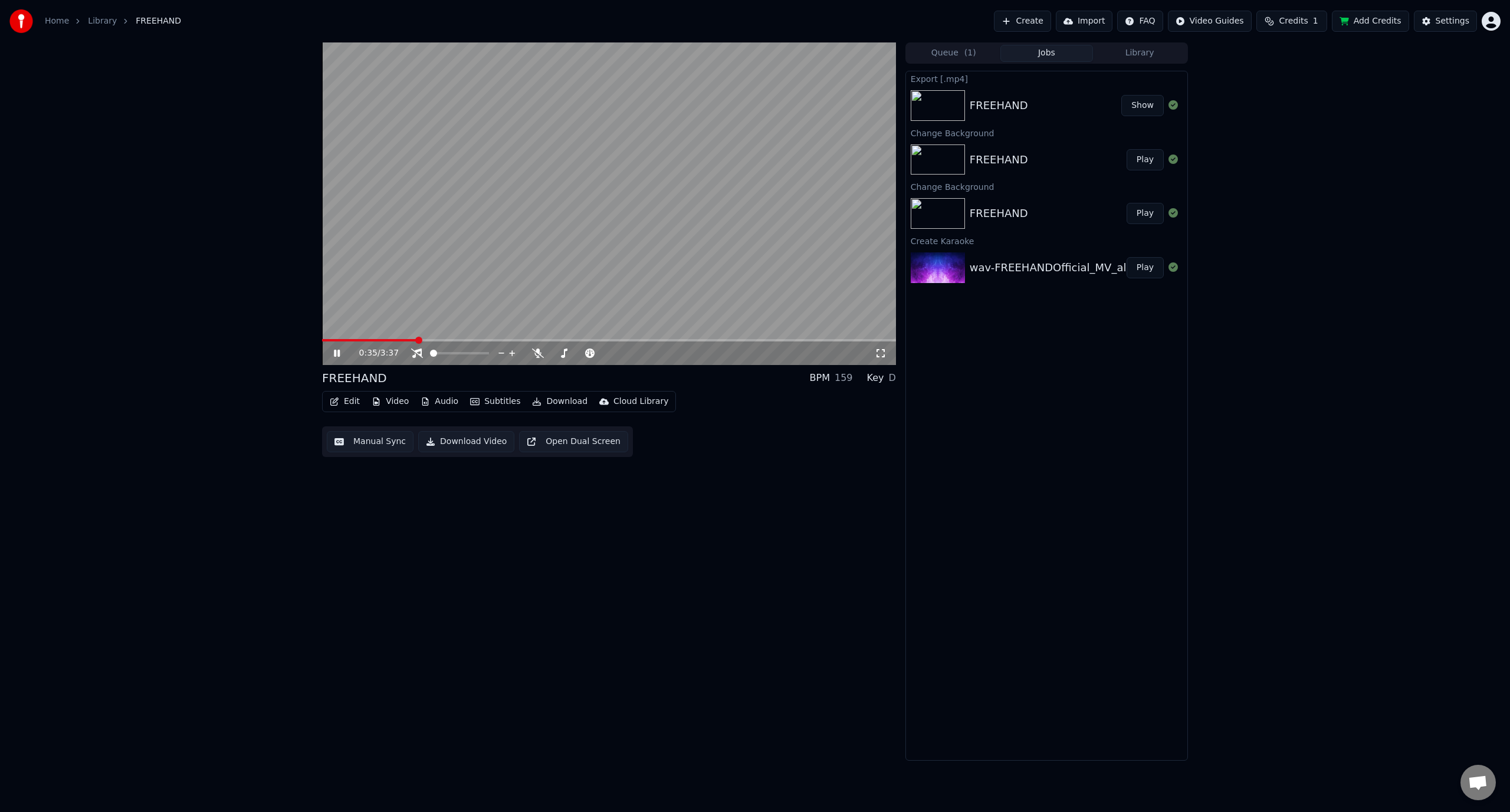
click at [349, 337] on video at bounding box center [608, 203] width 574 height 323
click at [350, 337] on video at bounding box center [608, 203] width 574 height 323
click at [351, 352] on video at bounding box center [608, 203] width 574 height 323
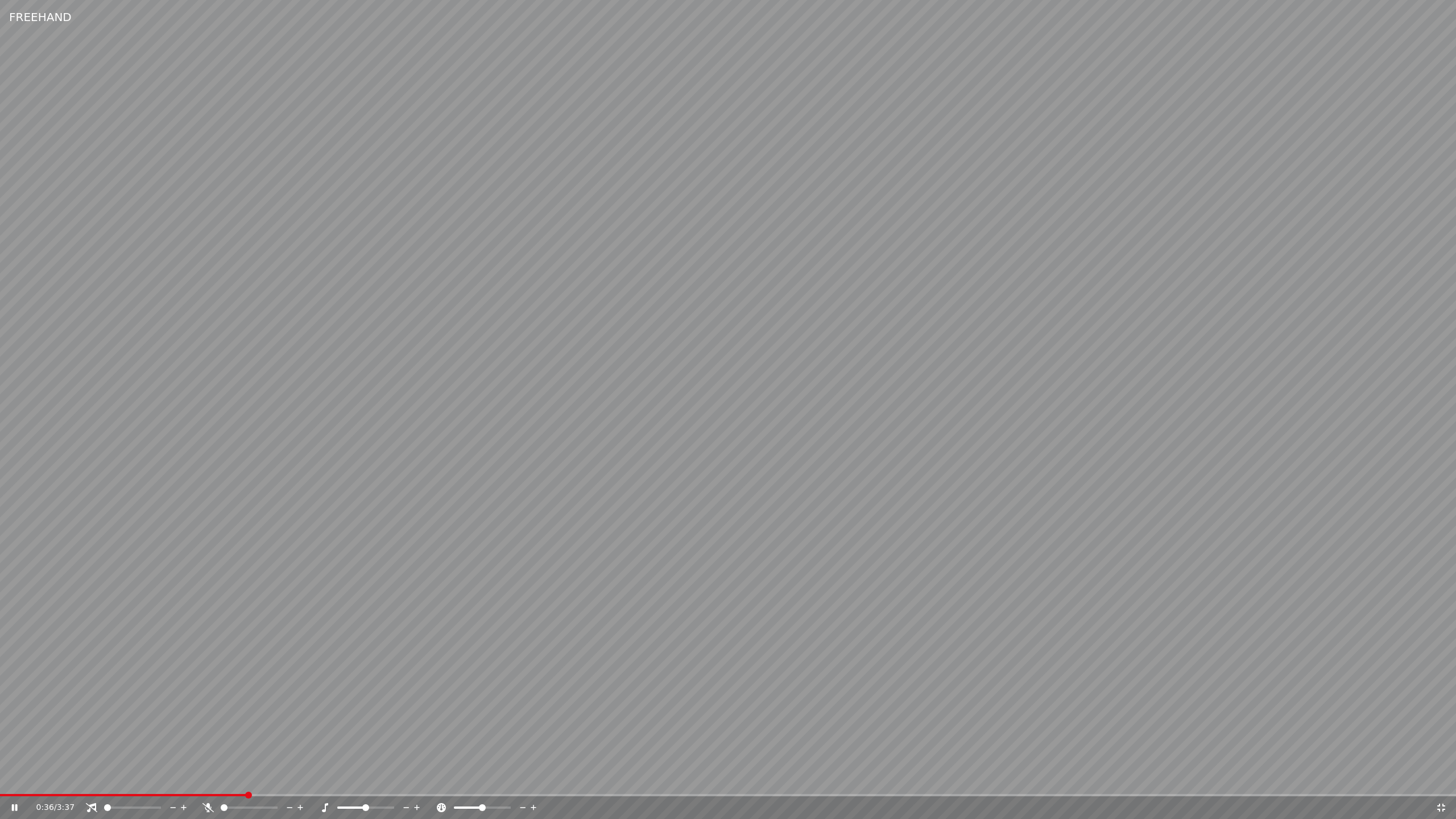
click at [368, 339] on video at bounding box center [728, 409] width 1456 height 819
click at [69, 511] on video at bounding box center [728, 409] width 1456 height 819
click at [65, 511] on span at bounding box center [124, 795] width 248 height 2
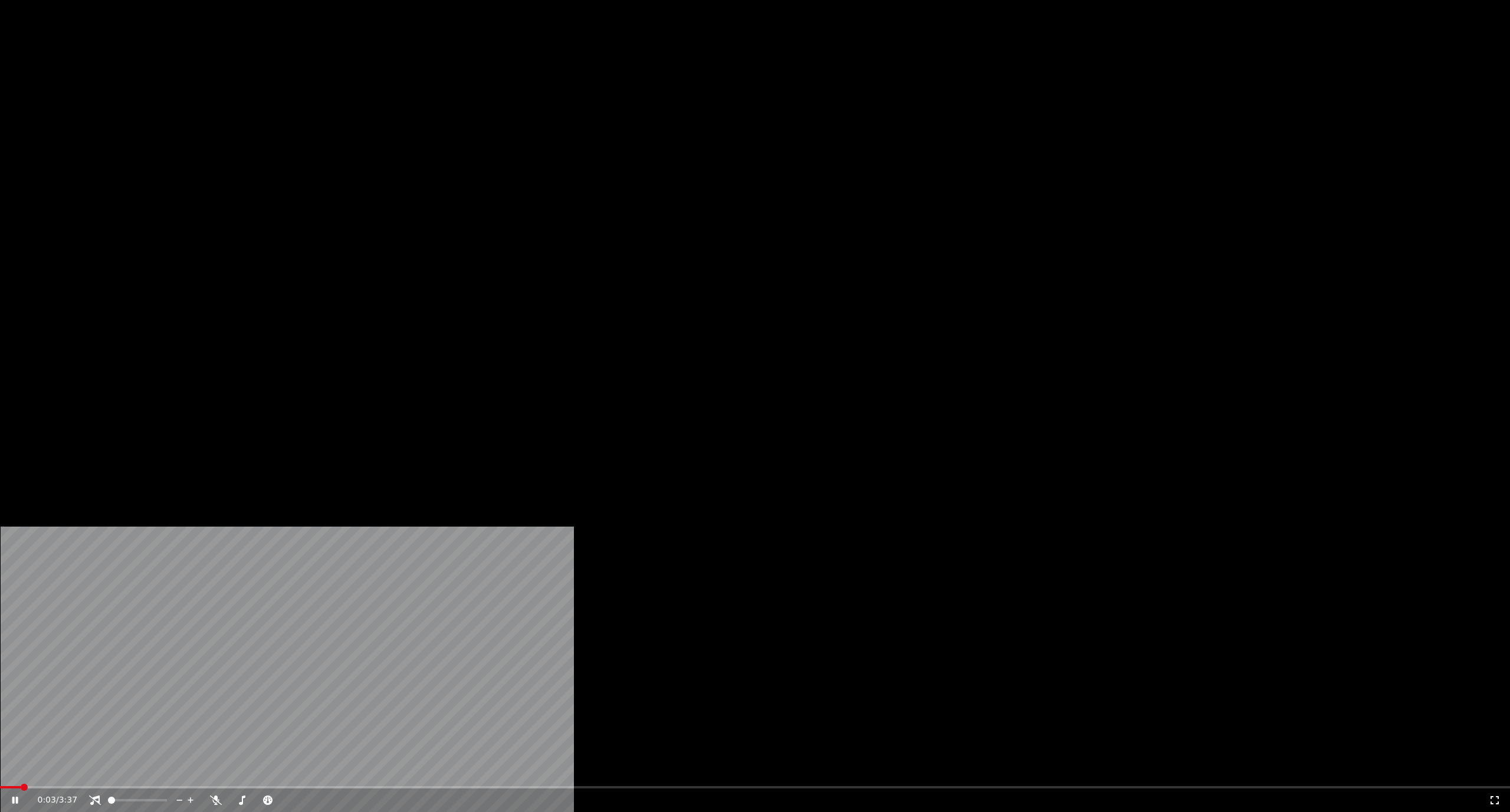
click at [21, 530] on span at bounding box center [11, 787] width 21 height 2
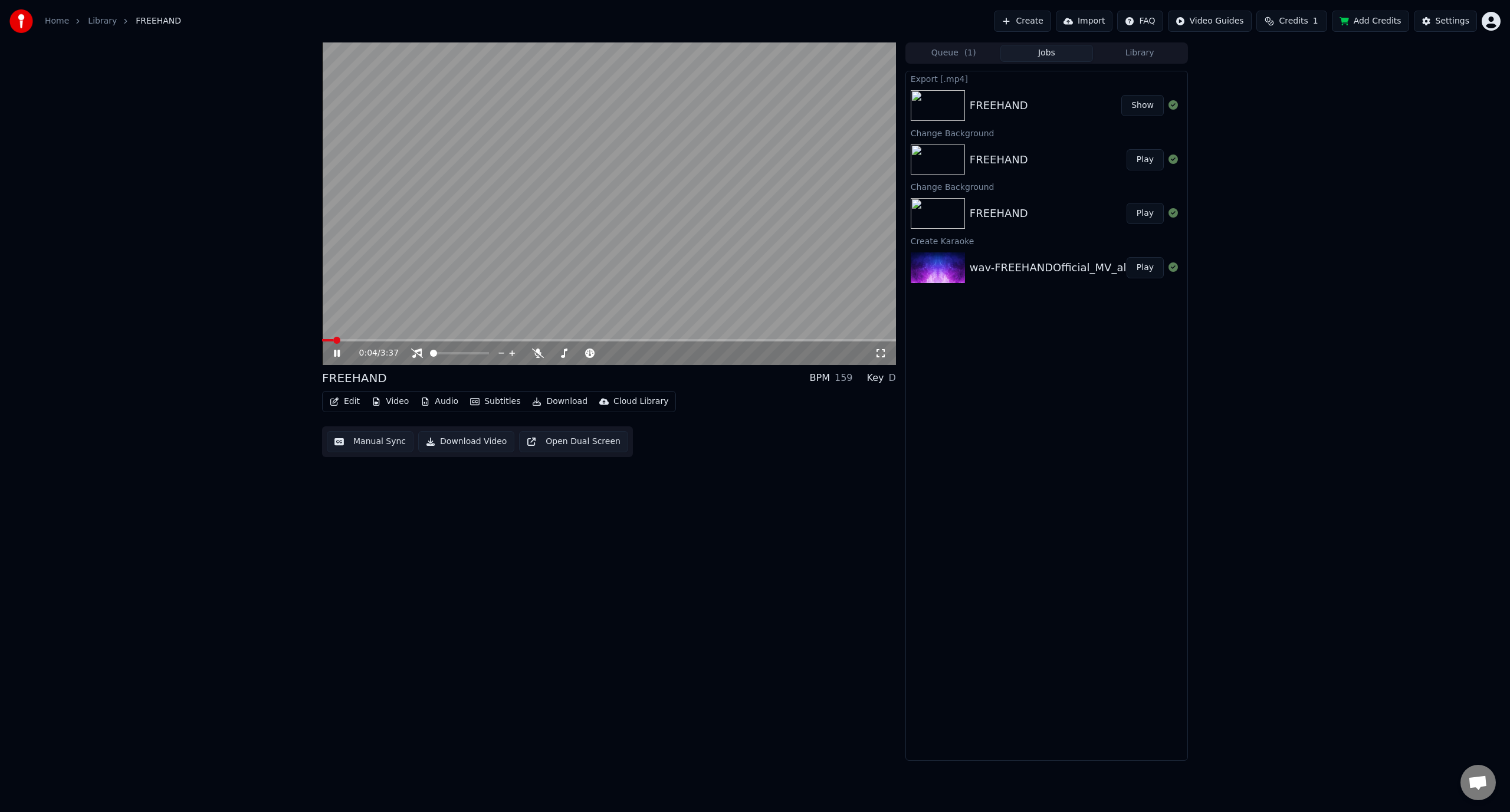
click at [608, 280] on video at bounding box center [608, 203] width 574 height 323
click at [812, 102] on div "FREEHAND" at bounding box center [999, 105] width 58 height 16
click at [812, 162] on div "FREEHAND" at bounding box center [999, 159] width 58 height 16
click at [812, 23] on button "Import" at bounding box center [1084, 21] width 56 height 21
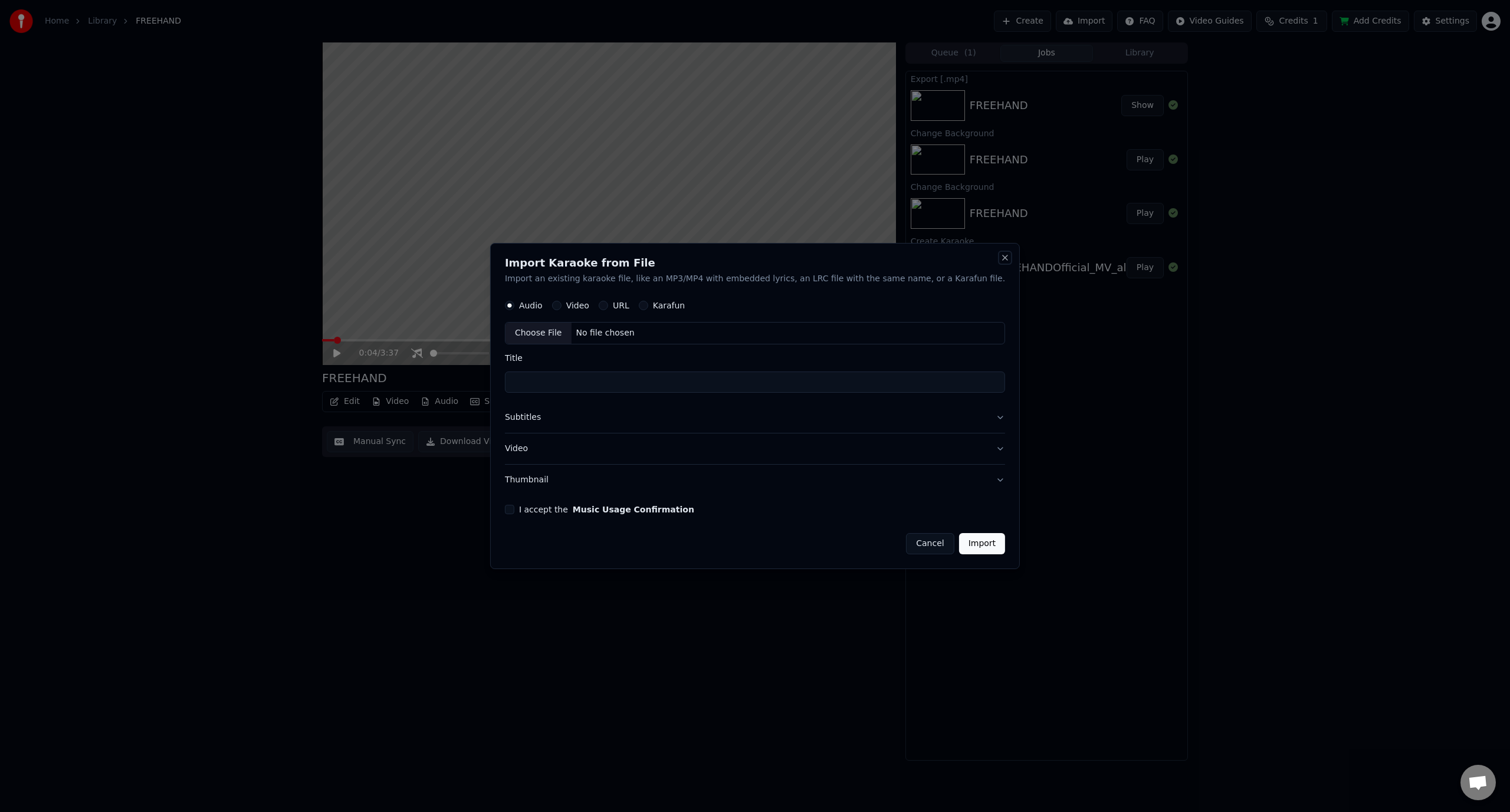
click at [812, 260] on button "Close" at bounding box center [1005, 258] width 10 height 10
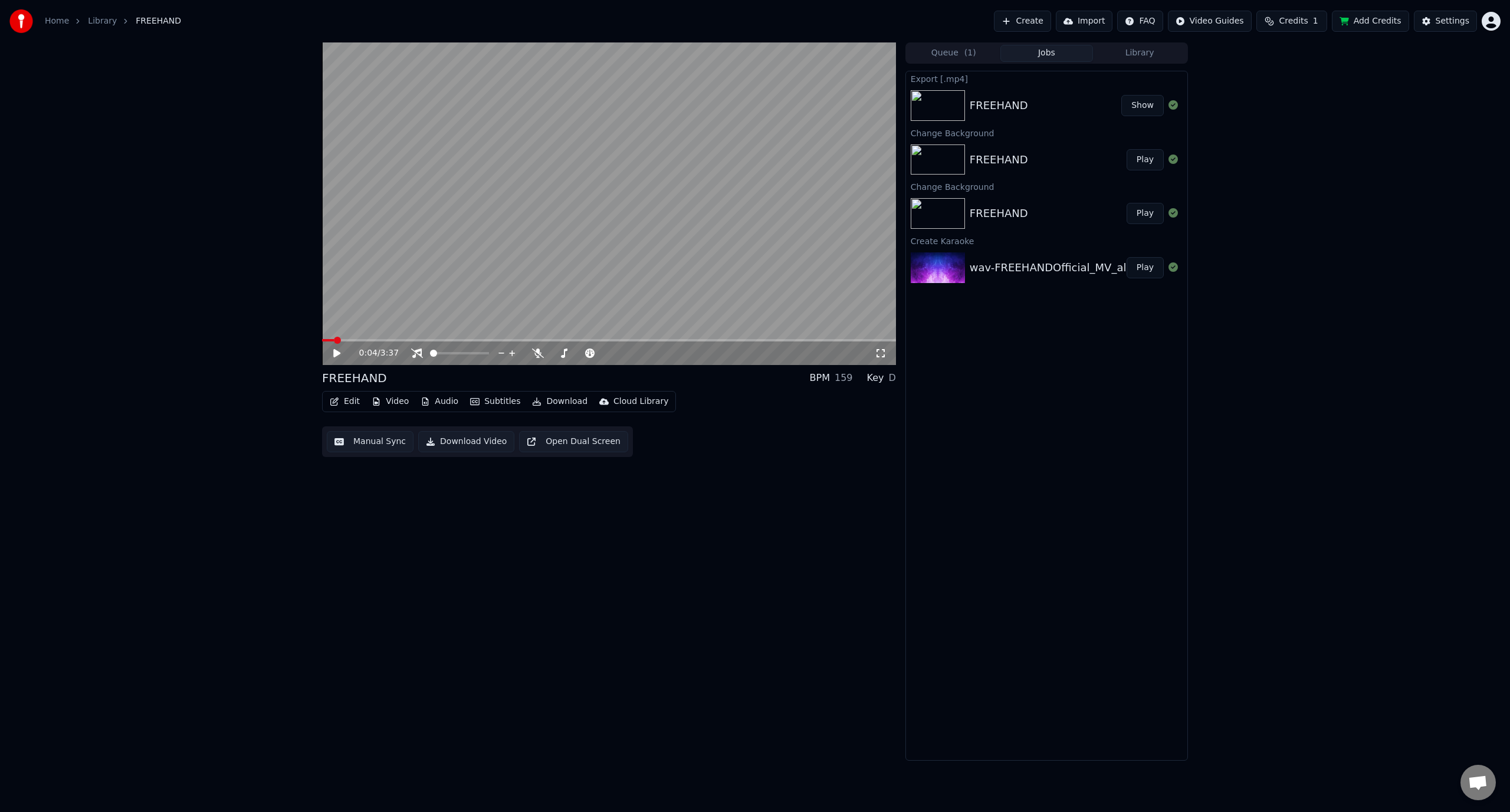
click at [812, 20] on span "Credits" at bounding box center [1294, 21] width 29 height 11
click at [812, 19] on span "Credits" at bounding box center [1294, 21] width 29 height 11
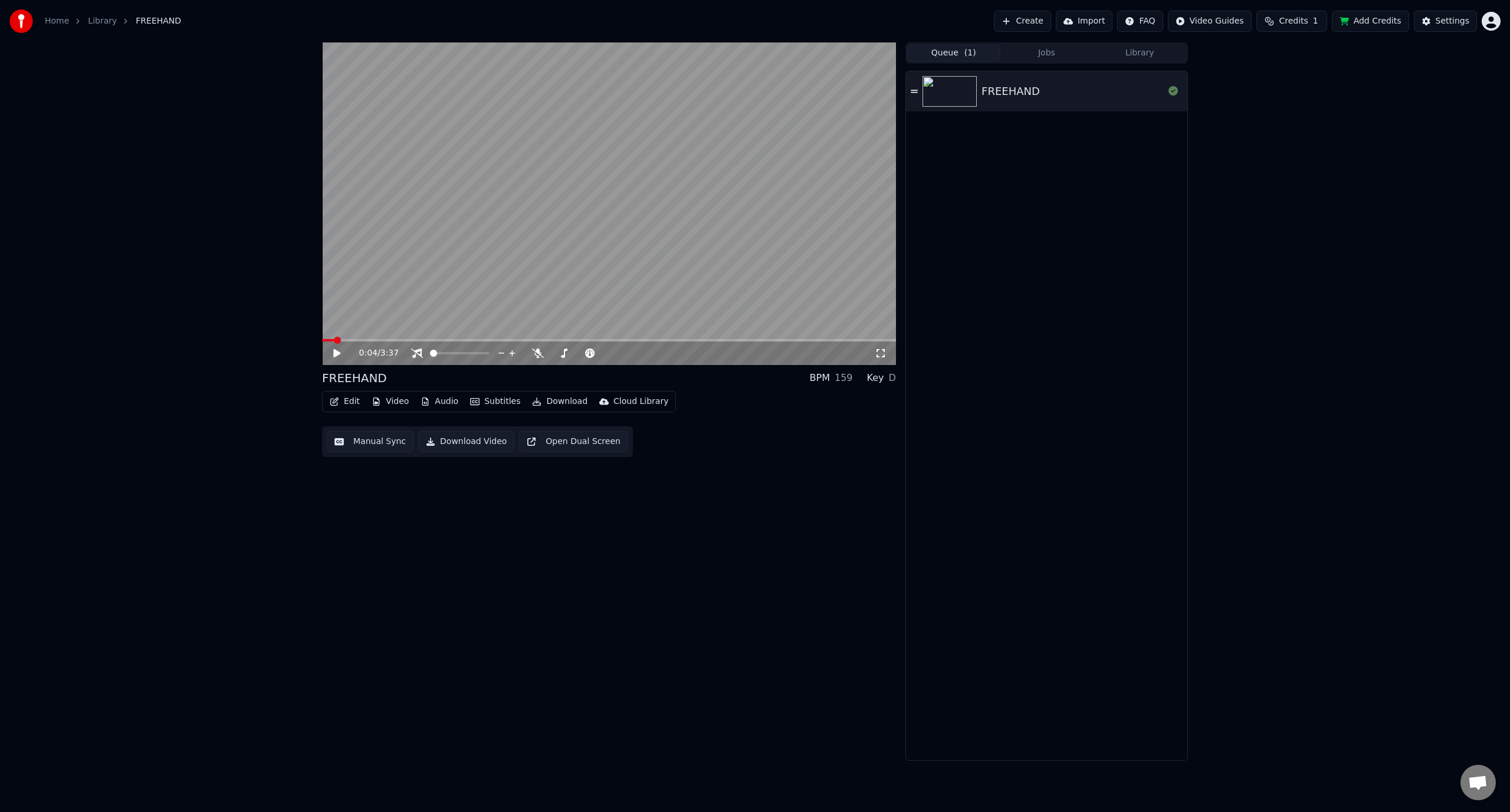
click at [812, 46] on button "Queue ( 1 )" at bounding box center [953, 54] width 93 height 17
click at [812, 88] on div "FREEHAND" at bounding box center [1010, 91] width 58 height 16
click at [812, 47] on button "Jobs" at bounding box center [1047, 54] width 93 height 17
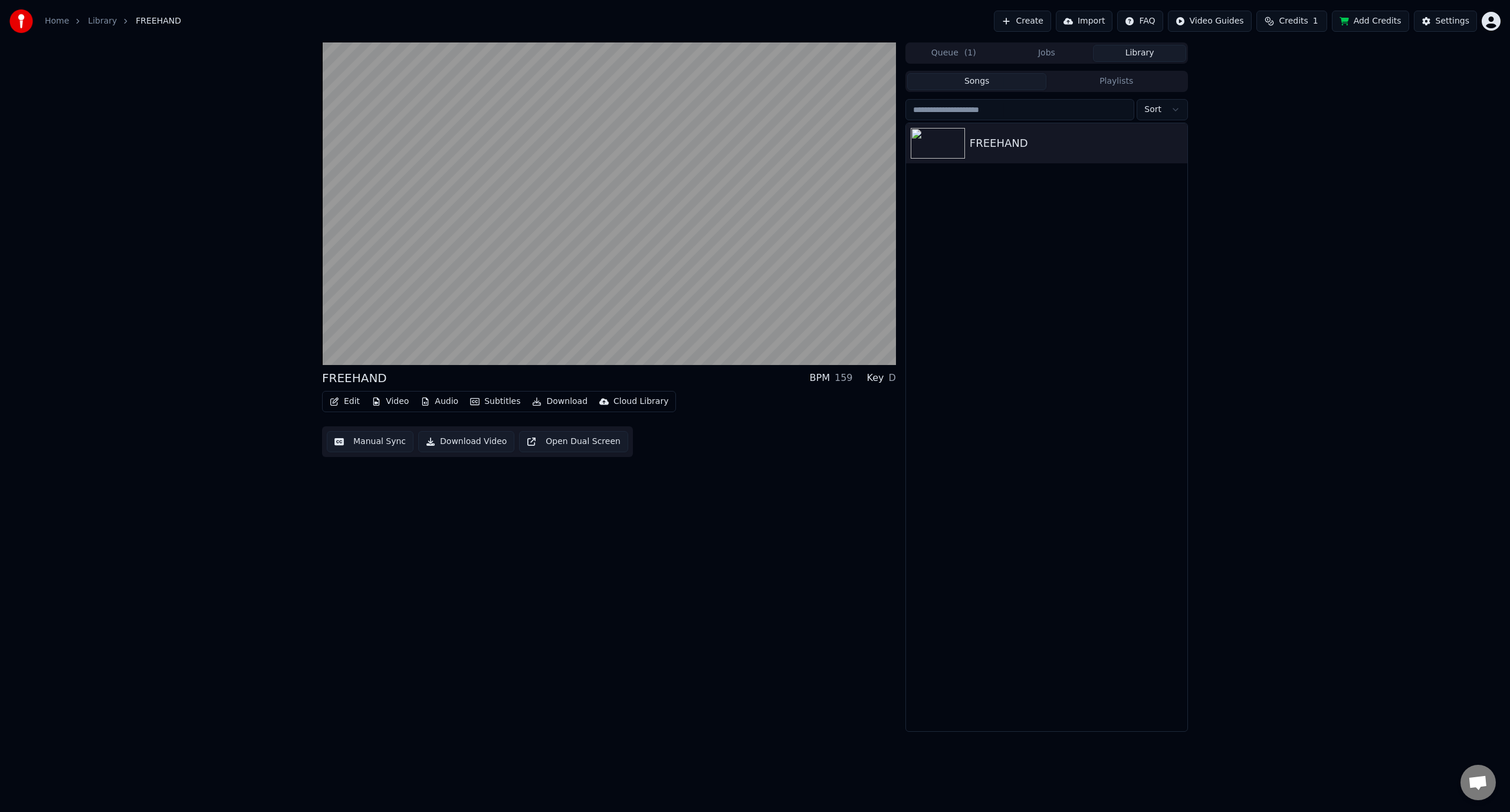
click at [812, 45] on button "Library" at bounding box center [1138, 54] width 93 height 17
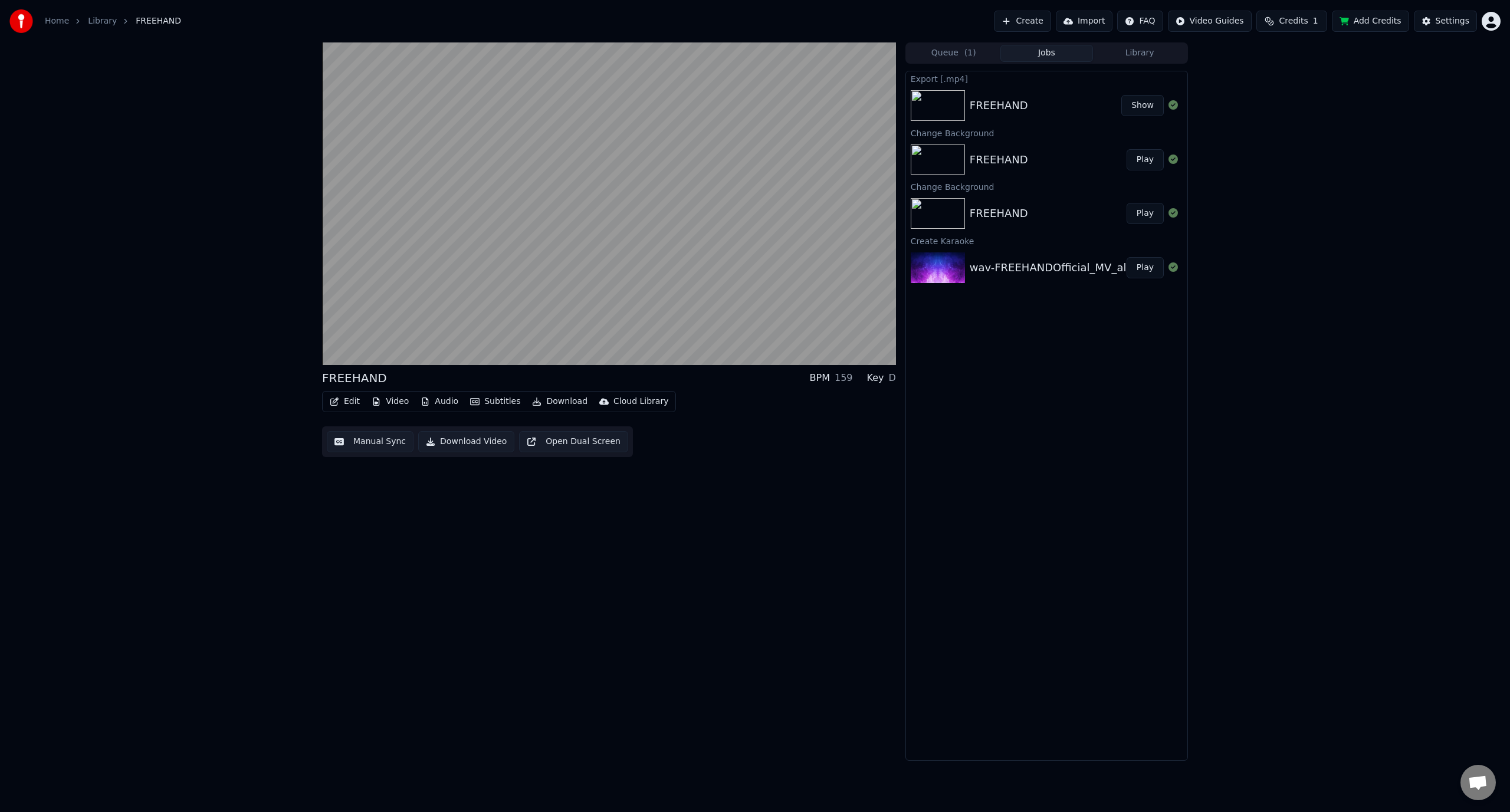
click at [812, 56] on button "Jobs" at bounding box center [1047, 54] width 93 height 17
click at [812, 162] on button "Play" at bounding box center [1145, 160] width 37 height 21
click at [571, 352] on div "0:06 / 3:37" at bounding box center [617, 353] width 515 height 11
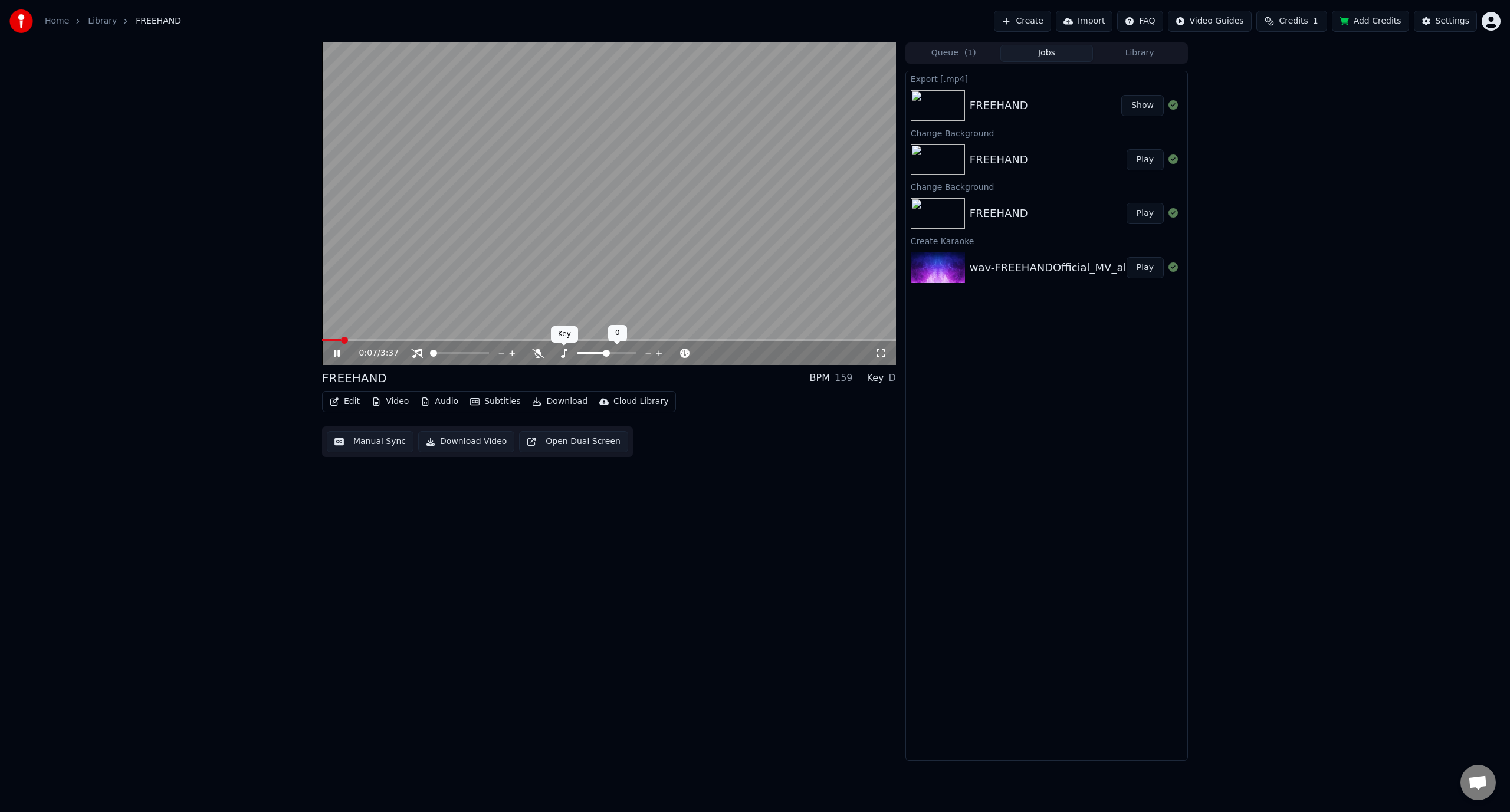
click at [565, 353] on icon at bounding box center [564, 353] width 11 height 10
click at [591, 353] on icon at bounding box center [590, 353] width 10 height 10
click at [566, 355] on icon at bounding box center [564, 353] width 11 height 10
click at [346, 341] on span at bounding box center [349, 340] width 7 height 7
click at [332, 339] on span at bounding box center [327, 340] width 11 height 2
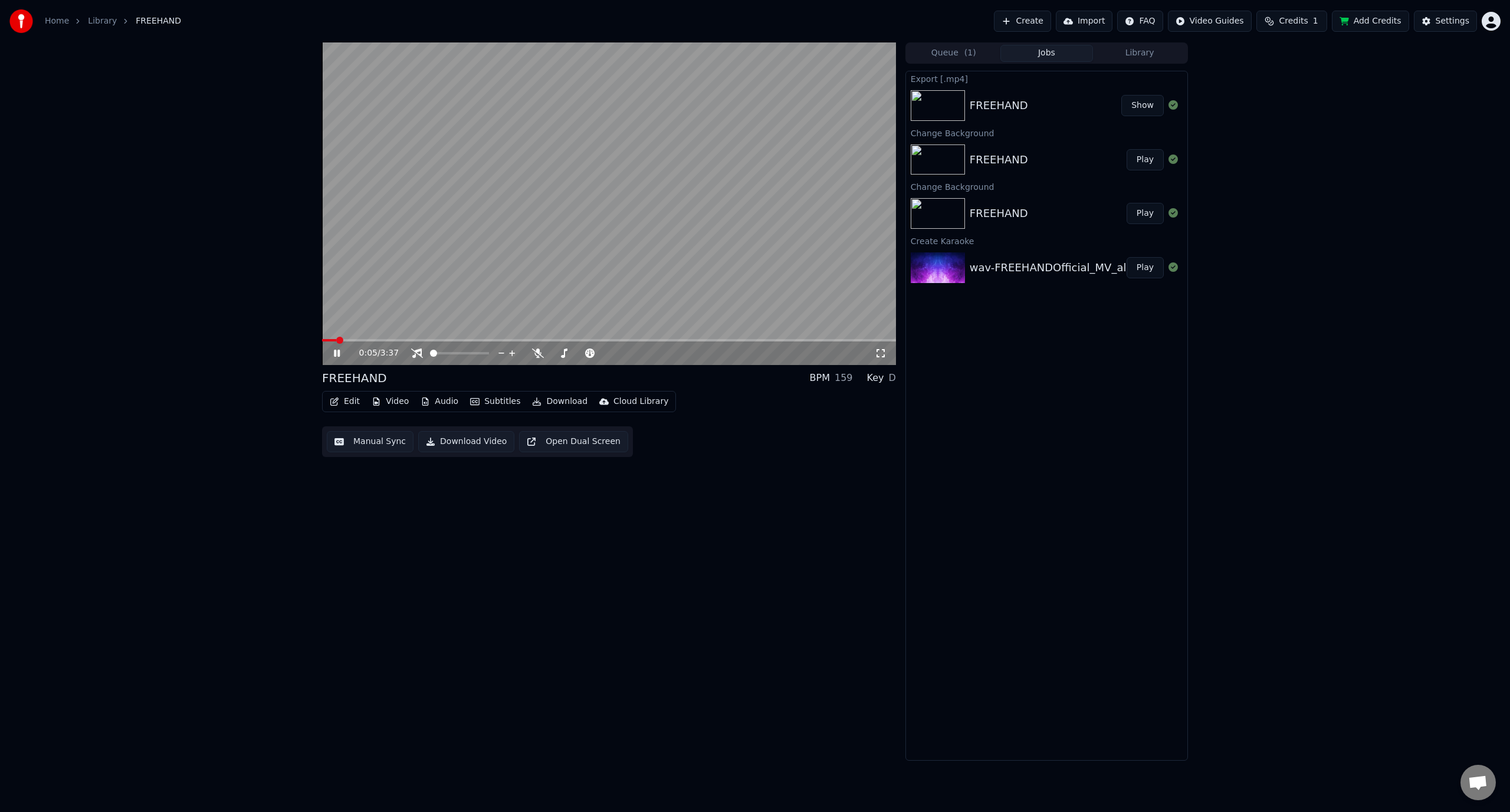
click at [329, 339] on video at bounding box center [608, 203] width 574 height 323
click at [327, 340] on span at bounding box center [328, 340] width 14 height 2
click at [335, 354] on icon at bounding box center [336, 353] width 7 height 9
click at [473, 403] on icon "button" at bounding box center [475, 401] width 10 height 9
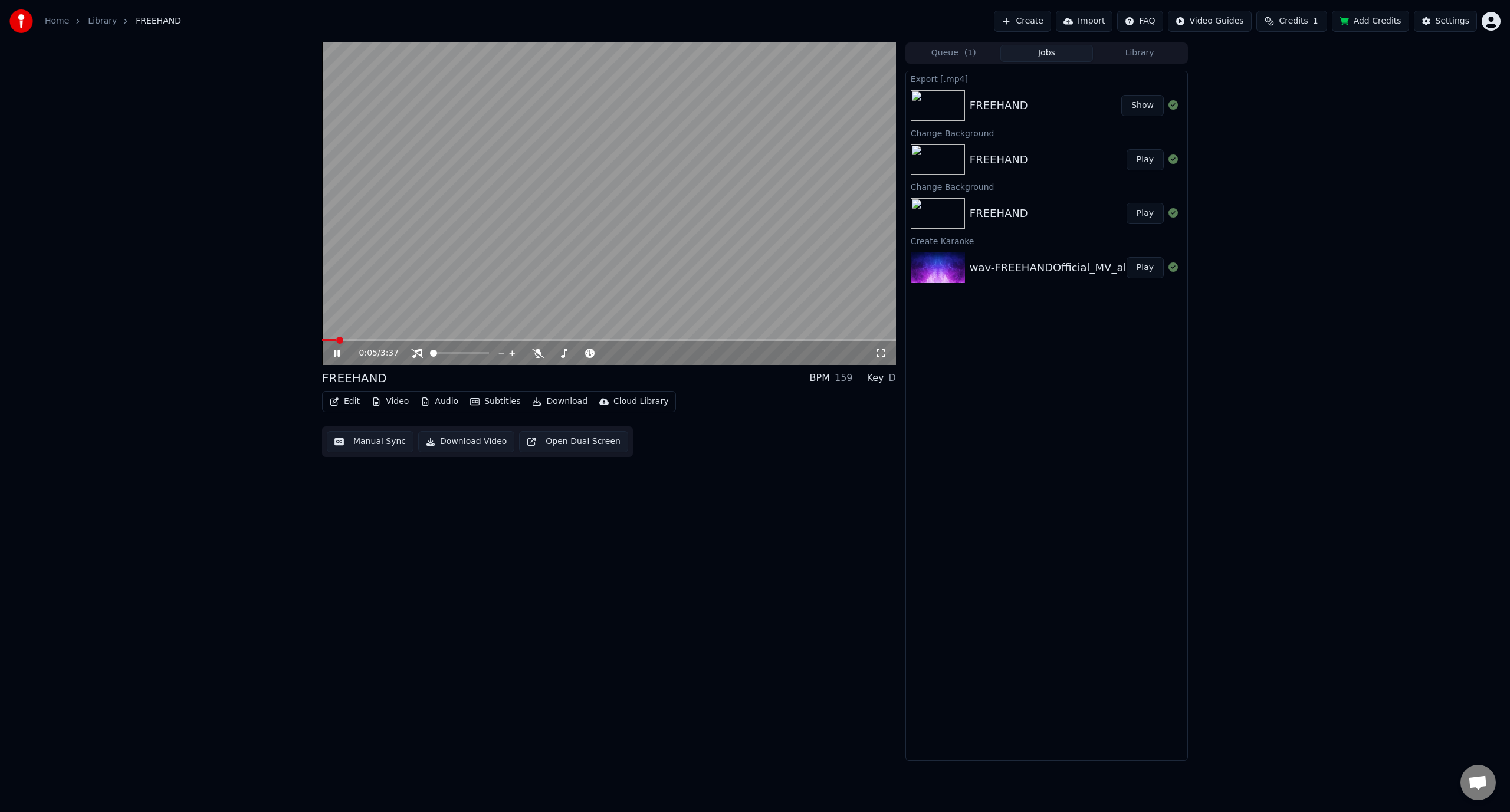
click at [441, 402] on button "Audio" at bounding box center [439, 401] width 47 height 16
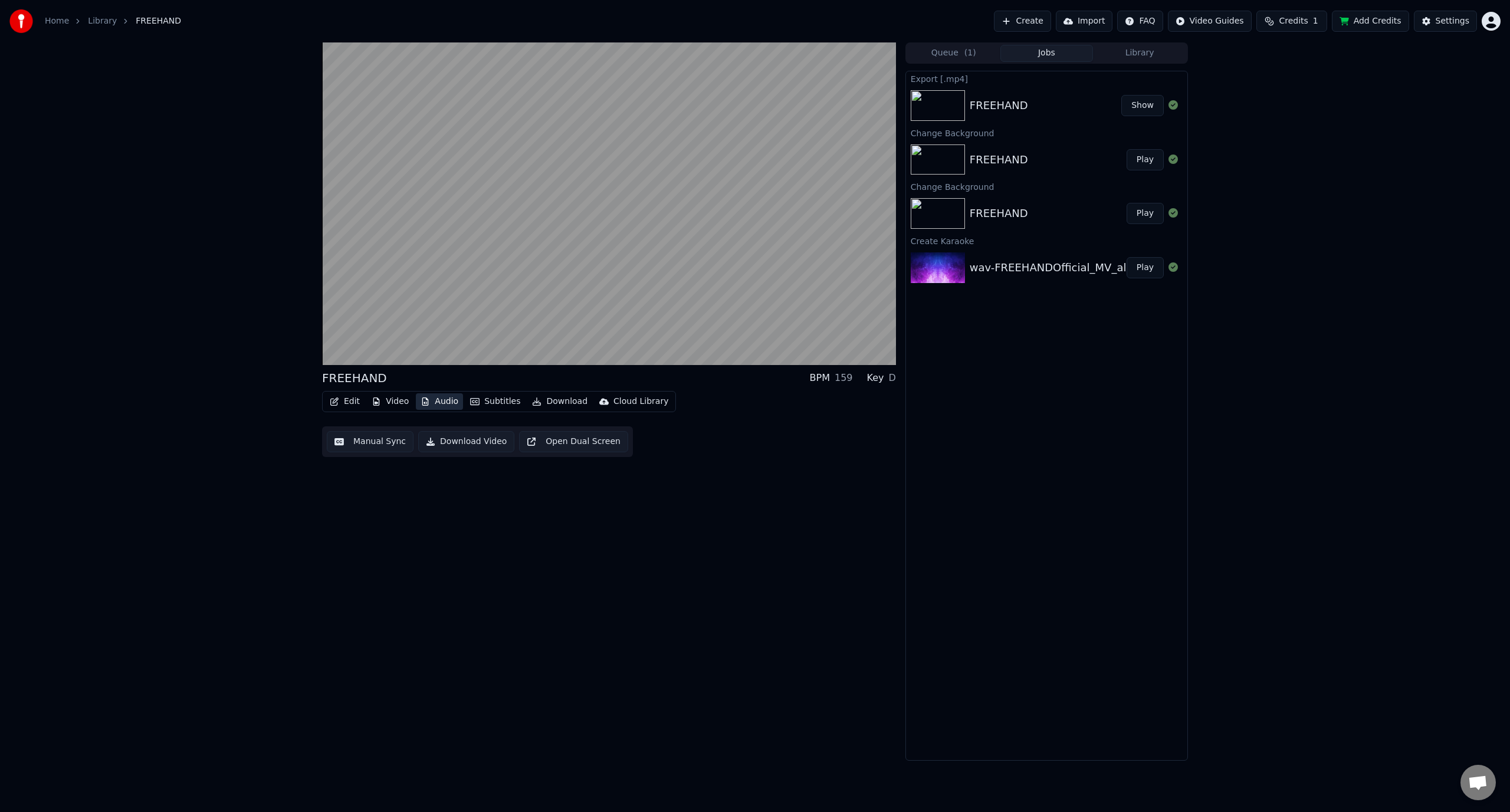
click at [441, 402] on button "Audio" at bounding box center [439, 401] width 47 height 16
click at [394, 402] on button "Video" at bounding box center [390, 401] width 47 height 16
click at [349, 402] on button "Edit" at bounding box center [344, 401] width 39 height 16
click at [358, 423] on div "Edit Lyrics" at bounding box center [371, 427] width 42 height 11
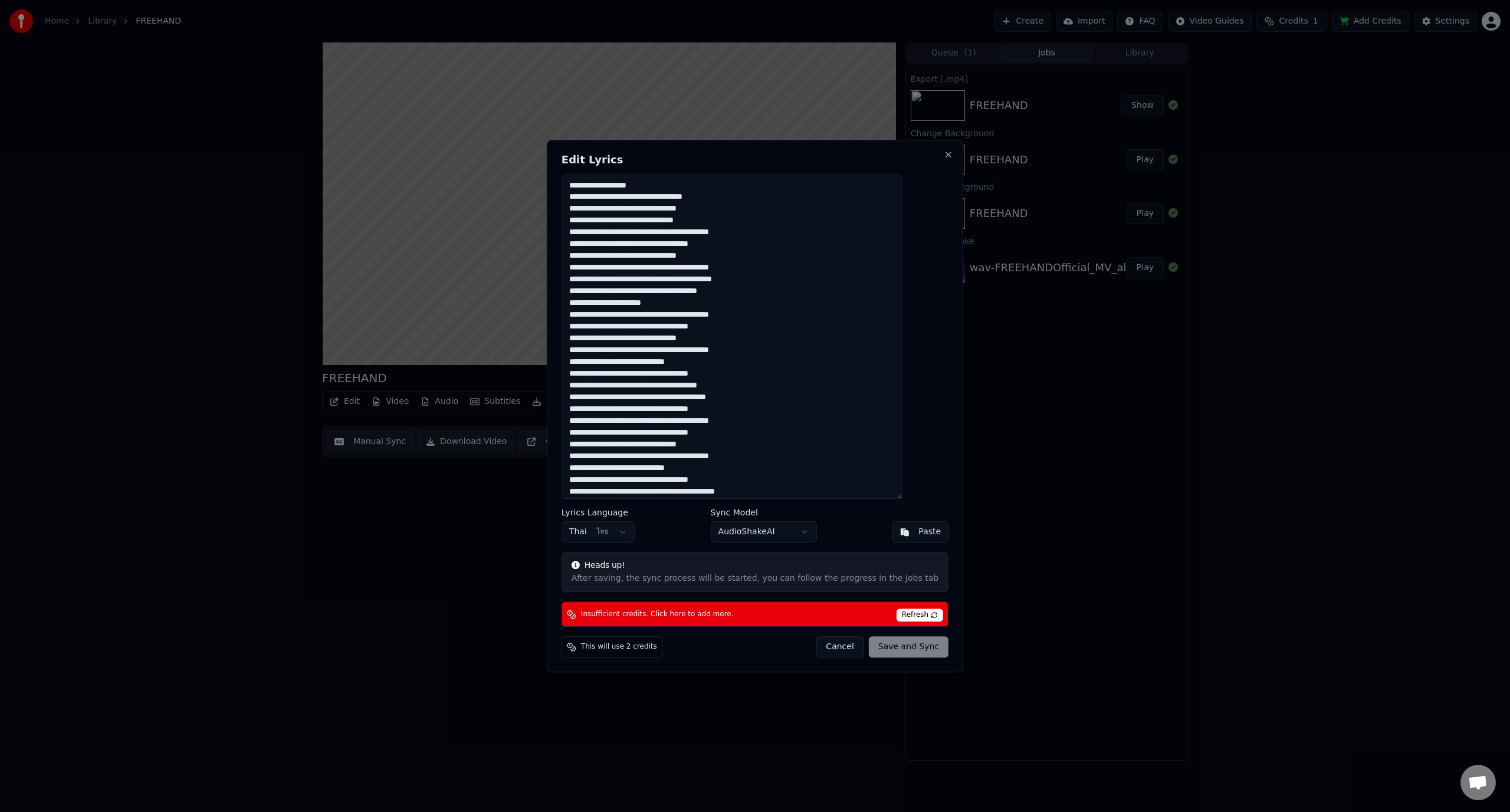
click at [812, 530] on button "Cancel" at bounding box center [840, 647] width 48 height 21
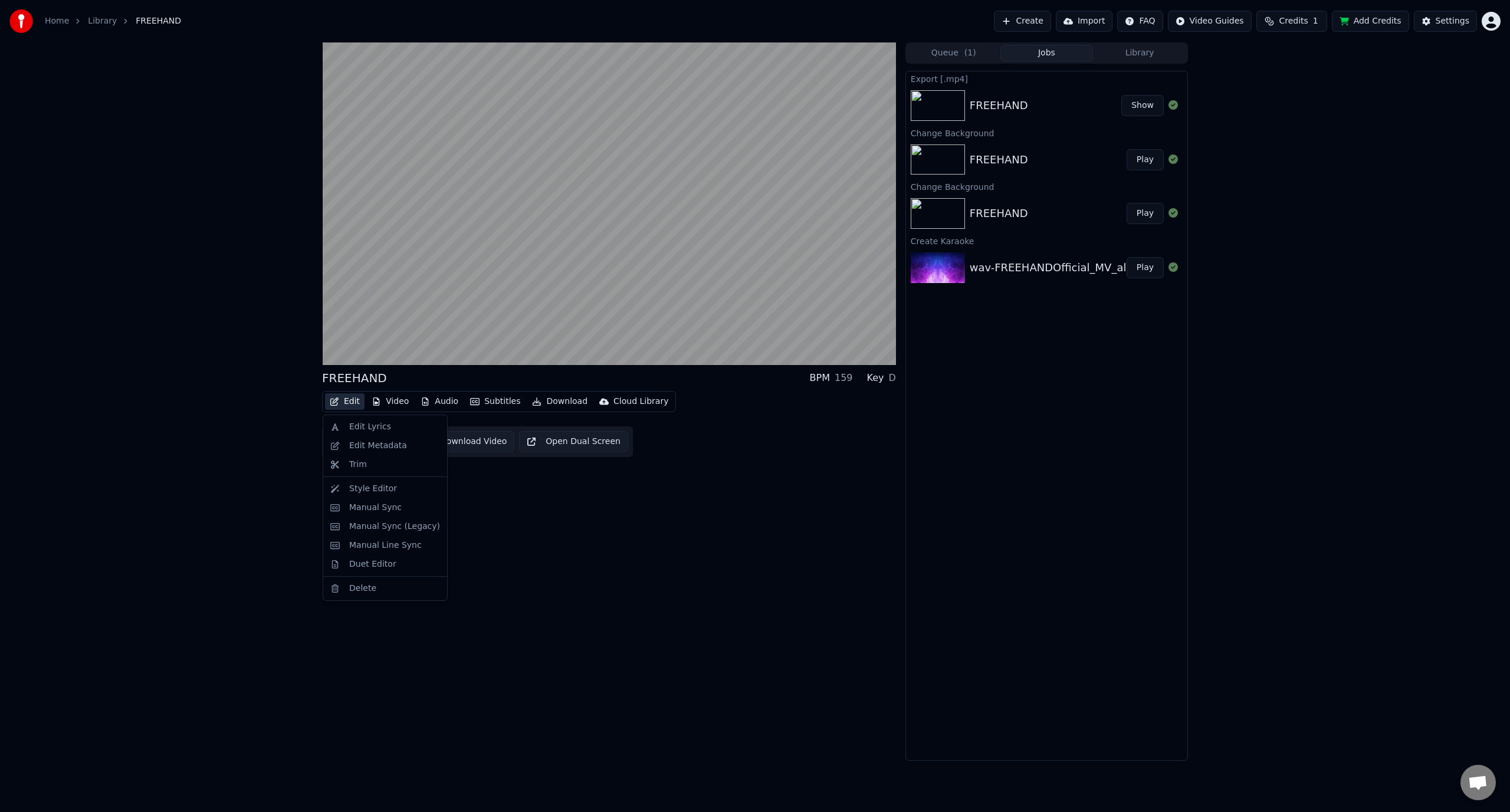
click at [355, 399] on button "Edit" at bounding box center [344, 401] width 39 height 16
click at [378, 490] on div "Style Editor" at bounding box center [373, 489] width 48 height 11
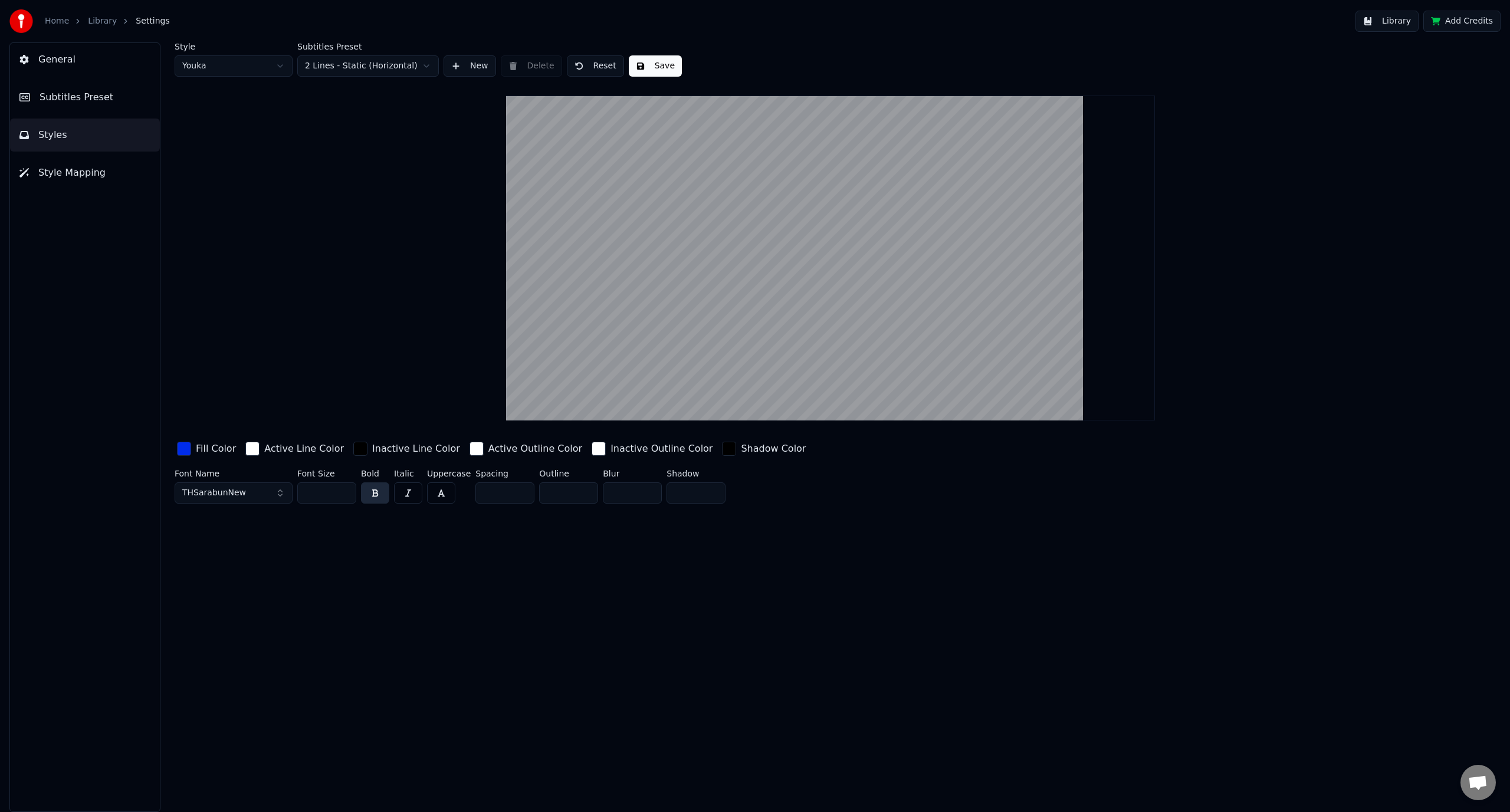
click at [114, 176] on button "Style Mapping" at bounding box center [84, 172] width 149 height 33
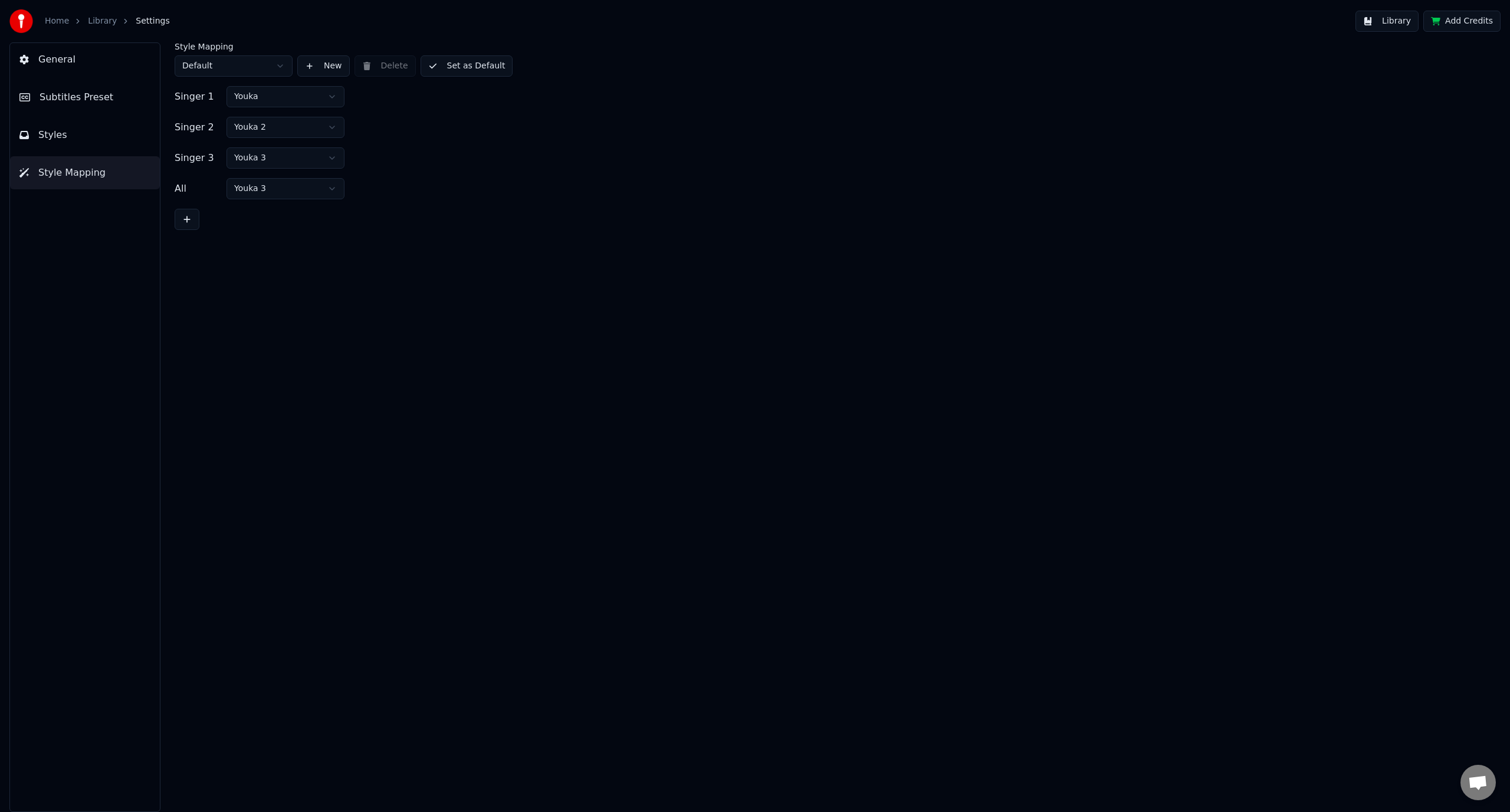
click at [105, 138] on button "Styles" at bounding box center [84, 135] width 149 height 33
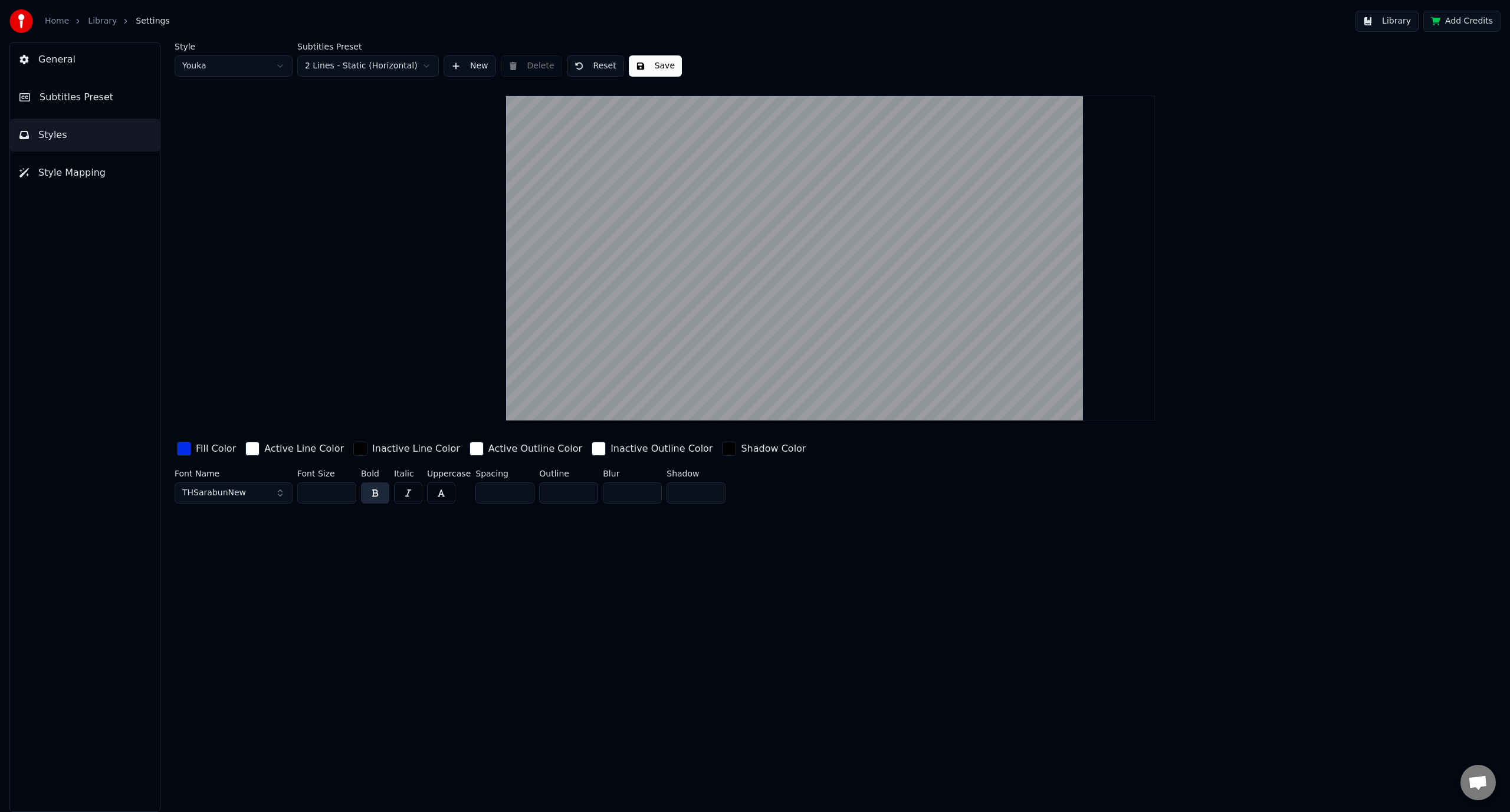
click at [88, 99] on span "Subtitles Preset" at bounding box center [76, 97] width 74 height 14
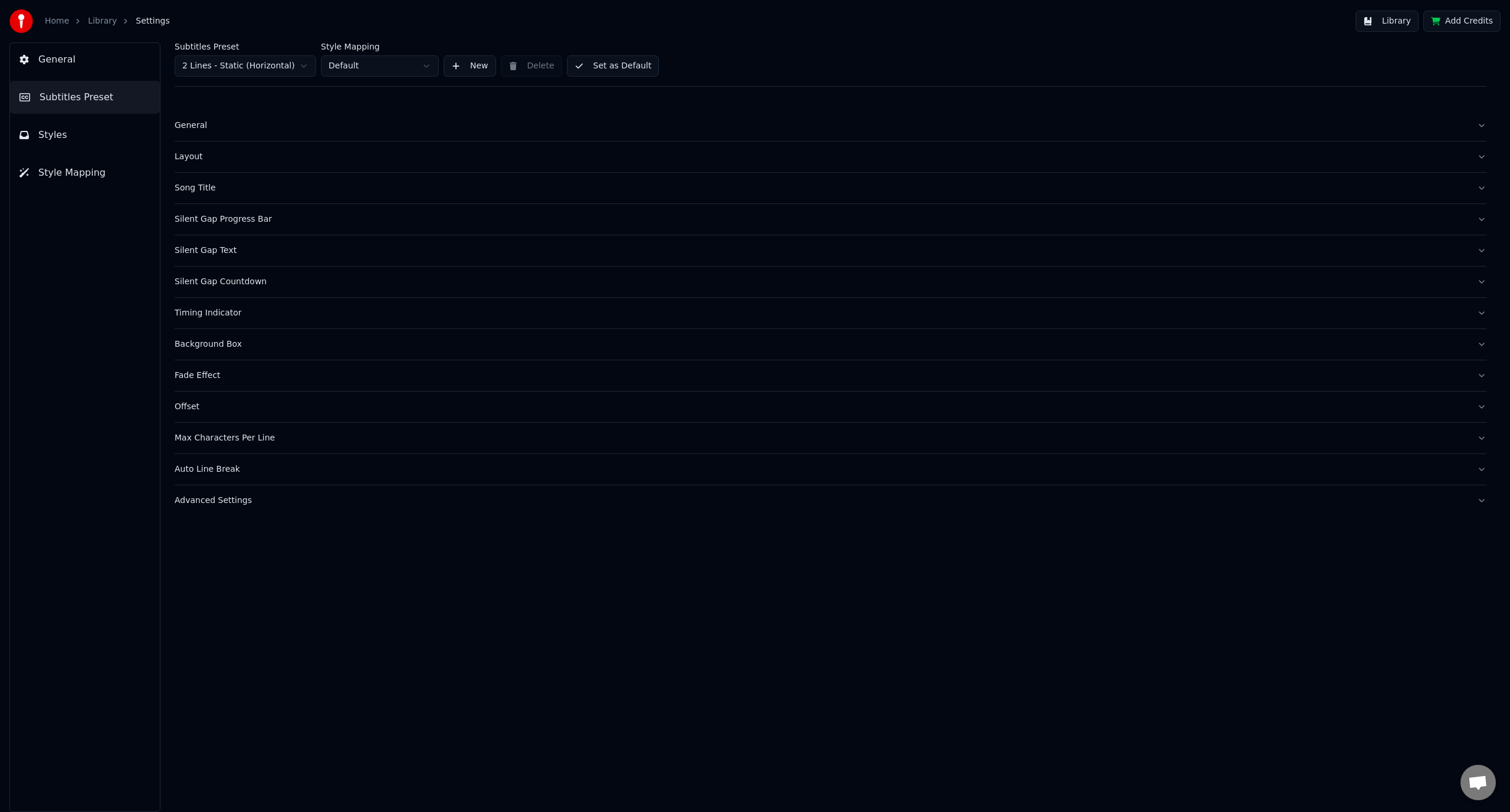
click at [219, 118] on button "General" at bounding box center [830, 125] width 1312 height 31
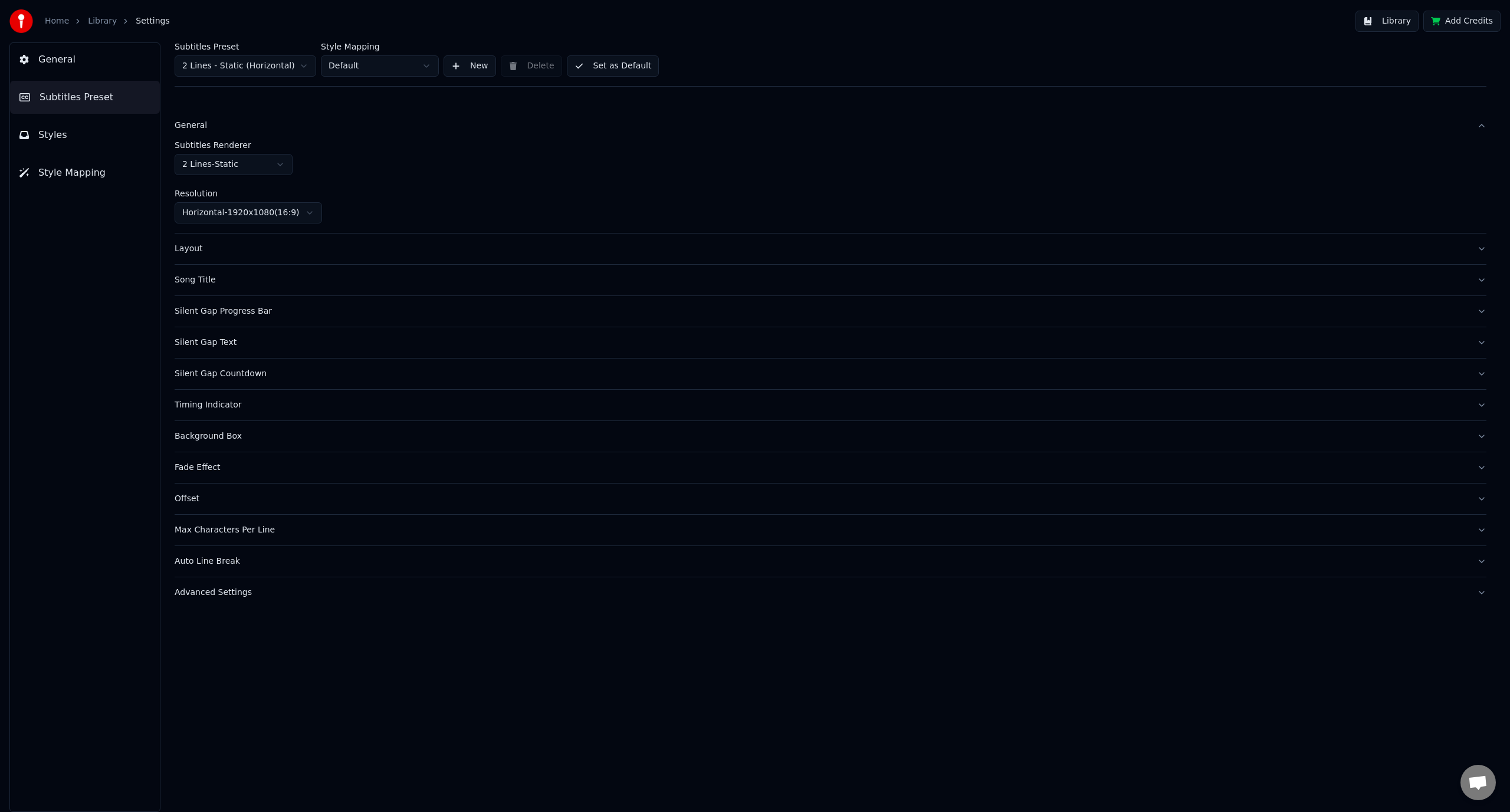
click at [219, 119] on button "General" at bounding box center [830, 125] width 1312 height 31
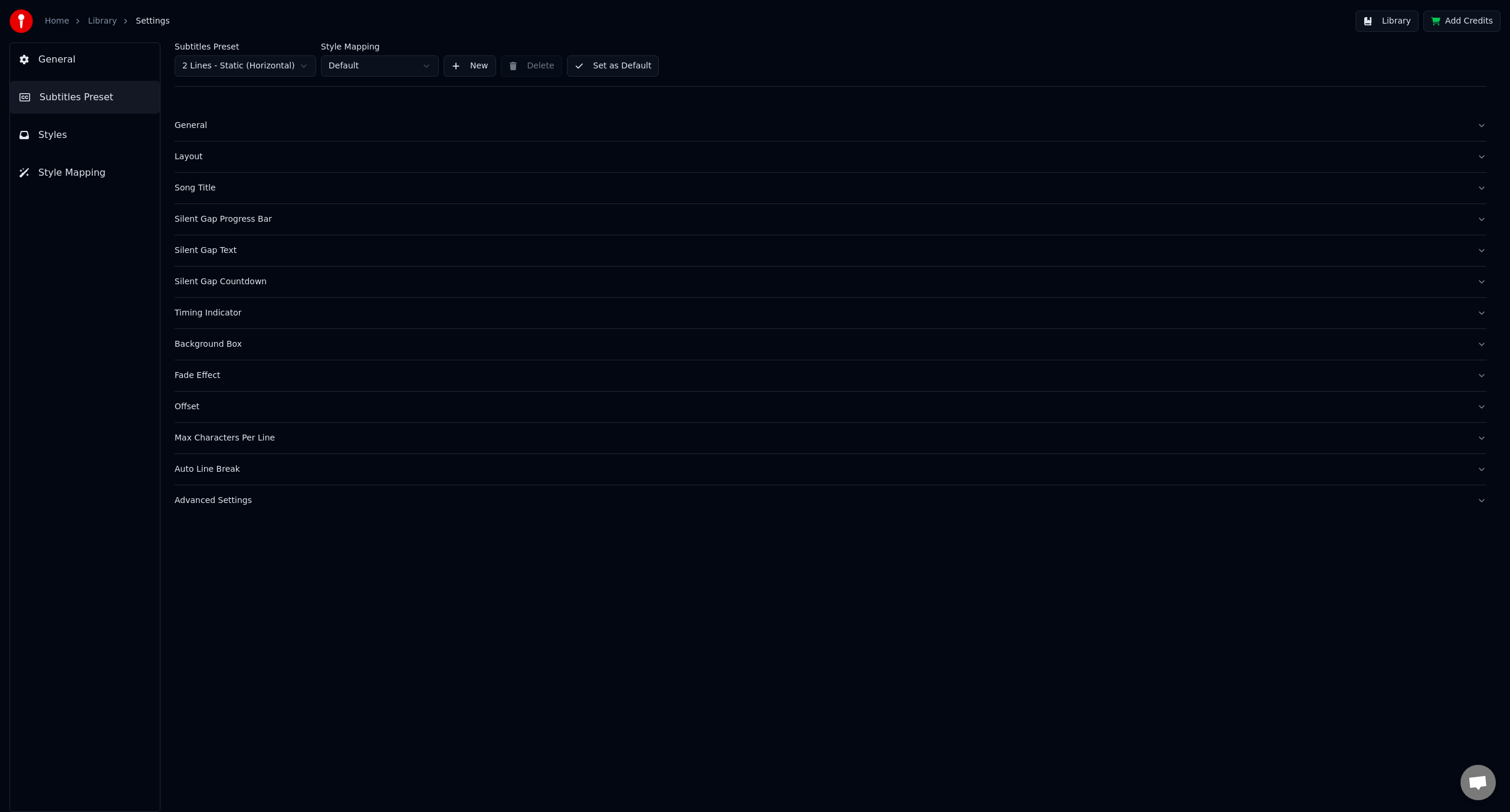
click at [175, 176] on button "Song Title" at bounding box center [830, 188] width 1312 height 31
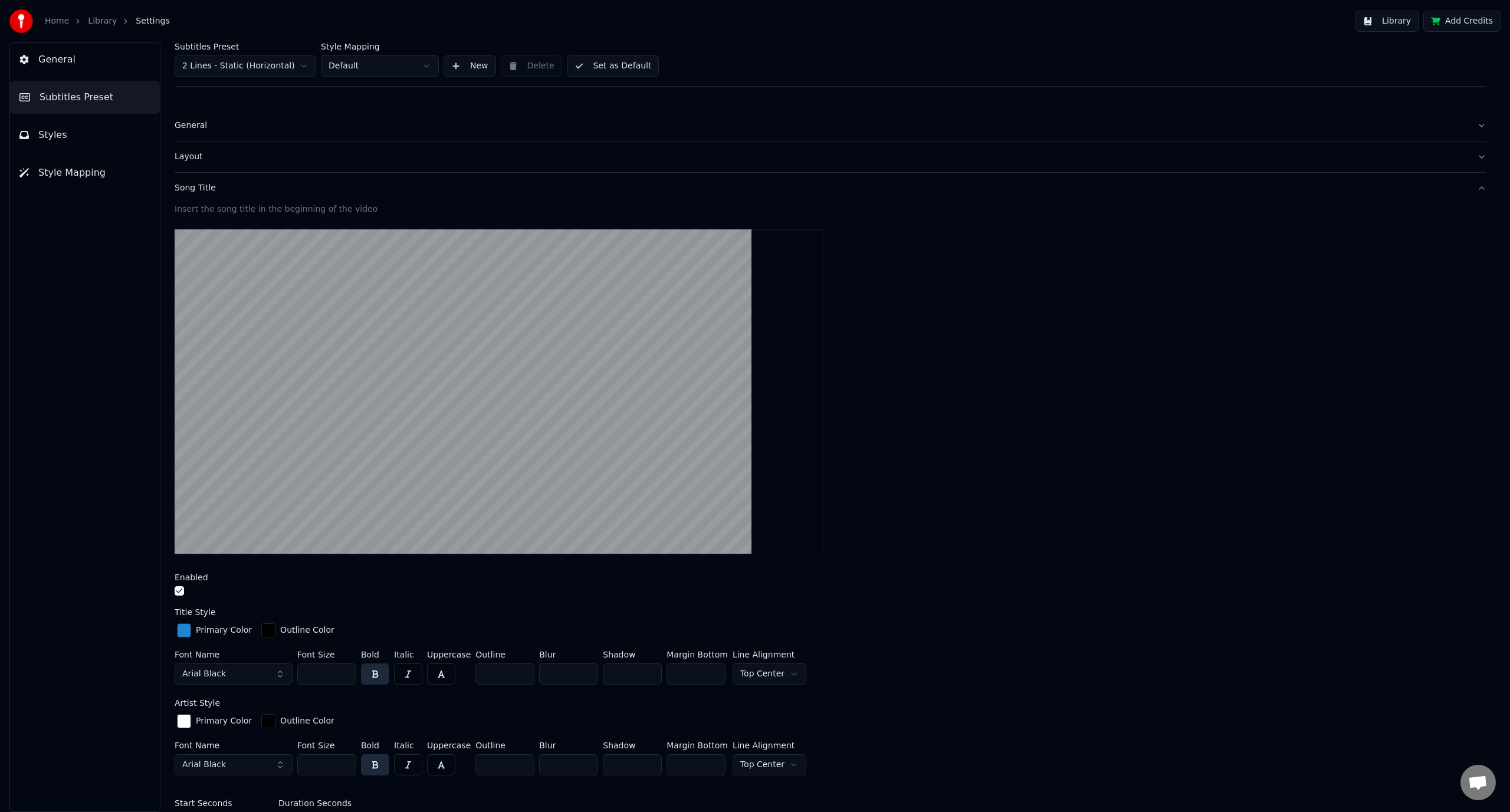
click at [180, 179] on button "Song Title" at bounding box center [830, 188] width 1312 height 31
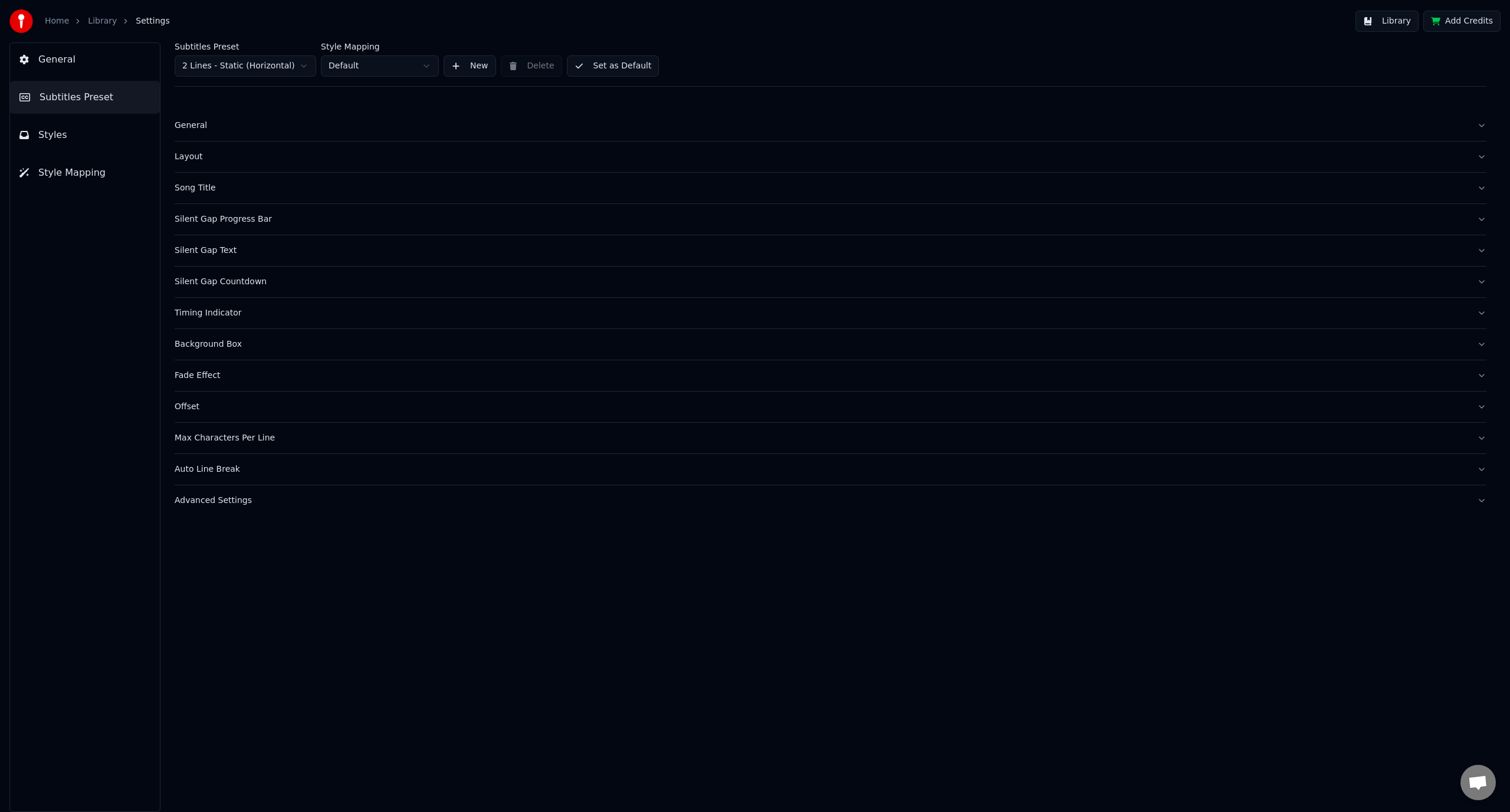
click at [182, 164] on button "Layout" at bounding box center [830, 157] width 1312 height 31
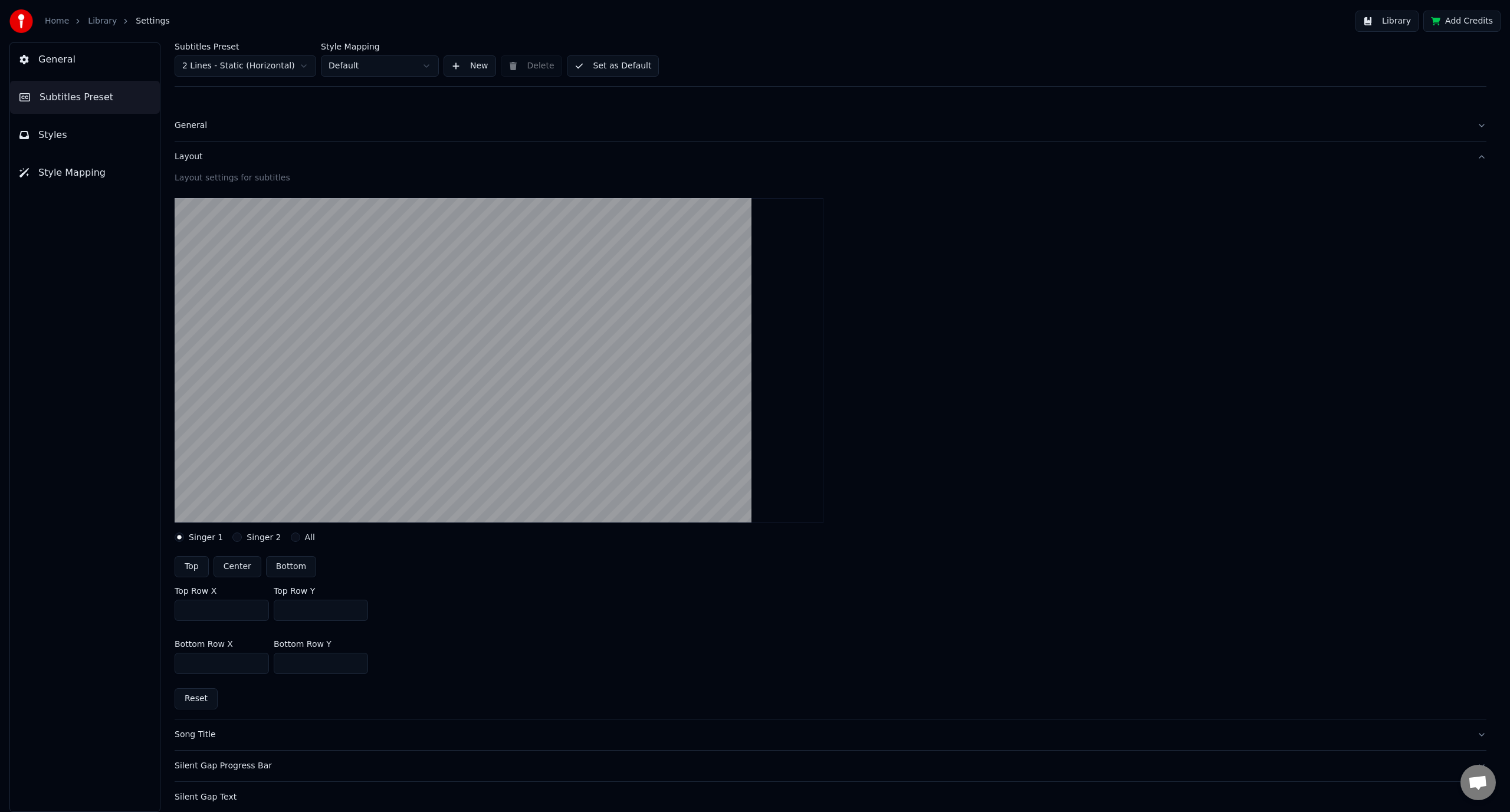
click at [182, 164] on button "Layout" at bounding box center [830, 157] width 1312 height 31
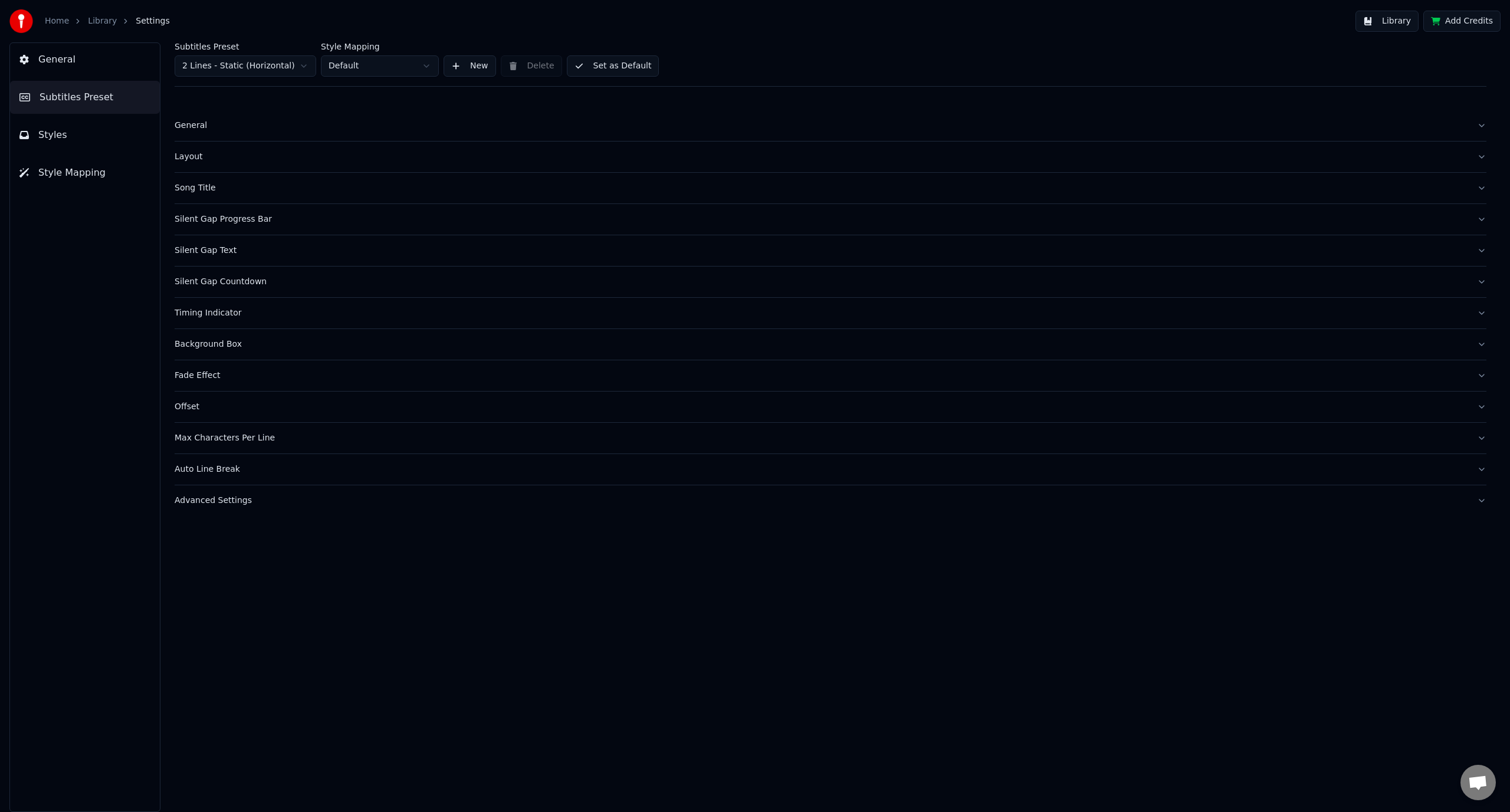
click at [83, 141] on button "Styles" at bounding box center [84, 135] width 149 height 33
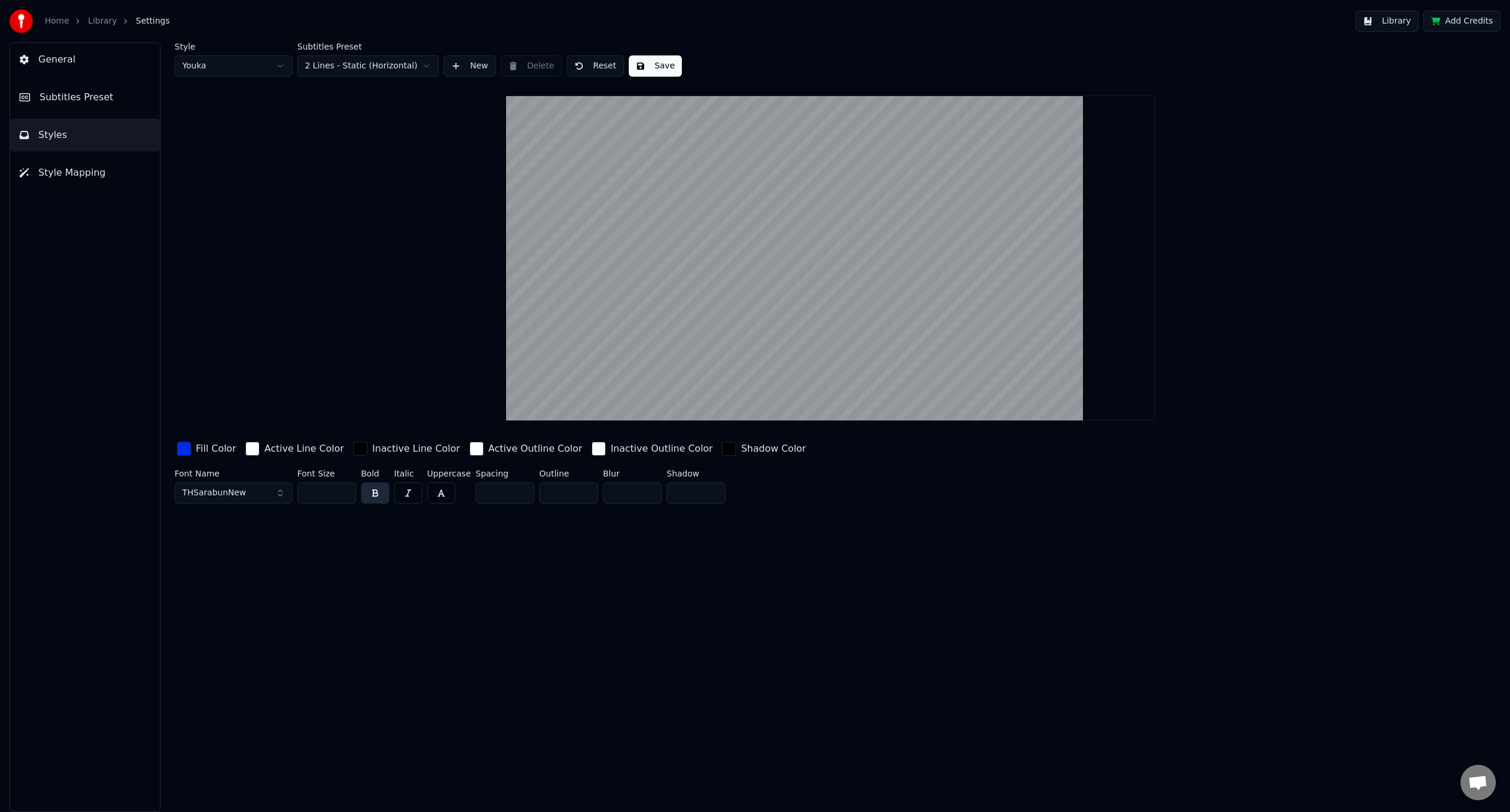
click at [87, 196] on div "General Subtitles Preset Styles Style Mapping" at bounding box center [85, 427] width 151 height 770
click at [88, 178] on span "Style Mapping" at bounding box center [72, 172] width 67 height 14
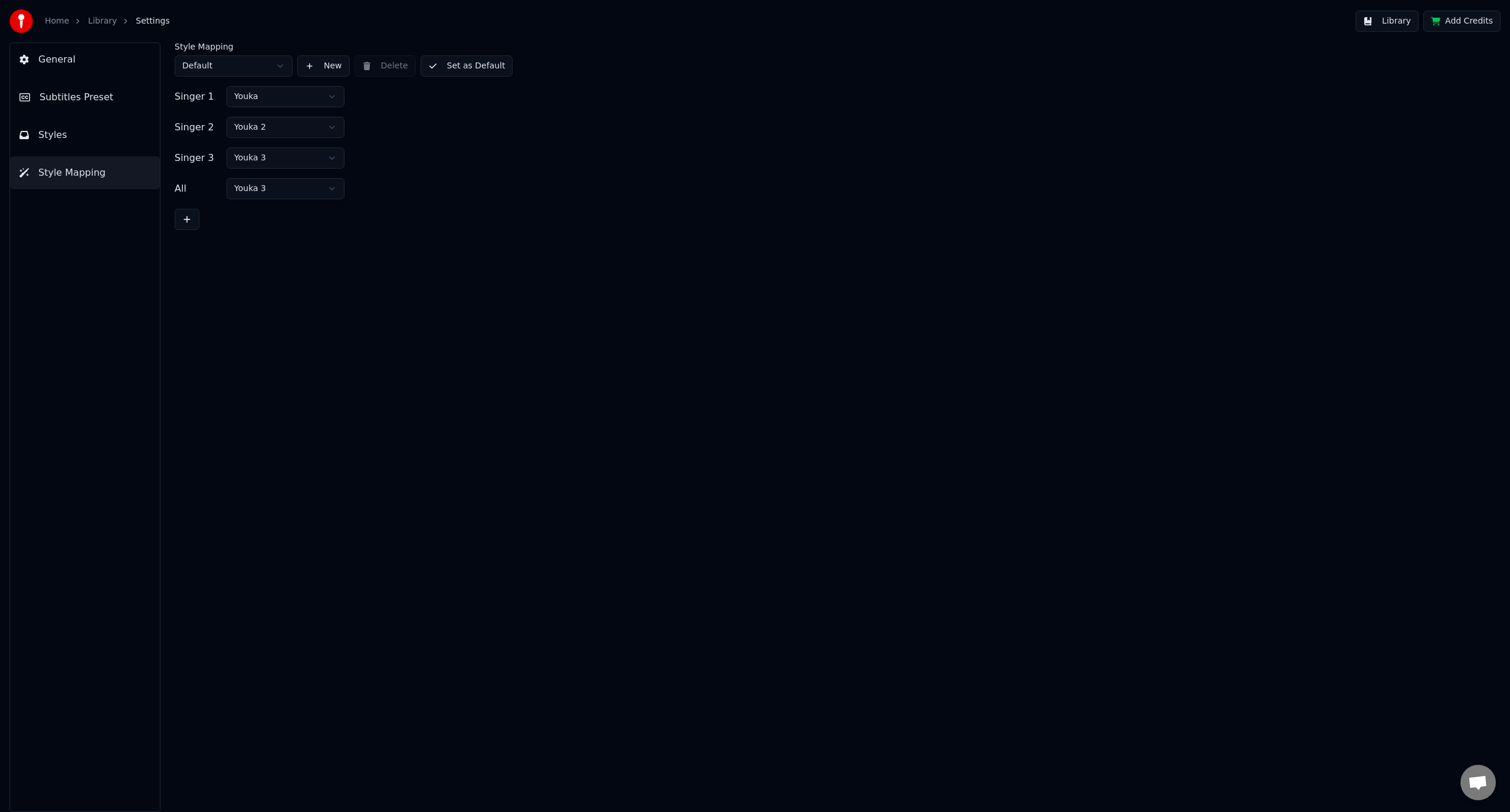
click at [57, 53] on span "General" at bounding box center [56, 59] width 37 height 14
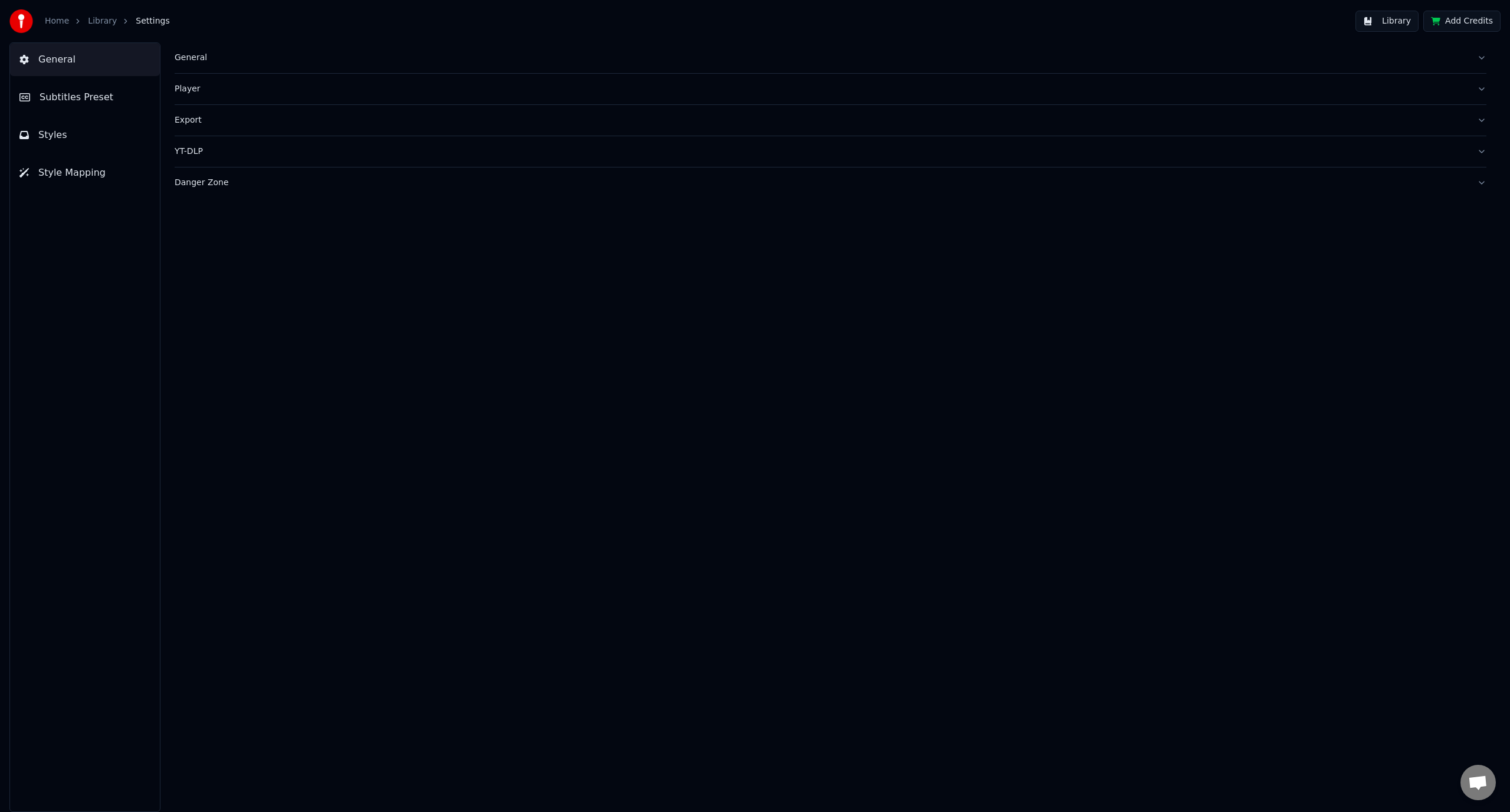
click at [65, 22] on link "Home" at bounding box center [56, 21] width 24 height 11
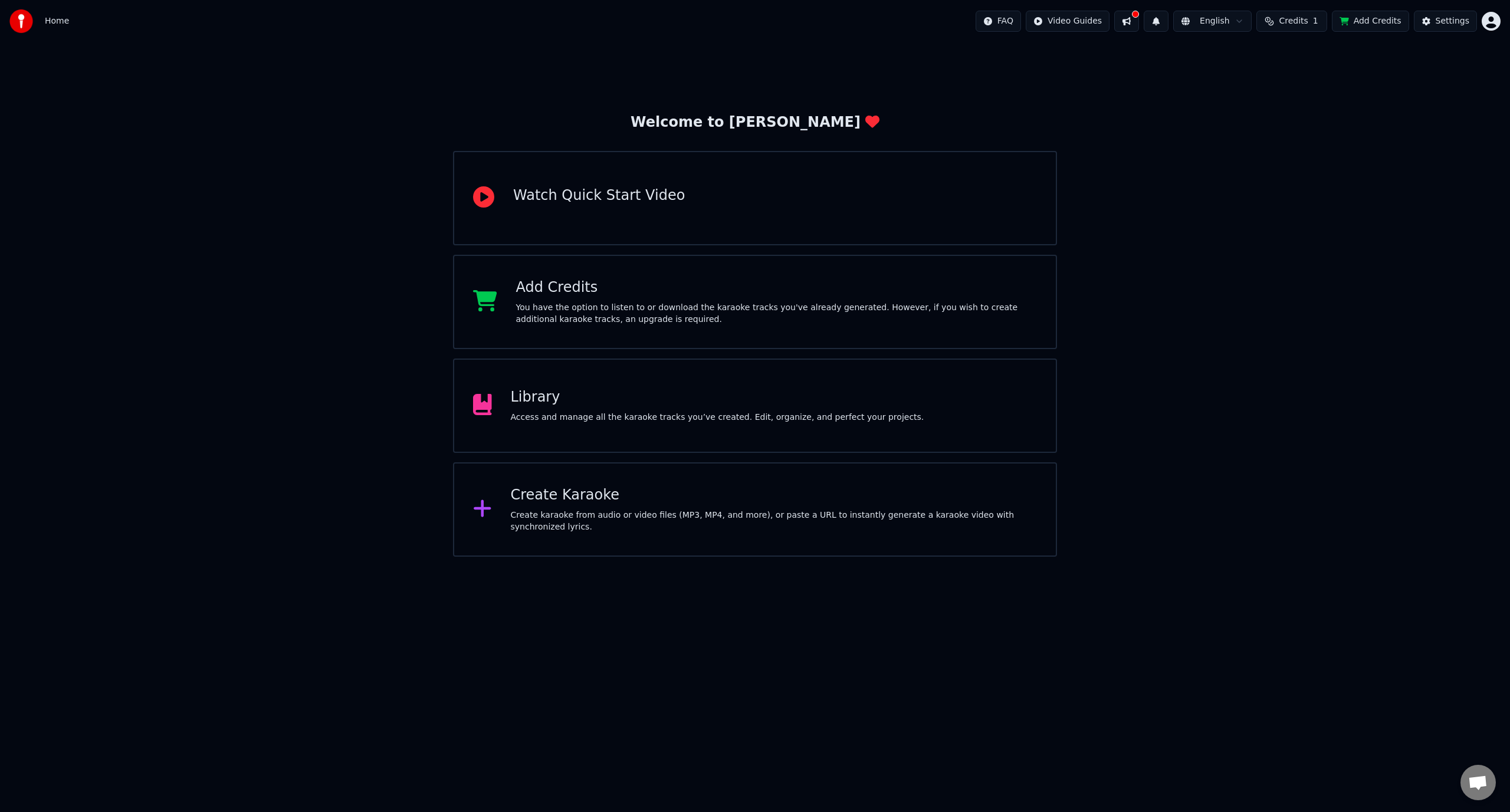
click at [812, 21] on button at bounding box center [1127, 21] width 25 height 21
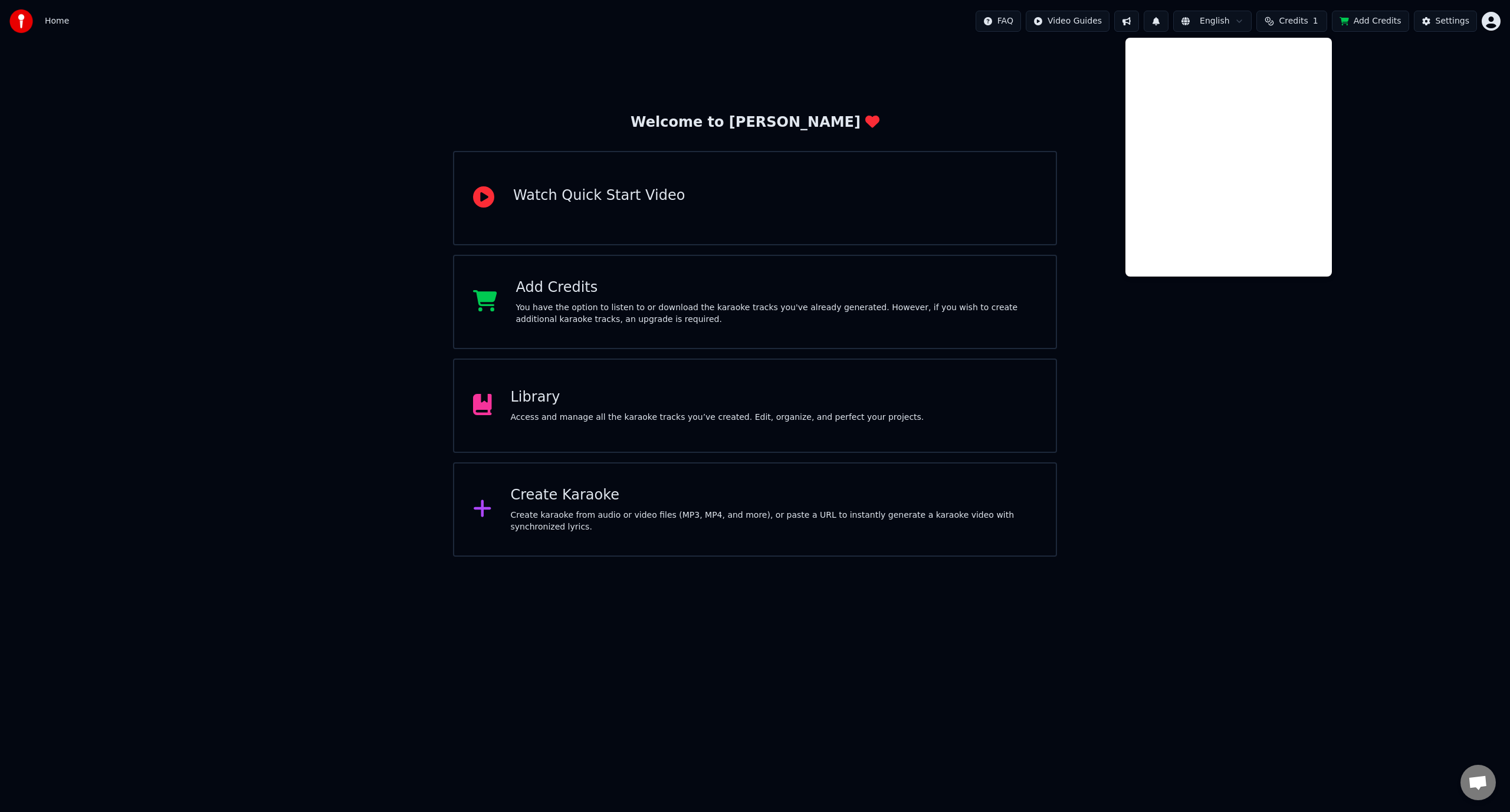
click at [812, 21] on button at bounding box center [1127, 21] width 25 height 21
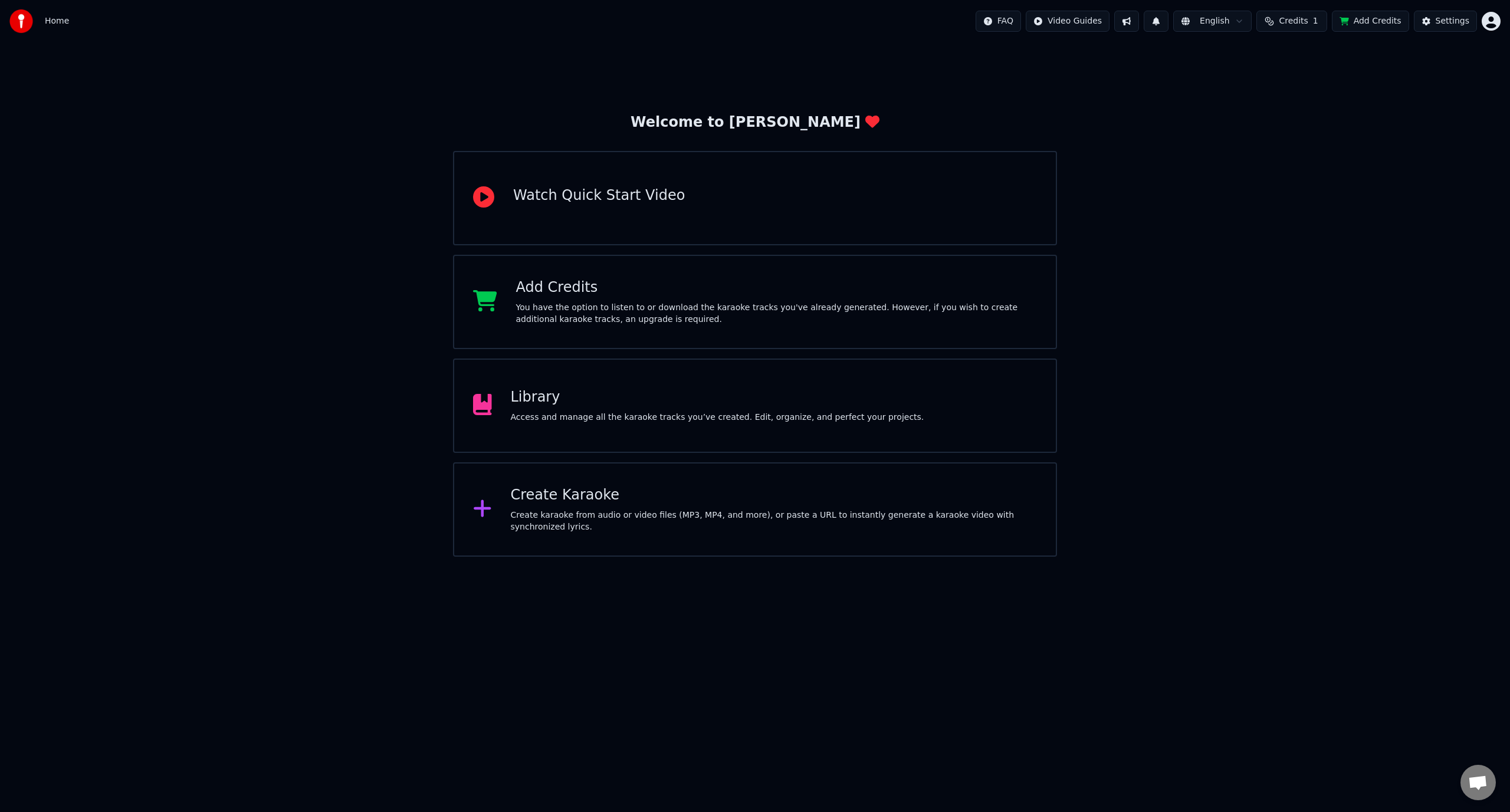
click at [812, 15] on button "Credits 1" at bounding box center [1292, 21] width 71 height 21
click at [812, 22] on html "Home FAQ Video Guides English Credits 1 Add Credits Settings Welcome to Youka W…" at bounding box center [755, 279] width 1510 height 557
click at [812, 70] on div "Lyrics Sync Guide" at bounding box center [1086, 66] width 82 height 19
click at [812, 20] on span "Credits" at bounding box center [1294, 21] width 29 height 11
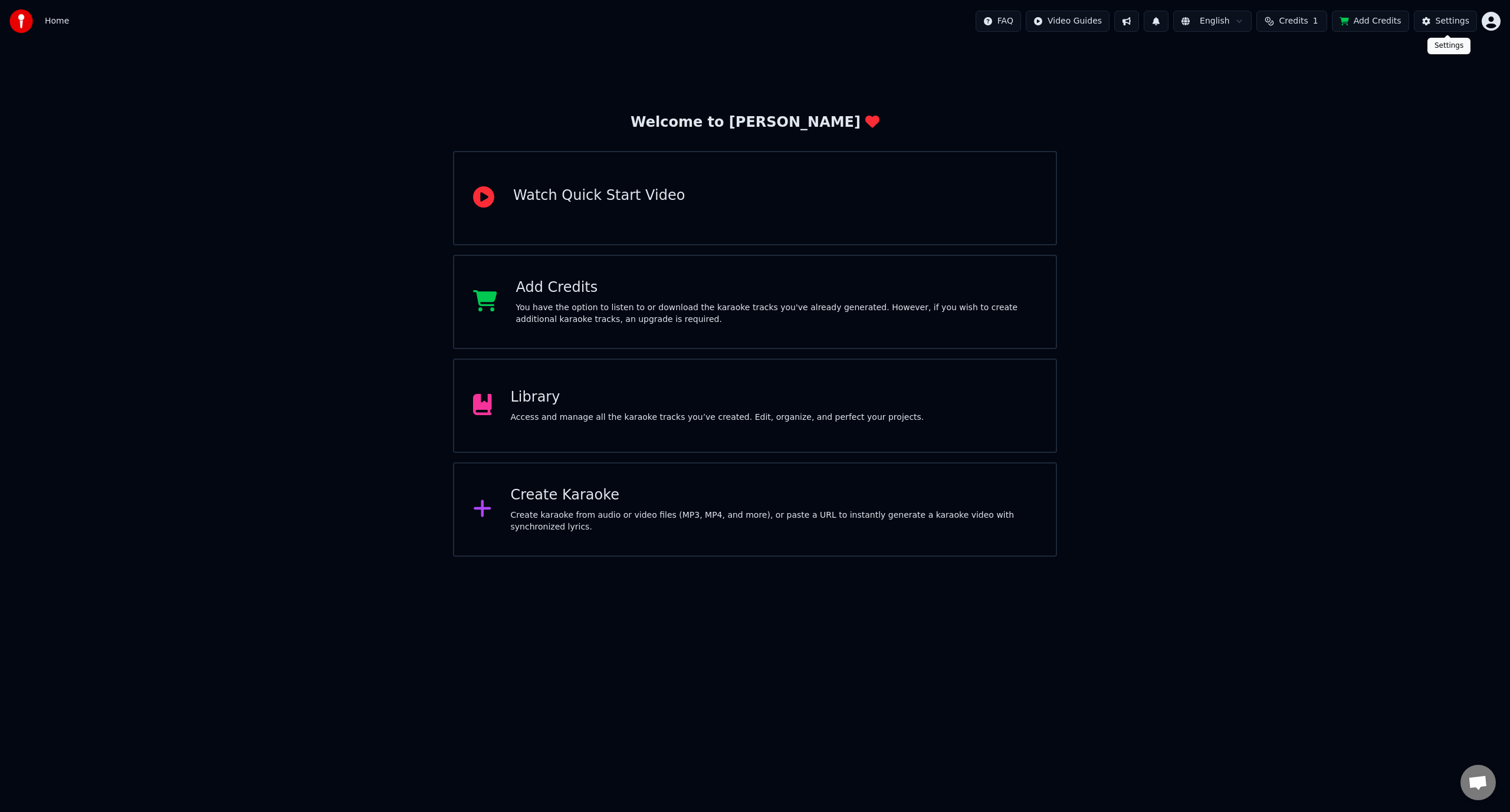
click at [812, 19] on div "FAQ Video Guides English Credits 1 Add Credits Settings" at bounding box center [1238, 21] width 525 height 21
click at [26, 18] on img at bounding box center [21, 21] width 24 height 24
click at [47, 18] on span "Home" at bounding box center [56, 21] width 24 height 11
click at [49, 20] on span "Home" at bounding box center [56, 21] width 24 height 11
click at [52, 22] on span "Home" at bounding box center [56, 21] width 24 height 11
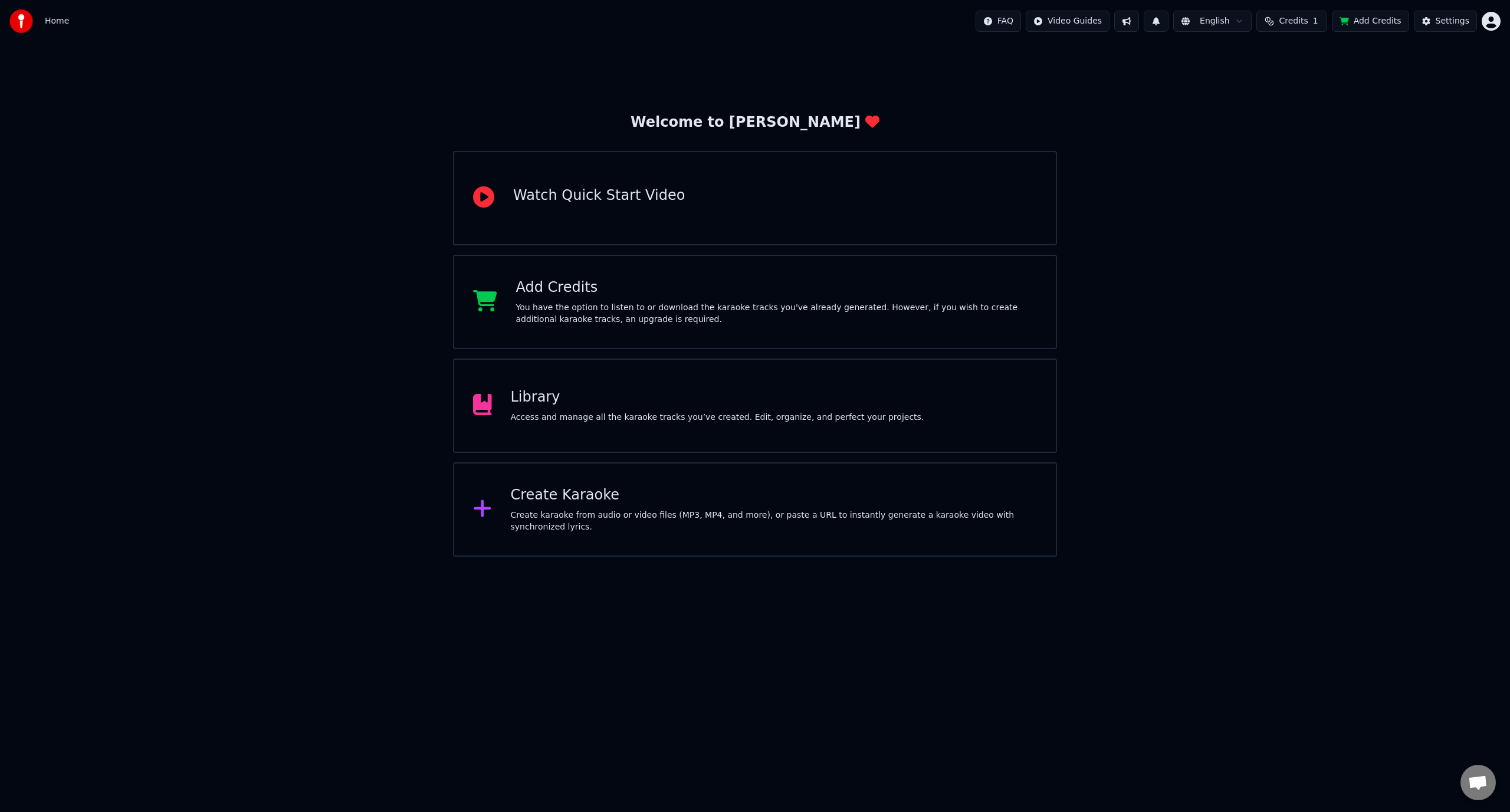
click at [679, 505] on div "Create Karaoke" at bounding box center [774, 496] width 527 height 19
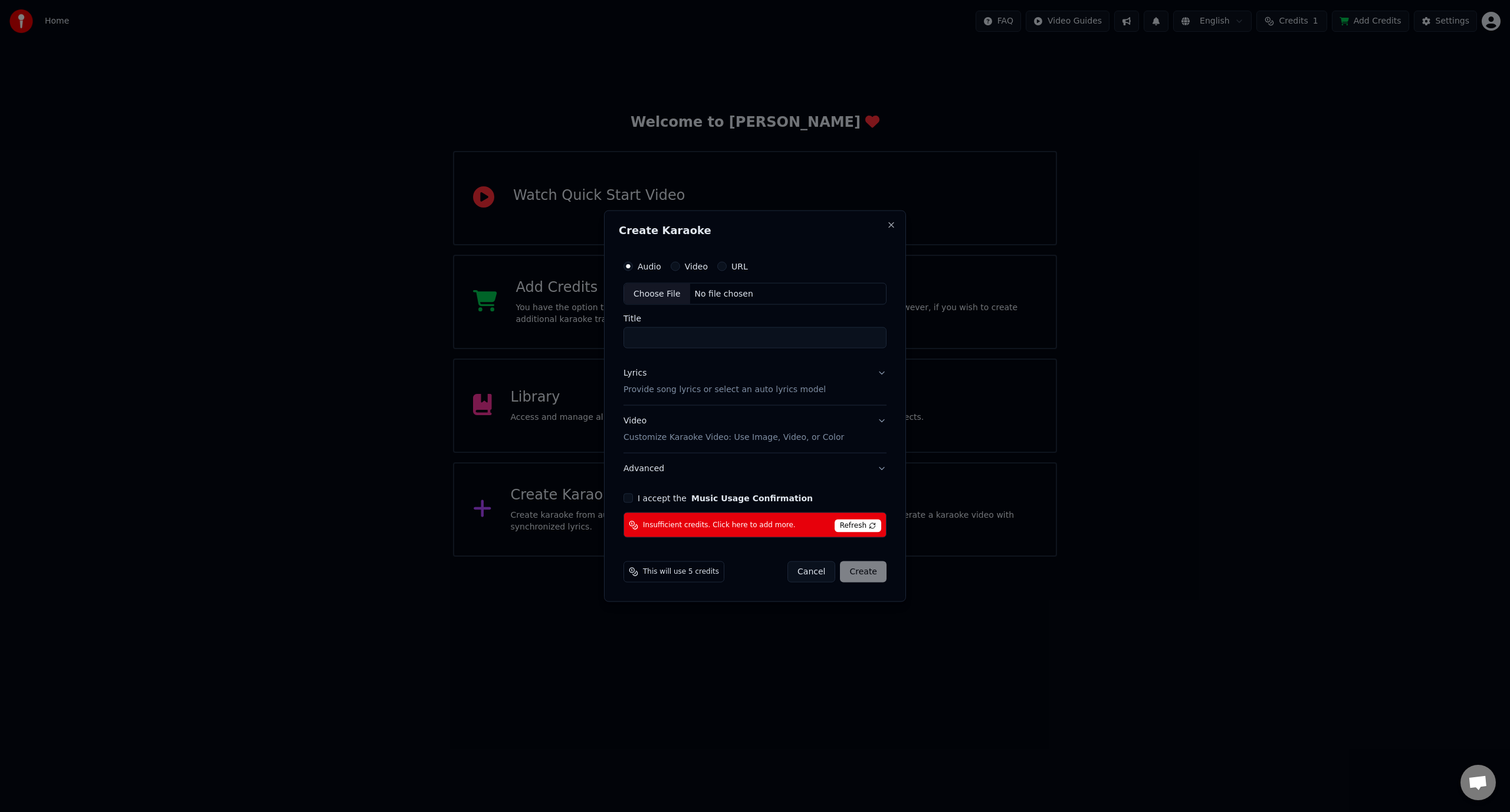
click at [812, 230] on h2 "Create Karaoke" at bounding box center [755, 230] width 273 height 11
click at [812, 229] on button "Close" at bounding box center [891, 225] width 10 height 10
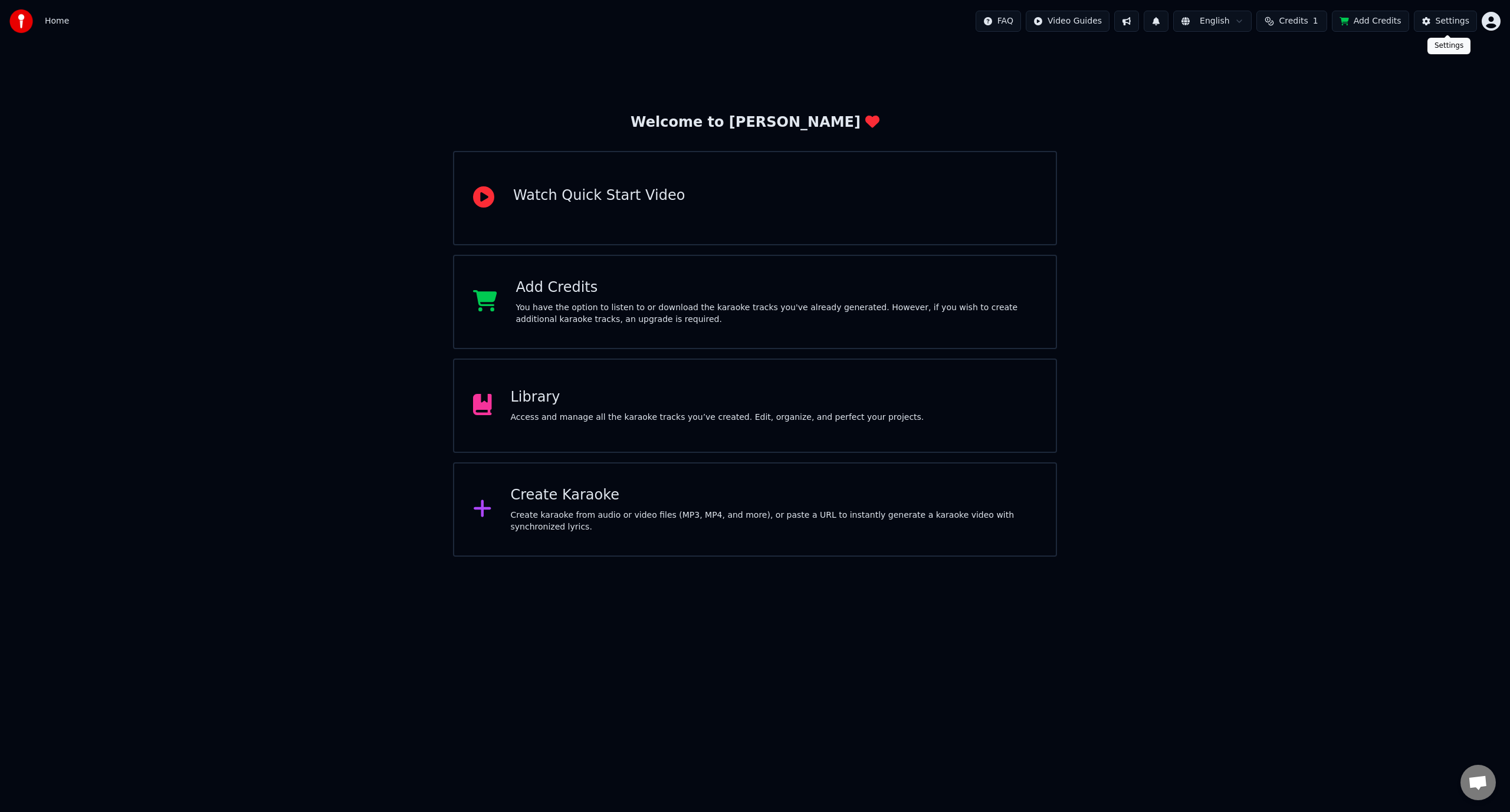
click at [812, 20] on div "Settings" at bounding box center [1452, 21] width 34 height 11
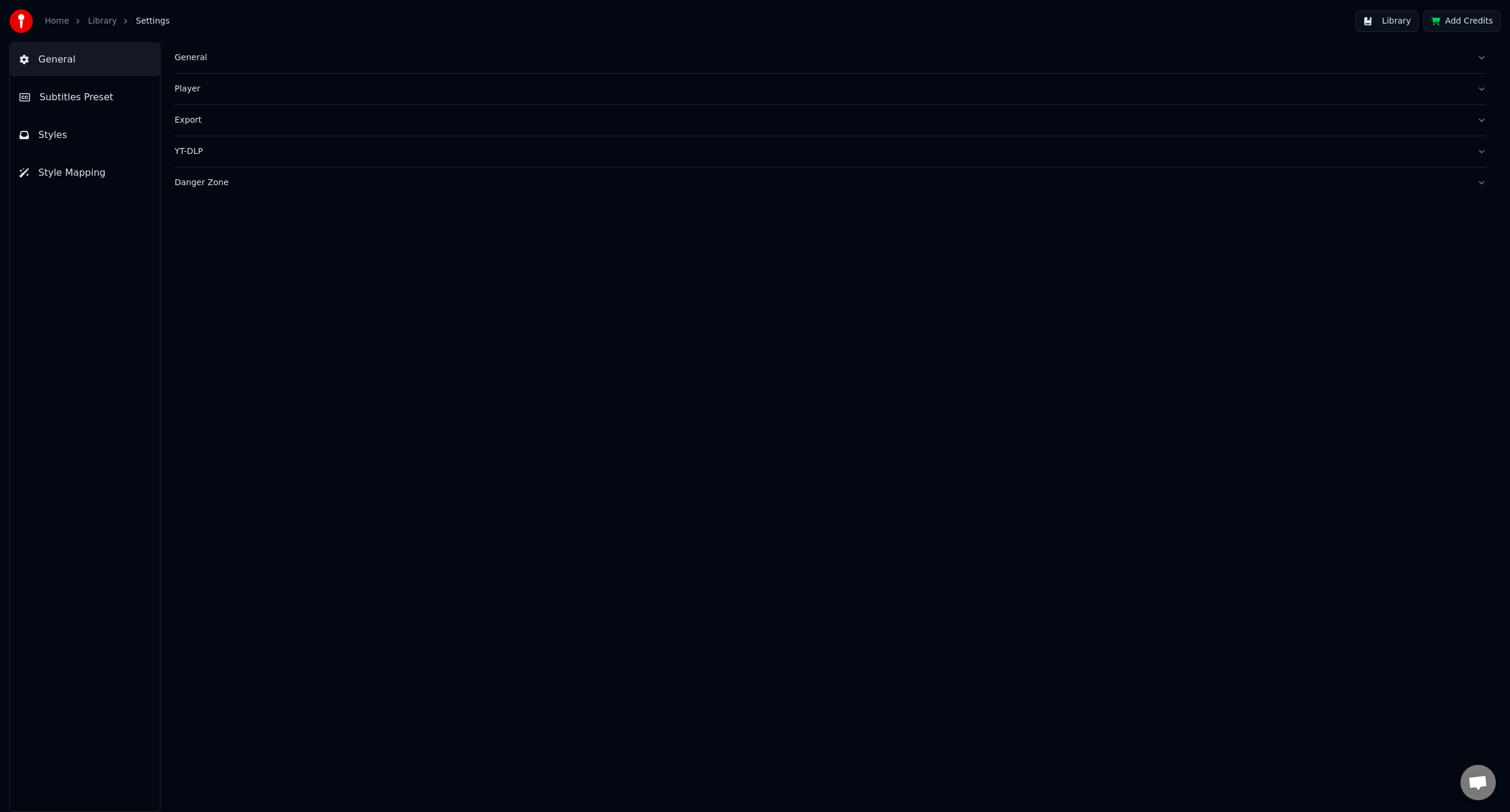
click at [107, 106] on button "Subtitles Preset" at bounding box center [84, 97] width 149 height 33
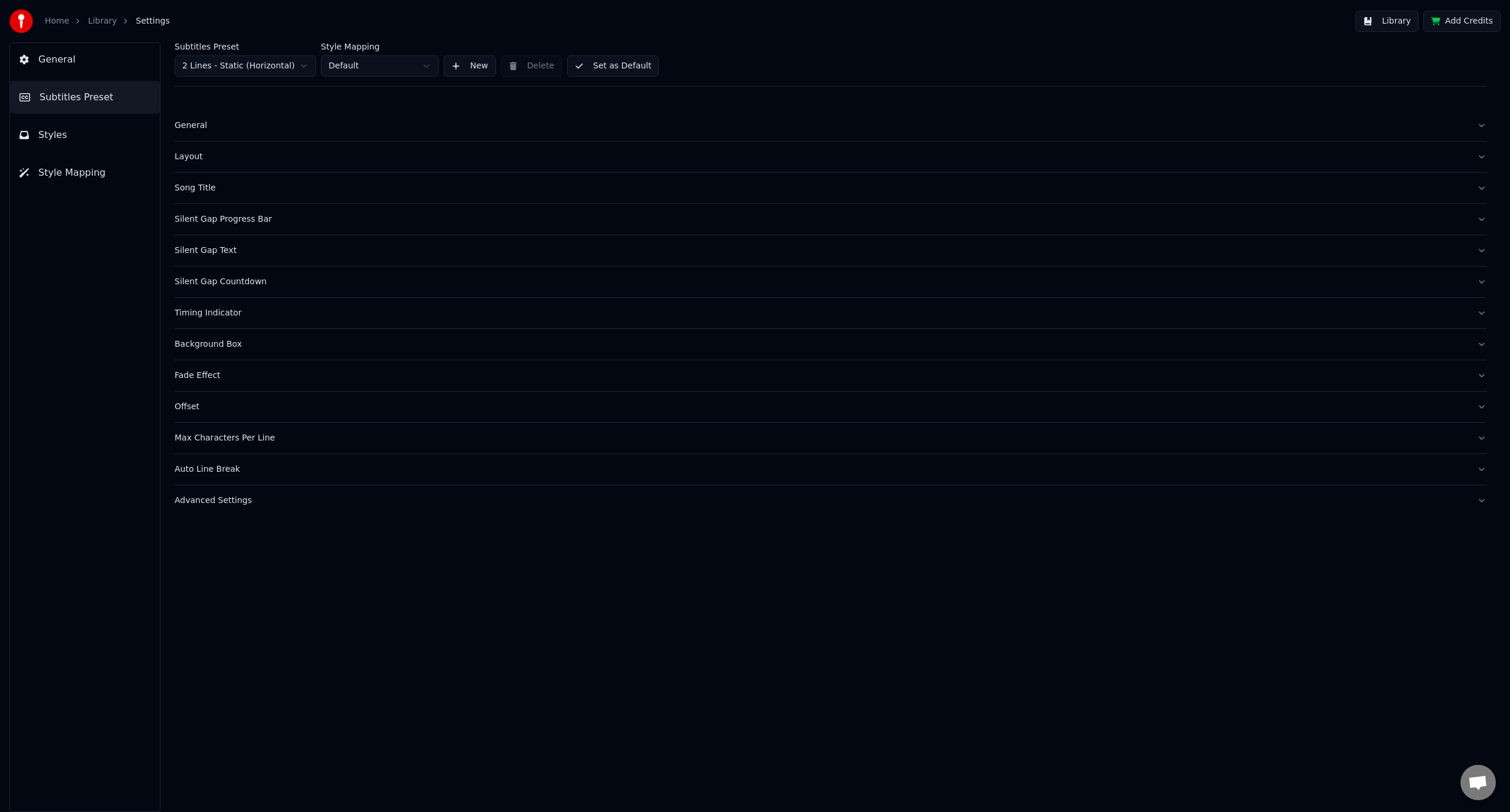
click at [101, 22] on link "Library" at bounding box center [102, 21] width 29 height 11
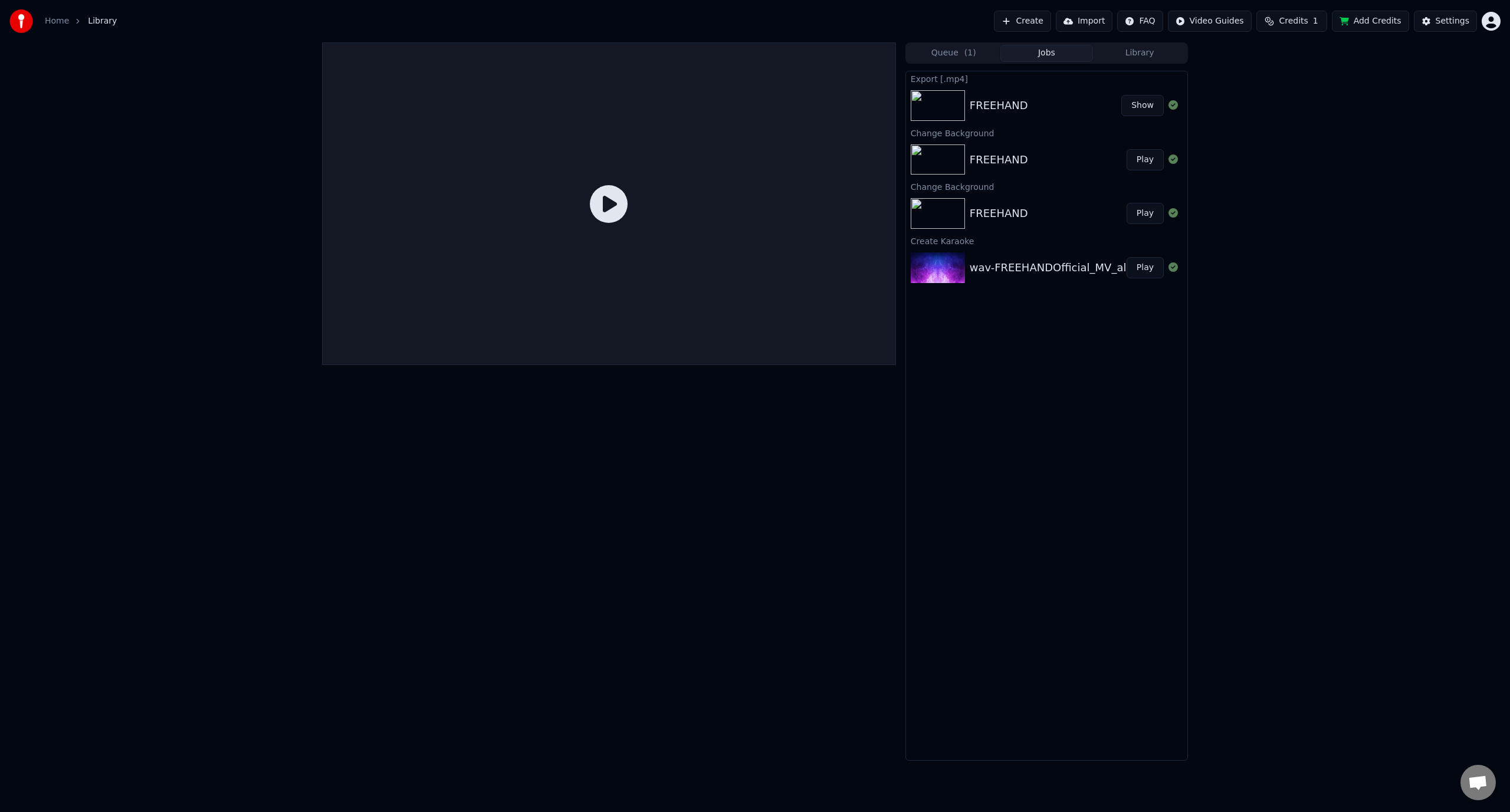
click at [812, 147] on div "FREEHAND Play" at bounding box center [1047, 160] width 282 height 40
click at [812, 154] on button "Play" at bounding box center [1145, 160] width 37 height 21
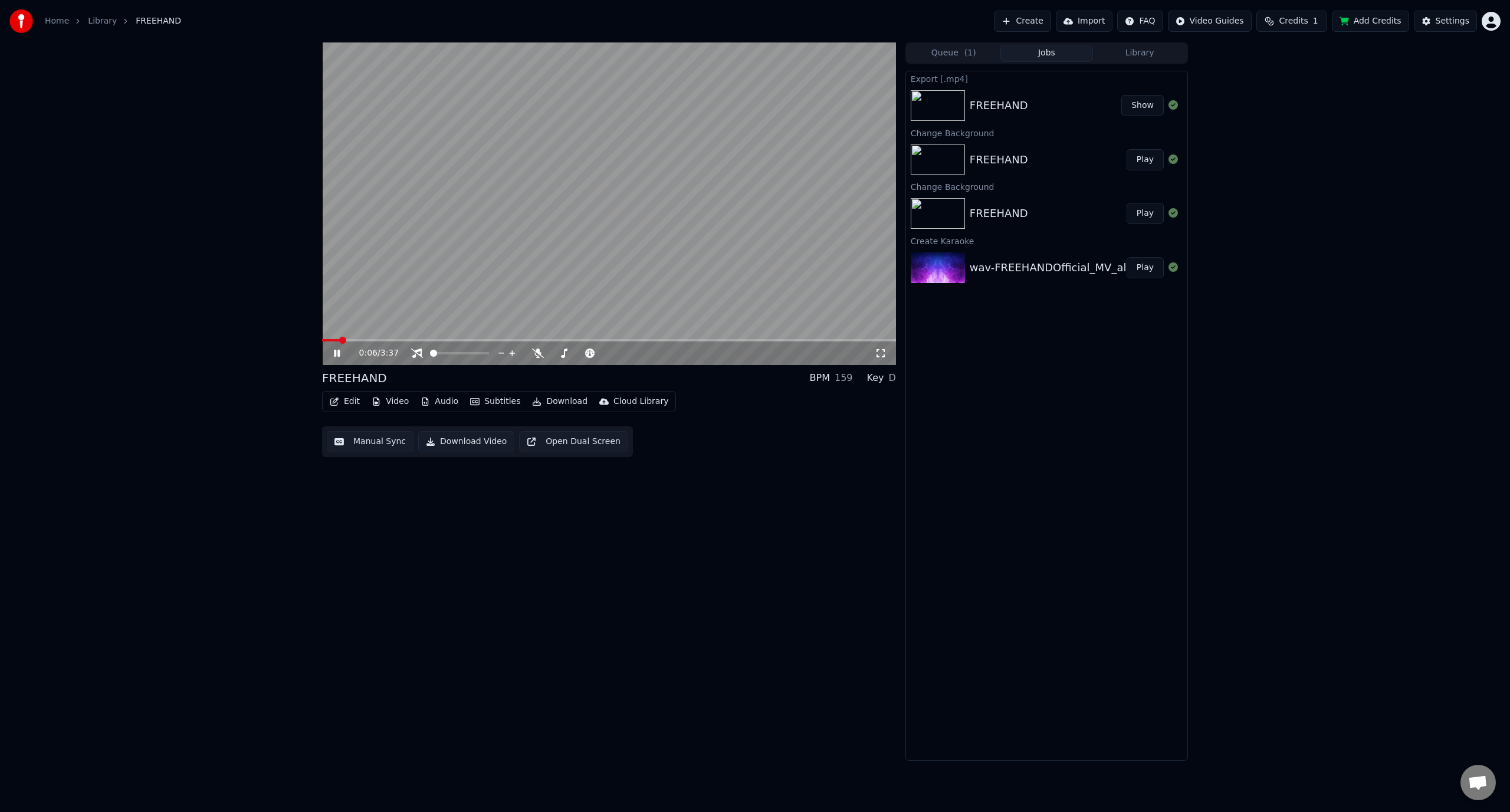
click at [336, 356] on icon at bounding box center [337, 352] width 6 height 7
click at [399, 404] on button "Video" at bounding box center [390, 401] width 47 height 16
click at [398, 404] on button "Video" at bounding box center [390, 401] width 47 height 16
click at [424, 405] on icon "button" at bounding box center [425, 401] width 10 height 9
